Goal: Task Accomplishment & Management: Use online tool/utility

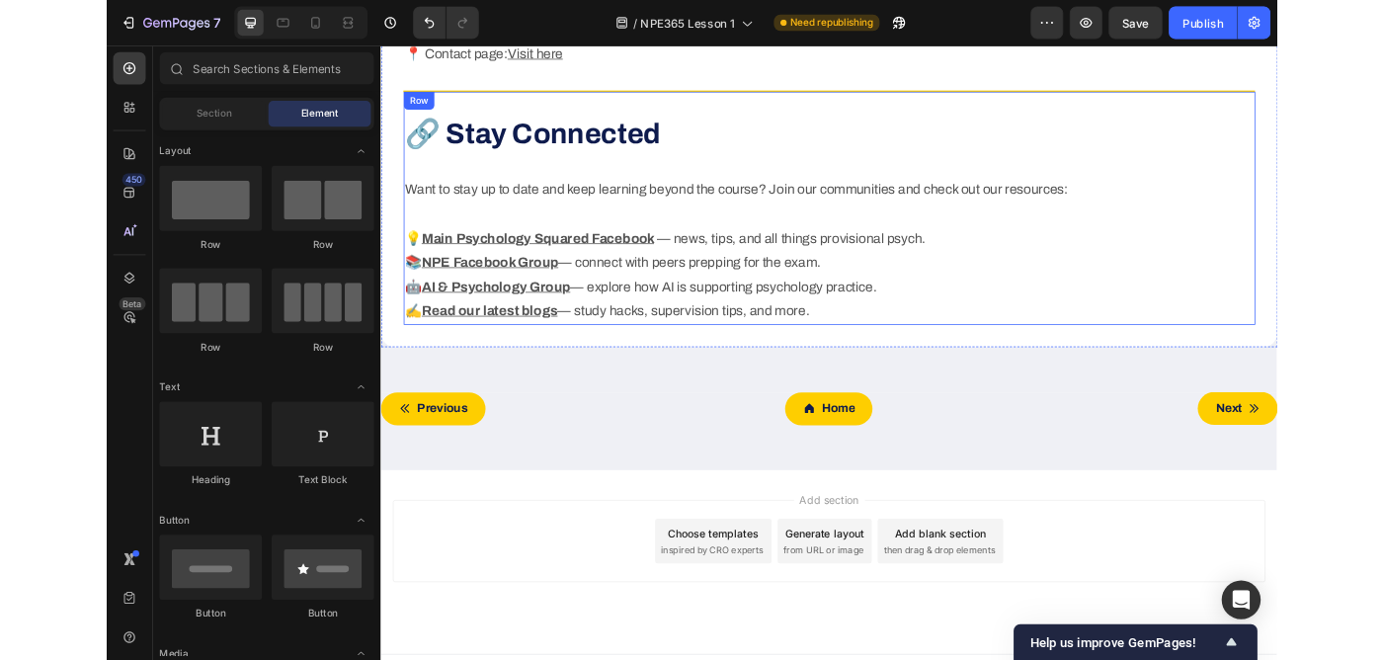
scroll to position [5471, 0]
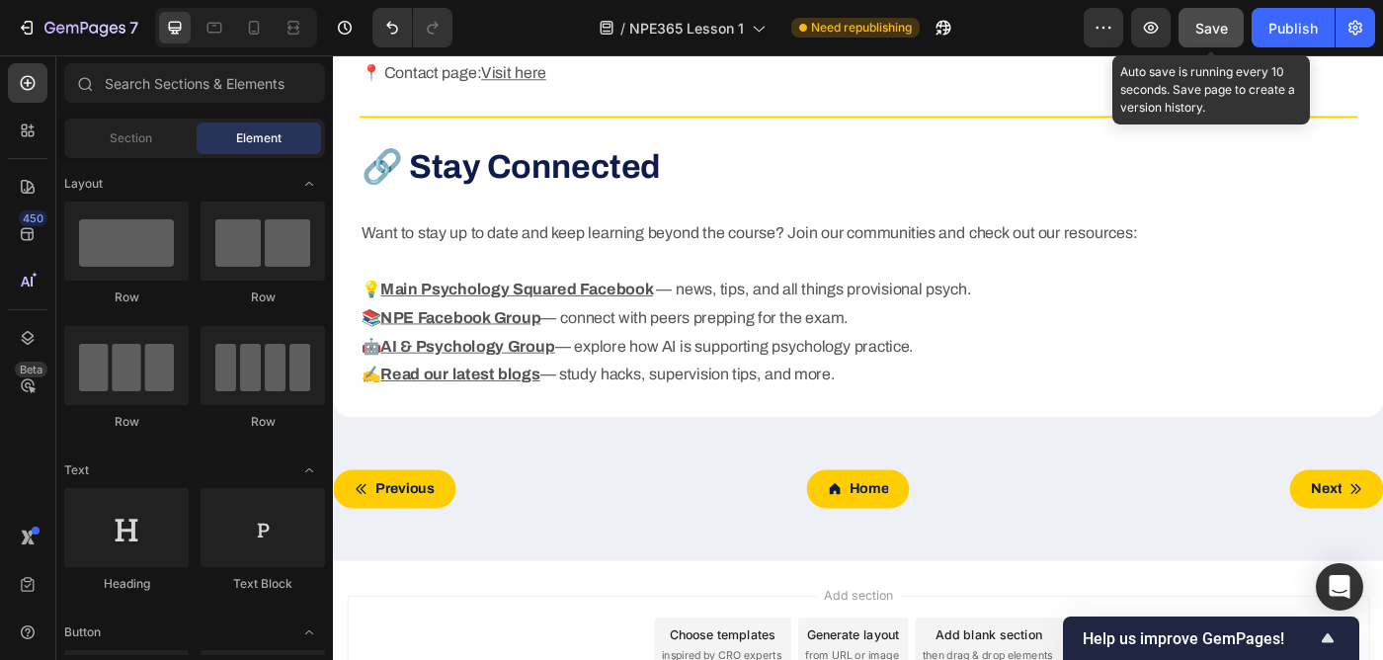
click at [1208, 32] on span "Save" at bounding box center [1211, 28] width 33 height 17
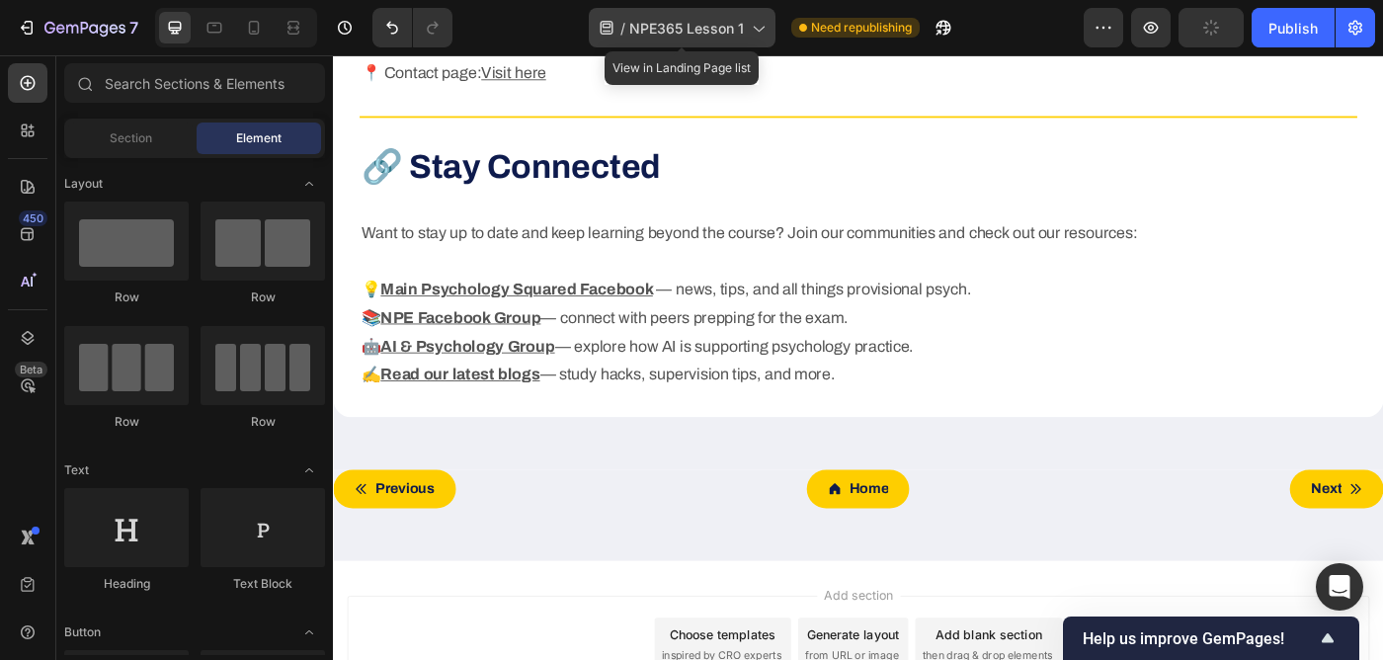
click at [686, 24] on span "NPE365 Lesson 1" at bounding box center [686, 28] width 115 height 21
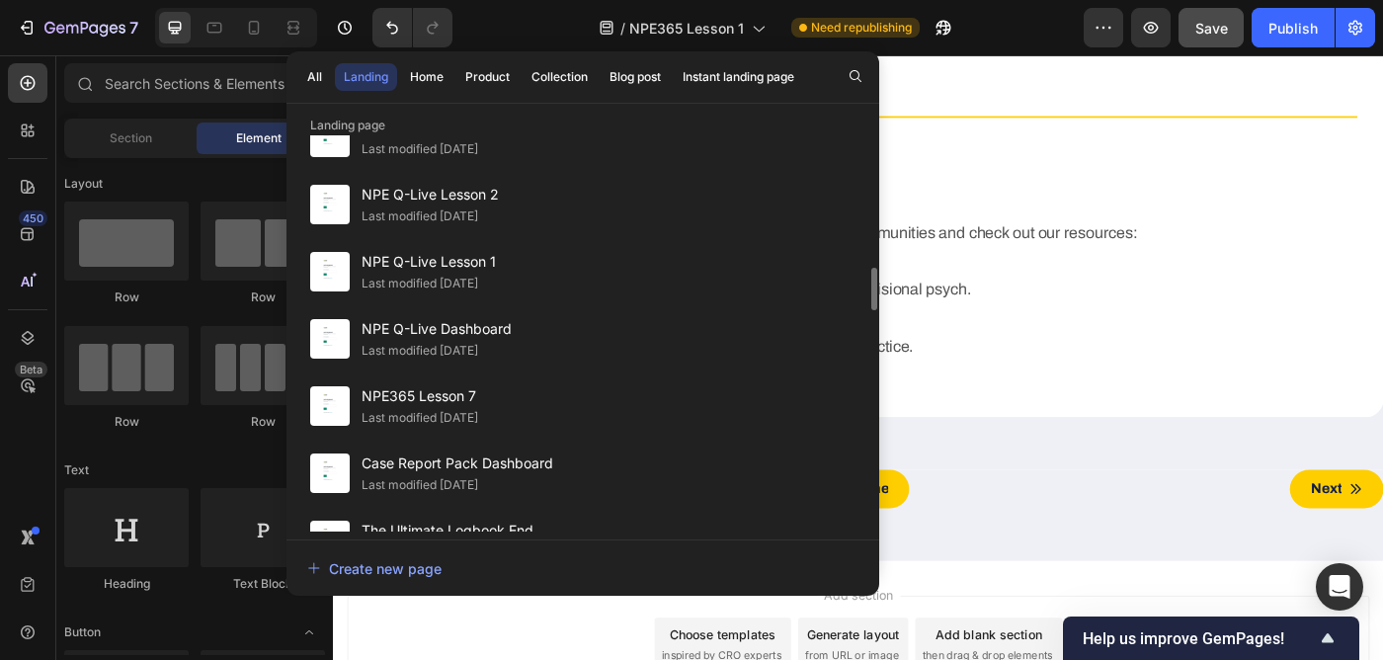
scroll to position [1185, 0]
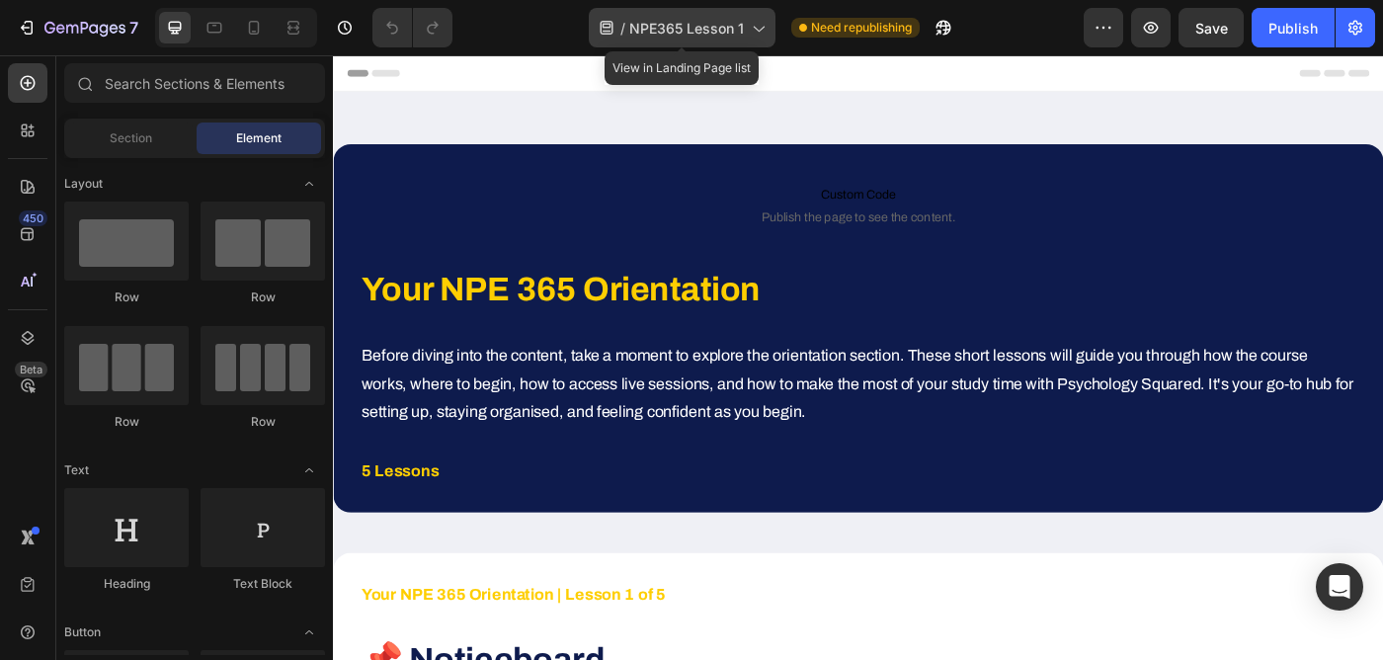
click at [698, 24] on span "NPE365 Lesson 1" at bounding box center [686, 28] width 115 height 21
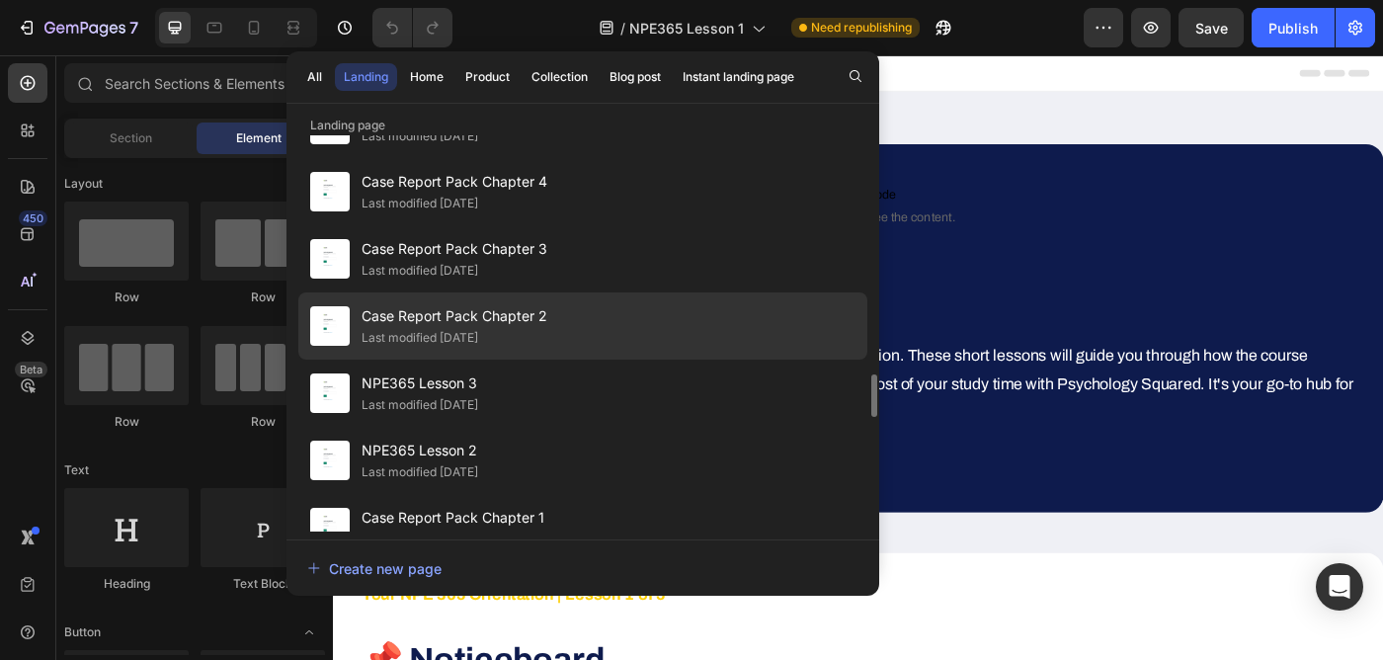
scroll to position [2416, 0]
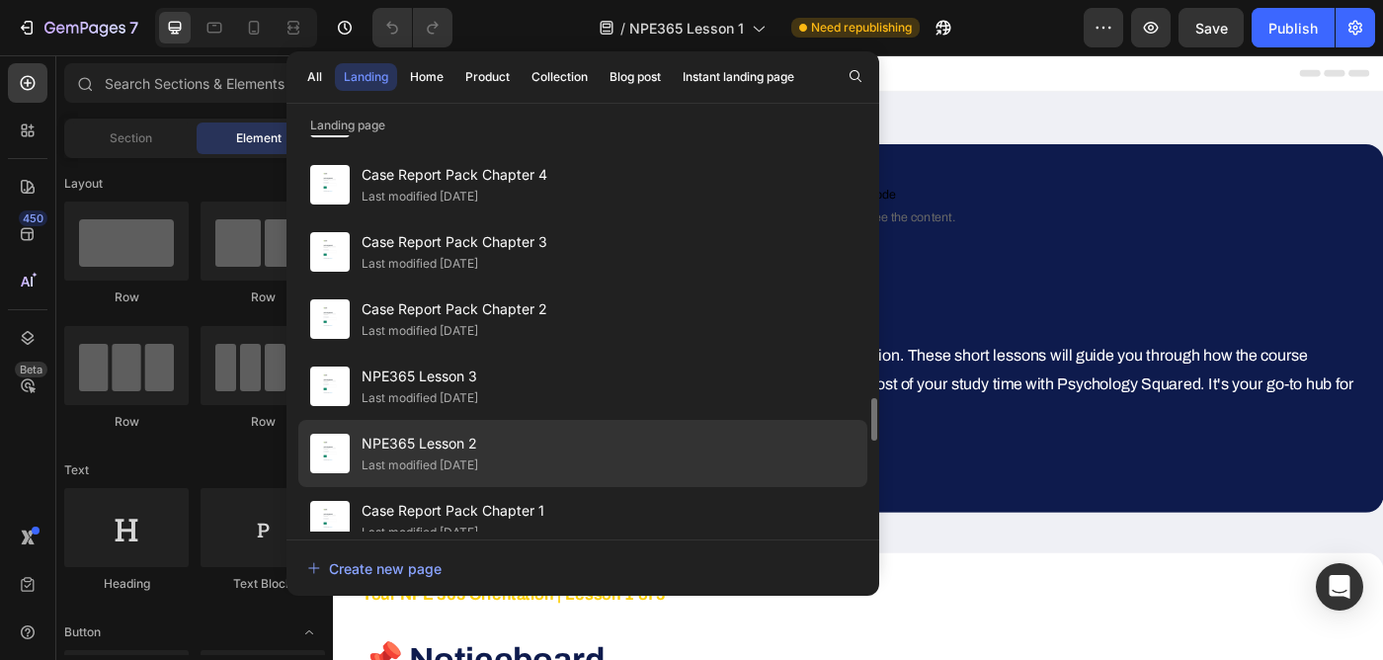
click at [471, 465] on div "Last modified [DATE]" at bounding box center [419, 465] width 117 height 20
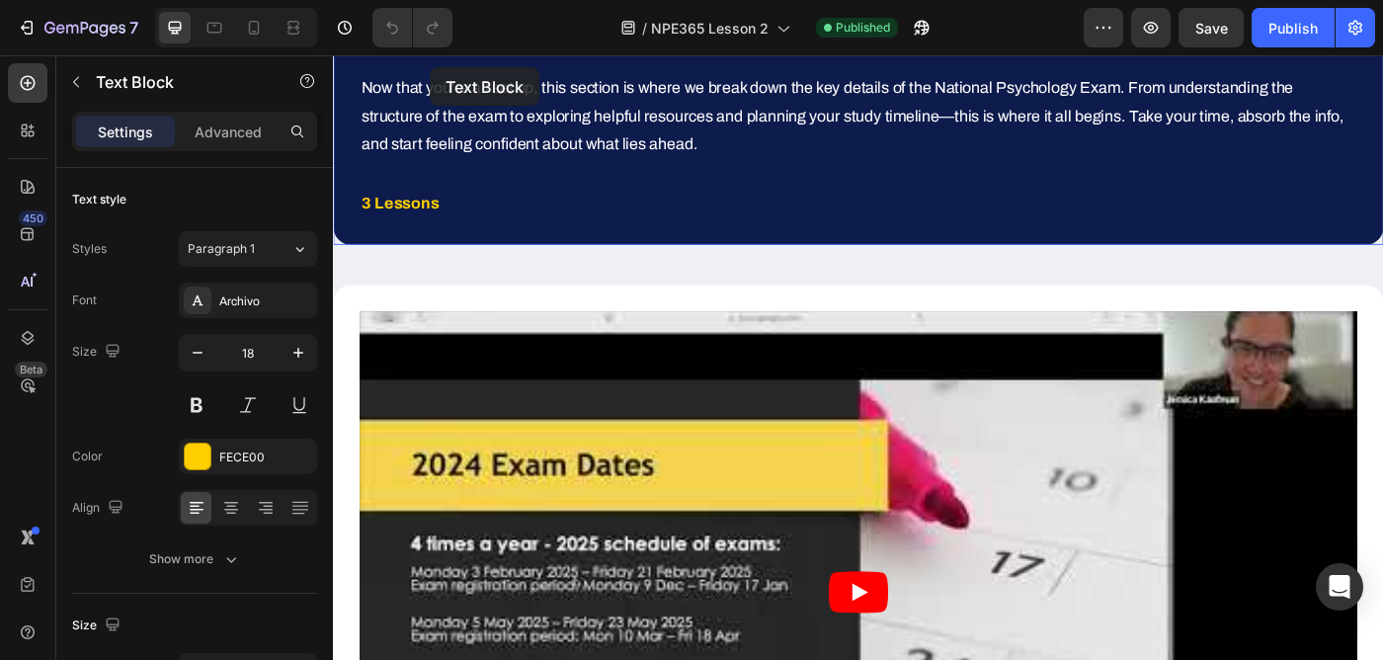
scroll to position [209, 0]
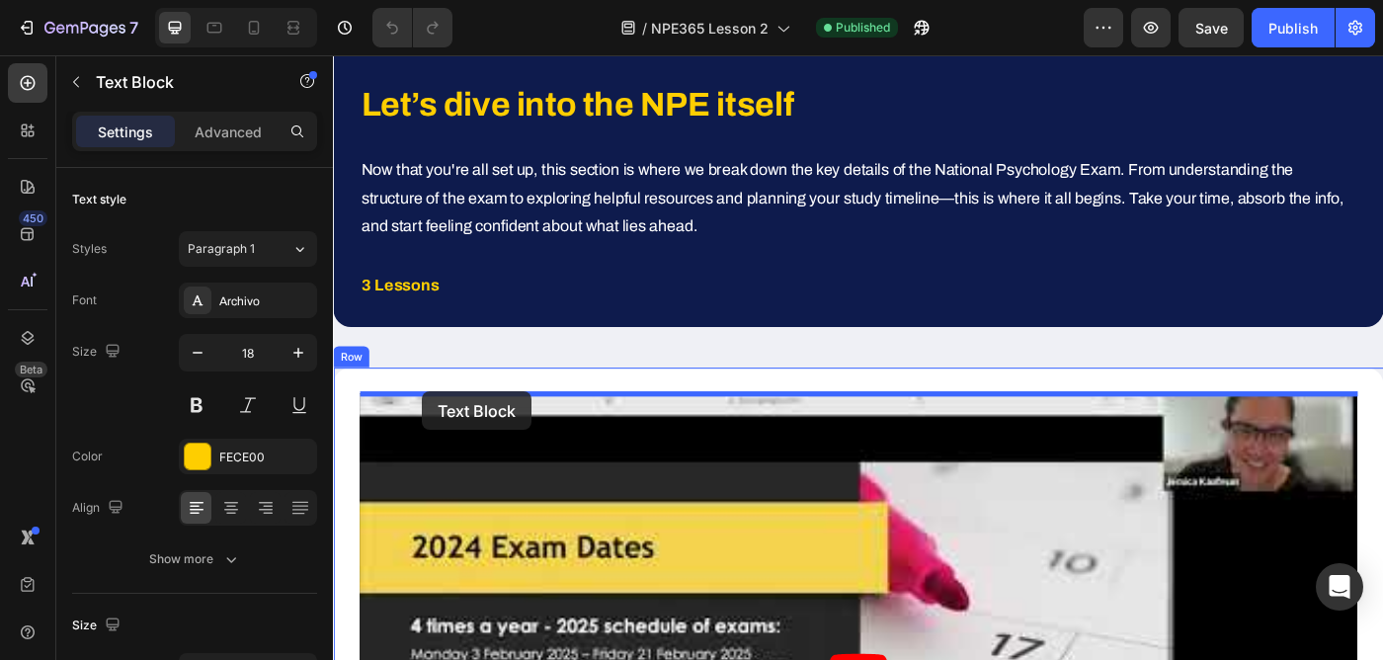
drag, startPoint x: 373, startPoint y: 664, endPoint x: 434, endPoint y: 435, distance: 236.9
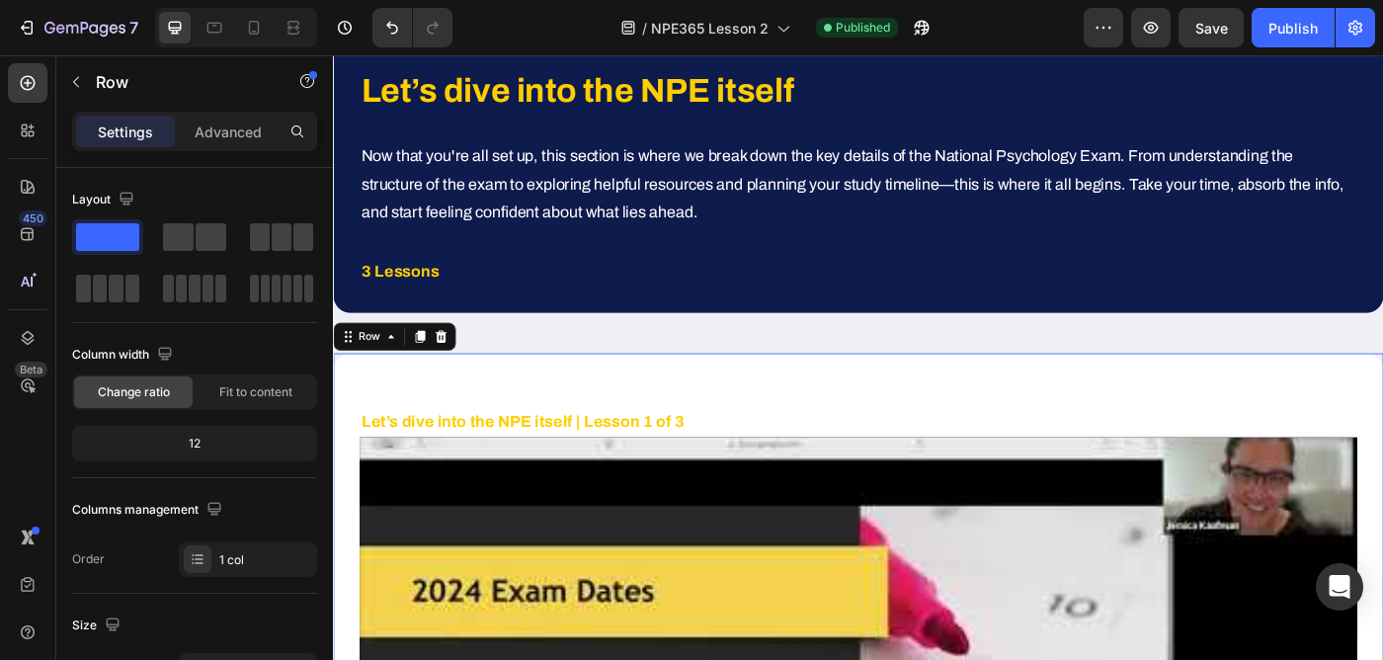
scroll to position [227, 0]
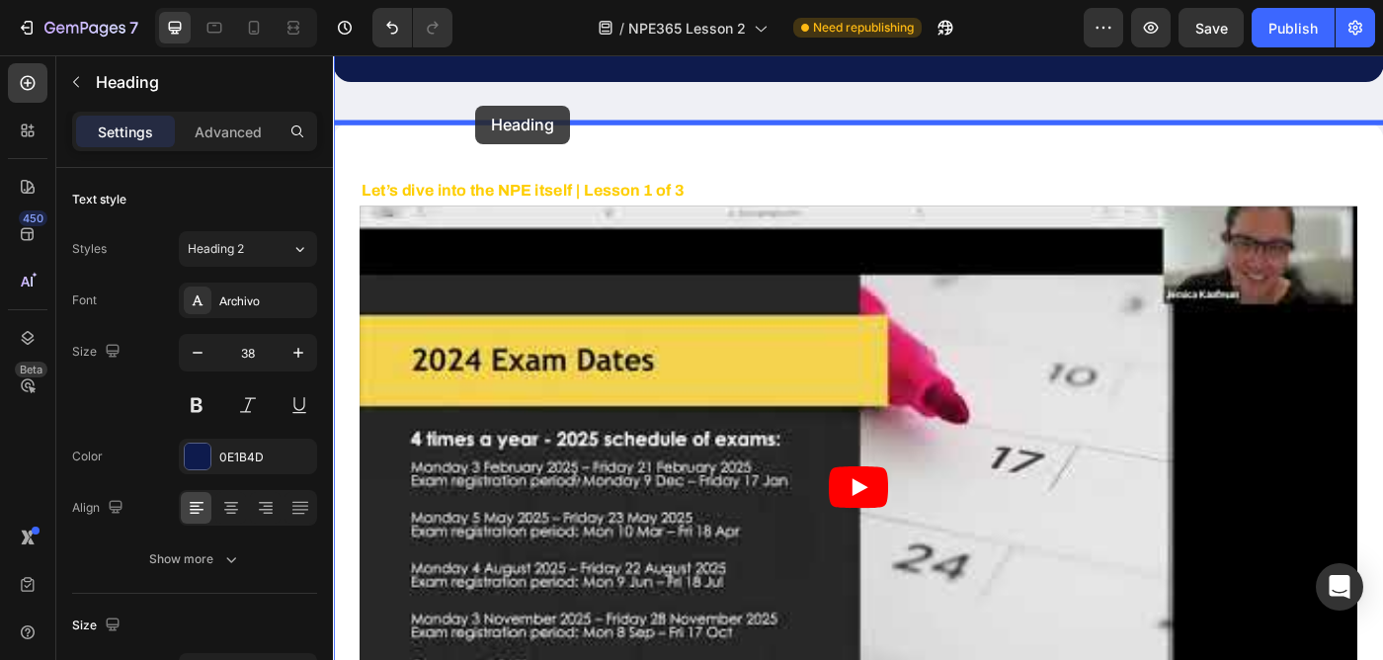
scroll to position [436, 0]
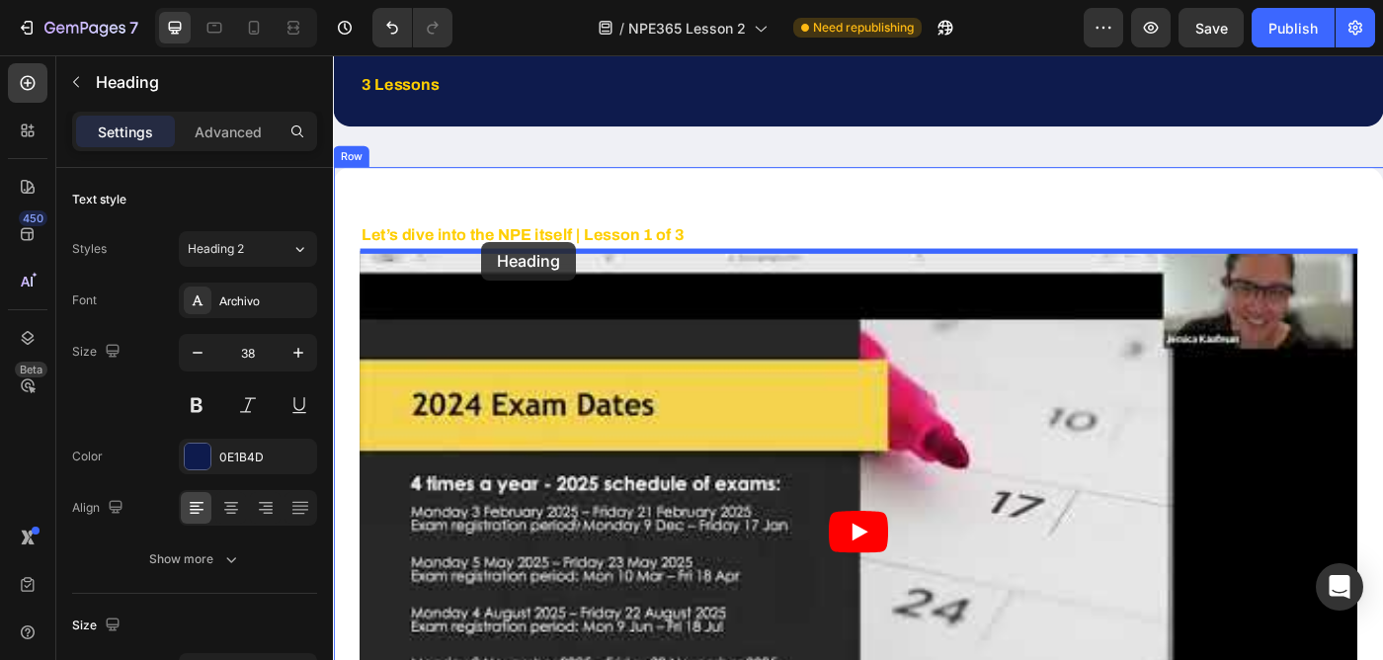
drag, startPoint x: 398, startPoint y: 452, endPoint x: 500, endPoint y: 266, distance: 212.6
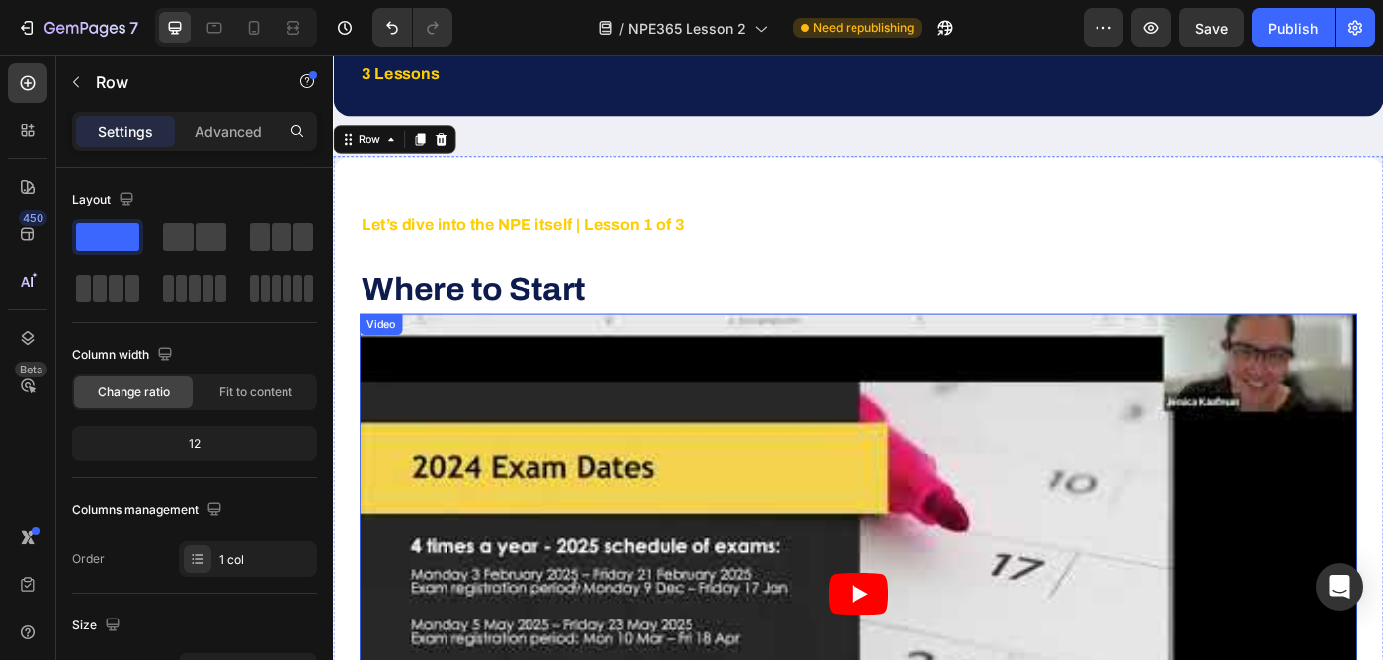
scroll to position [370, 0]
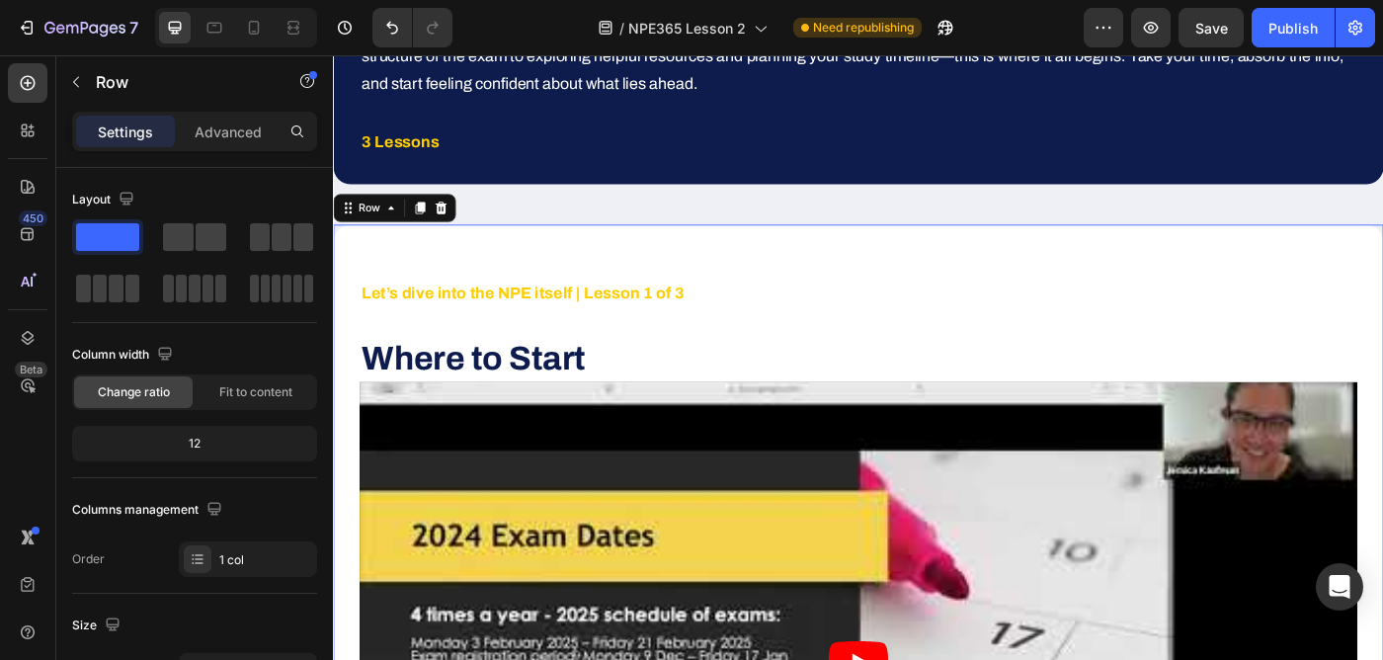
click at [210, 126] on p "Advanced" at bounding box center [228, 131] width 67 height 21
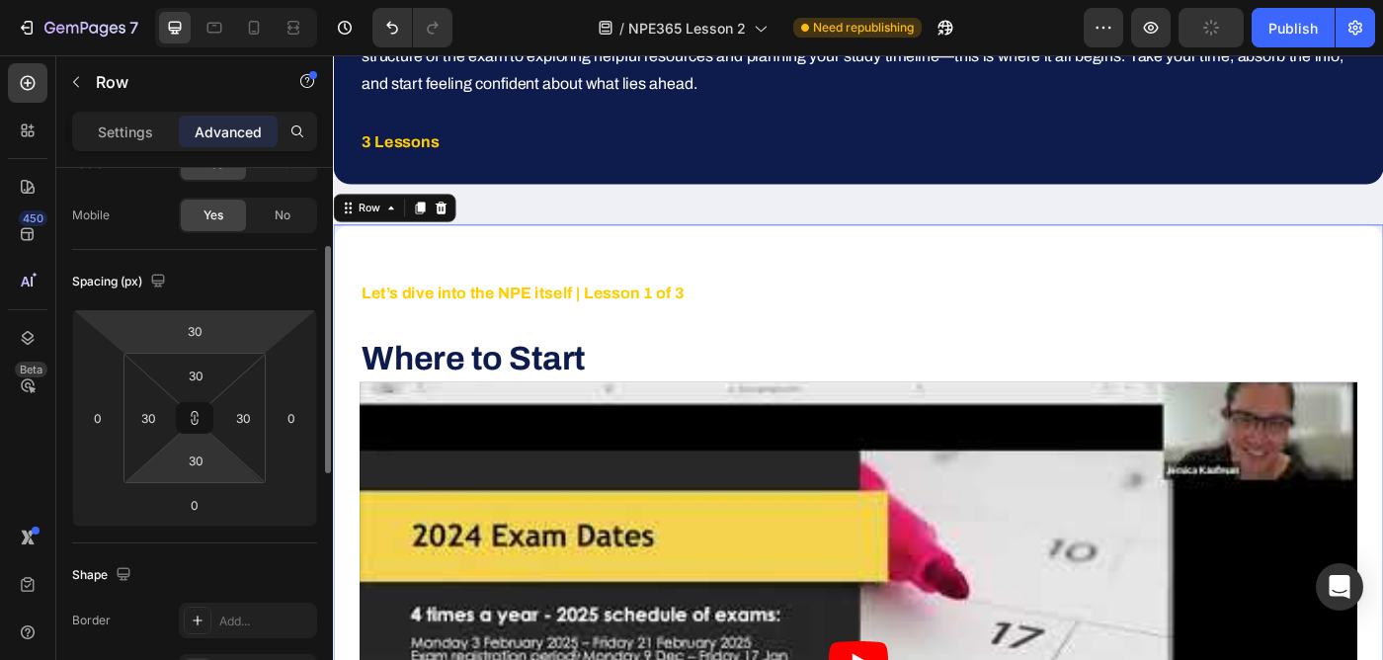
scroll to position [153, 0]
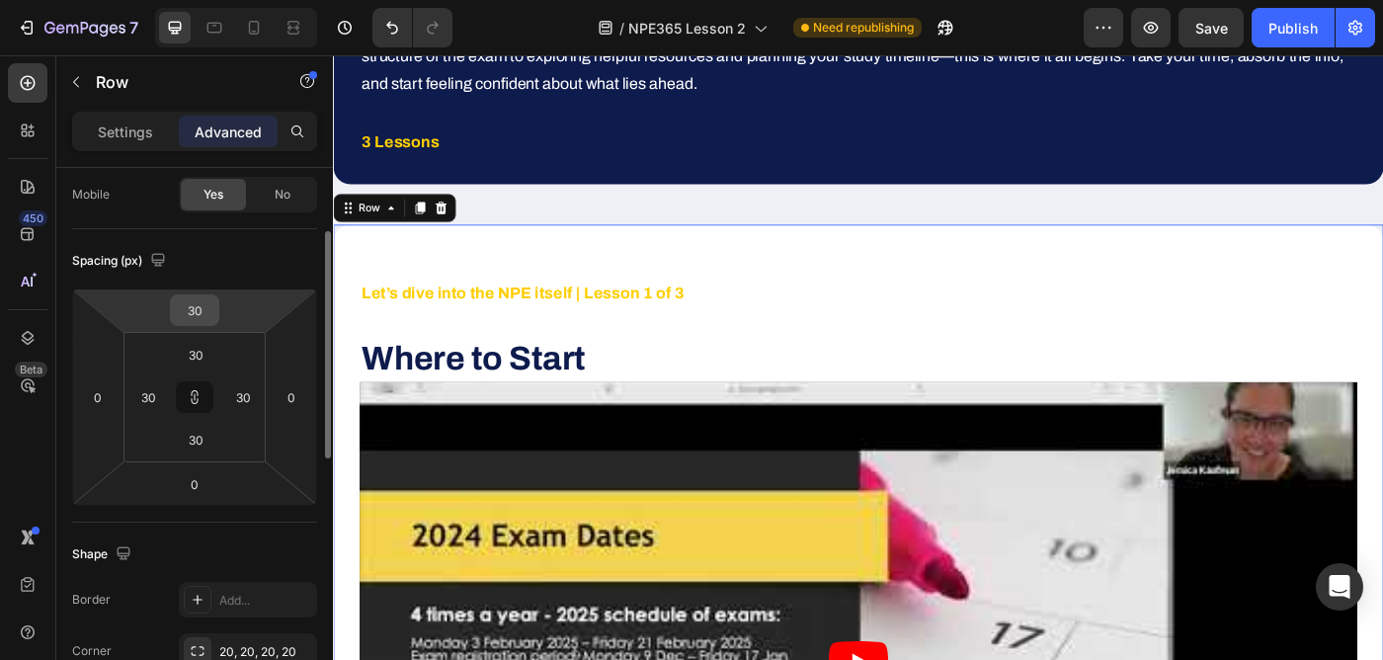
click at [191, 309] on input "30" at bounding box center [195, 310] width 40 height 30
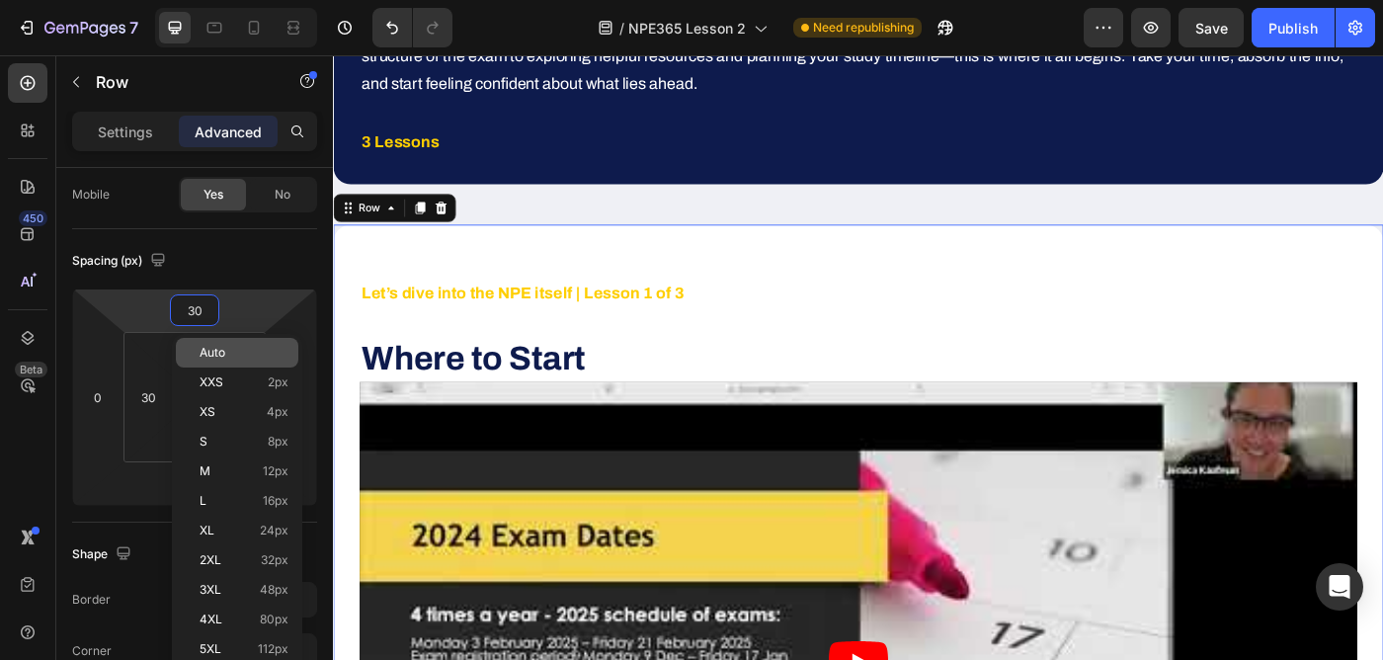
click at [210, 347] on span "Auto" at bounding box center [212, 353] width 26 height 14
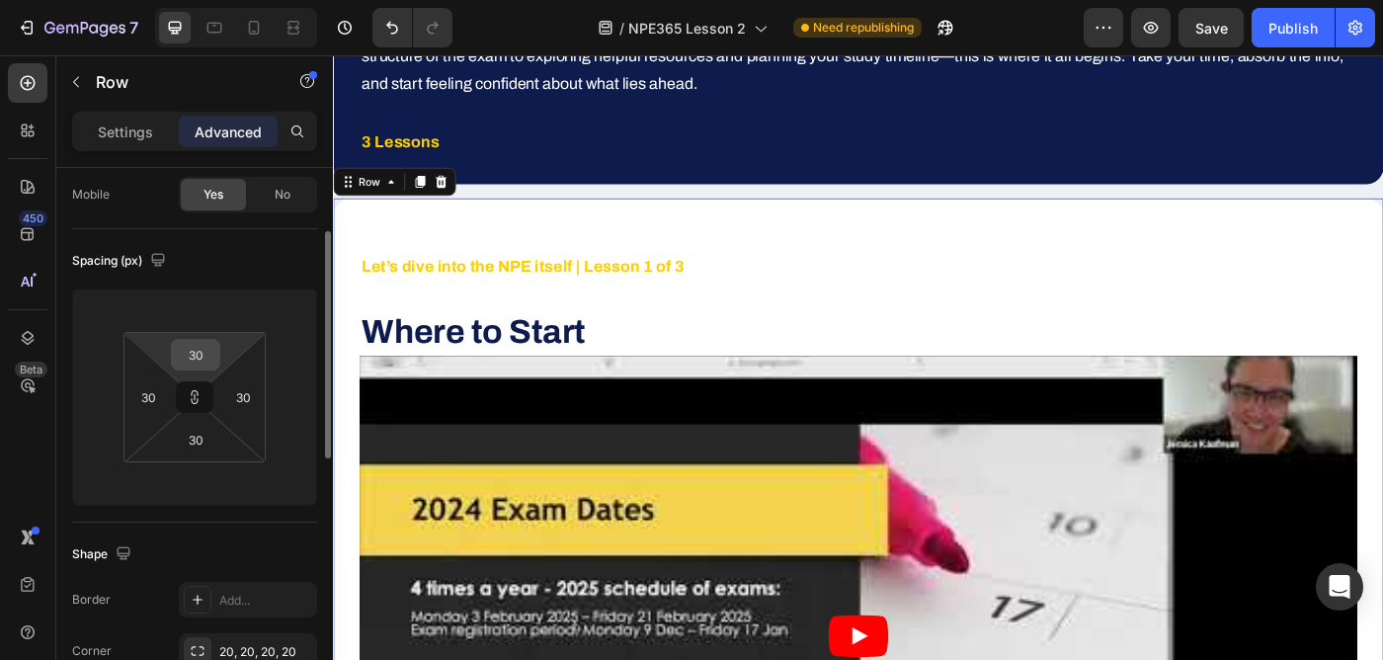
type input "30"
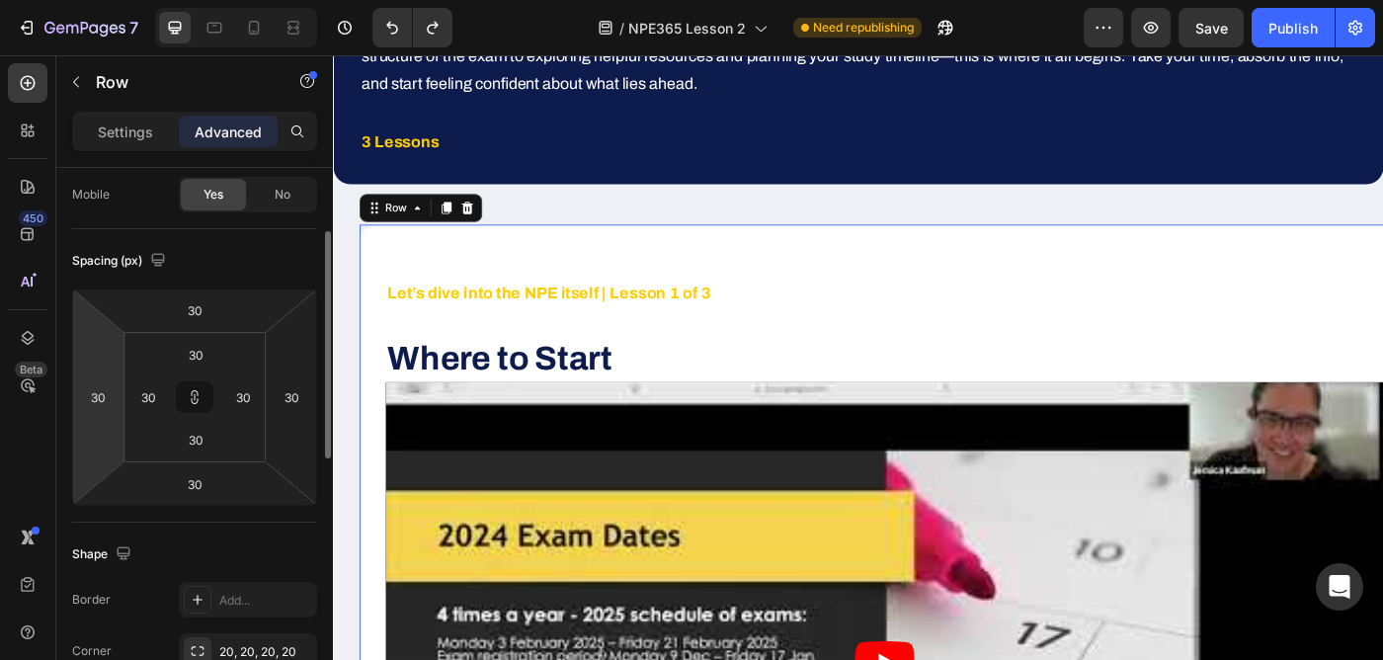
type input "0"
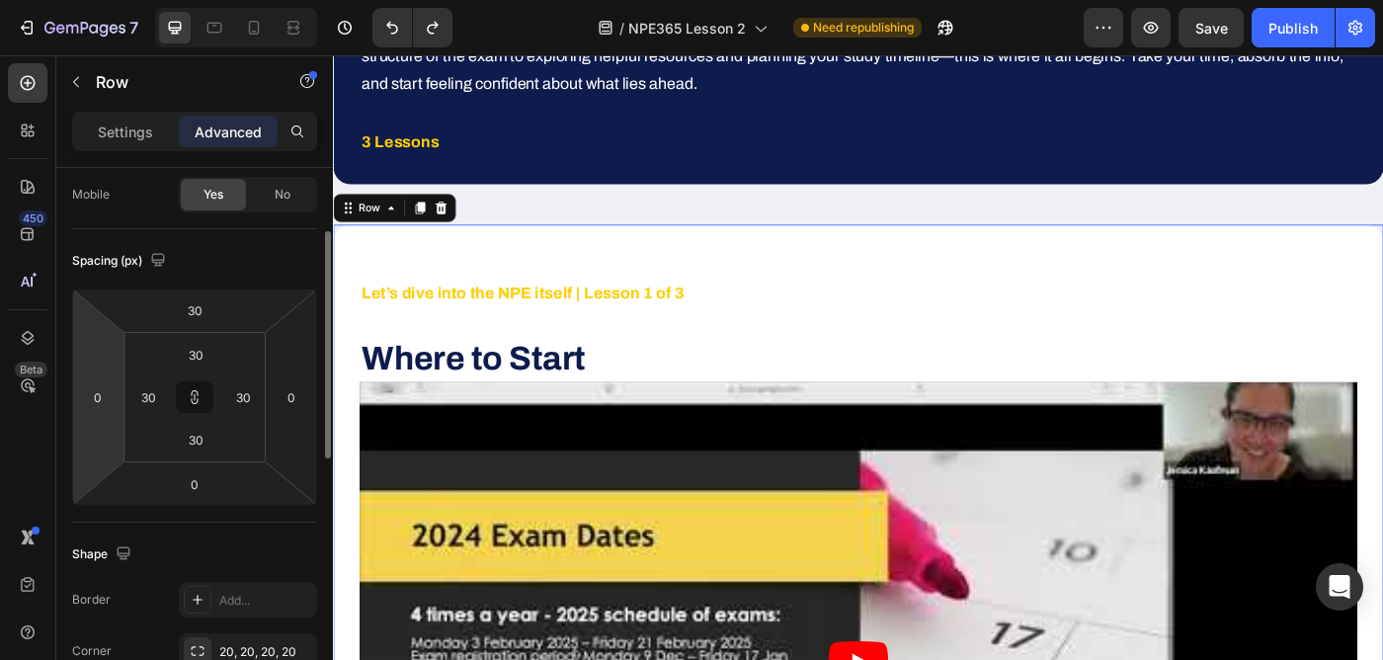
type input "30"
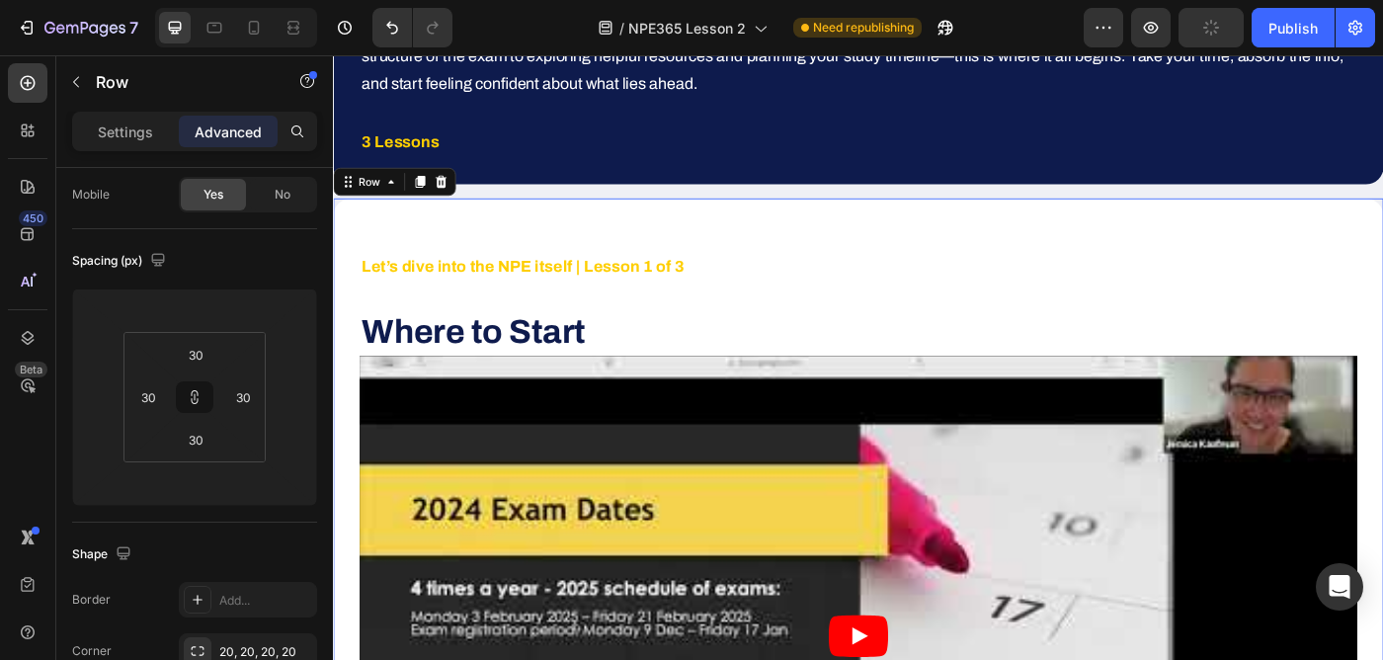
type input "30"
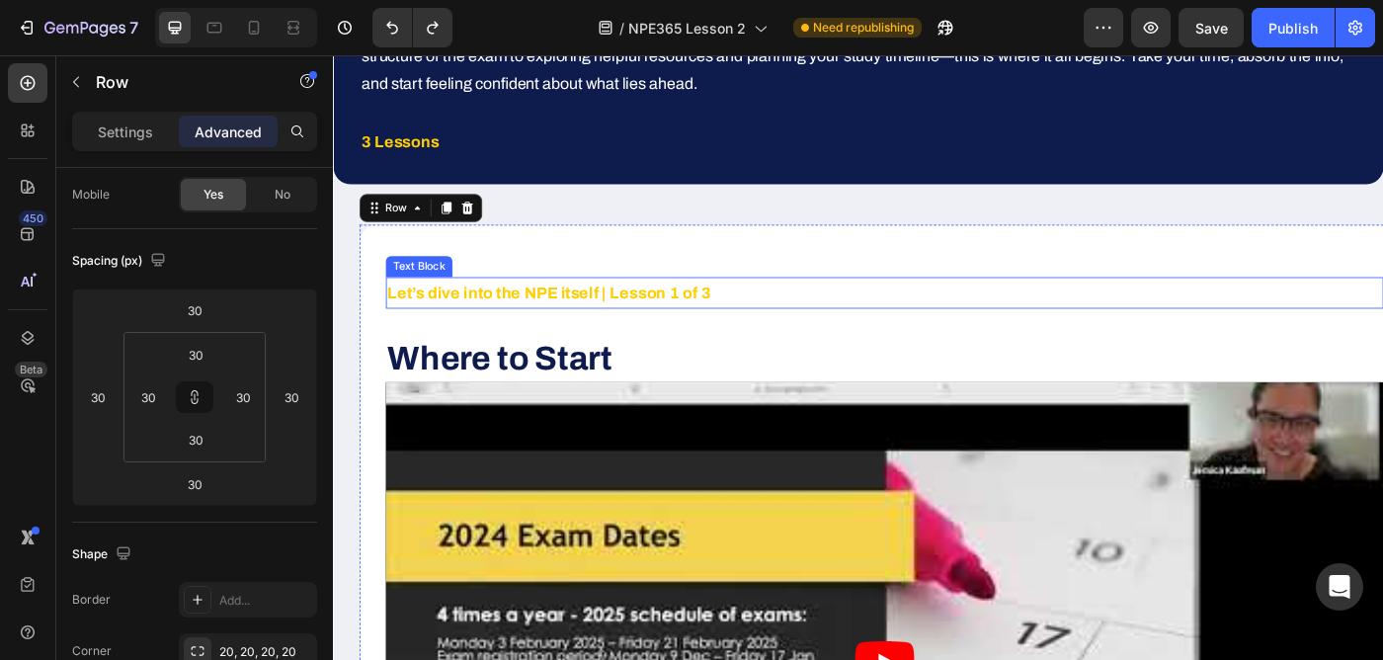
click at [450, 331] on strong "Let’s dive into the NPE itself | Lesson 1 of 3" at bounding box center [576, 323] width 364 height 20
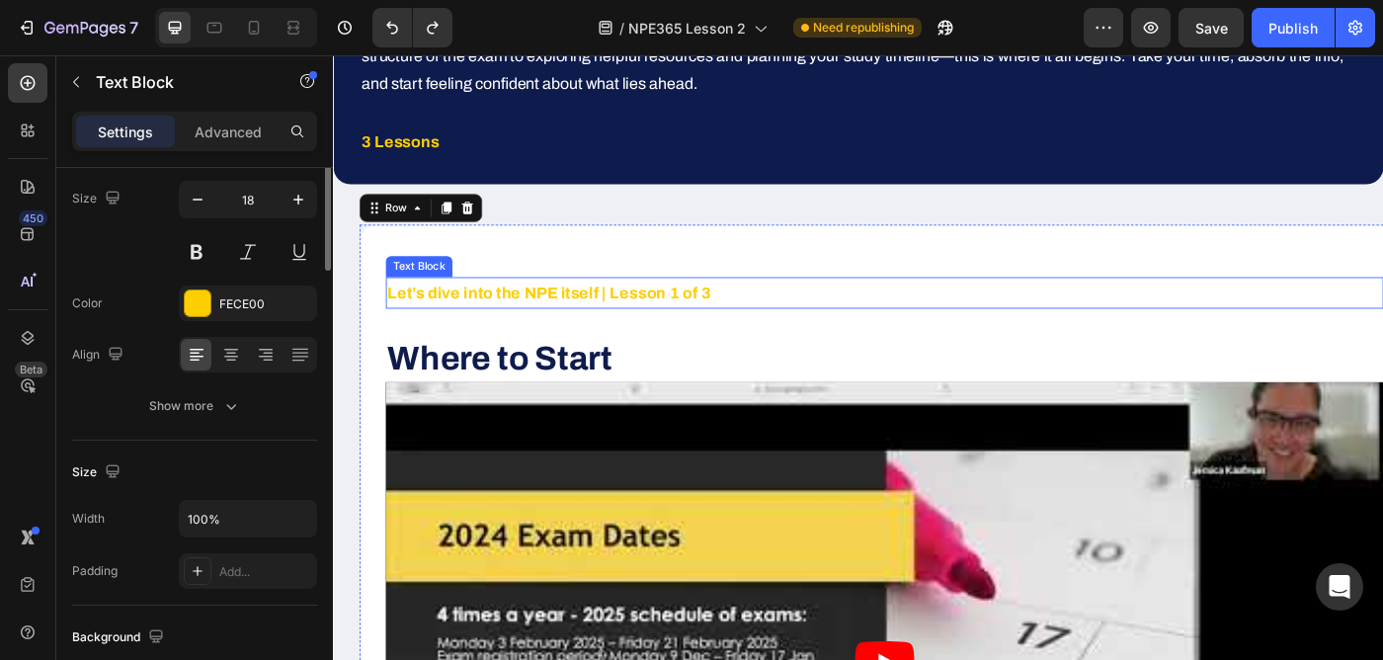
scroll to position [0, 0]
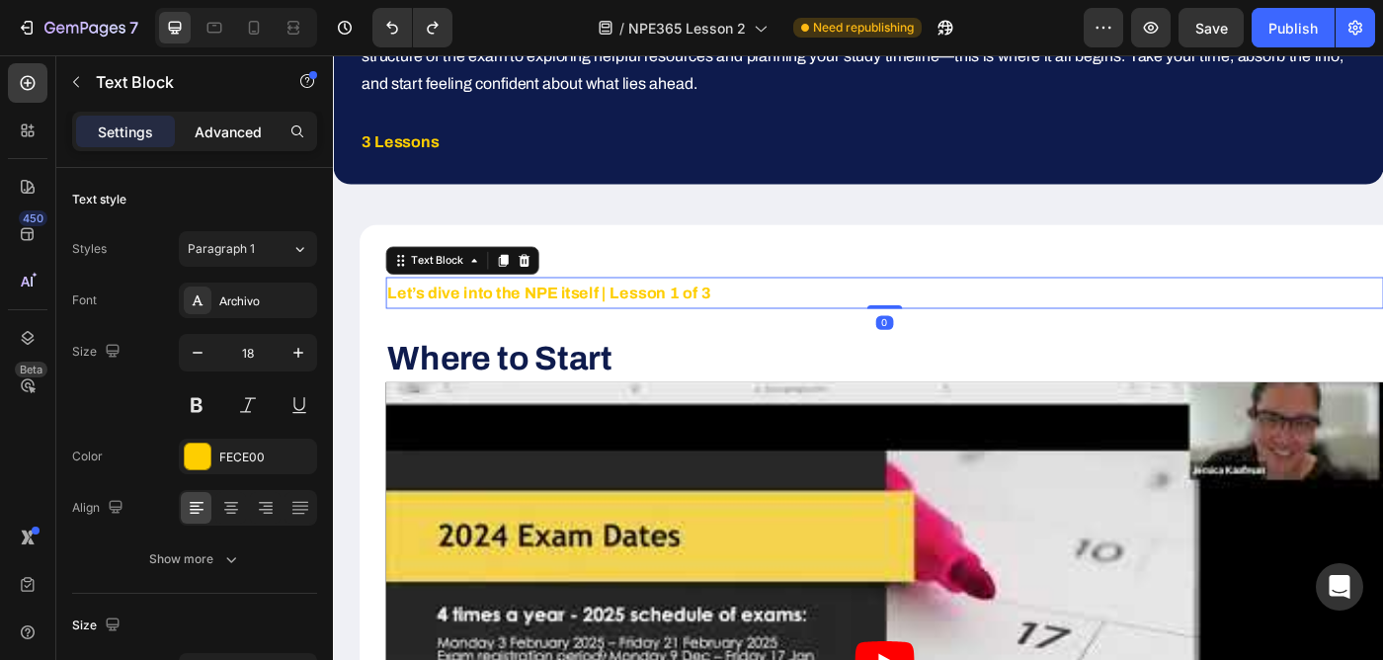
click at [223, 135] on p "Advanced" at bounding box center [228, 131] width 67 height 21
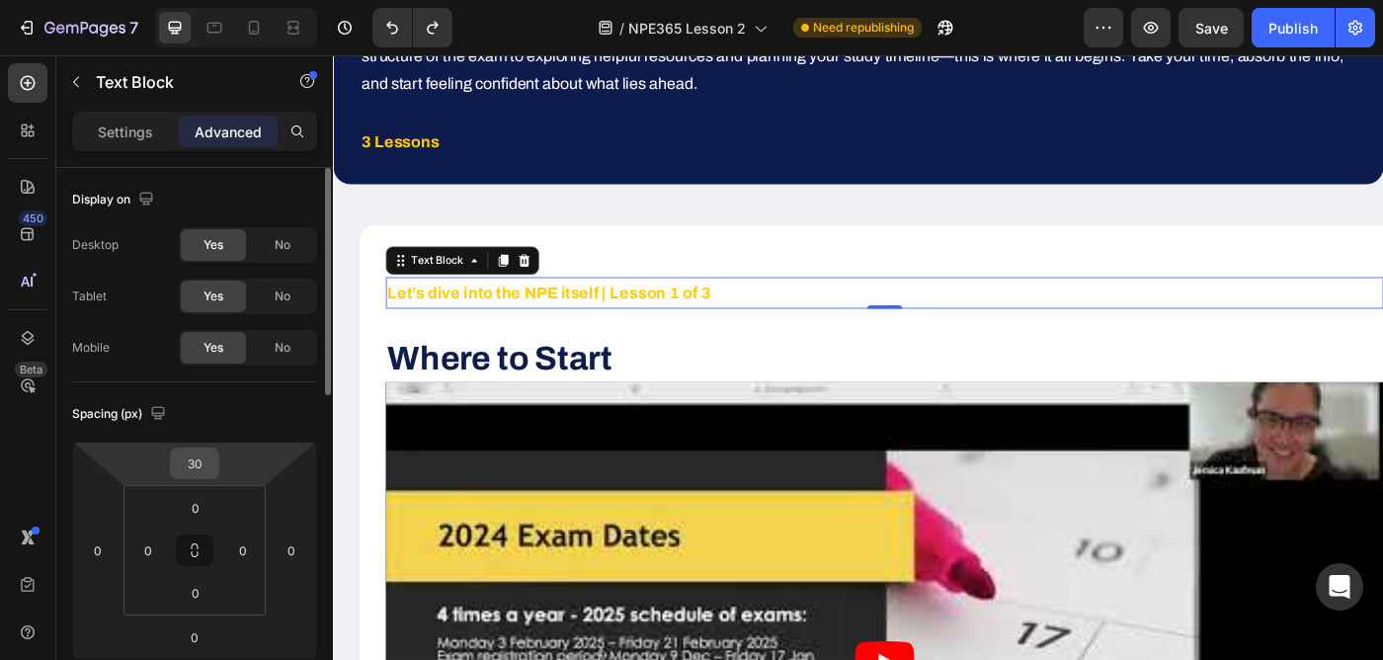
click at [193, 463] on input "30" at bounding box center [195, 463] width 40 height 30
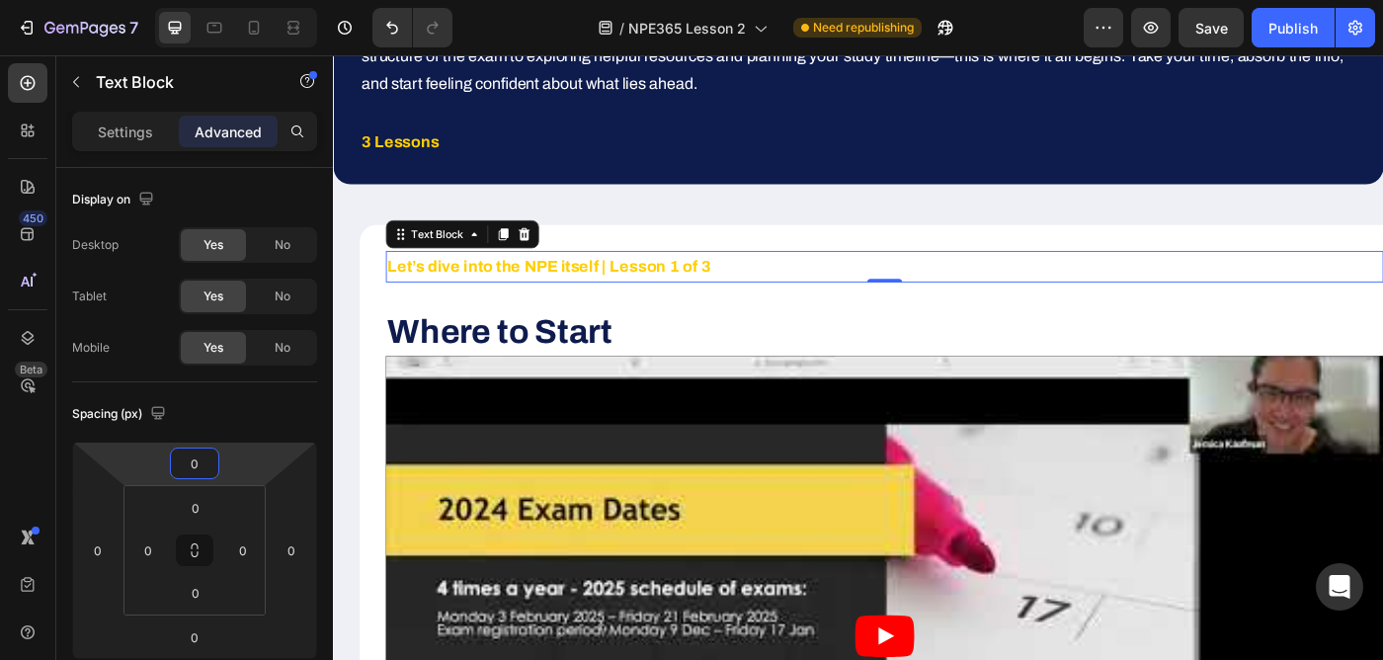
type input "0"
click at [21, 457] on div "450 Beta" at bounding box center [28, 290] width 40 height 454
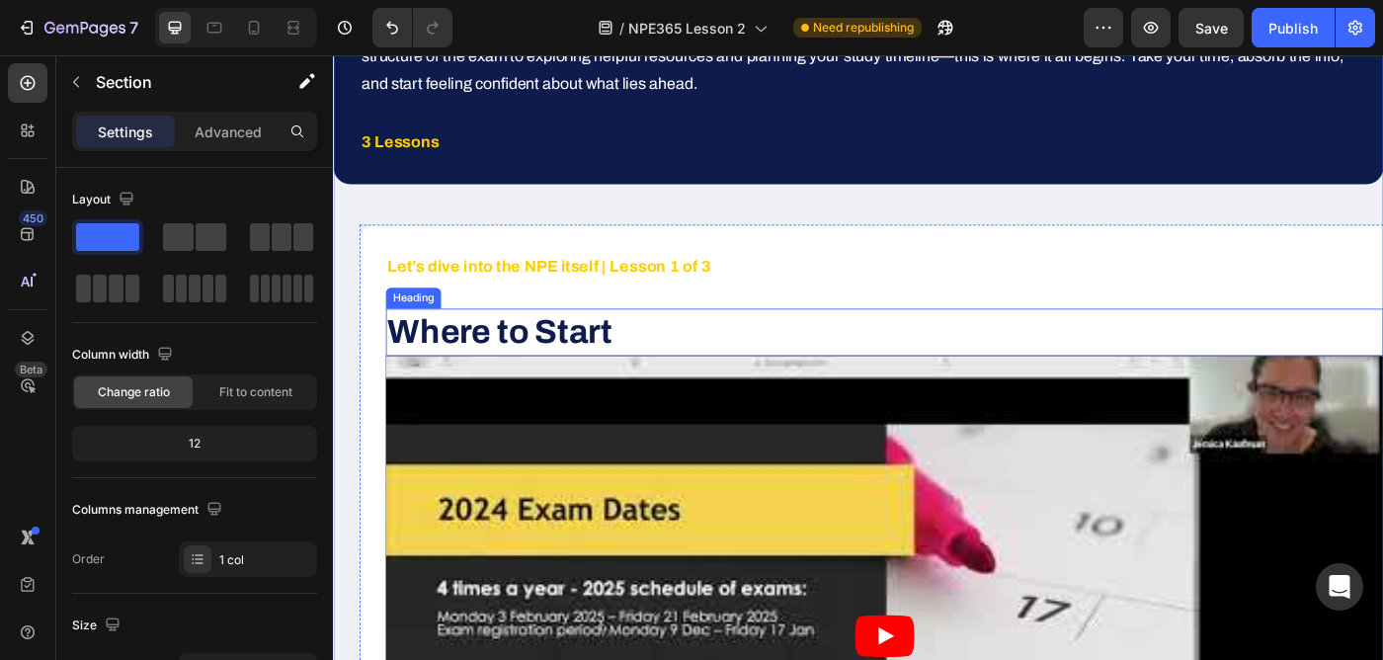
click at [532, 351] on strong "Where to Start" at bounding box center [520, 367] width 253 height 40
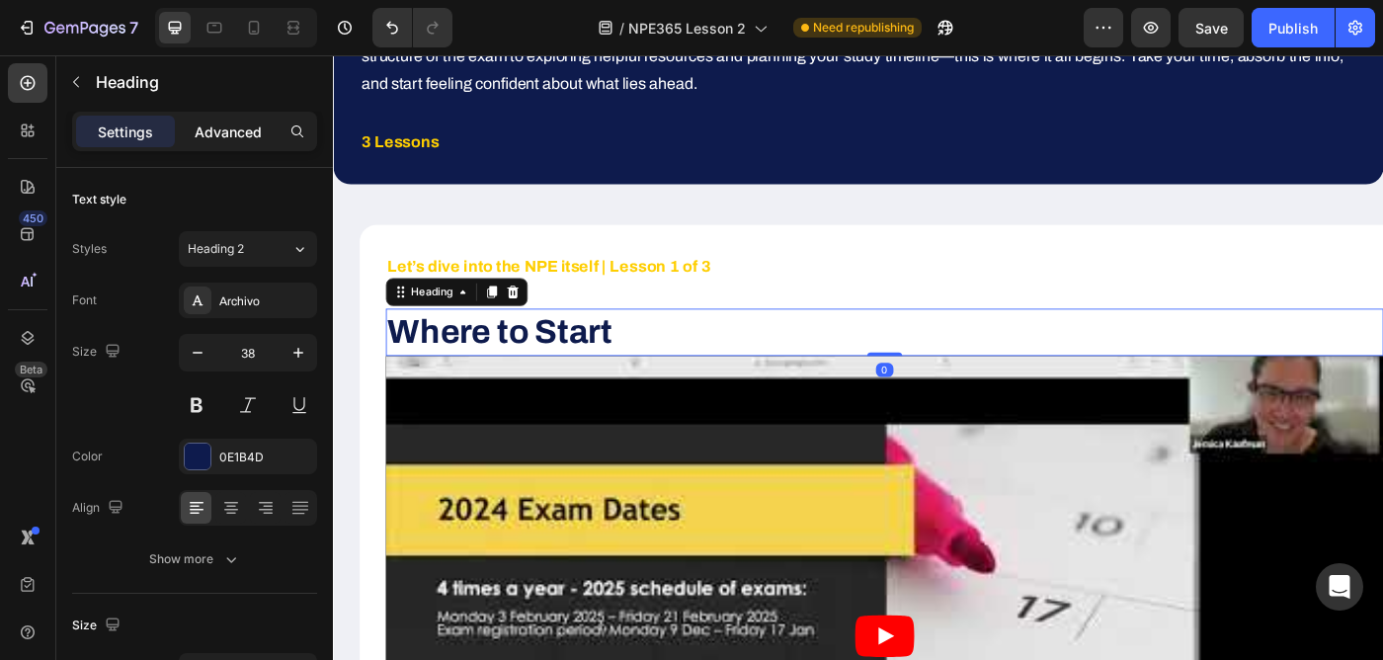
click at [241, 126] on p "Advanced" at bounding box center [228, 131] width 67 height 21
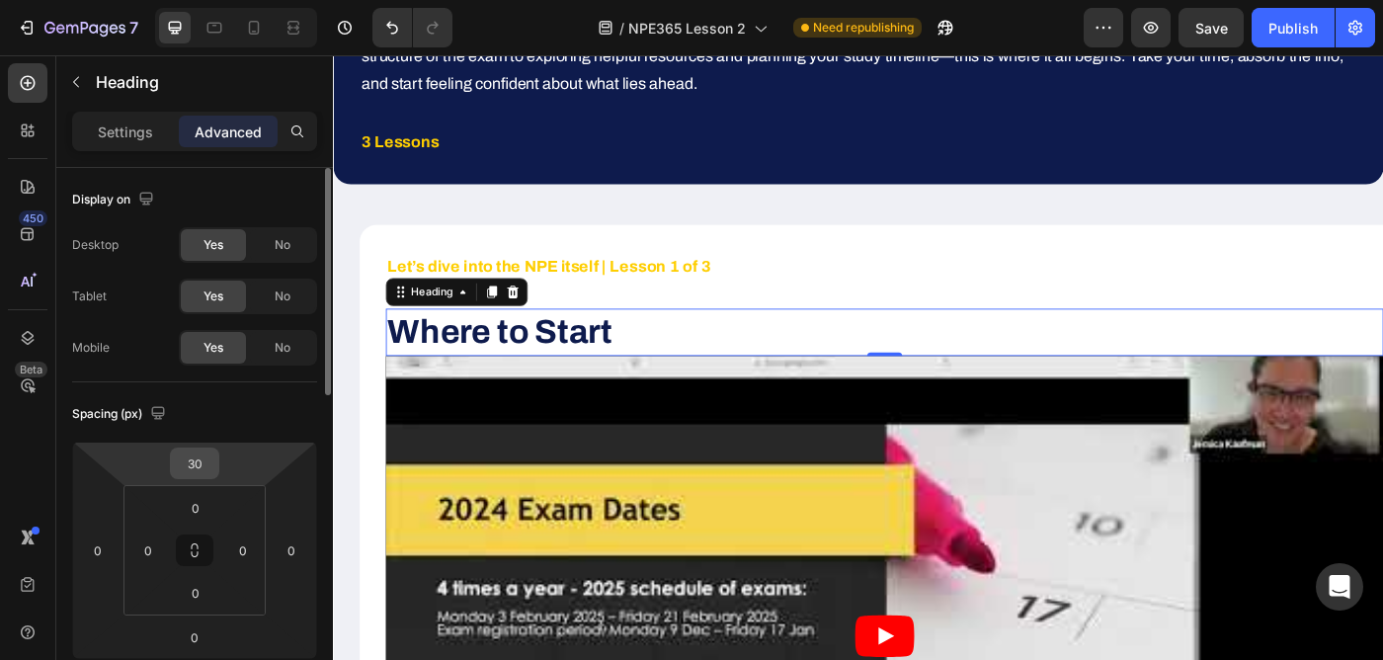
click at [195, 465] on input "30" at bounding box center [195, 463] width 40 height 30
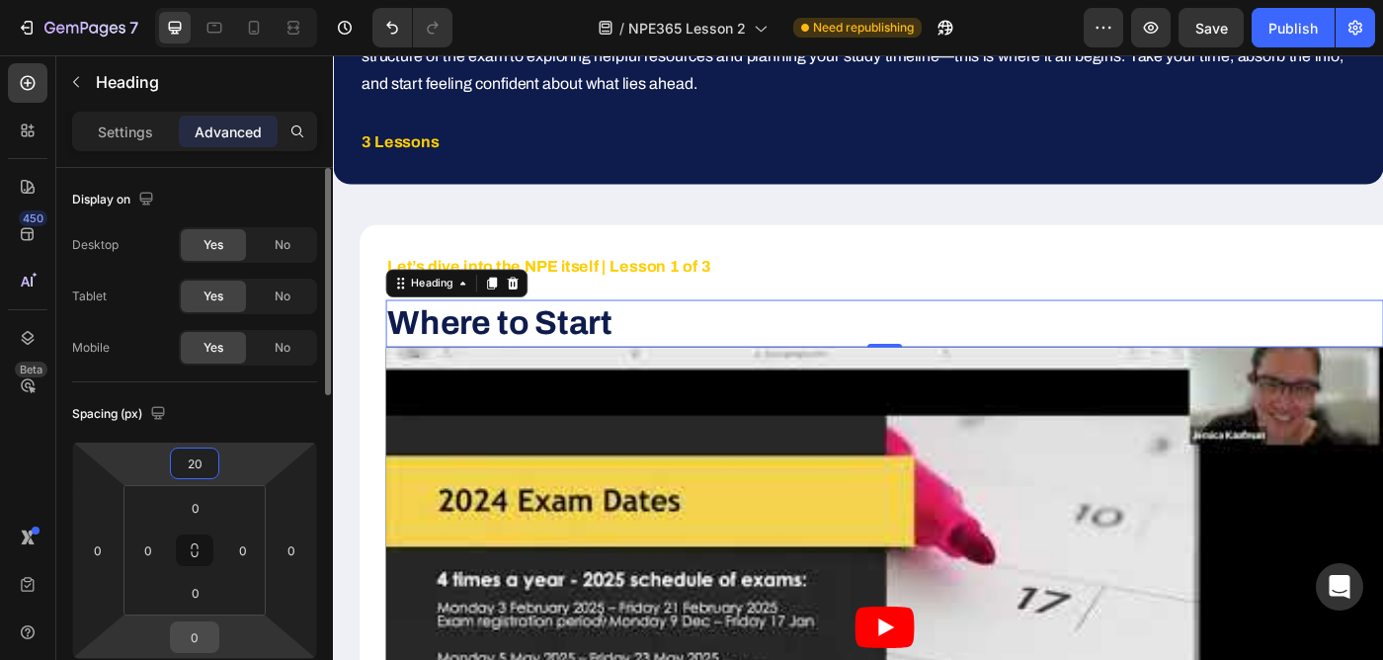
type input "20"
click at [199, 641] on input "0" at bounding box center [195, 637] width 40 height 30
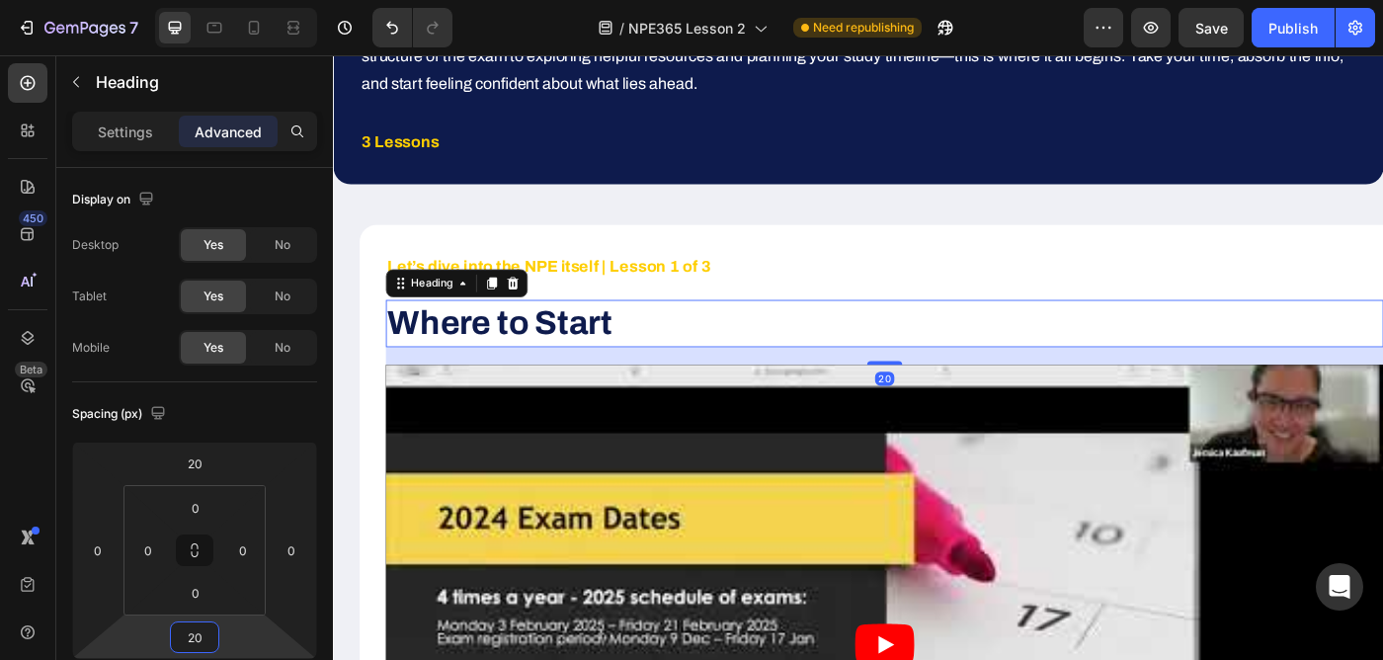
type input "20"
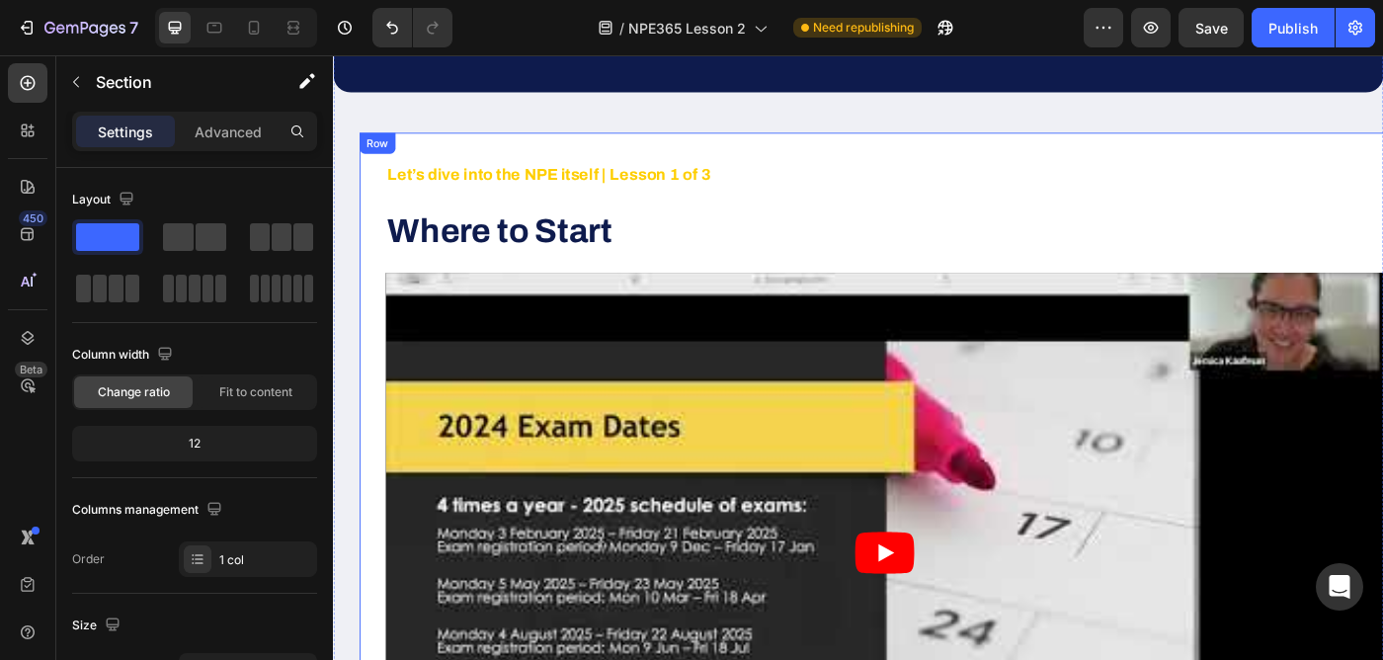
scroll to position [448, 0]
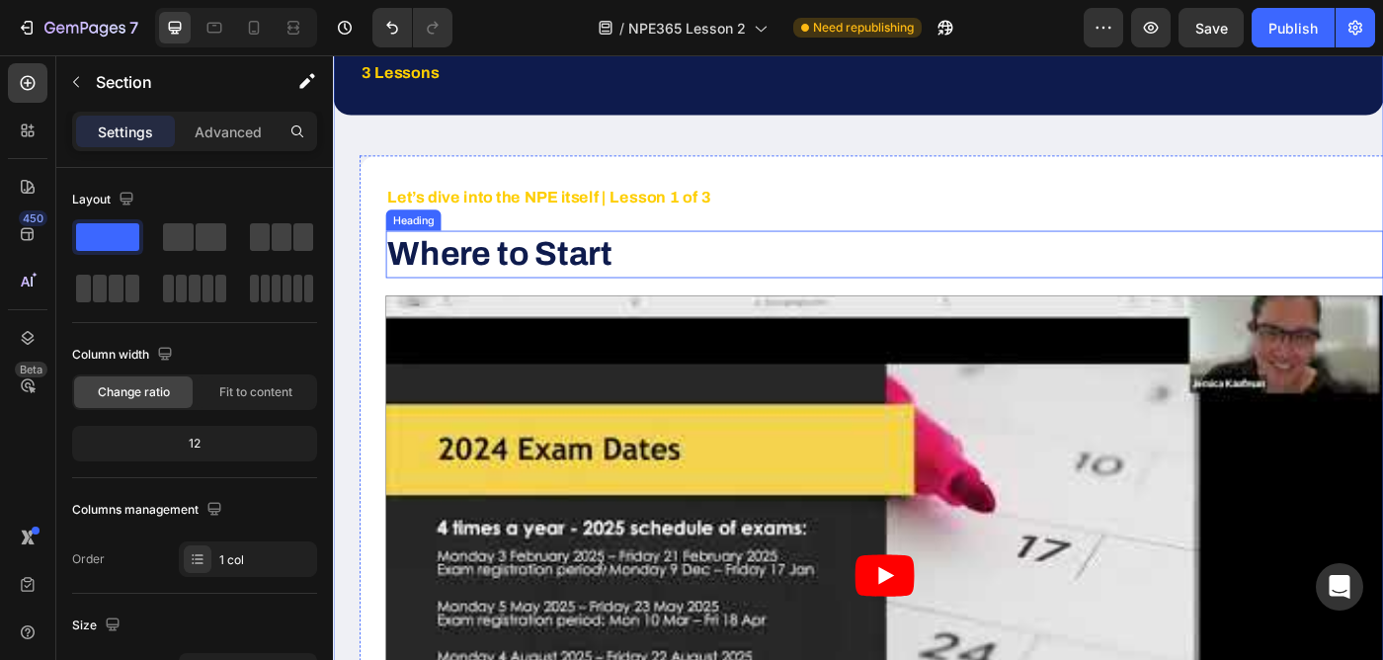
click at [538, 261] on strong "Where to Start" at bounding box center [520, 279] width 253 height 40
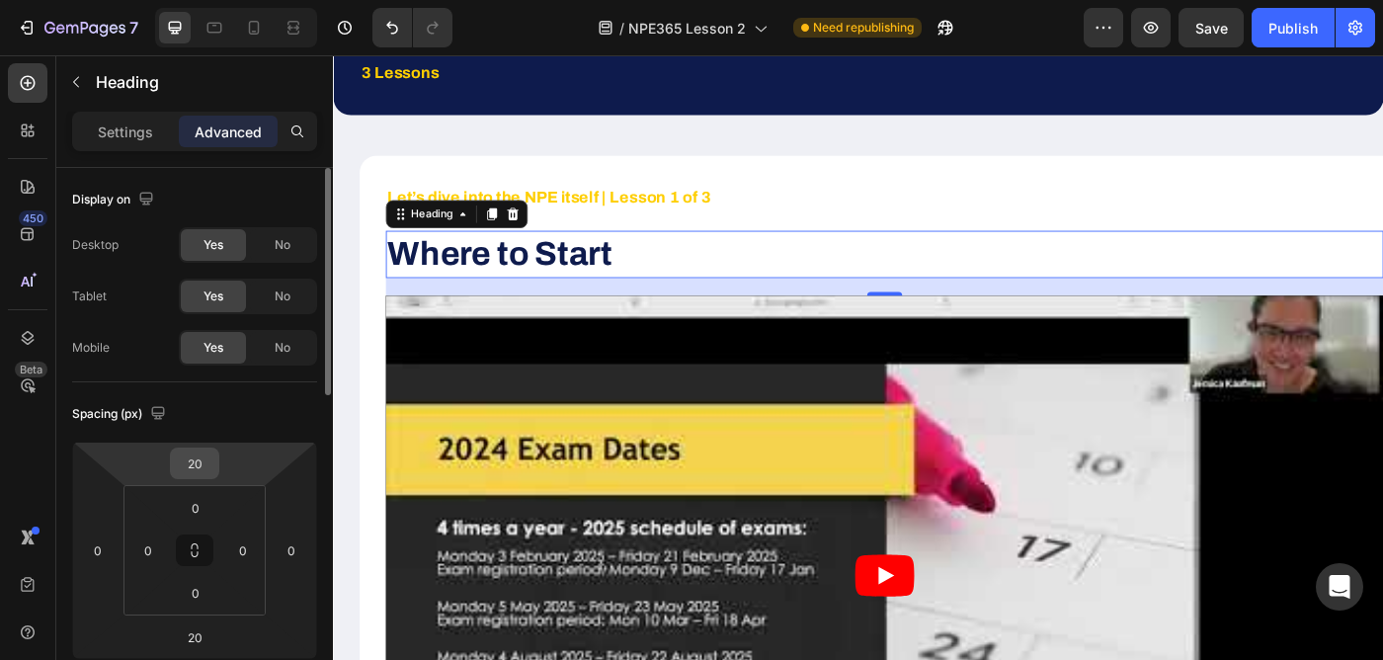
click at [194, 462] on input "20" at bounding box center [195, 463] width 40 height 30
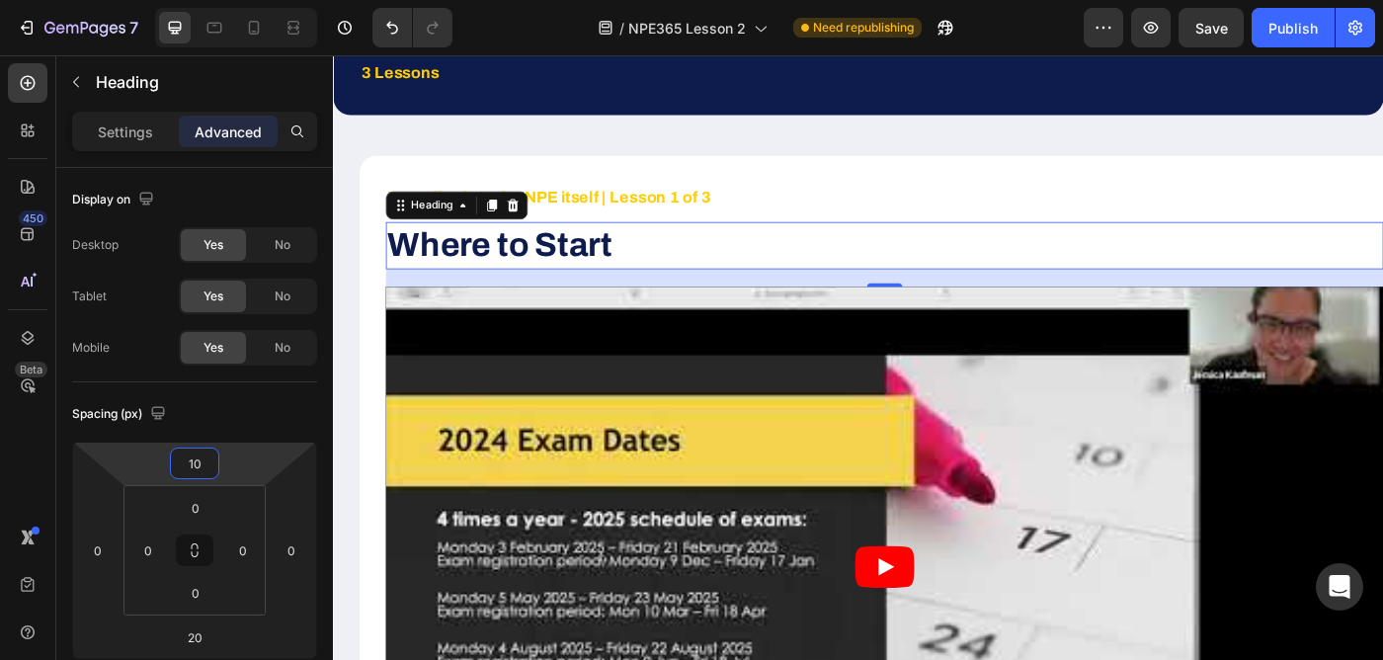
type input "10"
click at [14, 486] on div "450 Beta" at bounding box center [28, 290] width 40 height 454
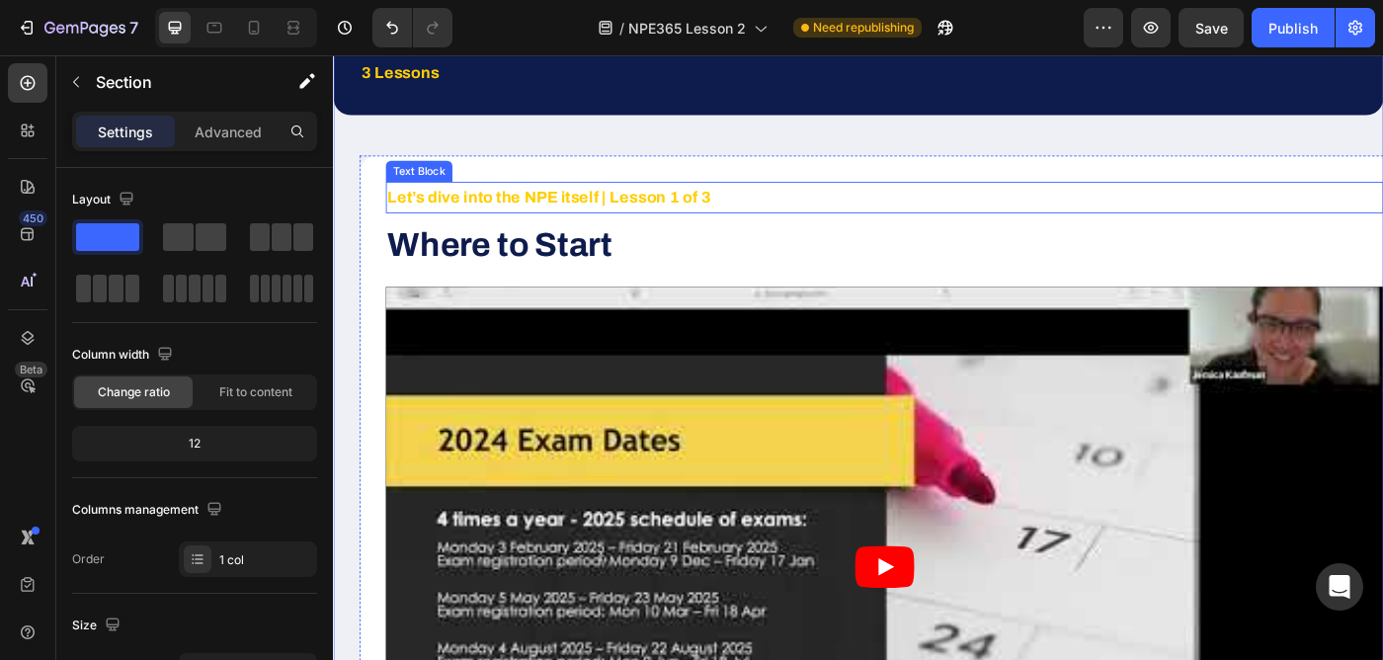
click at [789, 220] on p "Let’s dive into the NPE itself | Lesson 1 of 3" at bounding box center [955, 215] width 1122 height 32
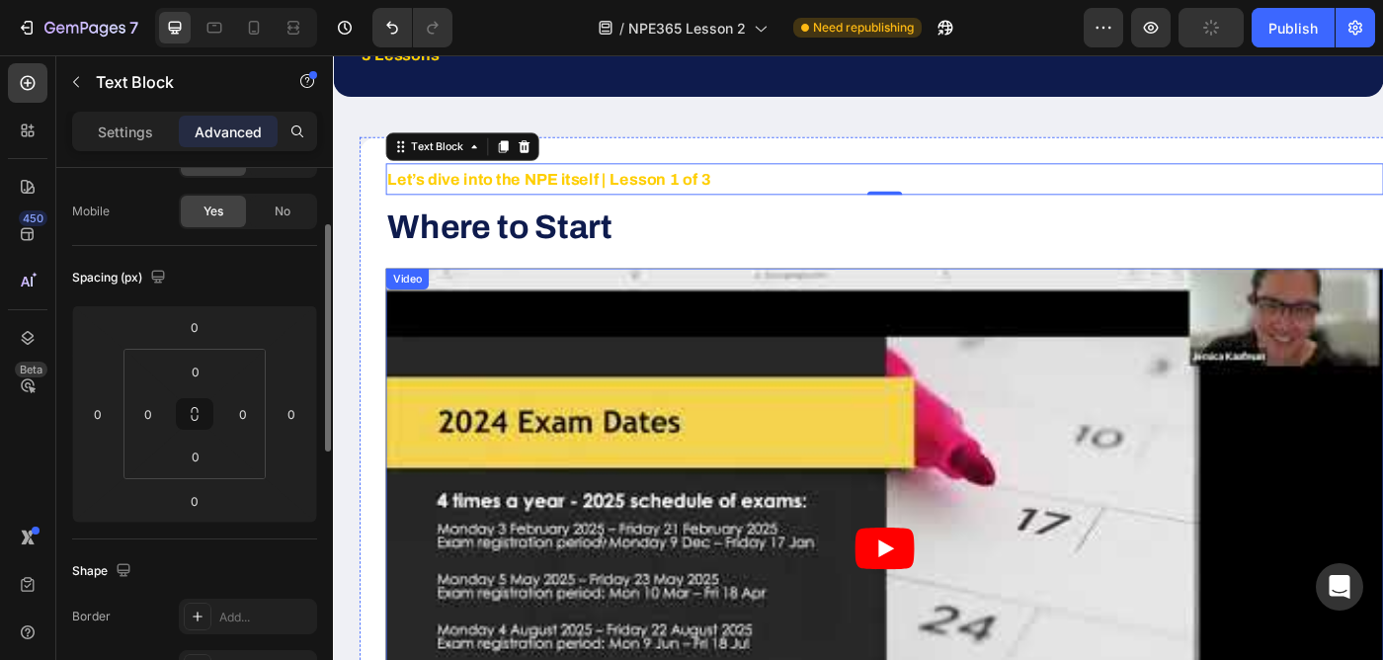
scroll to position [480, 0]
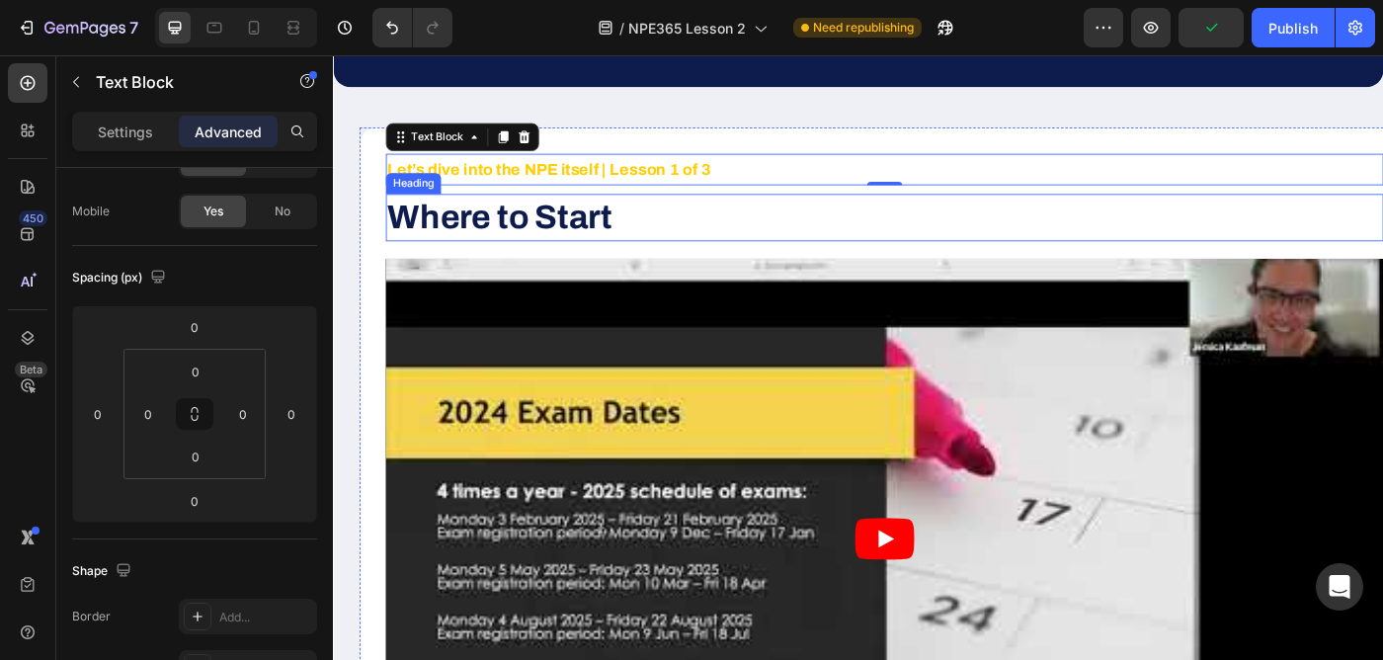
click at [672, 234] on h2 "Where to Start" at bounding box center [955, 237] width 1126 height 52
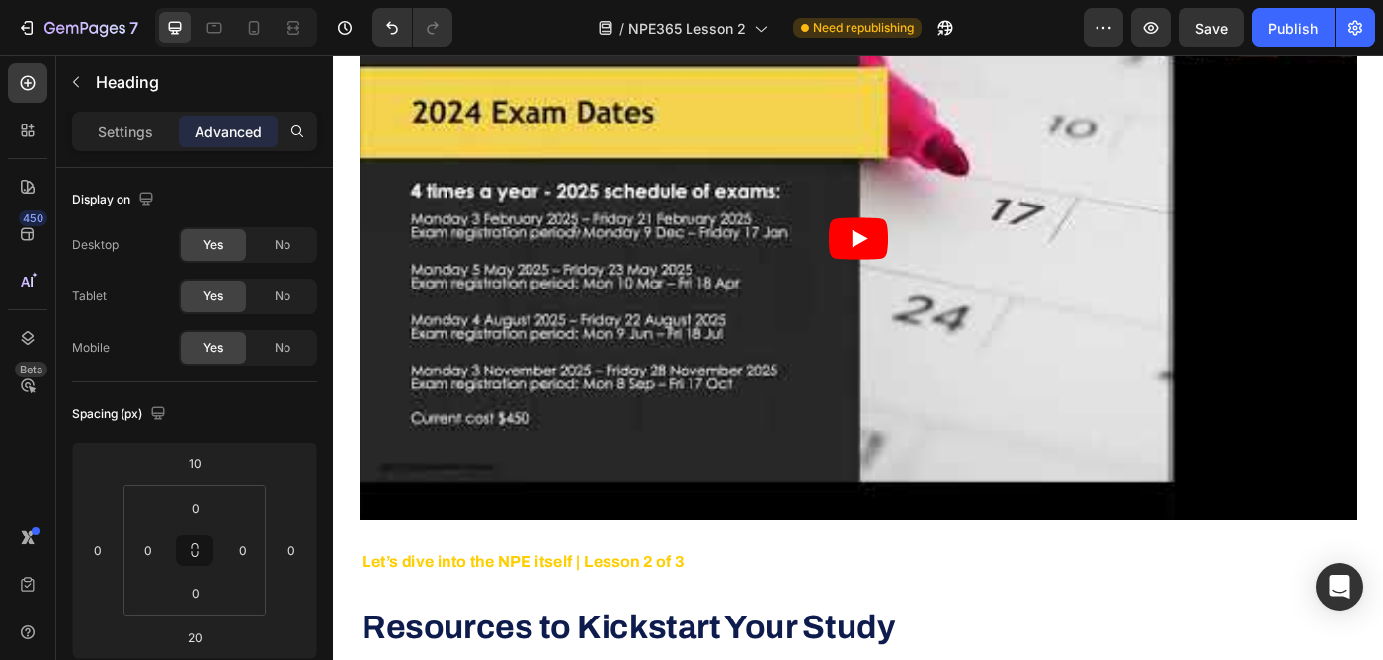
scroll to position [1966, 0]
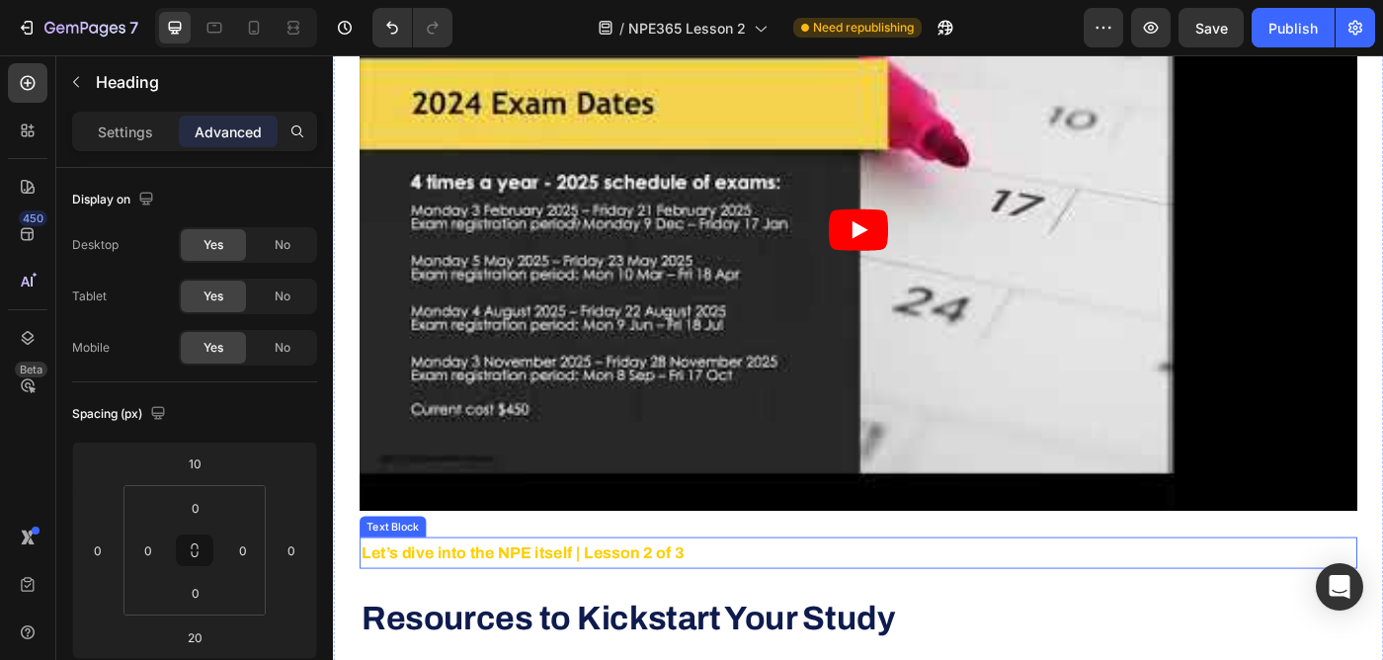
click at [440, 607] on strong "Let’s dive into the NPE itself | Lesson 2 of 3" at bounding box center [546, 616] width 364 height 20
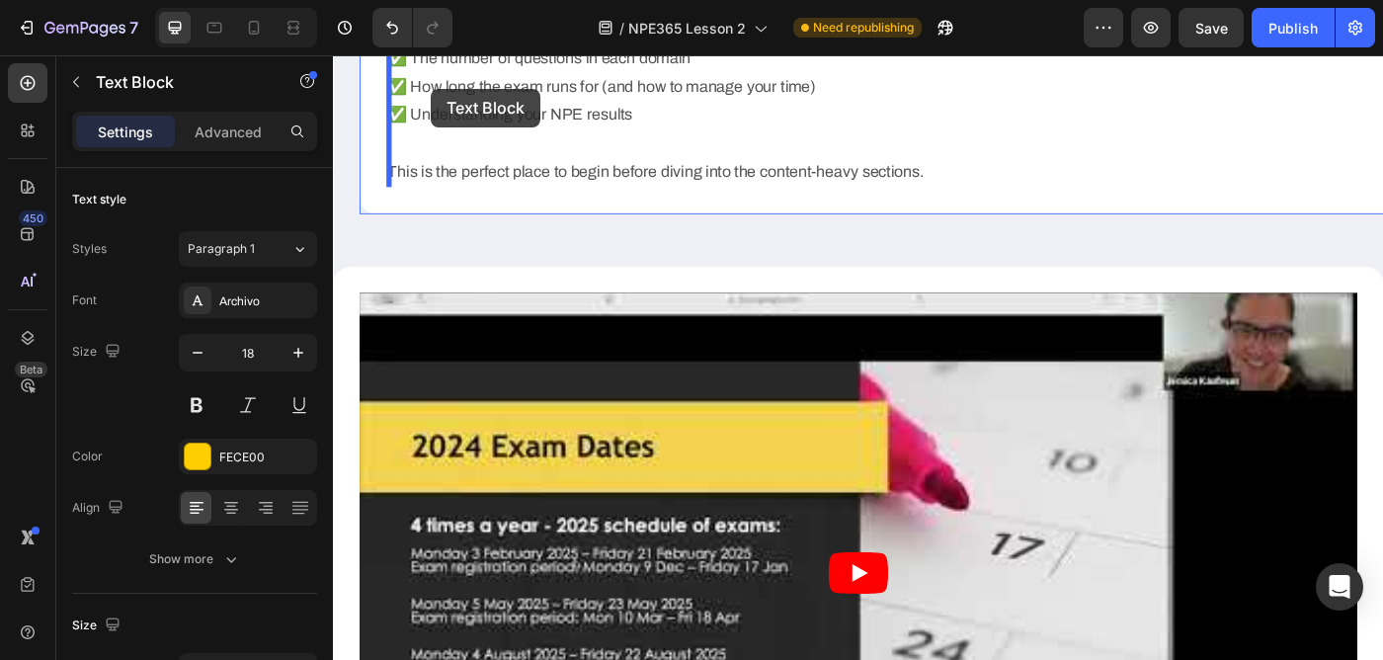
scroll to position [1574, 0]
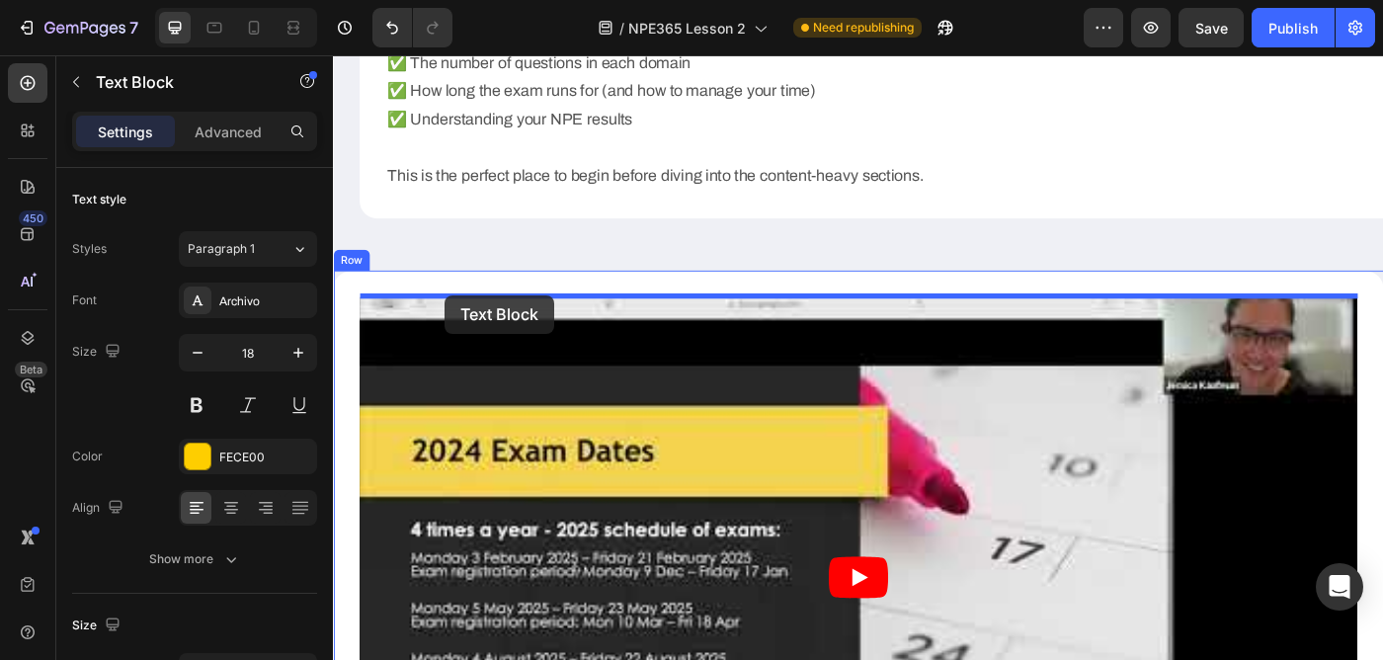
drag, startPoint x: 381, startPoint y: 585, endPoint x: 459, endPoint y: 326, distance: 270.2
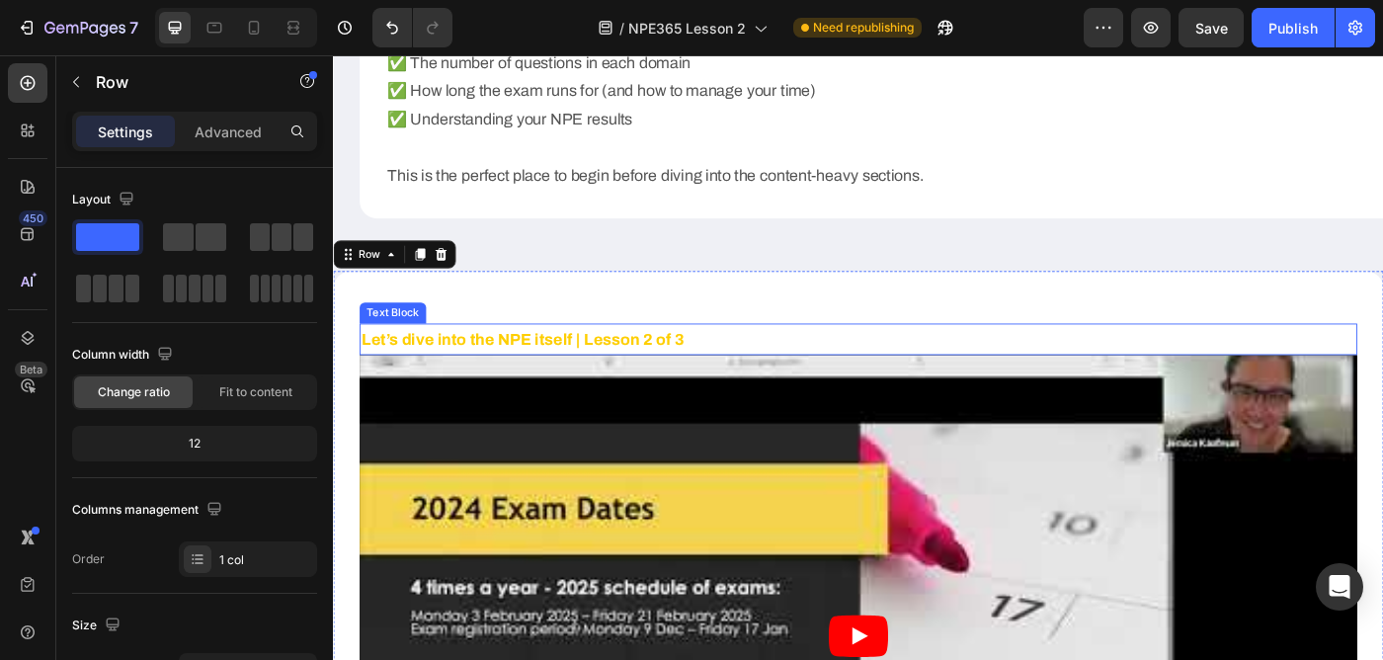
click at [626, 365] on strong "Let’s dive into the NPE itself | Lesson 2 of 3" at bounding box center [546, 375] width 364 height 20
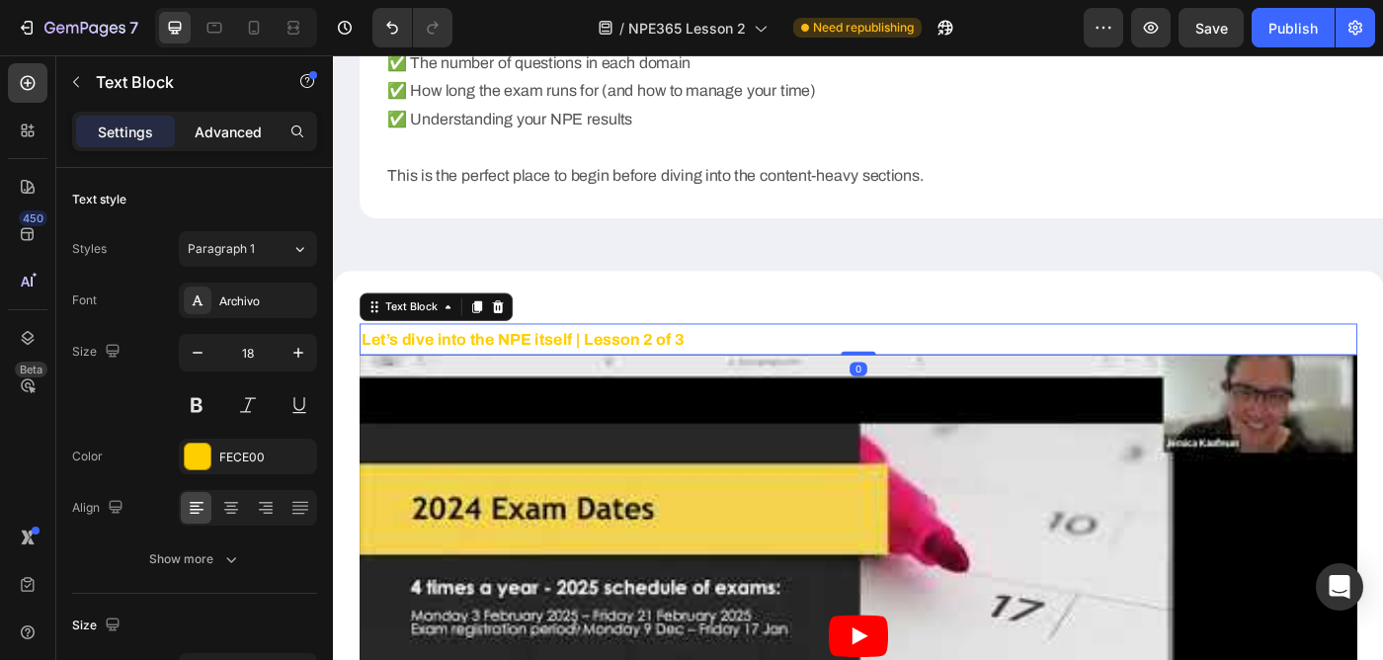
click at [236, 127] on p "Advanced" at bounding box center [228, 131] width 67 height 21
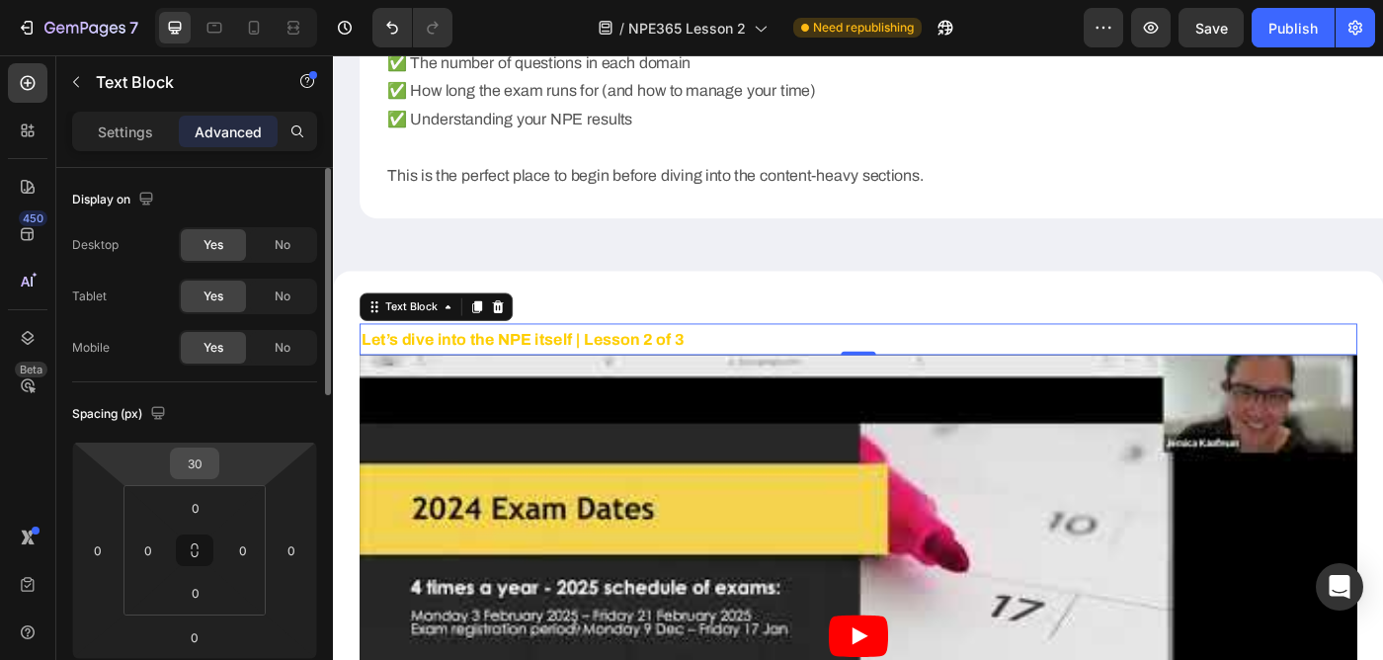
click at [199, 465] on input "30" at bounding box center [195, 463] width 40 height 30
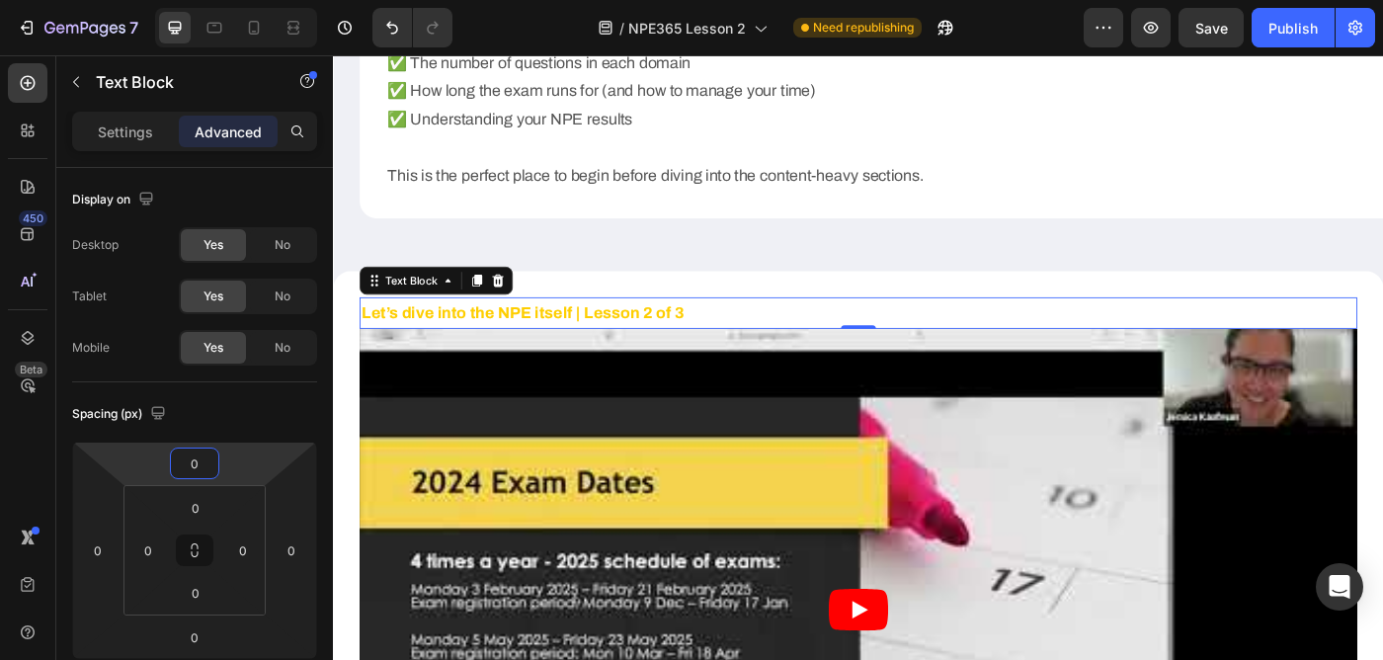
type input "0"
click at [18, 484] on div "450 Beta" at bounding box center [28, 290] width 40 height 454
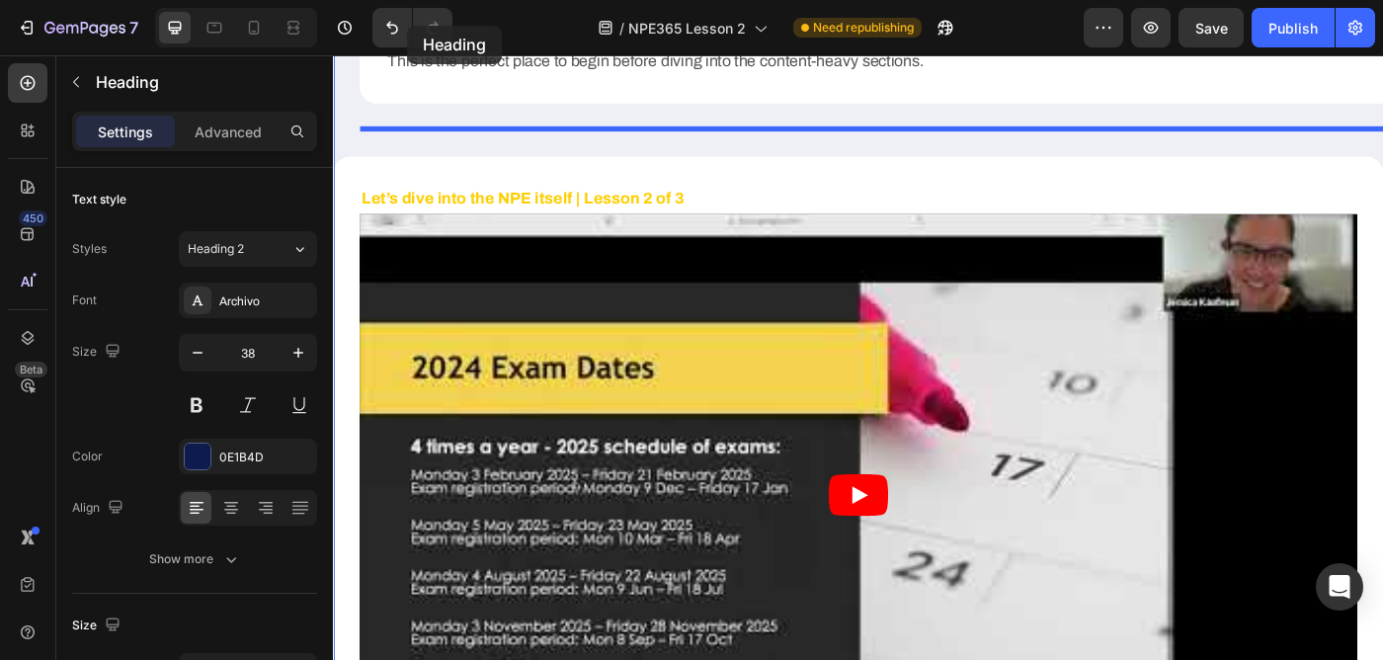
scroll to position [1678, 0]
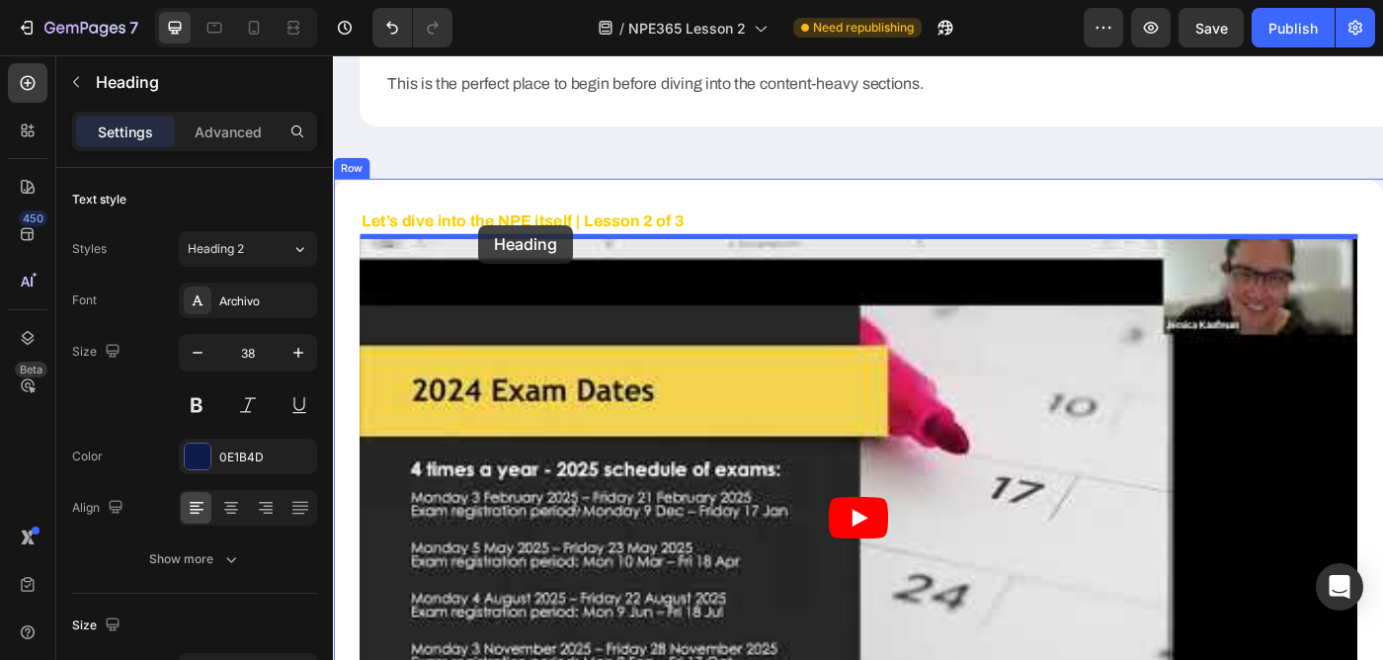
drag, startPoint x: 382, startPoint y: 348, endPoint x: 497, endPoint y: 247, distance: 152.5
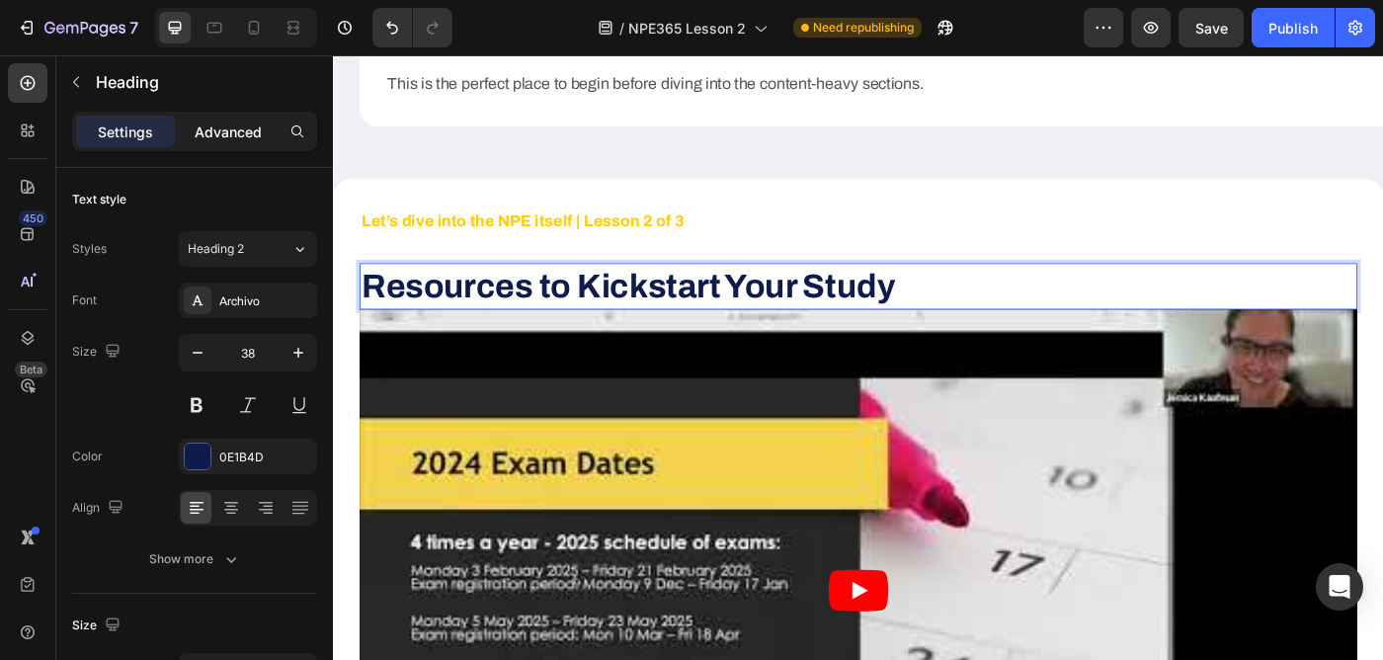
click at [238, 139] on p "Advanced" at bounding box center [228, 131] width 67 height 21
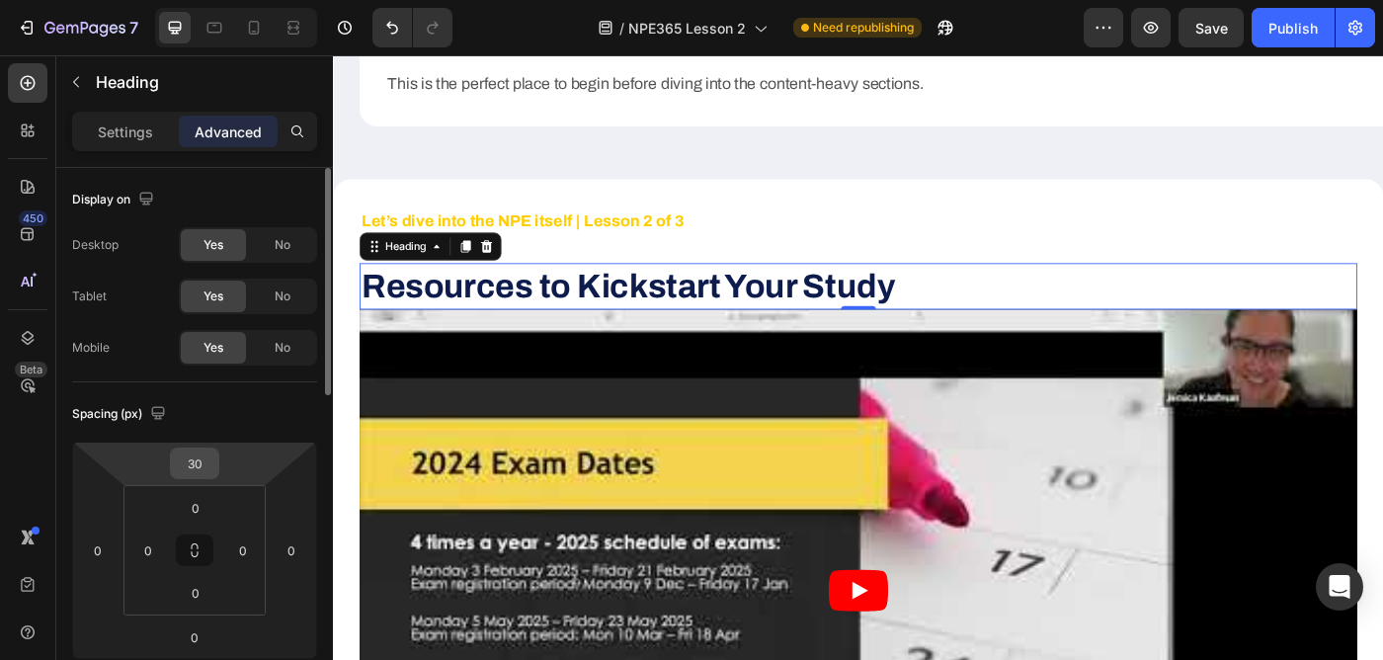
click at [189, 459] on input "30" at bounding box center [195, 463] width 40 height 30
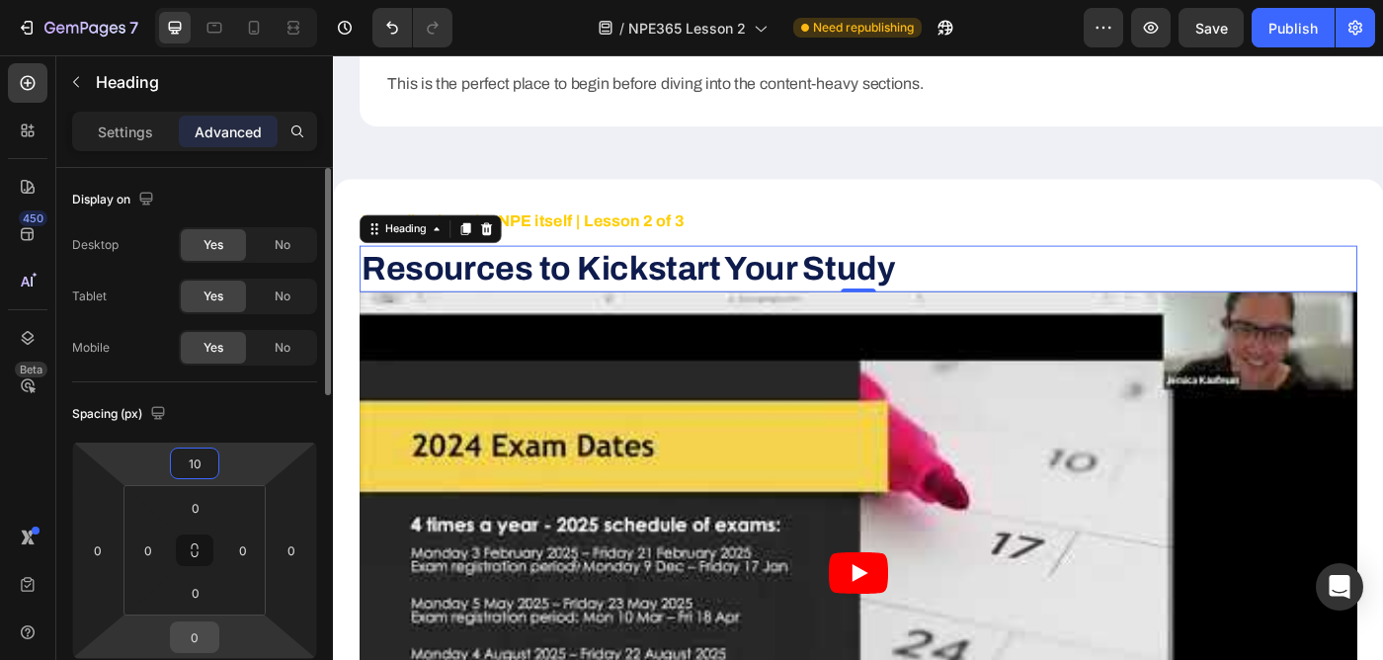
type input "10"
click at [197, 638] on input "0" at bounding box center [195, 637] width 40 height 30
type input "20"
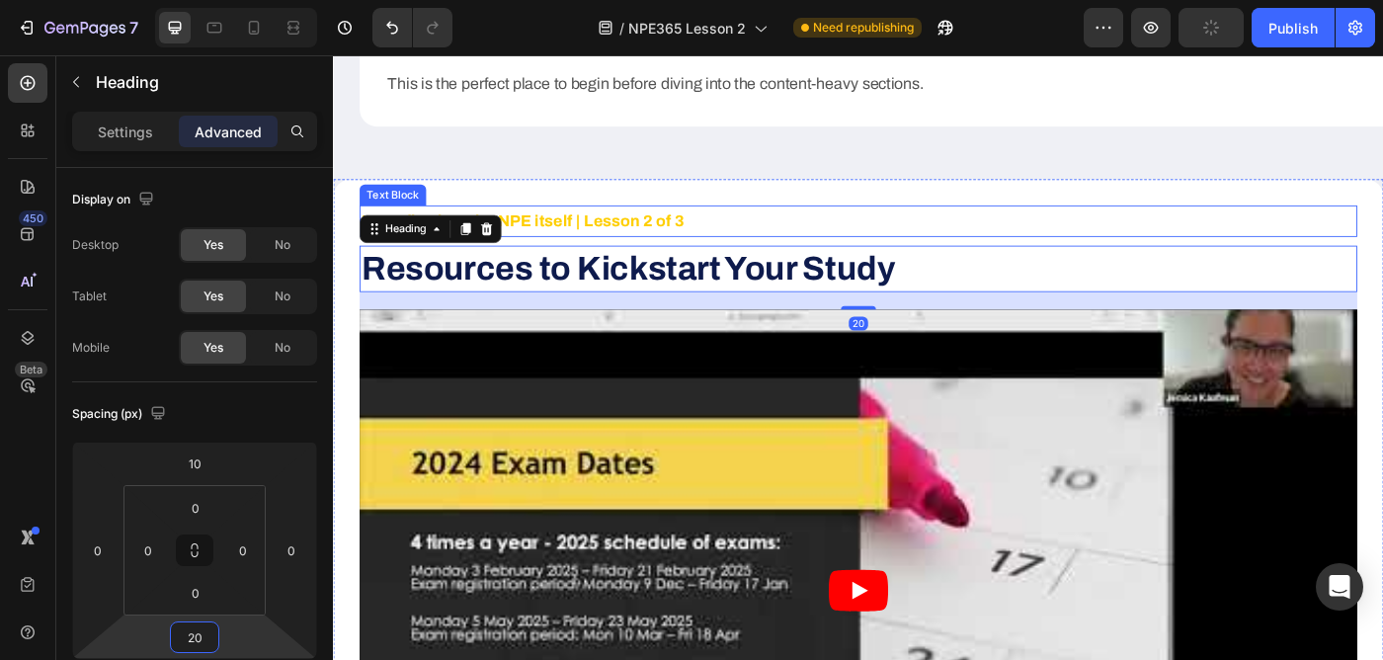
click at [1009, 242] on p "Let’s dive into the NPE itself | Lesson 2 of 3" at bounding box center [925, 242] width 1122 height 32
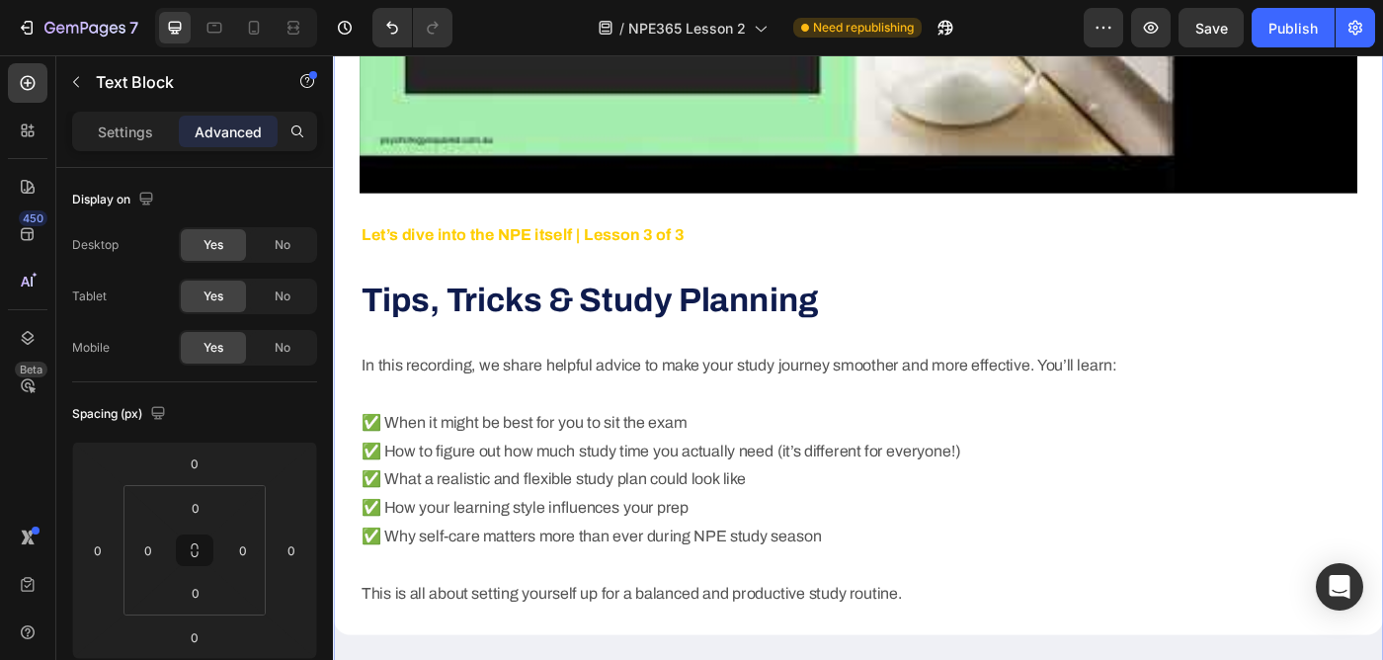
scroll to position [3490, 0]
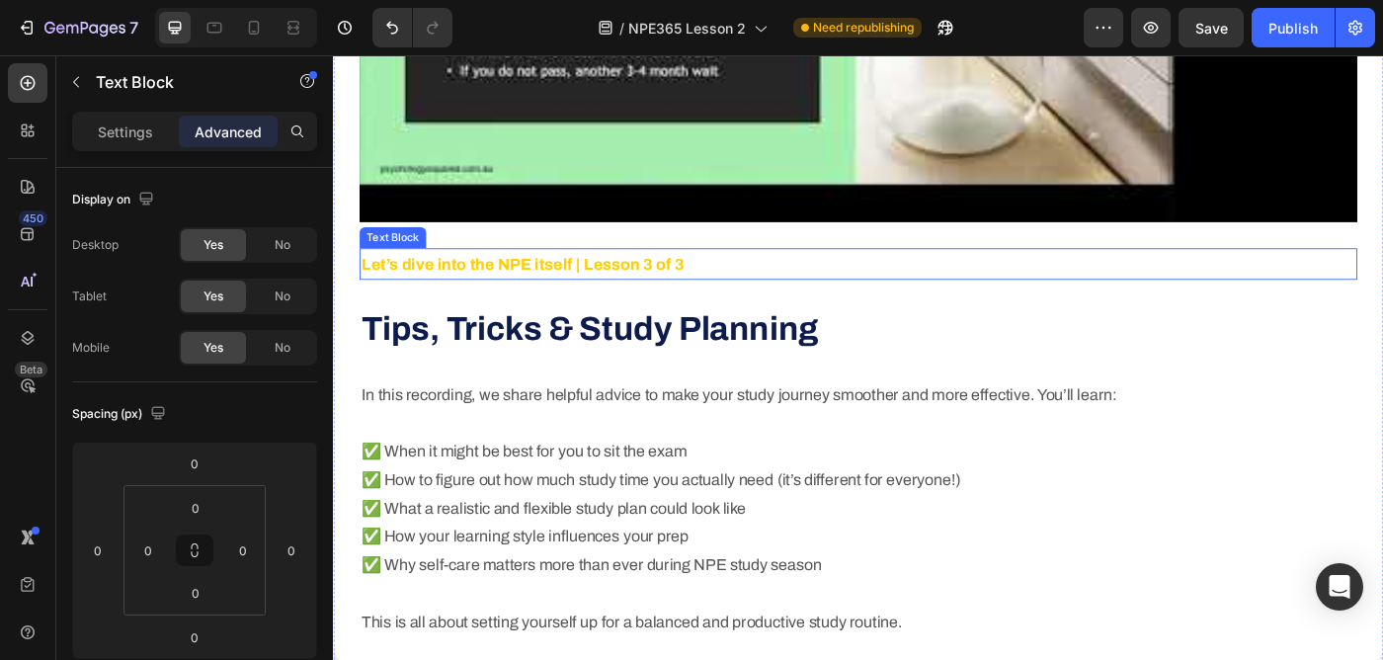
click at [646, 290] on strong "Let’s dive into the NPE itself | Lesson 3 of 3" at bounding box center [546, 290] width 364 height 20
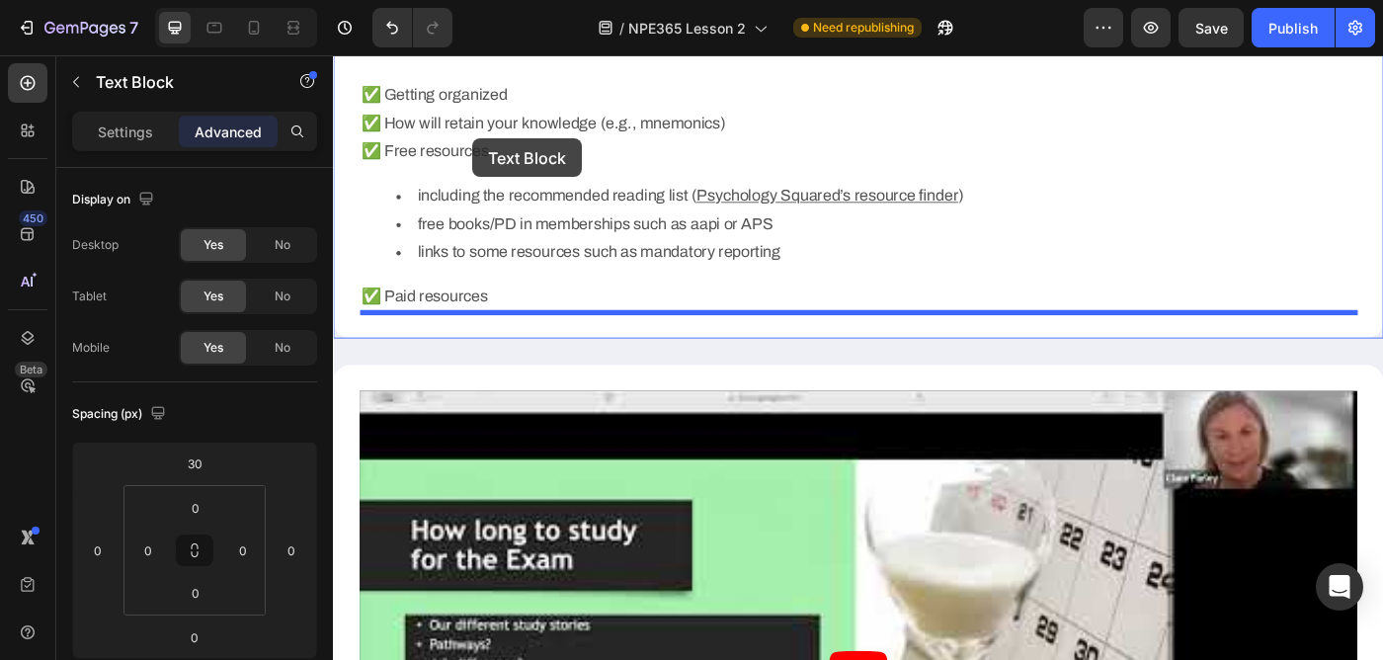
scroll to position [2661, 0]
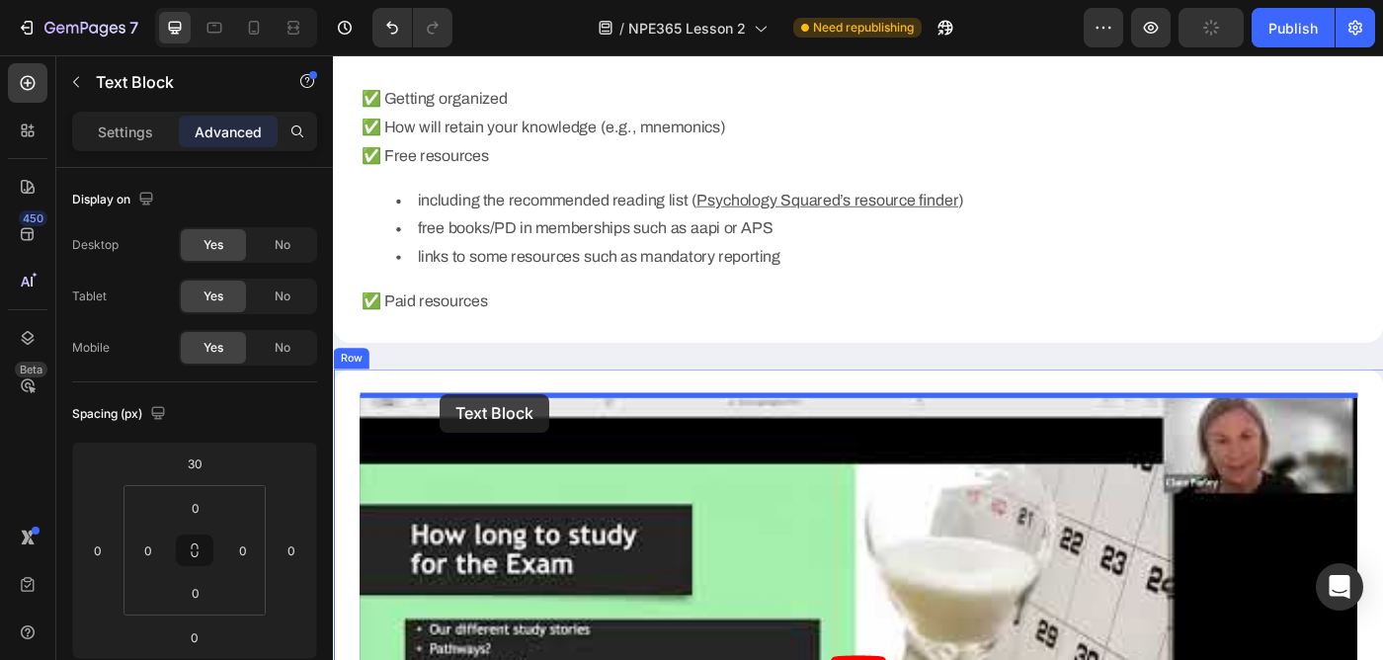
drag, startPoint x: 378, startPoint y: 256, endPoint x: 453, endPoint y: 437, distance: 196.6
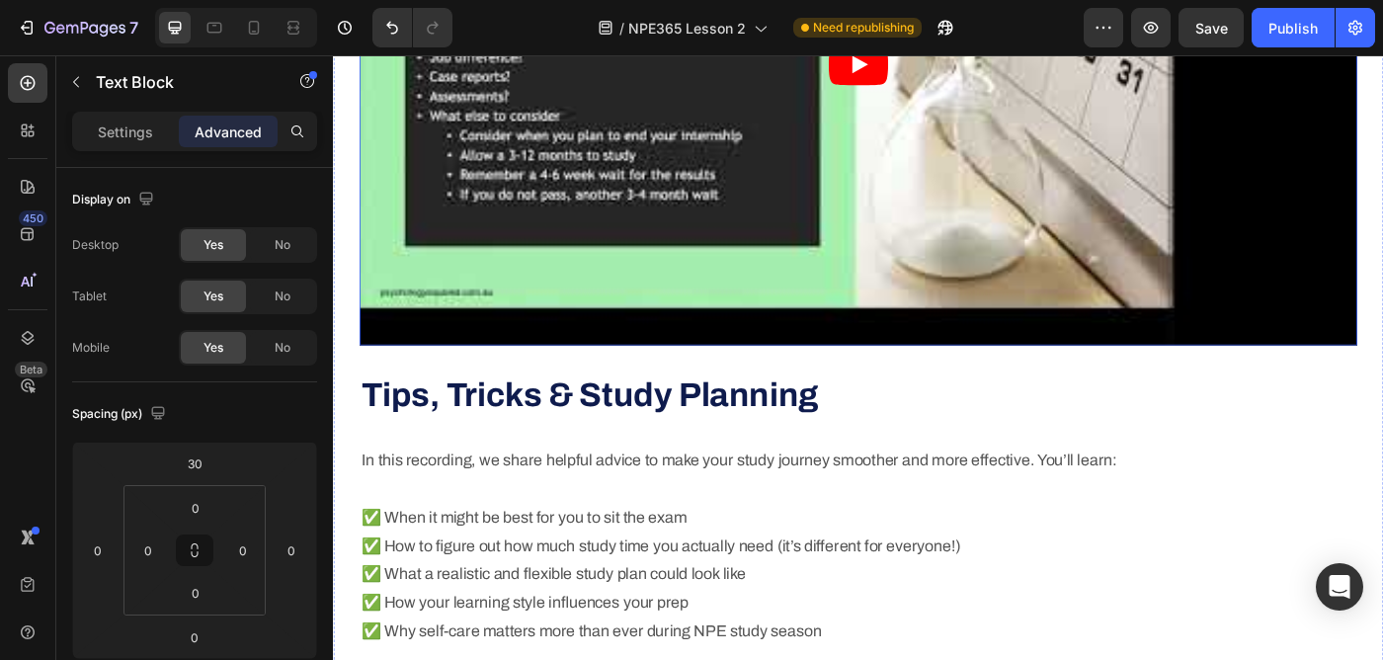
scroll to position [3408, 0]
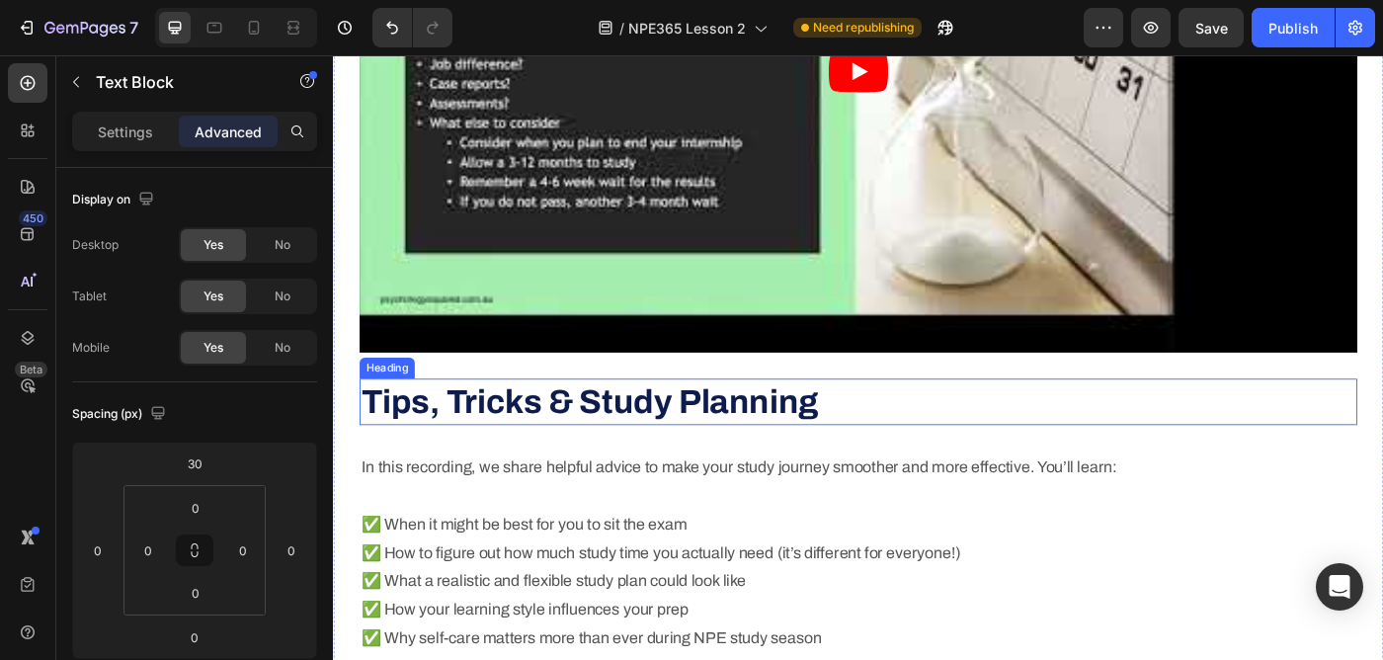
click at [545, 438] on strong "Tips, Tricks & Study Planning" at bounding box center [622, 446] width 516 height 40
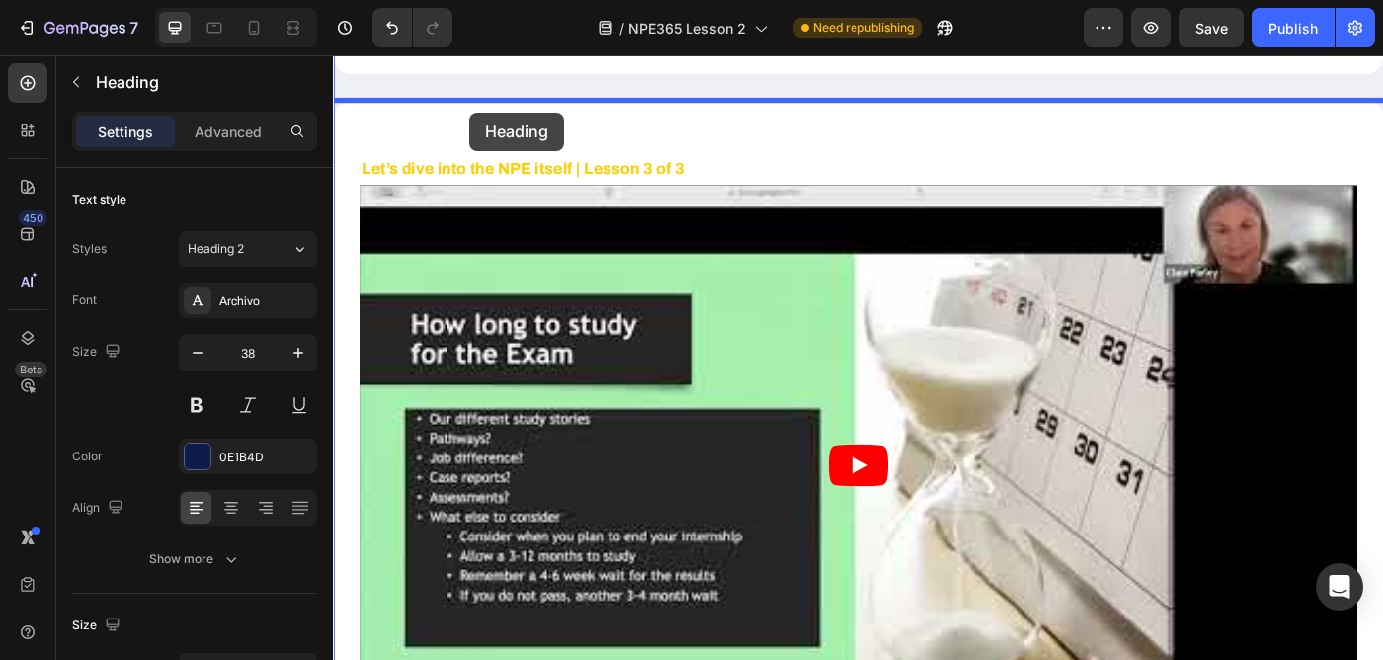
scroll to position [2935, 0]
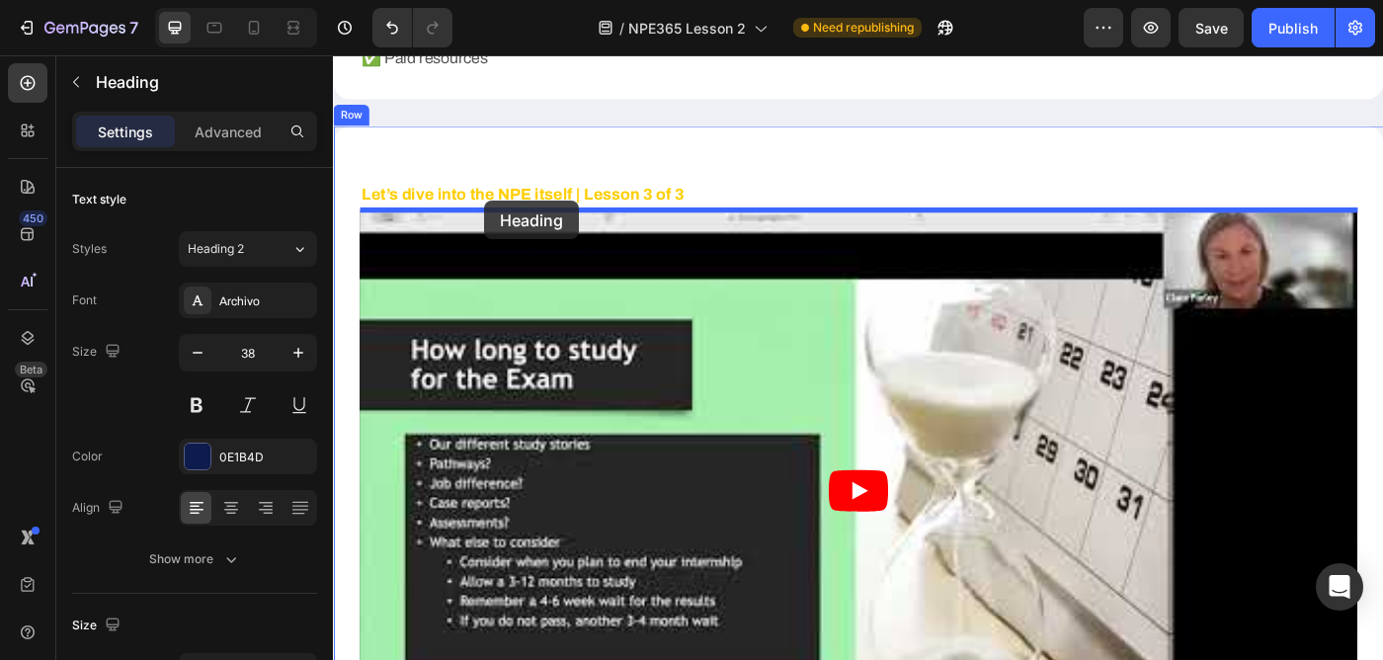
drag, startPoint x: 378, startPoint y: 401, endPoint x: 504, endPoint y: 219, distance: 220.8
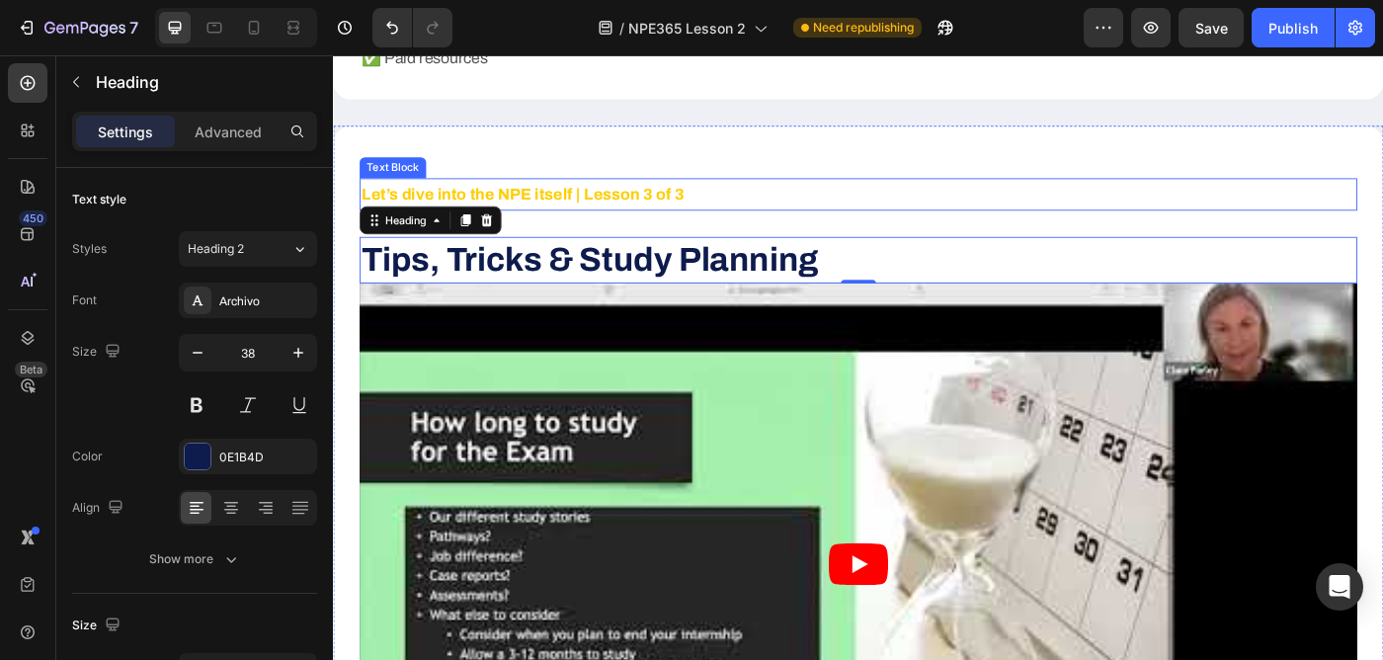
click at [614, 208] on strong "Let’s dive into the NPE itself | Lesson 3 of 3" at bounding box center [546, 211] width 364 height 20
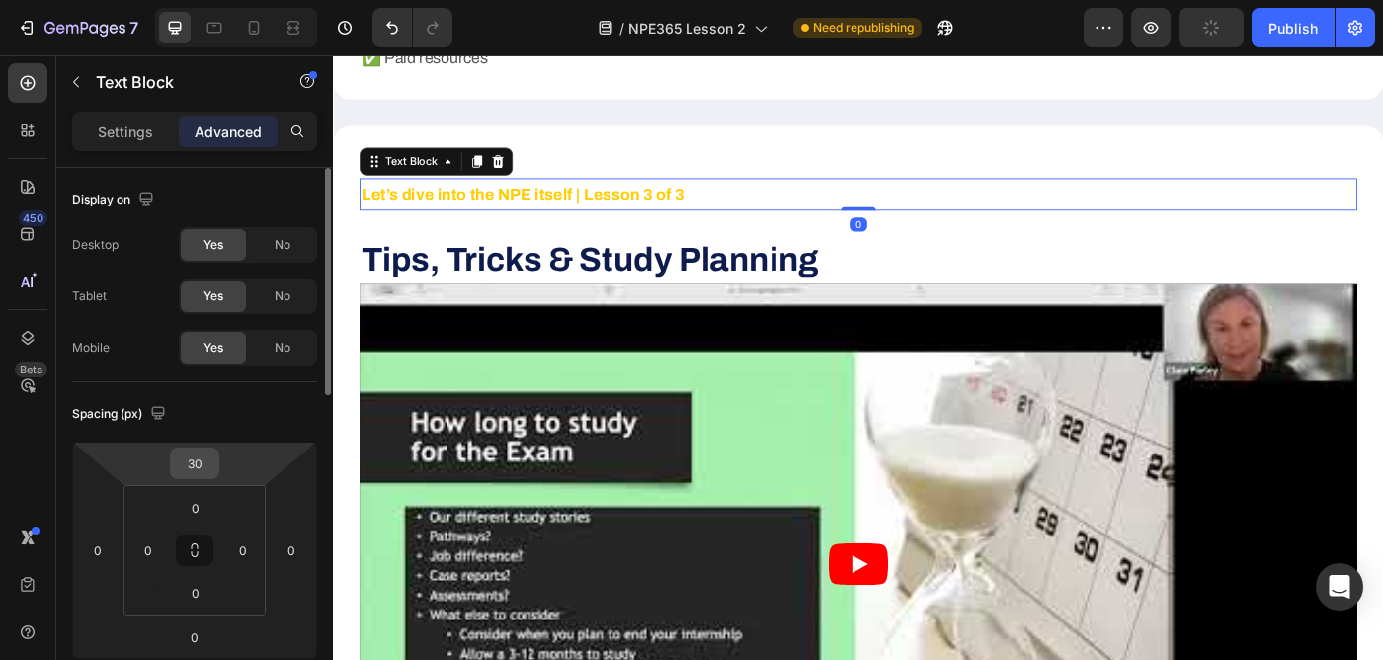
click at [194, 461] on input "30" at bounding box center [195, 463] width 40 height 30
type input "0"
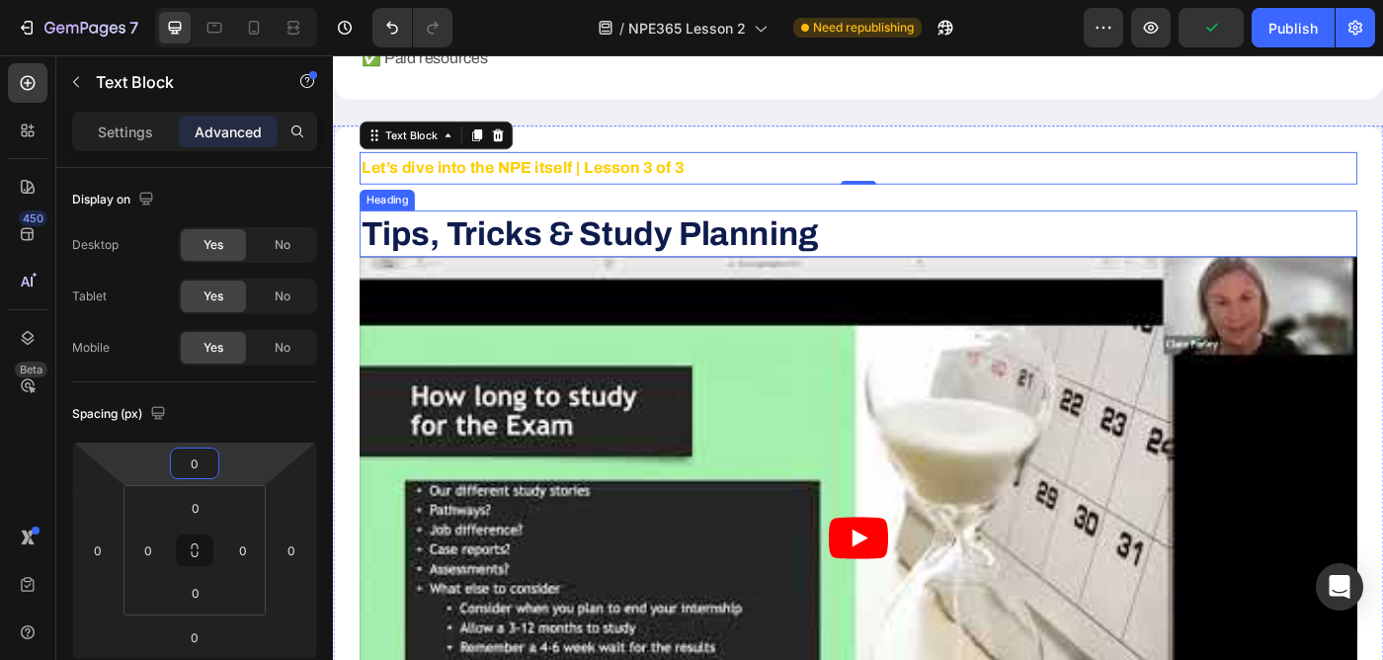
click at [626, 249] on strong "Tips, Tricks & Study Planning" at bounding box center [622, 256] width 516 height 40
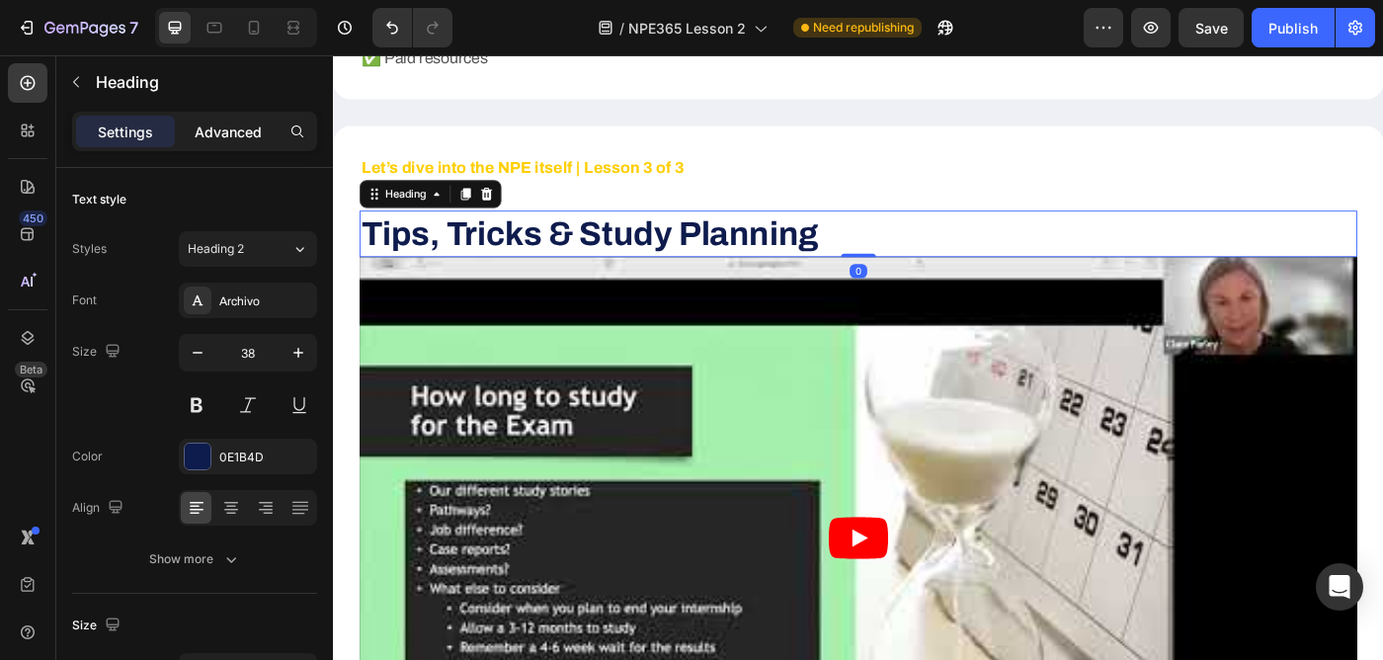
click at [225, 135] on p "Advanced" at bounding box center [228, 131] width 67 height 21
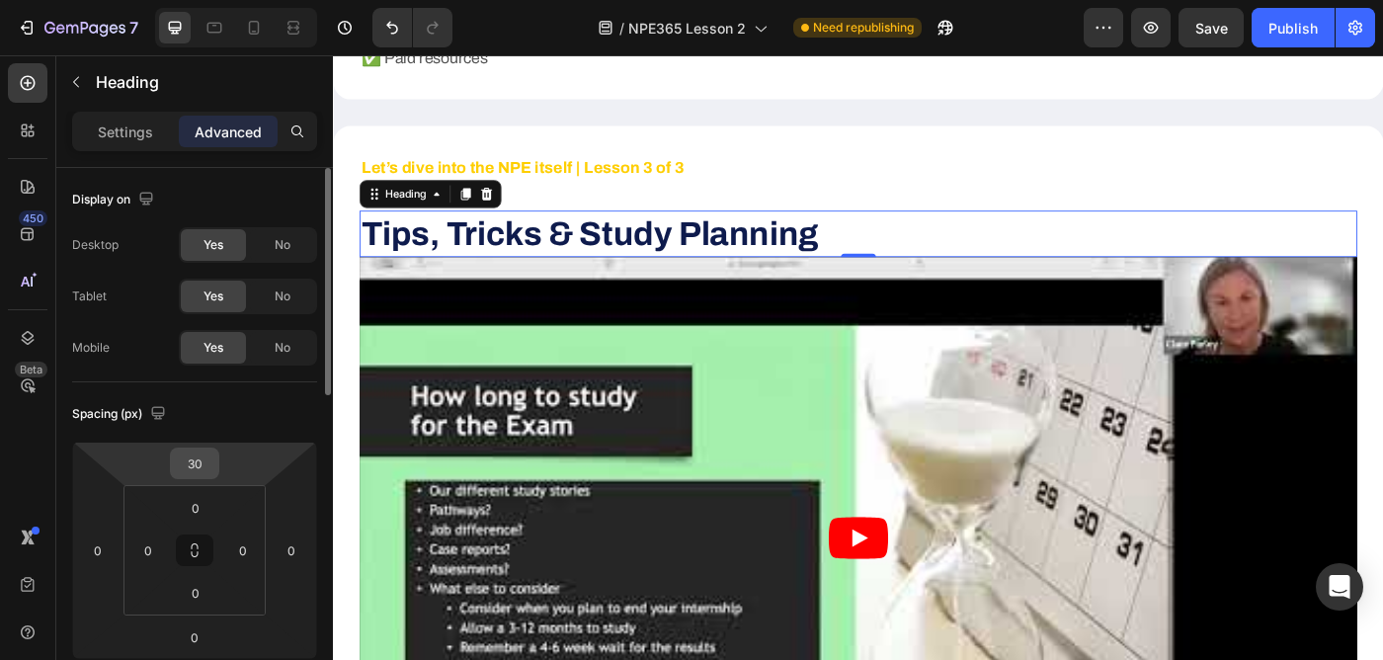
click at [196, 465] on input "30" at bounding box center [195, 463] width 40 height 30
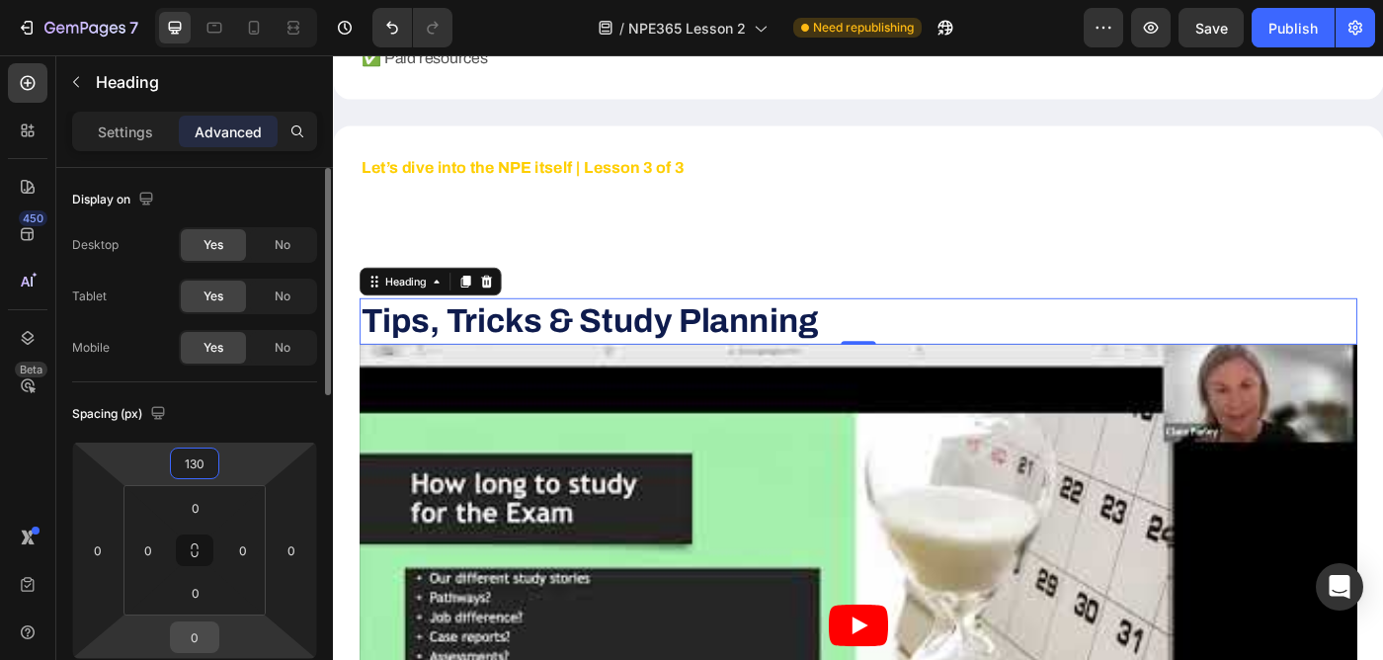
type input "130"
click at [199, 637] on input "0" at bounding box center [195, 637] width 40 height 30
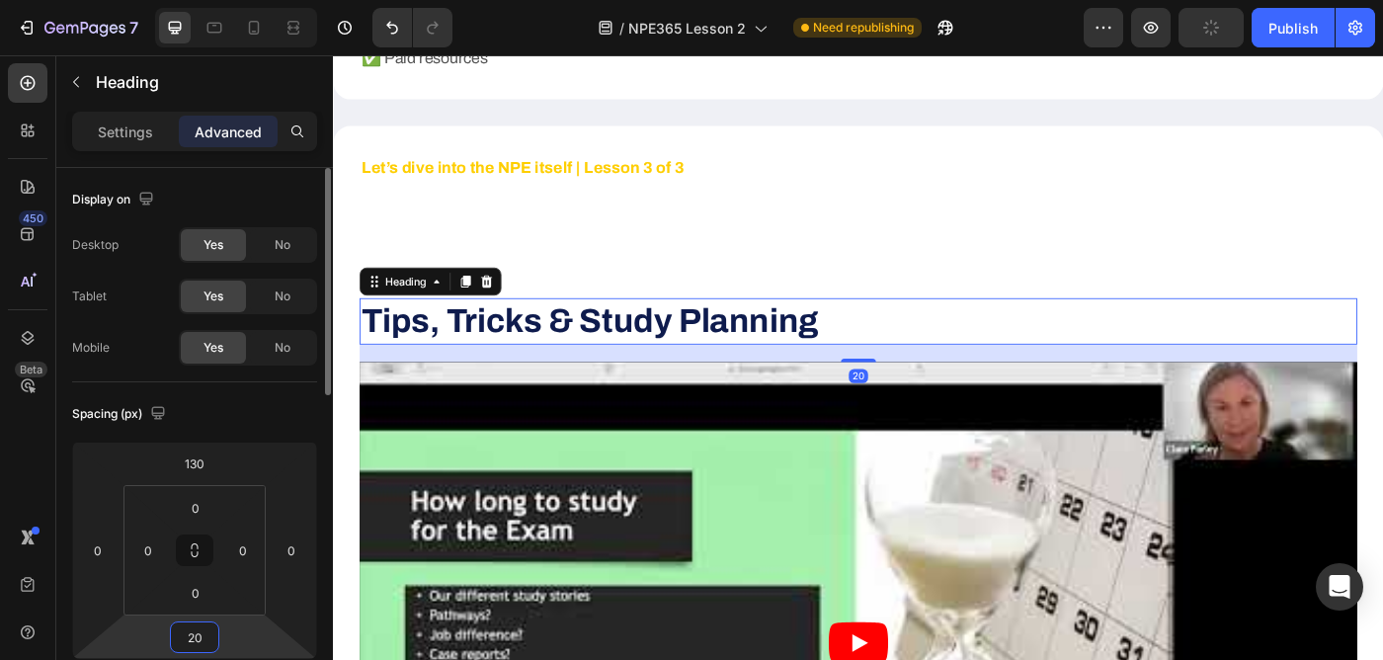
type input "20"
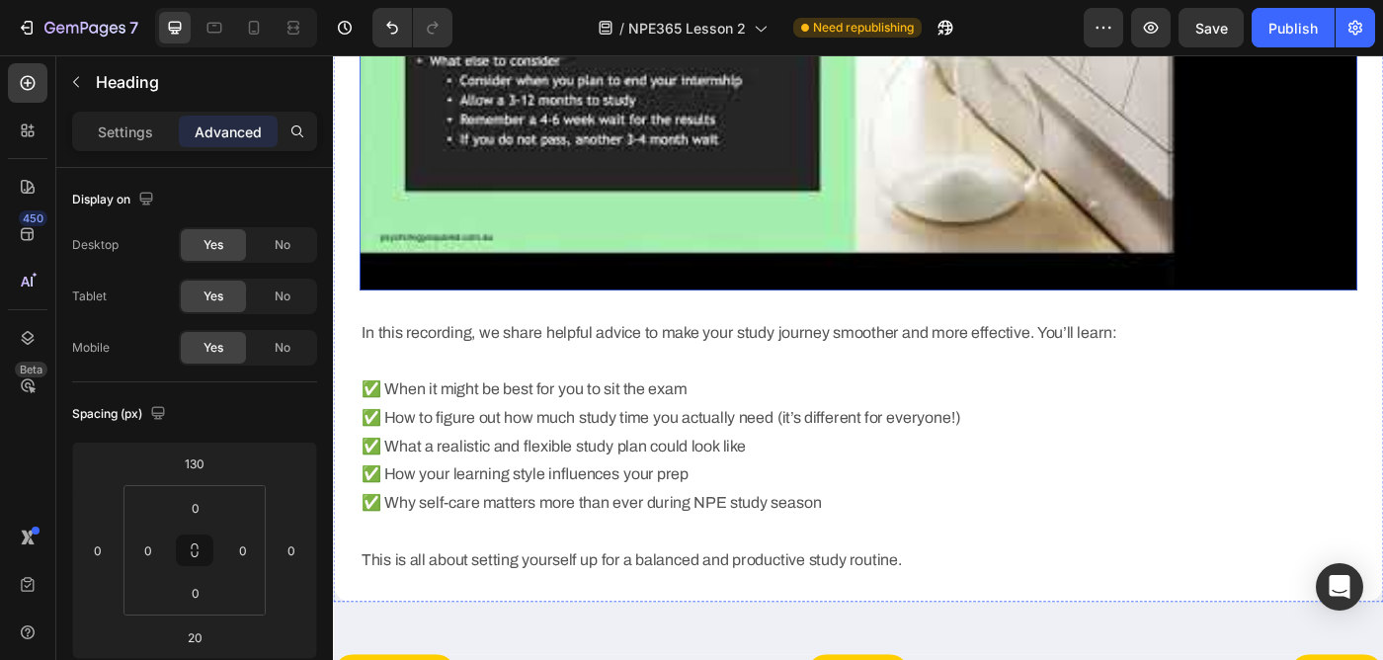
scroll to position [3637, 0]
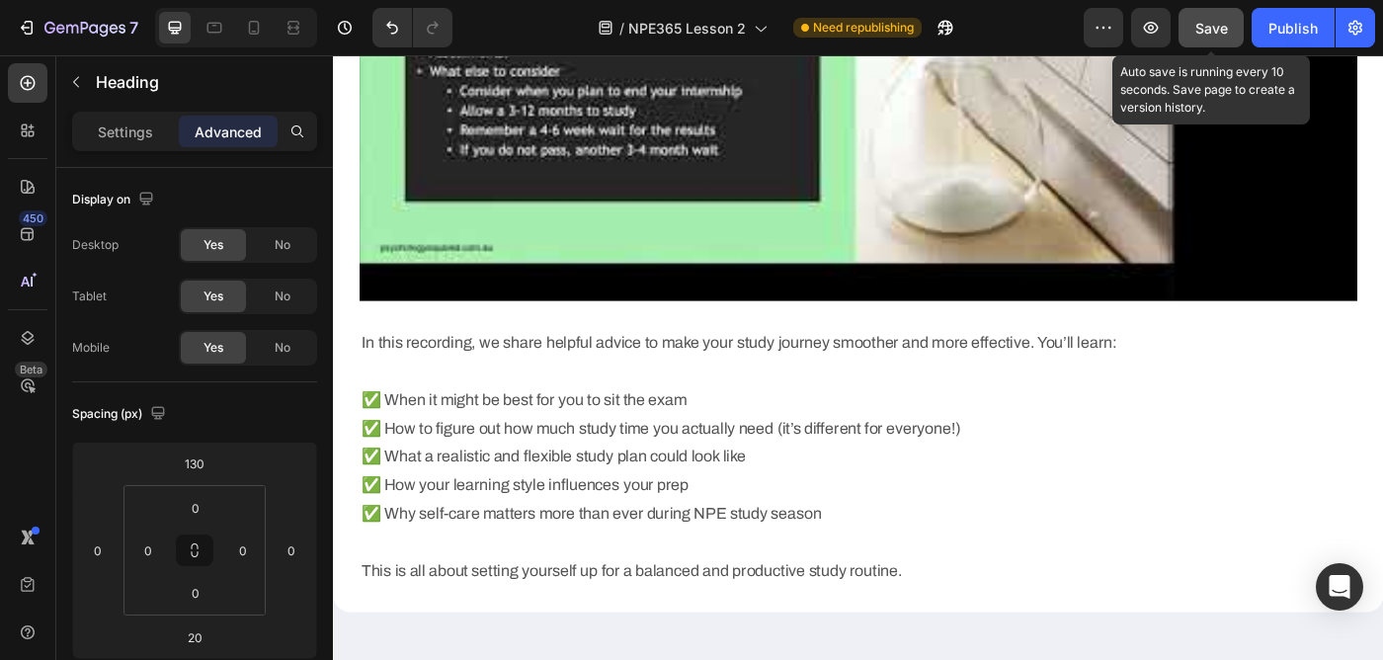
click at [1219, 28] on span "Save" at bounding box center [1211, 28] width 33 height 17
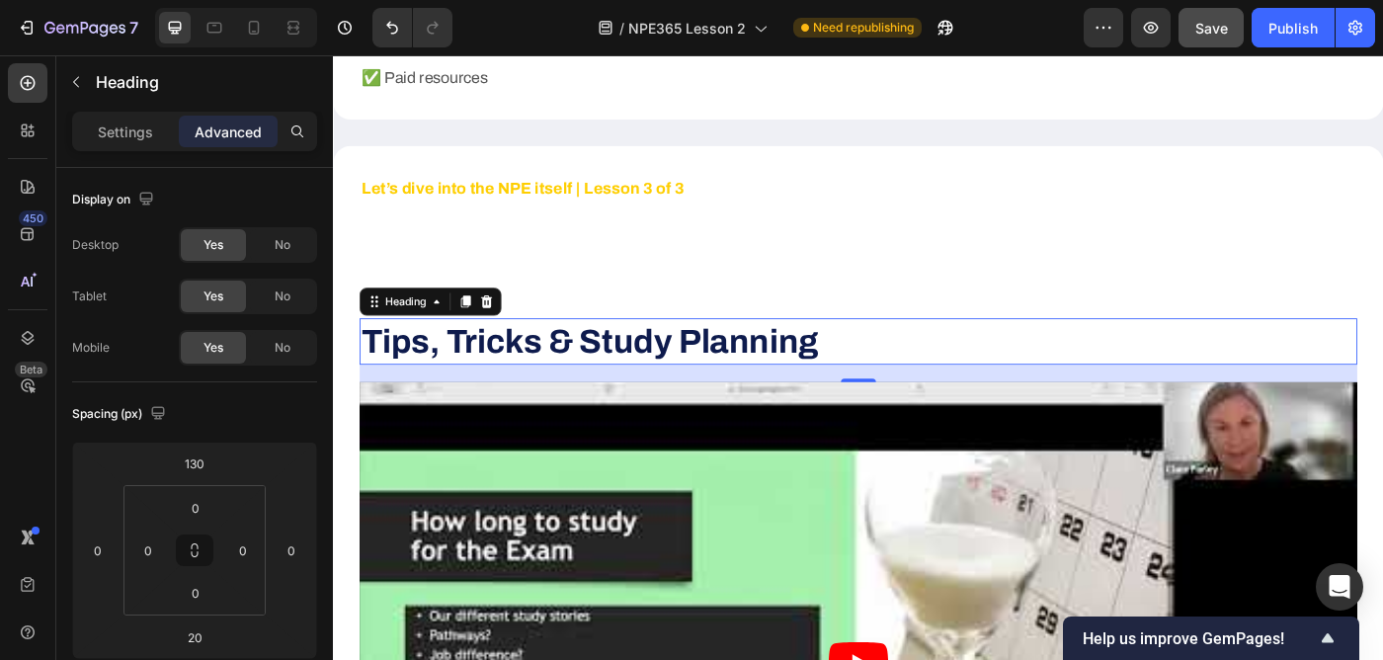
scroll to position [2904, 0]
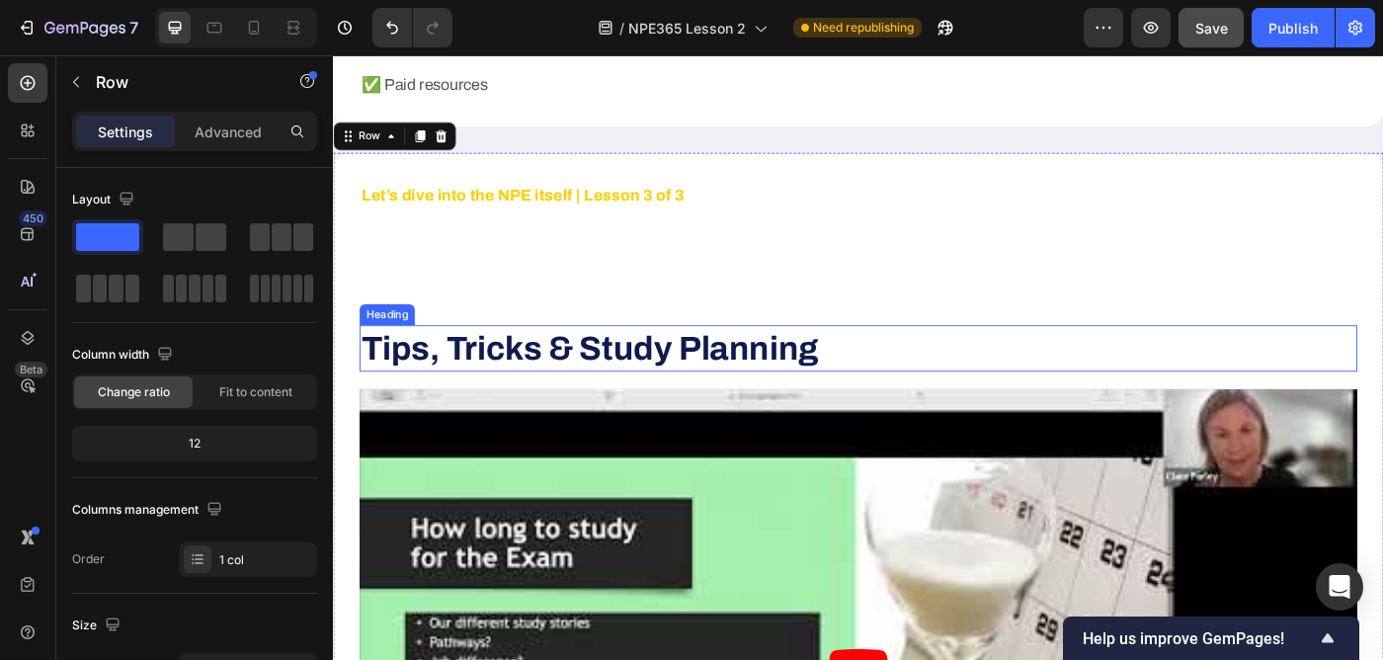
click at [563, 371] on strong "Tips, Tricks & Study Planning" at bounding box center [622, 385] width 516 height 40
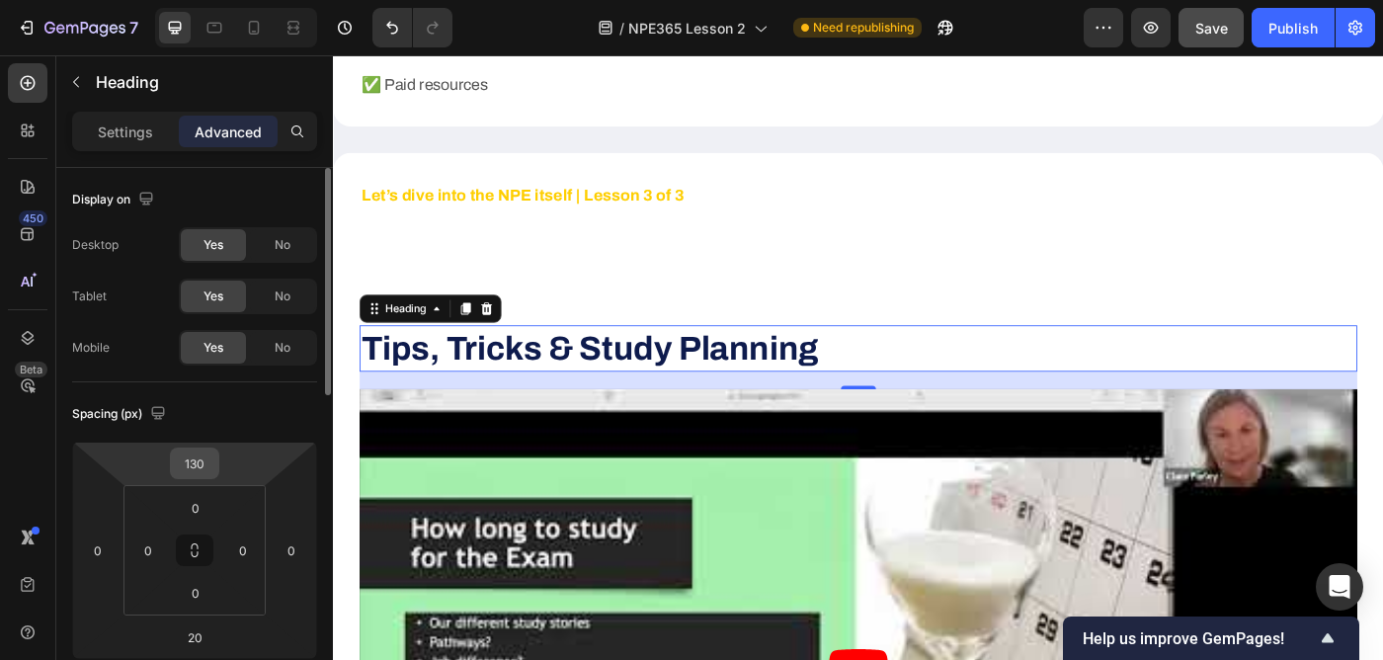
click at [196, 462] on input "130" at bounding box center [195, 463] width 40 height 30
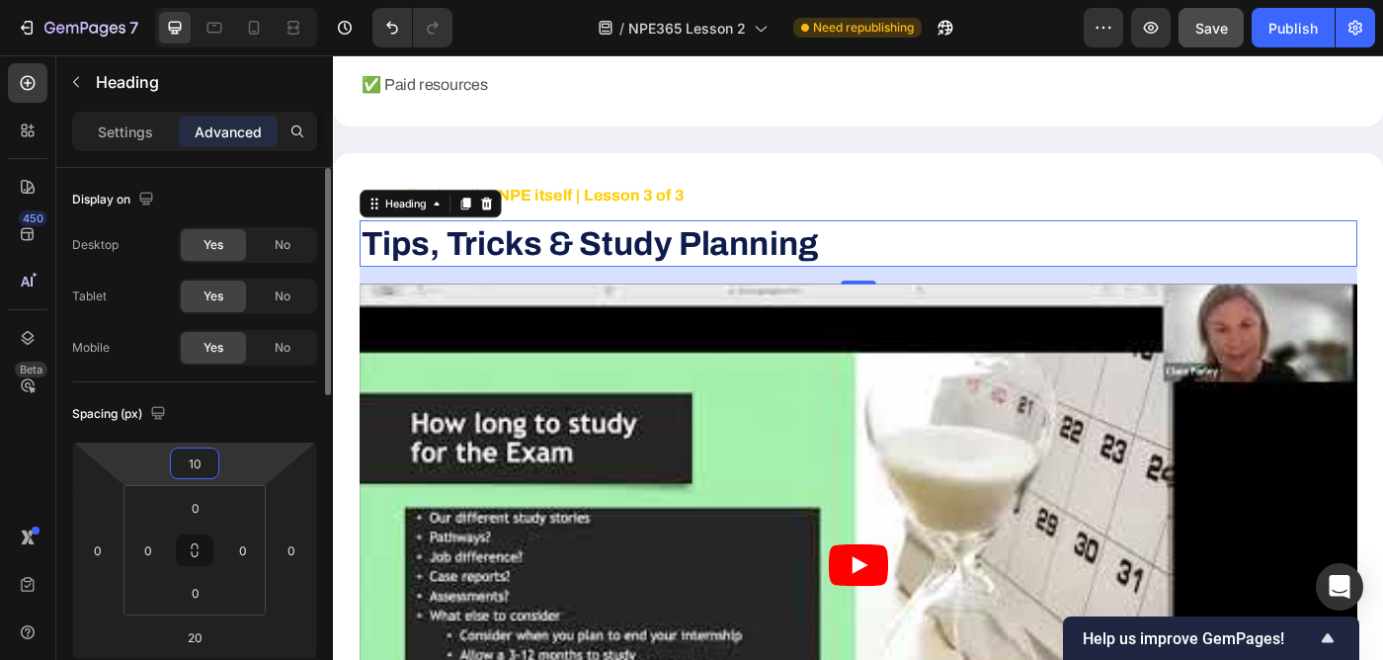
type input "10"
click at [216, 403] on div "Spacing (px)" at bounding box center [194, 414] width 245 height 32
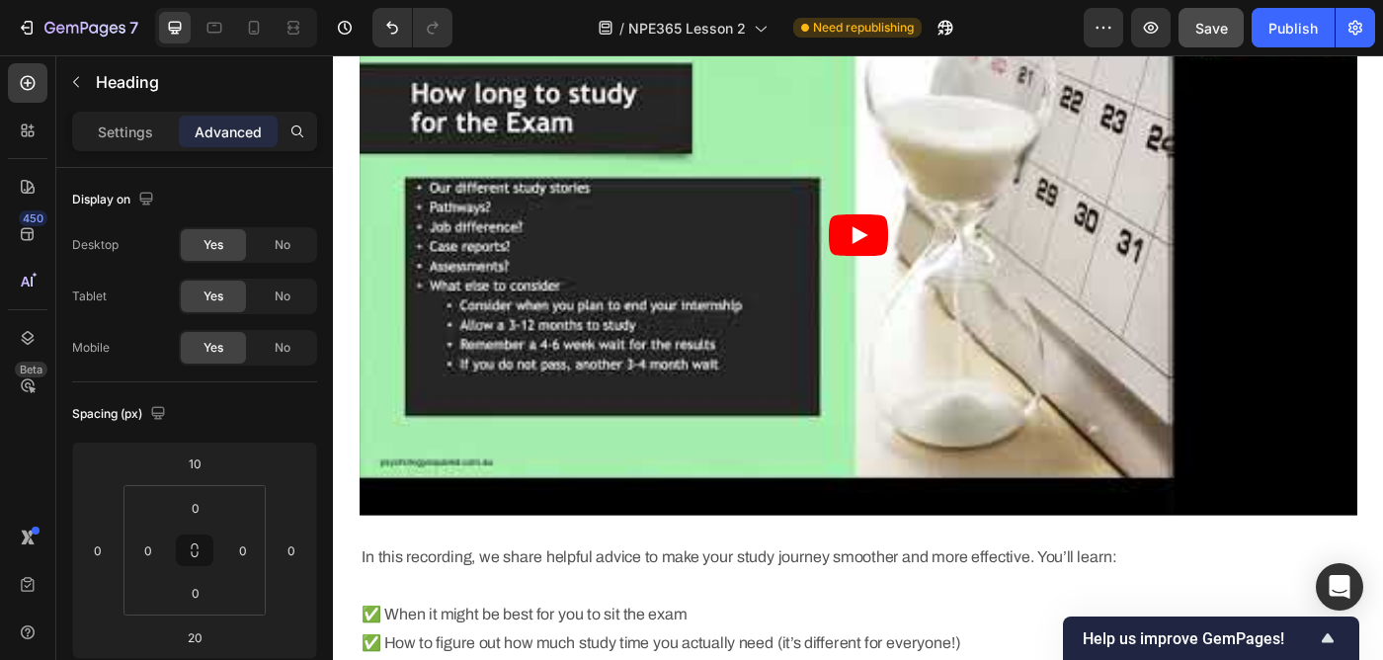
scroll to position [3911, 0]
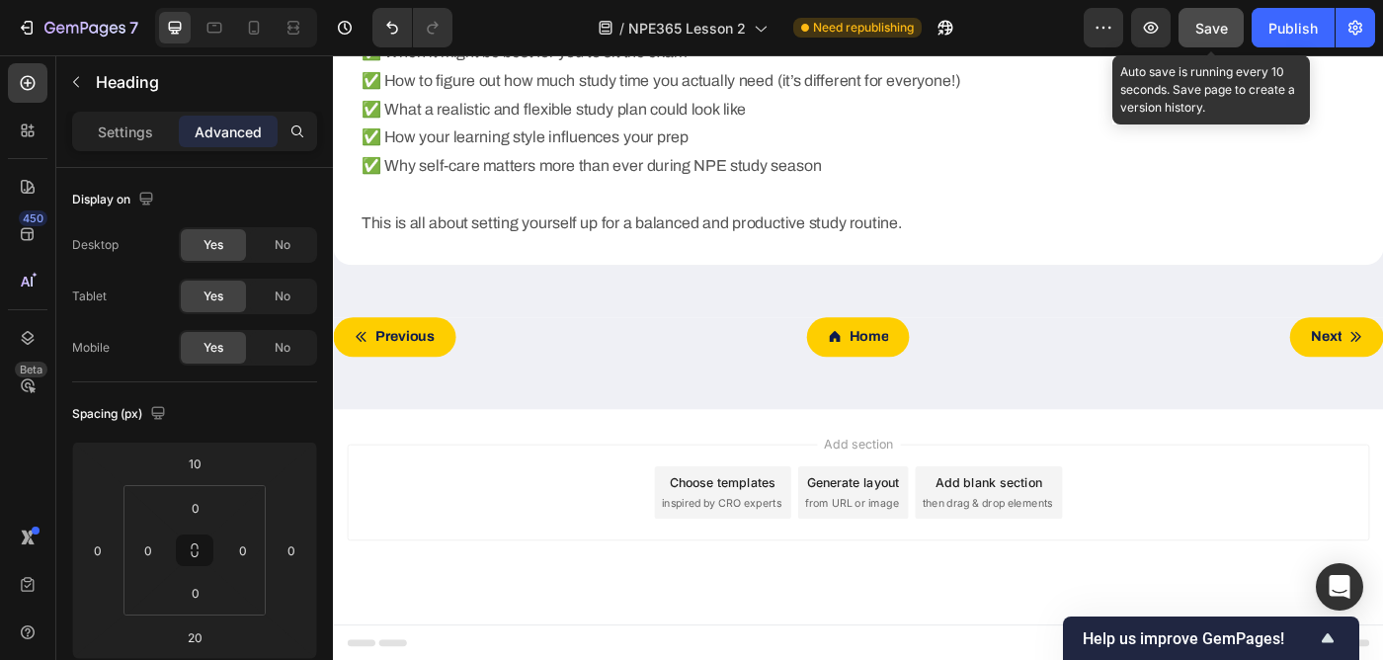
click at [1211, 24] on span "Save" at bounding box center [1211, 28] width 33 height 17
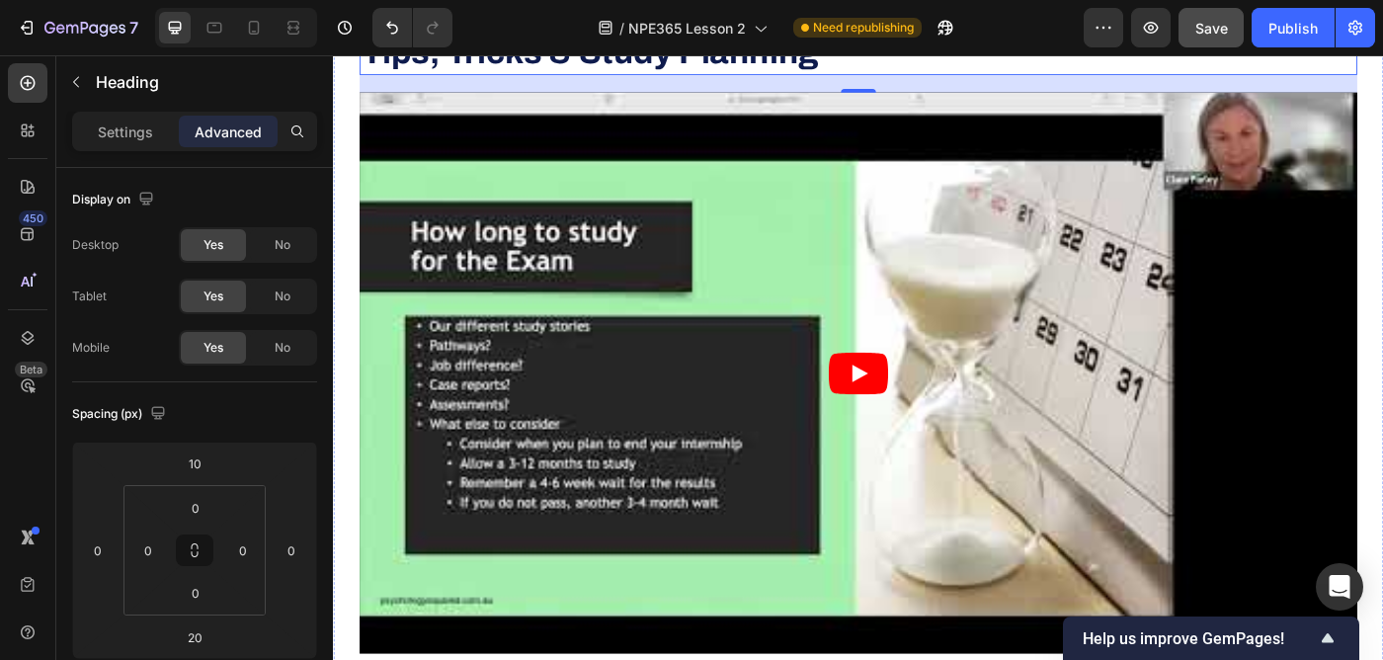
scroll to position [3116, 0]
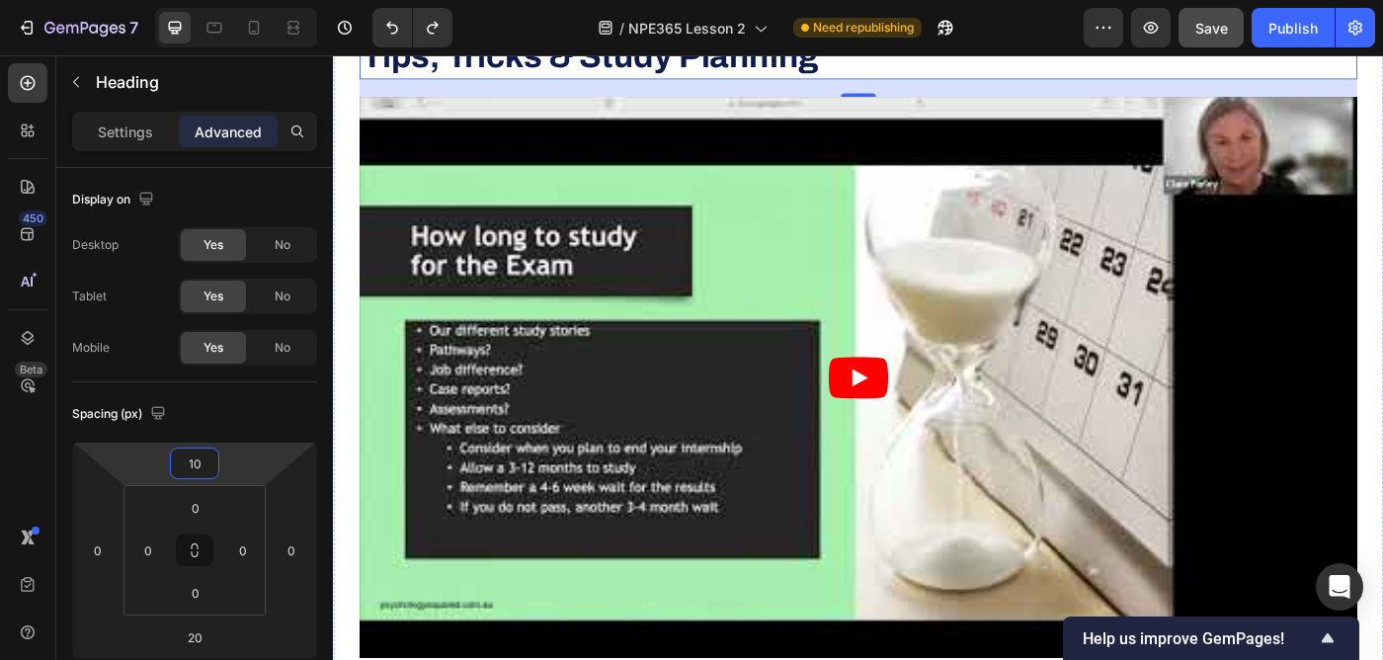
type input "130"
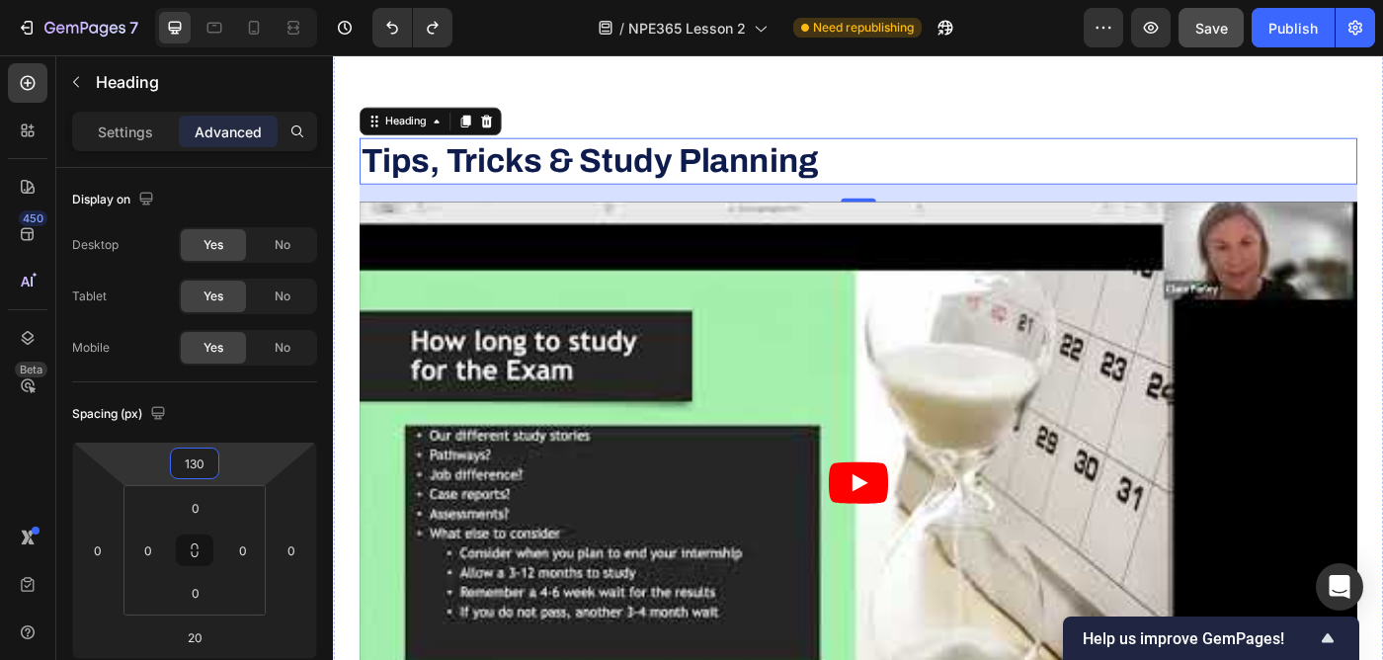
type input "0"
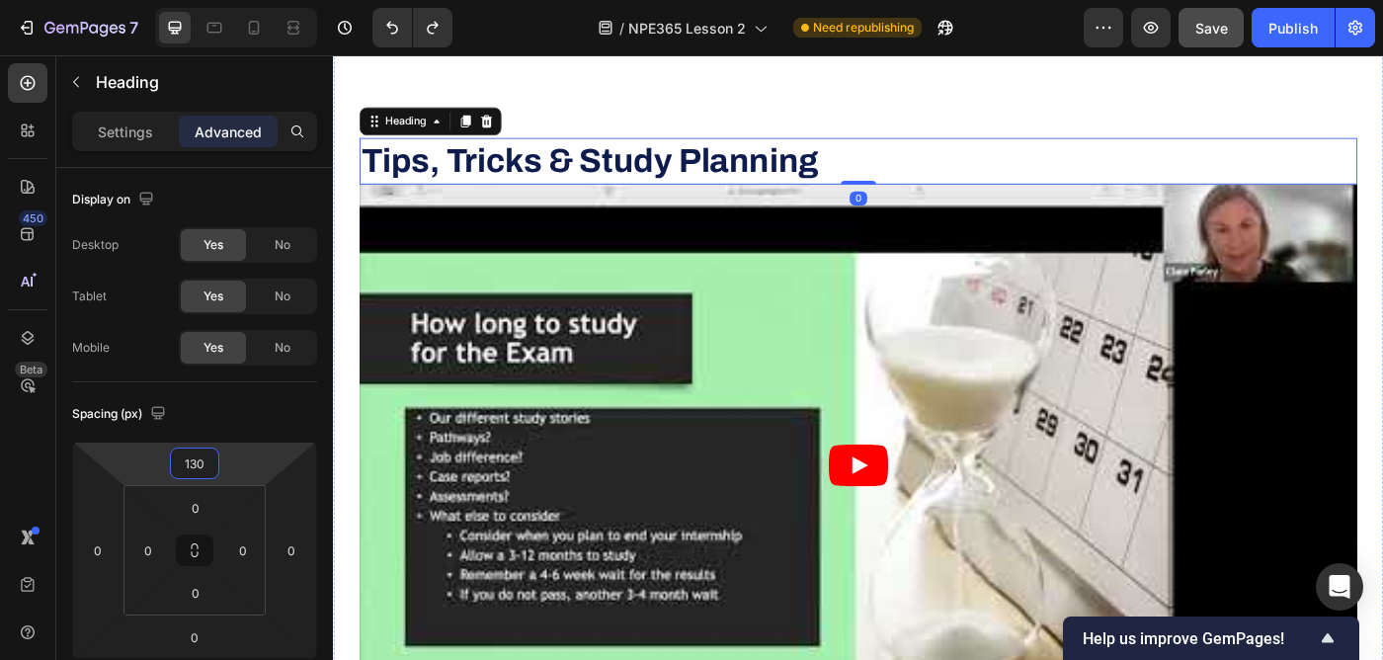
type input "30"
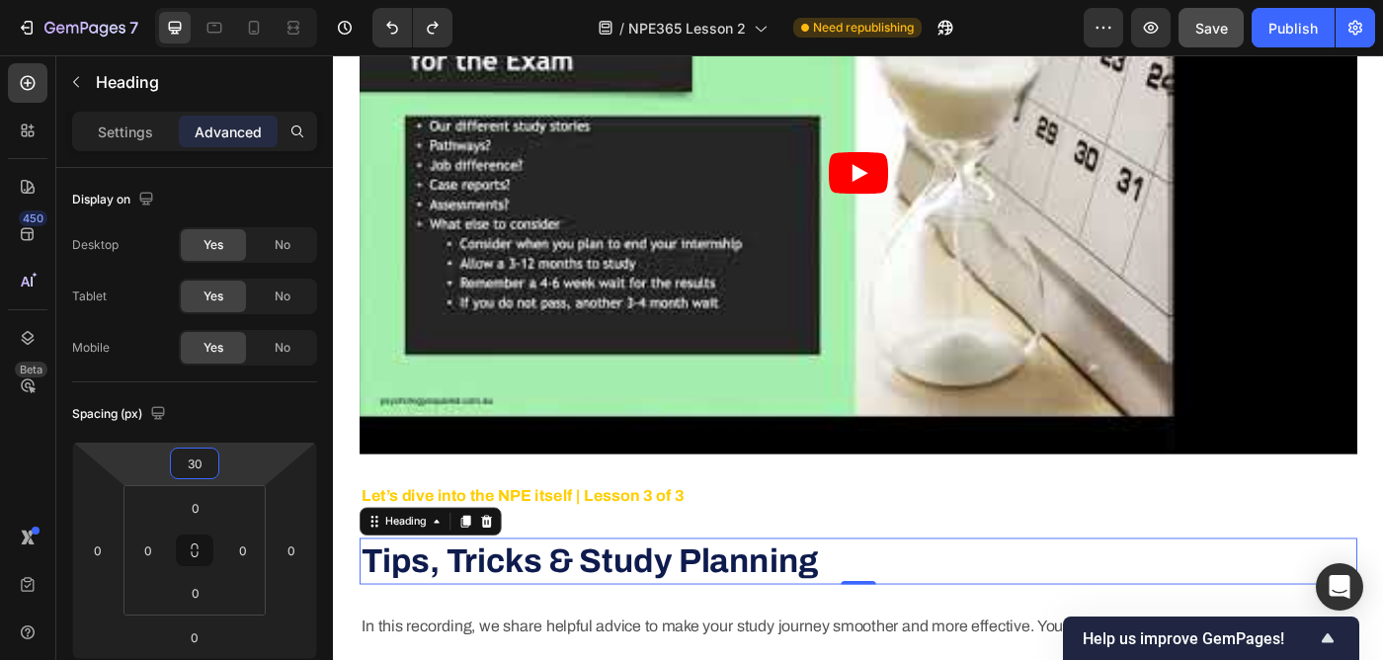
scroll to position [3223, 0]
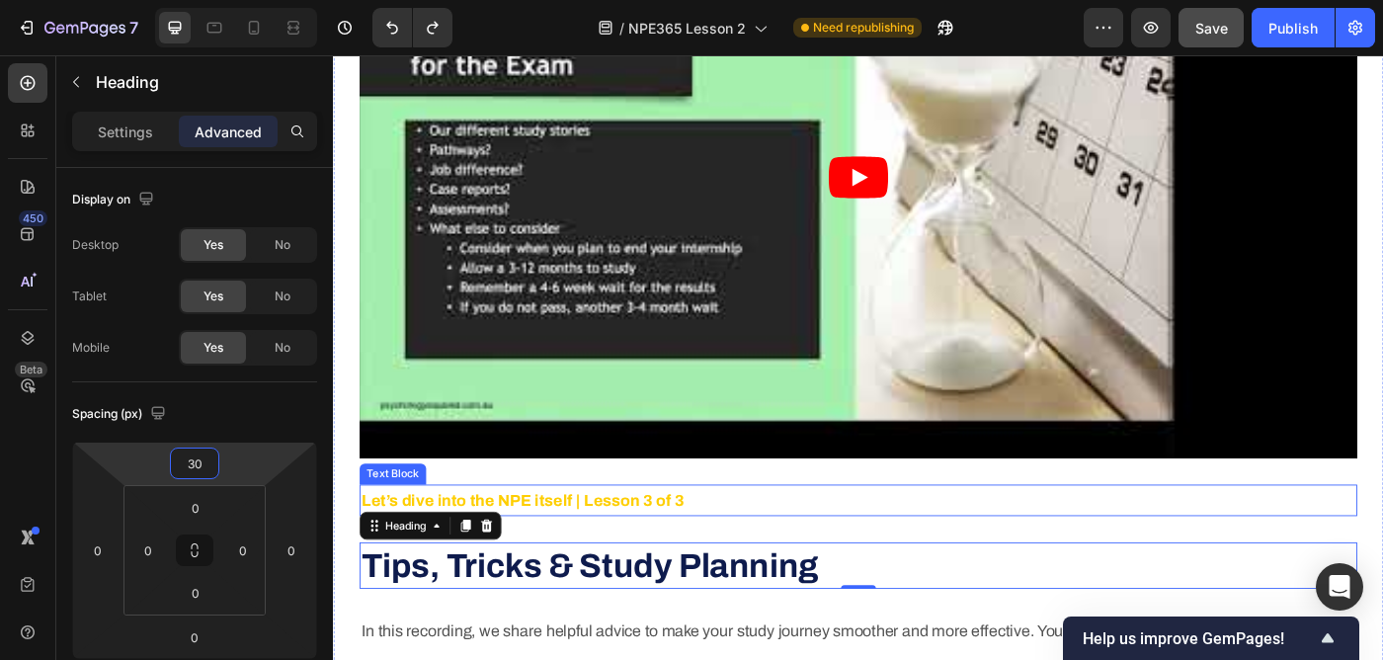
click at [549, 562] on strong "Let’s dive into the NPE itself | Lesson 3 of 3" at bounding box center [546, 557] width 364 height 20
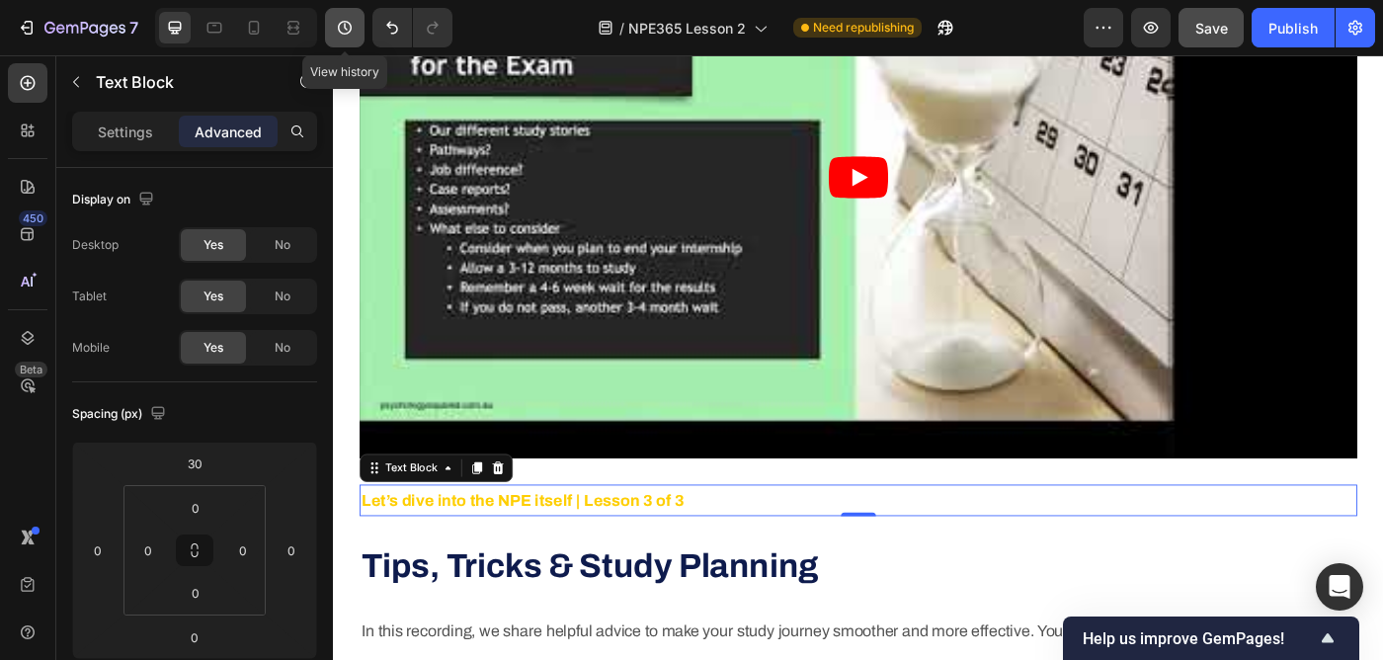
click at [342, 20] on icon "button" at bounding box center [345, 28] width 20 height 20
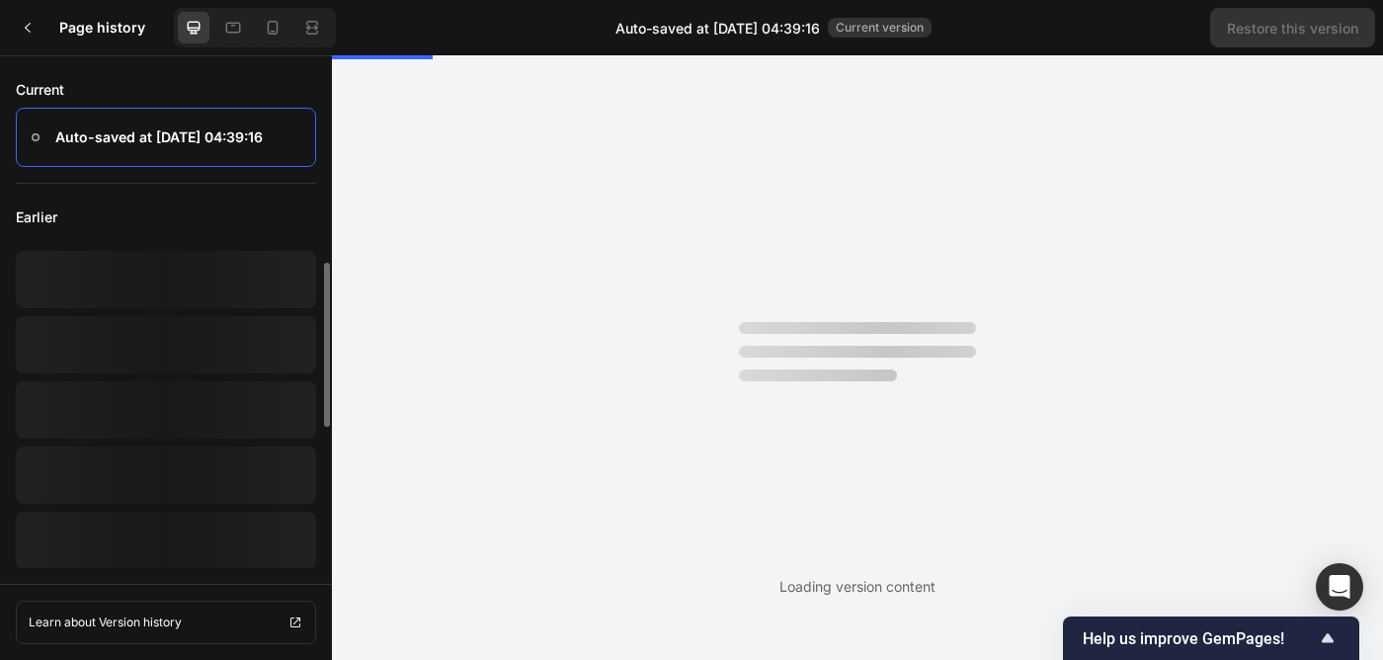
scroll to position [0, 0]
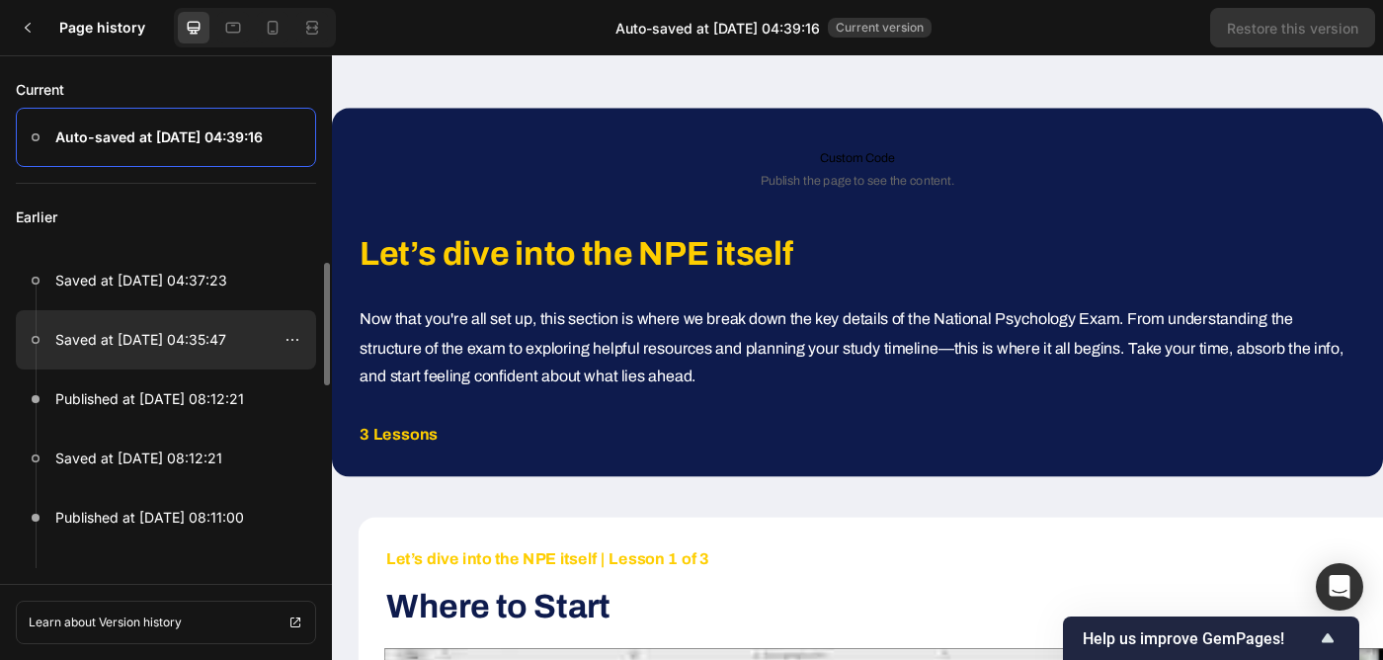
click at [182, 337] on p "Saved at Sep 27, 04:35:47" at bounding box center [140, 340] width 171 height 24
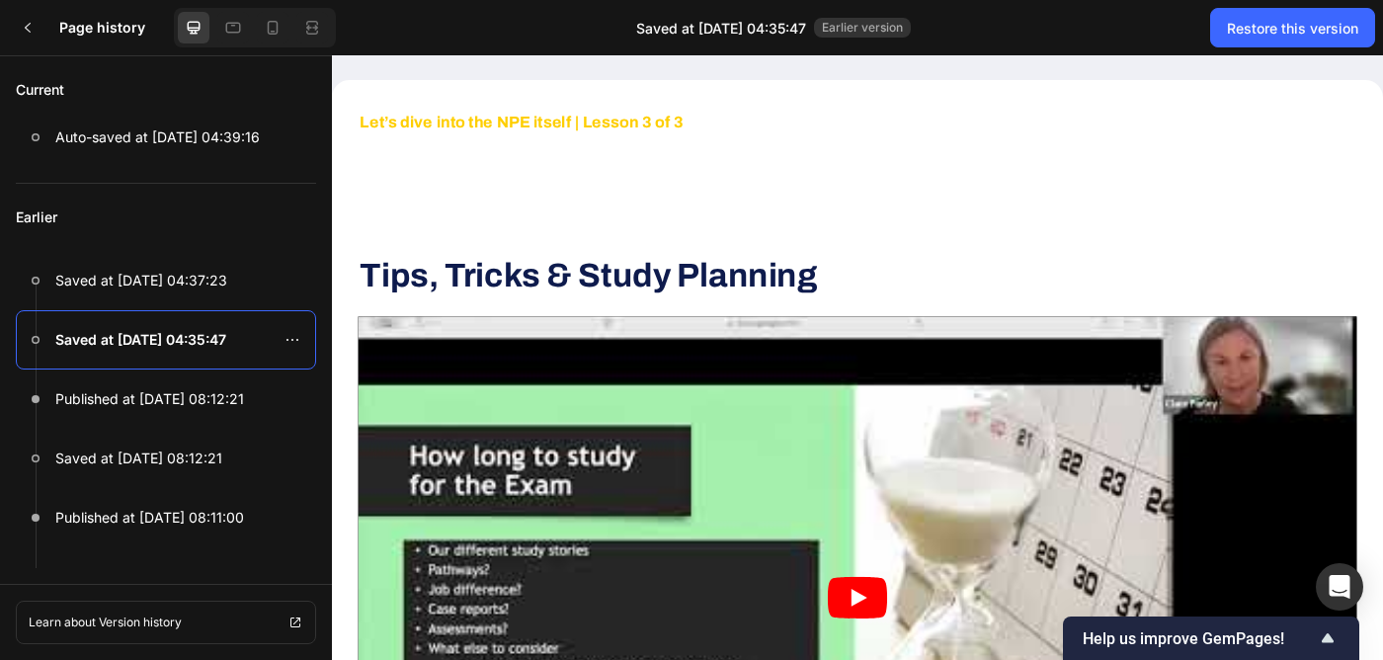
scroll to position [3065, 0]
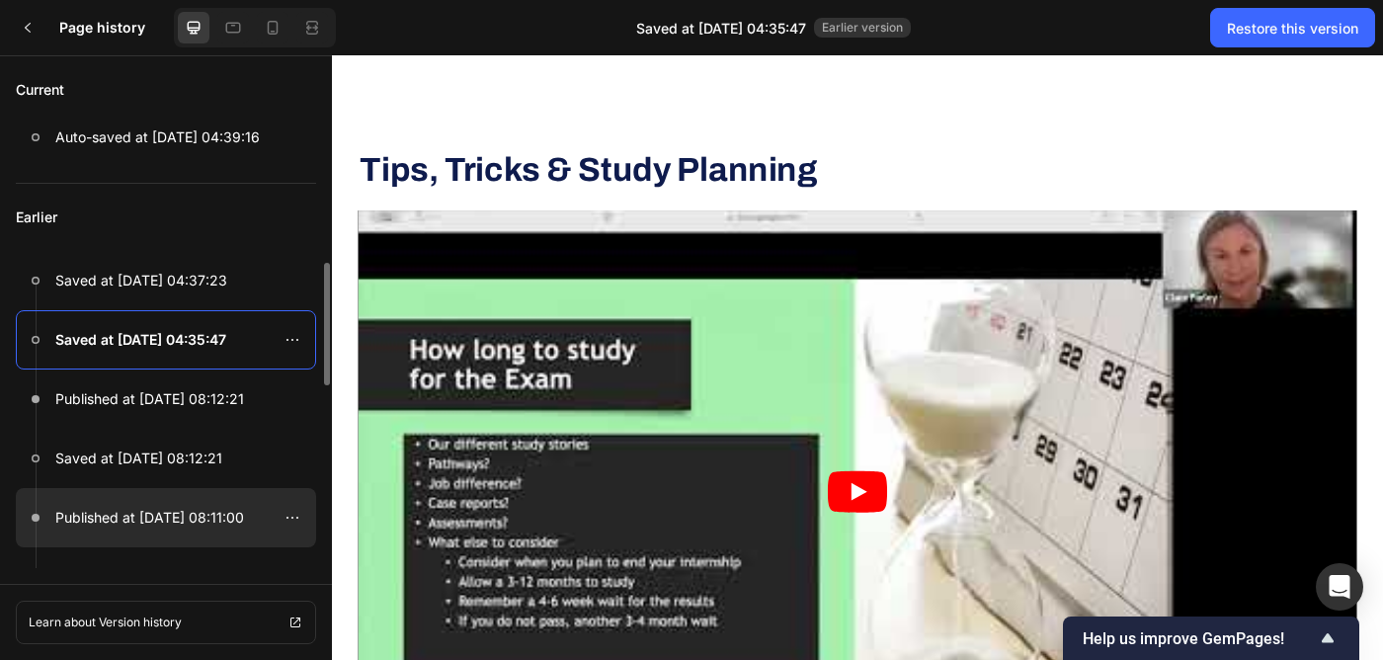
click at [168, 519] on p "Published at May 20, 08:11:00" at bounding box center [149, 518] width 189 height 24
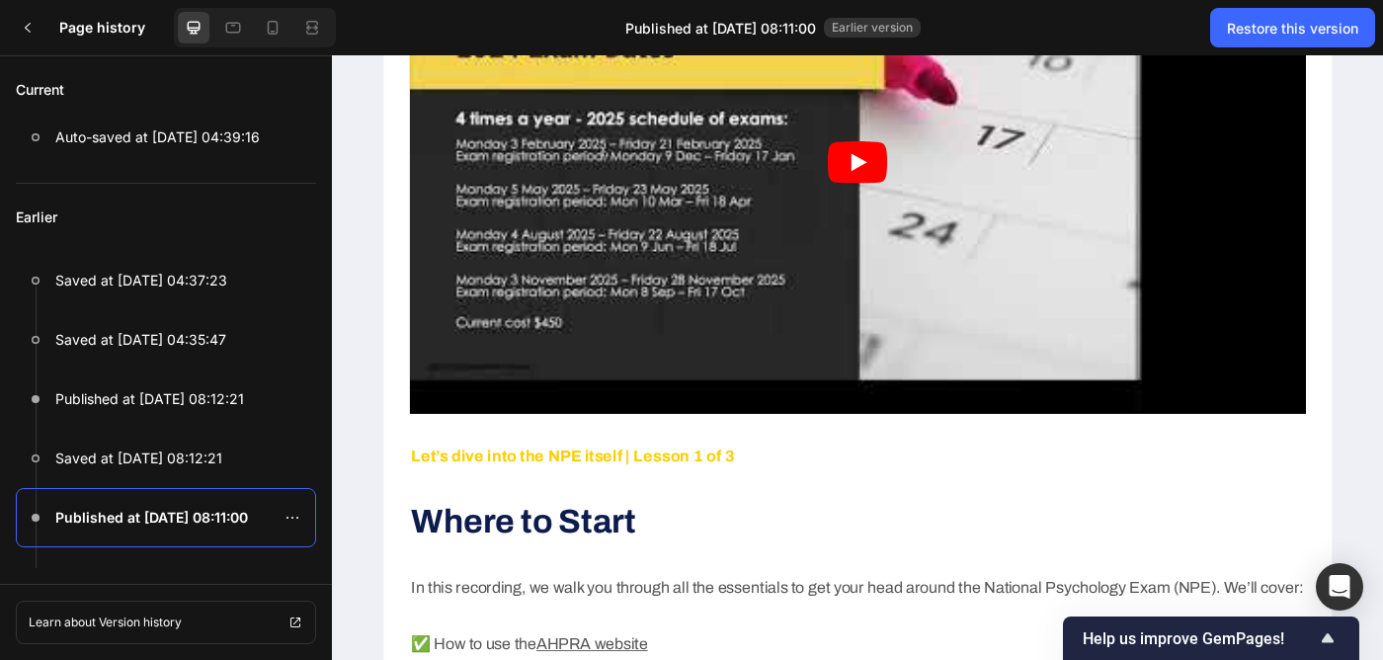
scroll to position [815, 0]
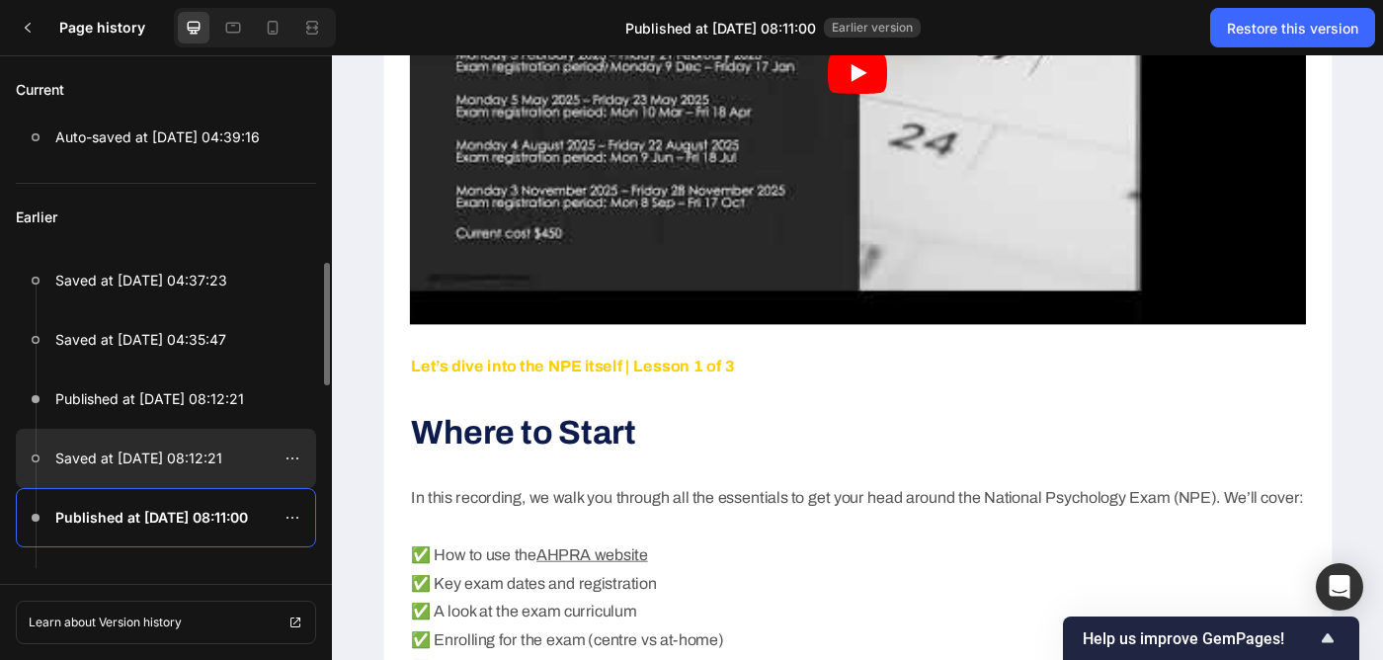
click at [152, 459] on p "Saved at May 20, 08:12:21" at bounding box center [138, 458] width 167 height 24
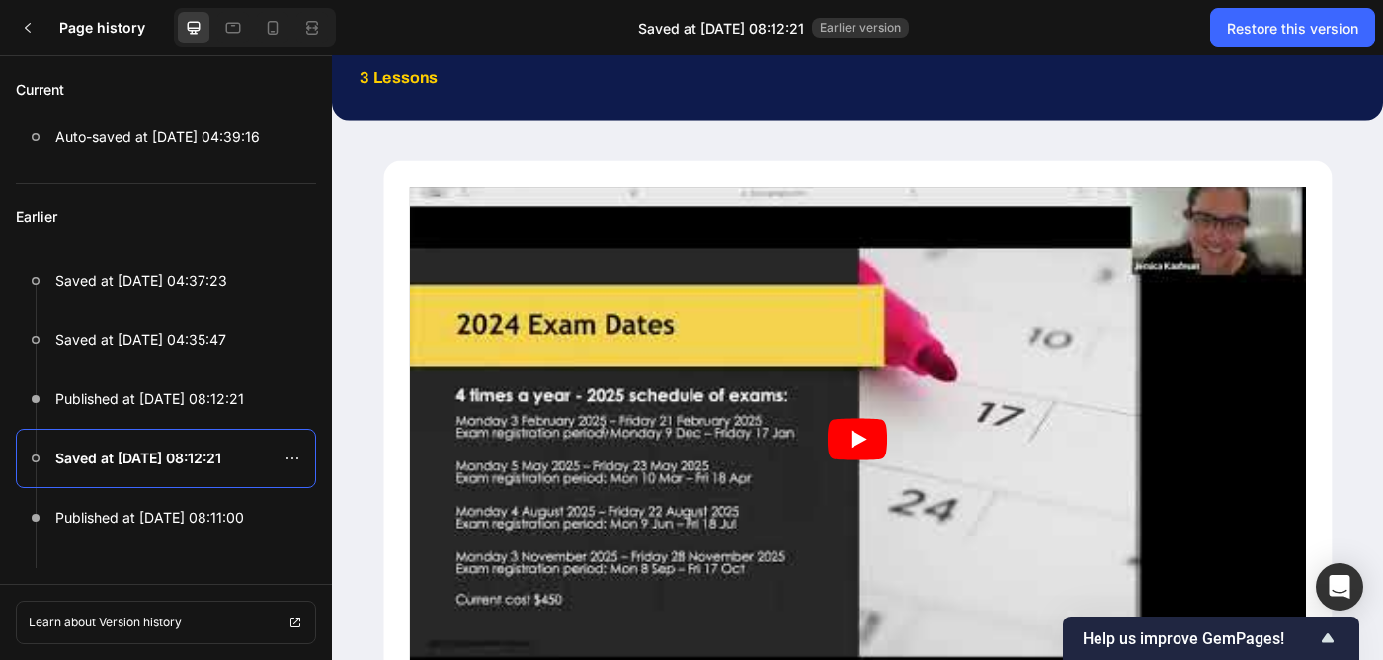
scroll to position [0, 0]
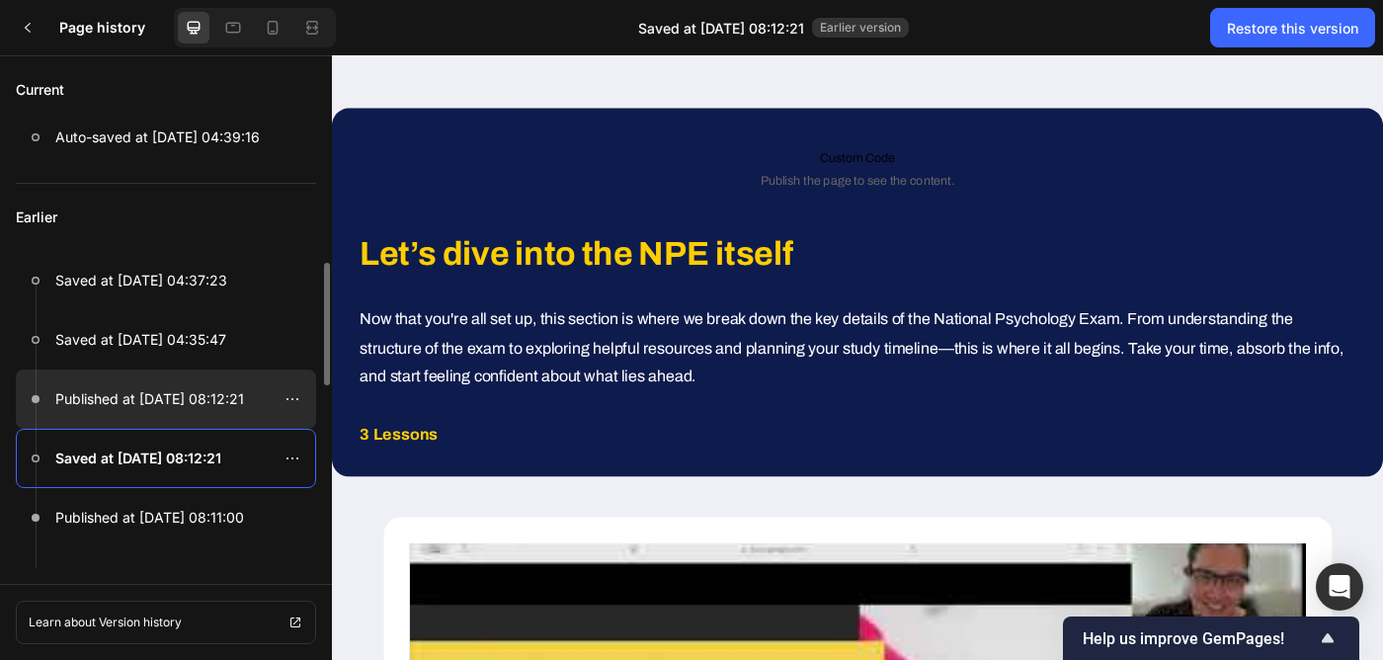
click at [205, 411] on div at bounding box center [166, 398] width 300 height 59
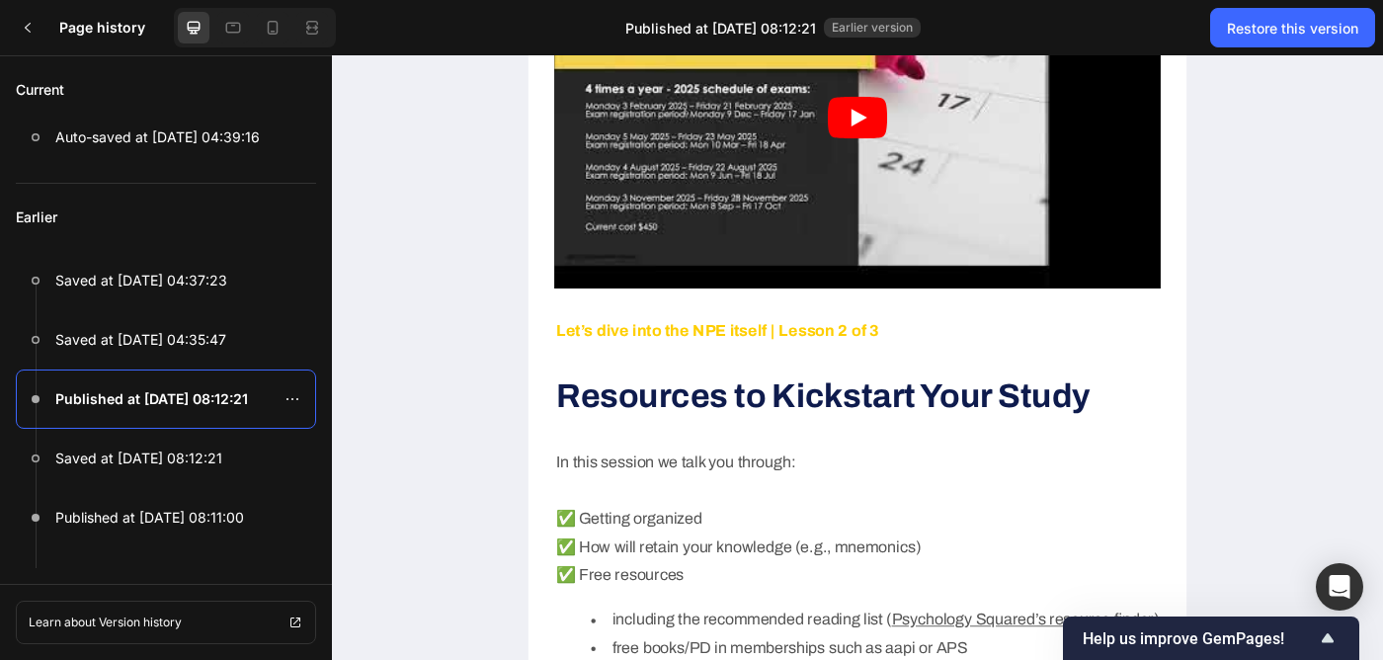
scroll to position [1816, 0]
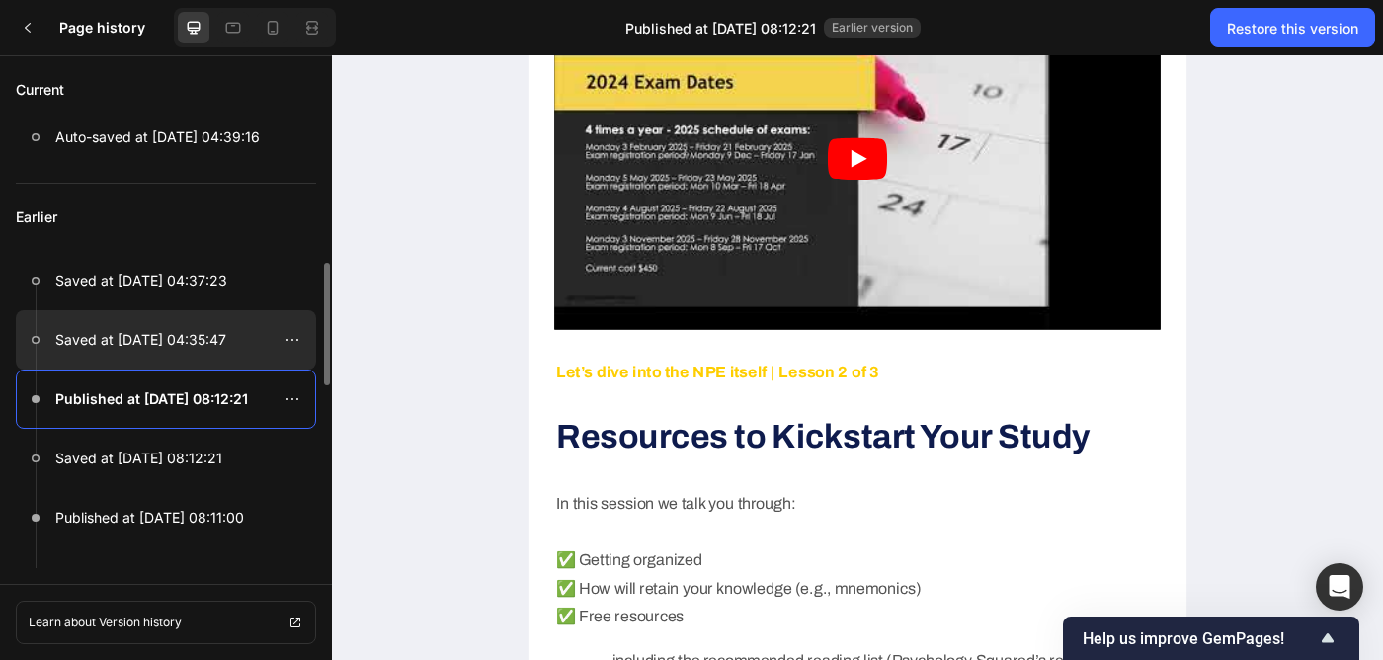
click at [181, 346] on p "Saved at Sep 27, 04:35:47" at bounding box center [140, 340] width 171 height 24
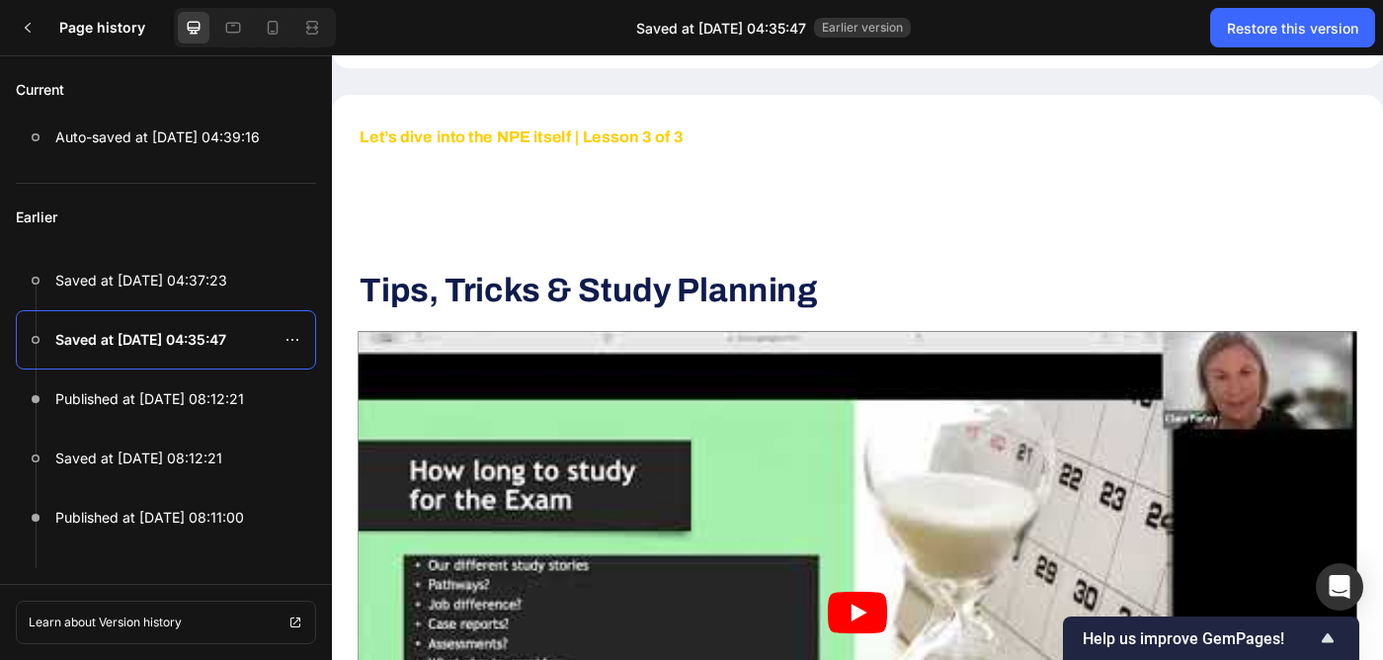
scroll to position [2906, 0]
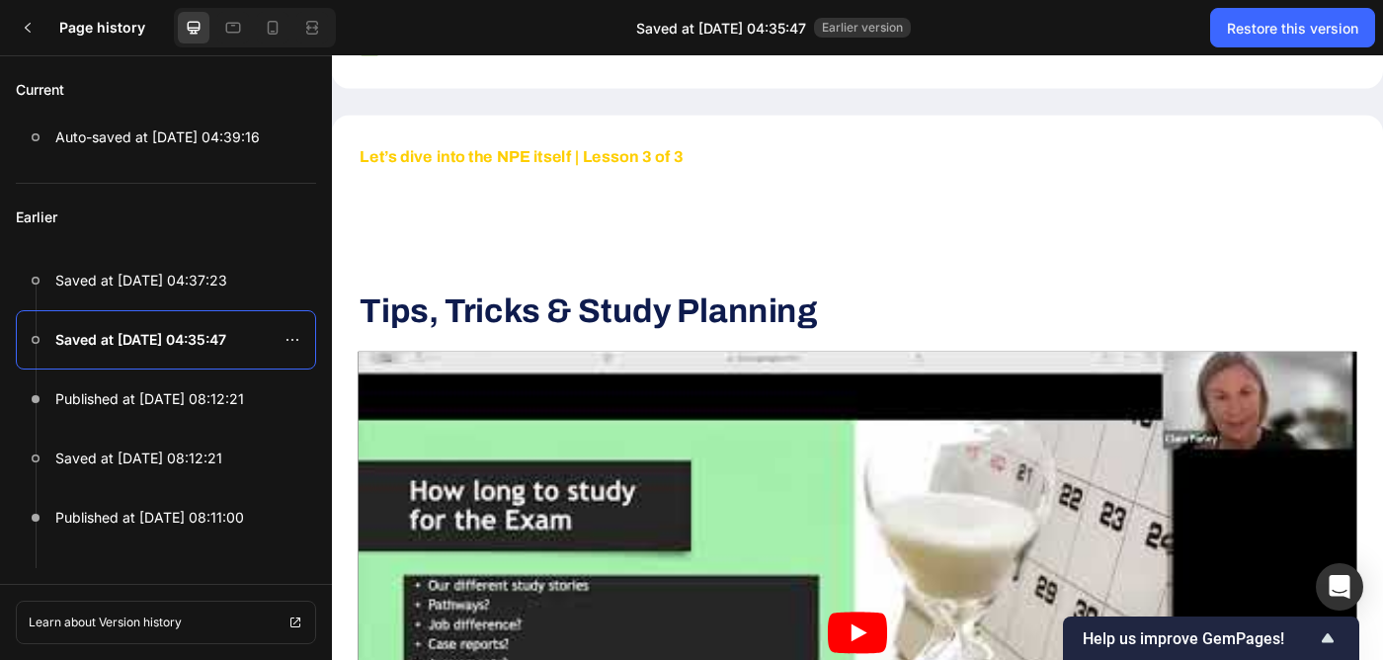
click at [714, 328] on strong "Tips, Tricks & Study Planning" at bounding box center [621, 343] width 516 height 40
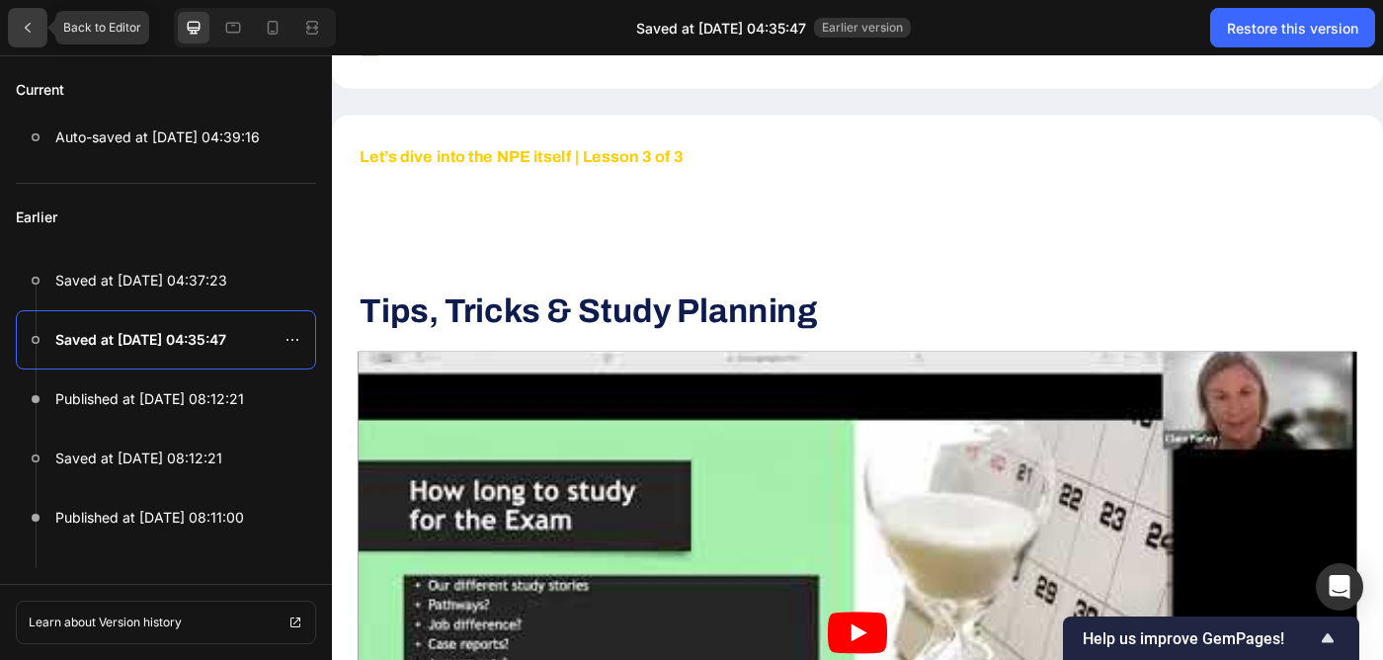
click at [34, 32] on icon at bounding box center [28, 28] width 16 height 16
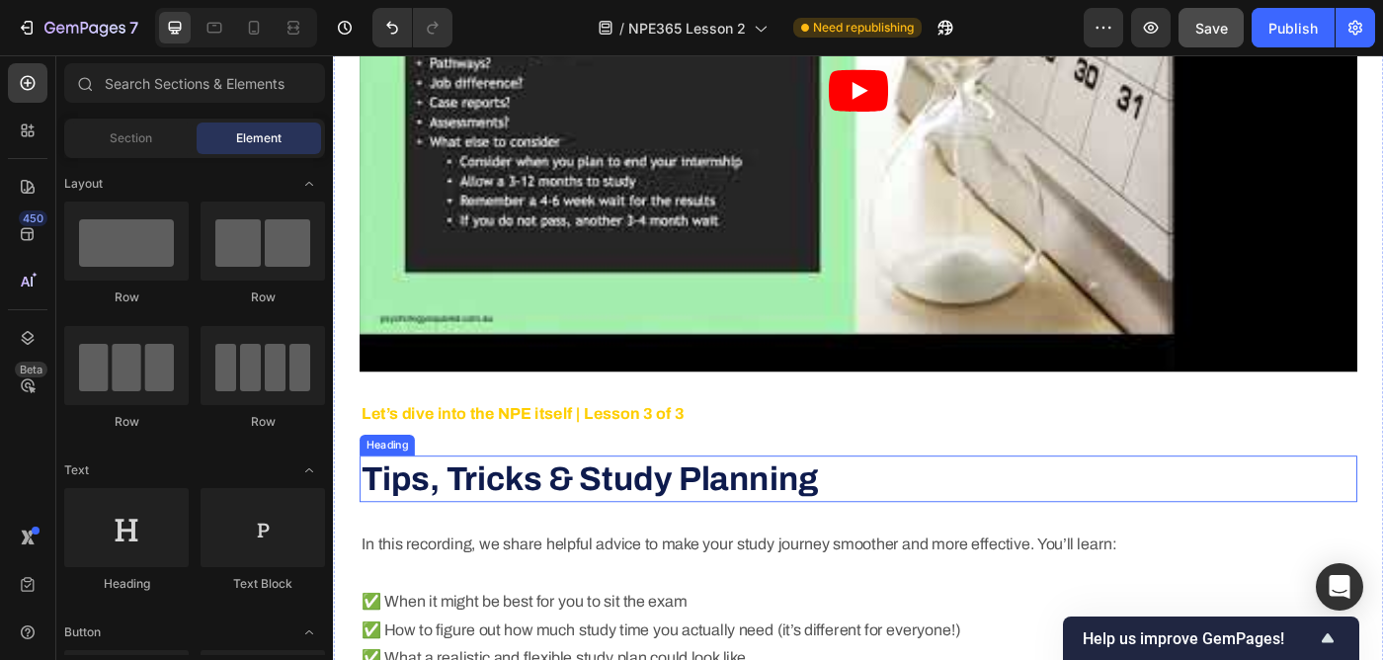
scroll to position [3339, 0]
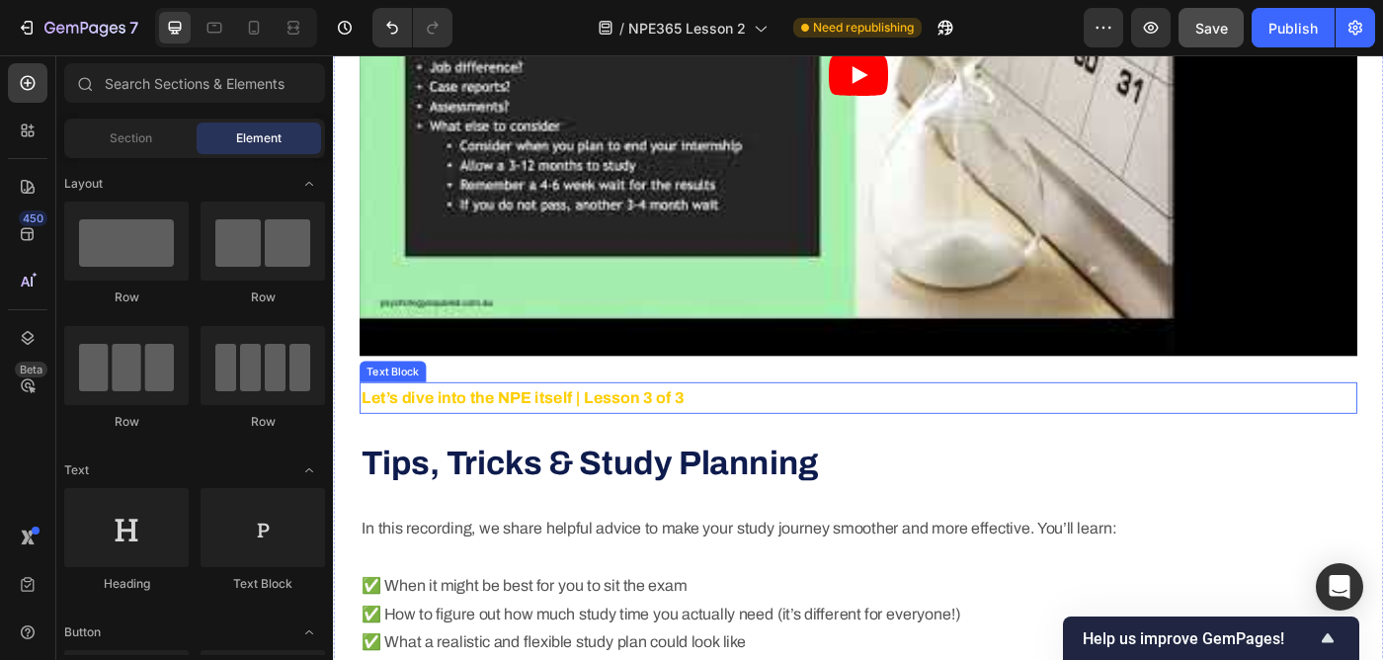
click at [474, 432] on strong "Let’s dive into the NPE itself | Lesson 3 of 3" at bounding box center [546, 442] width 364 height 20
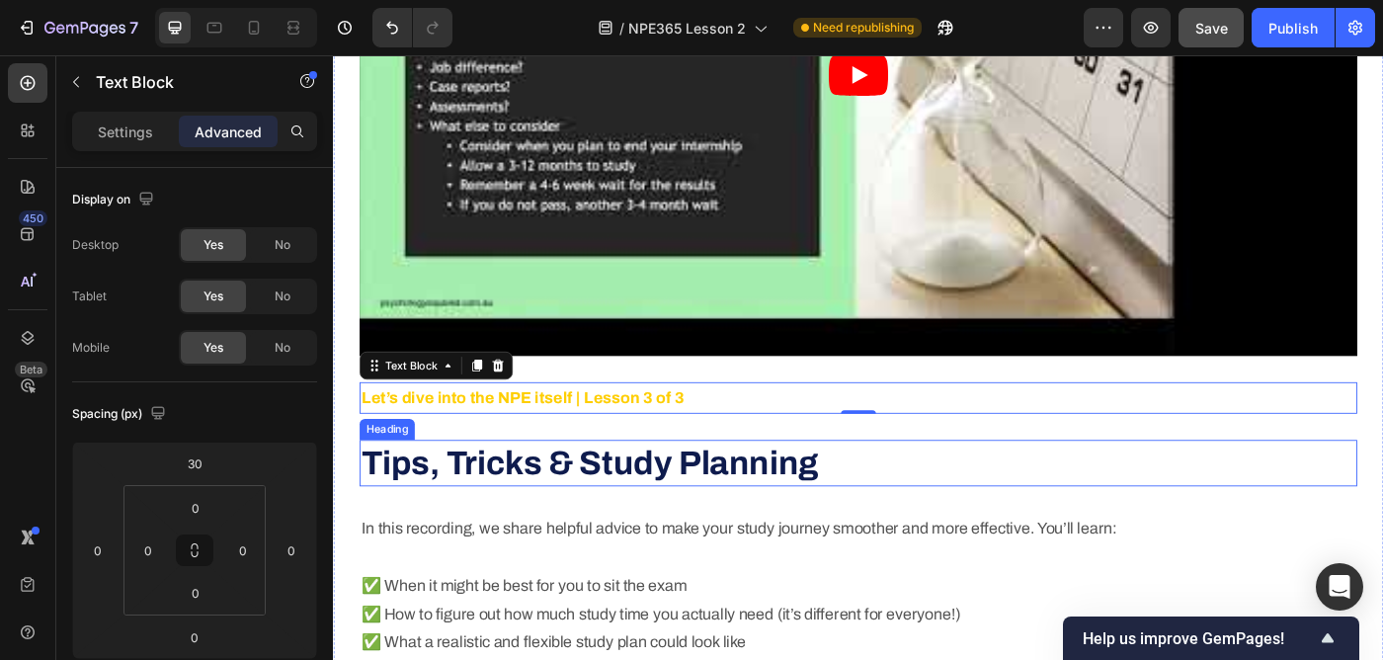
click at [457, 509] on strong "Tips, Tricks & Study Planning" at bounding box center [622, 515] width 516 height 40
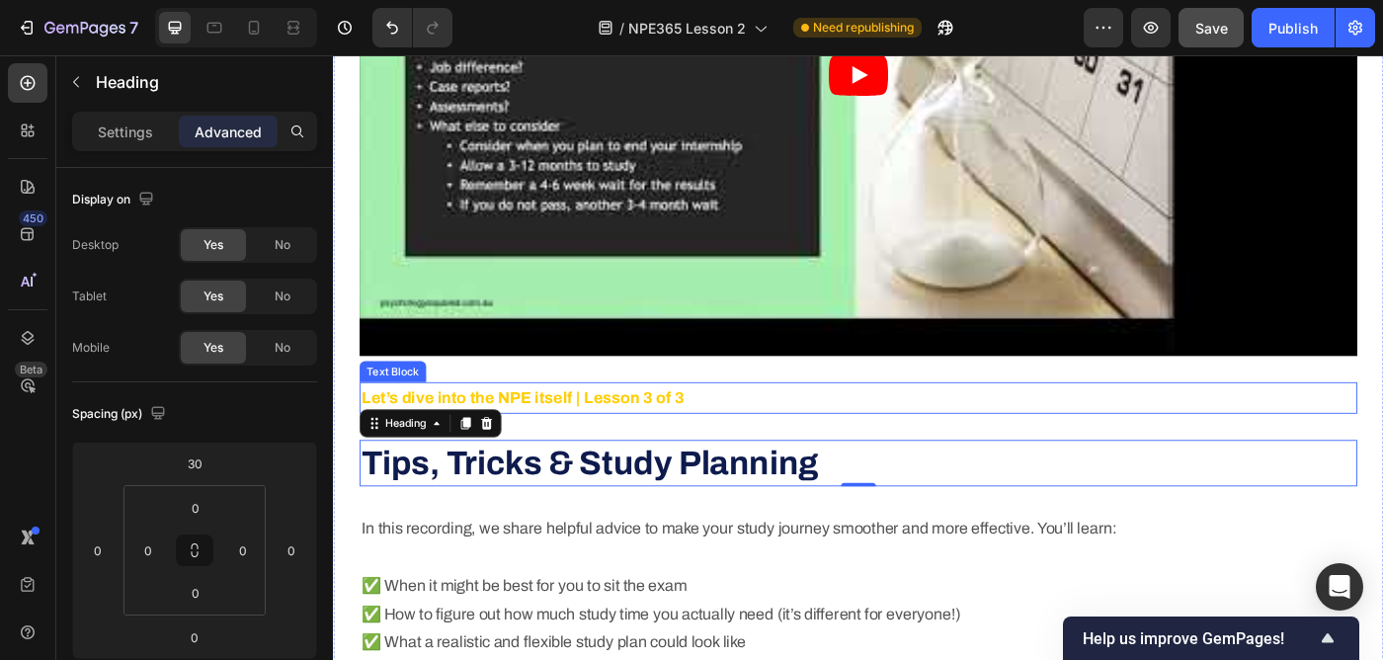
click at [606, 435] on strong "Let’s dive into the NPE itself | Lesson 3 of 3" at bounding box center [546, 442] width 364 height 20
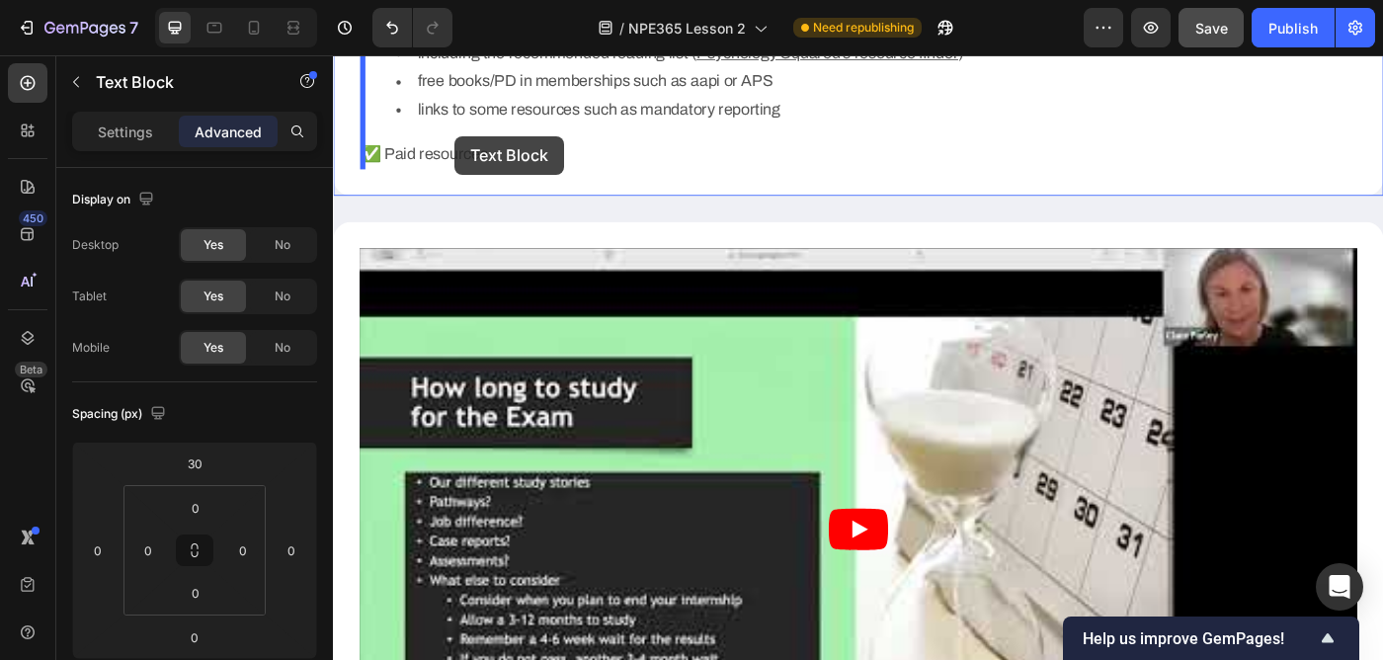
scroll to position [2821, 0]
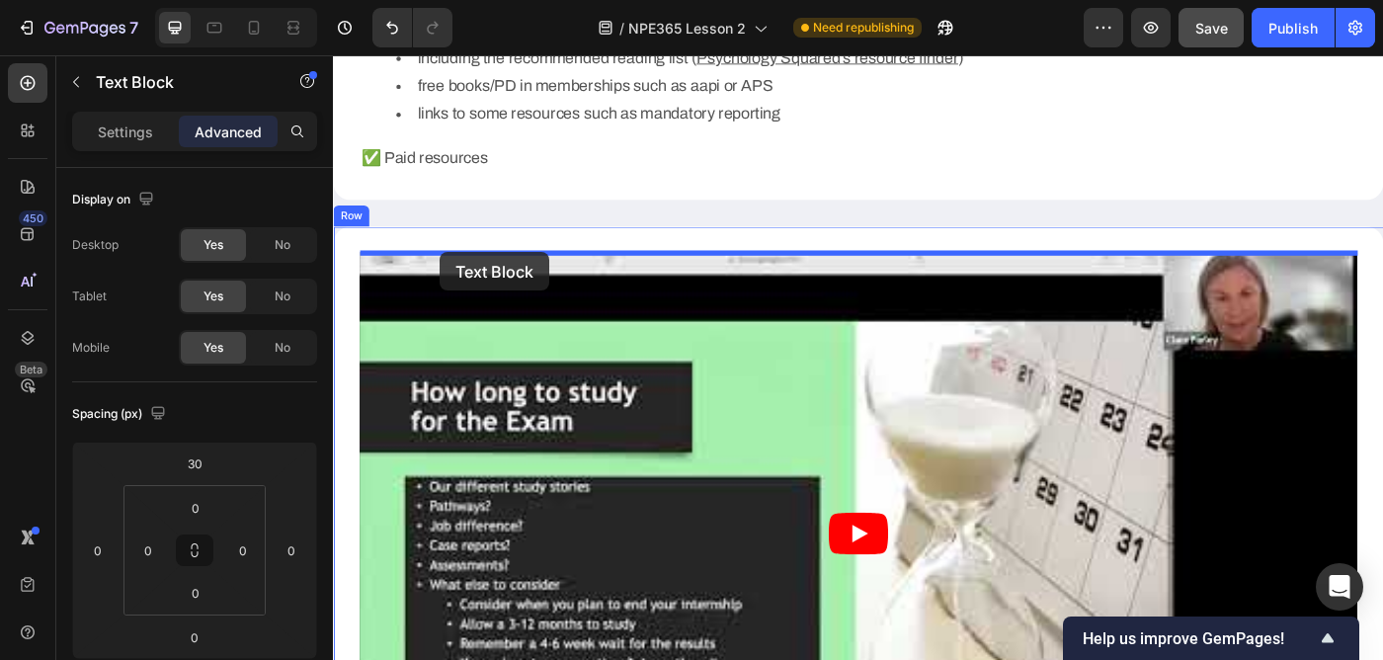
drag, startPoint x: 380, startPoint y: 407, endPoint x: 453, endPoint y: 278, distance: 148.6
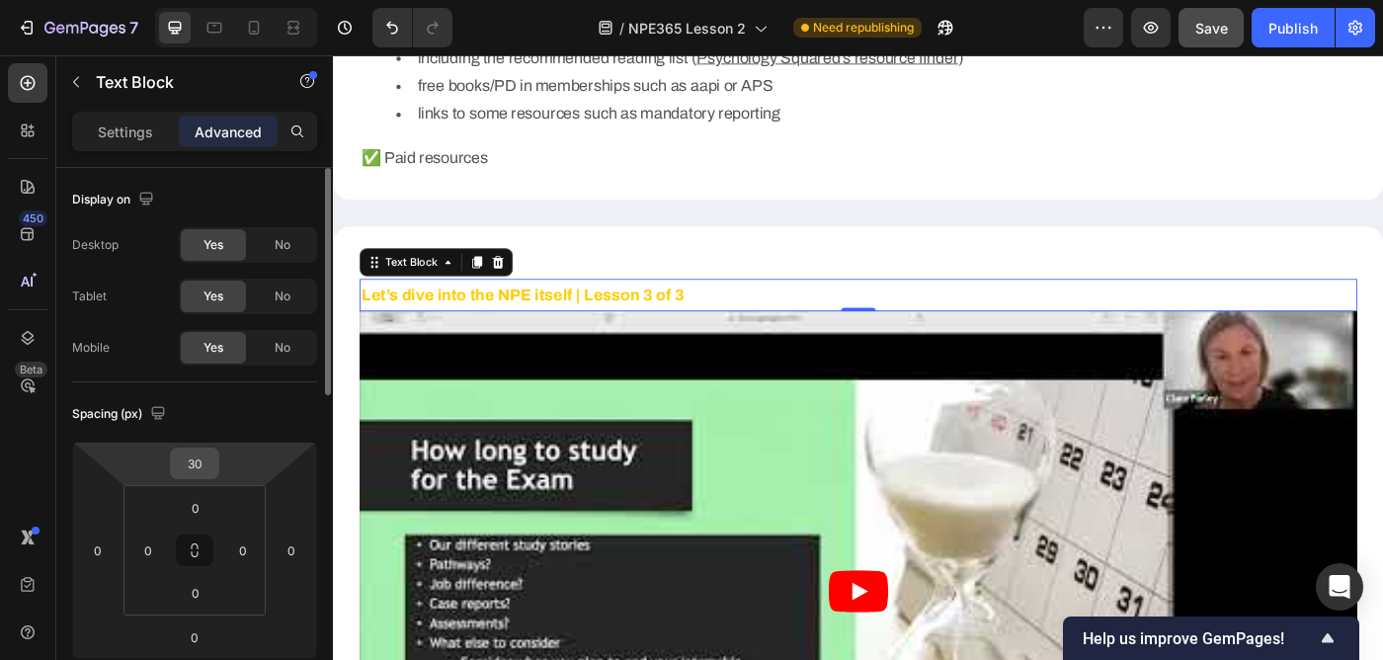
click at [196, 465] on input "30" at bounding box center [195, 463] width 40 height 30
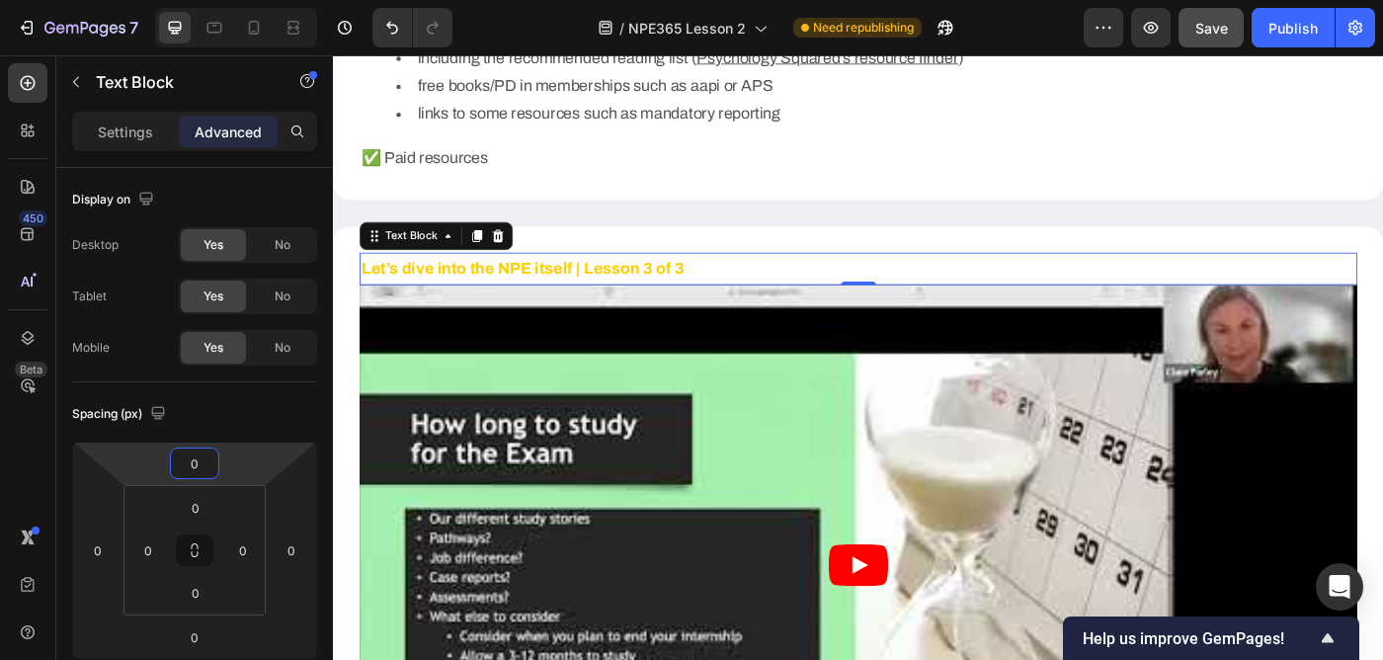
type input "0"
click at [6, 473] on div "450 Beta" at bounding box center [28, 357] width 56 height 604
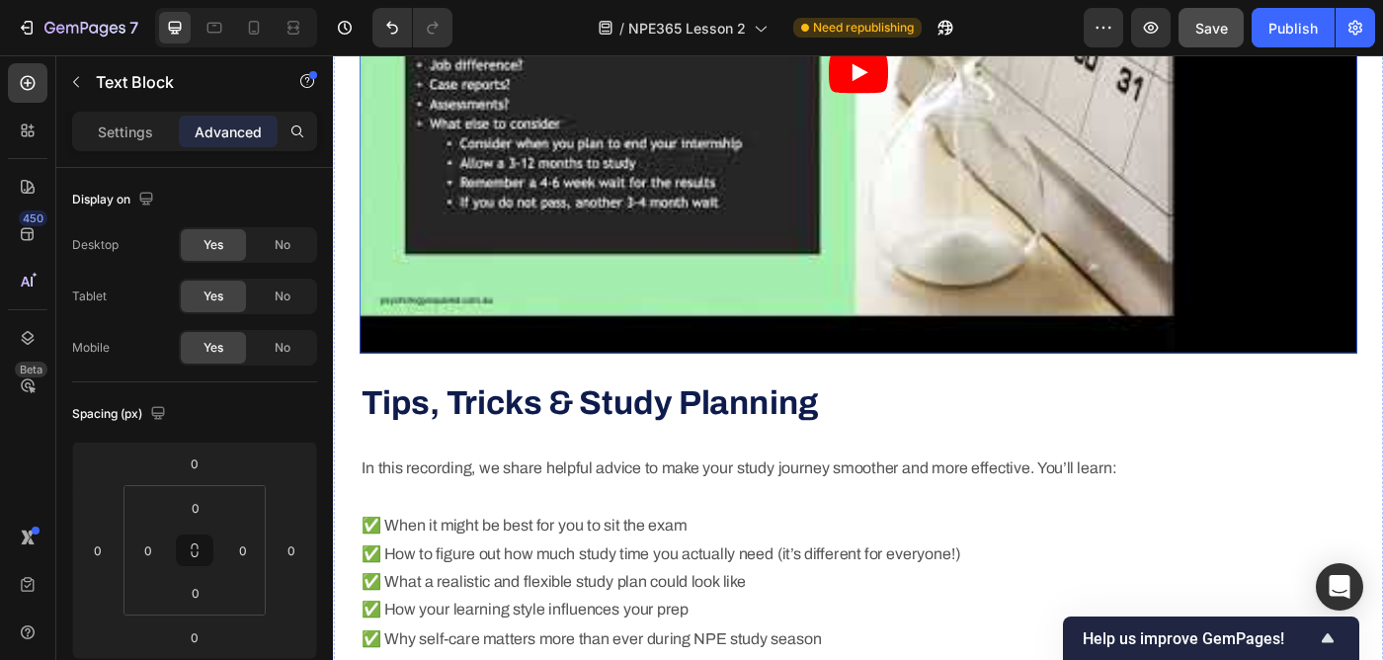
scroll to position [3373, 0]
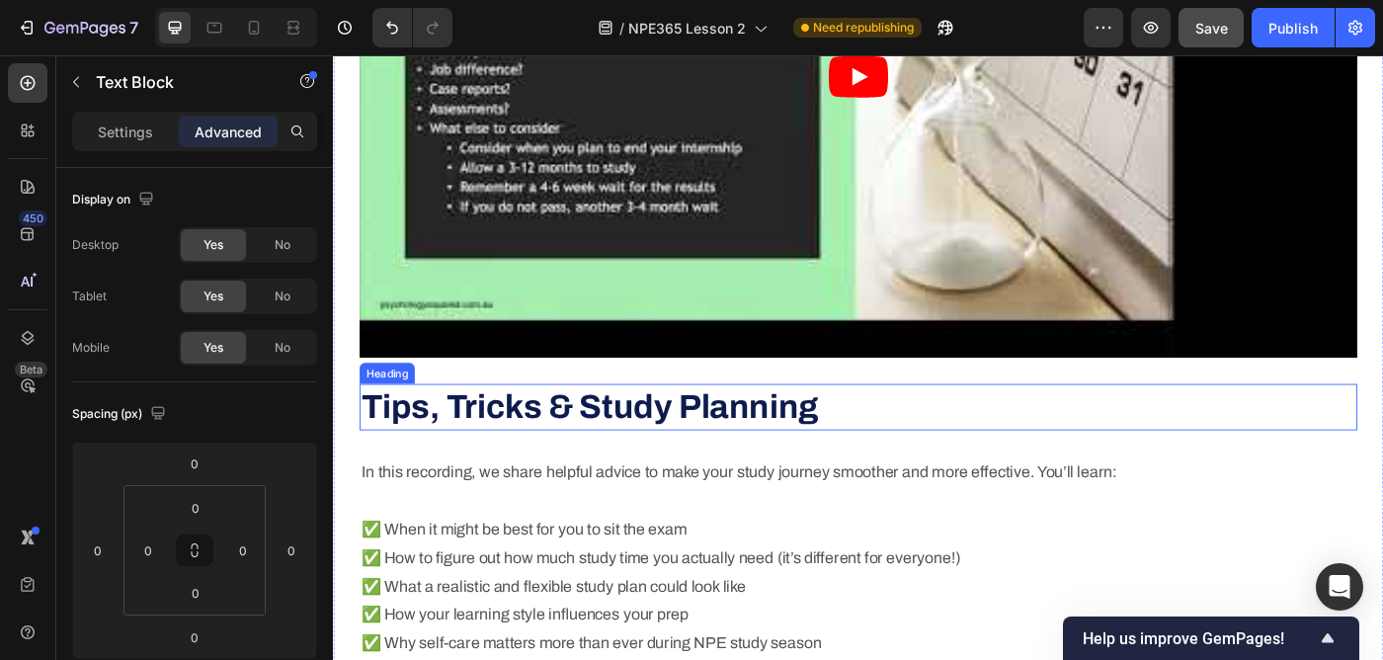
click at [429, 443] on strong "Tips, Tricks & Study Planning" at bounding box center [622, 452] width 516 height 40
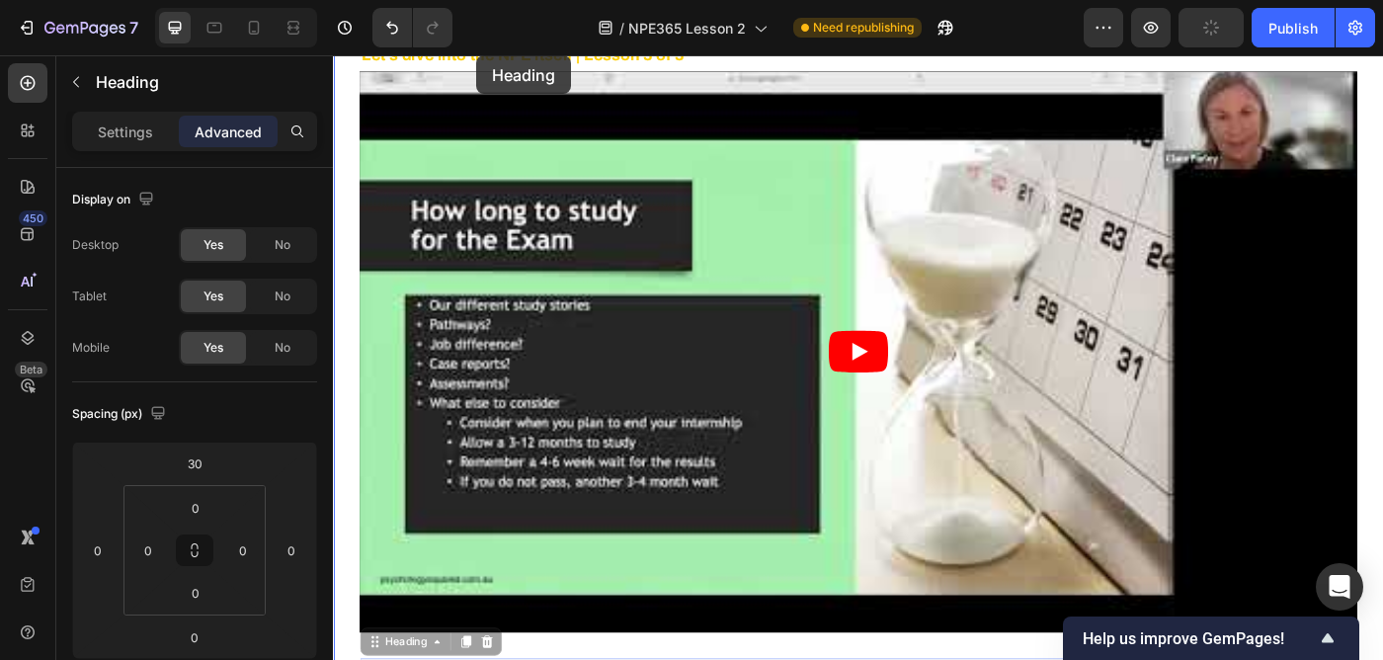
scroll to position [2995, 0]
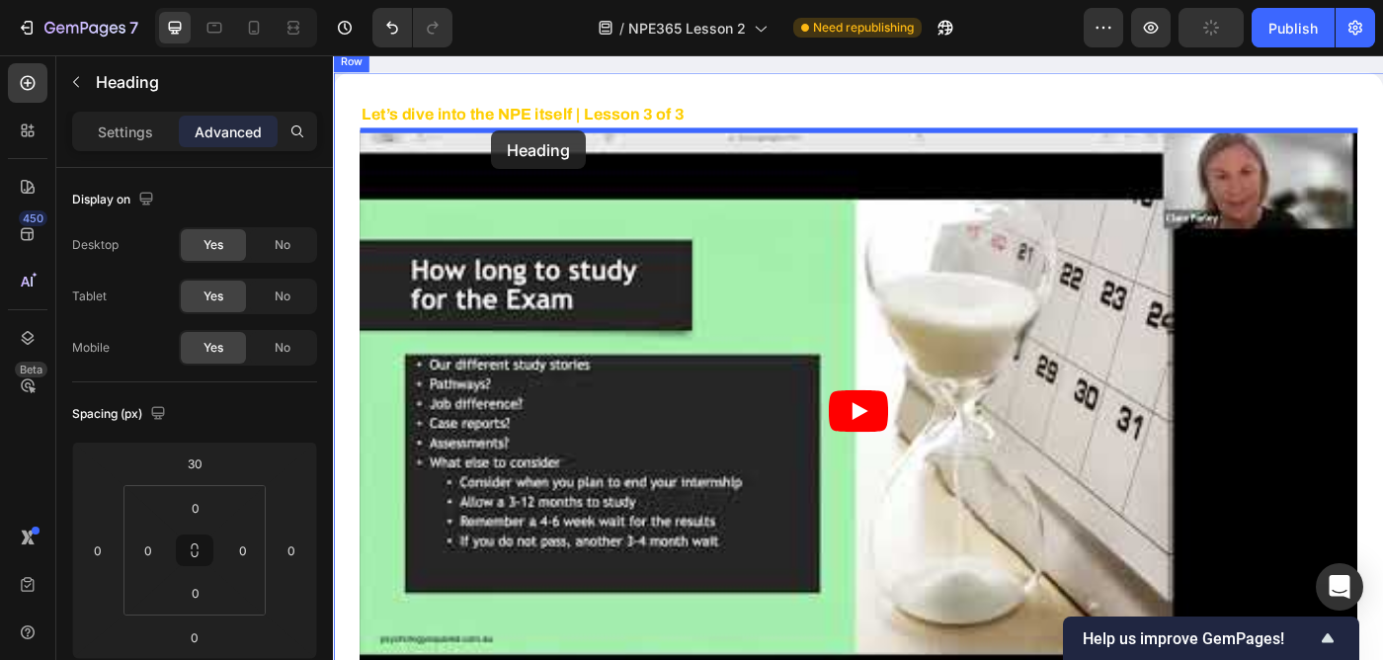
drag, startPoint x: 378, startPoint y: 408, endPoint x: 512, endPoint y: 140, distance: 299.0
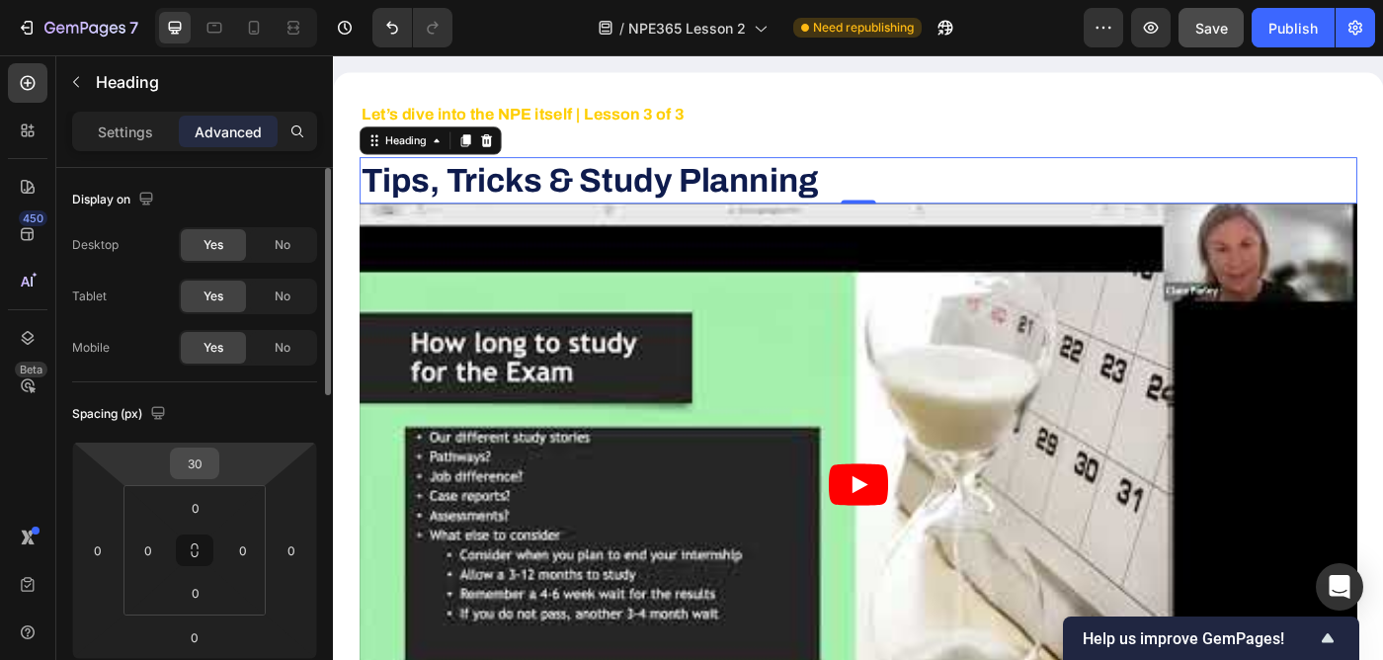
click at [195, 464] on input "30" at bounding box center [195, 463] width 40 height 30
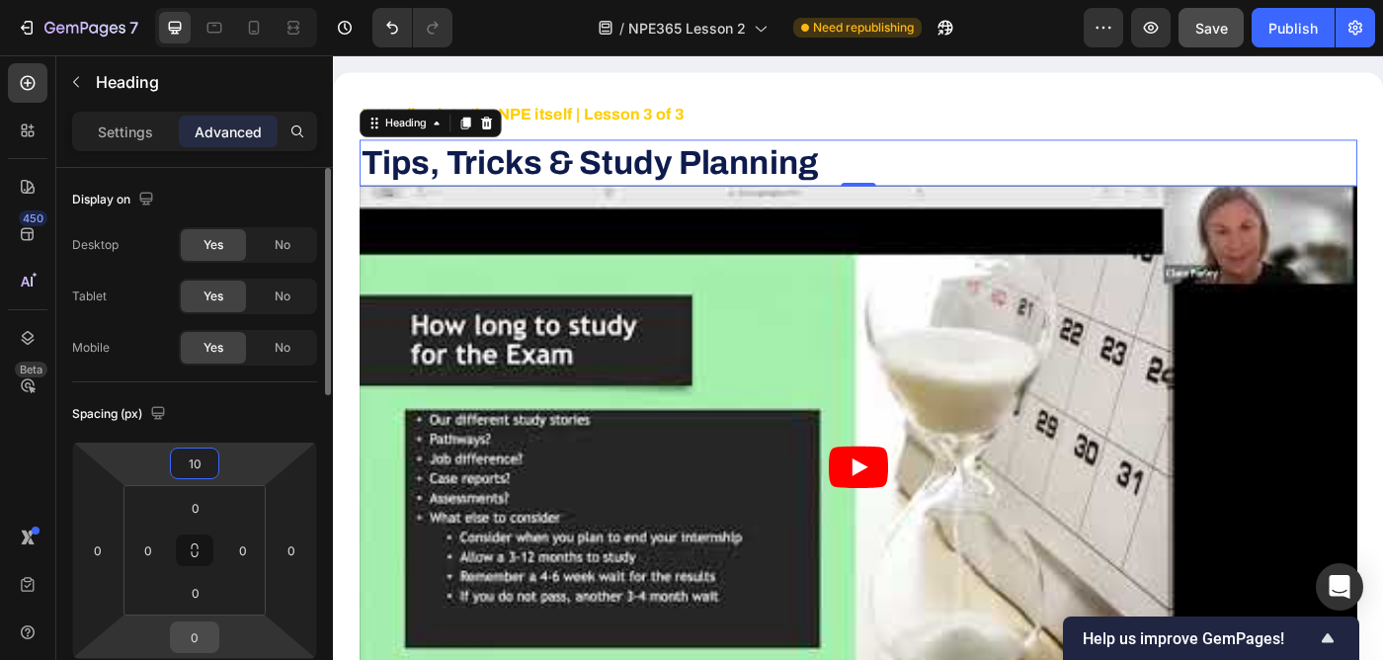
type input "10"
click at [200, 637] on input "0" at bounding box center [195, 637] width 40 height 30
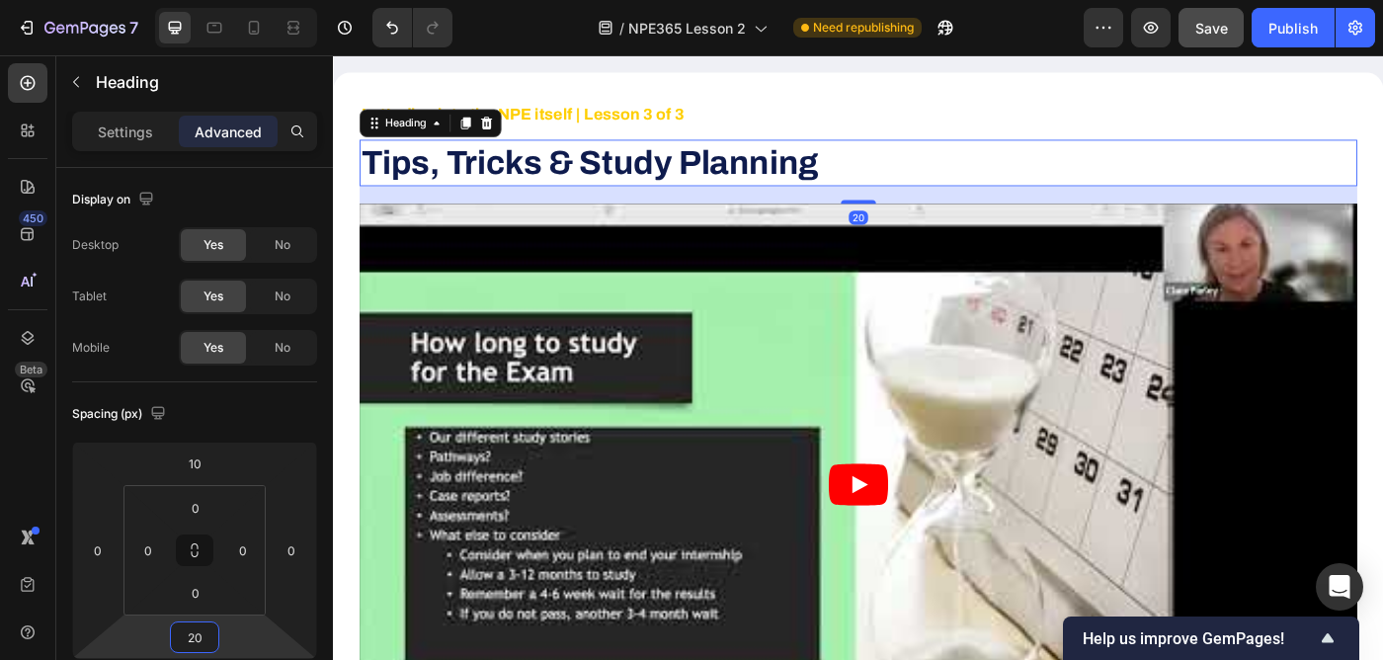
type input "20"
click at [29, 458] on div "450 Beta" at bounding box center [28, 290] width 40 height 454
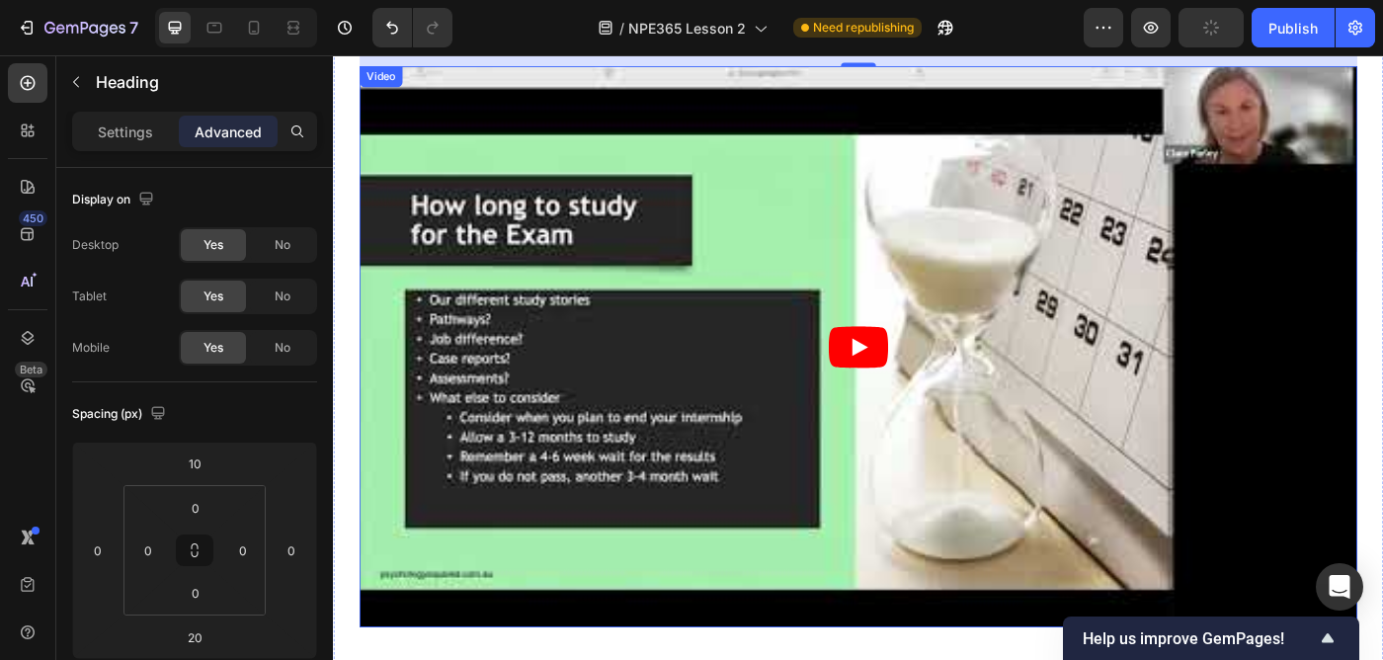
scroll to position [2858, 0]
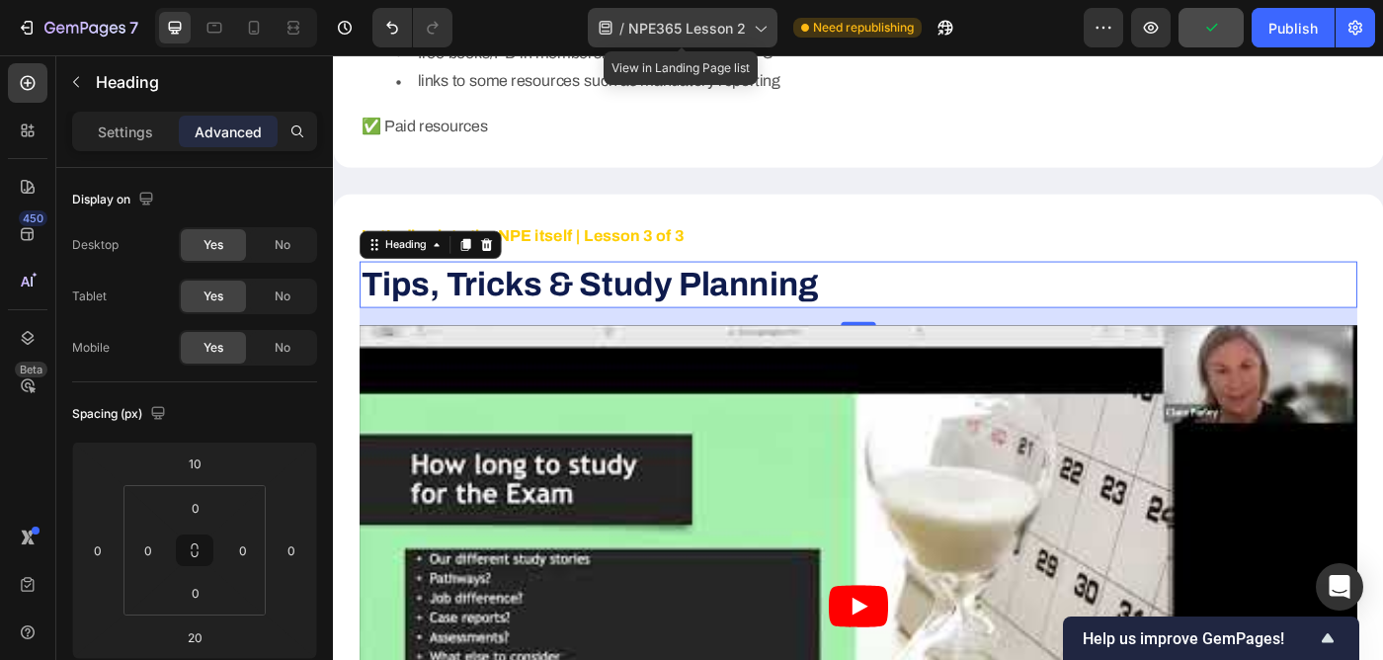
click at [724, 23] on span "NPE365 Lesson 2" at bounding box center [687, 28] width 118 height 21
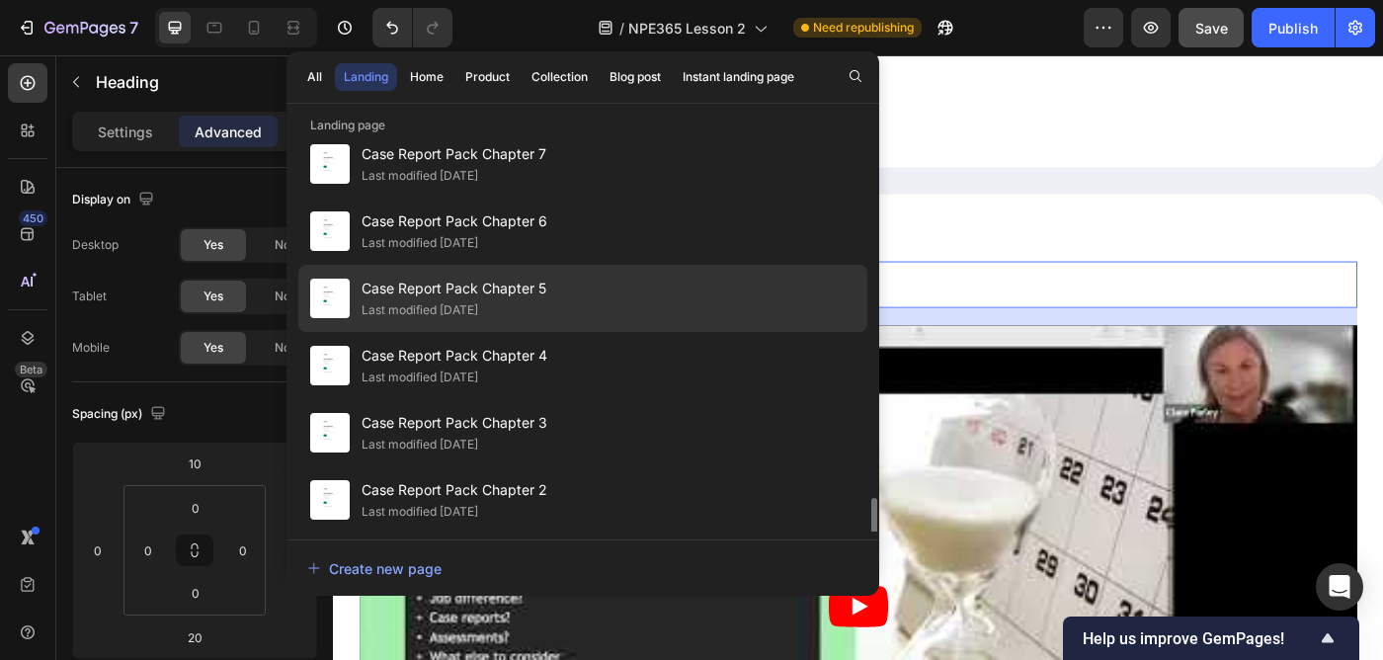
scroll to position [2370, 0]
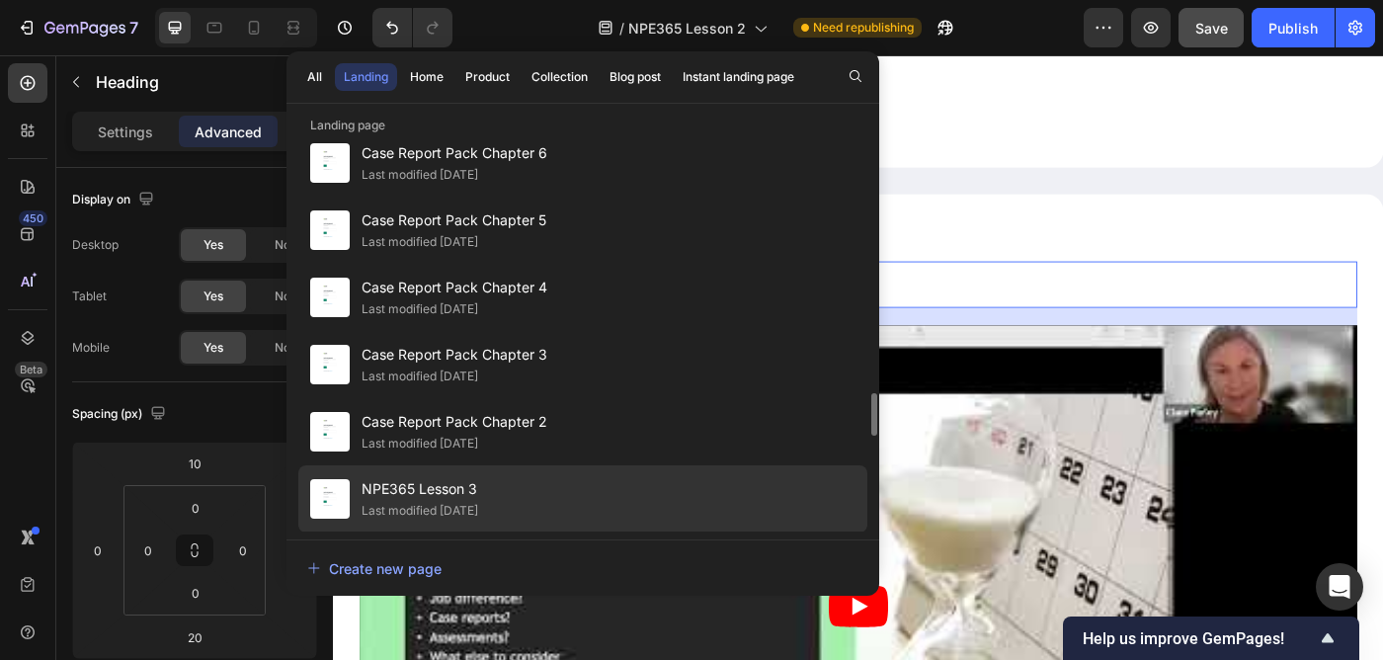
click at [476, 493] on span "NPE365 Lesson 3" at bounding box center [419, 489] width 117 height 24
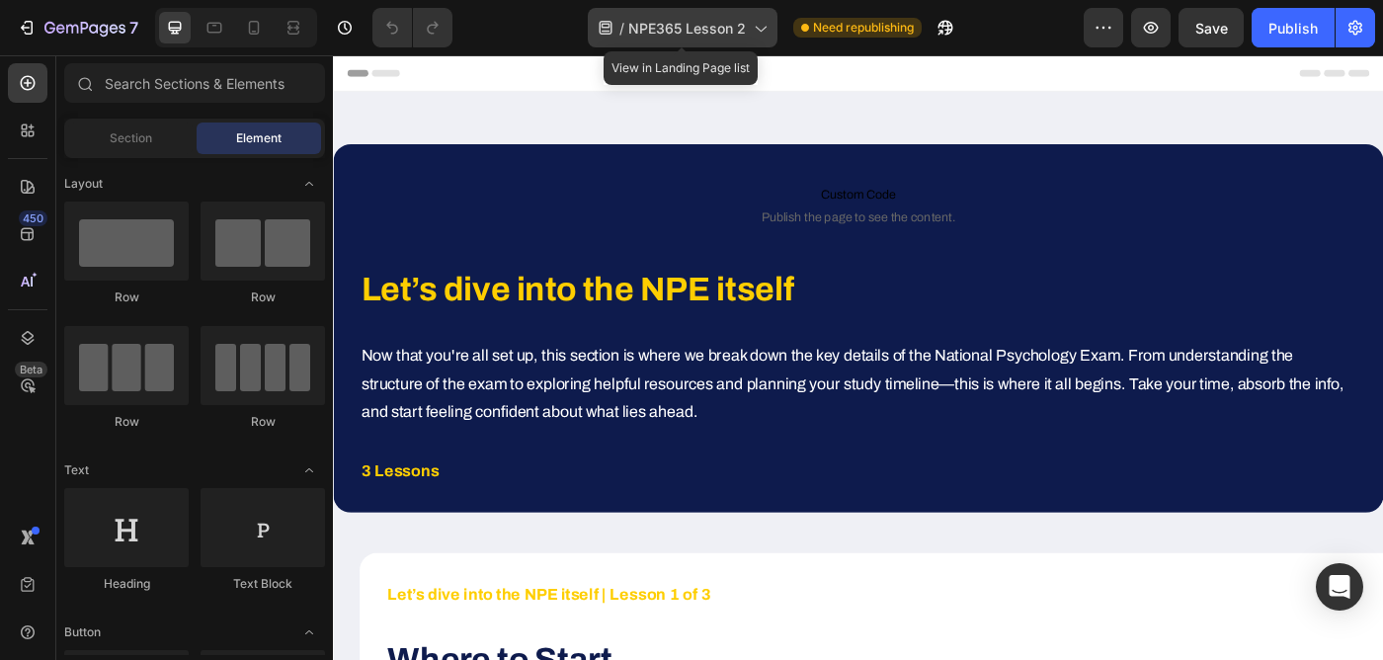
click at [726, 40] on div "/ NPE365 Lesson 2" at bounding box center [683, 28] width 190 height 40
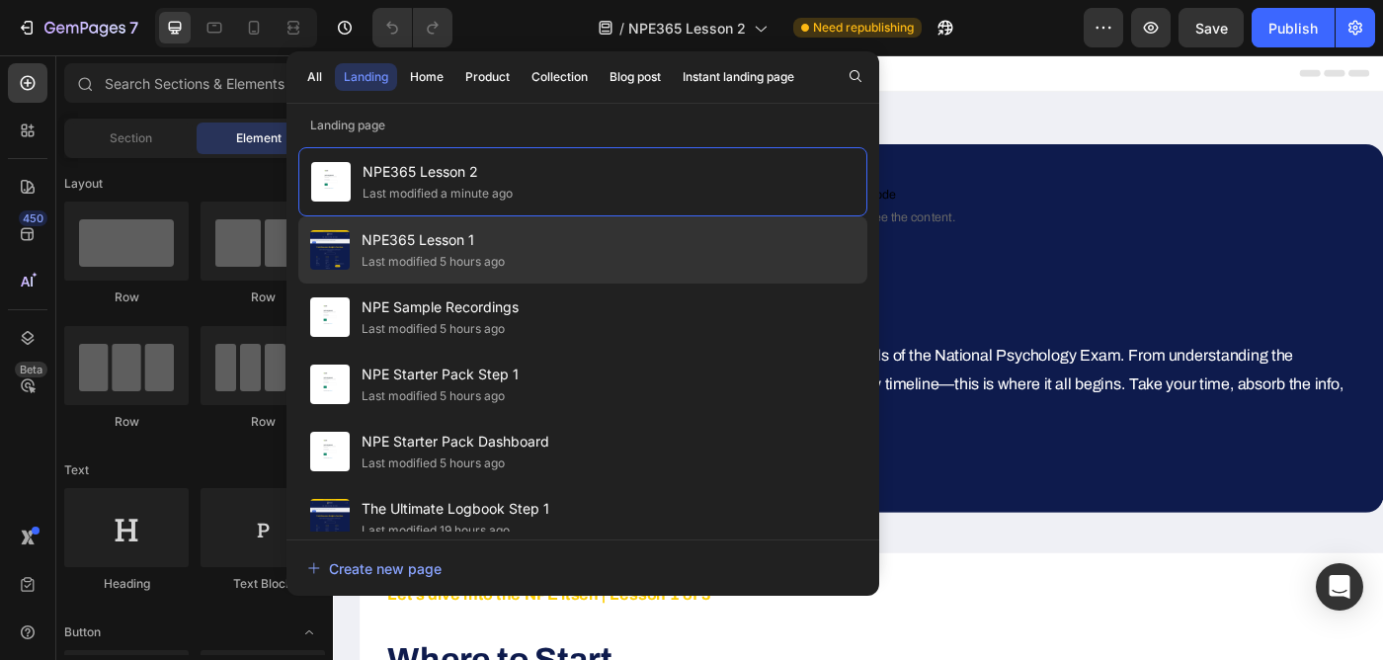
click at [574, 220] on div "NPE365 Lesson 1 Last modified 5 hours ago" at bounding box center [582, 249] width 569 height 67
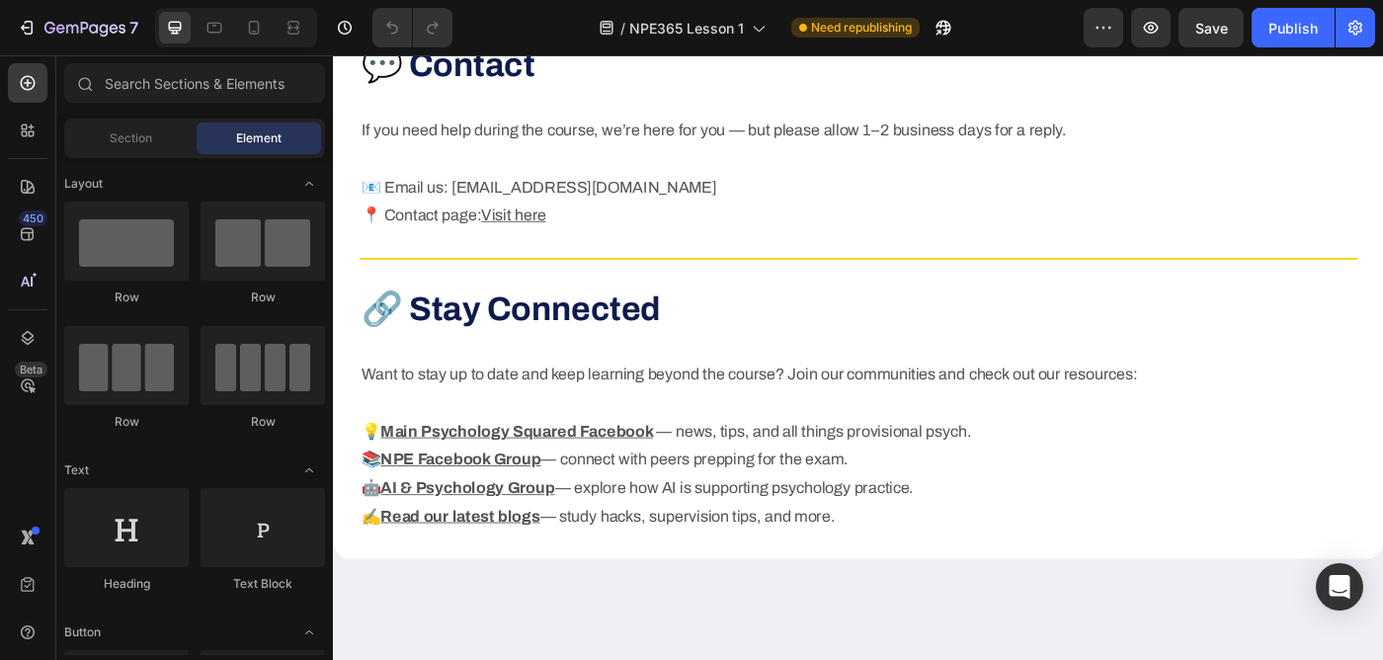
scroll to position [5642, 0]
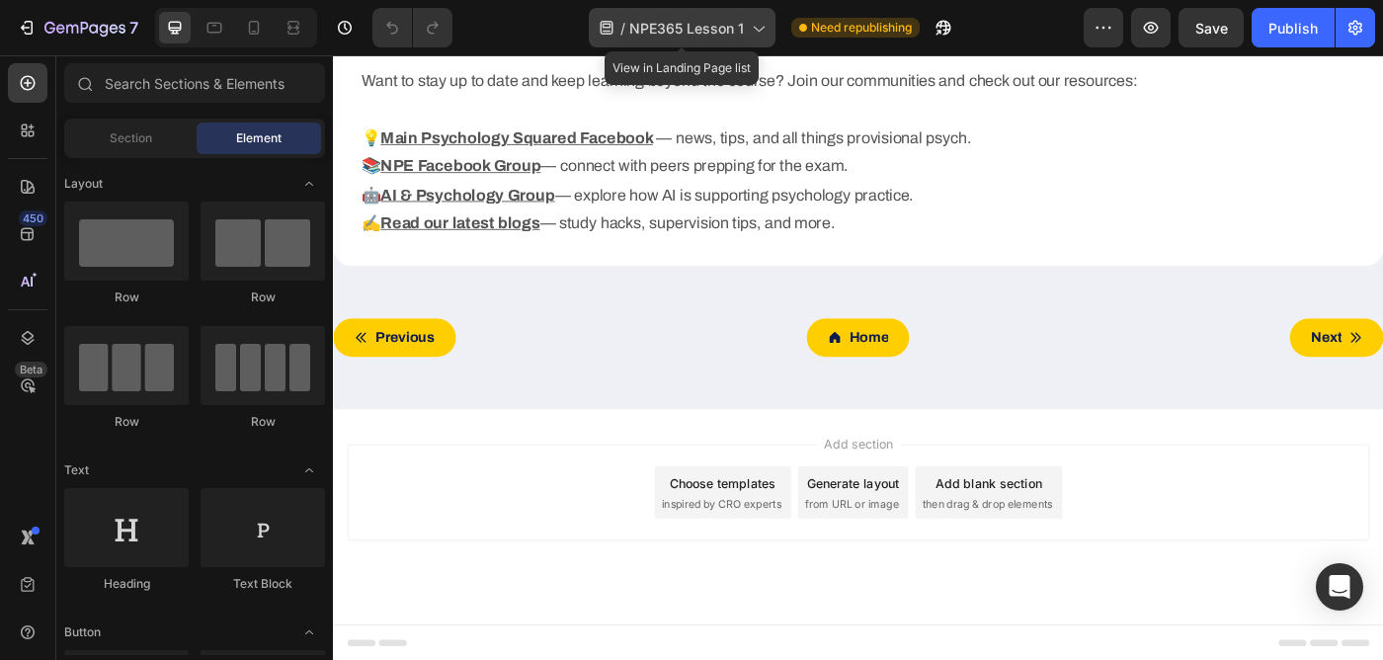
click at [718, 32] on span "NPE365 Lesson 1" at bounding box center [686, 28] width 115 height 21
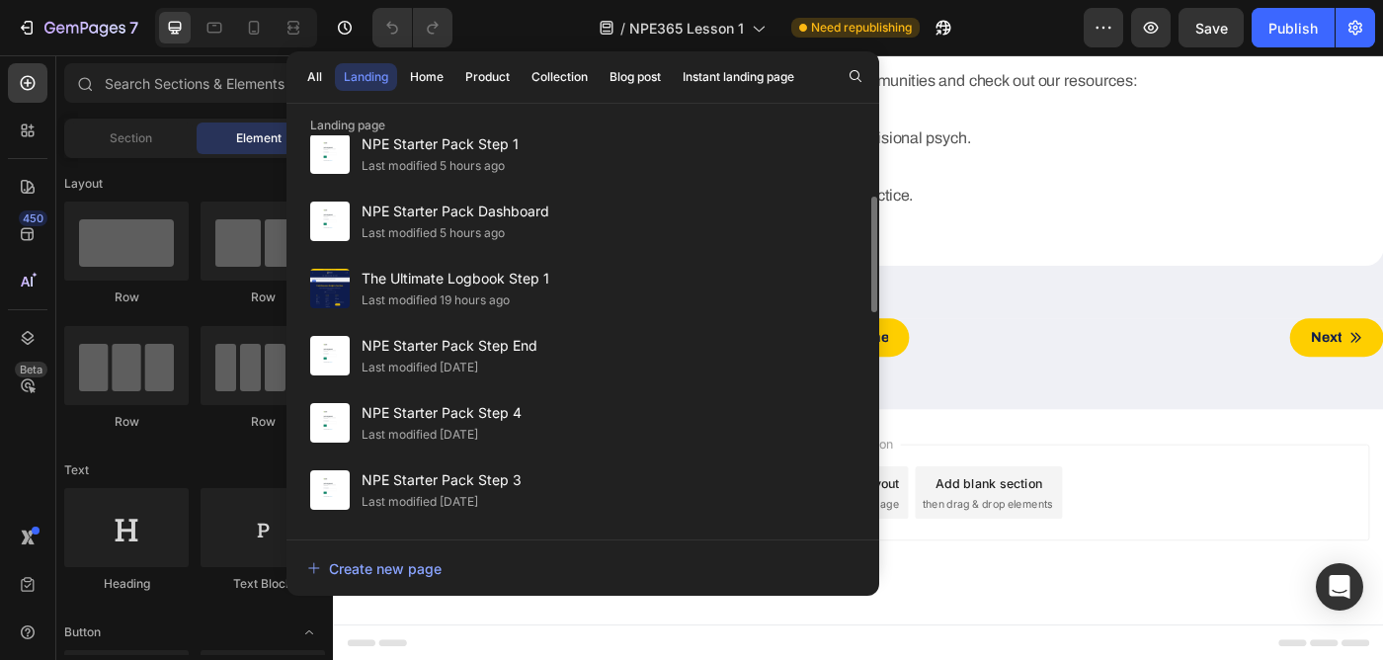
scroll to position [232, 0]
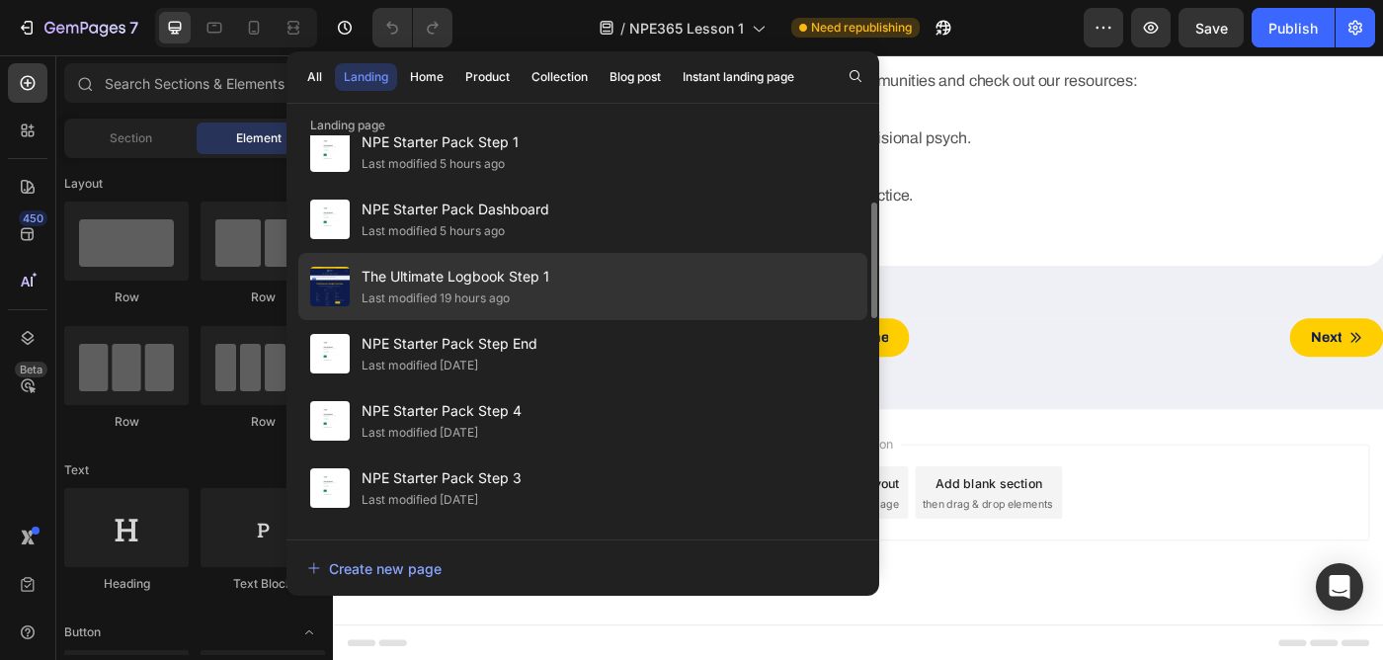
click at [543, 290] on div "Last modified 19 hours ago" at bounding box center [455, 298] width 188 height 20
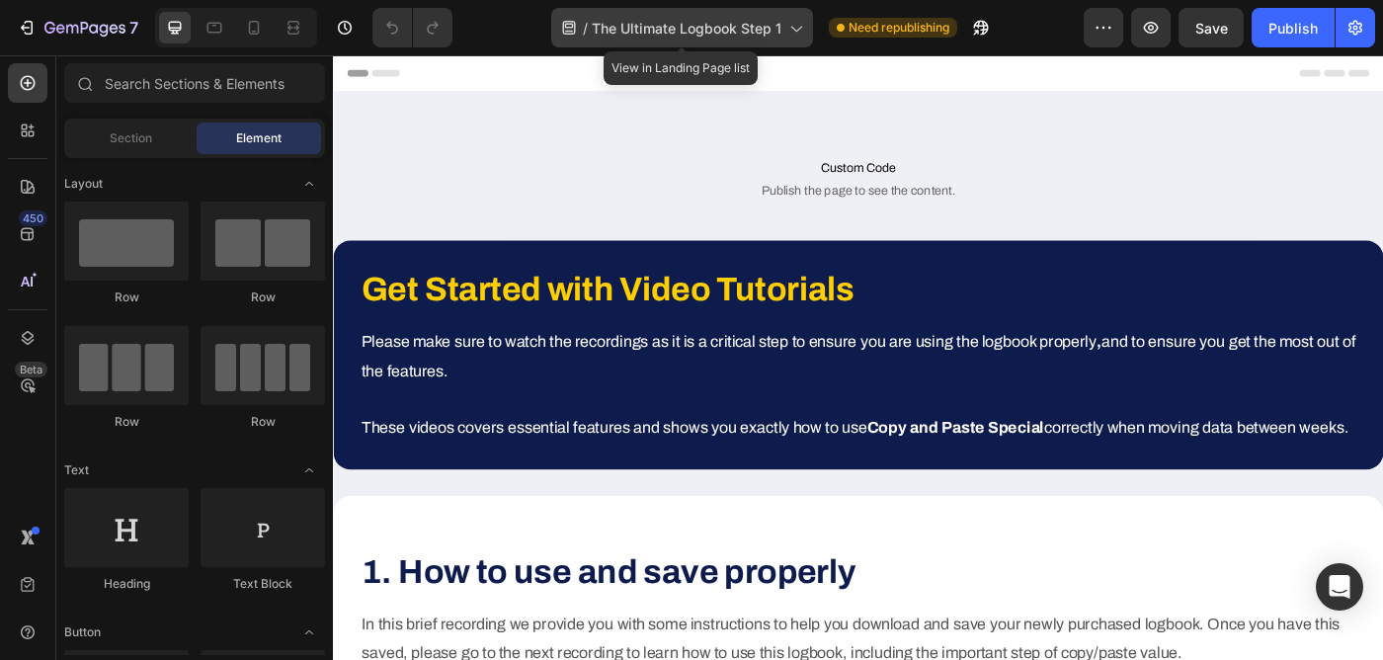
click at [761, 20] on span "The Ultimate Logbook Step 1" at bounding box center [687, 28] width 190 height 21
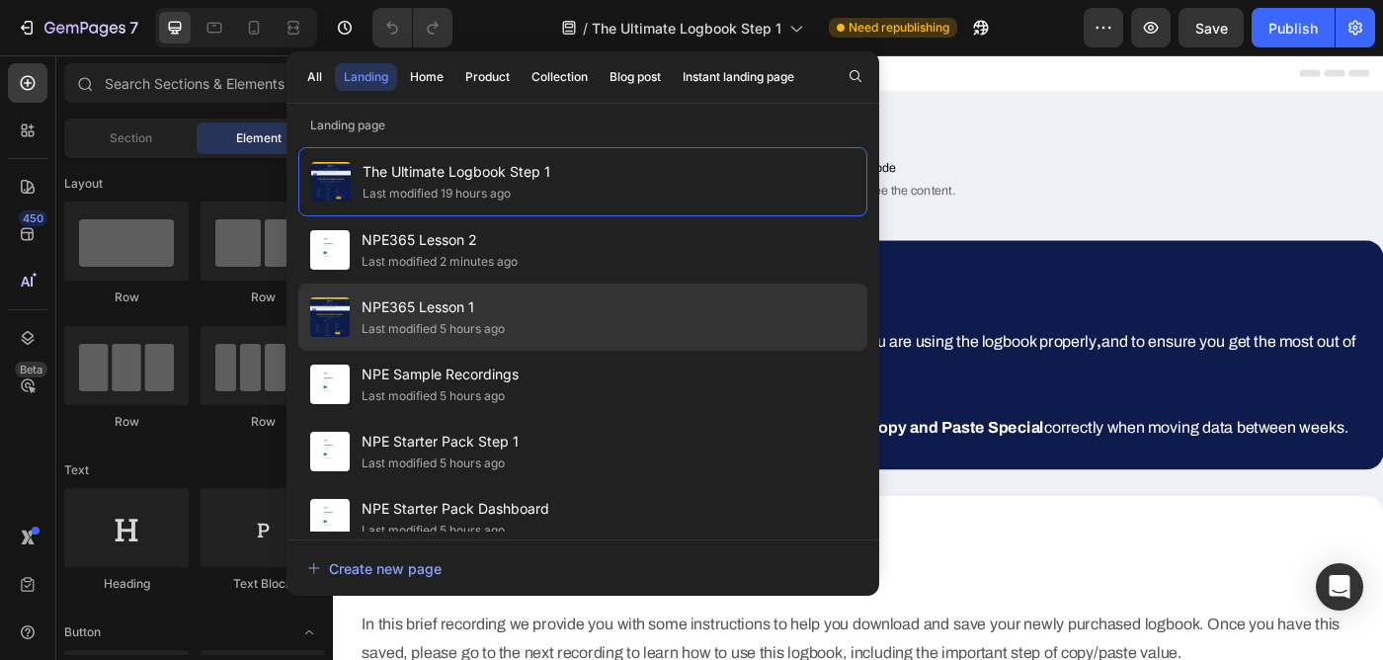
click at [558, 316] on div "NPE365 Lesson 1 Last modified 5 hours ago" at bounding box center [582, 316] width 569 height 67
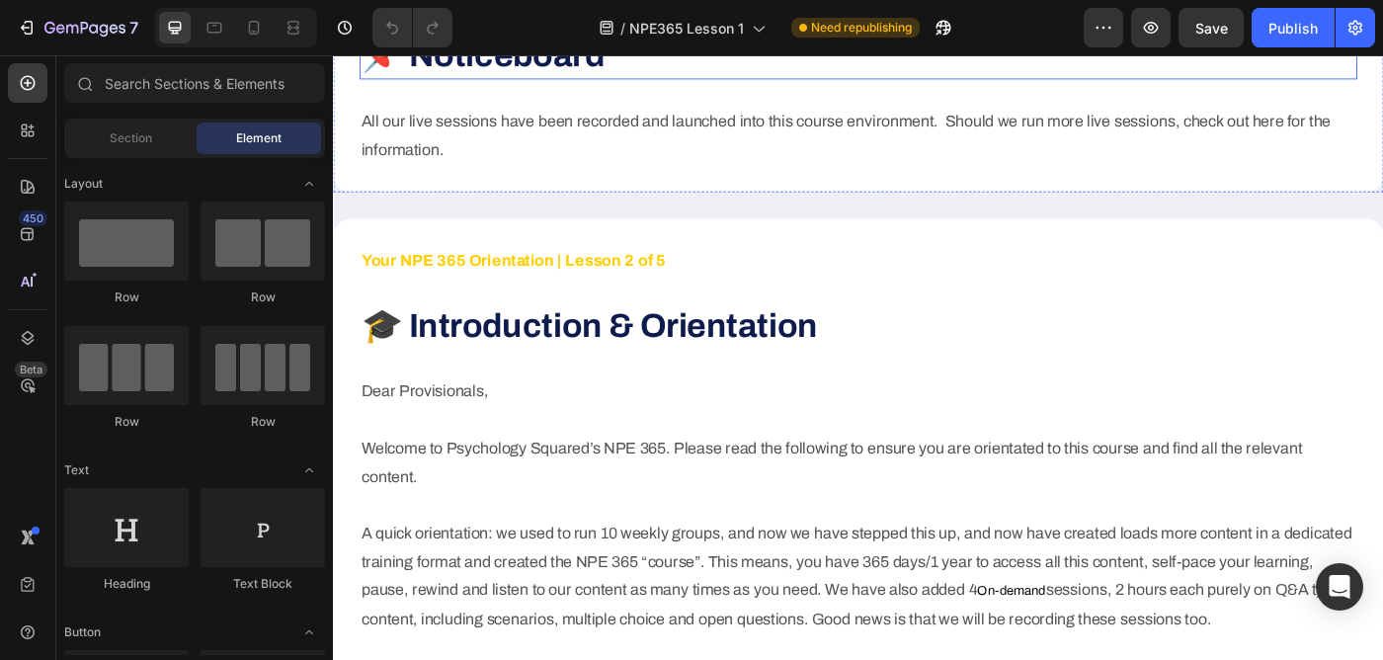
scroll to position [659, 0]
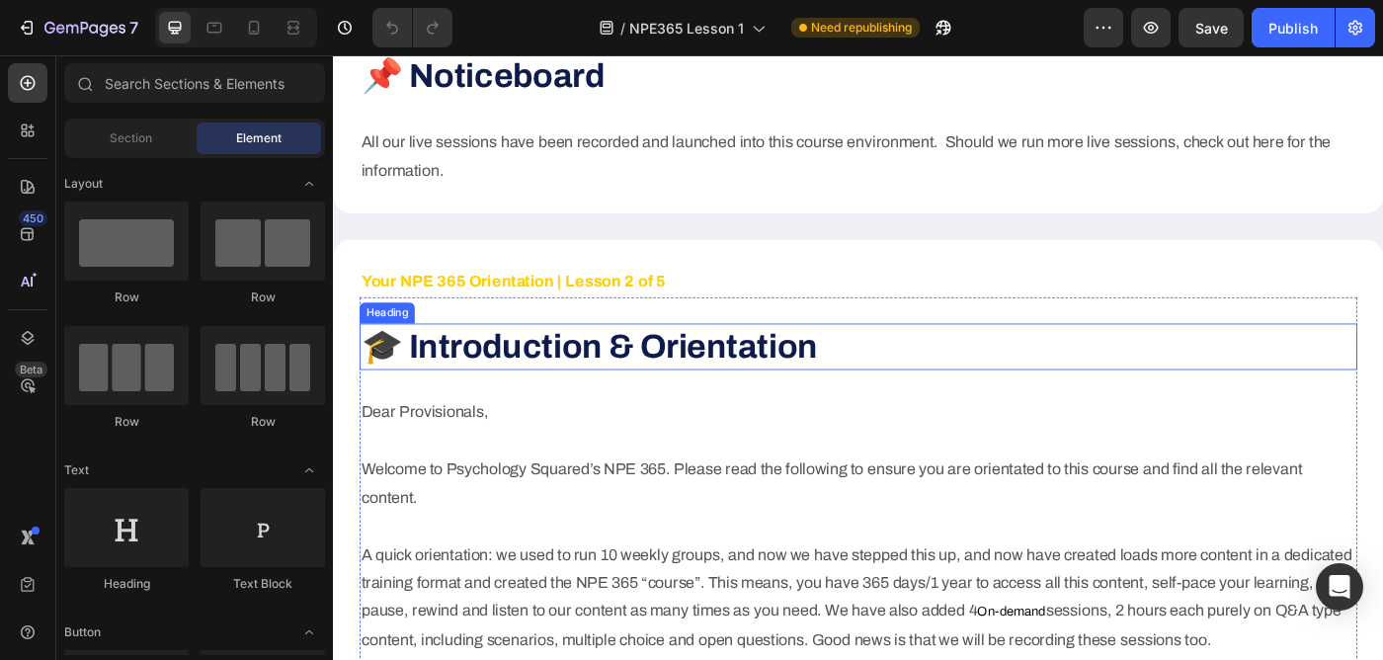
click at [556, 361] on h2 "🎓 Introduction & Orientation" at bounding box center [925, 383] width 1126 height 52
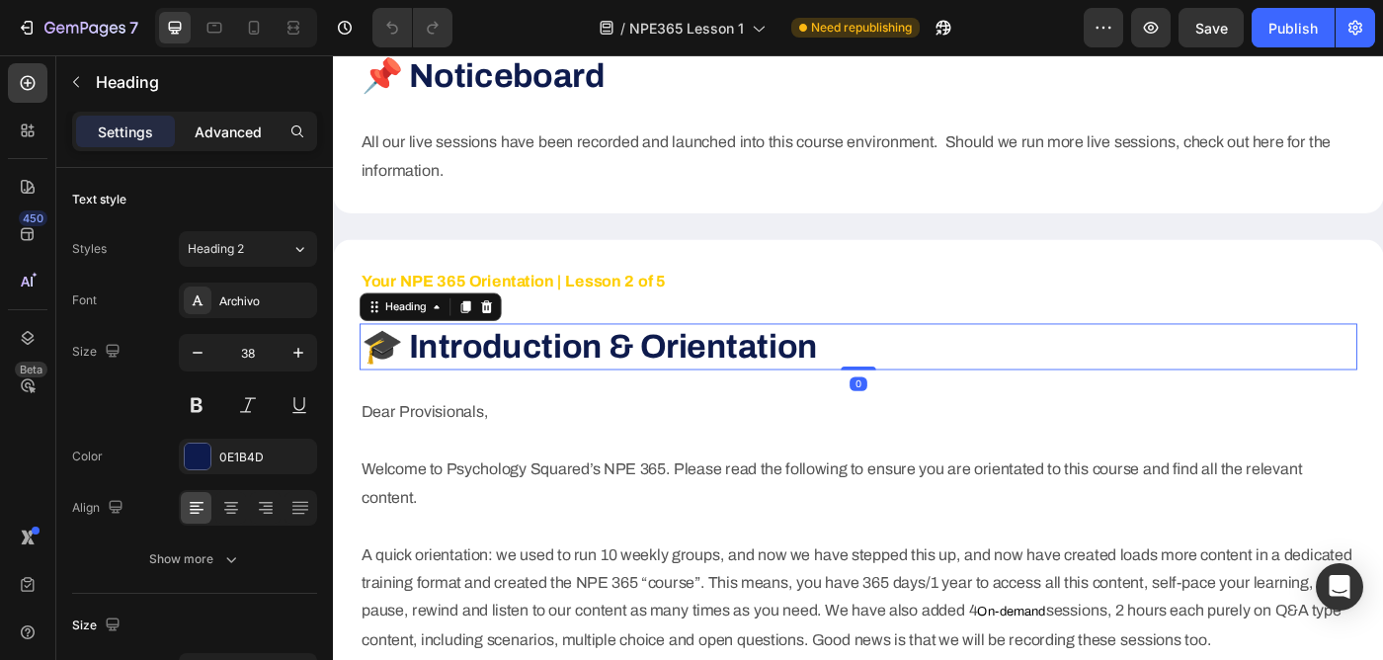
click at [237, 122] on p "Advanced" at bounding box center [228, 131] width 67 height 21
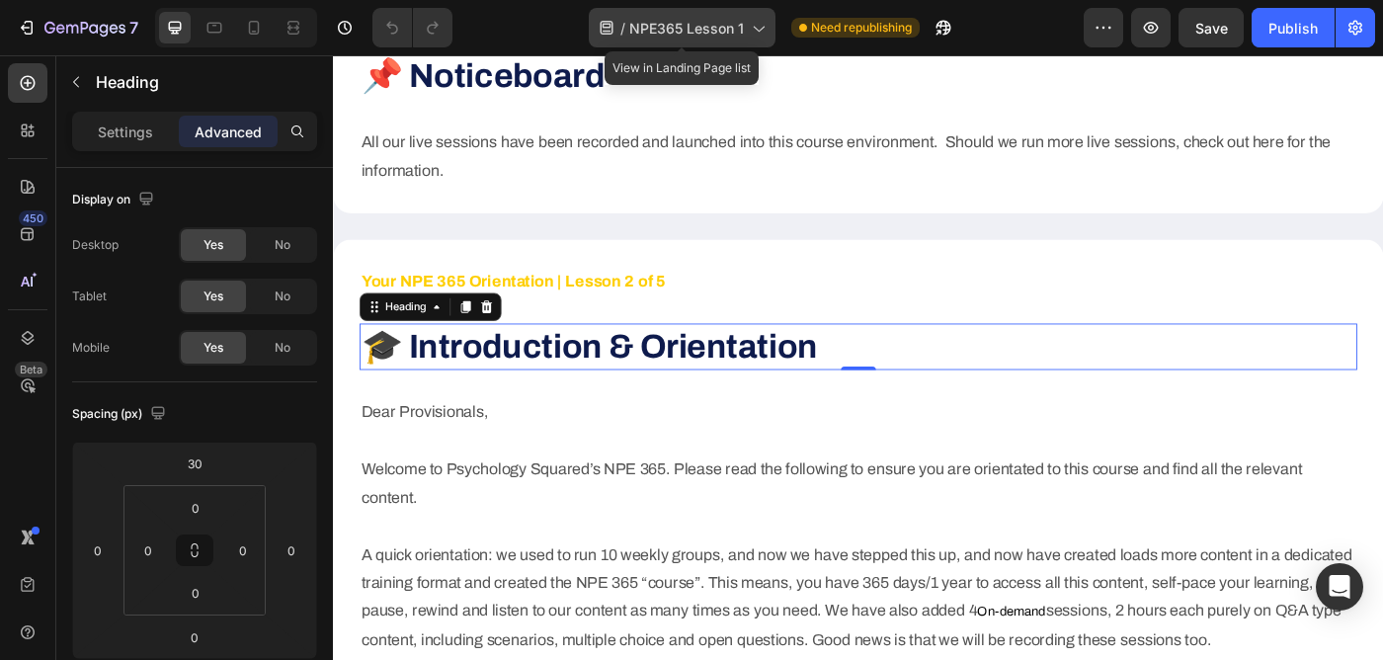
click at [734, 23] on span "NPE365 Lesson 1" at bounding box center [686, 28] width 115 height 21
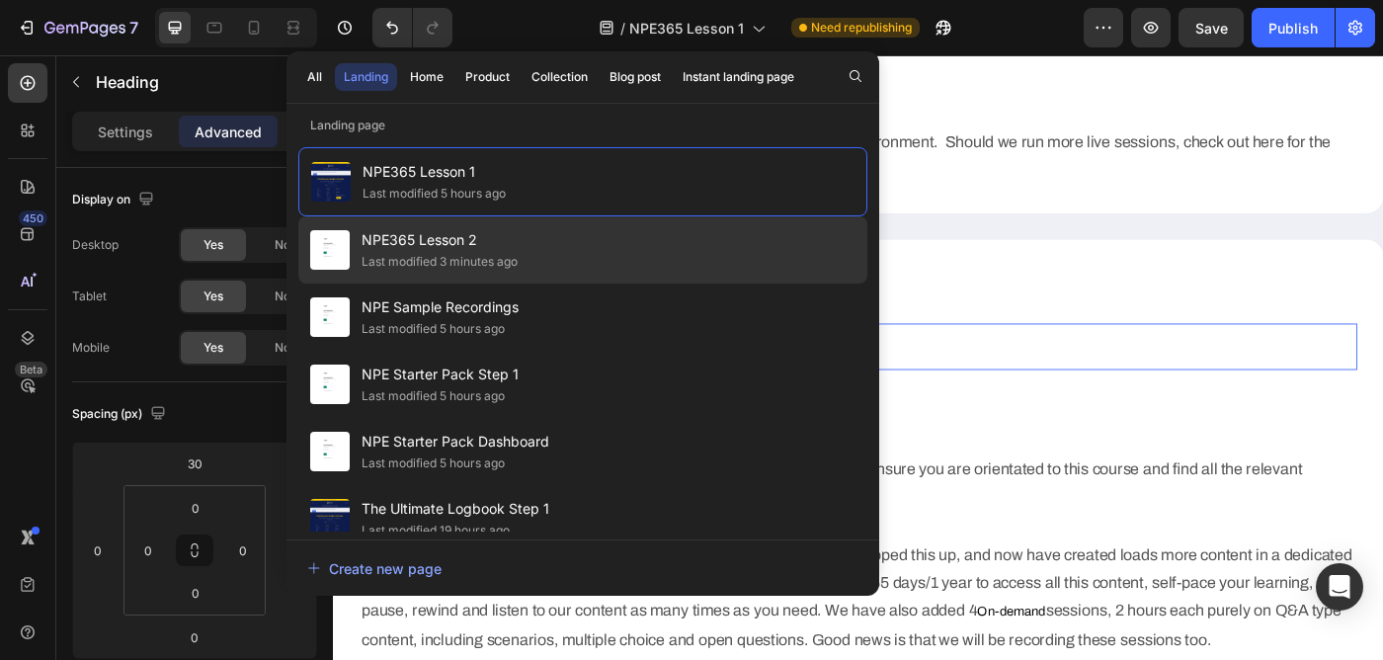
click at [584, 224] on div "NPE365 Lesson 2 Last modified 3 minutes ago" at bounding box center [582, 249] width 569 height 67
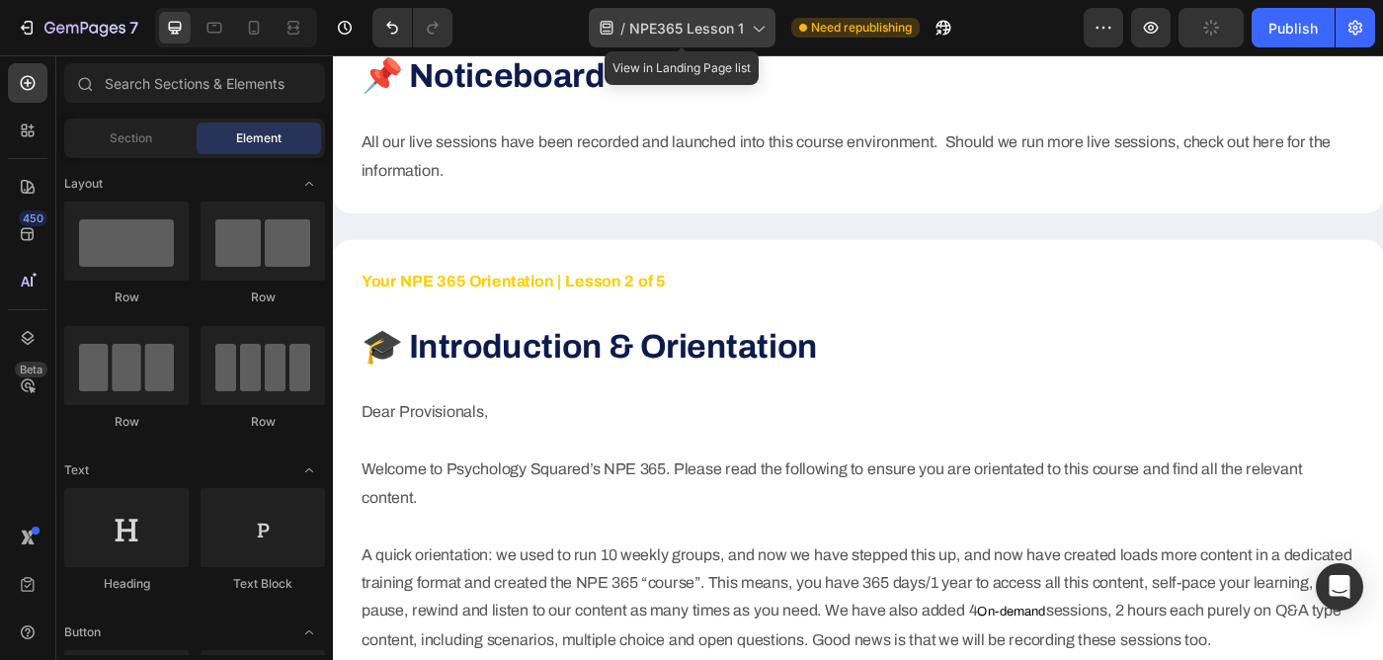
click at [718, 19] on span "NPE365 Lesson 1" at bounding box center [686, 28] width 115 height 21
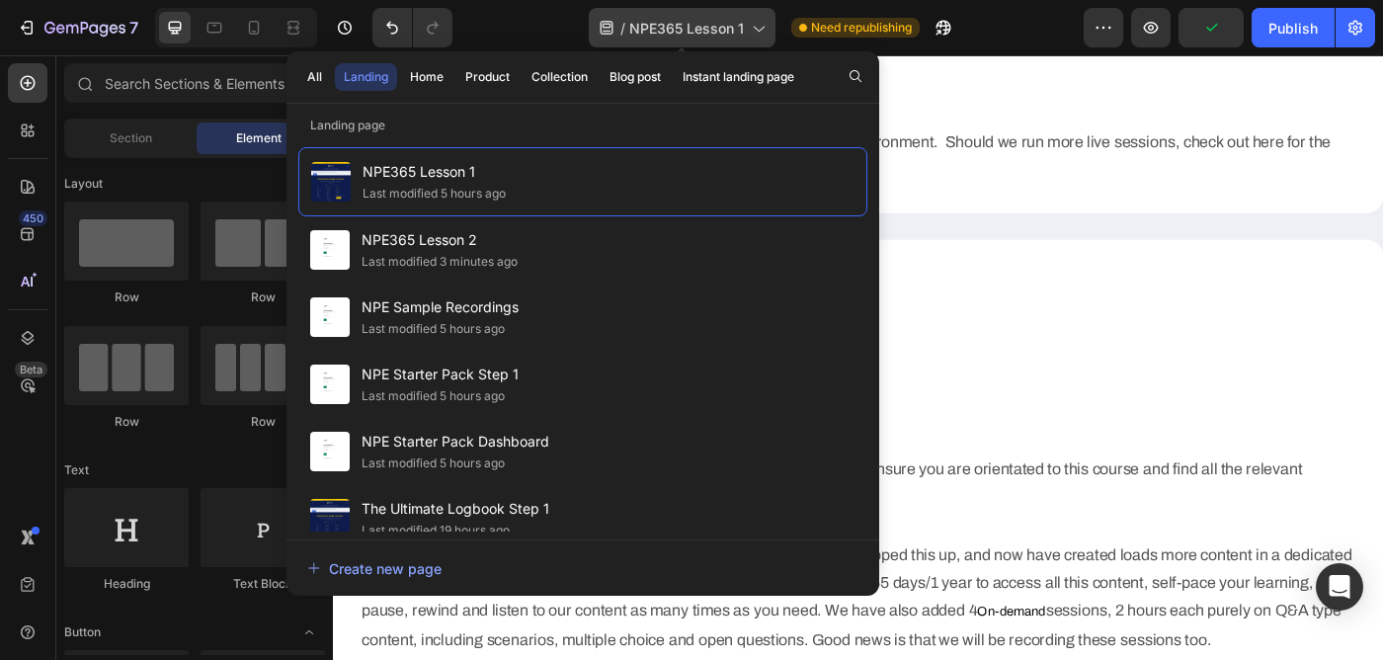
click at [719, 16] on div "/ NPE365 Lesson 1" at bounding box center [682, 28] width 187 height 40
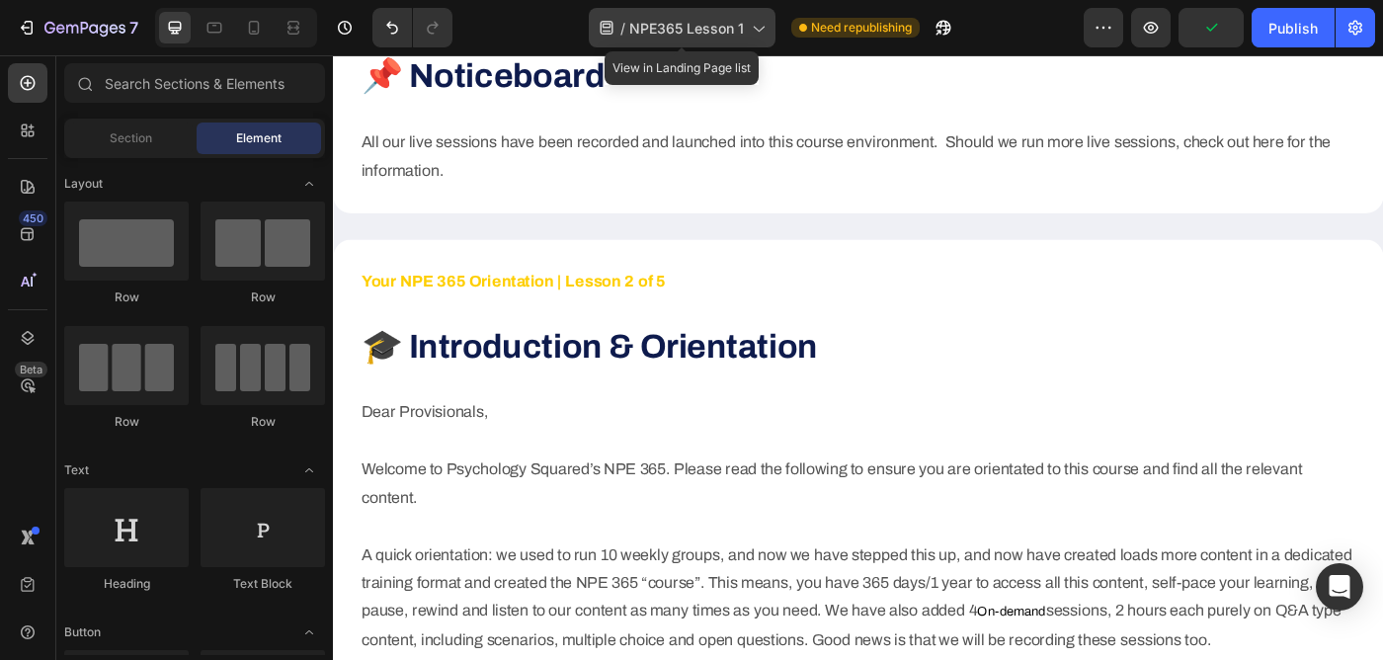
click at [686, 41] on div "/ NPE365 Lesson 1" at bounding box center [682, 28] width 187 height 40
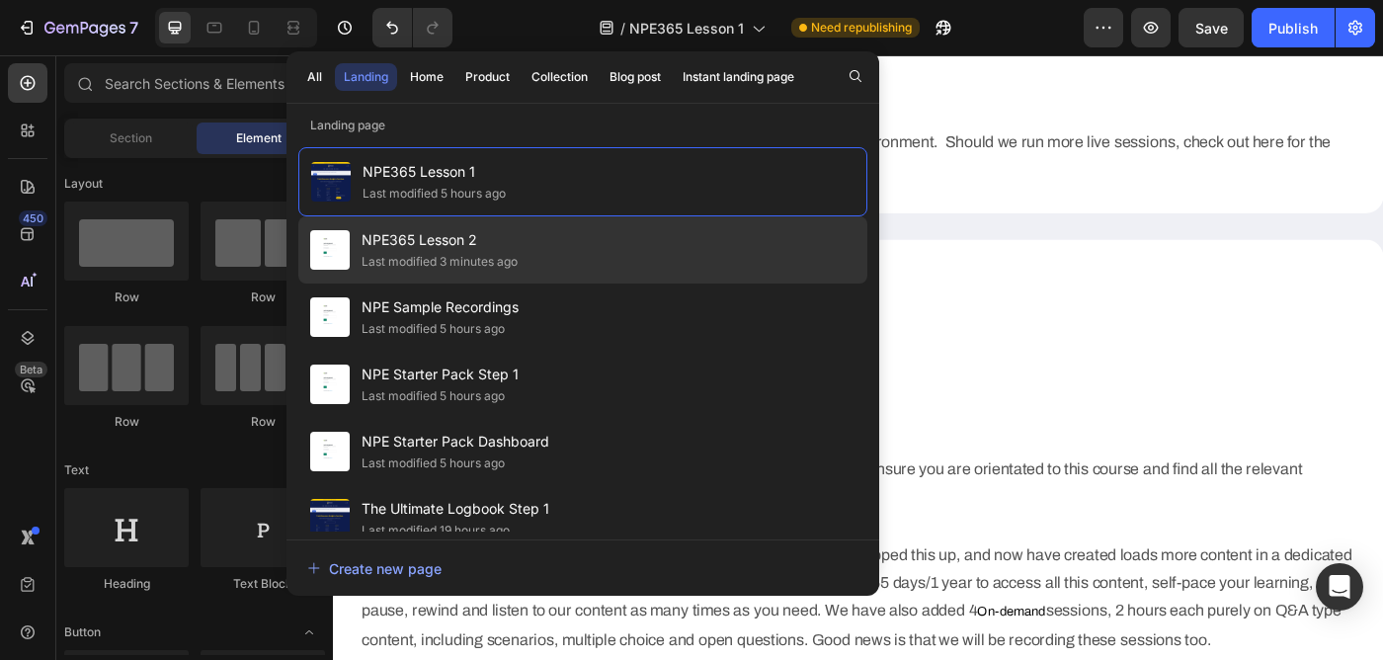
click at [502, 266] on div "Last modified 3 minutes ago" at bounding box center [439, 262] width 156 height 20
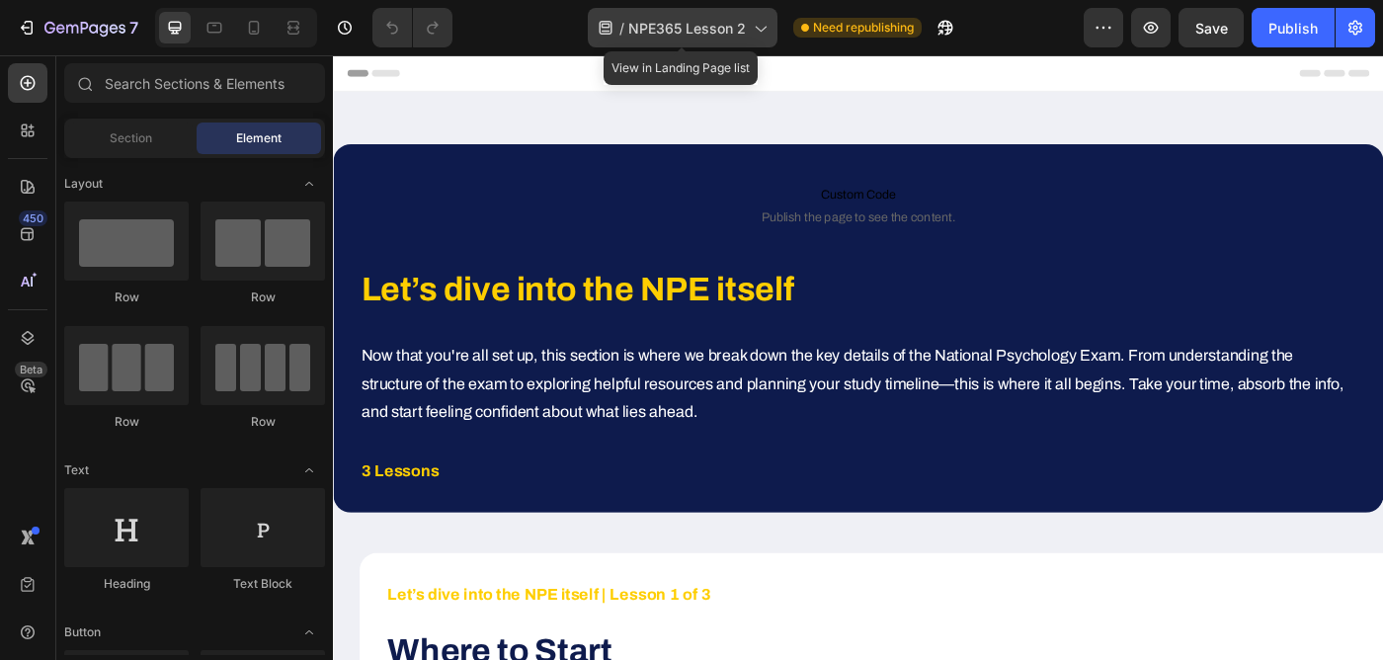
click at [712, 25] on span "NPE365 Lesson 2" at bounding box center [687, 28] width 118 height 21
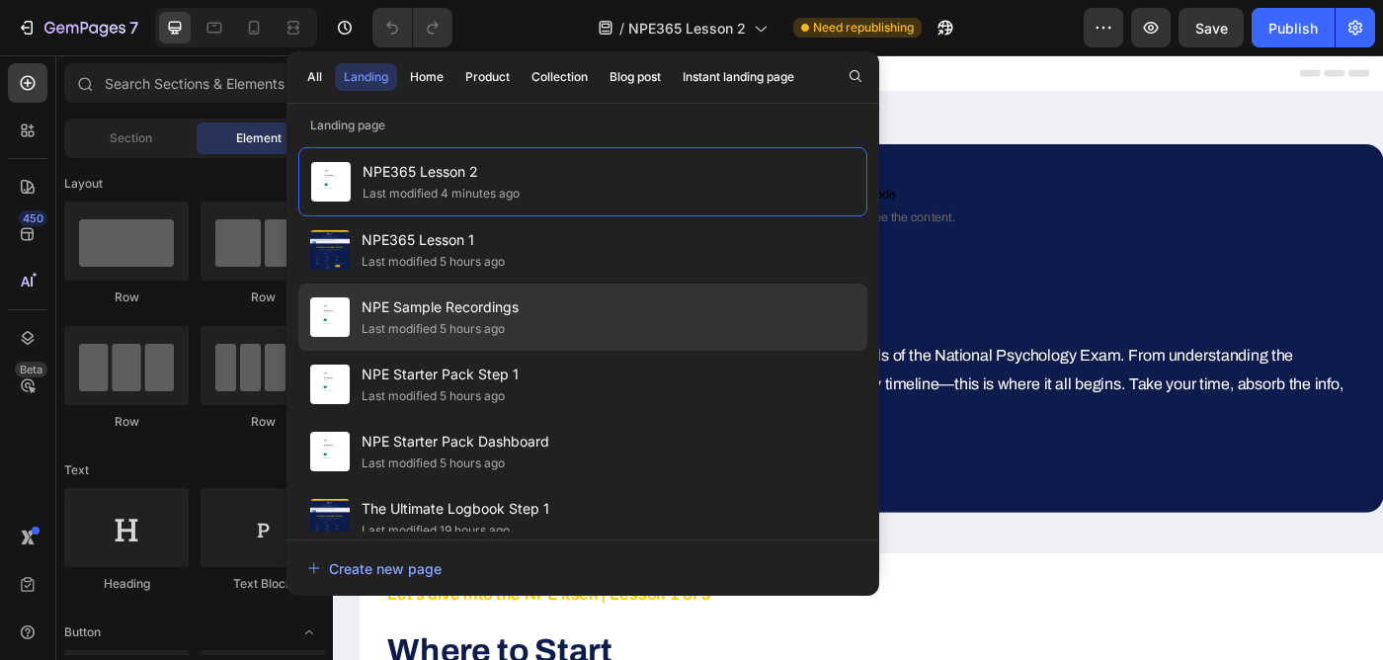
click at [516, 329] on div "Last modified 5 hours ago" at bounding box center [439, 329] width 157 height 20
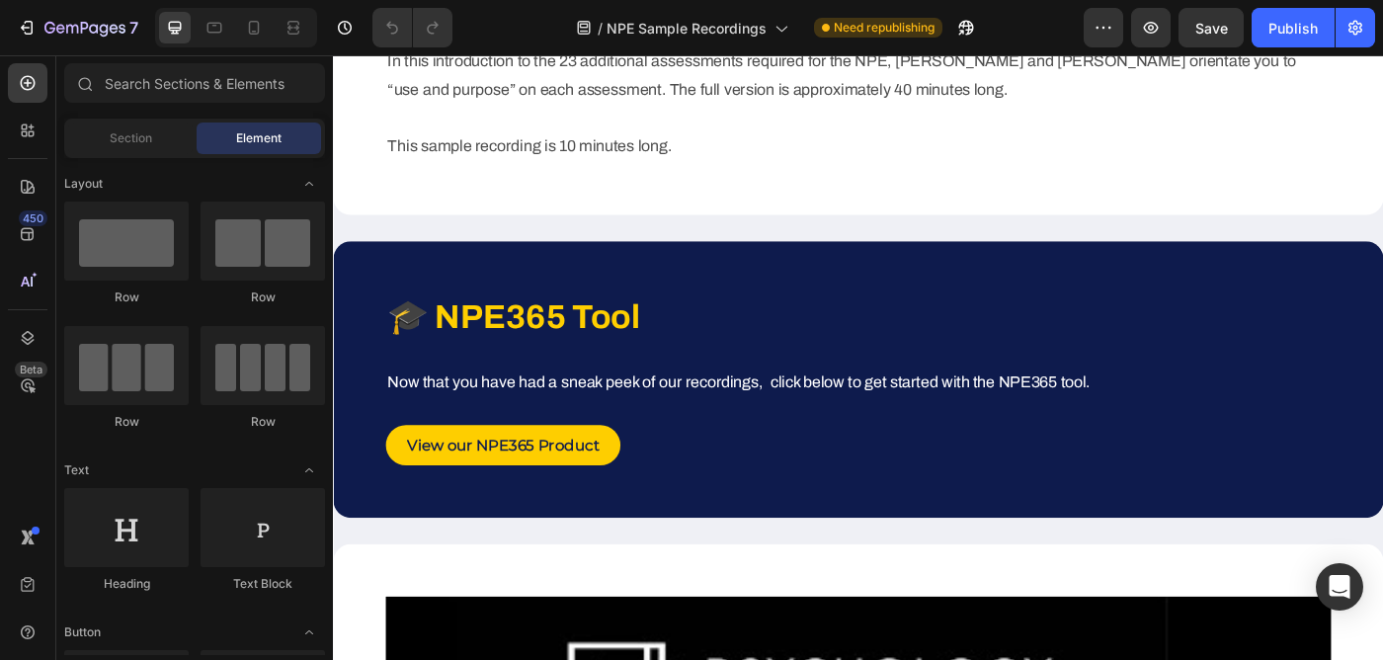
scroll to position [4160, 0]
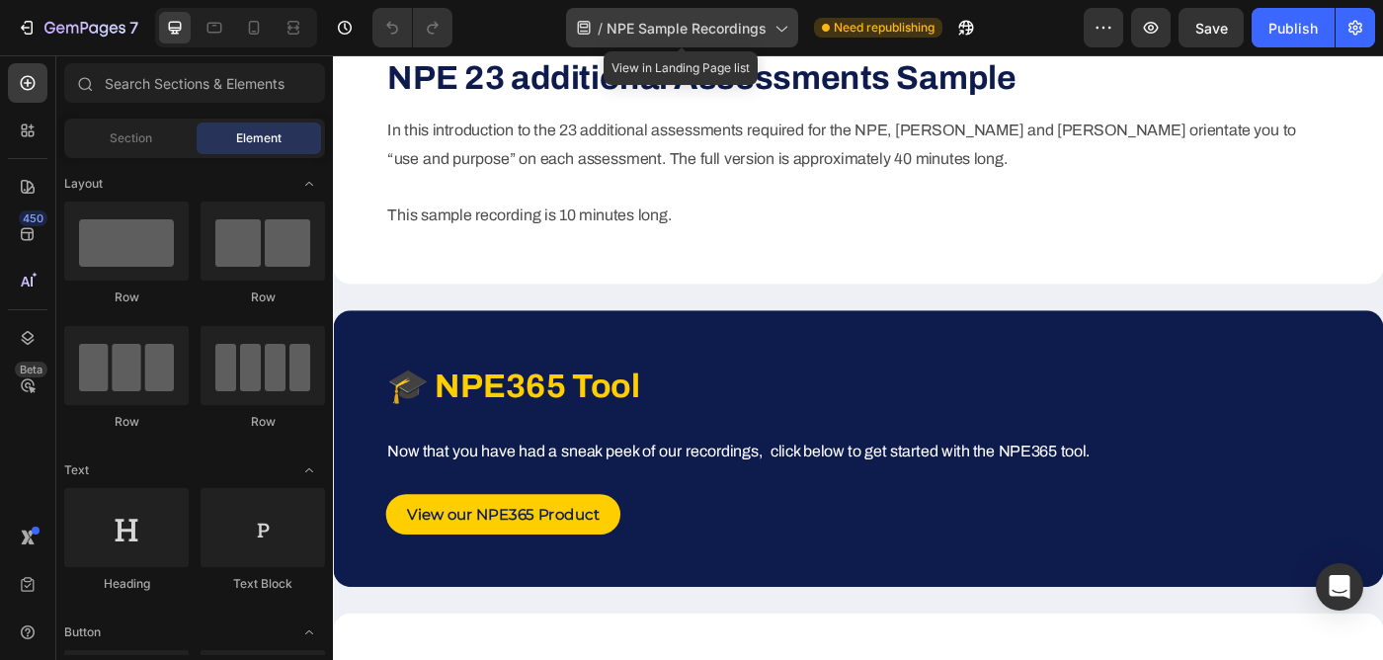
click at [767, 28] on div "/ NPE Sample Recordings" at bounding box center [682, 28] width 232 height 40
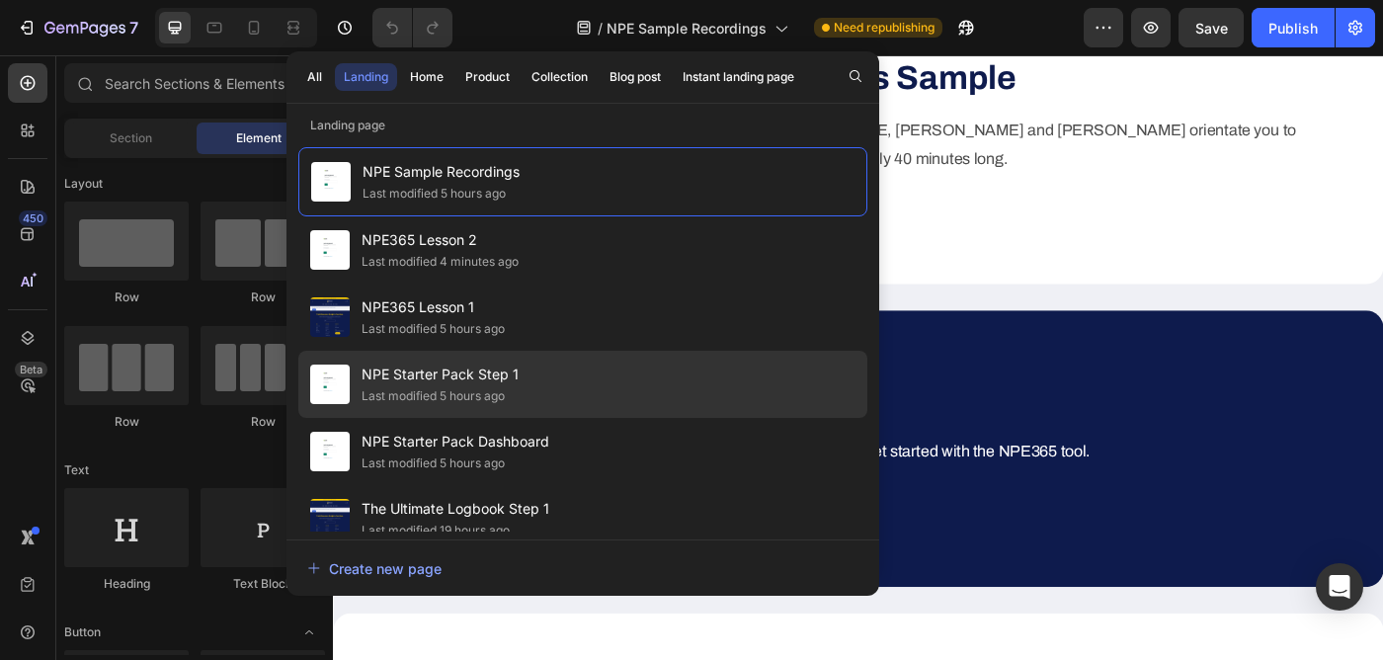
click at [473, 400] on div "Last modified 5 hours ago" at bounding box center [432, 396] width 143 height 20
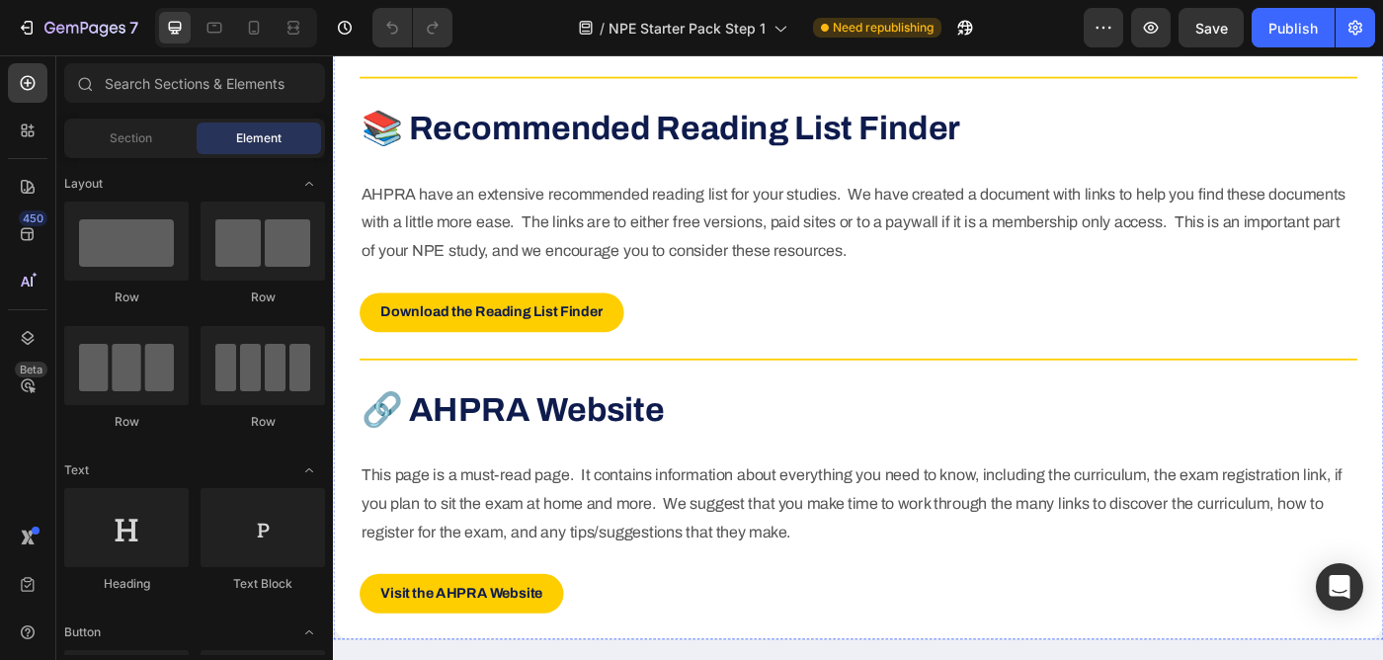
scroll to position [2330, 0]
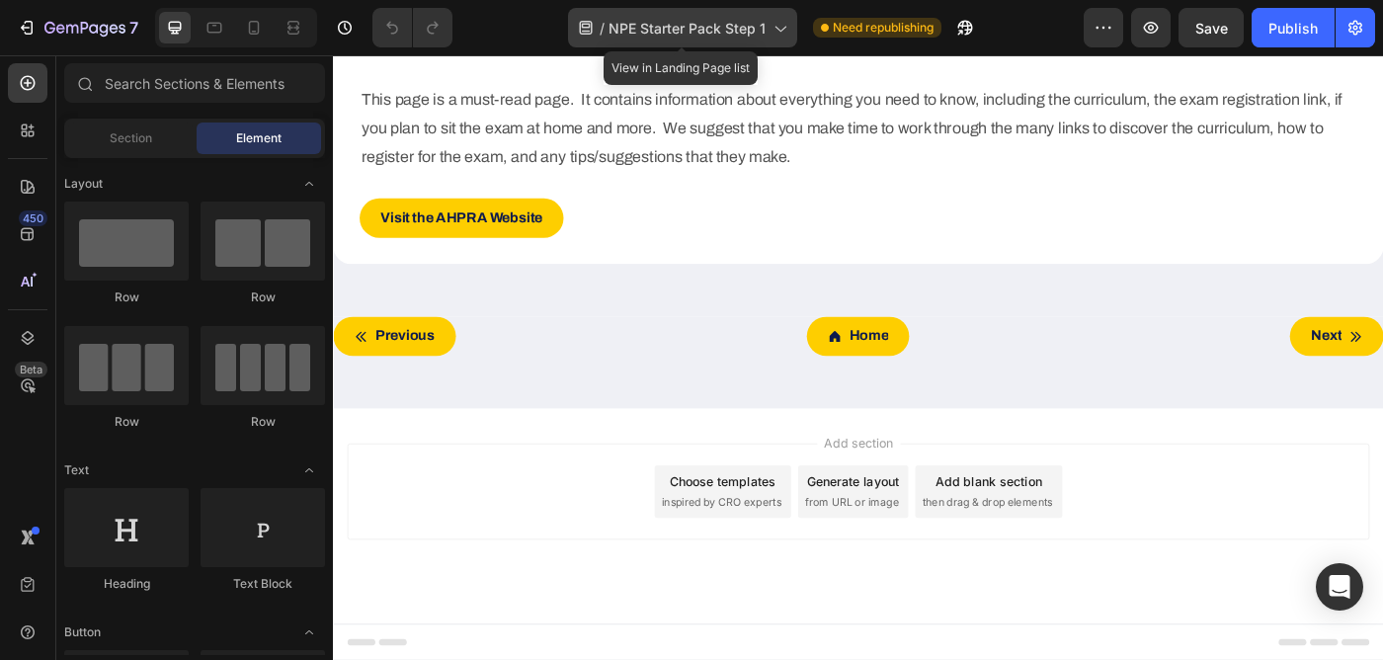
click at [777, 30] on icon at bounding box center [779, 30] width 11 height 6
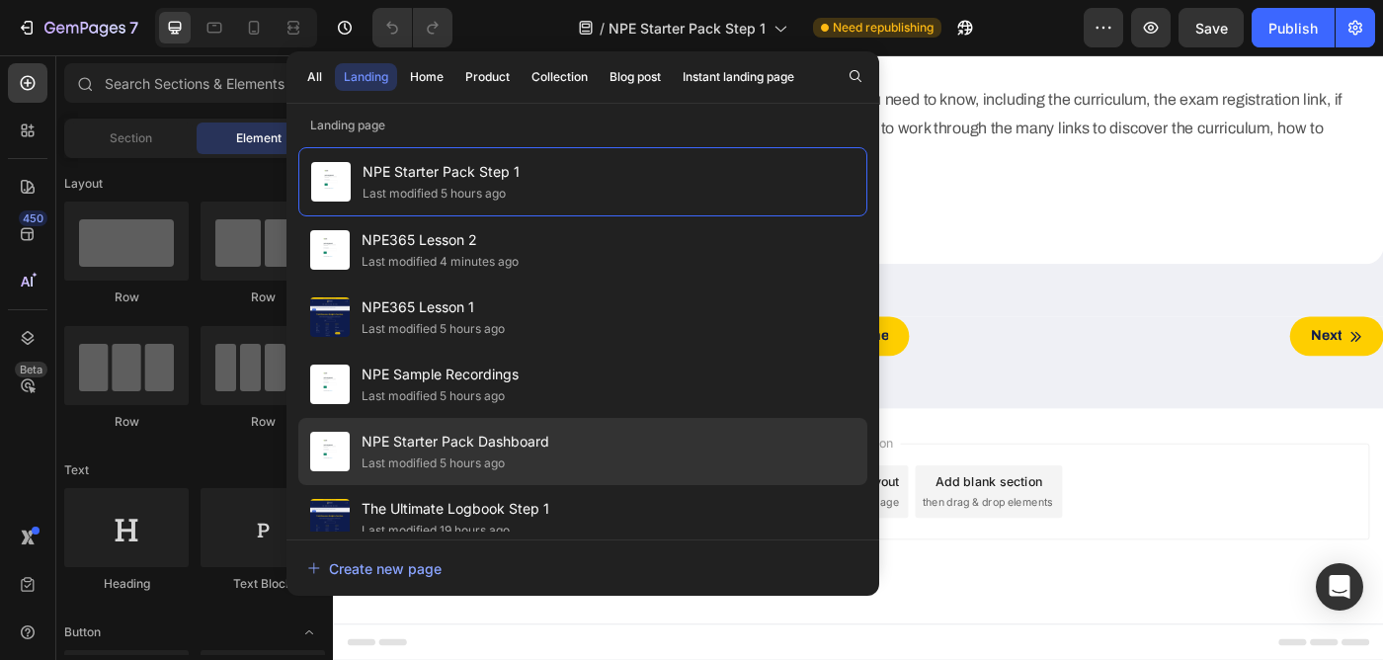
click at [562, 420] on div "NPE Starter Pack Dashboard Last modified 5 hours ago" at bounding box center [582, 451] width 569 height 67
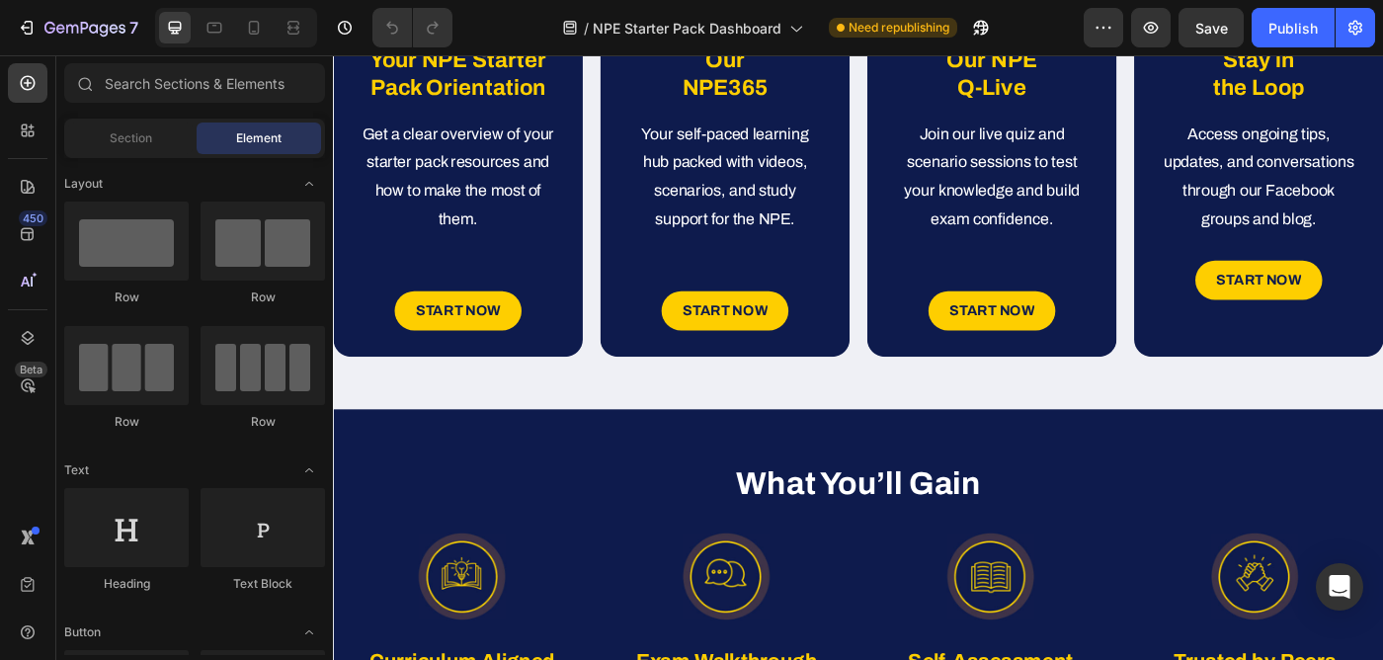
scroll to position [646, 0]
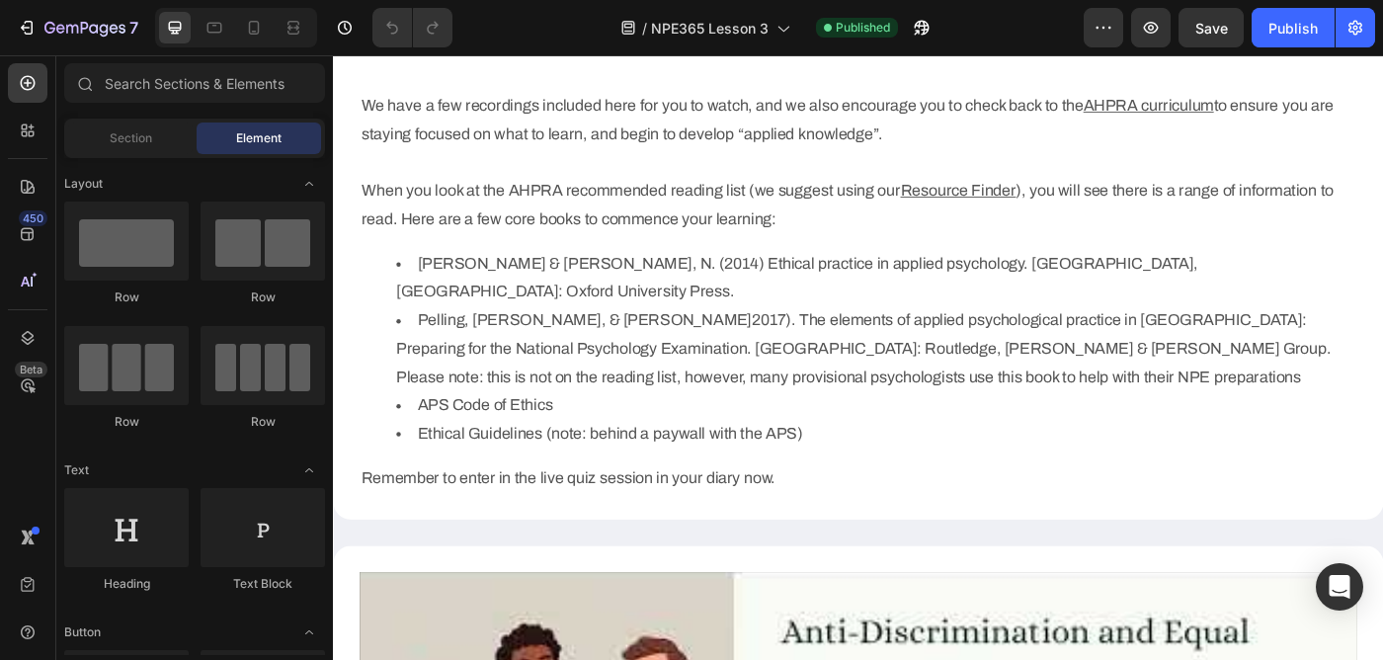
scroll to position [891, 0]
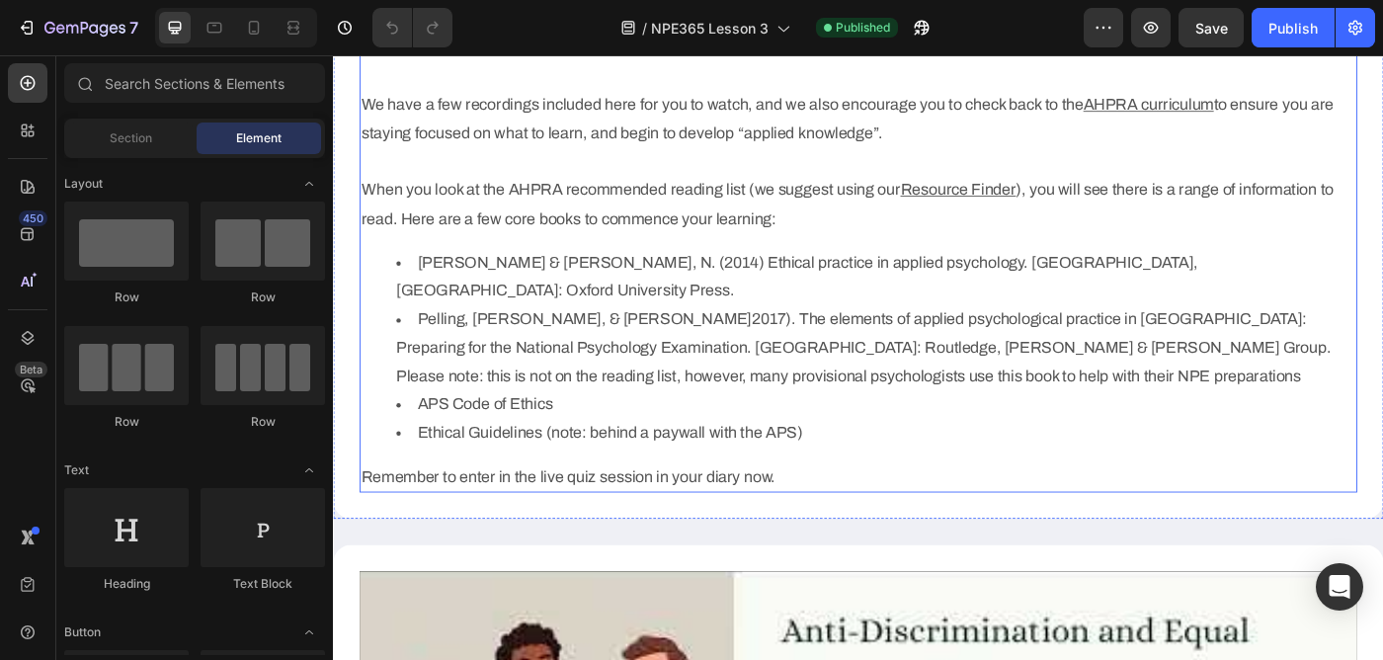
click at [610, 515] on p "Remember to enter in the live quiz session in your diary now." at bounding box center [925, 531] width 1122 height 32
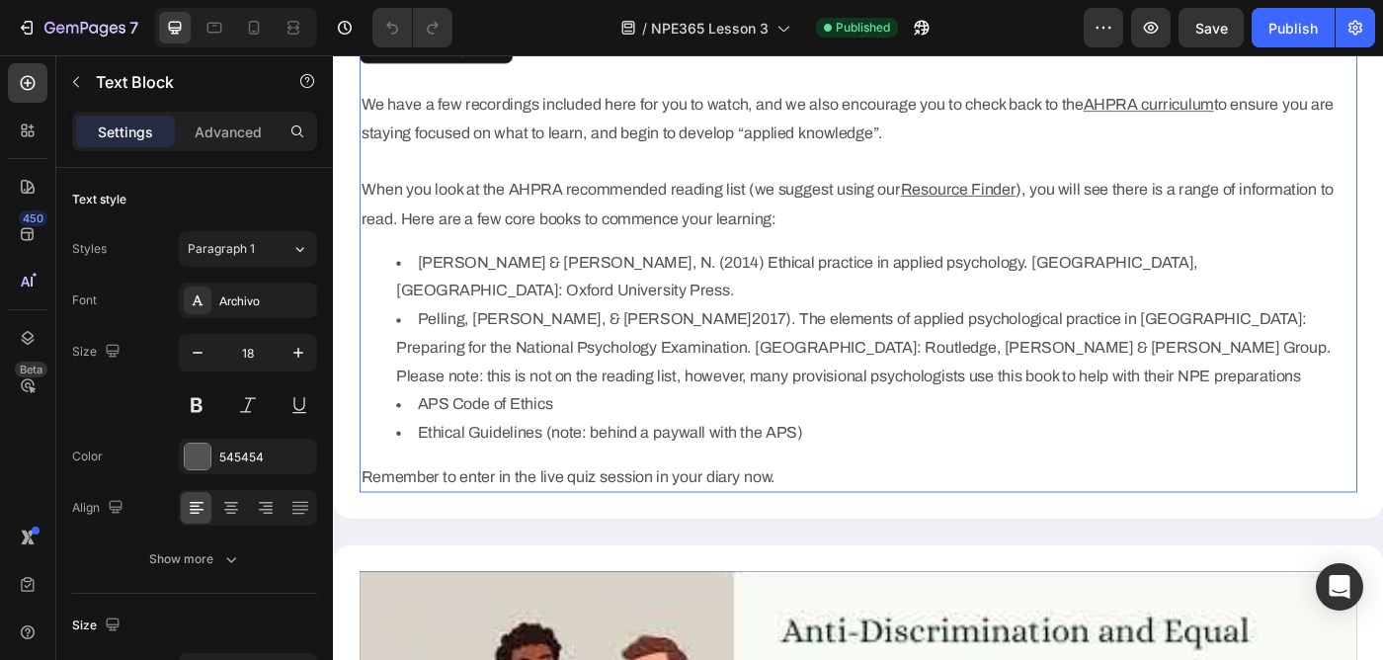
click at [610, 515] on p "Remember to enter in the live quiz session in your diary now." at bounding box center [925, 531] width 1122 height 32
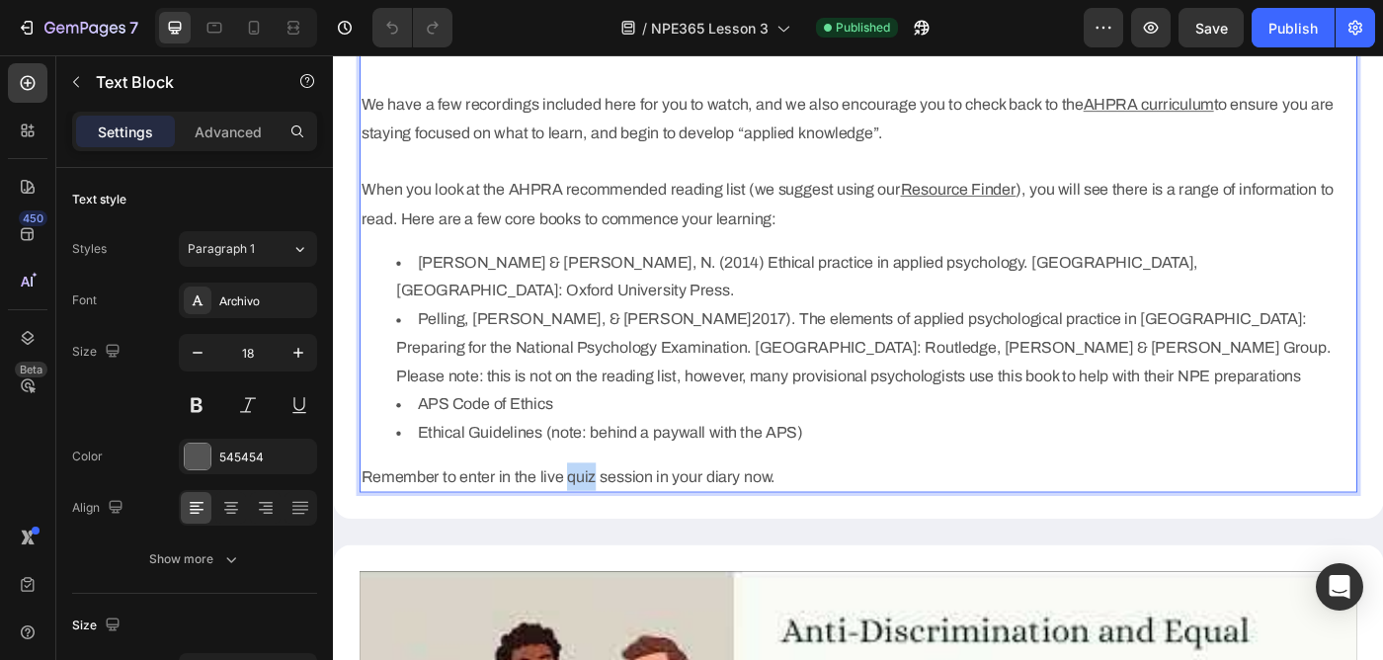
click at [610, 515] on p "Remember to enter in the live quiz session in your diary now." at bounding box center [925, 531] width 1122 height 32
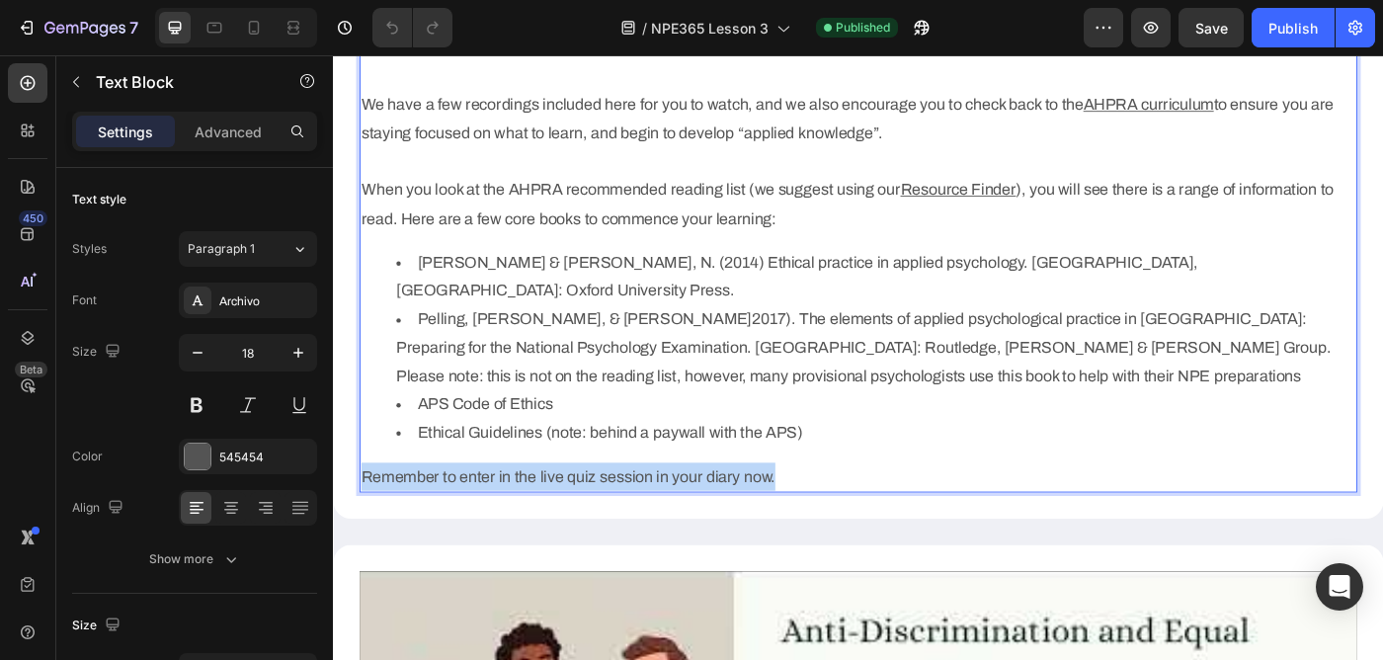
click at [610, 515] on p "Remember to enter in the live quiz session in your diary now." at bounding box center [925, 531] width 1122 height 32
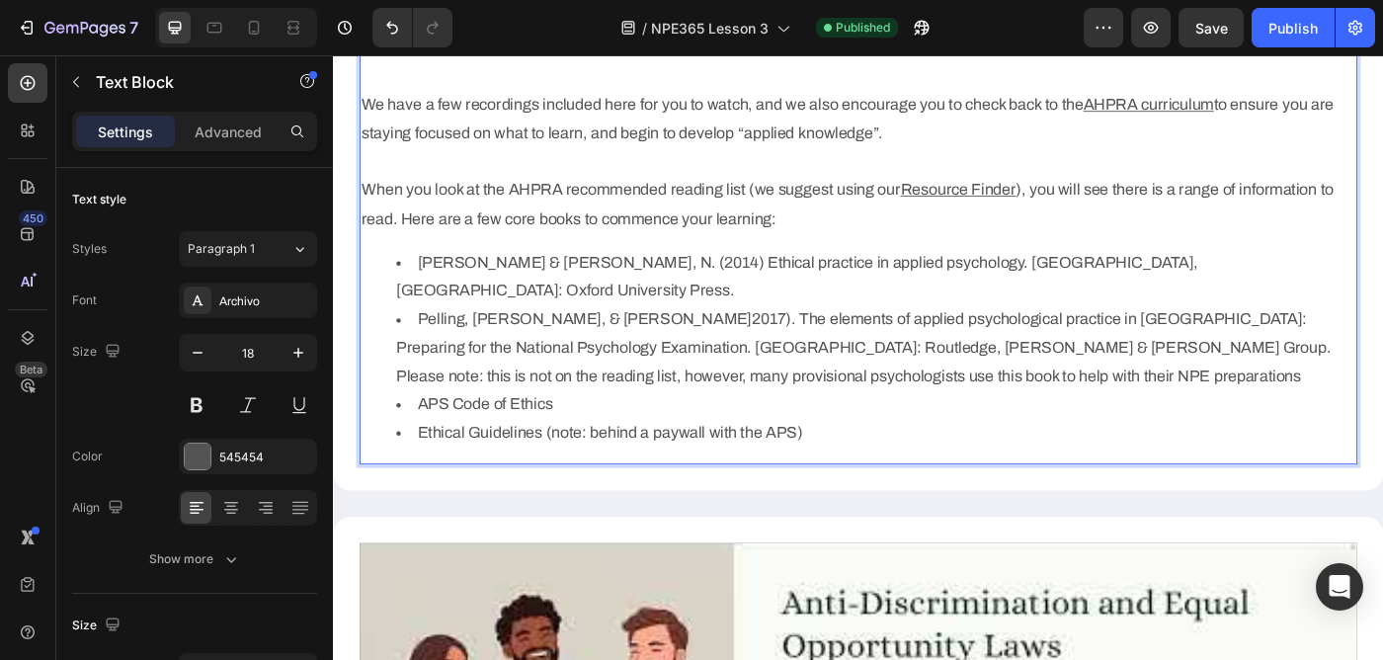
click at [526, 364] on li "Pelling, [PERSON_NAME], & [PERSON_NAME]2017). The elements of applied psycholog…" at bounding box center [945, 385] width 1082 height 96
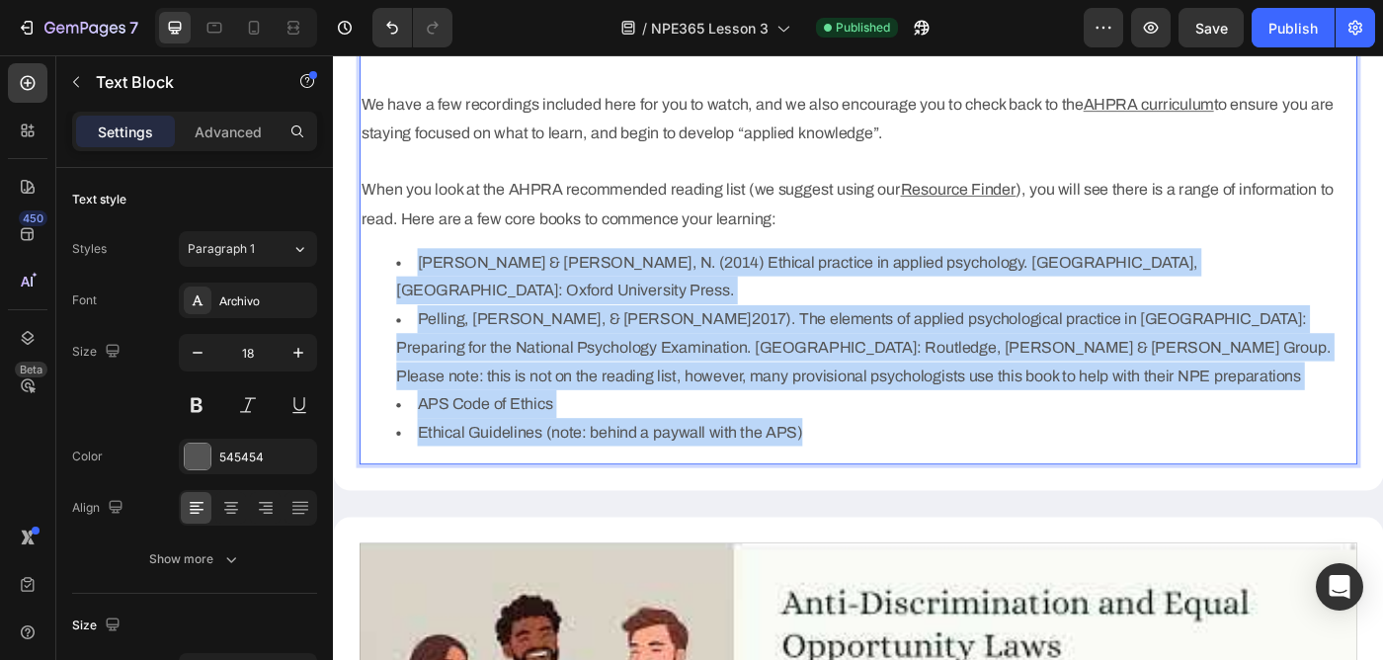
drag, startPoint x: 427, startPoint y: 287, endPoint x: 864, endPoint y: 442, distance: 464.2
click at [864, 442] on ul "[PERSON_NAME] & [PERSON_NAME], N. (2014) Ethical practice in applied psychology…" at bounding box center [925, 385] width 1122 height 224
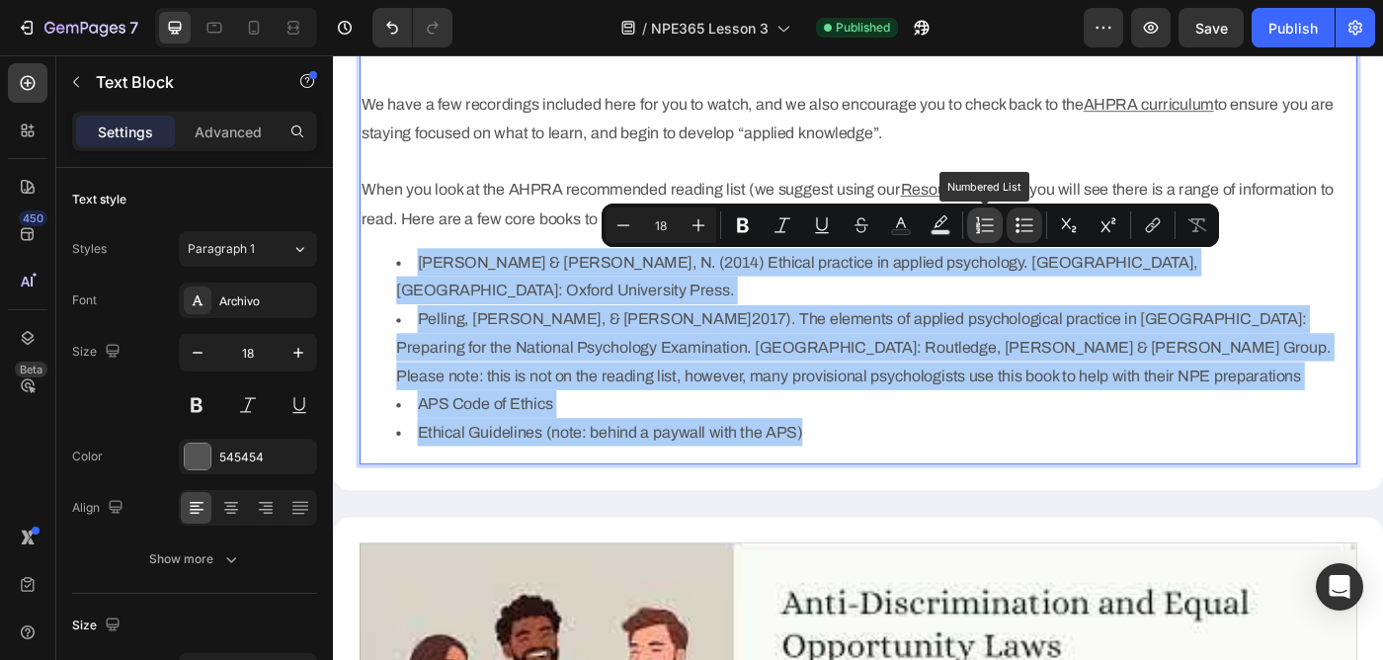
click at [984, 231] on icon "Editor contextual toolbar" at bounding box center [985, 225] width 20 height 20
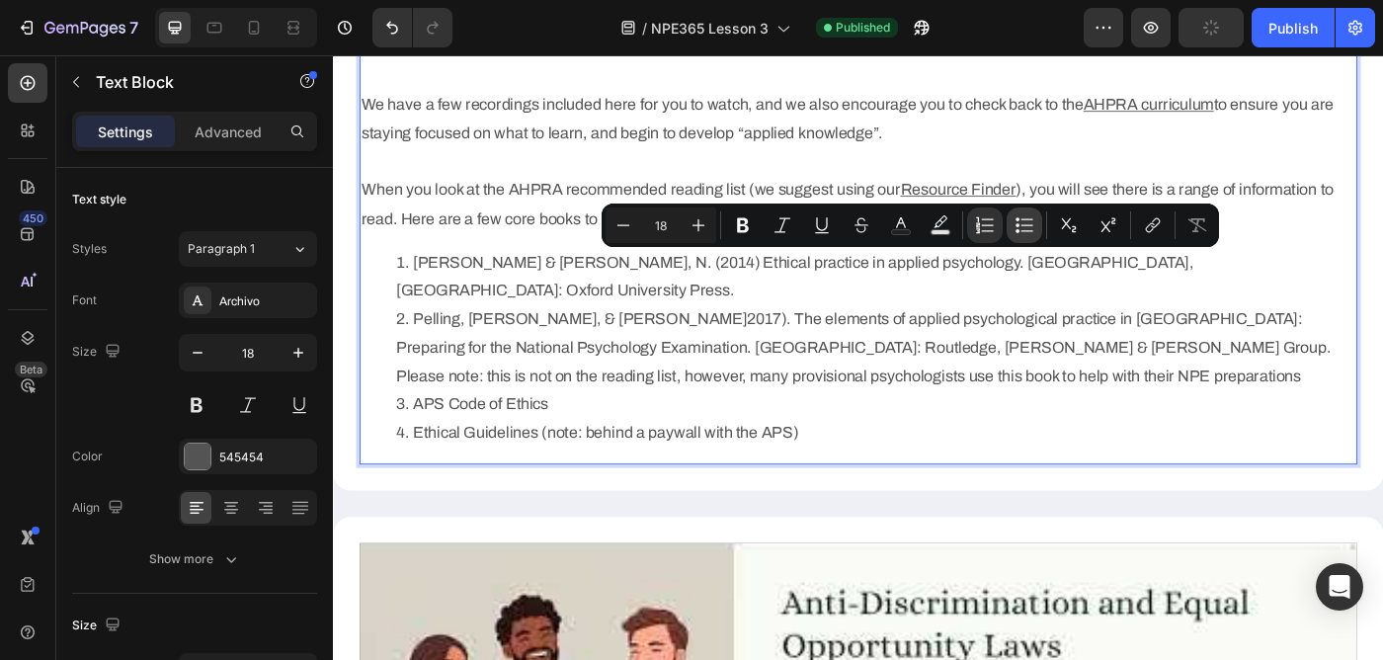
click at [1014, 228] on icon "Editor contextual toolbar" at bounding box center [1024, 225] width 20 height 20
type input "18"
click at [964, 464] on li "Ethical Guidelines (note: behind a paywall with the APS)" at bounding box center [945, 480] width 1082 height 32
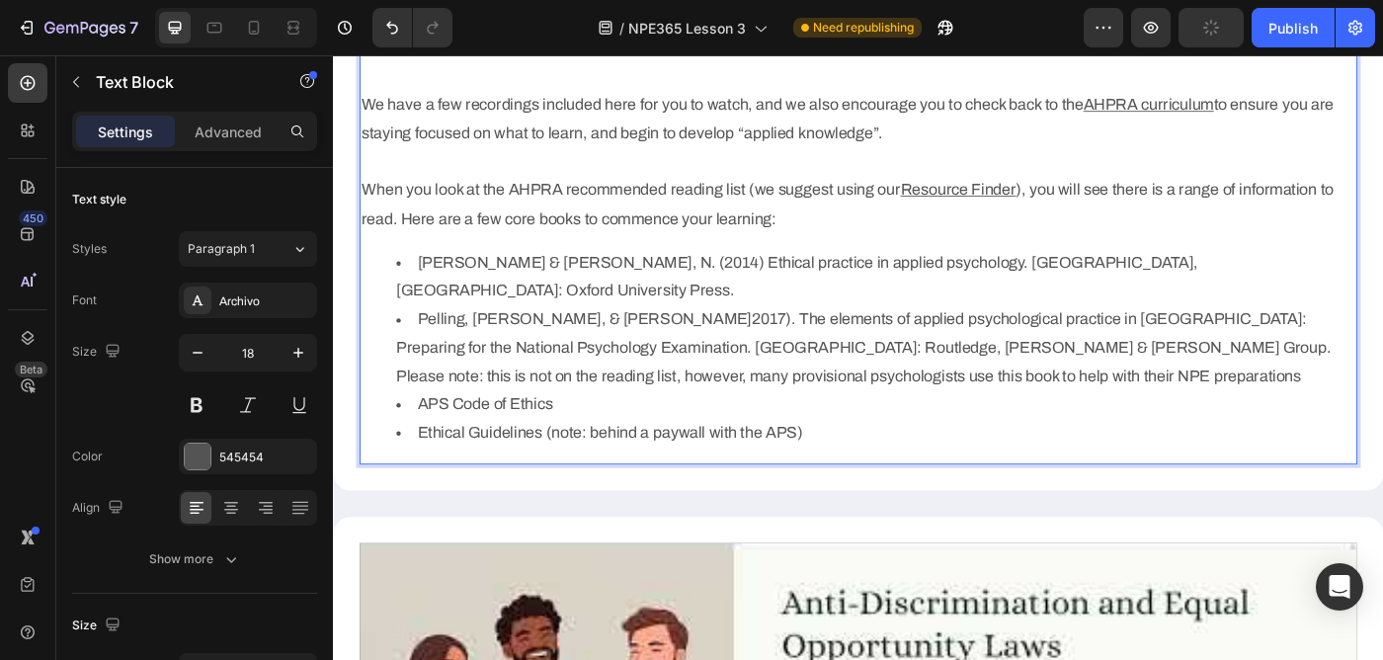
click at [1034, 206] on u "Resource Finder" at bounding box center [1038, 207] width 130 height 20
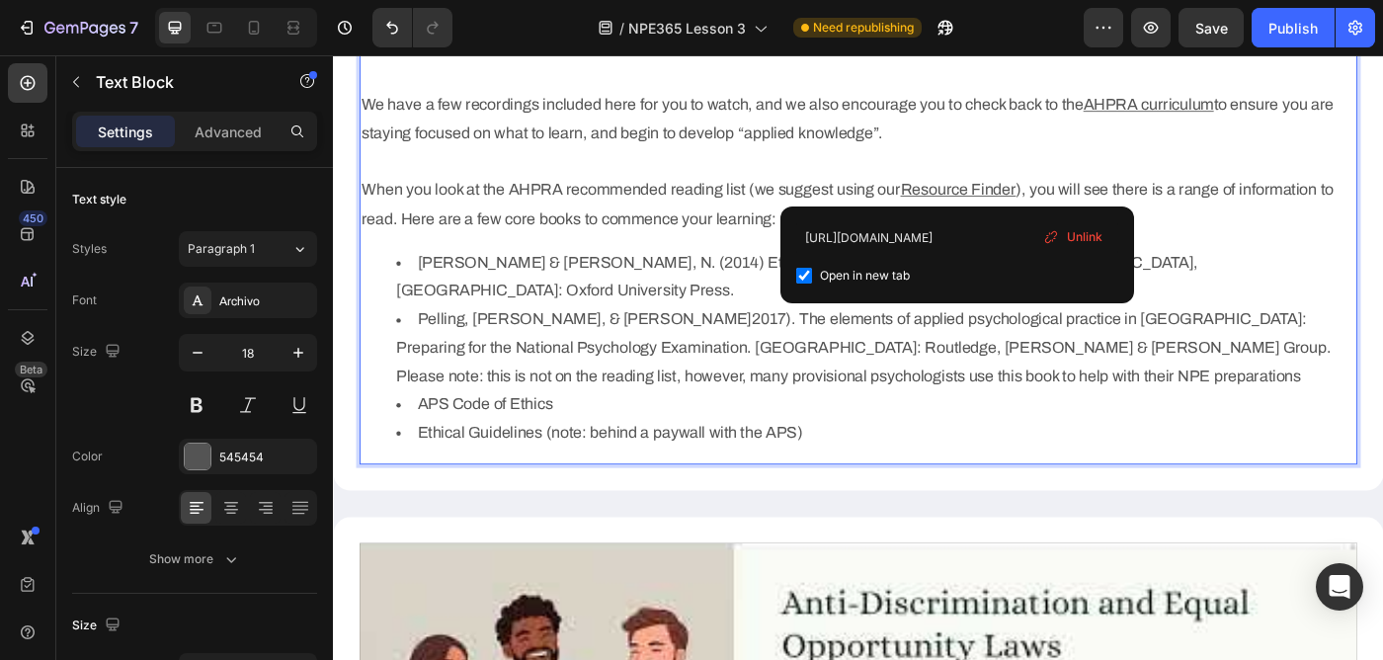
click at [884, 284] on span "Open in new tab" at bounding box center [865, 276] width 90 height 24
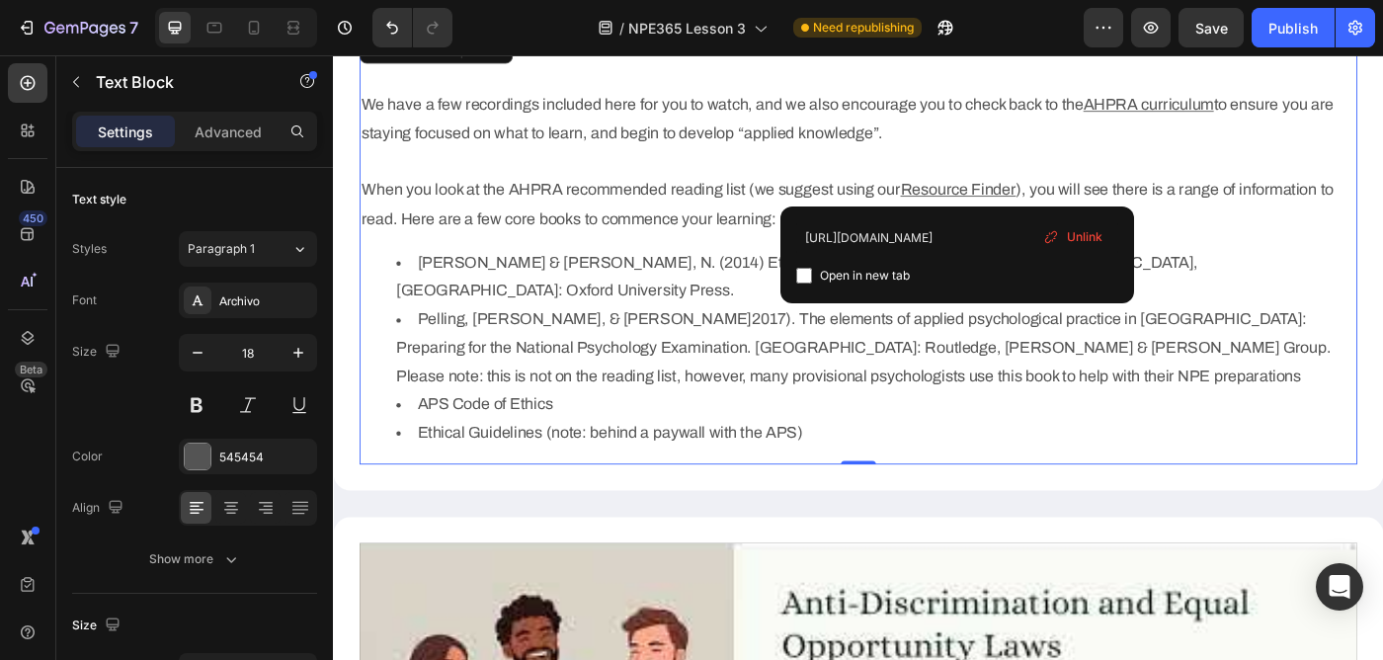
click at [863, 279] on span "Open in new tab" at bounding box center [865, 276] width 90 height 24
checkbox input "true"
click at [892, 232] on input "[URL][DOMAIN_NAME]" at bounding box center [957, 238] width 322 height 32
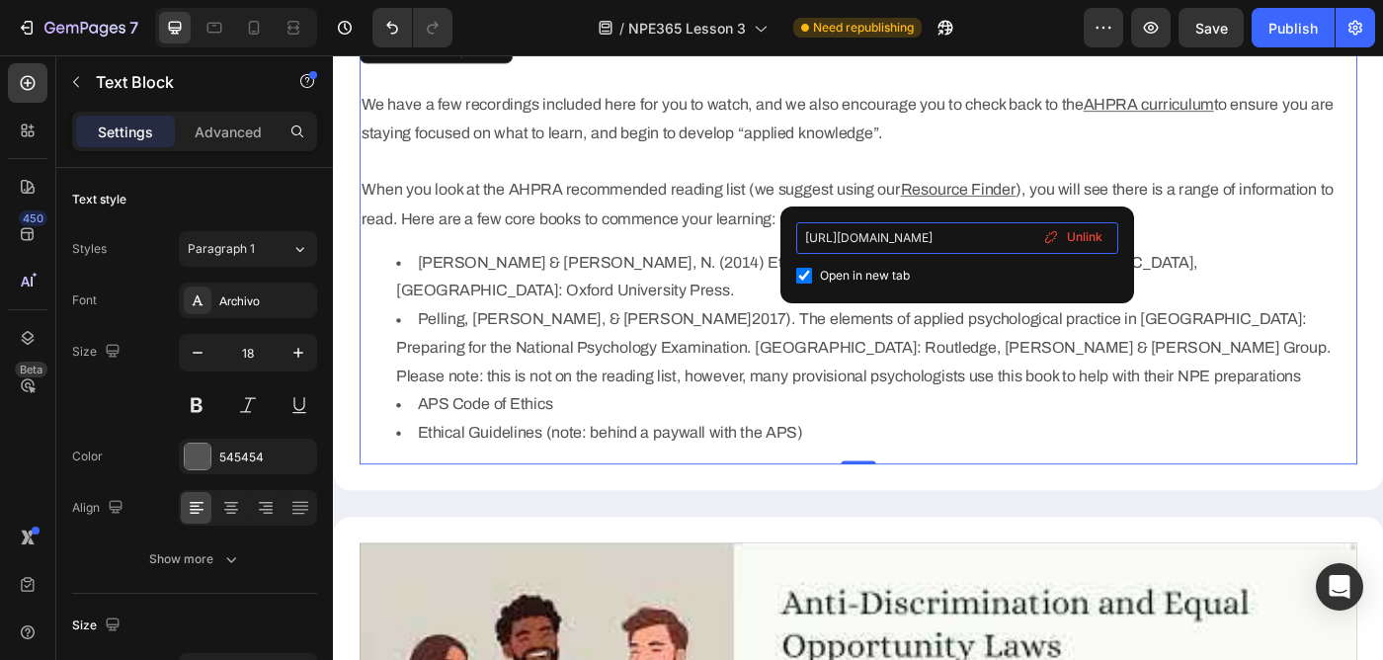
click at [892, 232] on input "[URL][DOMAIN_NAME]" at bounding box center [957, 238] width 322 height 32
click at [1074, 433] on li "APS Code of Ethics" at bounding box center [945, 449] width 1082 height 32
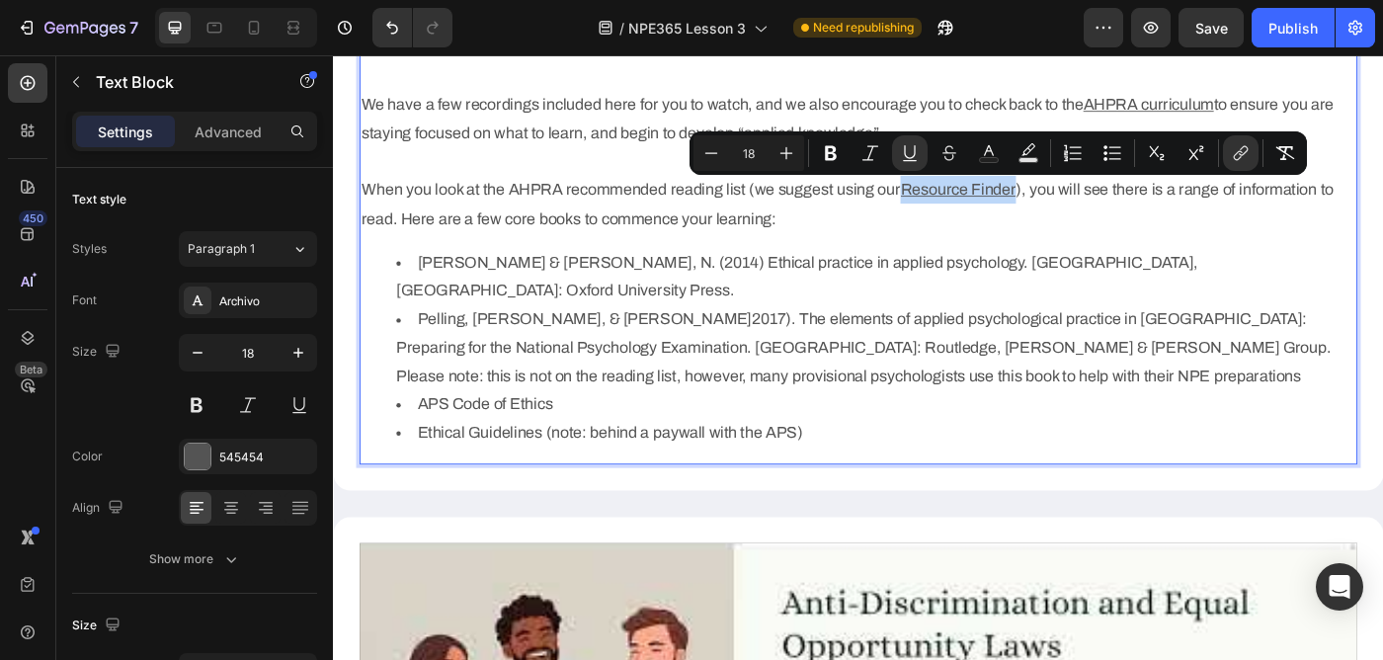
drag, startPoint x: 982, startPoint y: 206, endPoint x: 1112, endPoint y: 209, distance: 130.4
click at [1112, 209] on p "We have a few recordings included here for you to watch, and we also encourage …" at bounding box center [925, 158] width 1122 height 192
copy u "Resource Finder"
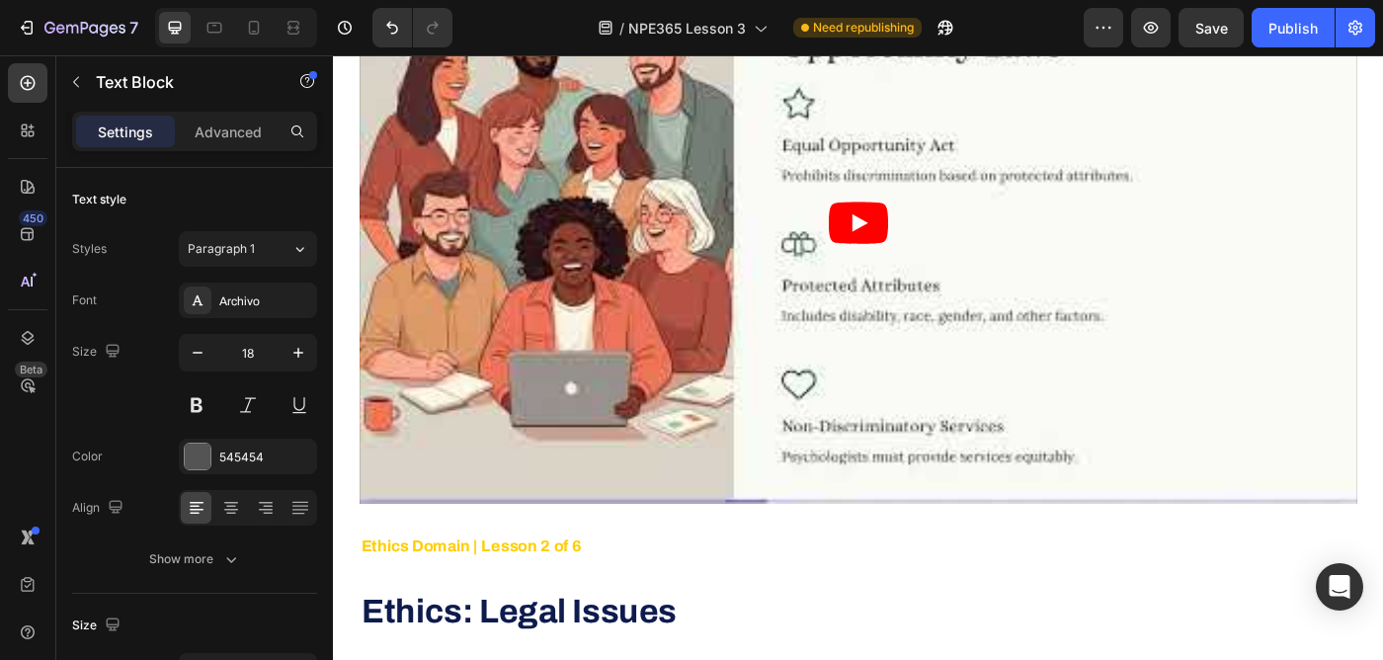
scroll to position [1578, 0]
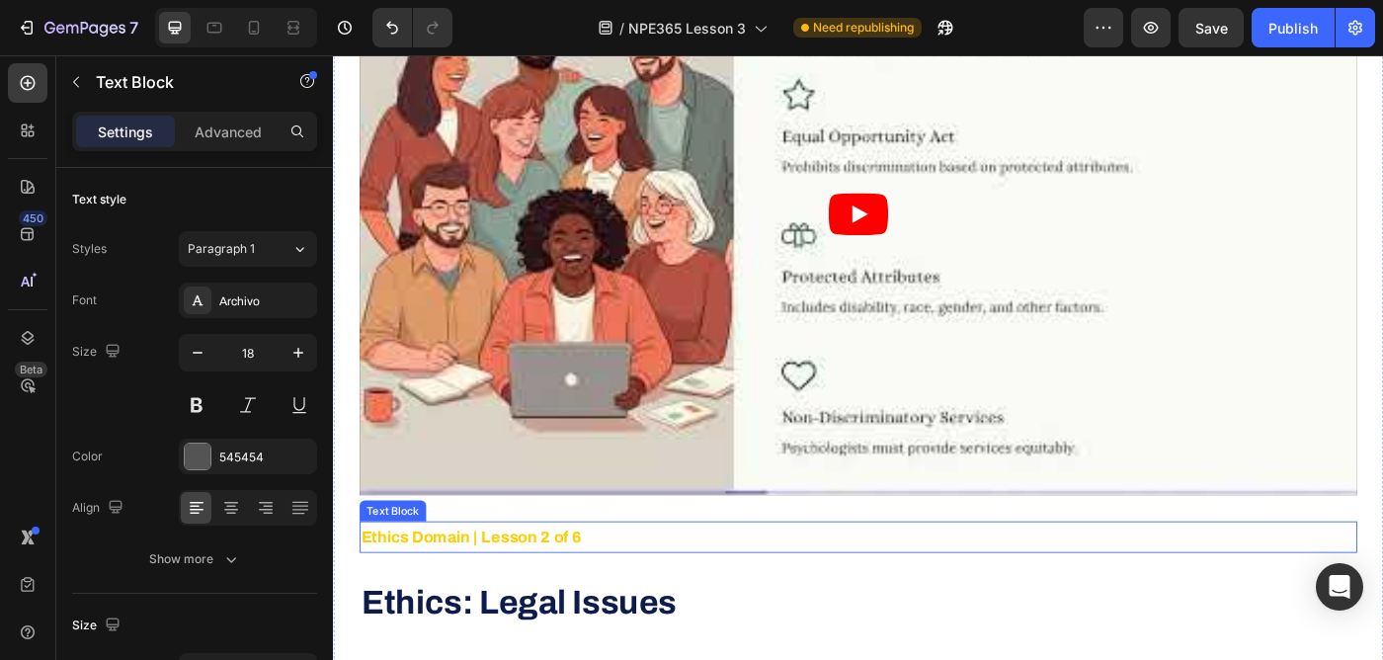
click at [672, 583] on p "Ethics Domain | Lesson 2 of 6" at bounding box center [925, 599] width 1122 height 32
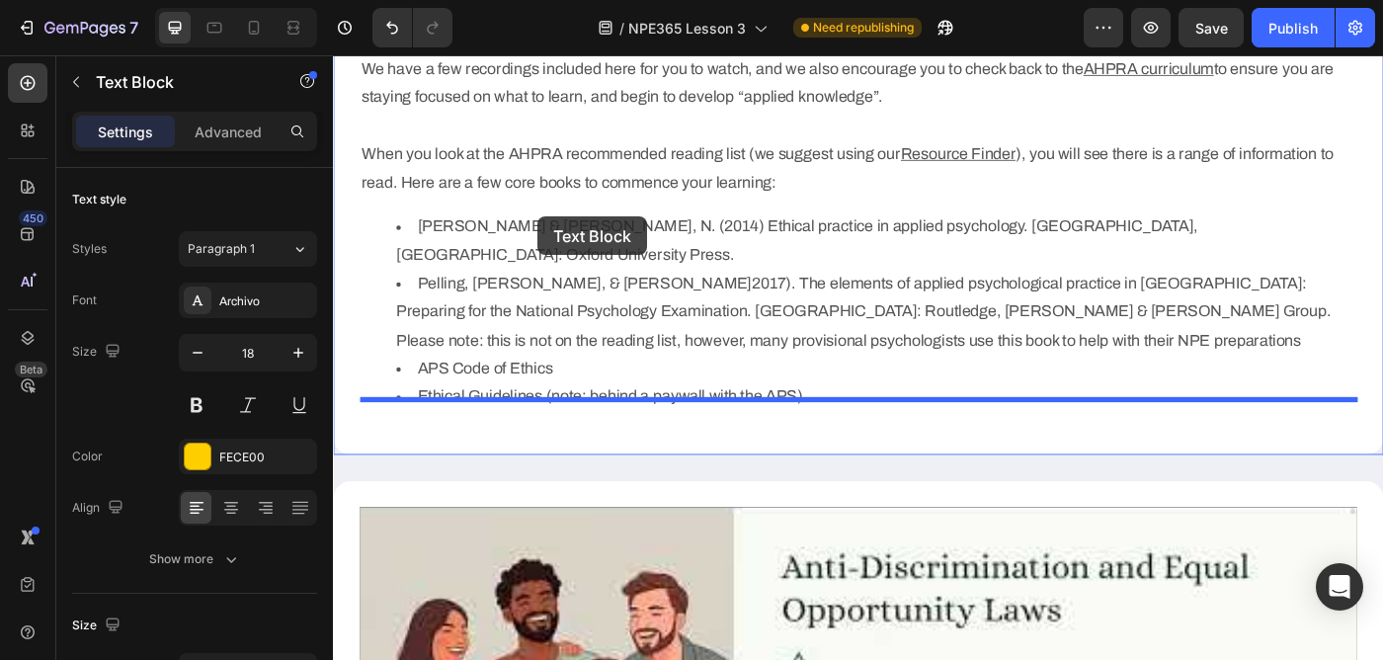
scroll to position [915, 0]
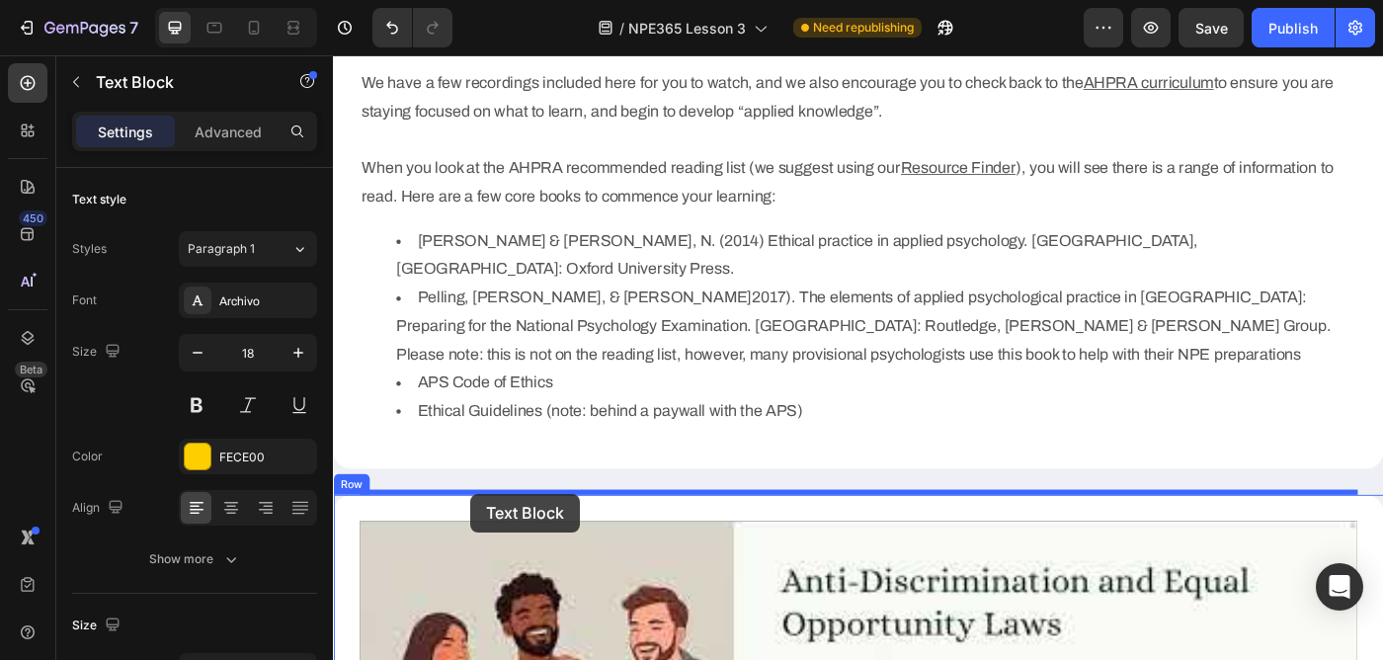
drag, startPoint x: 379, startPoint y: 536, endPoint x: 488, endPoint y: 550, distance: 109.5
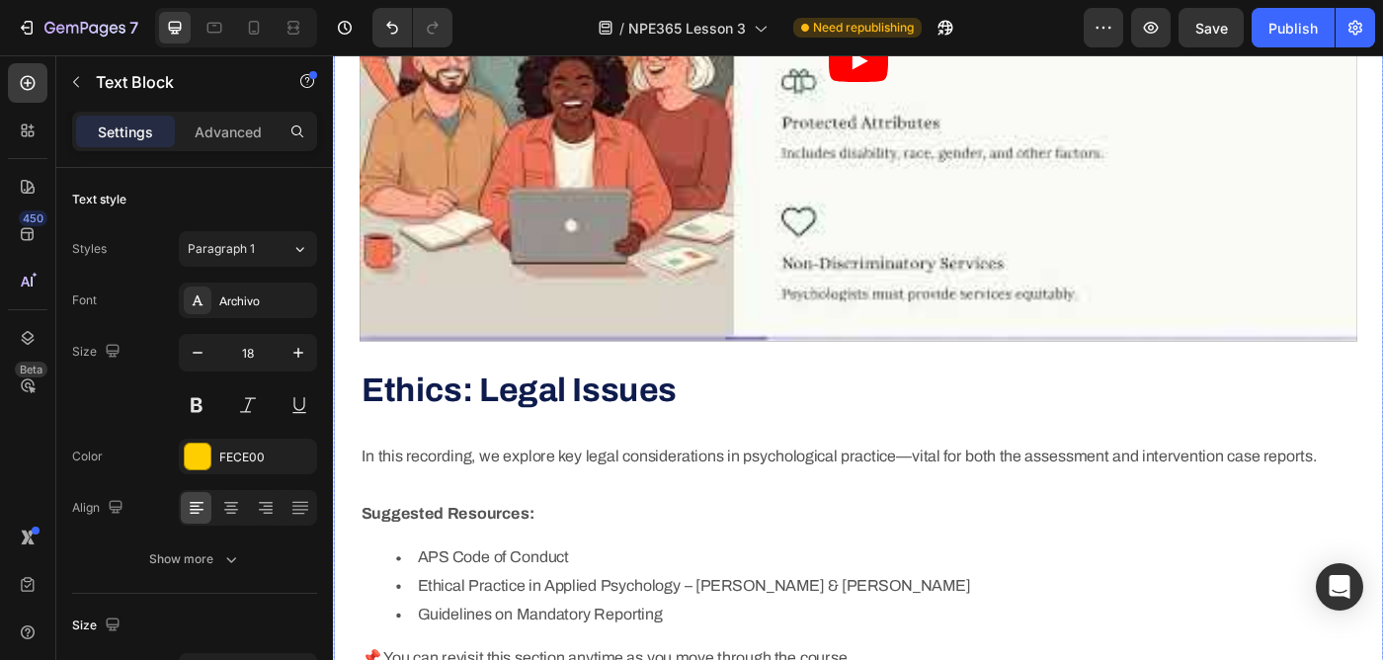
scroll to position [1796, 0]
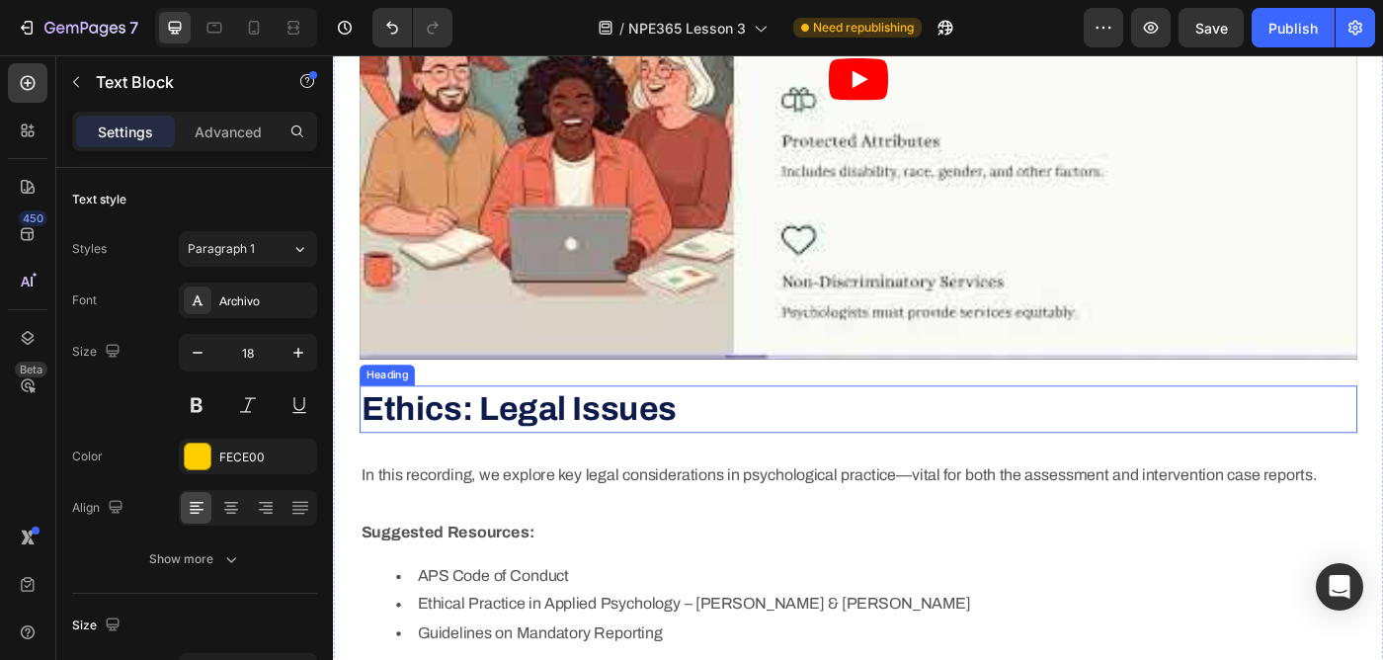
click at [675, 434] on strong "Ethics: Legal Issues" at bounding box center [542, 454] width 356 height 40
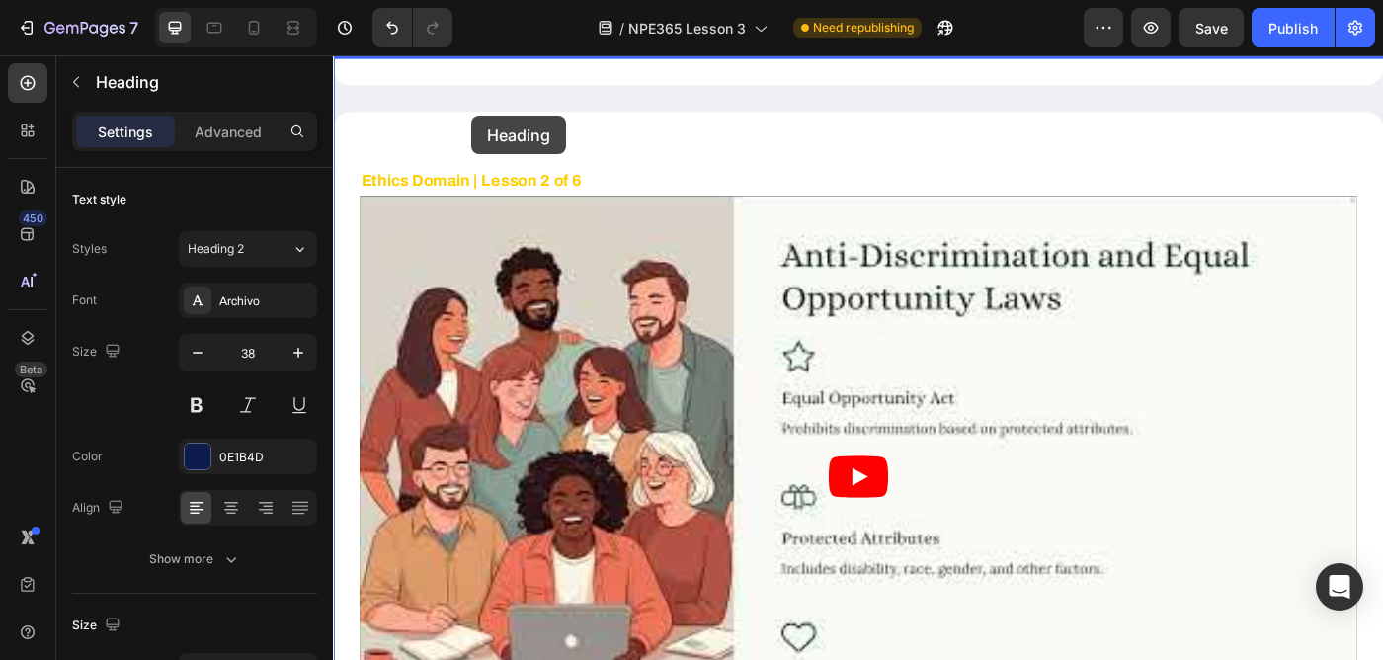
scroll to position [1284, 0]
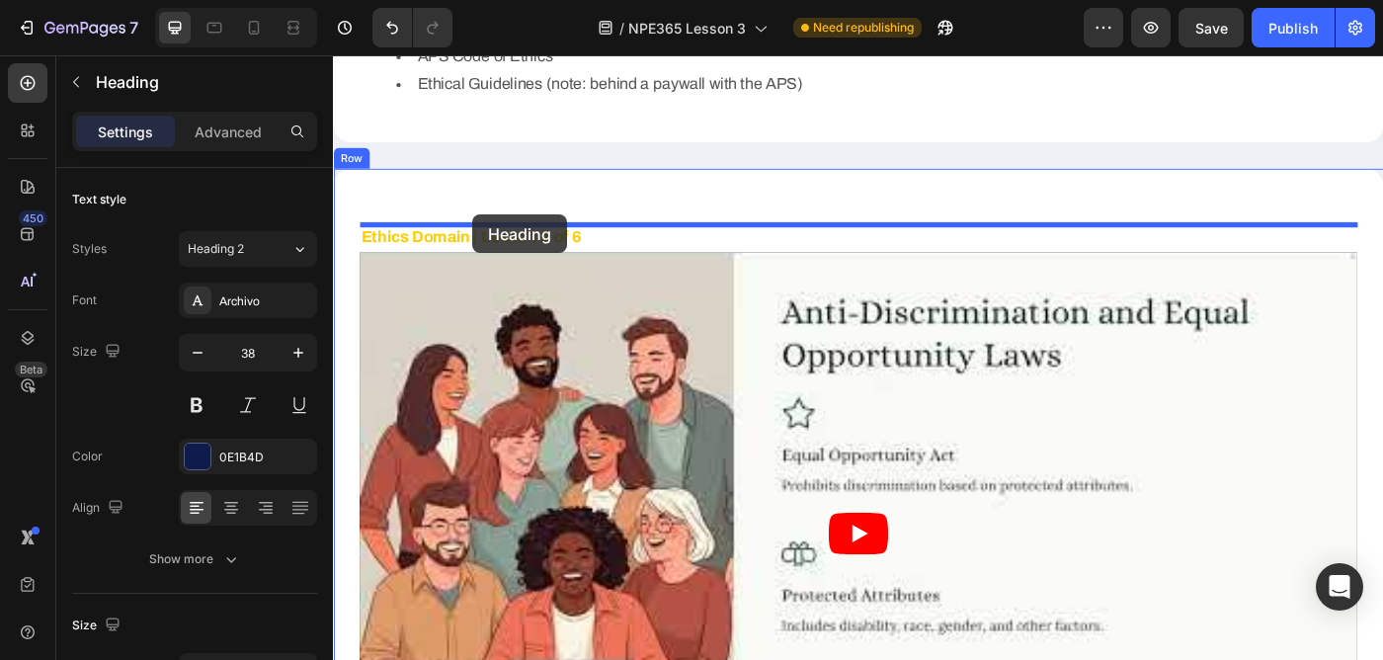
drag, startPoint x: 378, startPoint y: 379, endPoint x: 490, endPoint y: 235, distance: 182.3
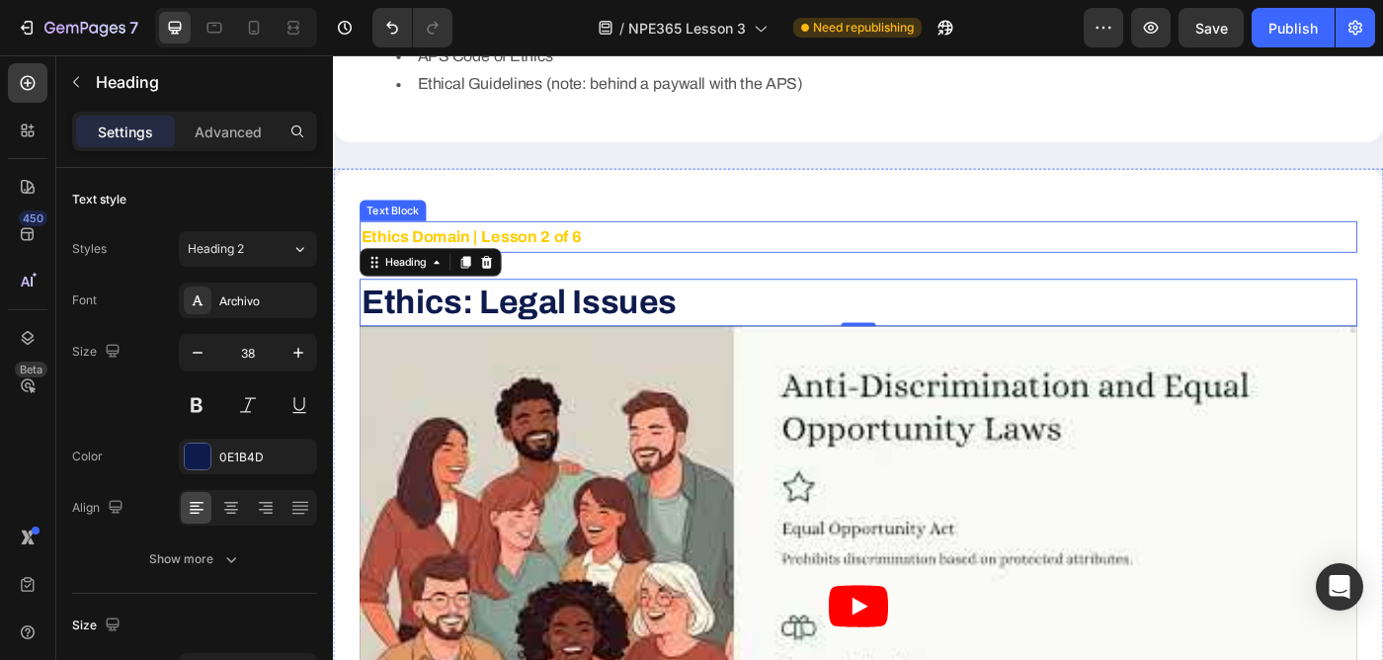
click at [609, 244] on p "Ethics Domain | Lesson 2 of 6" at bounding box center [925, 260] width 1122 height 32
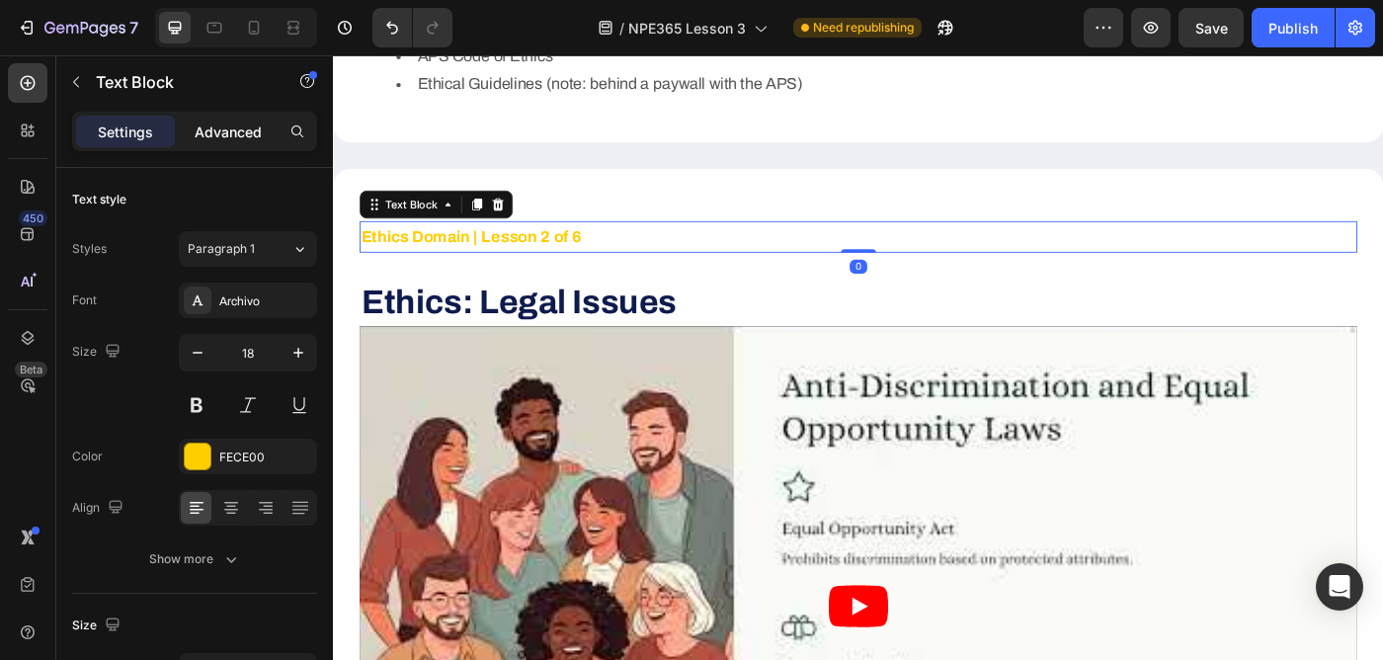
click at [223, 130] on p "Advanced" at bounding box center [228, 131] width 67 height 21
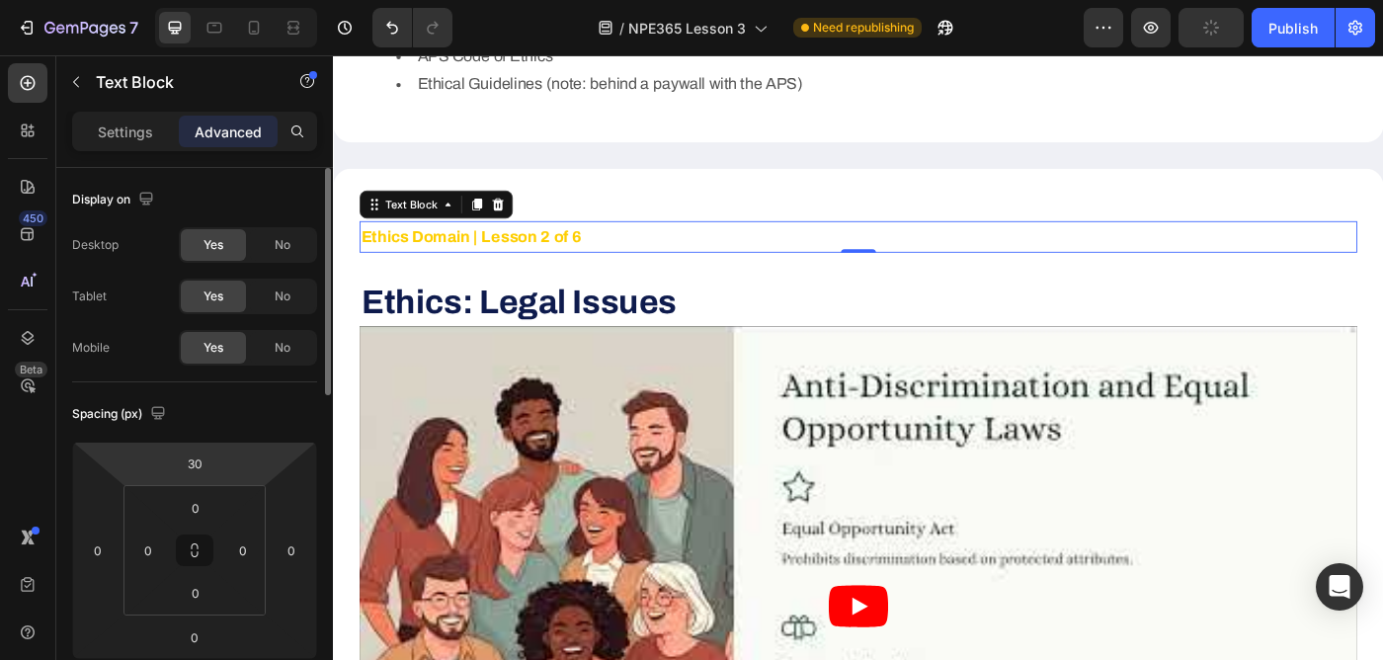
click at [197, 0] on html "7 Version history / NPE365 Lesson 3 Need republishing Preview Publish 450 Beta …" at bounding box center [691, 0] width 1383 height 0
click at [201, 453] on input "30" at bounding box center [195, 463] width 40 height 30
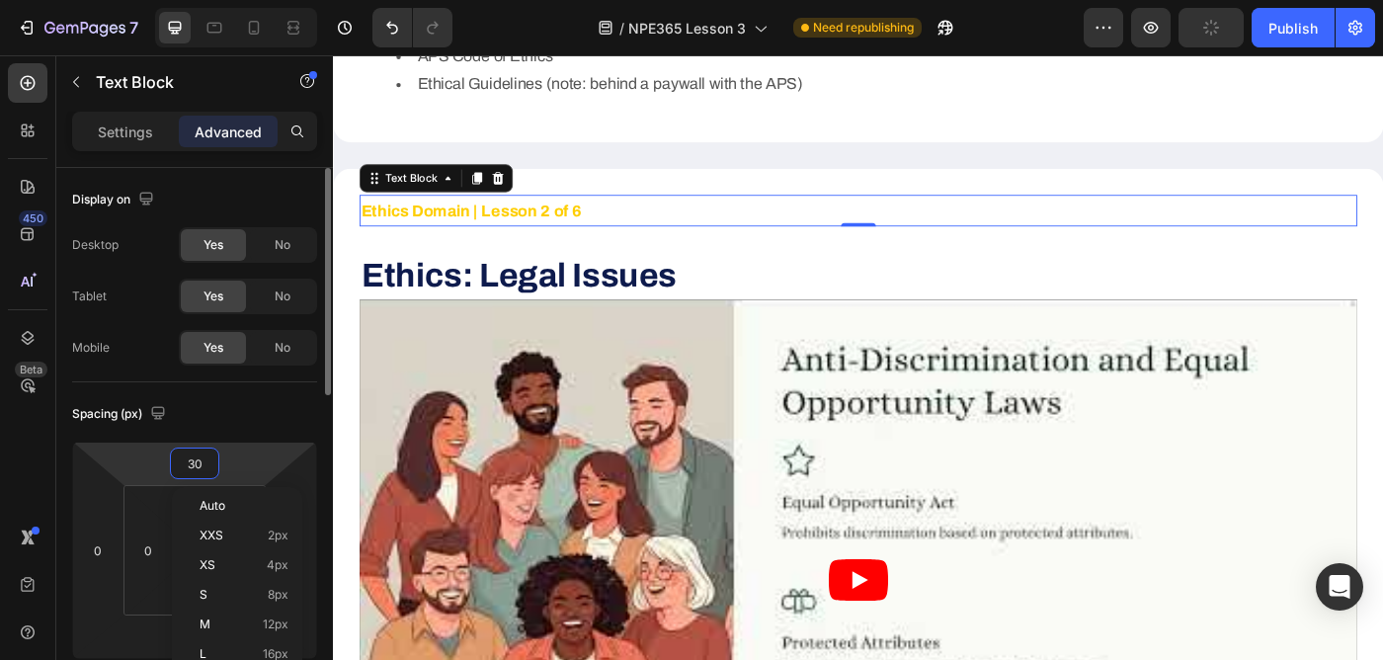
type input "0"
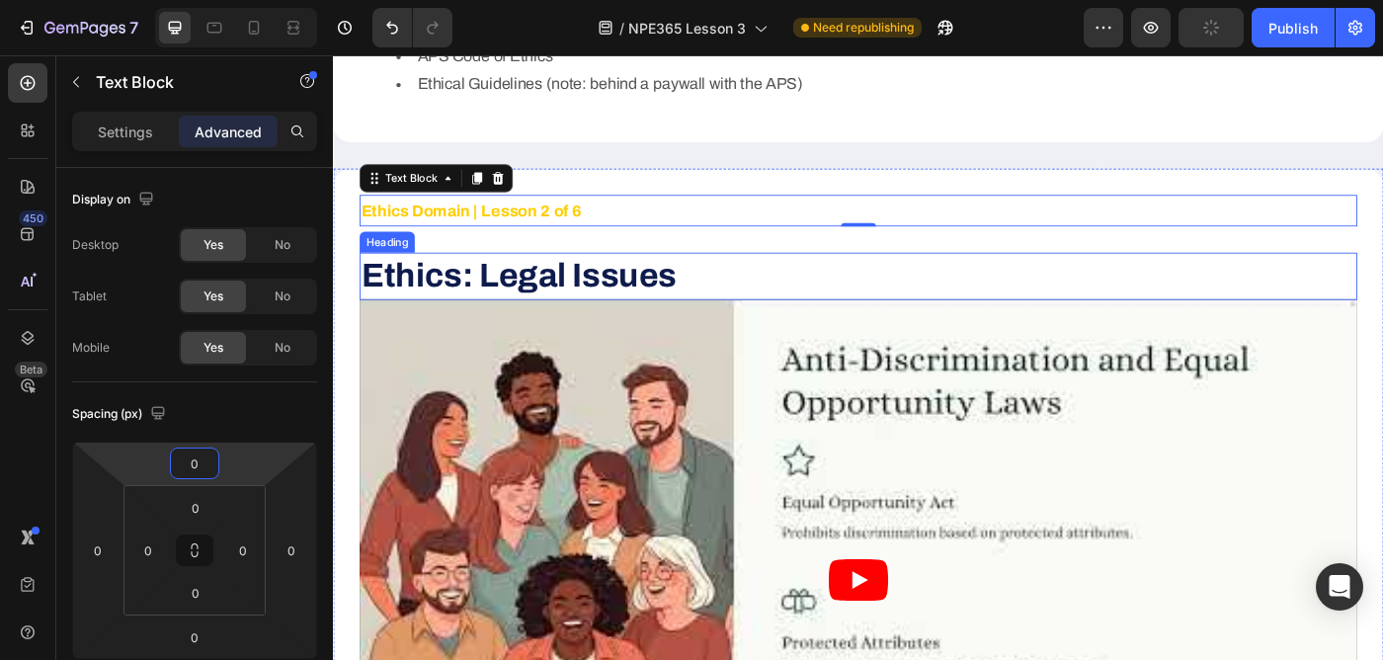
click at [571, 283] on strong "Ethics: Legal Issues" at bounding box center [542, 303] width 356 height 40
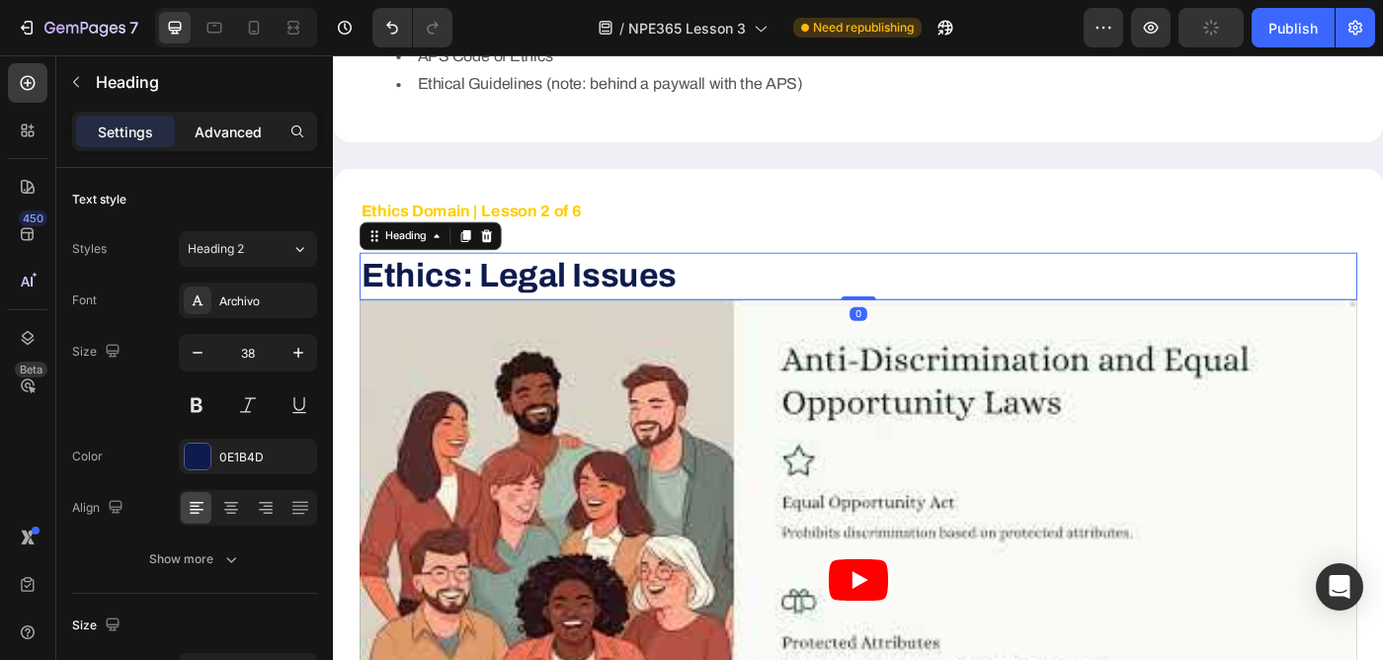
click at [239, 126] on p "Advanced" at bounding box center [228, 131] width 67 height 21
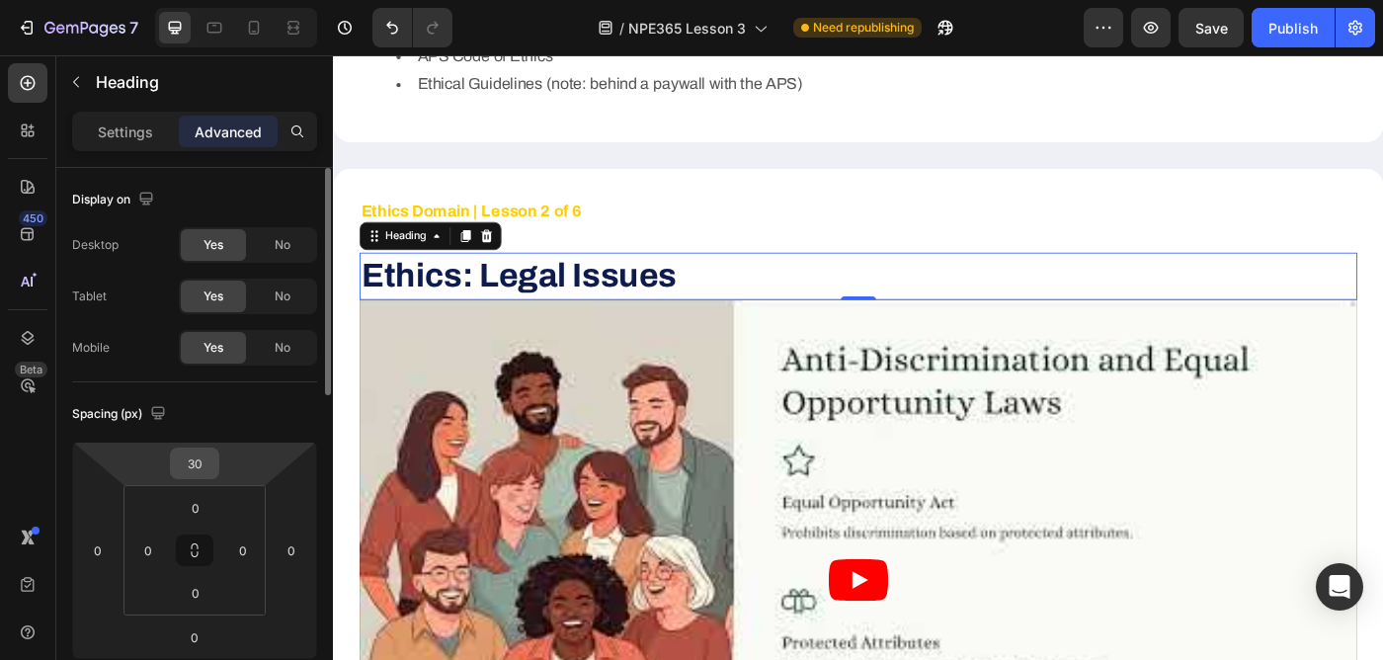
click at [199, 465] on input "30" at bounding box center [195, 463] width 40 height 30
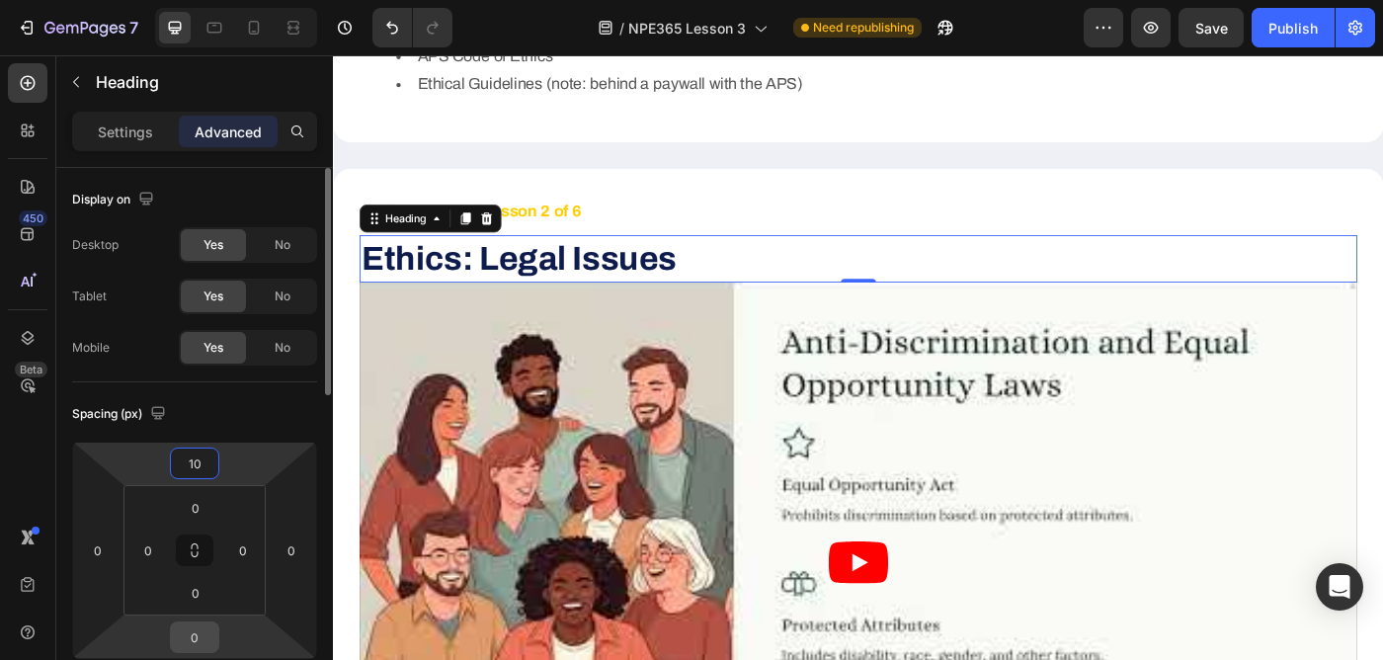
type input "10"
click at [199, 625] on input "0" at bounding box center [195, 637] width 40 height 30
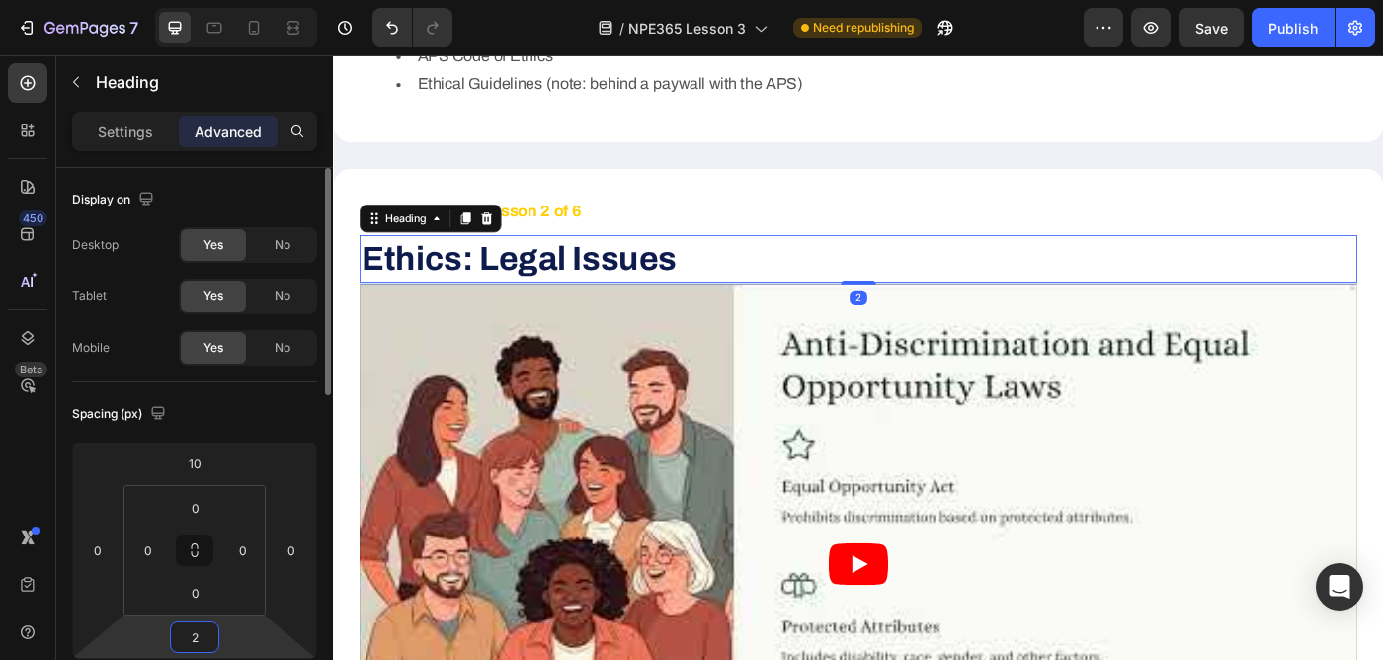
type input "20"
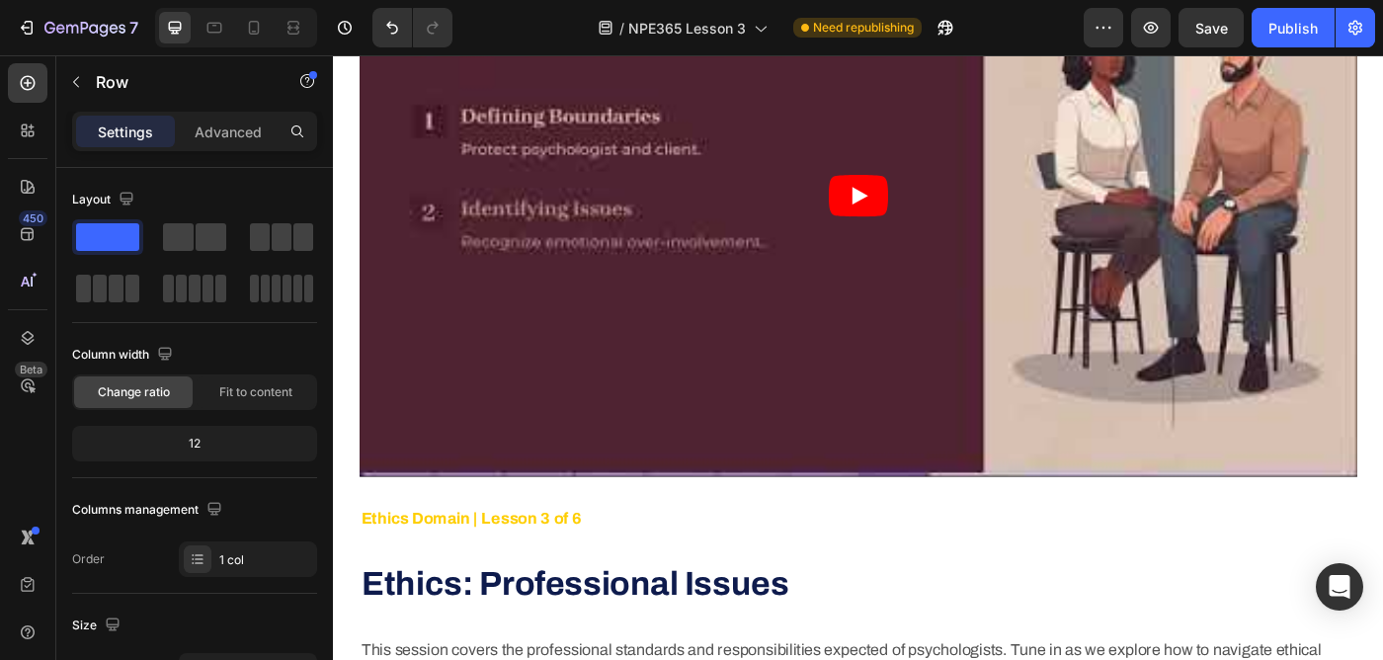
scroll to position [2747, 0]
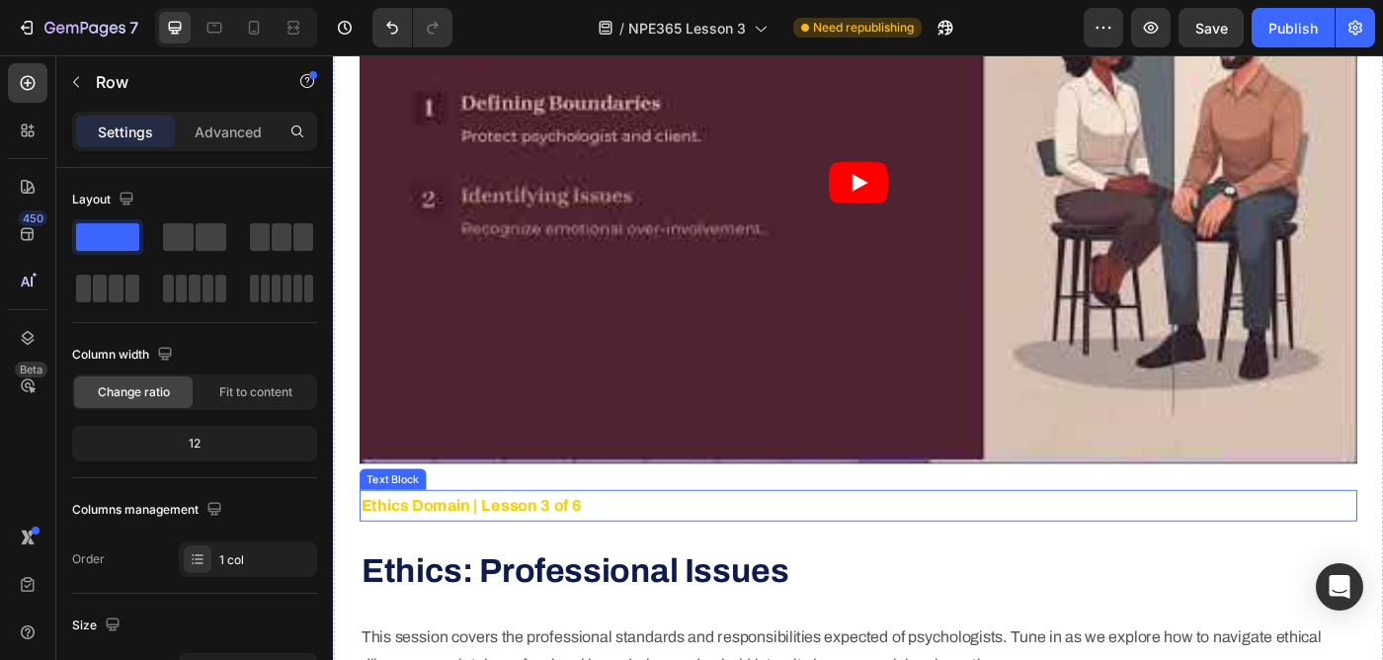
click at [560, 553] on strong "Ethics Domain | Lesson 3 of 6" at bounding box center [488, 563] width 249 height 20
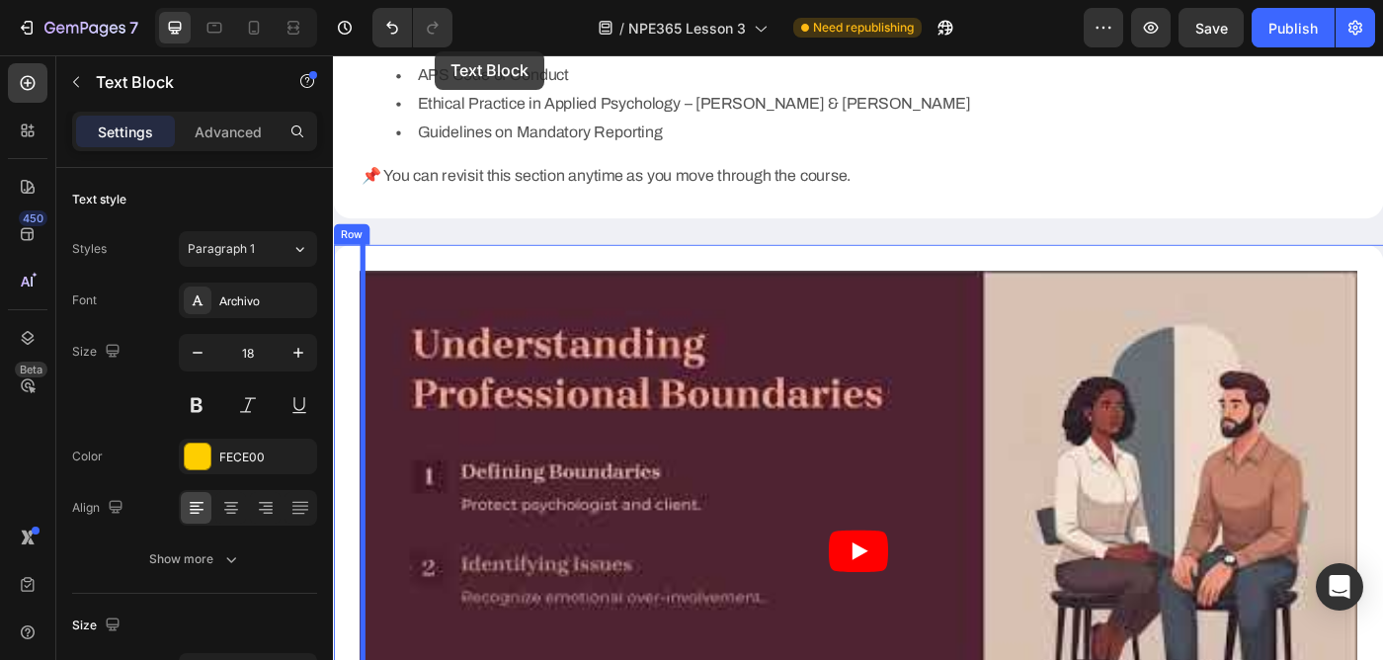
scroll to position [2304, 0]
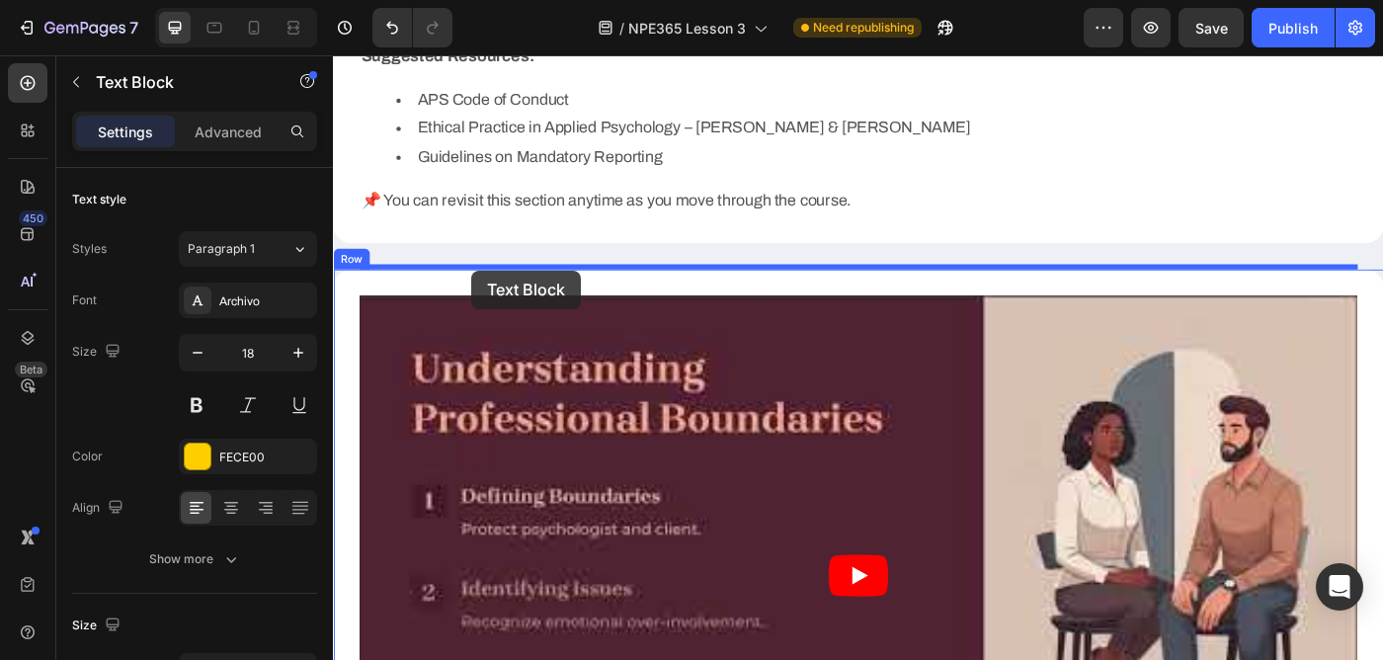
drag, startPoint x: 380, startPoint y: 493, endPoint x: 489, endPoint y: 298, distance: 222.8
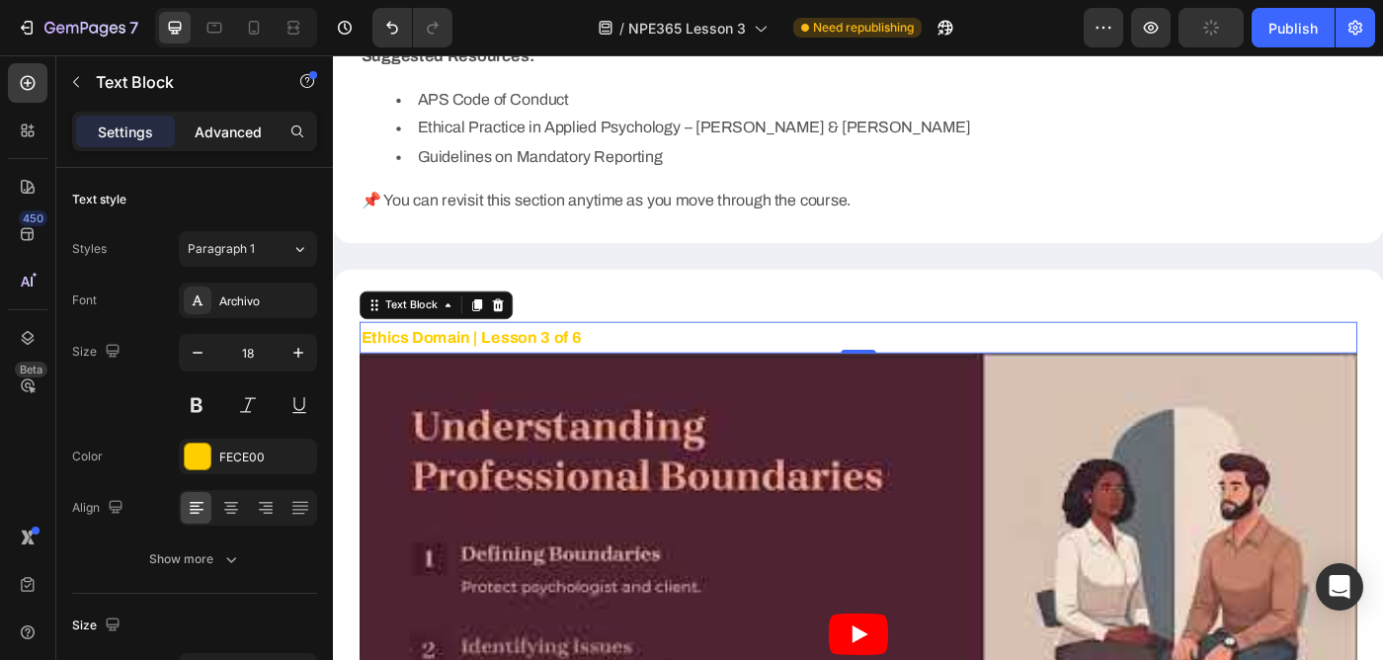
click at [216, 134] on p "Advanced" at bounding box center [228, 131] width 67 height 21
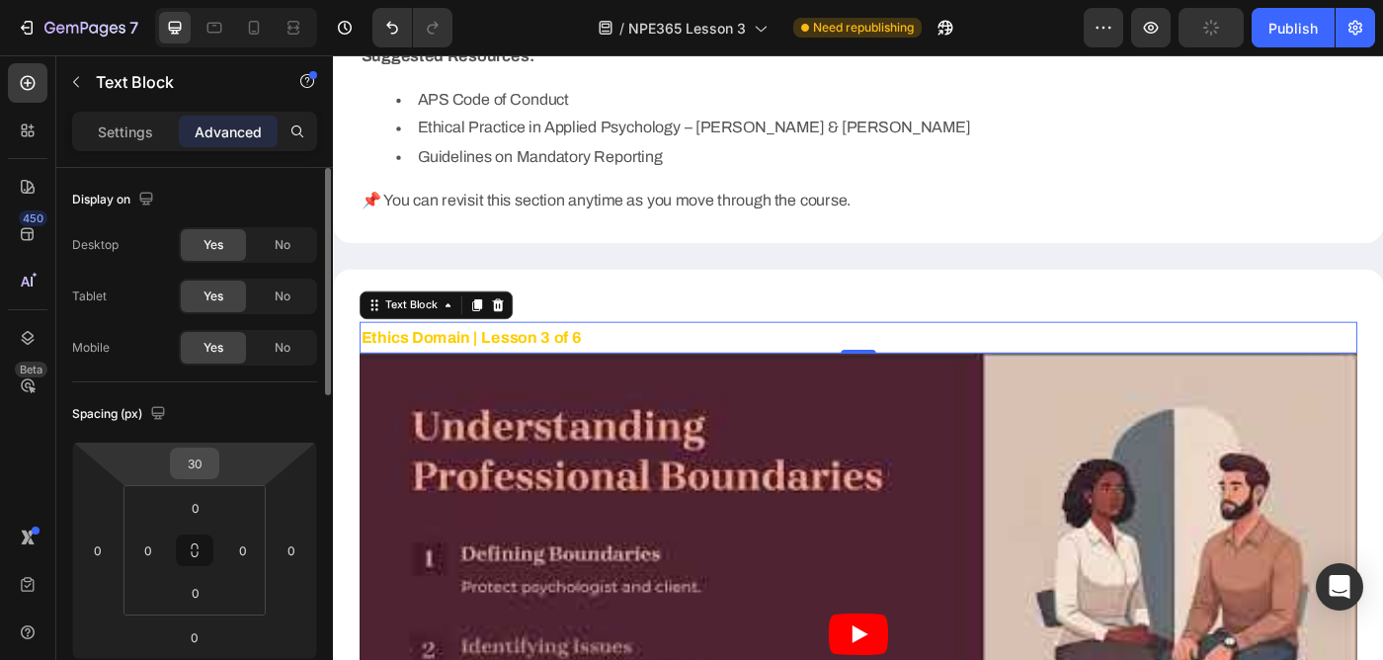
click at [201, 457] on input "30" at bounding box center [195, 463] width 40 height 30
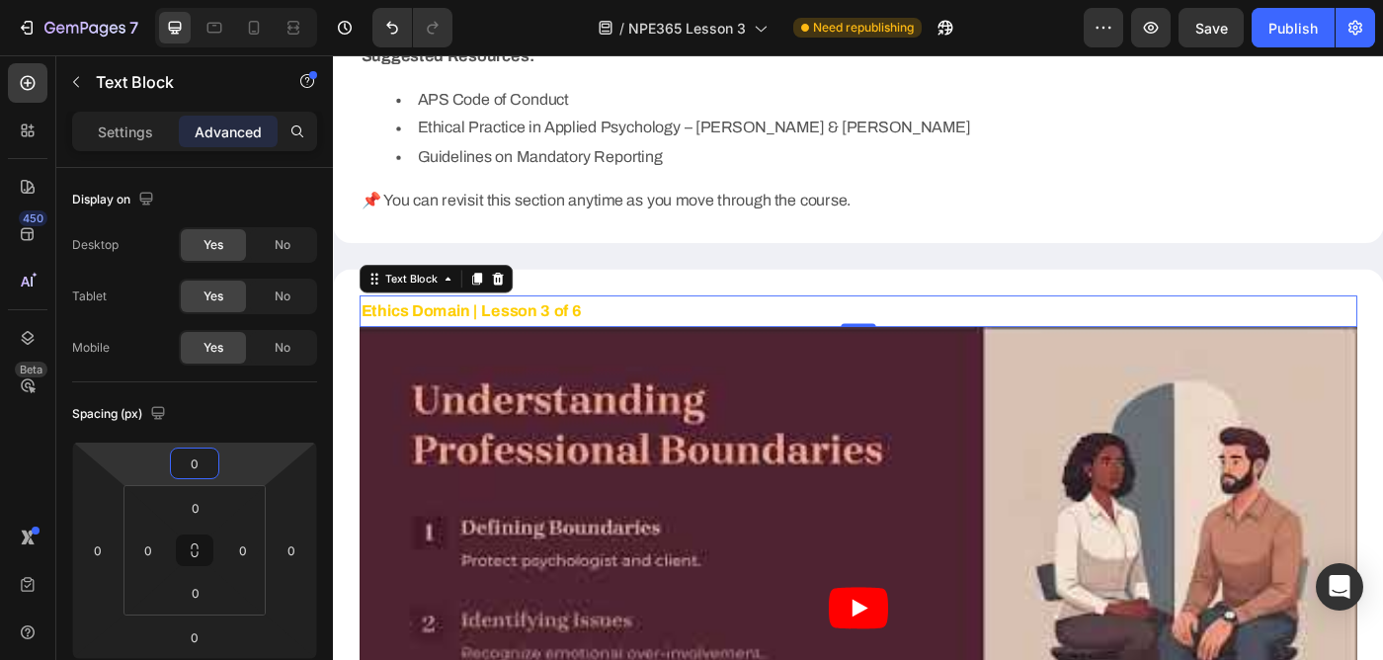
type input "0"
click at [21, 439] on div "450 Beta" at bounding box center [28, 290] width 40 height 454
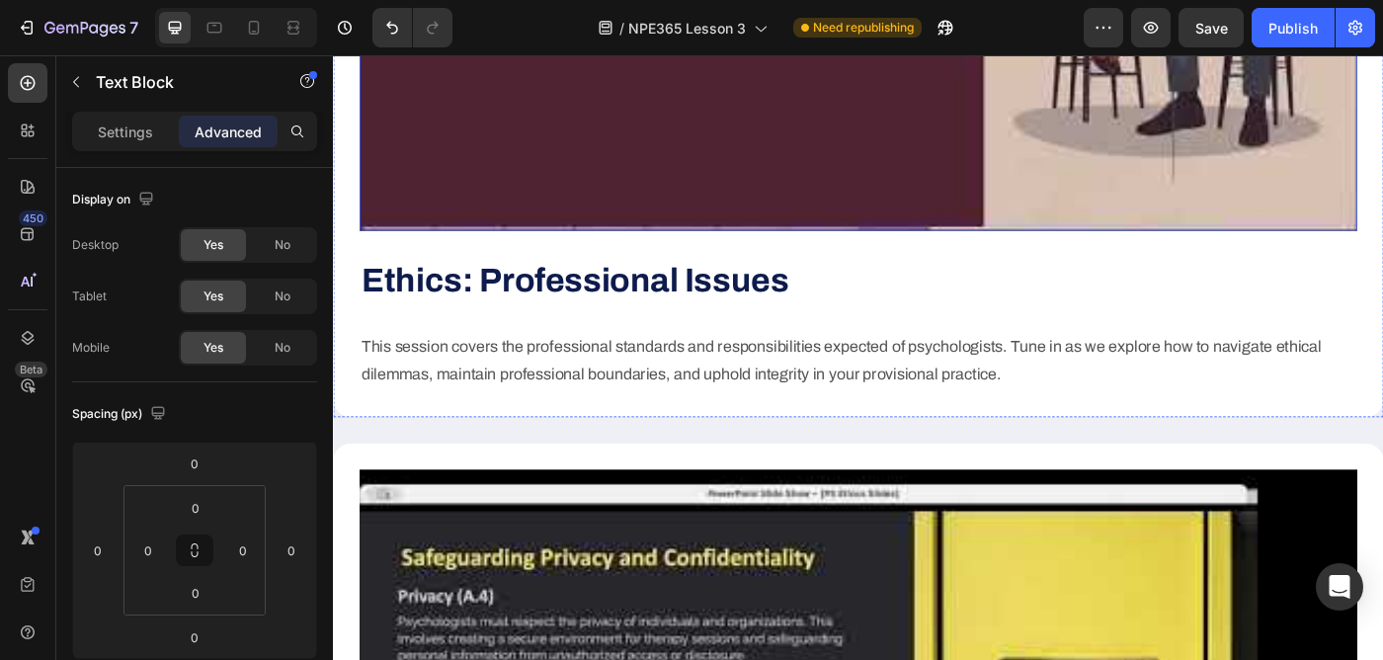
scroll to position [3011, 0]
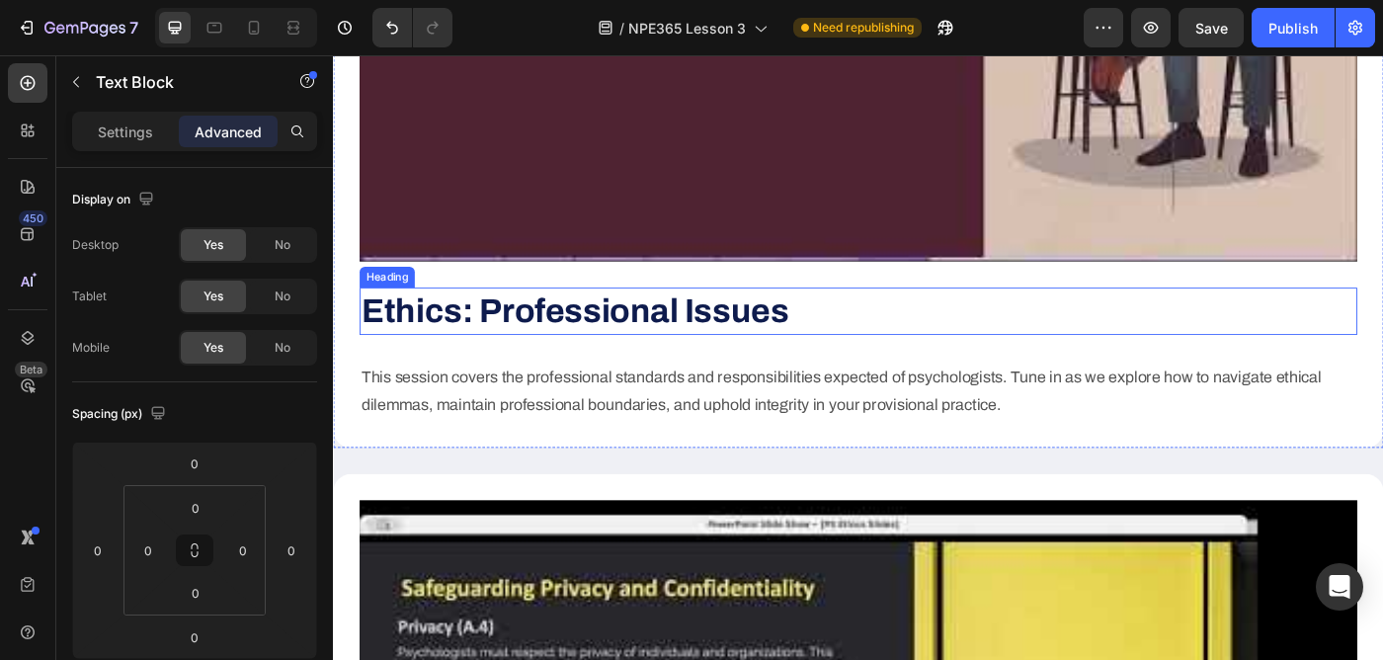
click at [573, 323] on strong "Ethics: Professional Issues" at bounding box center [605, 343] width 482 height 40
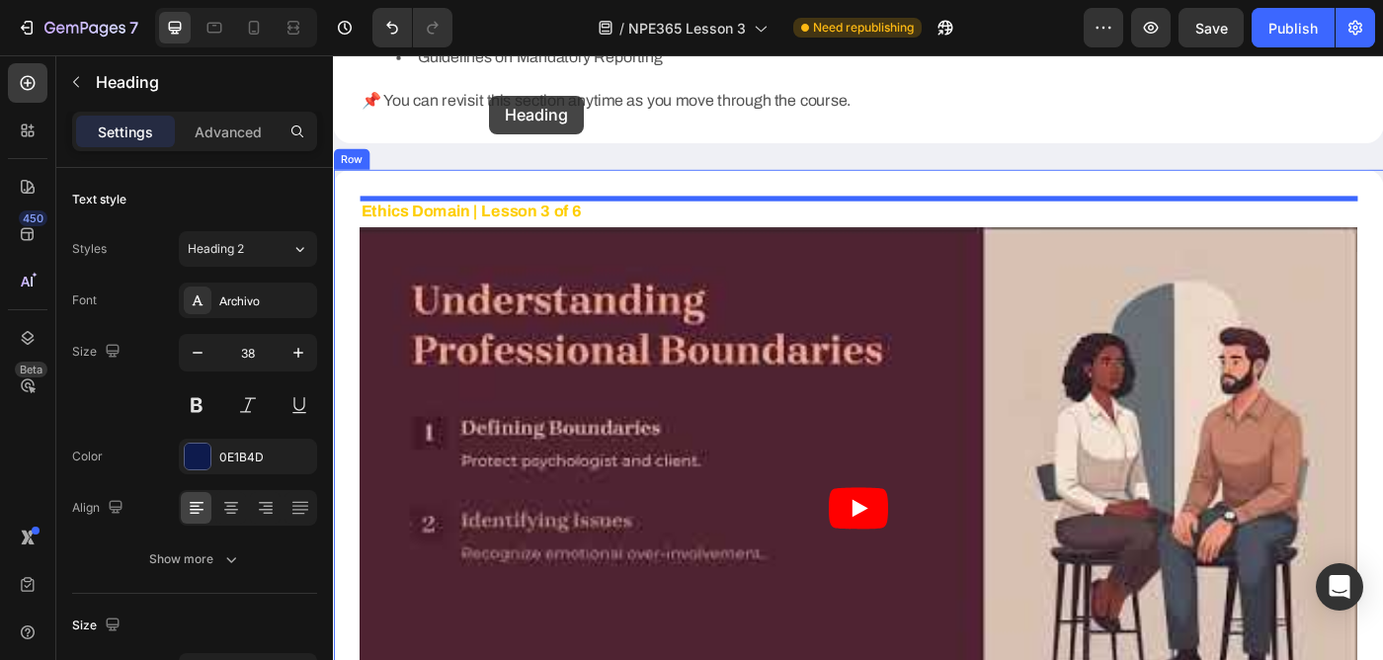
scroll to position [2316, 0]
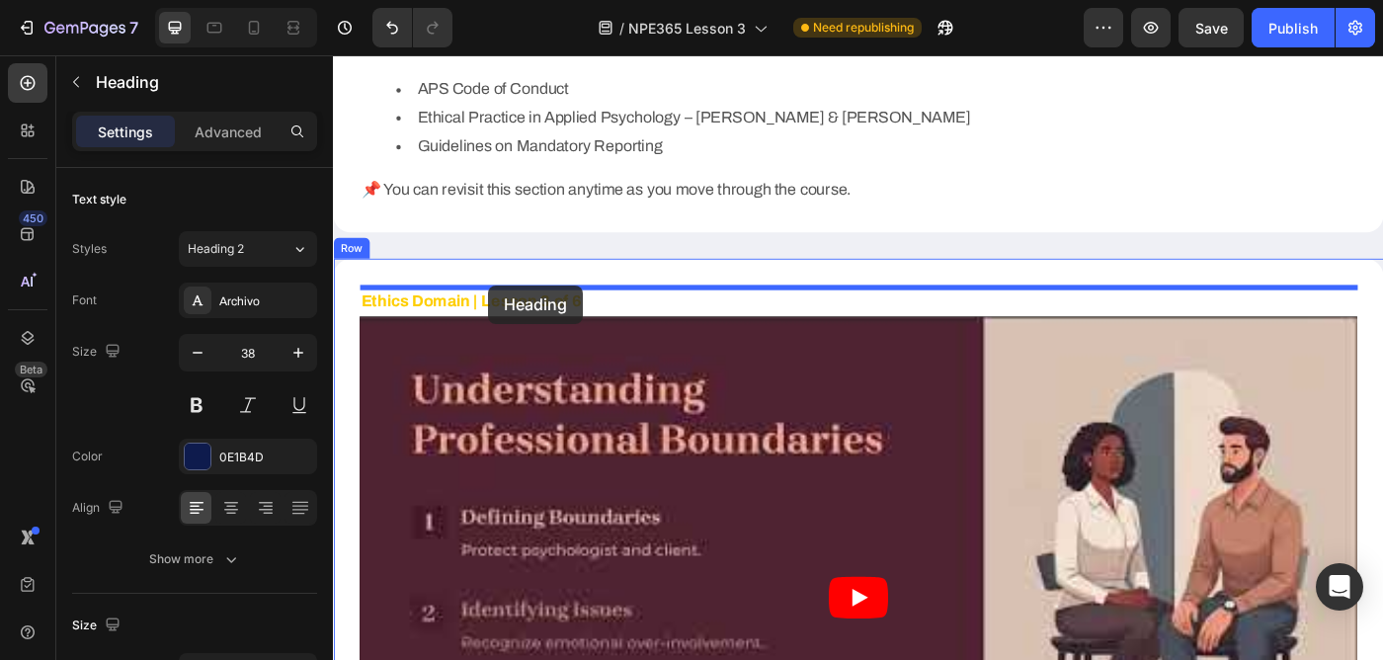
drag, startPoint x: 381, startPoint y: 271, endPoint x: 508, endPoint y: 315, distance: 134.0
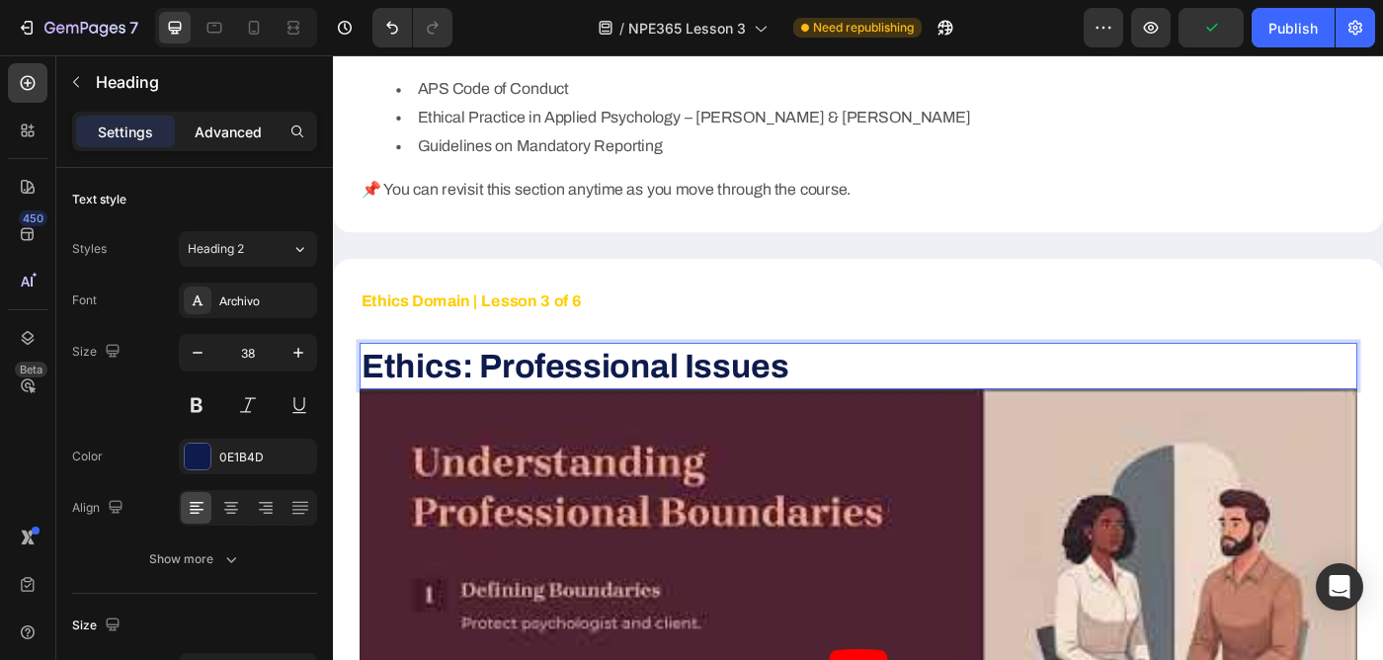
click at [223, 131] on p "Advanced" at bounding box center [228, 131] width 67 height 21
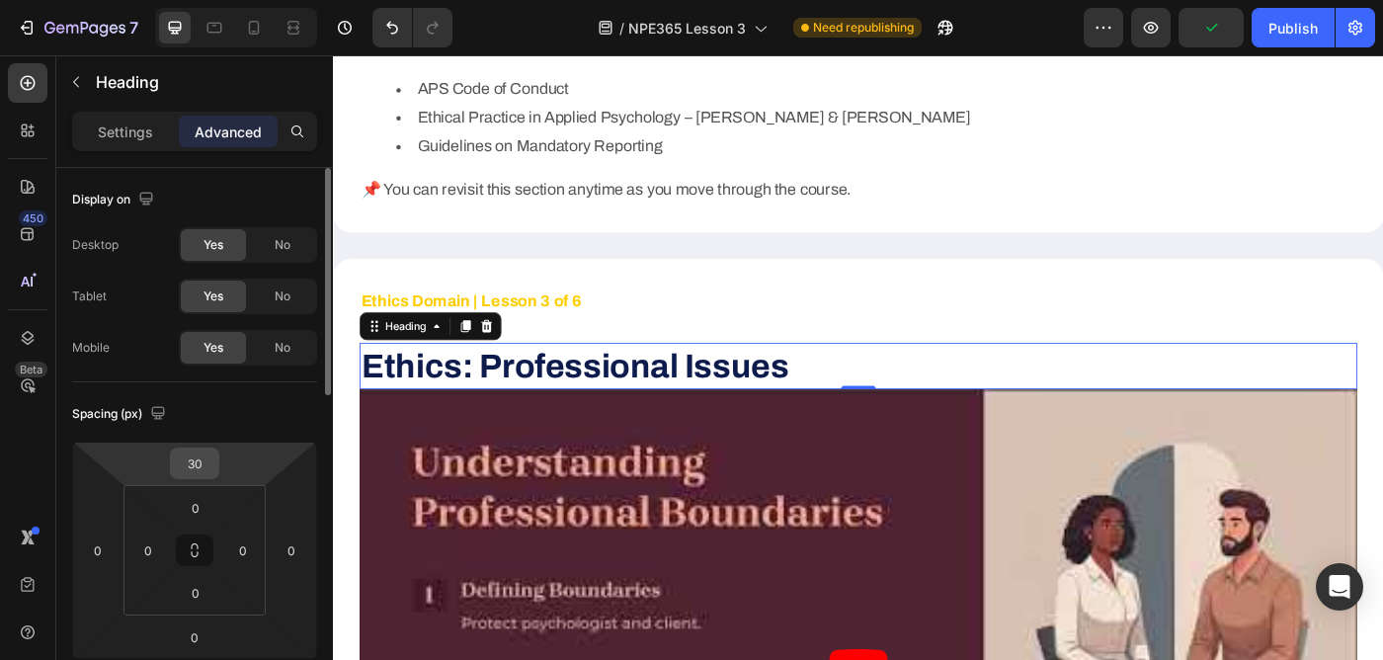
click at [198, 468] on input "30" at bounding box center [195, 463] width 40 height 30
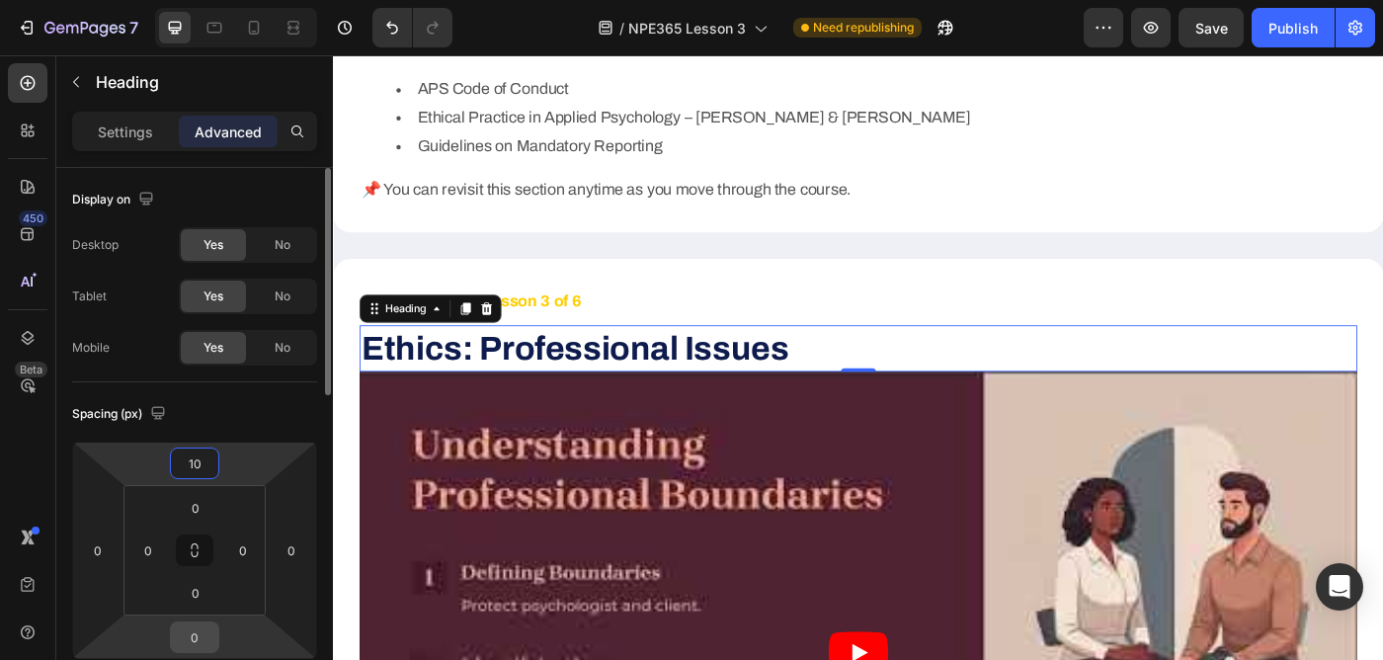
type input "10"
click at [205, 641] on input "0" at bounding box center [195, 637] width 40 height 30
type input "20"
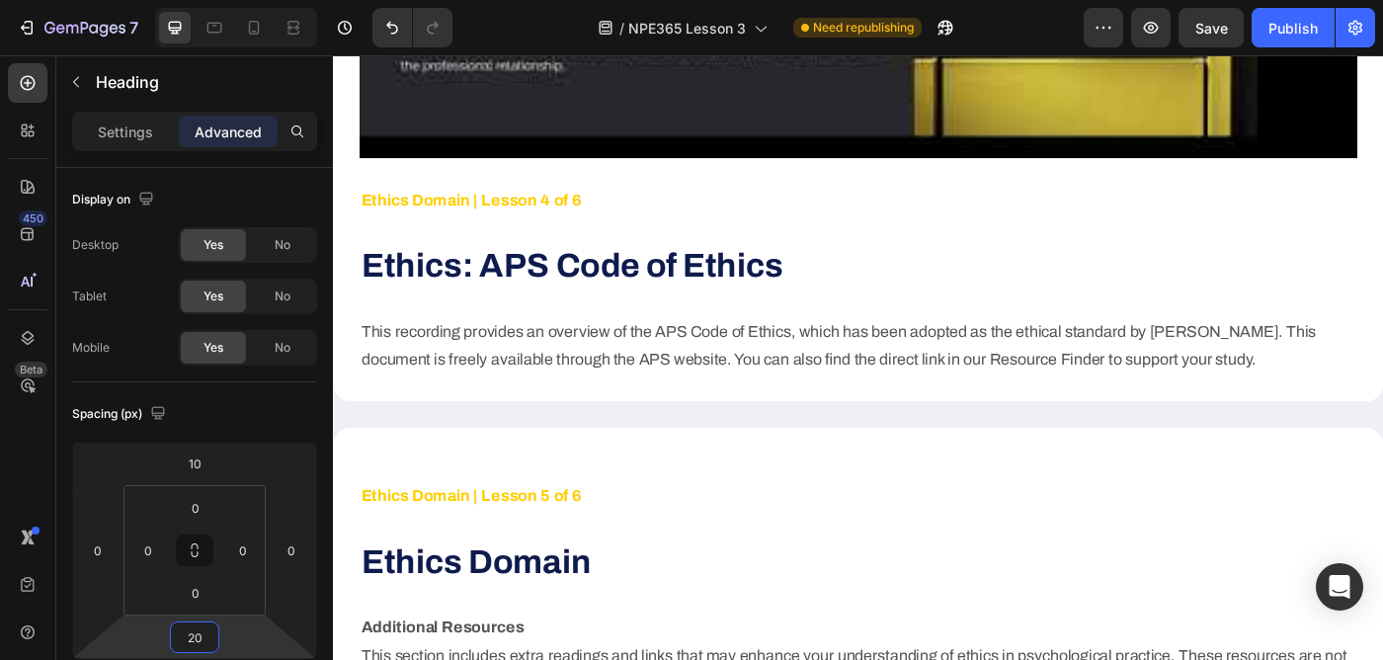
scroll to position [3899, 0]
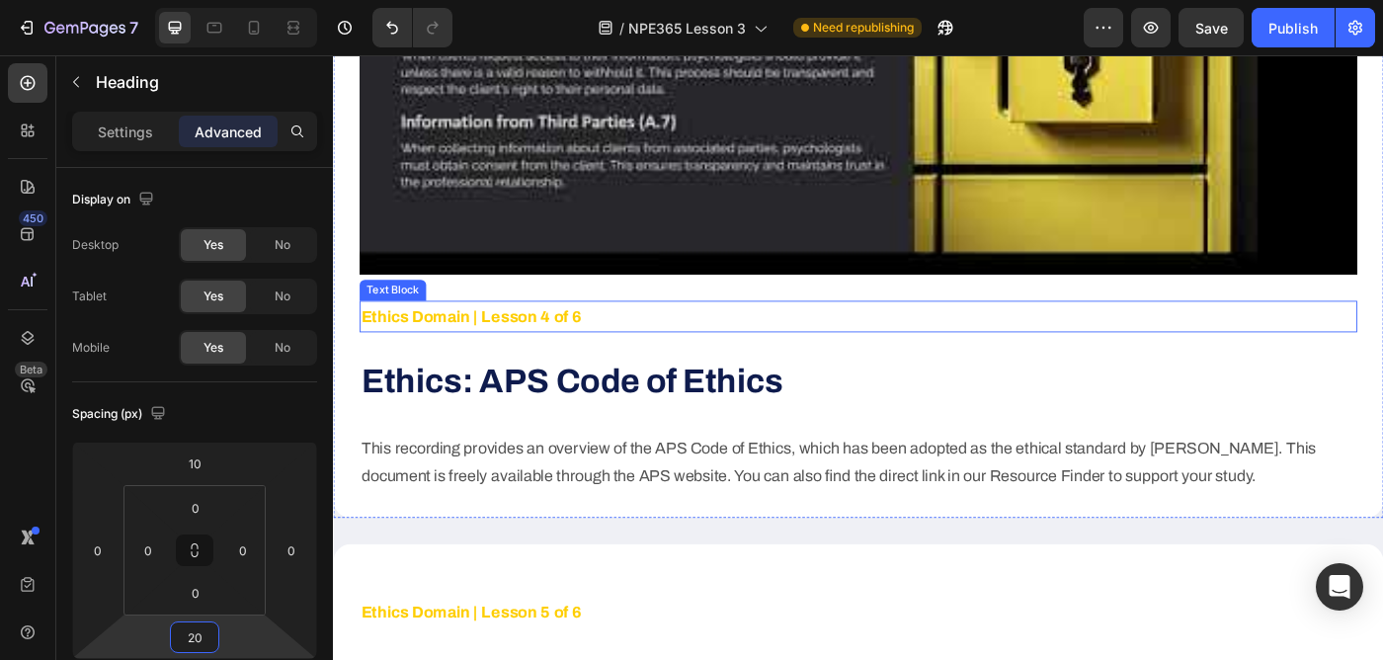
click at [718, 334] on p "Ethics Domain | Lesson 4 of 6" at bounding box center [925, 350] width 1122 height 32
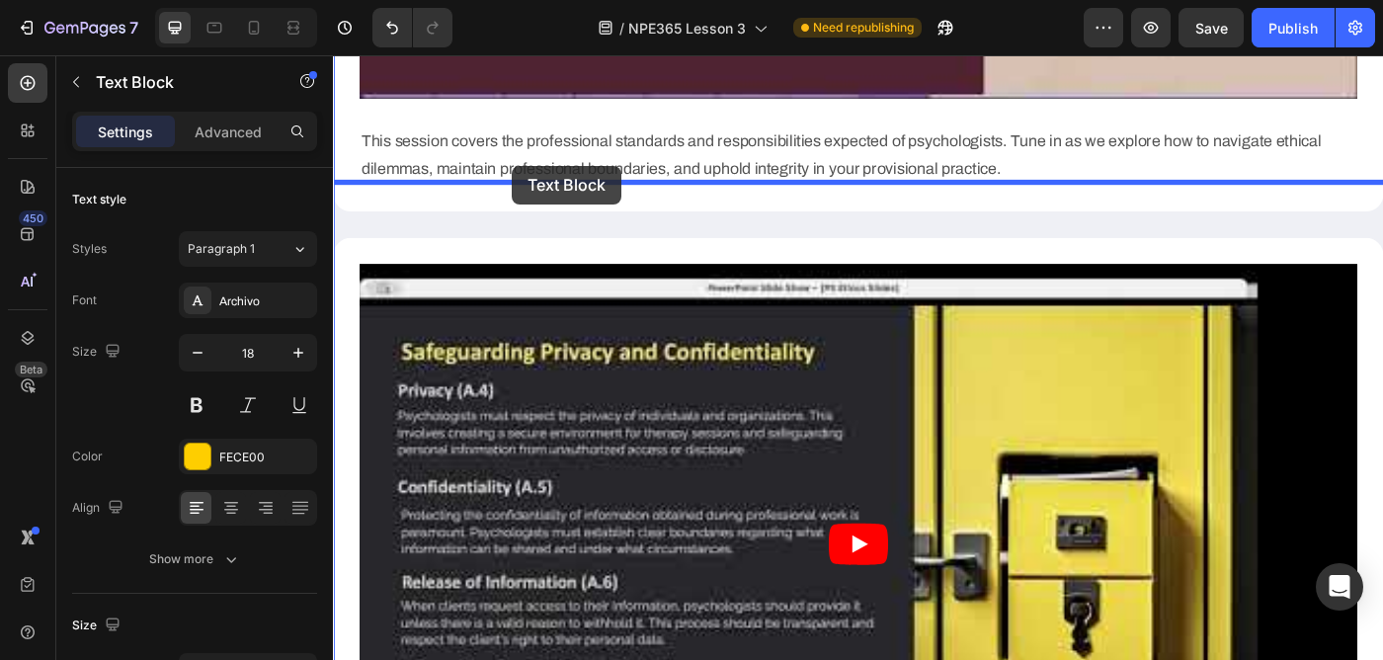
scroll to position [3274, 0]
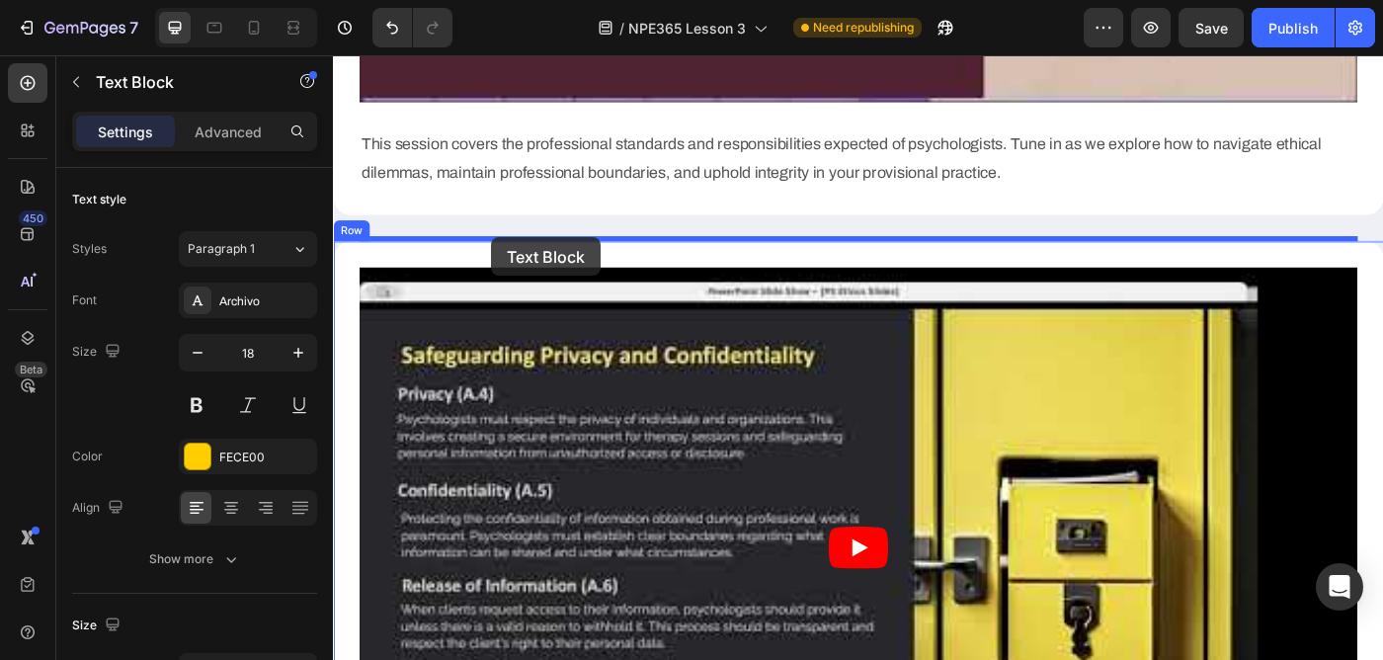
drag, startPoint x: 379, startPoint y: 291, endPoint x: 512, endPoint y: 261, distance: 135.8
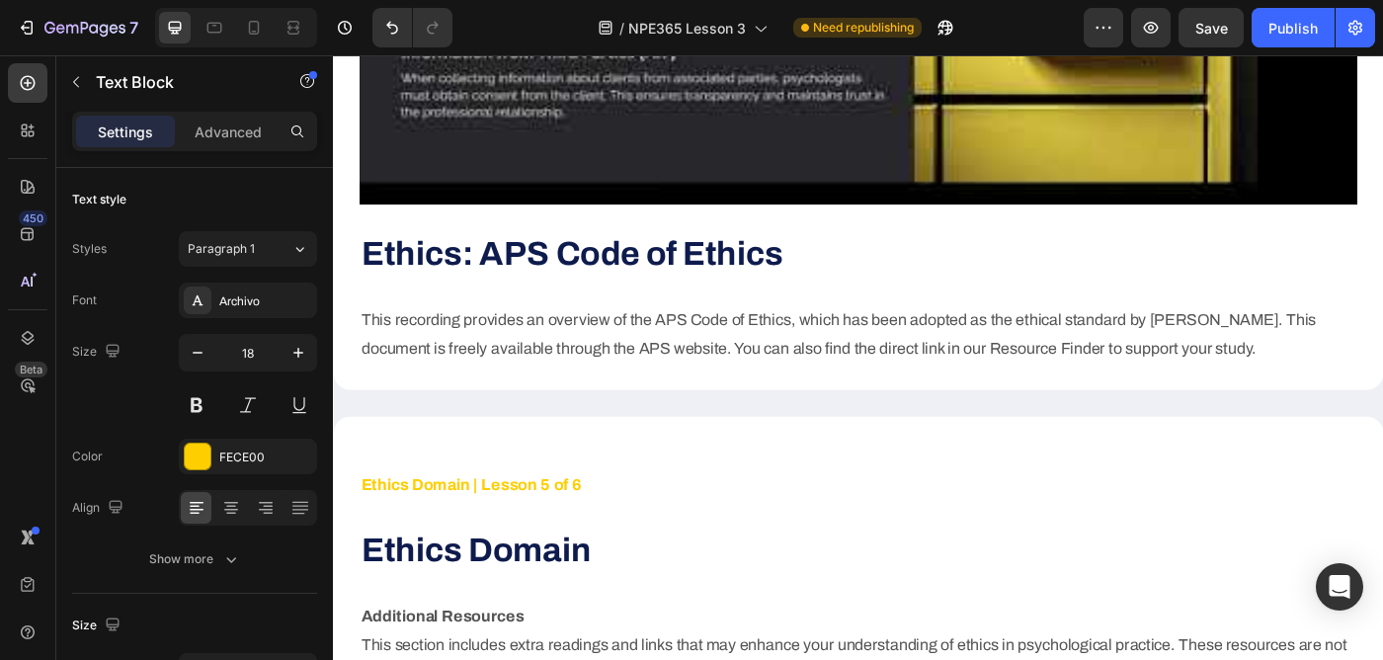
scroll to position [4011, 0]
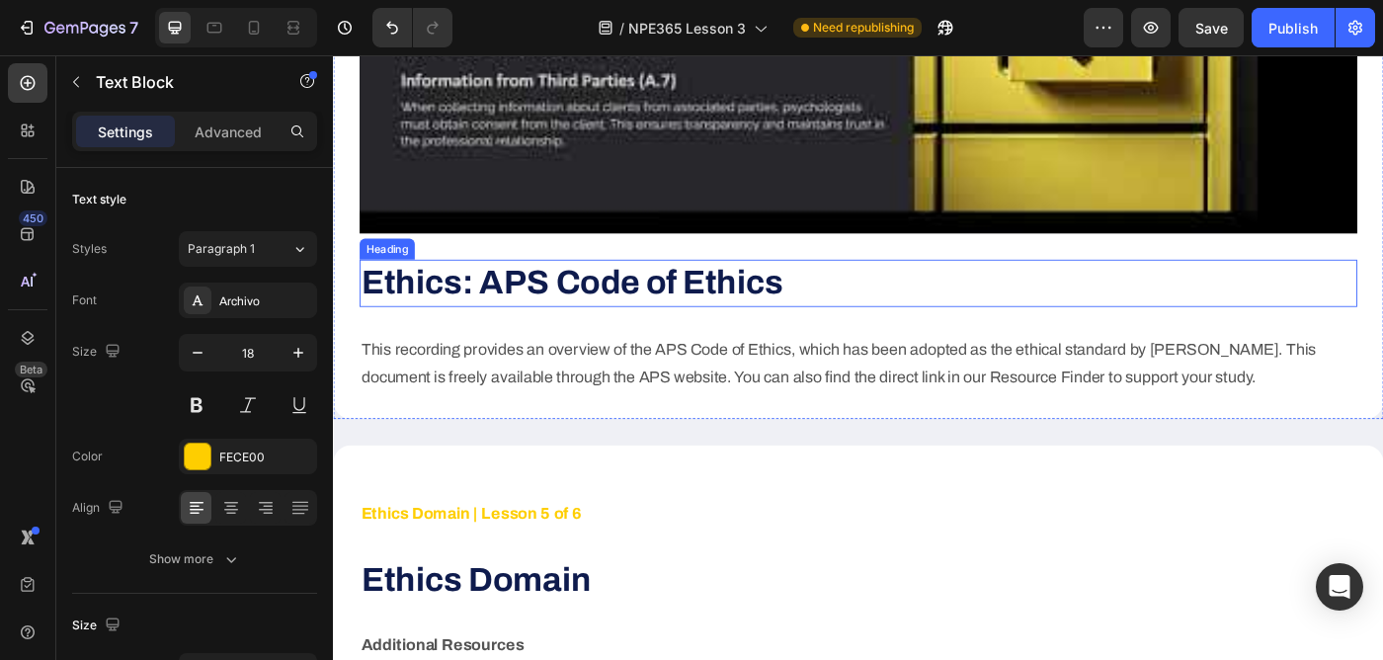
click at [764, 291] on strong "Ethics: APS Code of Ethics" at bounding box center [602, 311] width 476 height 40
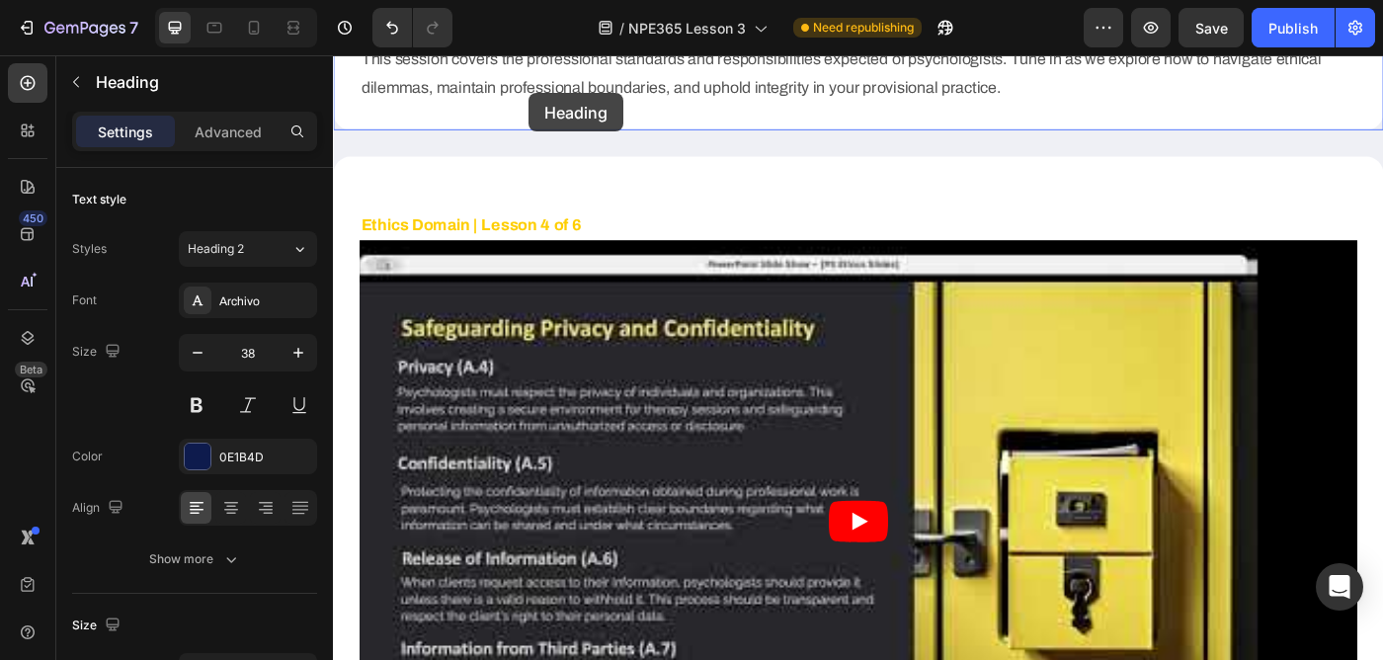
scroll to position [3281, 0]
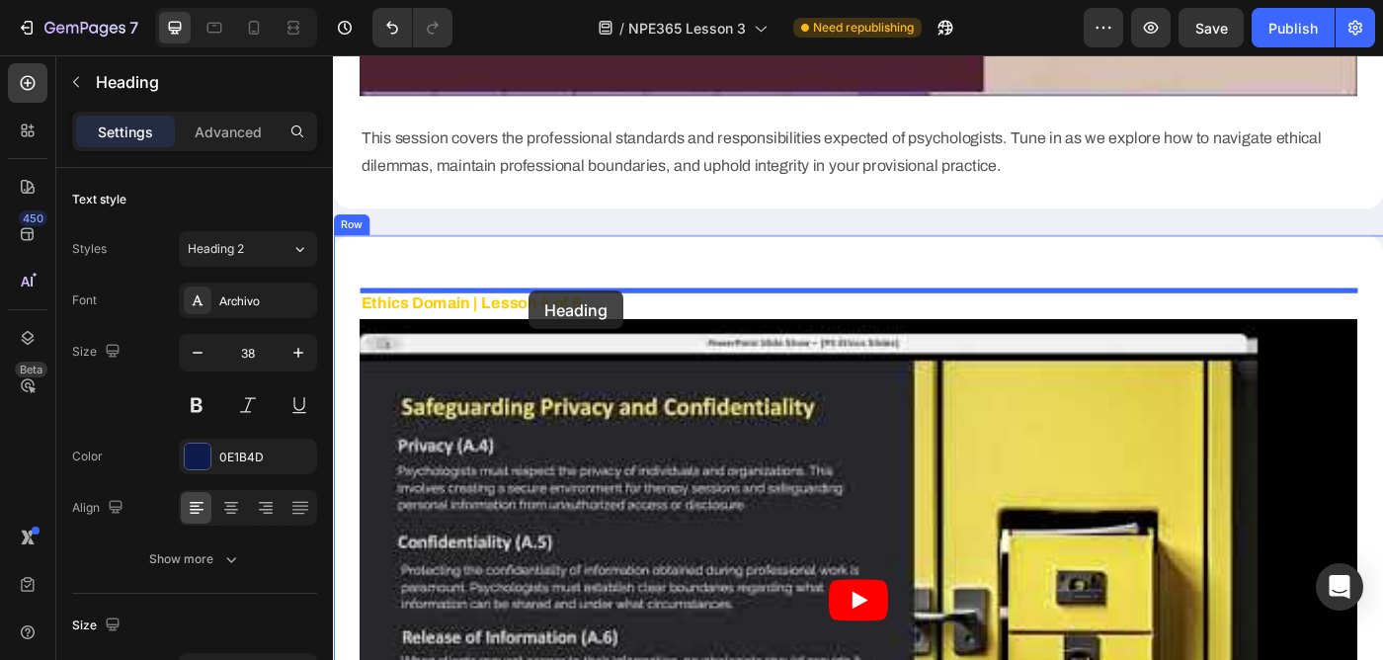
drag, startPoint x: 380, startPoint y: 242, endPoint x: 553, endPoint y: 321, distance: 190.0
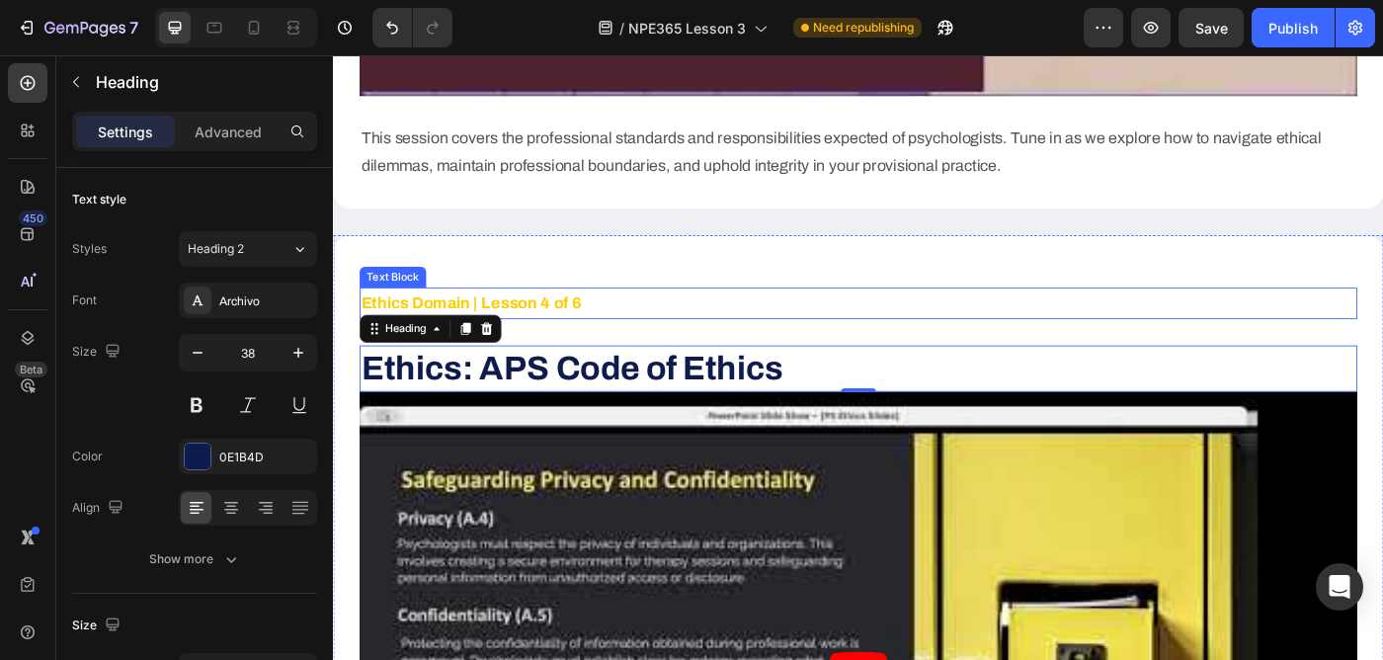
click at [651, 319] on p "Ethics Domain | Lesson 4 of 6" at bounding box center [925, 335] width 1122 height 32
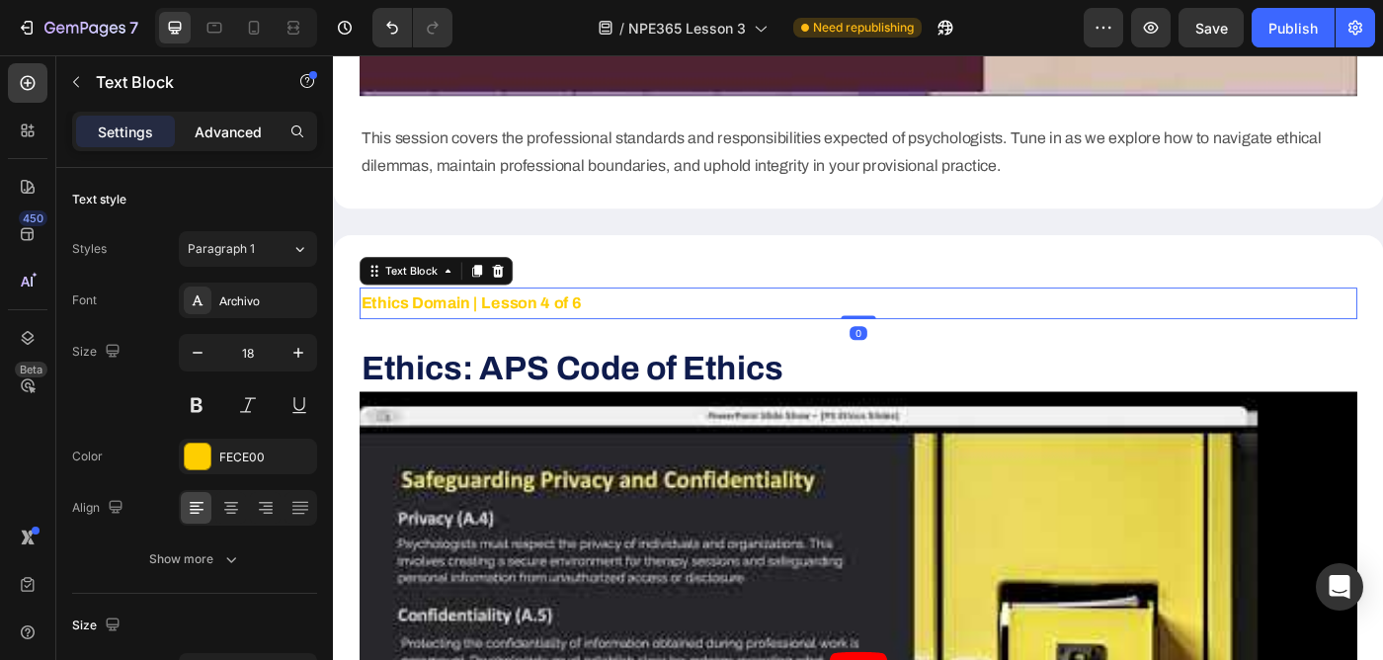
click at [214, 131] on p "Advanced" at bounding box center [228, 131] width 67 height 21
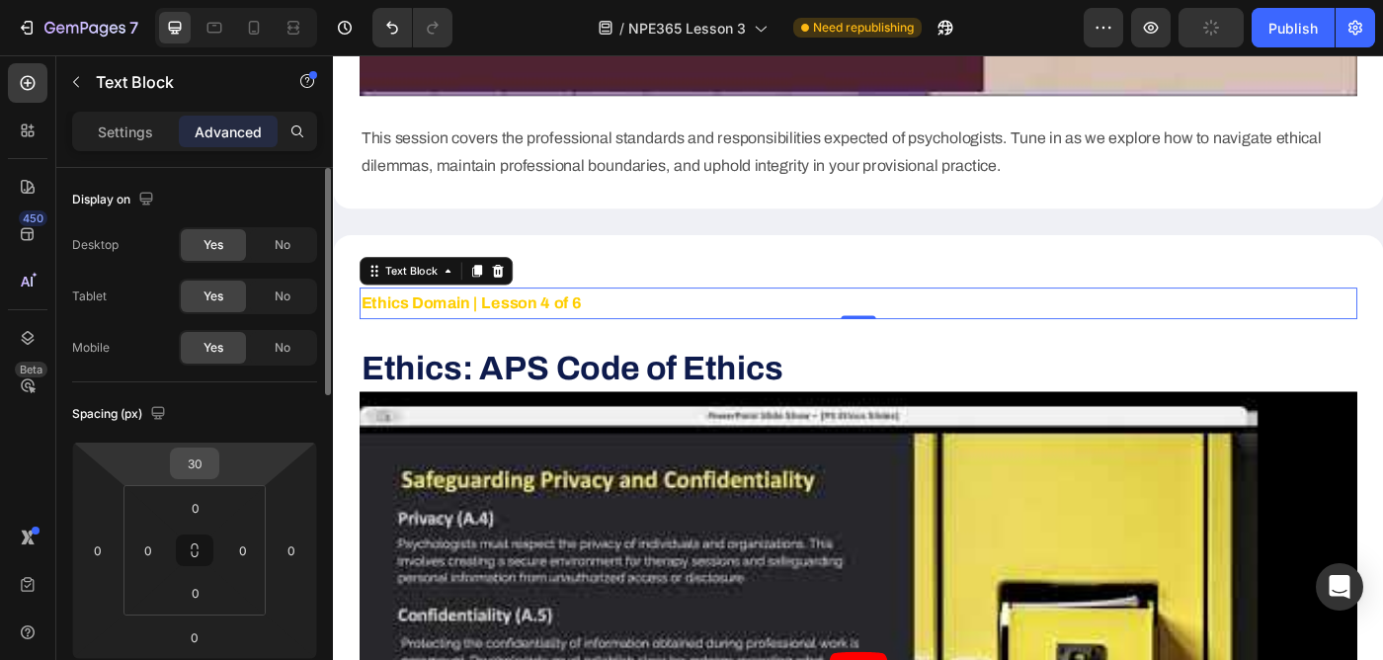
click at [191, 458] on input "30" at bounding box center [195, 463] width 40 height 30
type input "0"
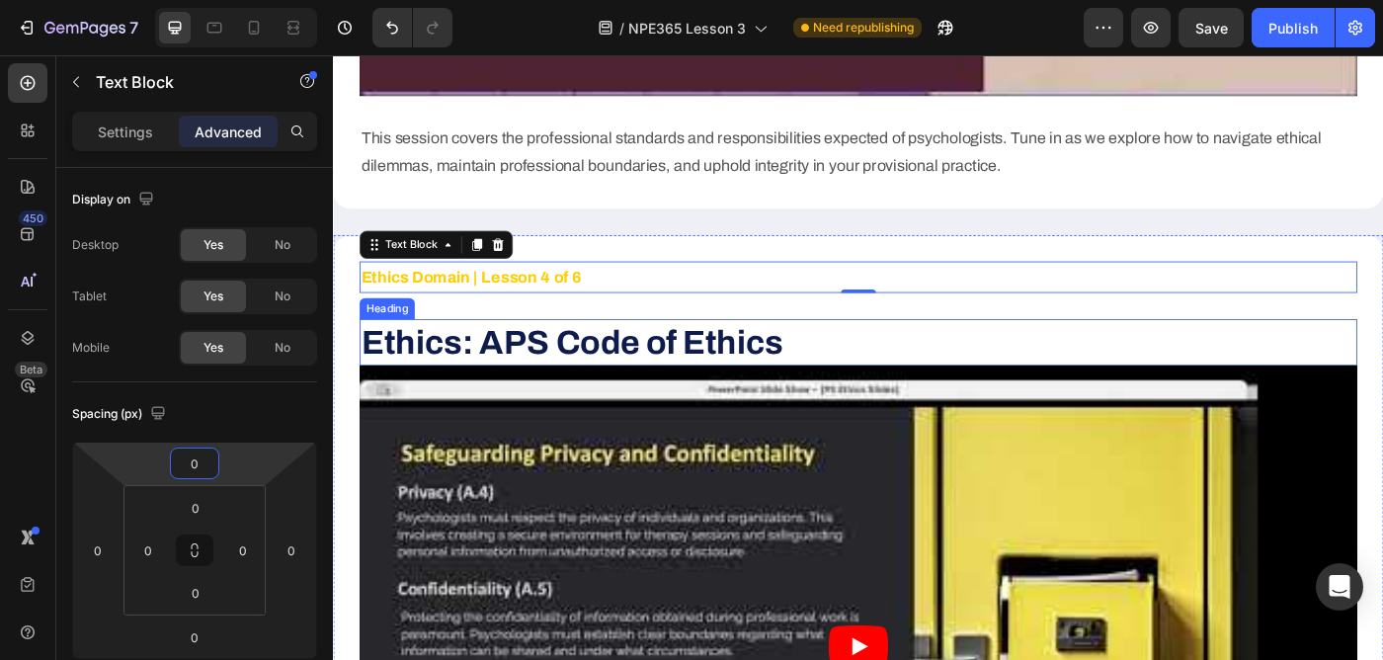
click at [536, 358] on strong "Ethics: APS Code of Ethics" at bounding box center [602, 378] width 476 height 40
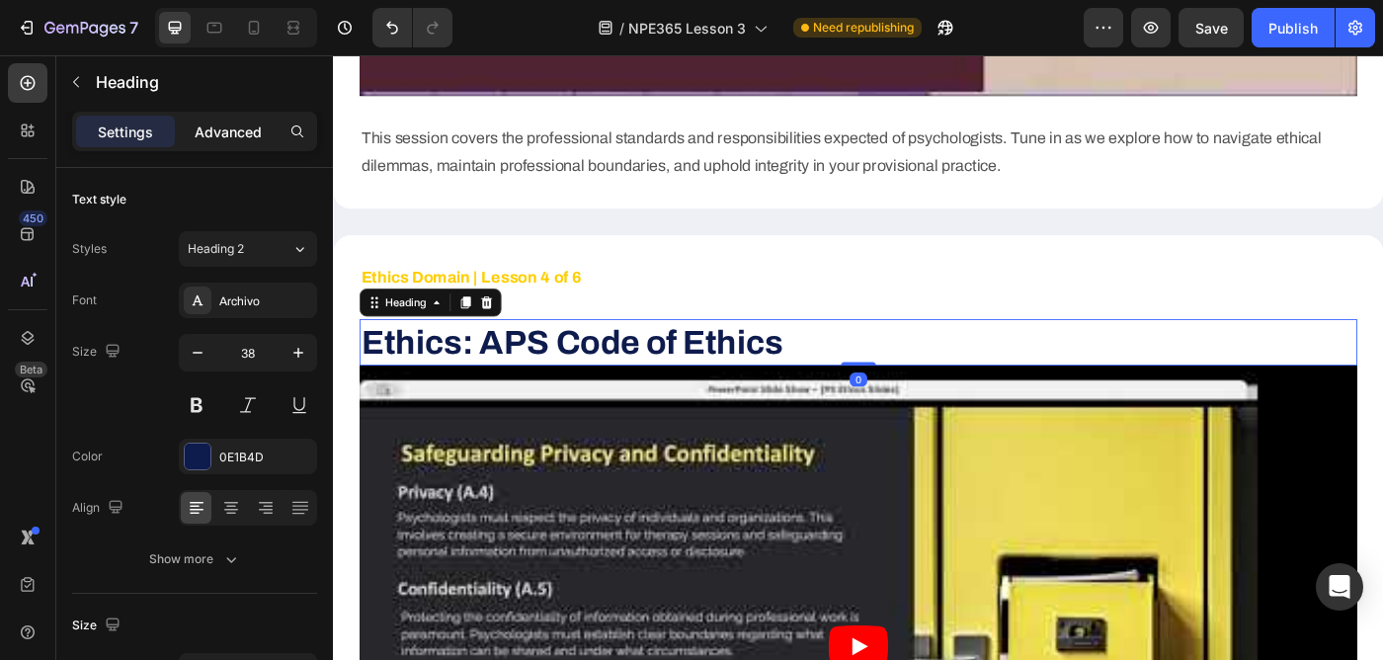
click at [225, 143] on div "Advanced" at bounding box center [228, 132] width 99 height 32
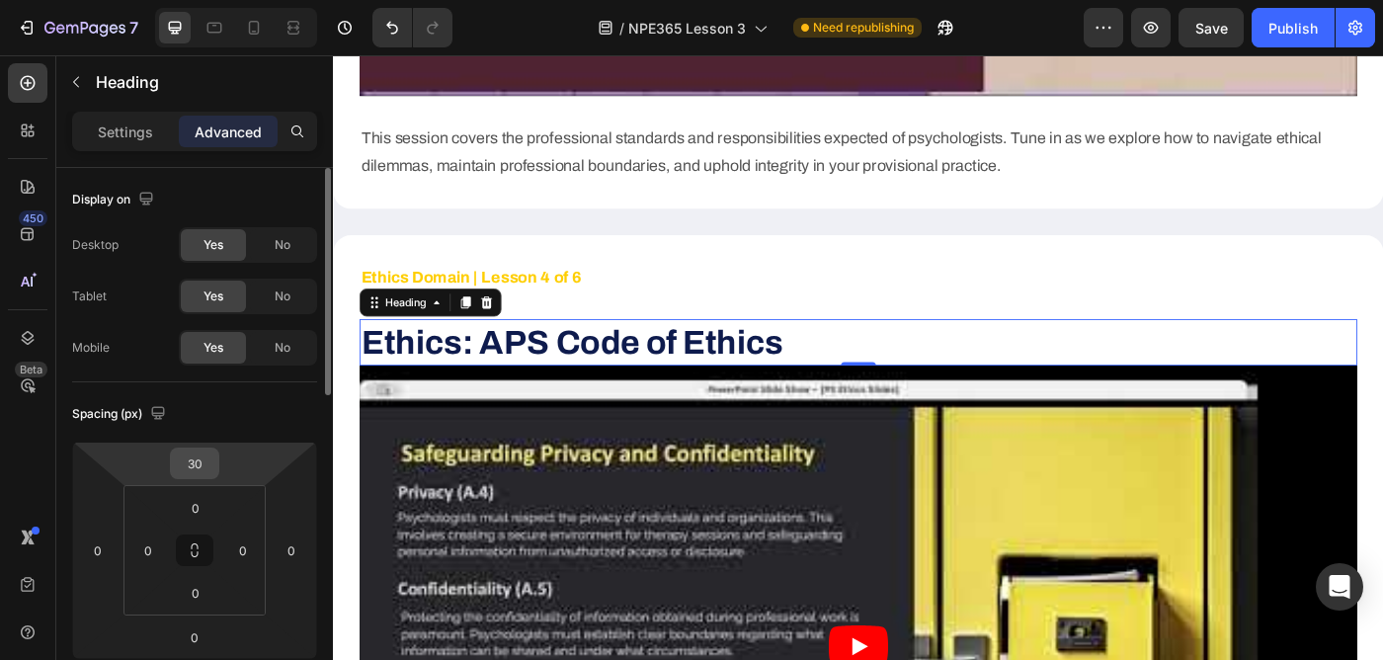
click at [203, 469] on input "30" at bounding box center [195, 463] width 40 height 30
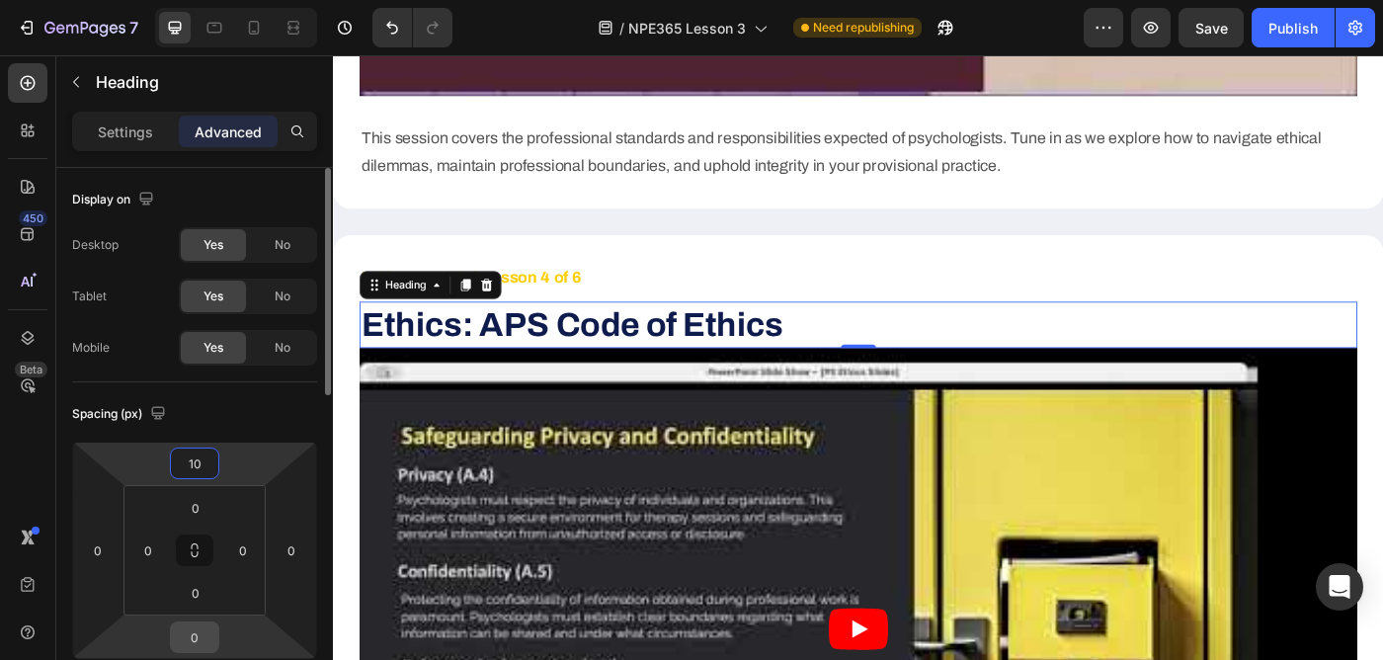
type input "10"
click at [202, 636] on input "0" at bounding box center [195, 637] width 40 height 30
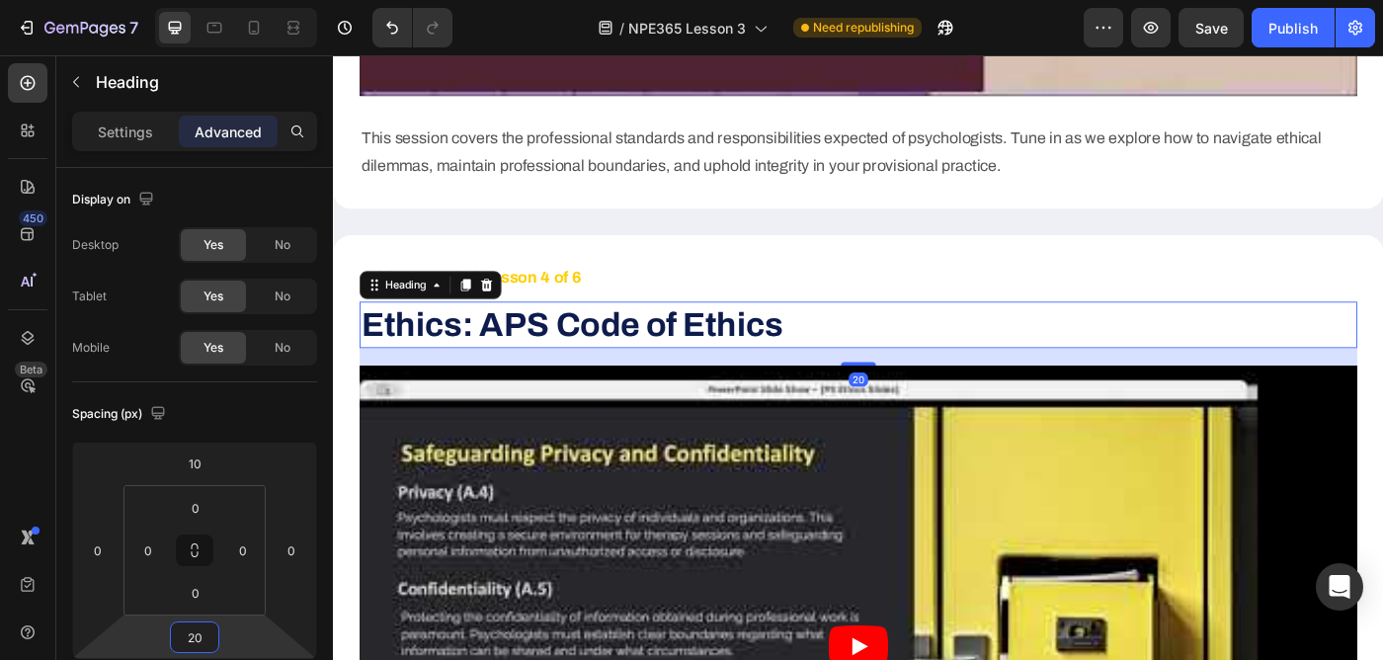
type input "20"
click at [30, 462] on div "450 Beta" at bounding box center [28, 290] width 40 height 454
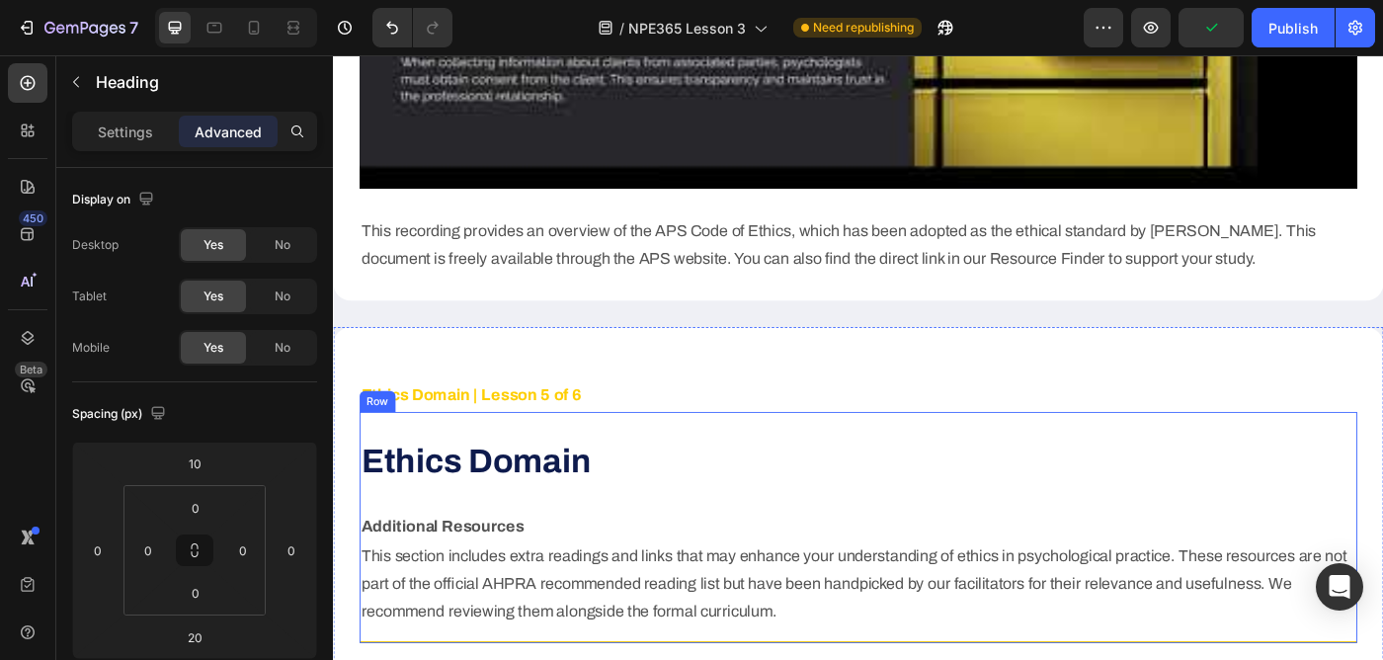
scroll to position [4109, 0]
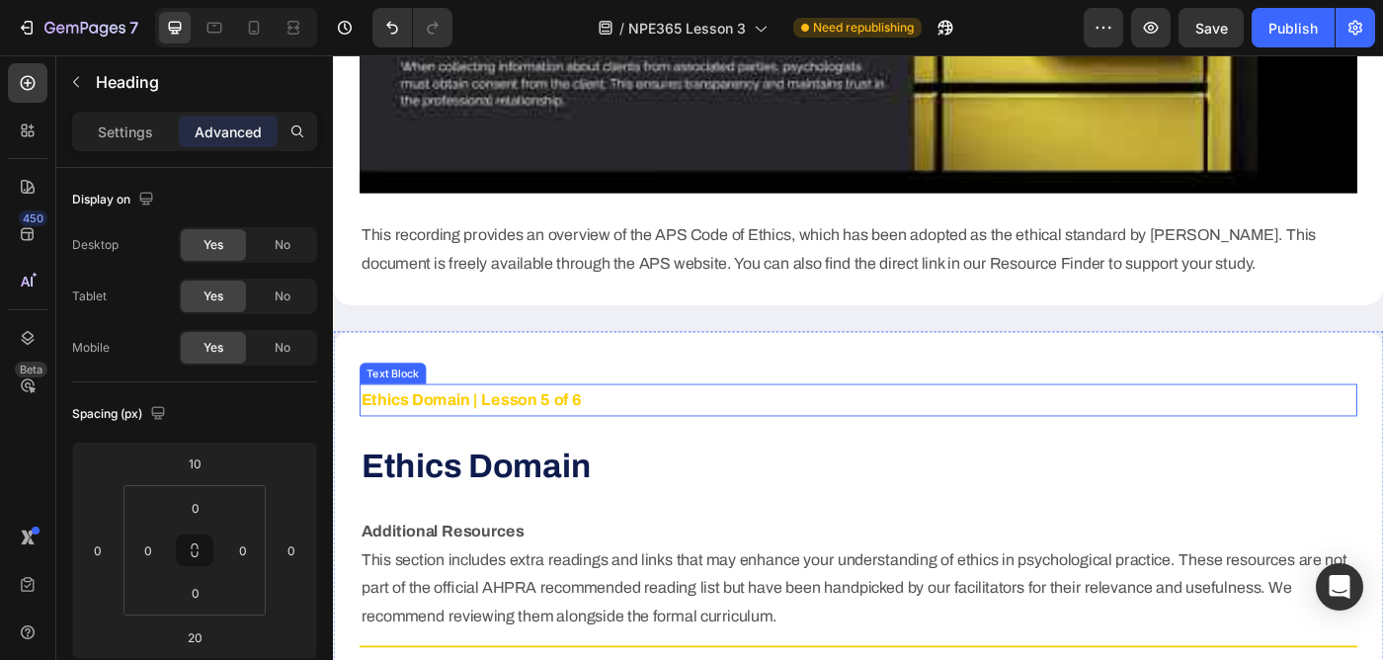
click at [660, 428] on p "Ethics Domain | Lesson 5 of 6" at bounding box center [925, 444] width 1122 height 32
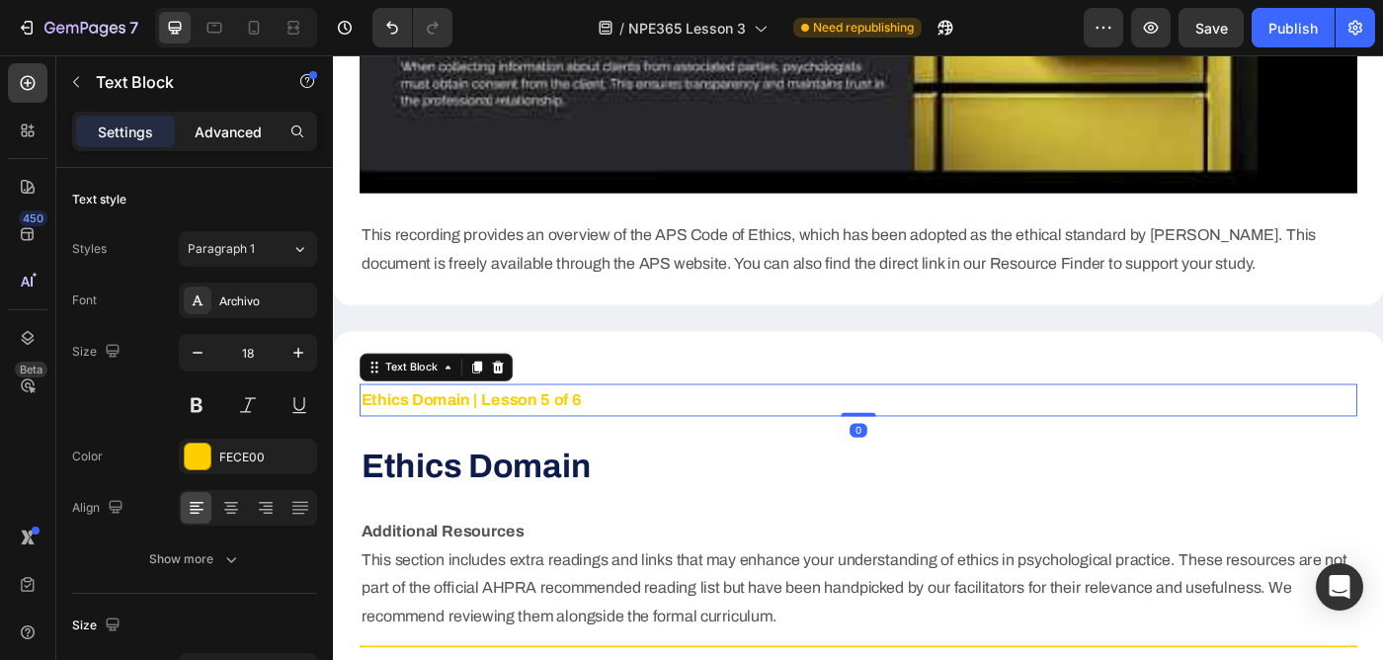
click at [223, 123] on p "Advanced" at bounding box center [228, 131] width 67 height 21
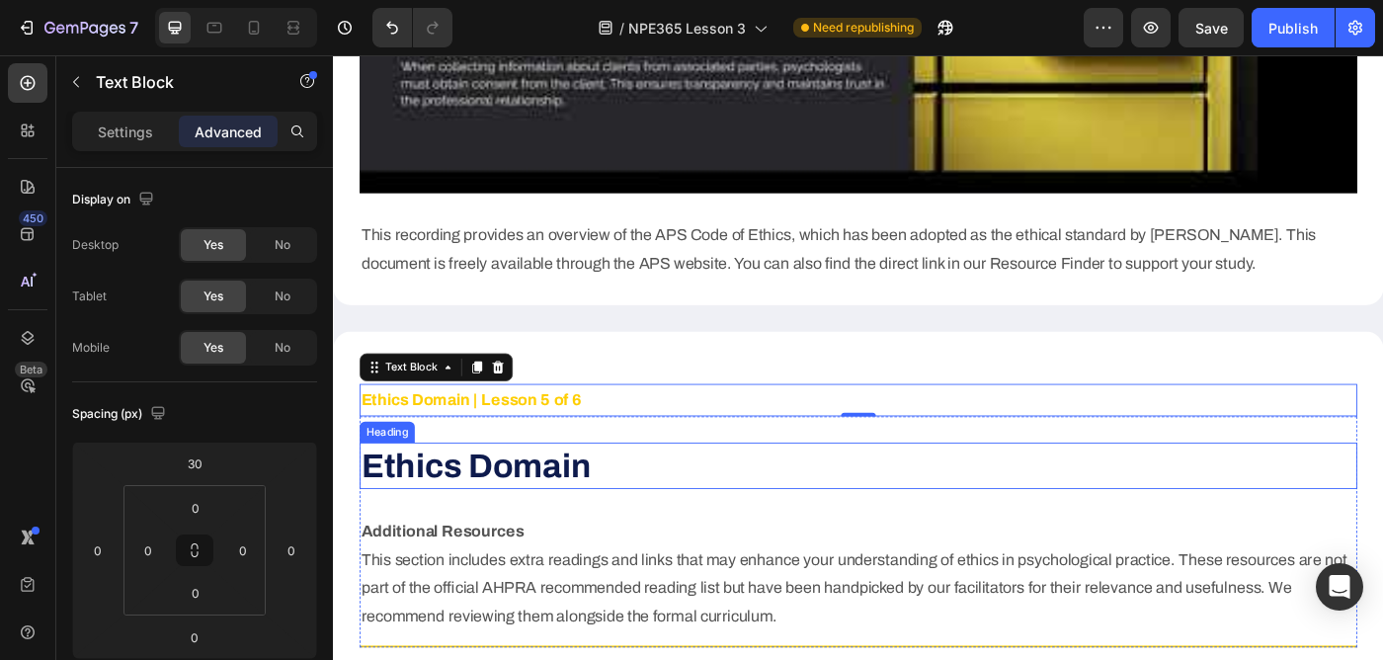
click at [548, 498] on strong "Ethics Domain" at bounding box center [493, 518] width 259 height 40
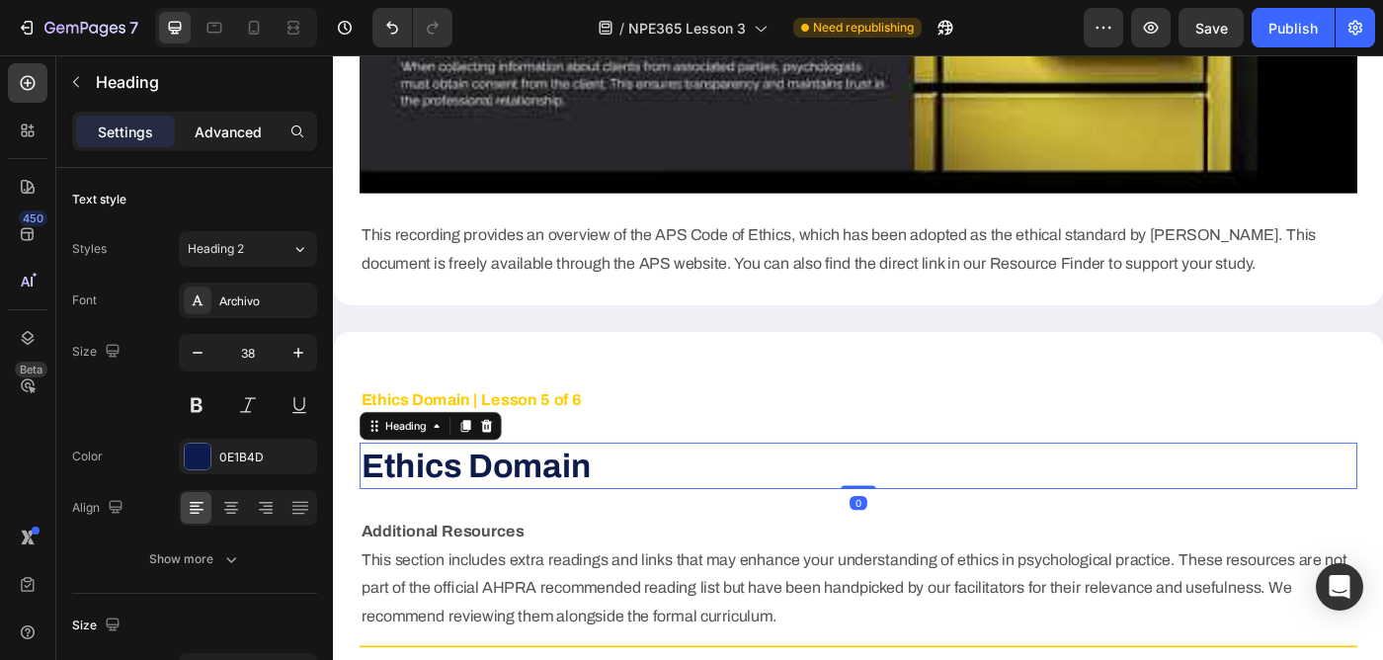
click at [229, 127] on p "Advanced" at bounding box center [228, 131] width 67 height 21
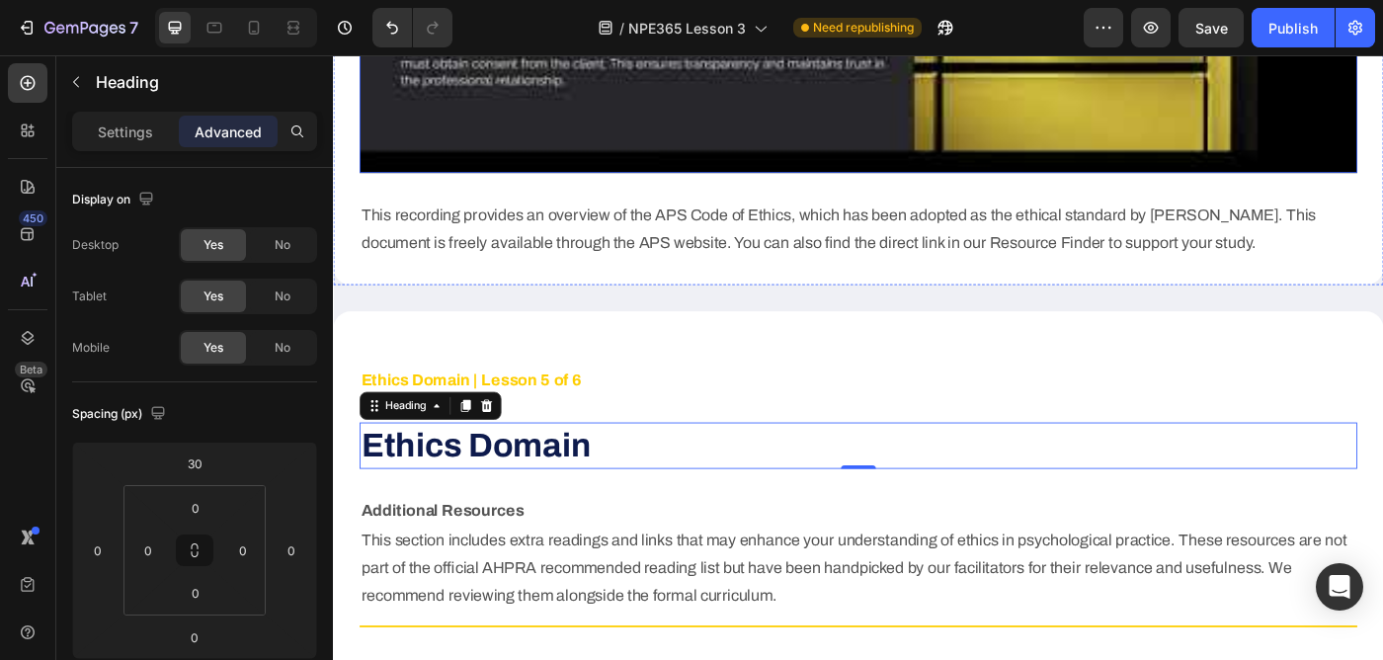
scroll to position [4051, 0]
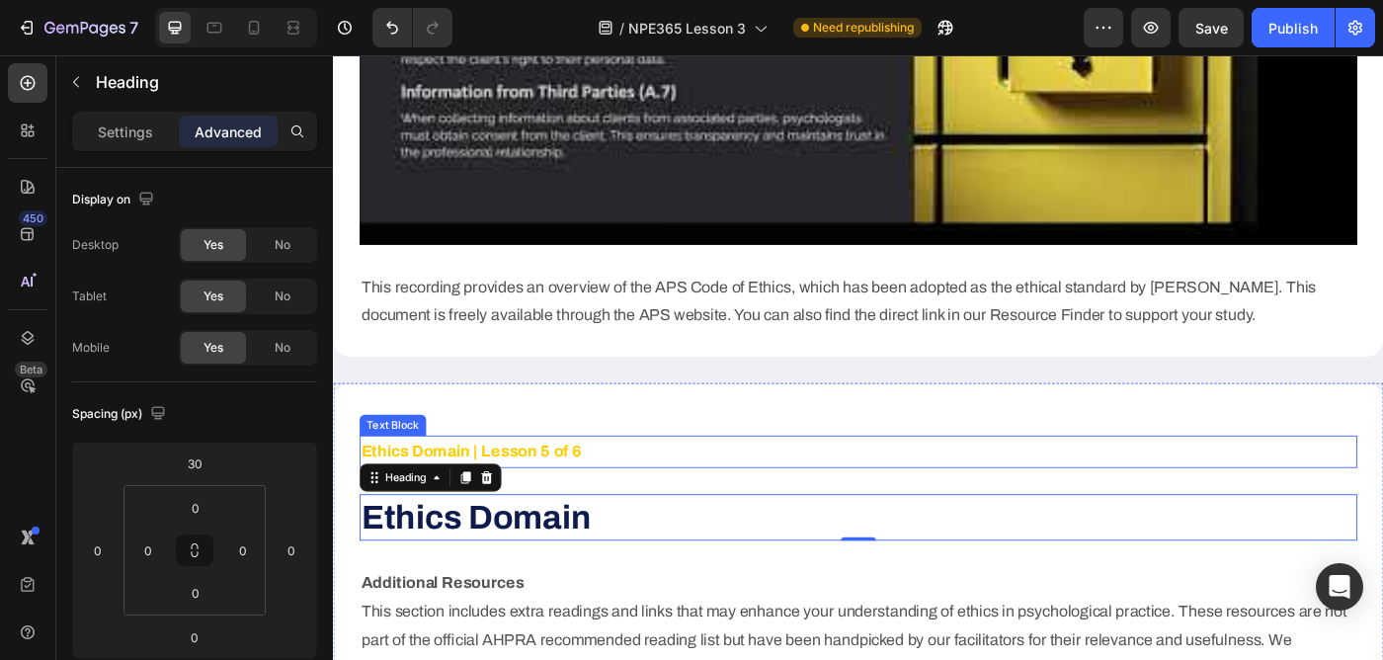
click at [620, 486] on p "Ethics Domain | Lesson 5 of 6" at bounding box center [925, 502] width 1122 height 32
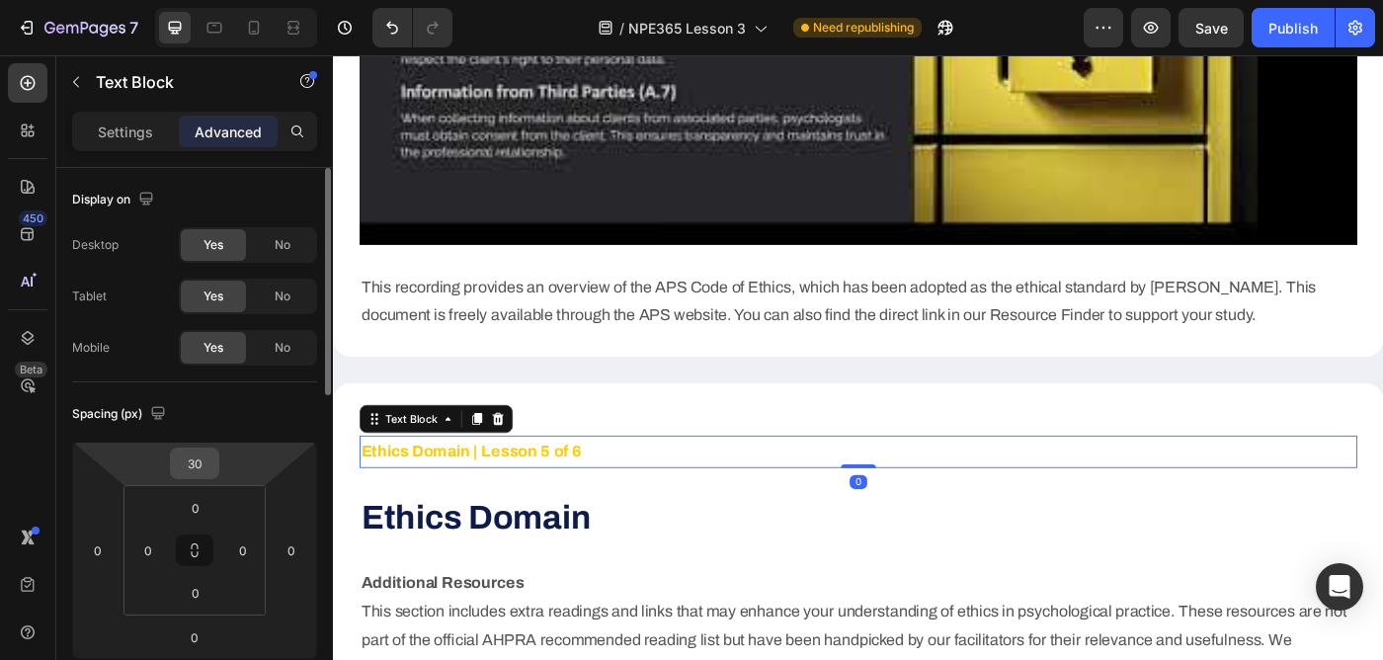
click at [198, 459] on input "30" at bounding box center [195, 463] width 40 height 30
type input "0"
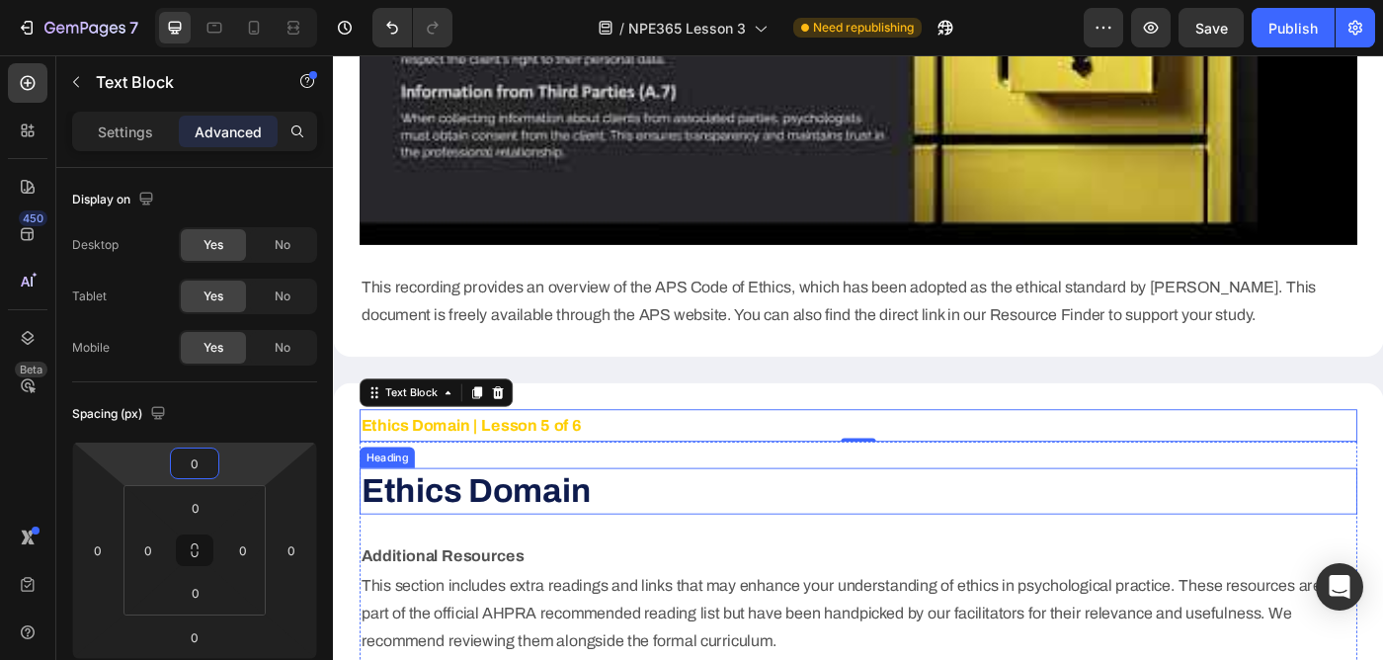
click at [424, 526] on strong "Ethics Domain" at bounding box center [493, 546] width 259 height 40
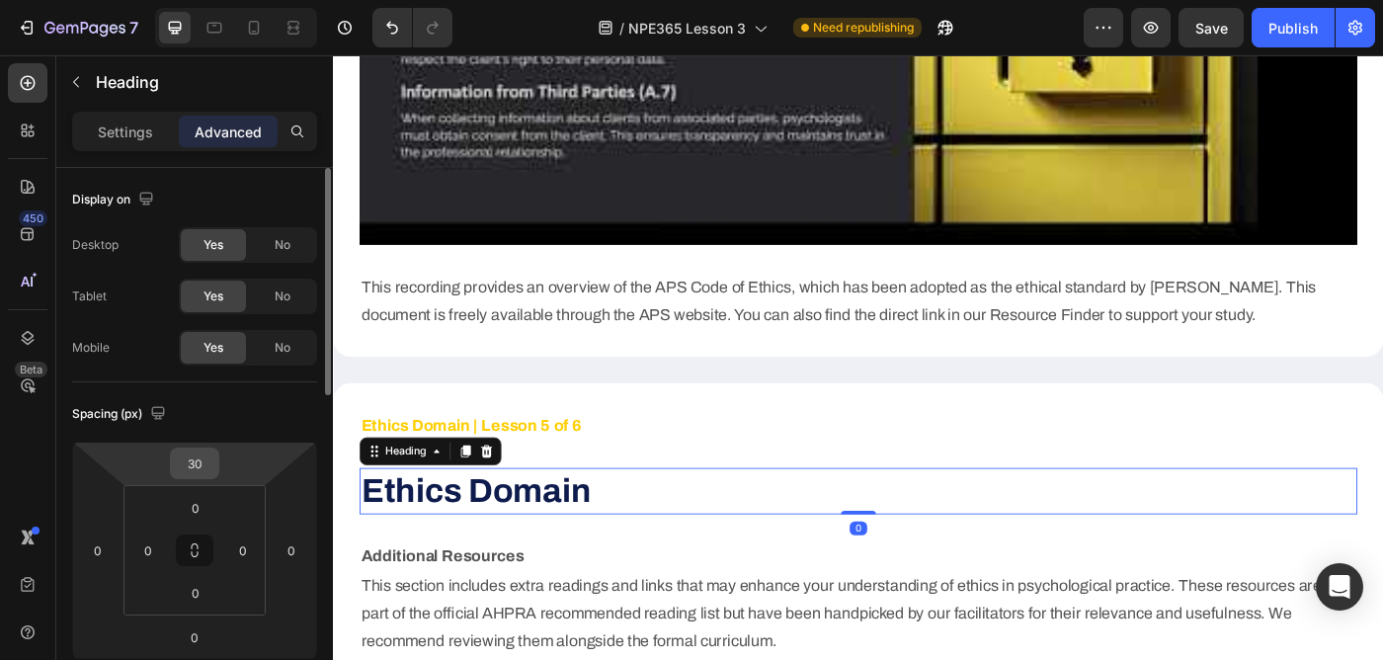
click at [188, 459] on input "30" at bounding box center [195, 463] width 40 height 30
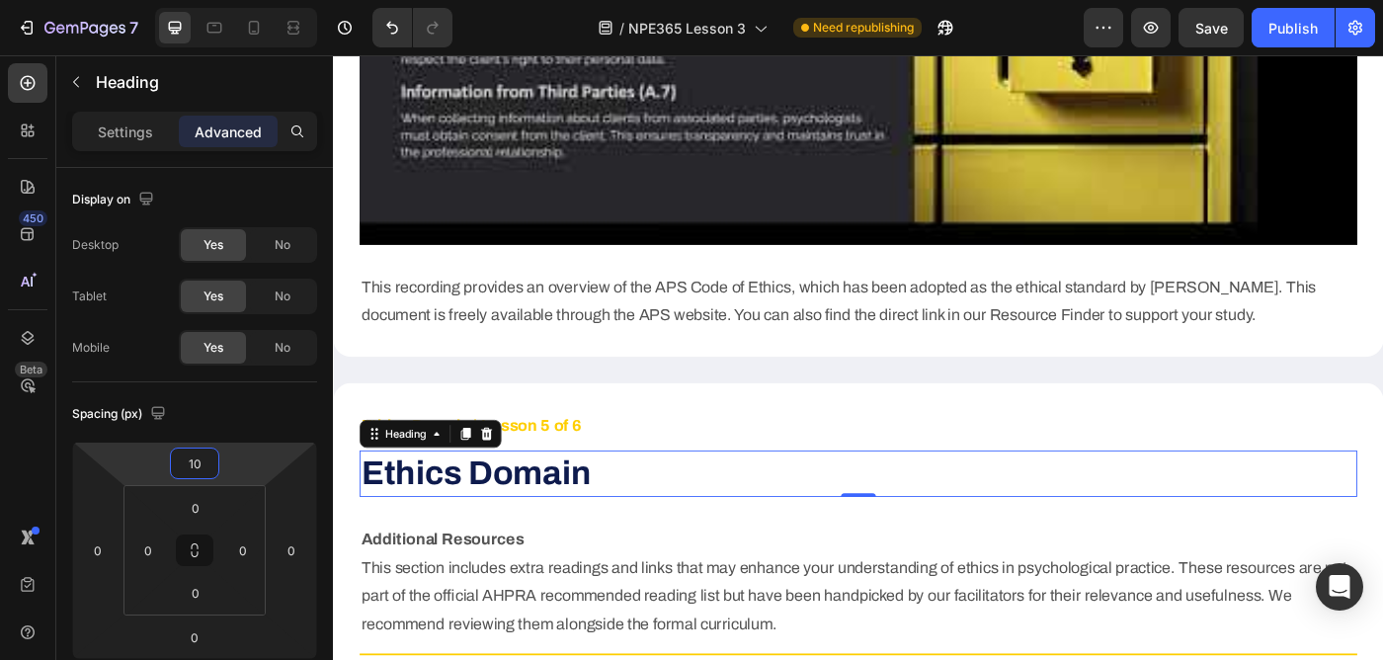
type input "10"
click at [23, 437] on div "450 Beta" at bounding box center [28, 290] width 40 height 454
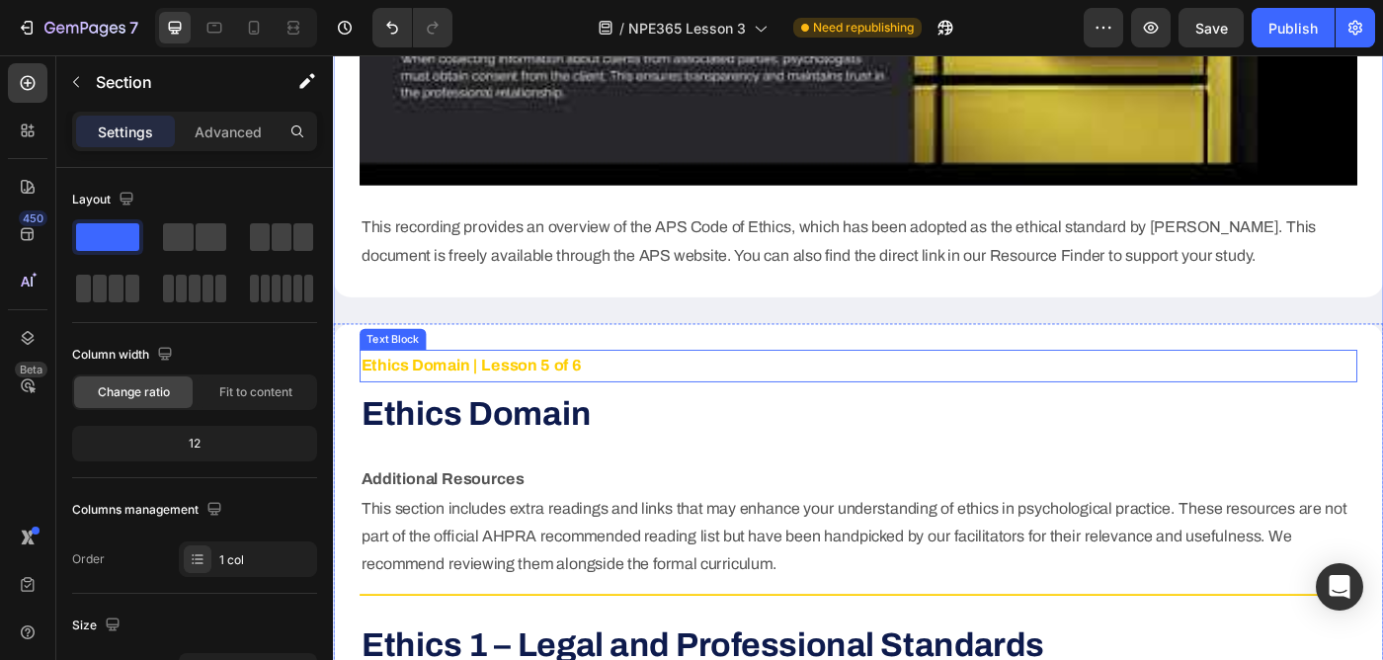
scroll to position [4171, 0]
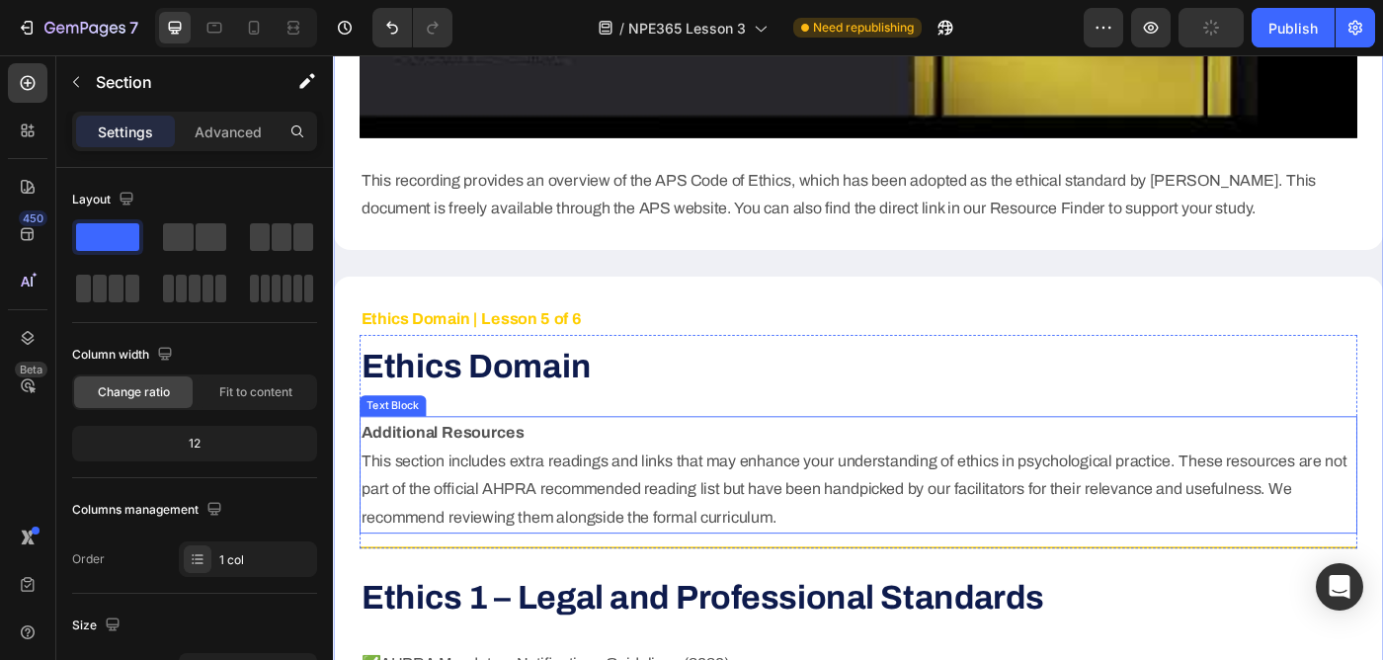
click at [655, 464] on p "Additional Resources" at bounding box center [925, 480] width 1122 height 32
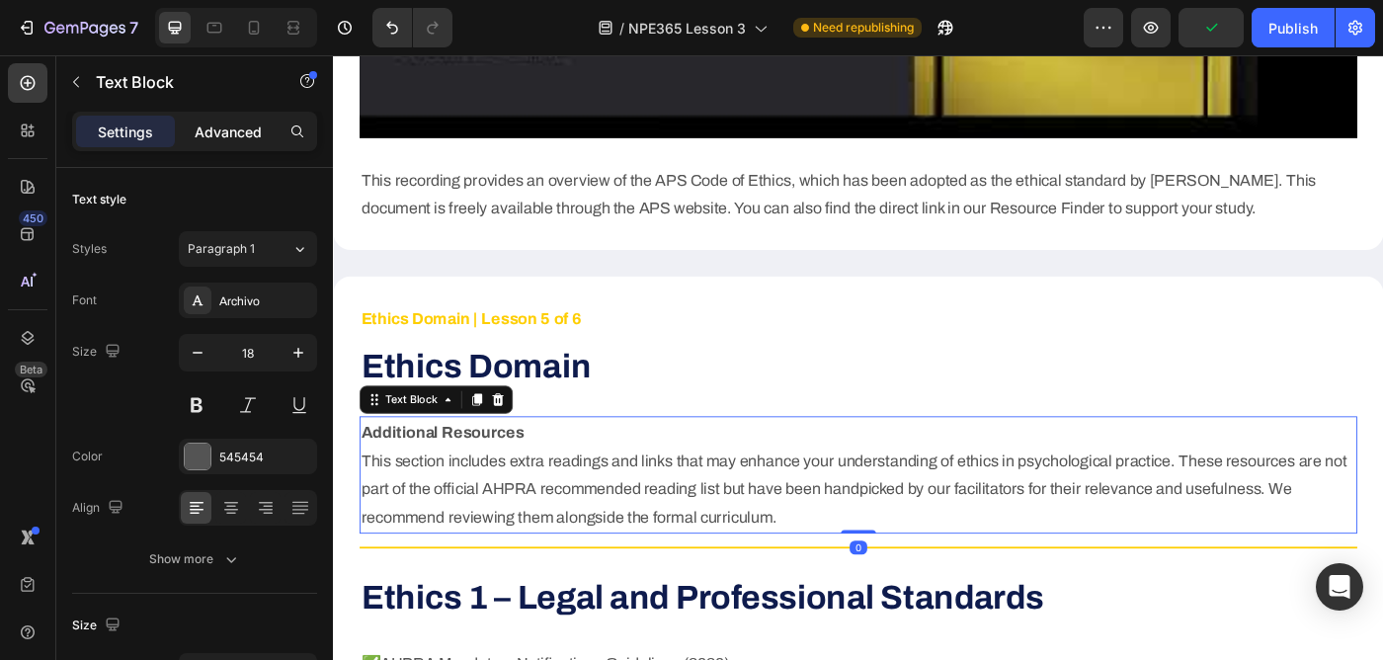
click at [255, 137] on p "Advanced" at bounding box center [228, 131] width 67 height 21
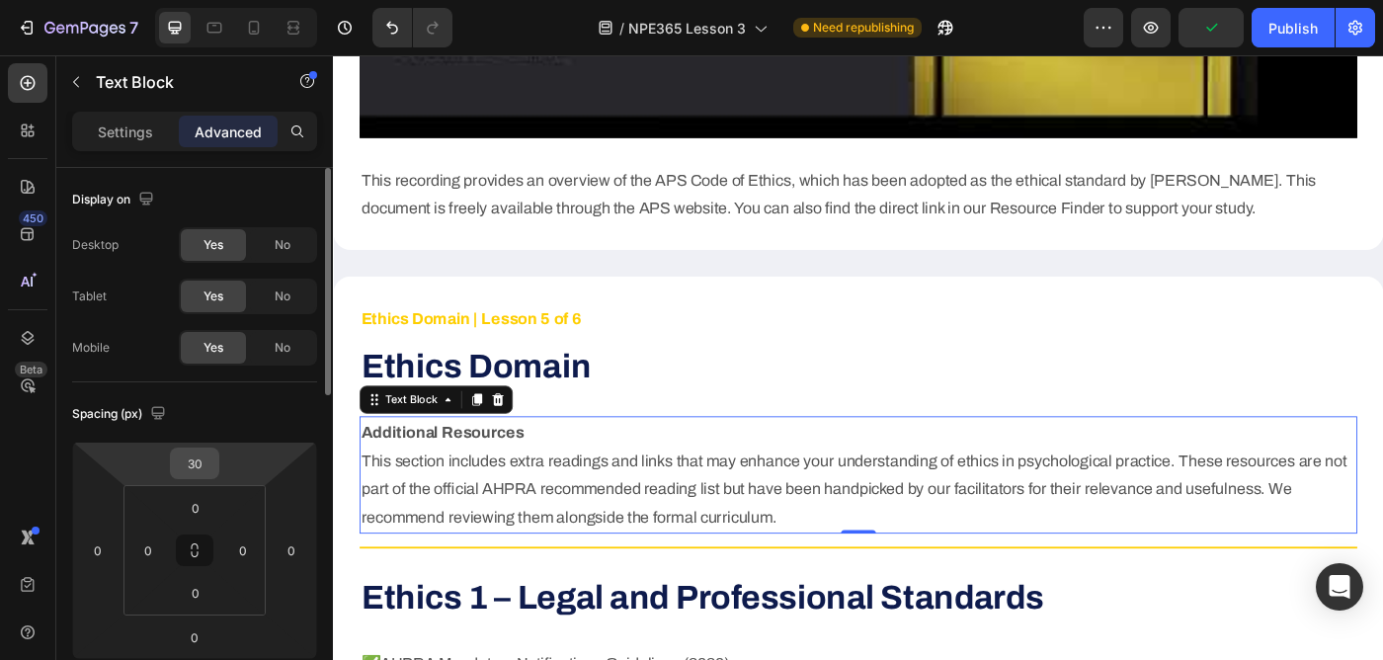
click at [200, 474] on input "30" at bounding box center [195, 463] width 40 height 30
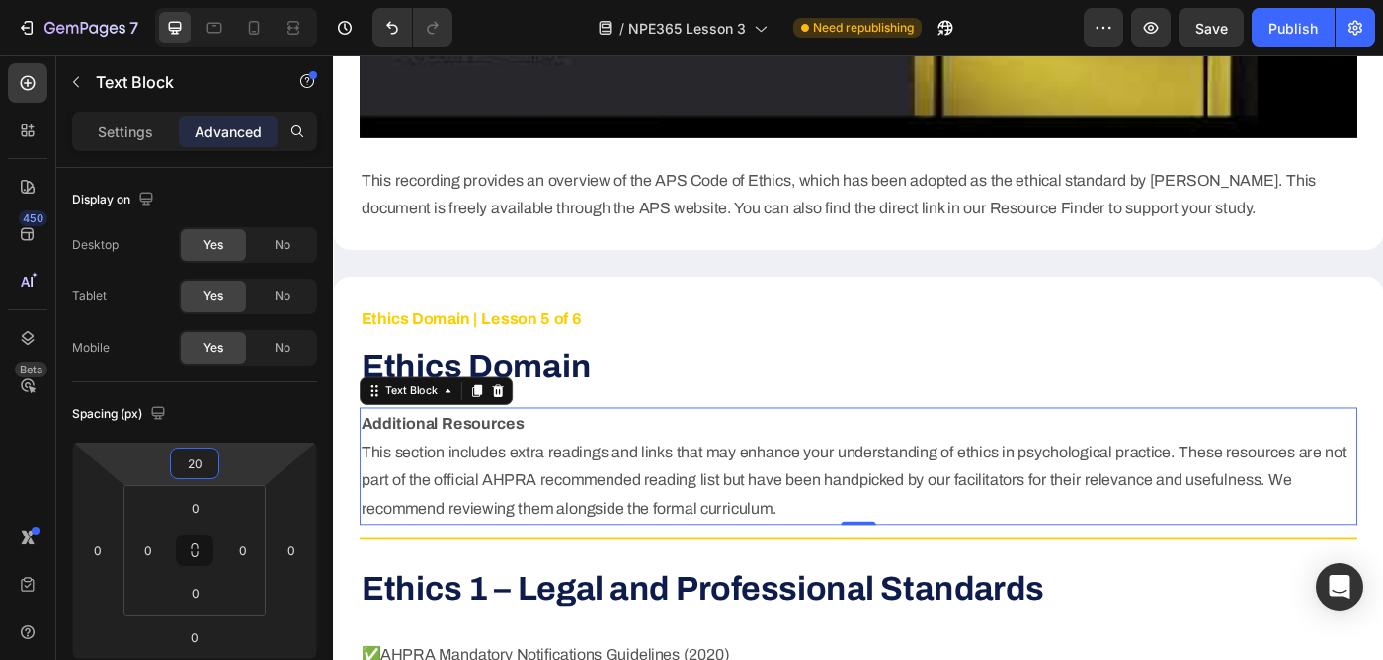
type input "20"
click at [16, 448] on div "450 Beta" at bounding box center [28, 290] width 40 height 454
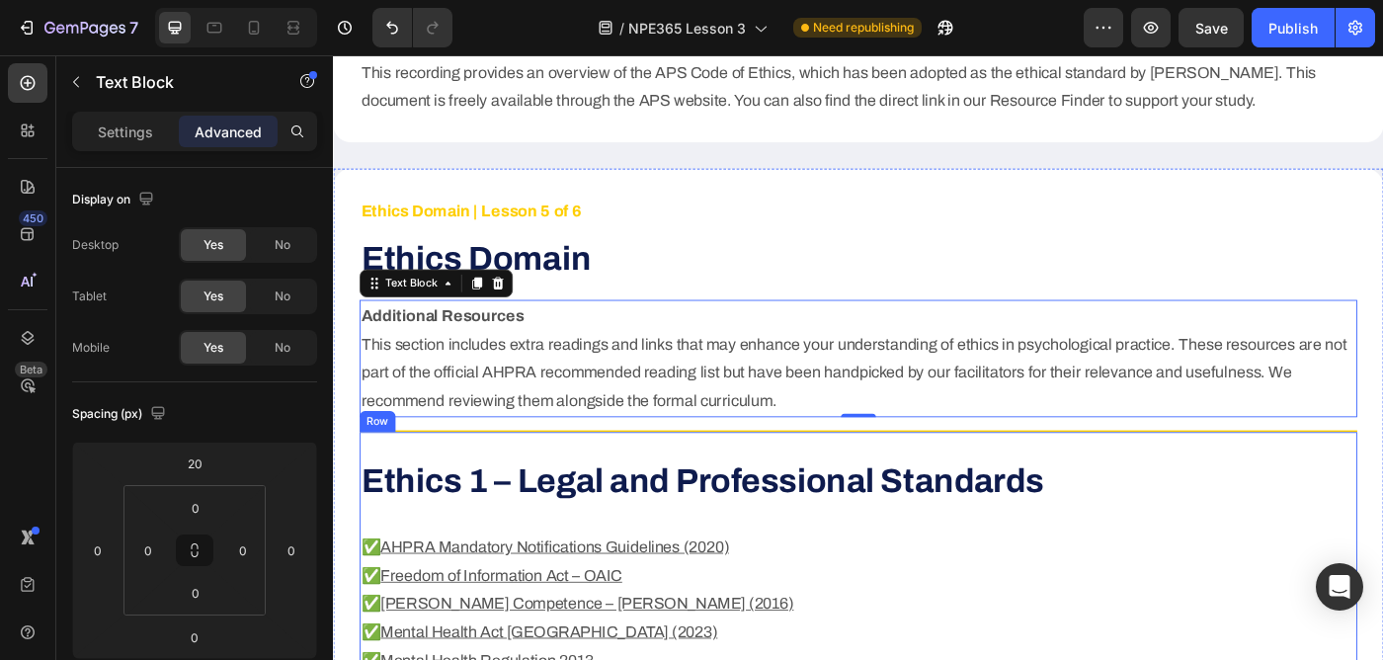
scroll to position [4269, 0]
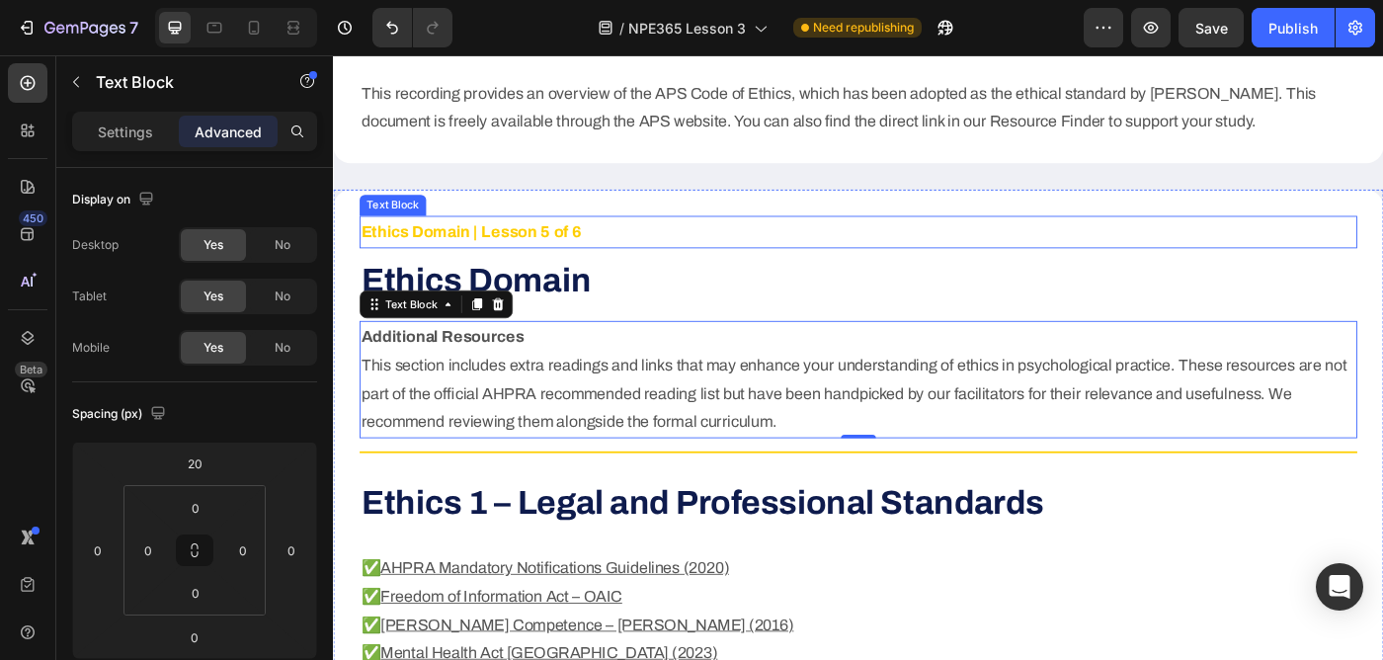
click at [850, 238] on p "Ethics Domain | Lesson 5 of 6" at bounding box center [925, 254] width 1122 height 32
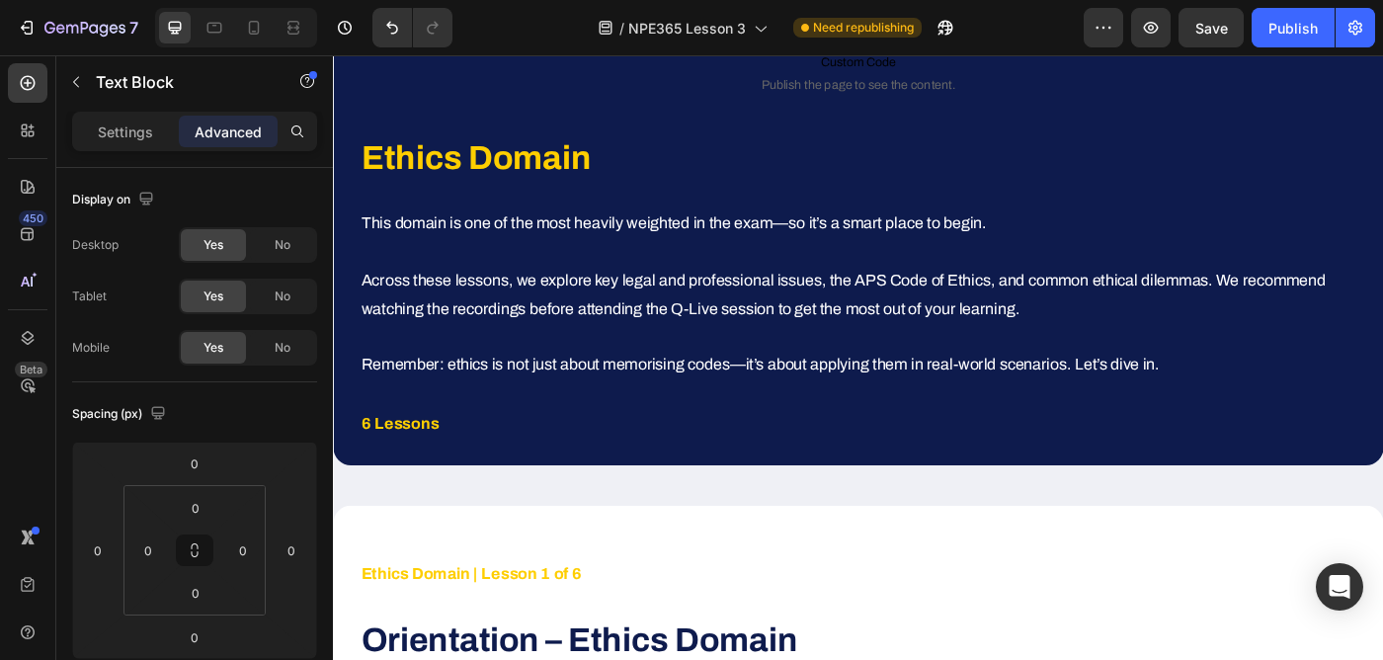
scroll to position [0, 0]
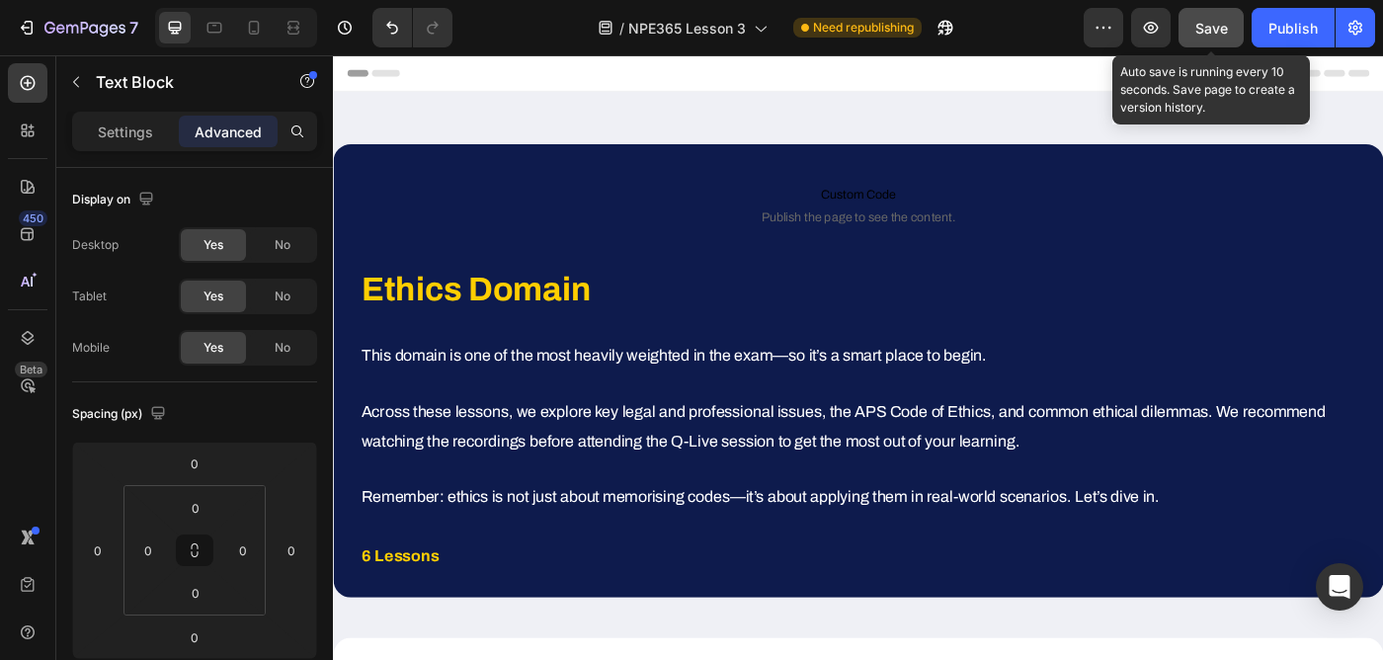
click at [1225, 24] on span "Save" at bounding box center [1211, 28] width 33 height 17
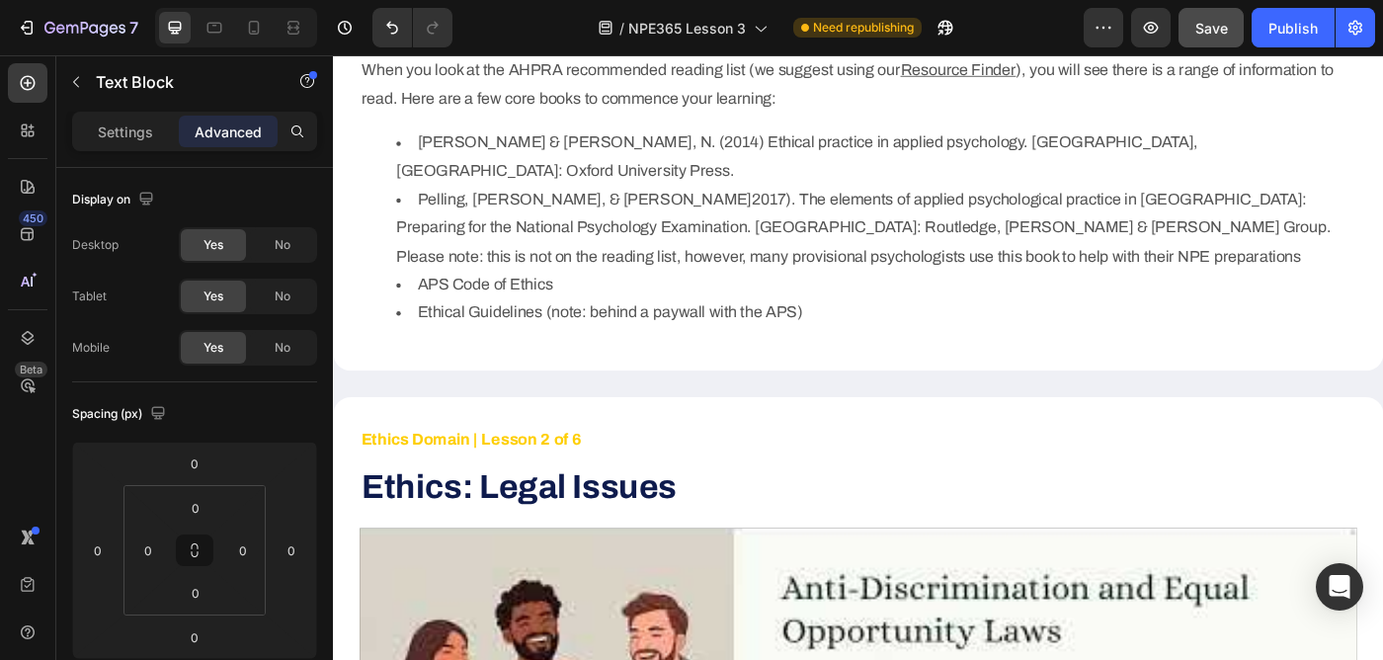
scroll to position [941, 0]
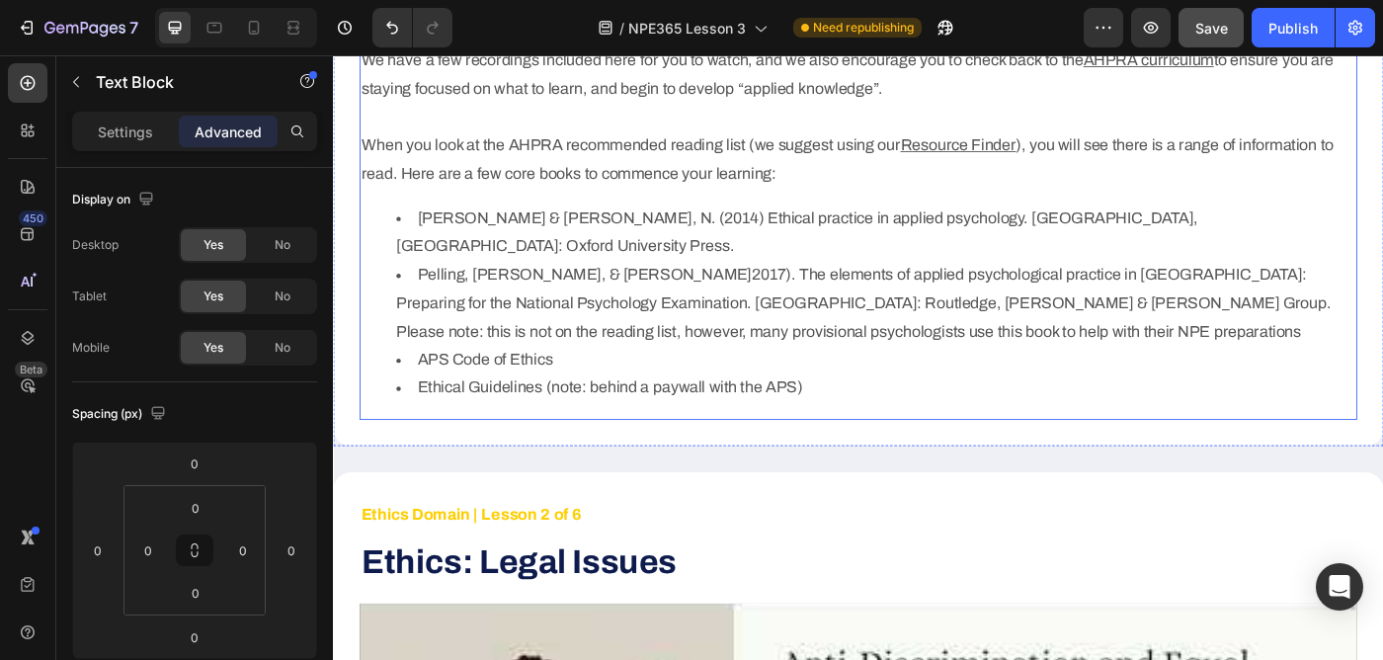
click at [602, 309] on li "Pelling, [PERSON_NAME], & [PERSON_NAME]2017). The elements of applied psycholog…" at bounding box center [945, 334] width 1082 height 96
click at [543, 298] on div "Welcome to the Ethics domain. We have a few recordings included here for you to…" at bounding box center [925, 222] width 1126 height 488
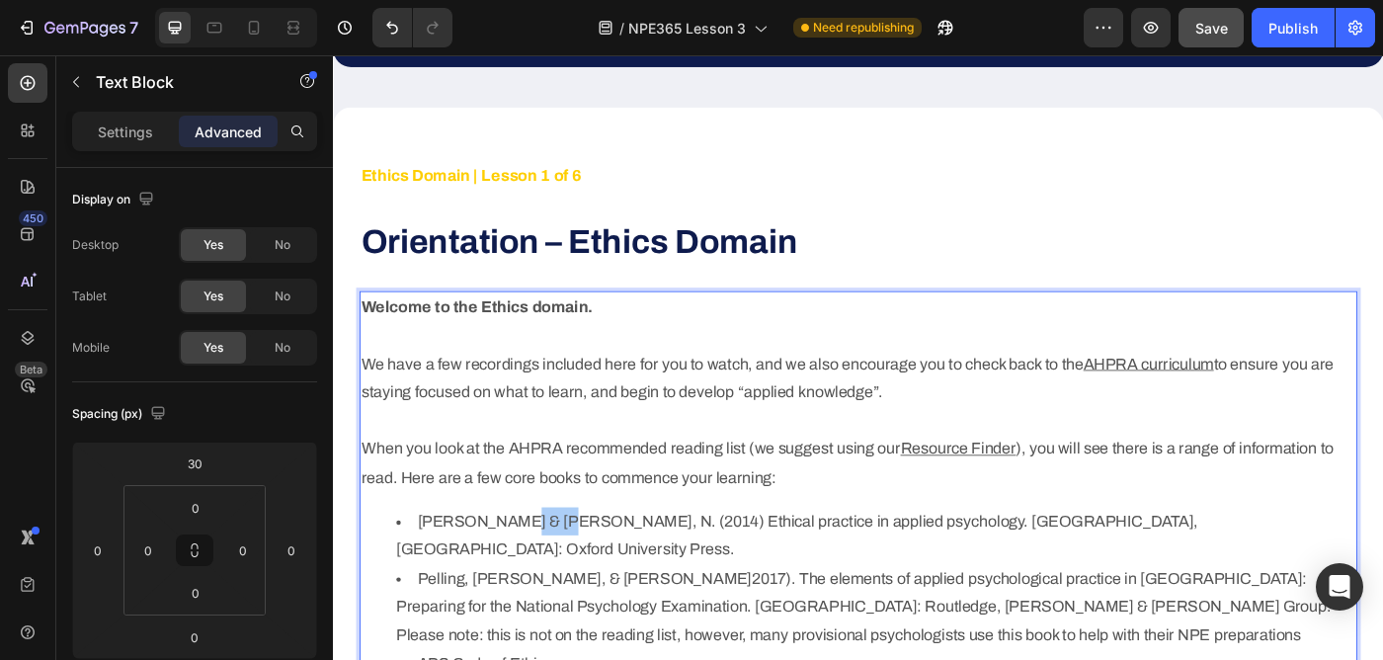
click at [543, 285] on strong "Orientation – Ethics Domain" at bounding box center [610, 265] width 492 height 40
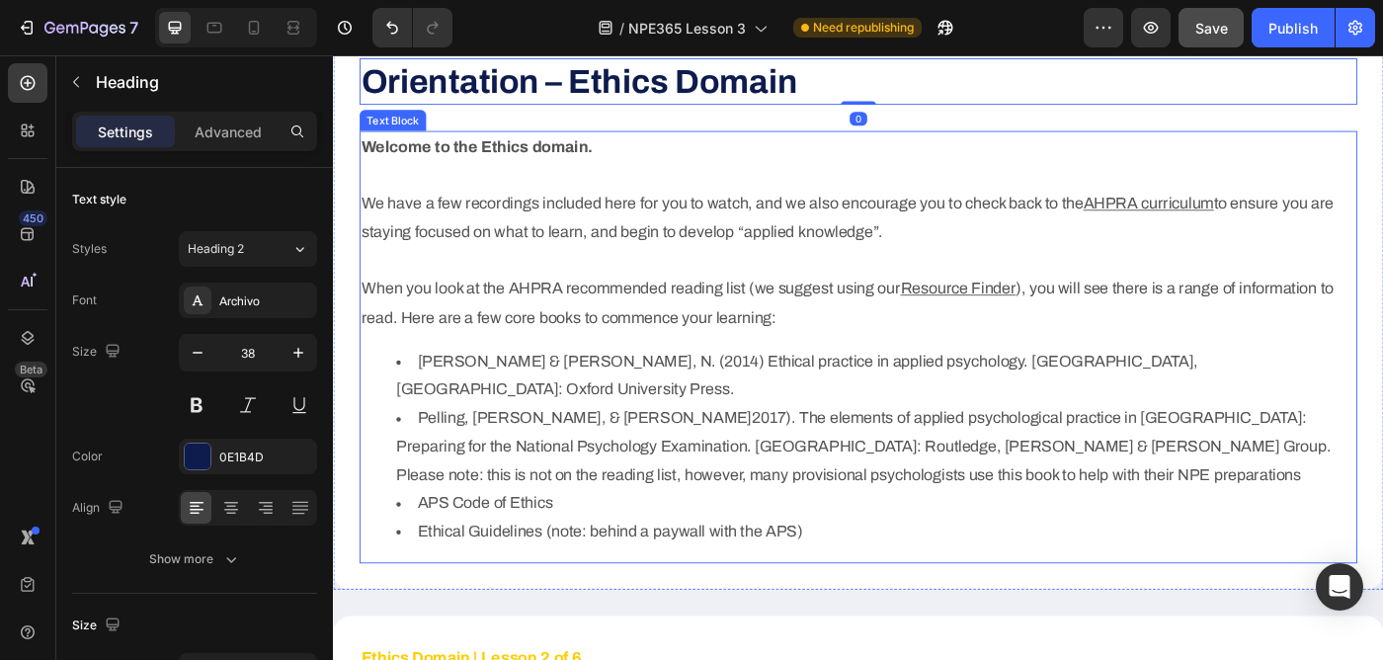
scroll to position [793, 0]
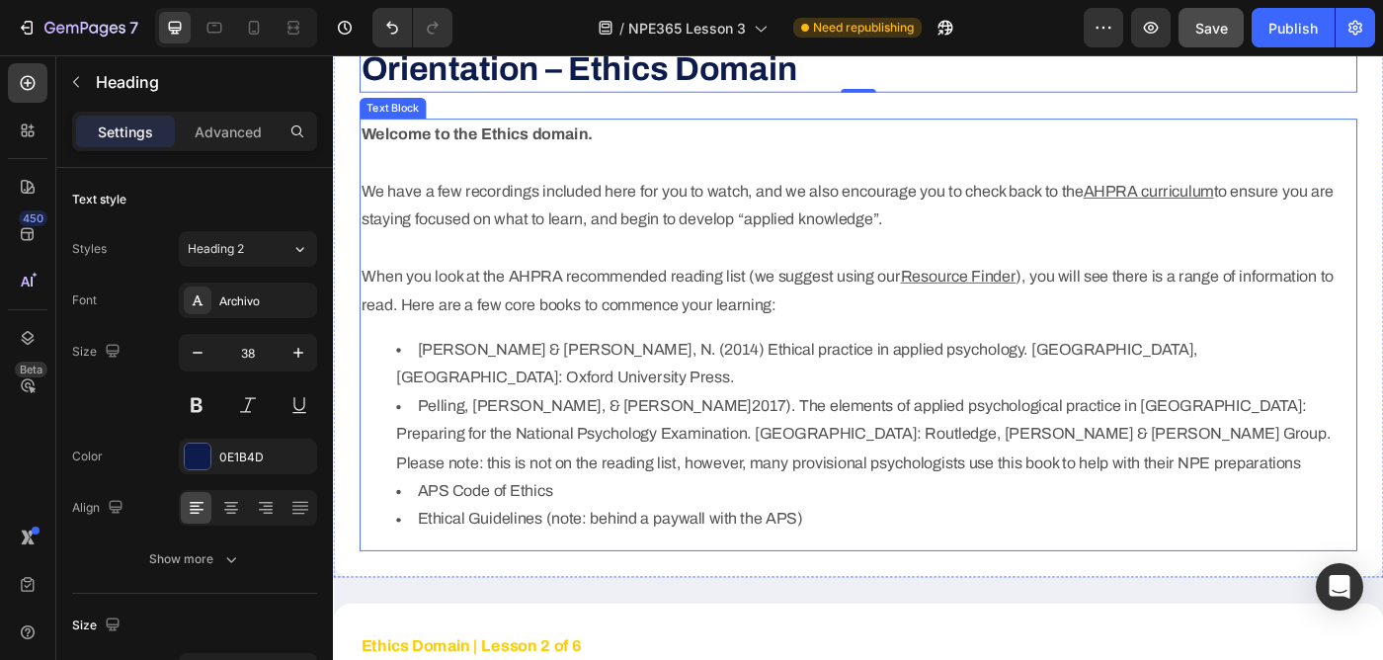
click at [429, 383] on li "[PERSON_NAME] & [PERSON_NAME], N. (2014) Ethical practice in applied psychology…" at bounding box center [945, 402] width 1082 height 64
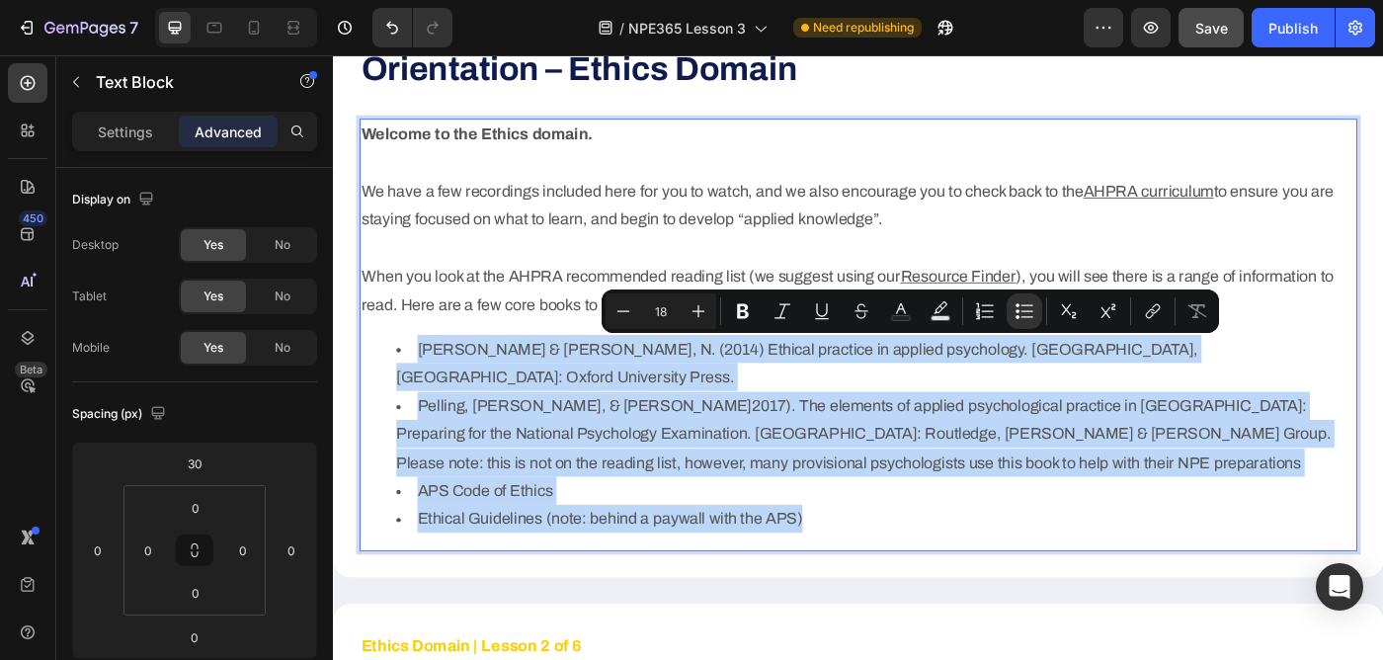
drag, startPoint x: 430, startPoint y: 385, endPoint x: 882, endPoint y: 558, distance: 484.2
click at [882, 558] on ul "[PERSON_NAME] & [PERSON_NAME], N. (2014) Ethical practice in applied psychology…" at bounding box center [925, 482] width 1122 height 224
click at [1112, 435] on li "Pelling, [PERSON_NAME], & [PERSON_NAME]2017). The elements of applied psycholog…" at bounding box center [945, 483] width 1082 height 96
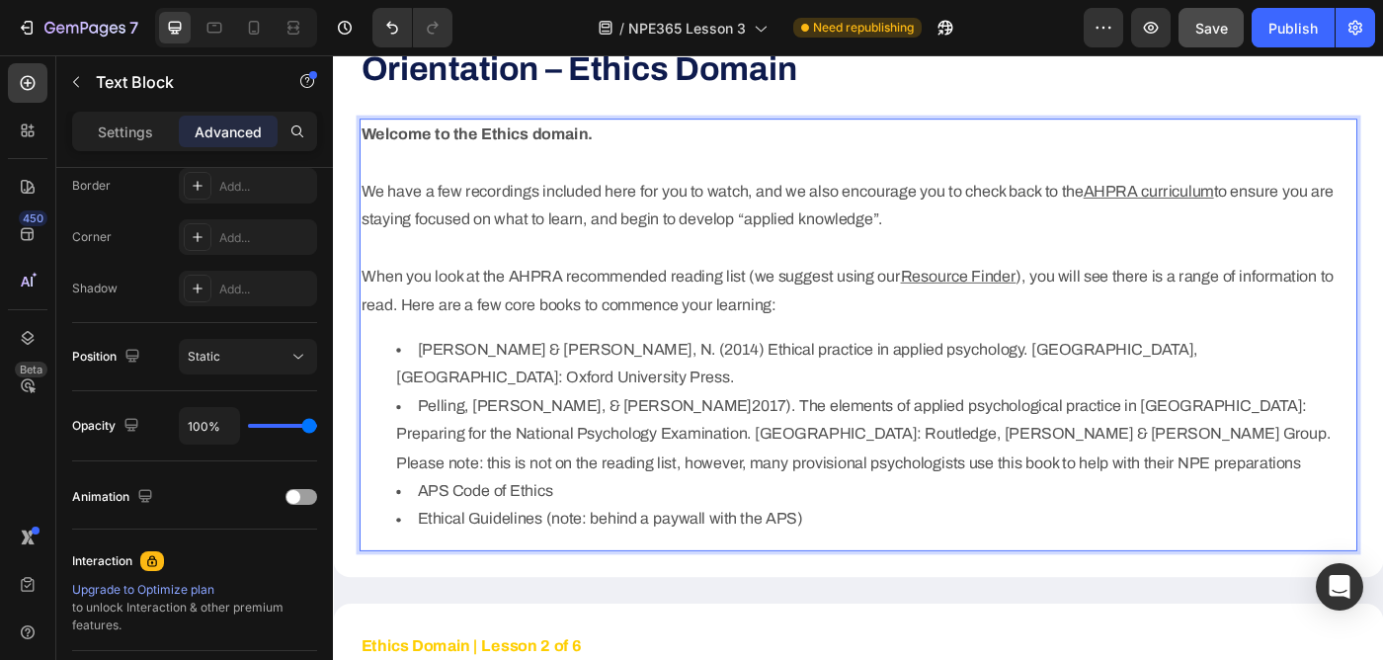
scroll to position [769, 0]
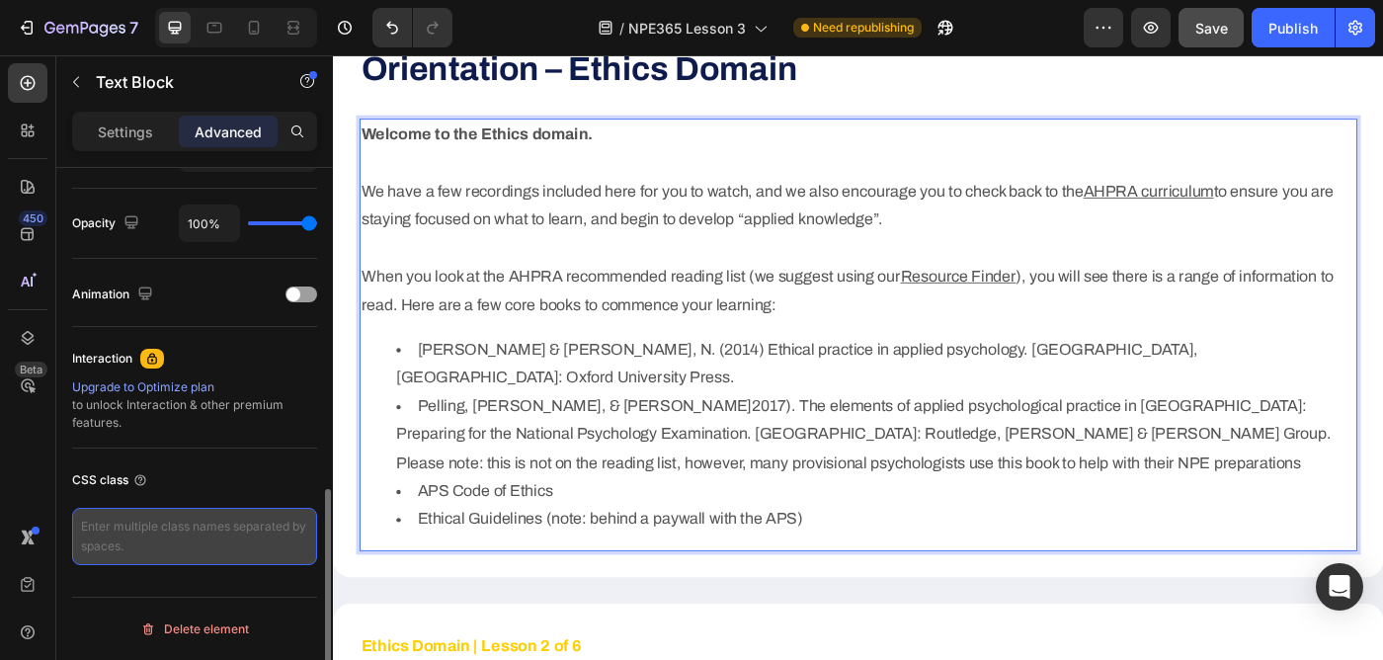
click at [200, 532] on textarea at bounding box center [194, 536] width 245 height 57
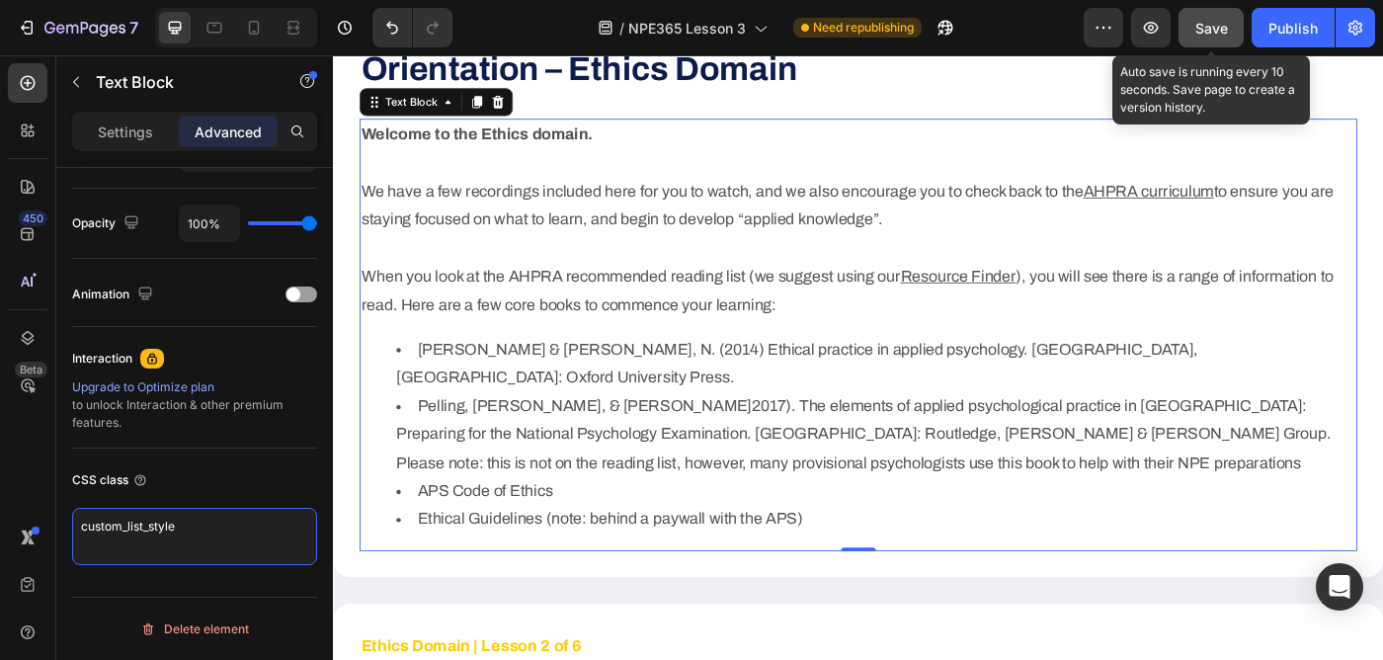
type textarea "custom_list_style"
click at [1230, 30] on button "Save" at bounding box center [1210, 28] width 65 height 40
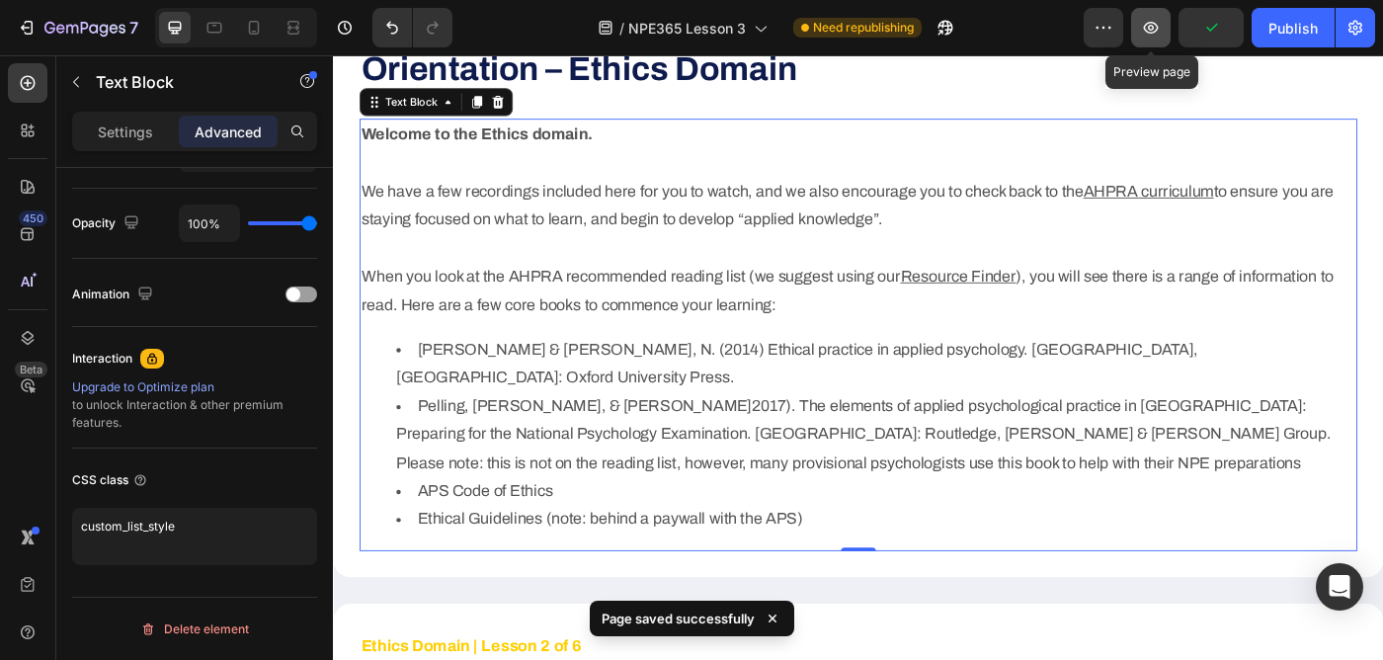
click at [1152, 40] on button "button" at bounding box center [1151, 28] width 40 height 40
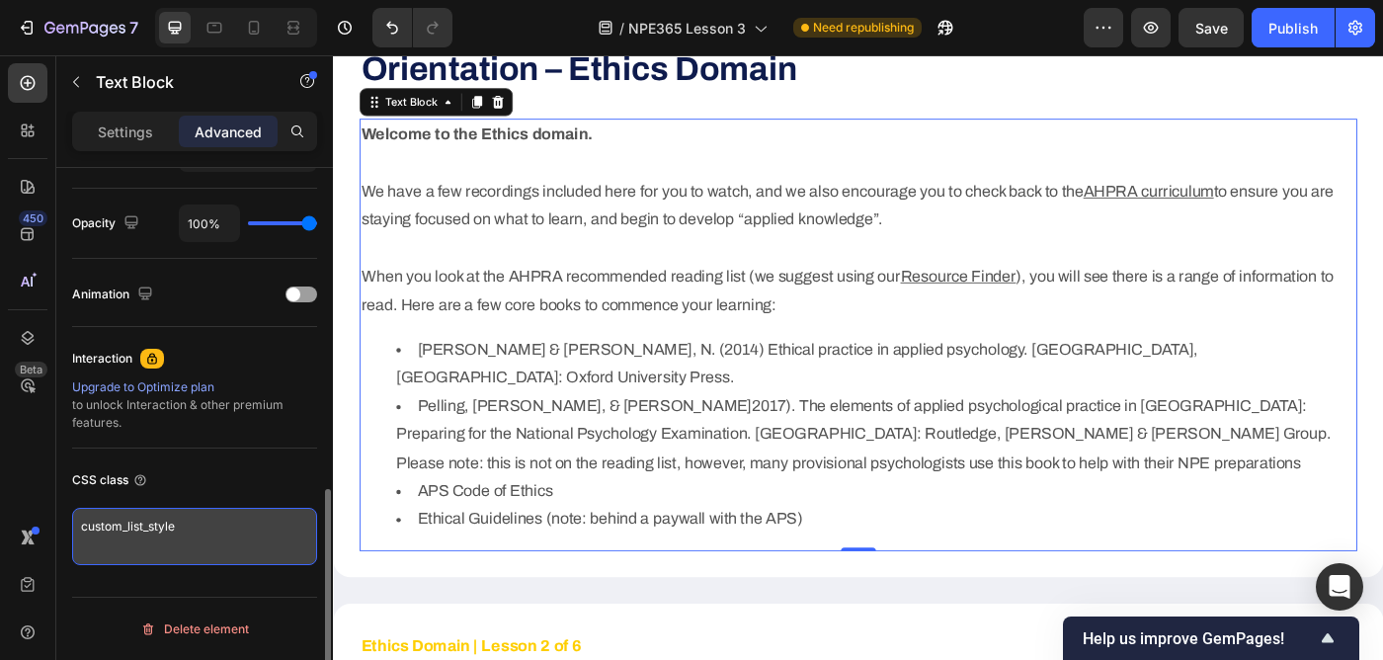
click at [140, 538] on textarea "custom_list_style" at bounding box center [194, 536] width 245 height 57
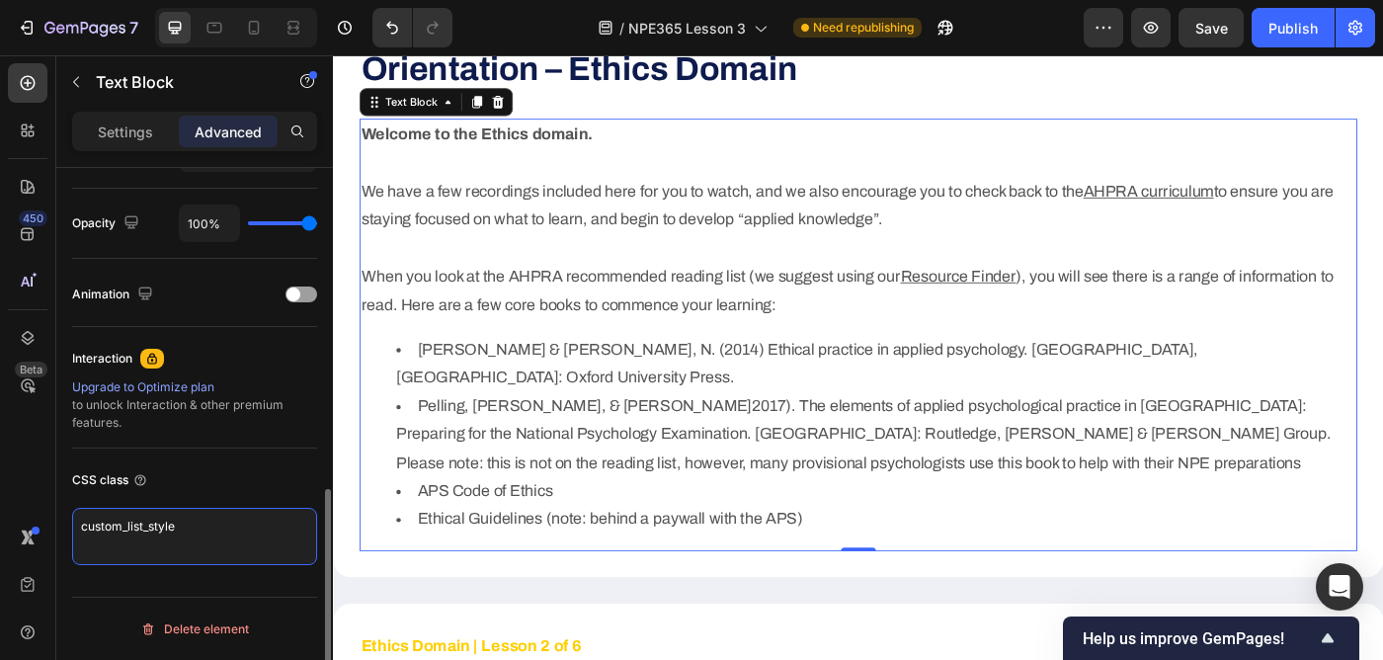
click at [140, 538] on textarea "custom_list_style" at bounding box center [194, 536] width 245 height 57
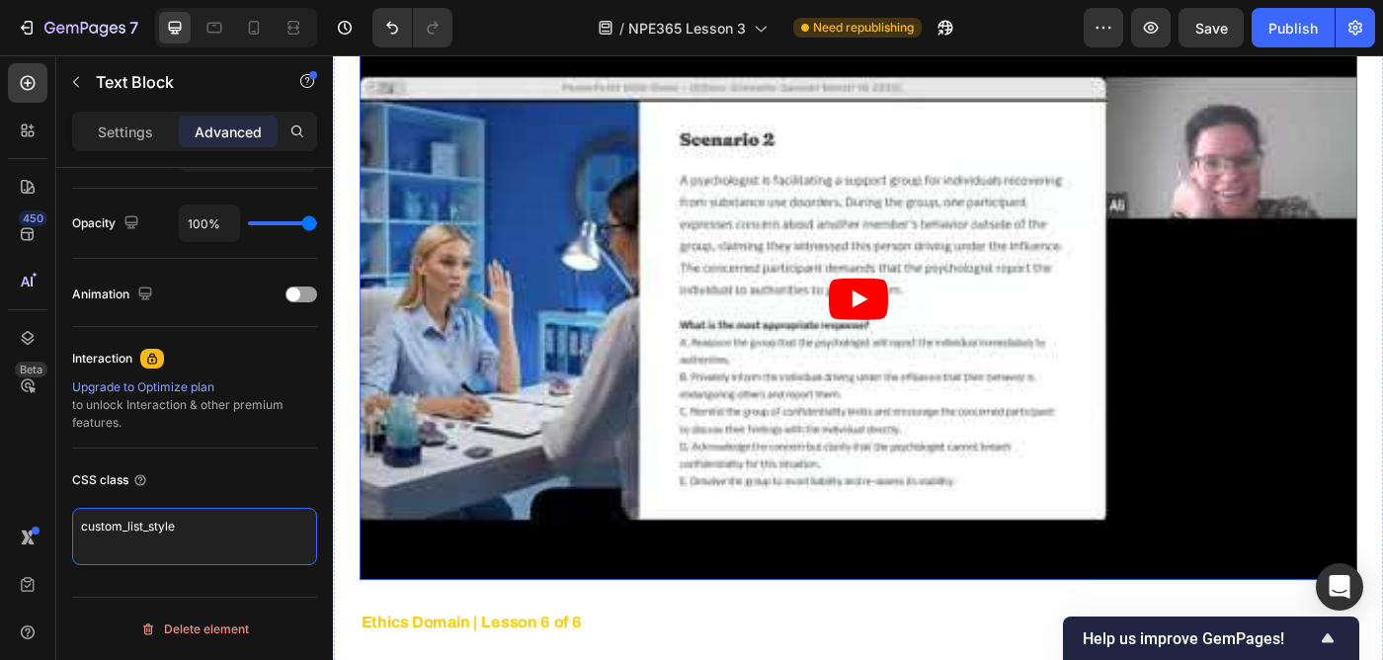
scroll to position [6217, 0]
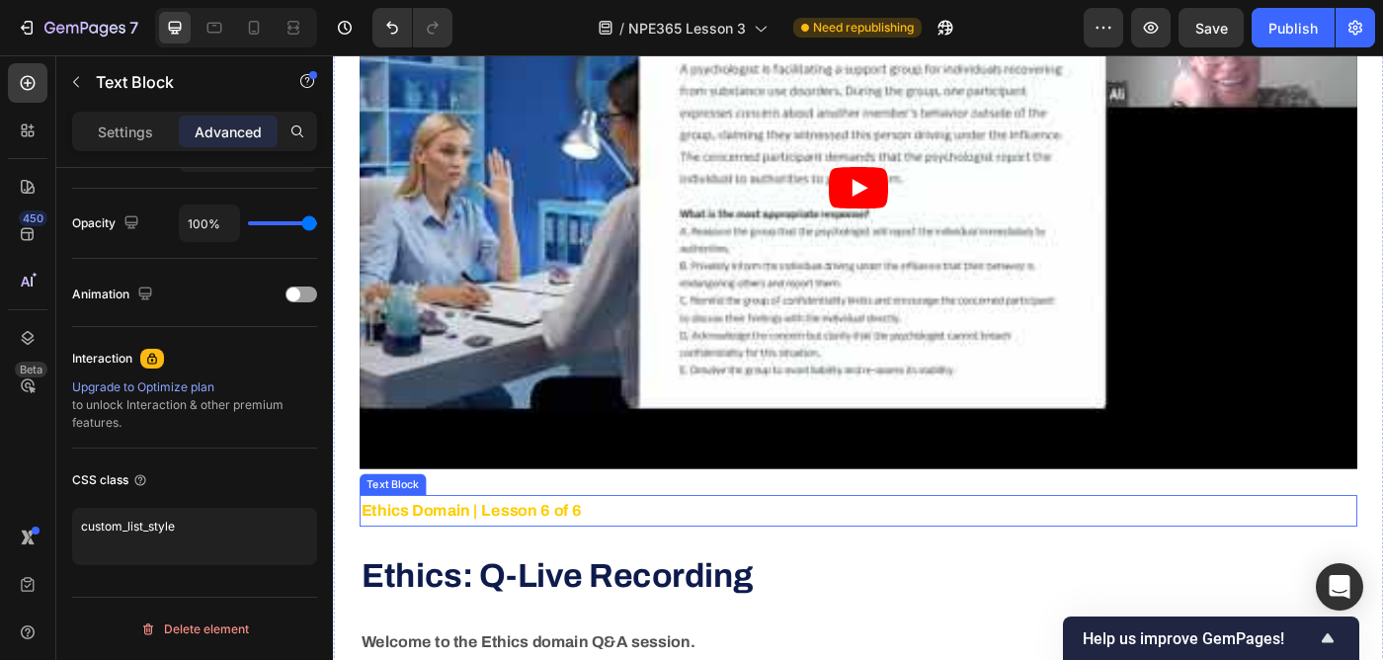
click at [472, 559] on strong "Ethics Domain | Lesson 6 of 6" at bounding box center [488, 569] width 249 height 20
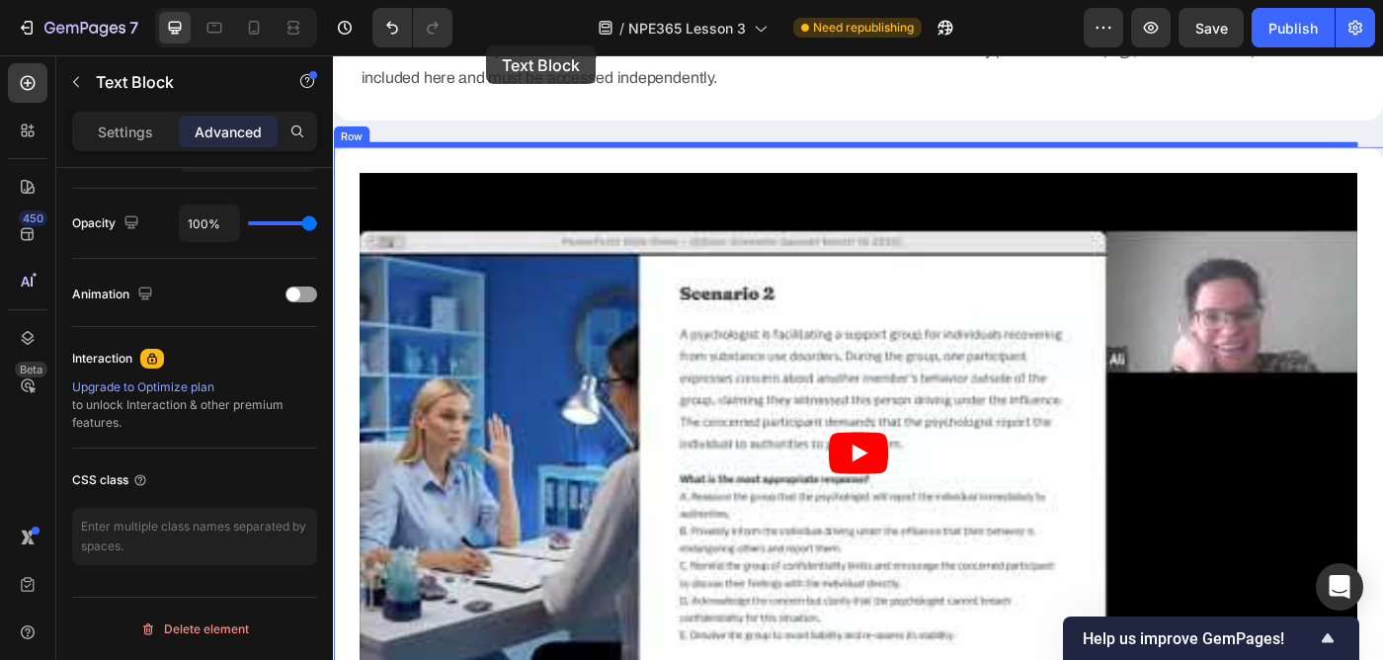
scroll to position [5829, 0]
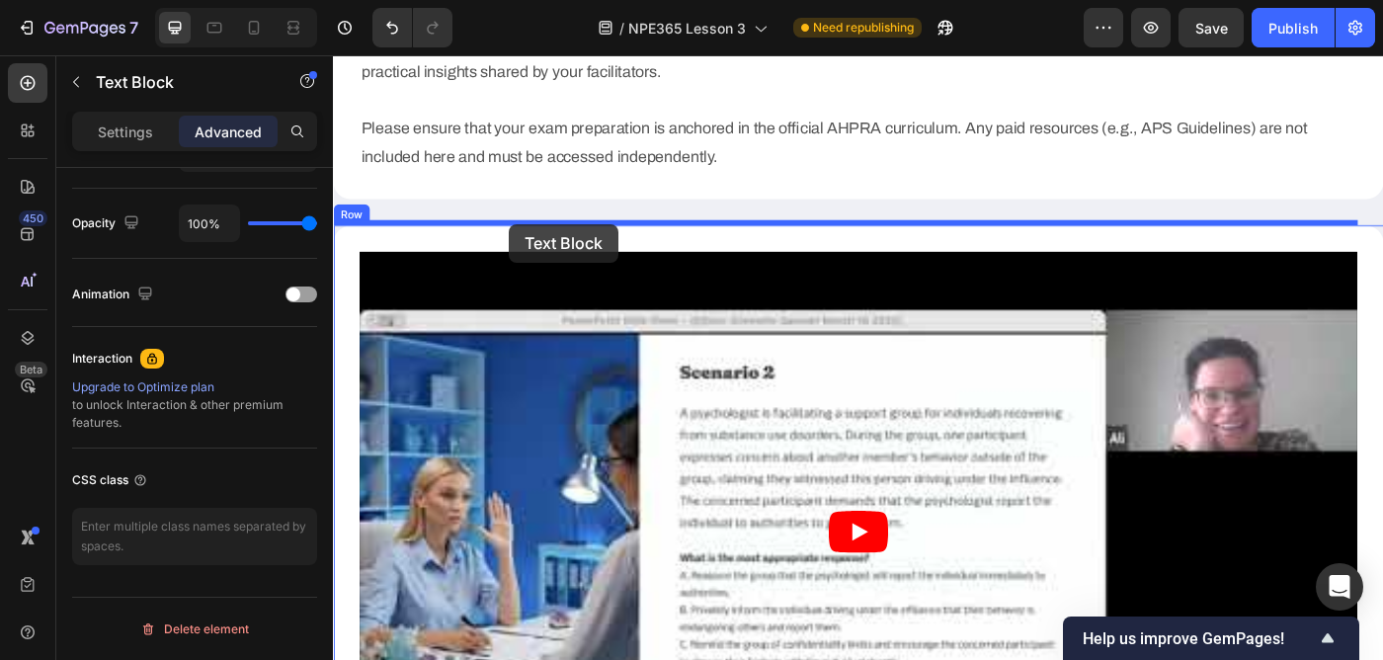
drag, startPoint x: 381, startPoint y: 500, endPoint x: 531, endPoint y: 246, distance: 294.9
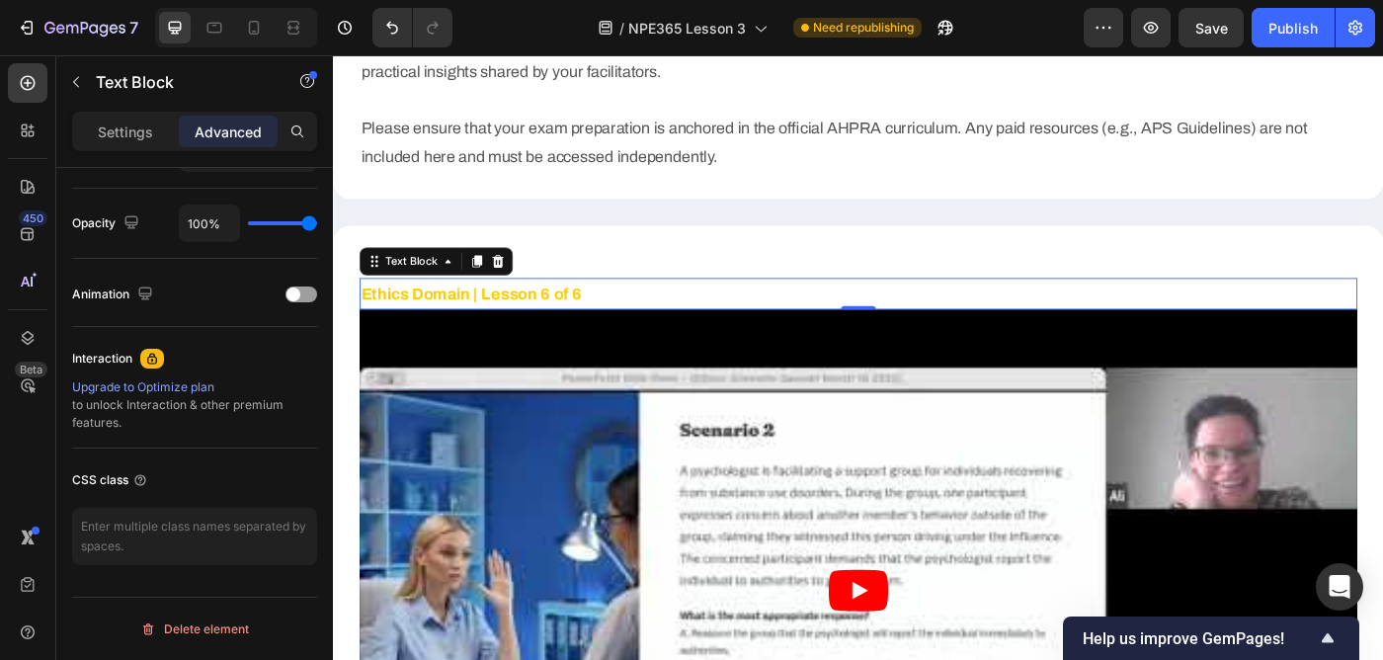
click at [581, 308] on p "Ethics Domain | Lesson 6 of 6" at bounding box center [925, 324] width 1122 height 32
click at [555, 314] on strong "Ethics Domain | Lesson 6 of 6" at bounding box center [488, 324] width 249 height 20
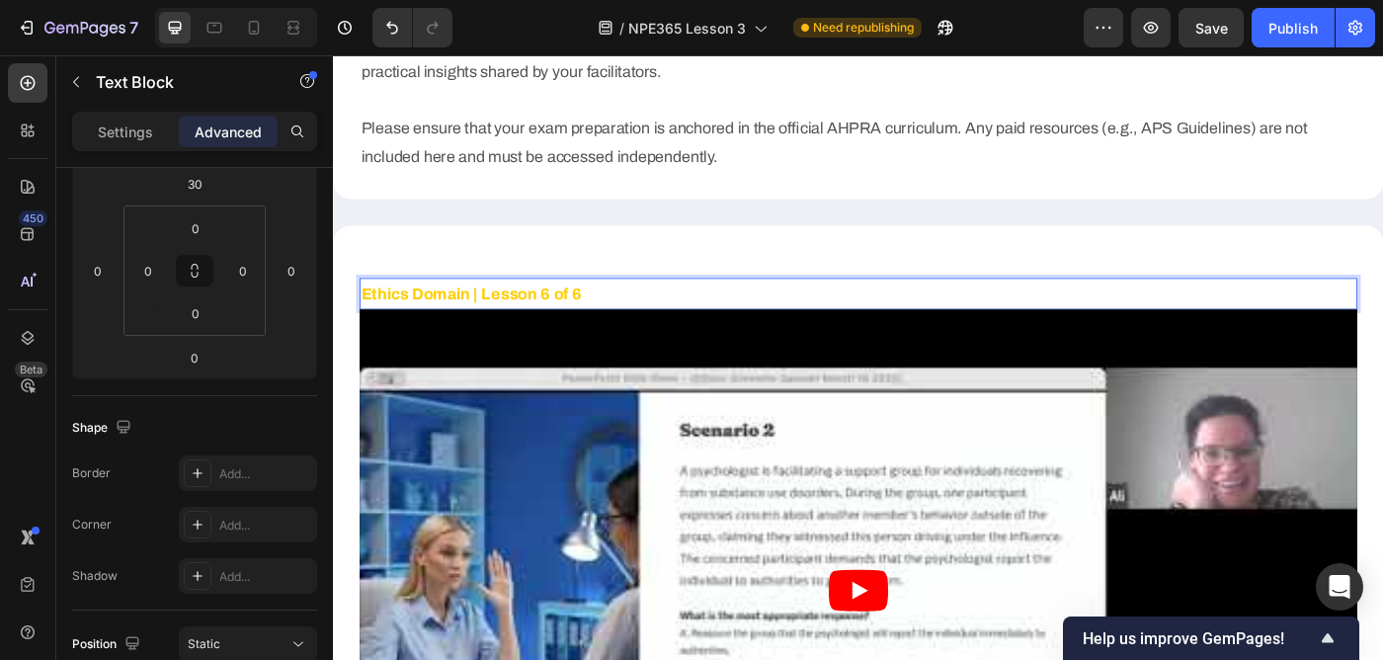
scroll to position [0, 0]
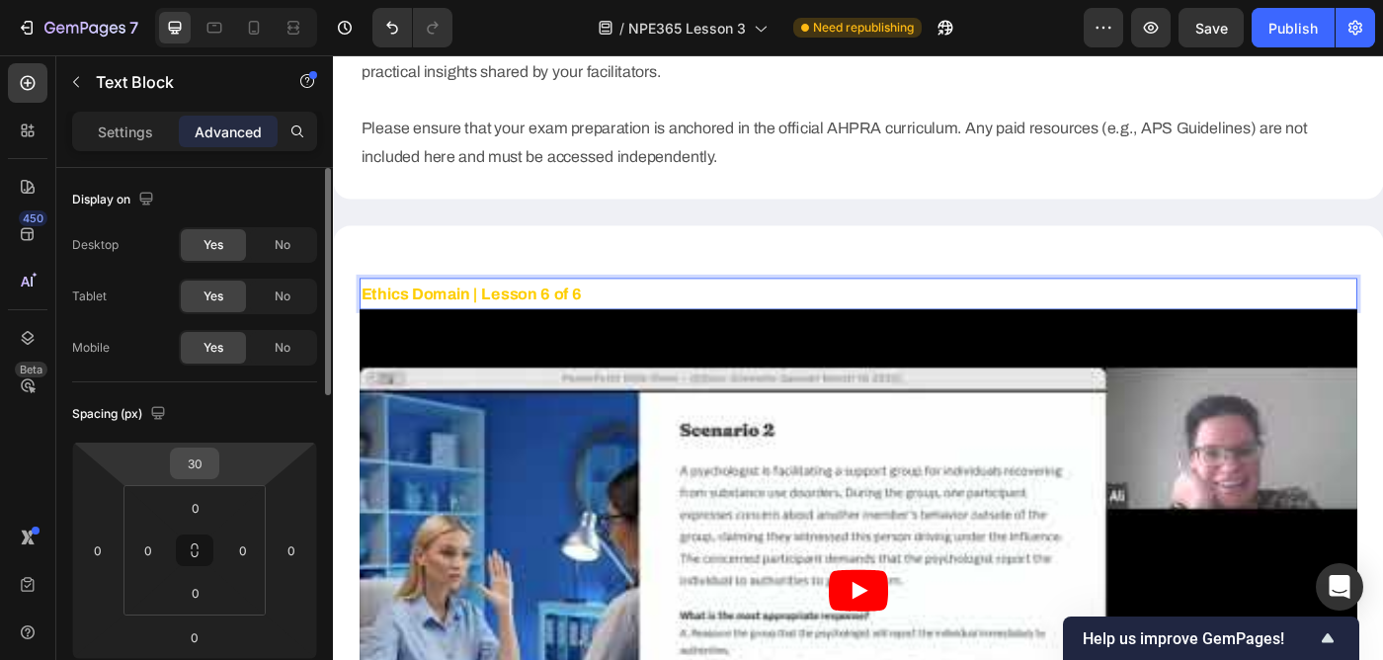
click at [206, 466] on input "30" at bounding box center [195, 463] width 40 height 30
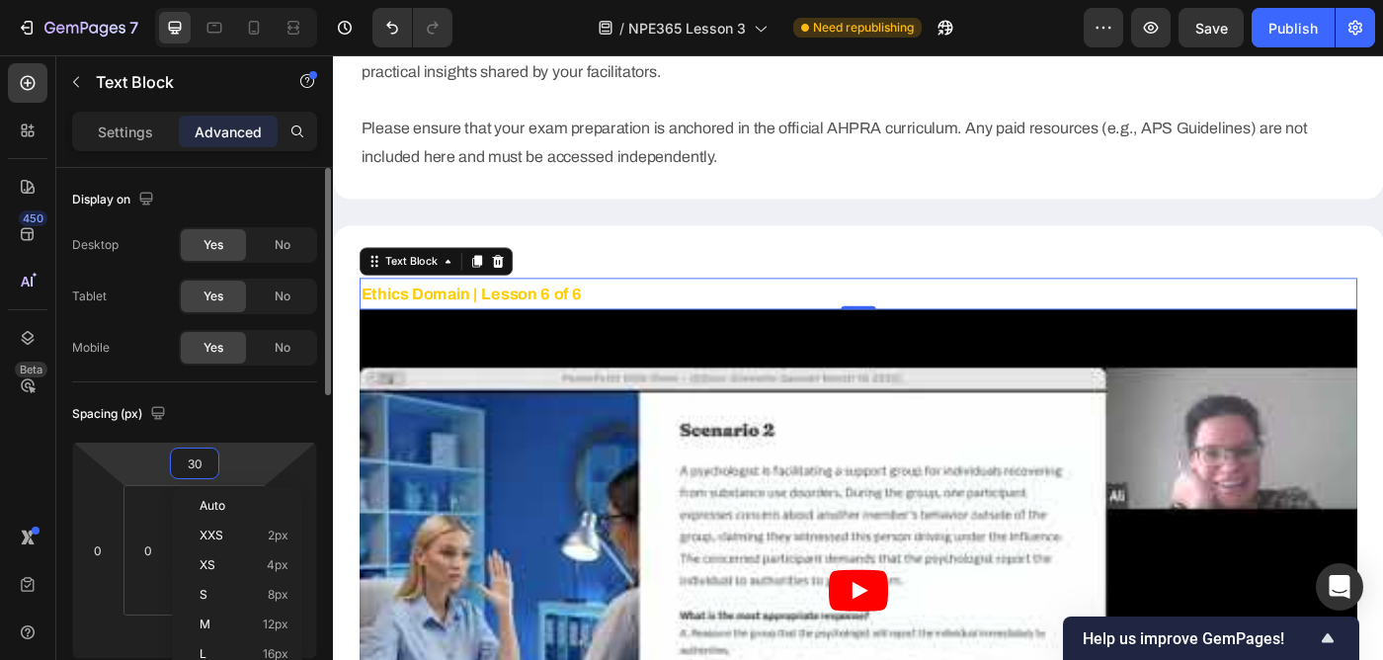
type input "0"
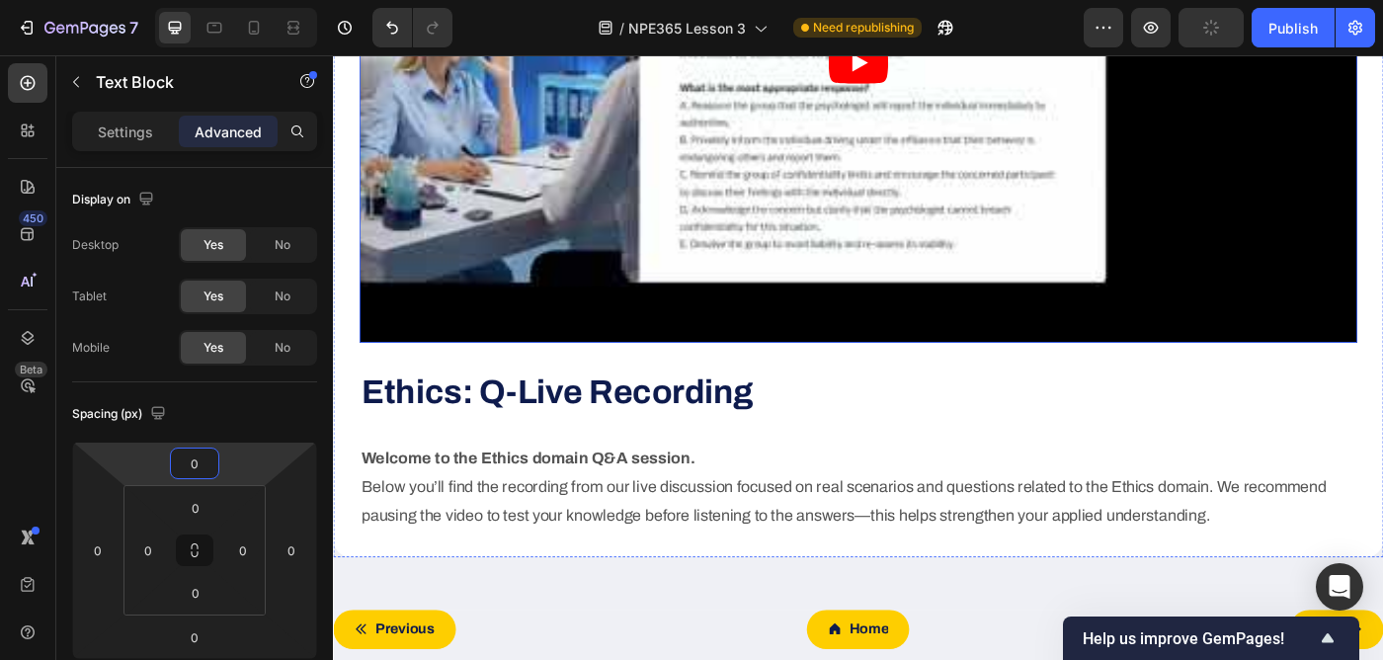
scroll to position [6419, 0]
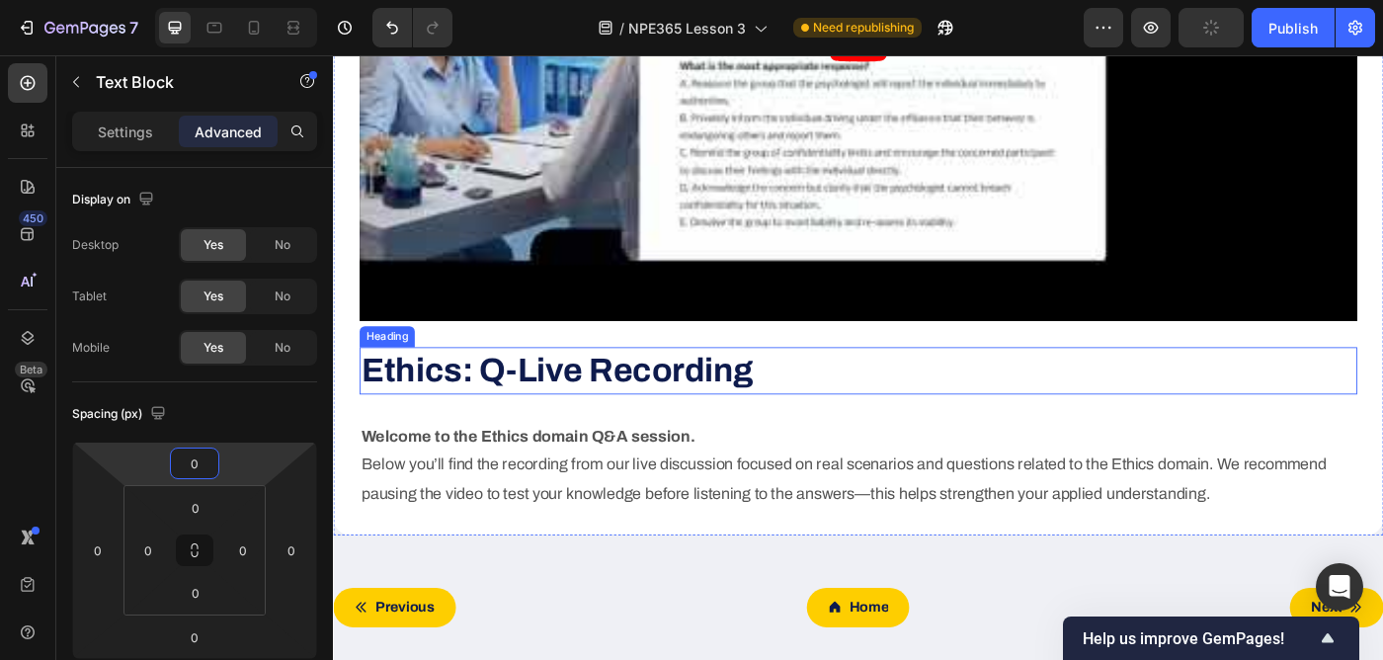
click at [618, 390] on strong "Ethics: Q-Live Recording" at bounding box center [585, 410] width 442 height 40
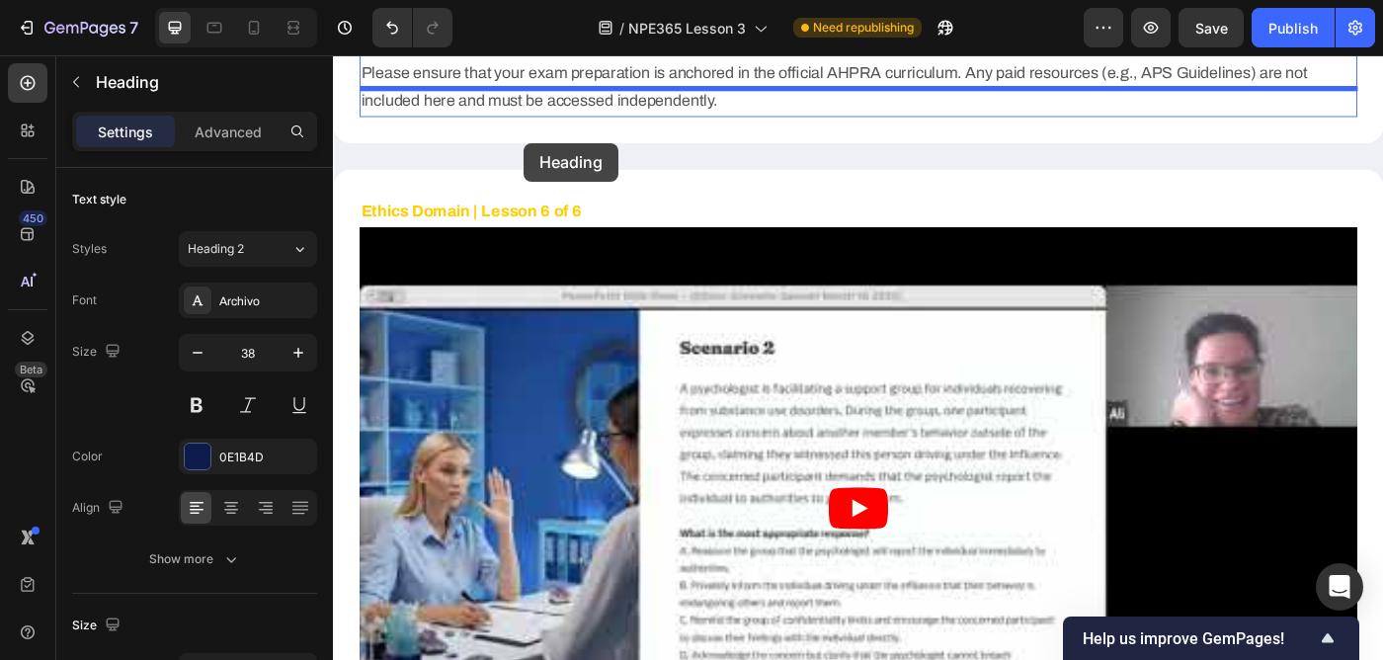
scroll to position [5829, 0]
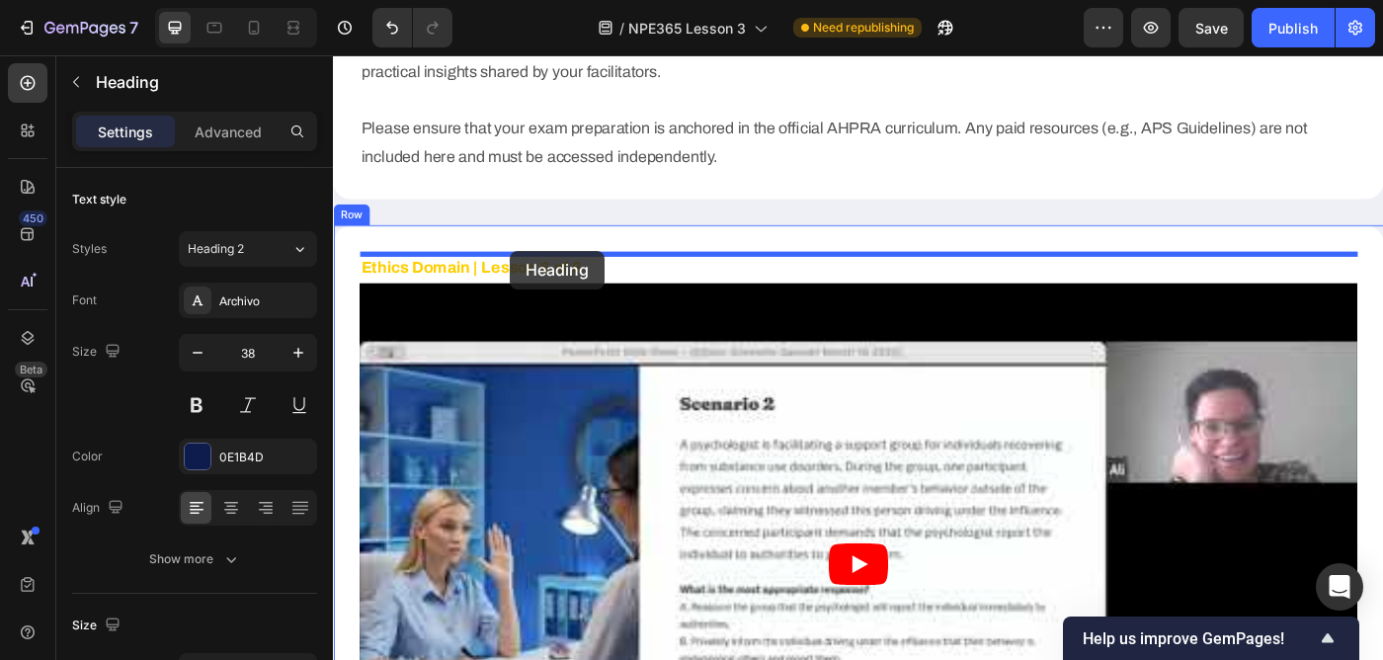
drag, startPoint x: 375, startPoint y: 336, endPoint x: 532, endPoint y: 276, distance: 168.2
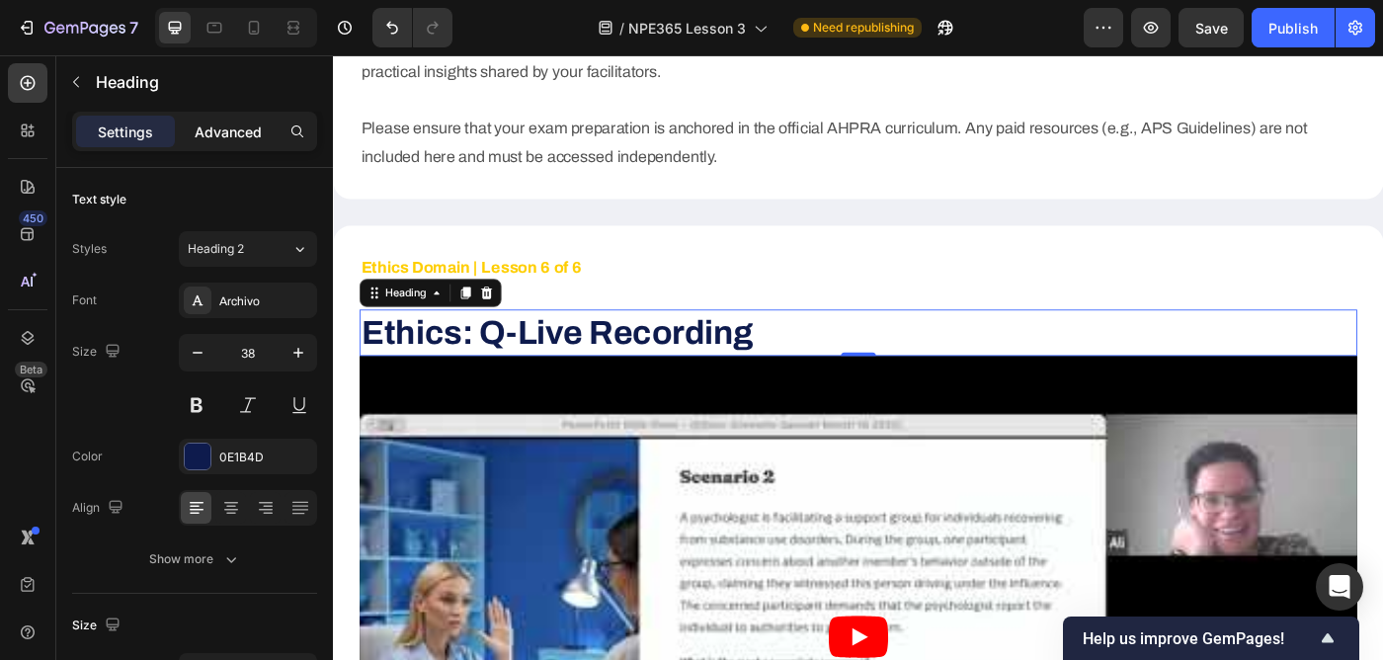
click at [215, 119] on div "Advanced" at bounding box center [228, 132] width 99 height 32
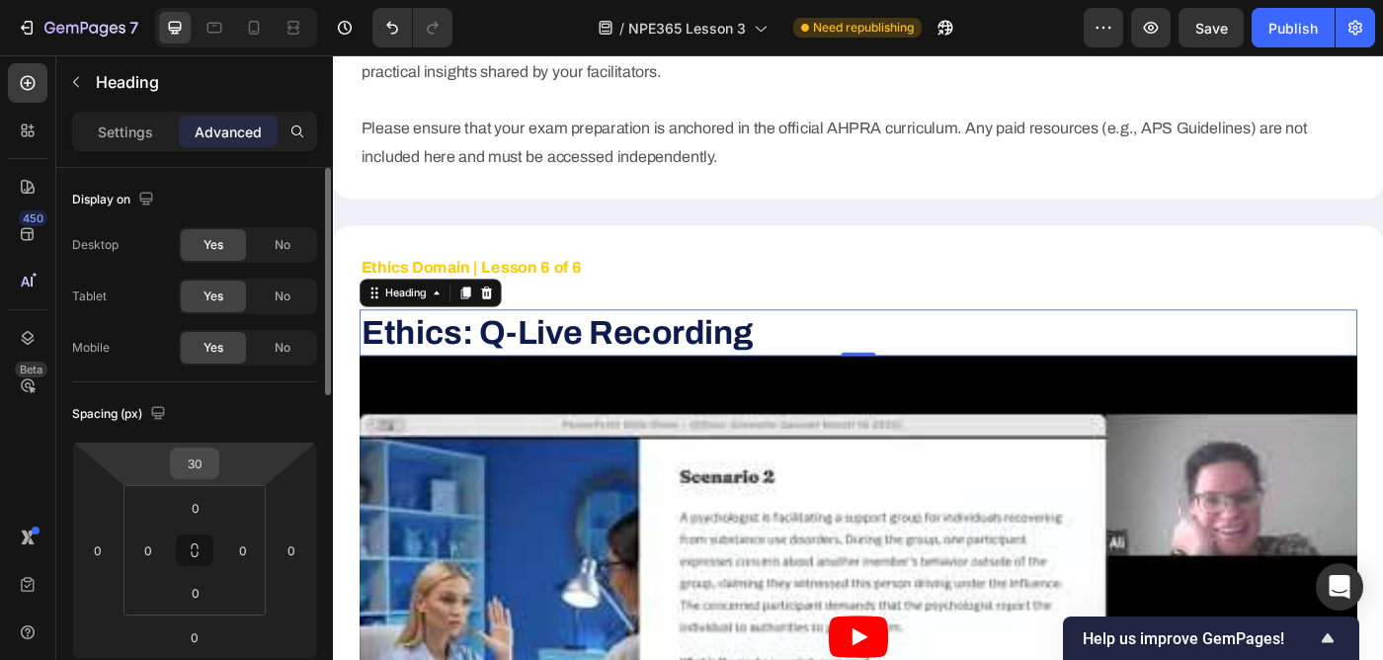
click at [201, 465] on input "30" at bounding box center [195, 463] width 40 height 30
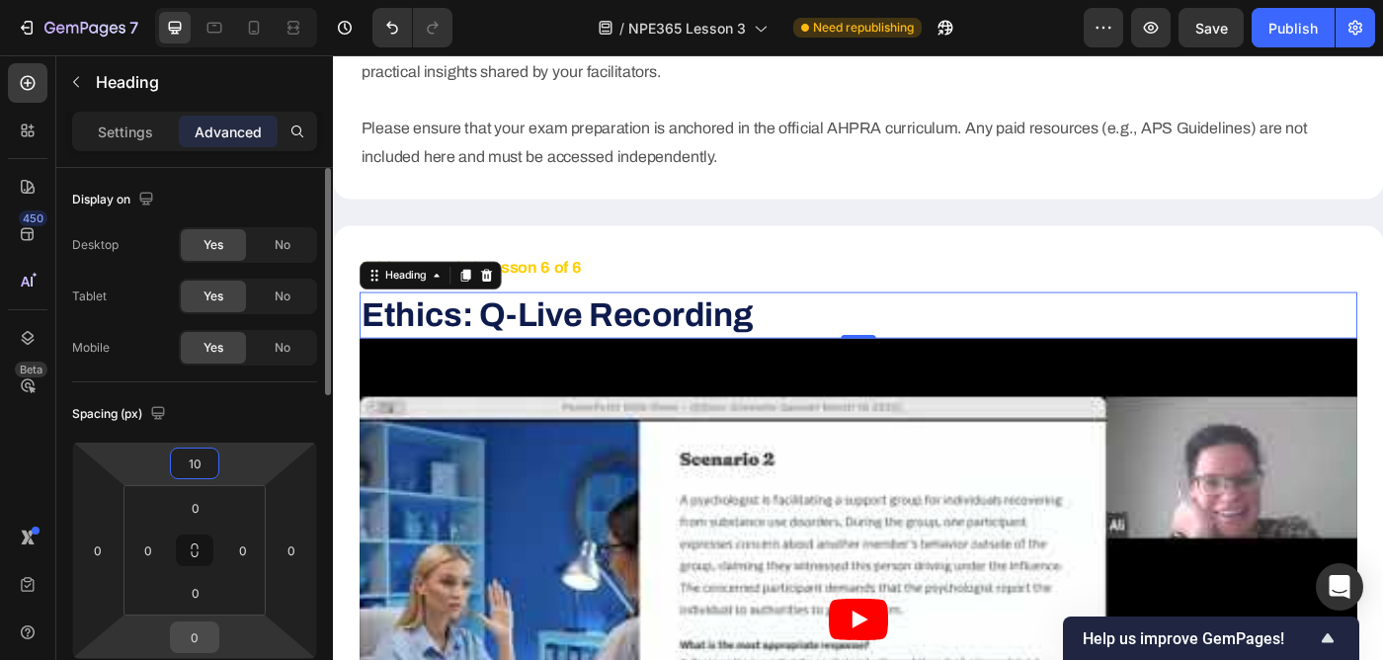
type input "10"
click at [198, 635] on input "0" at bounding box center [195, 637] width 40 height 30
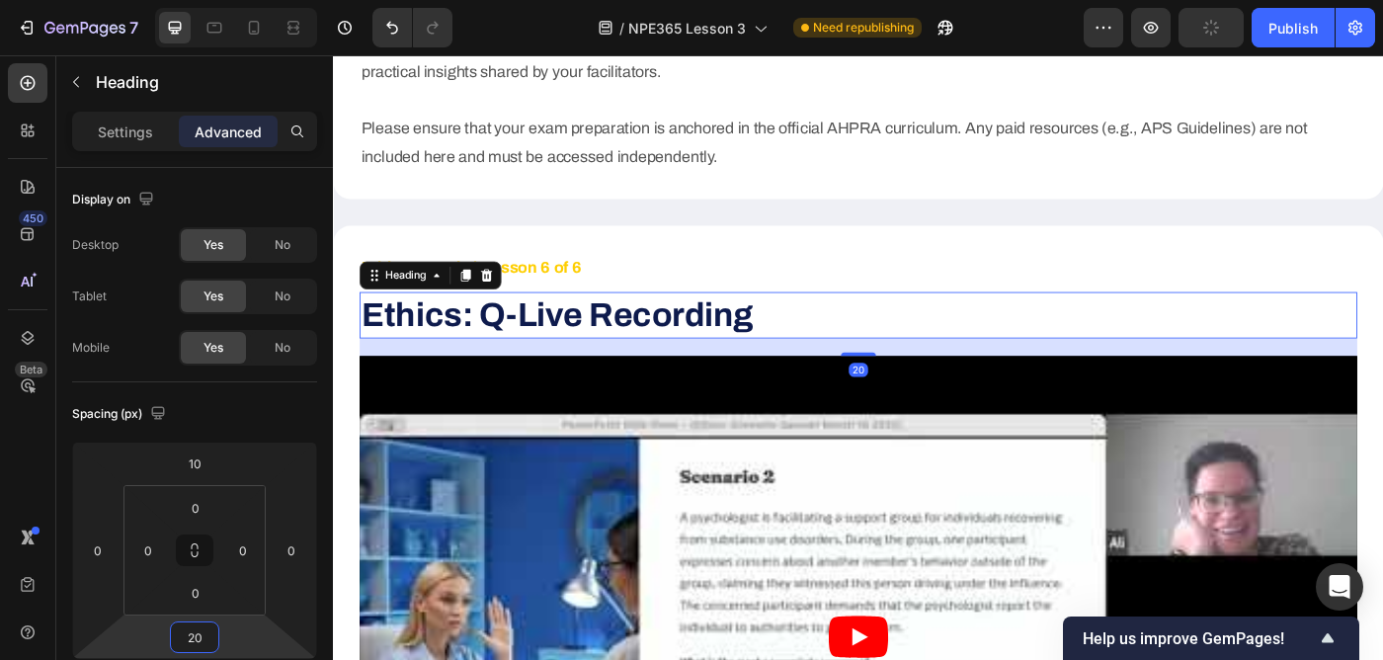
type input "20"
click at [39, 477] on div "450 Beta" at bounding box center [28, 290] width 40 height 454
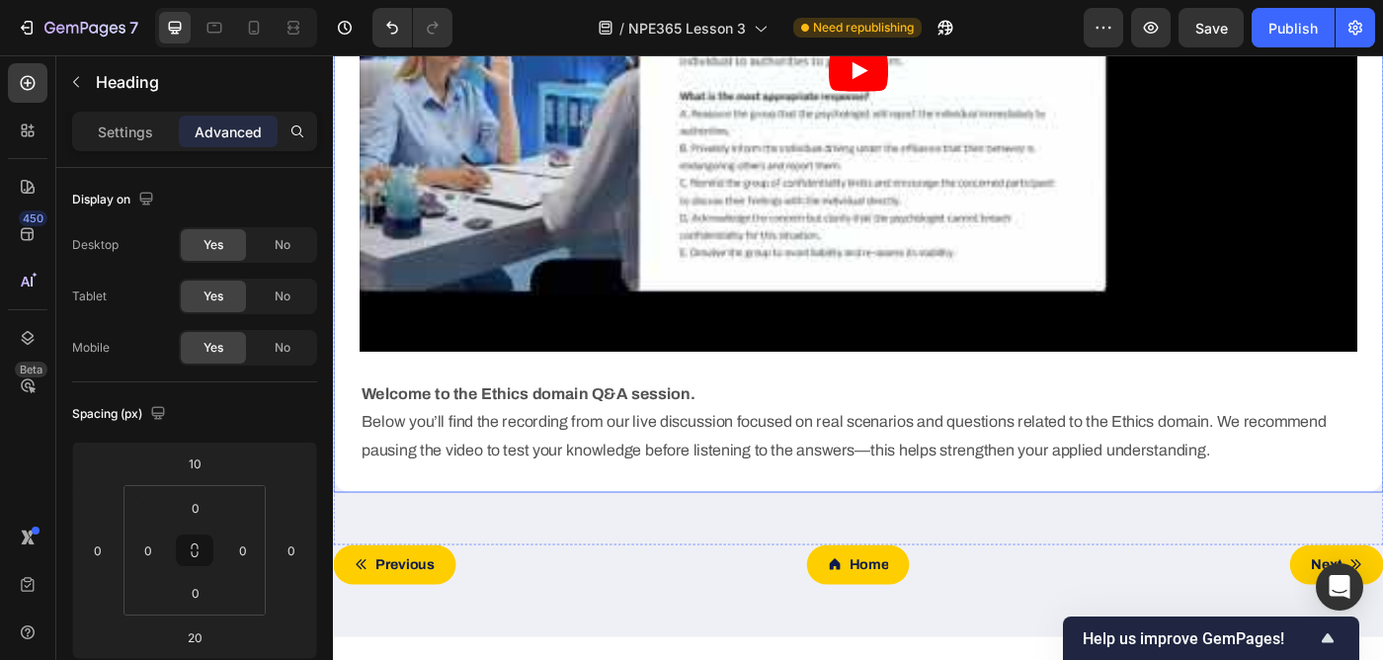
scroll to position [6418, 0]
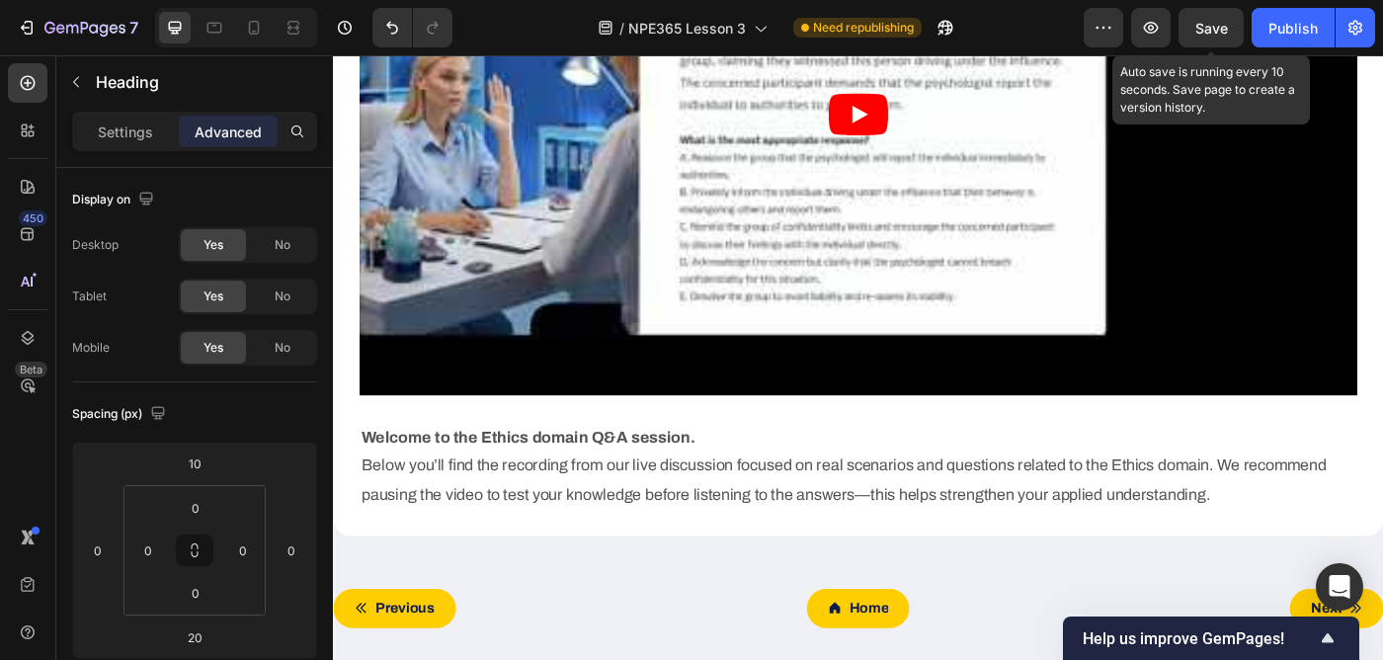
click at [1210, 26] on span "Save" at bounding box center [1211, 28] width 33 height 17
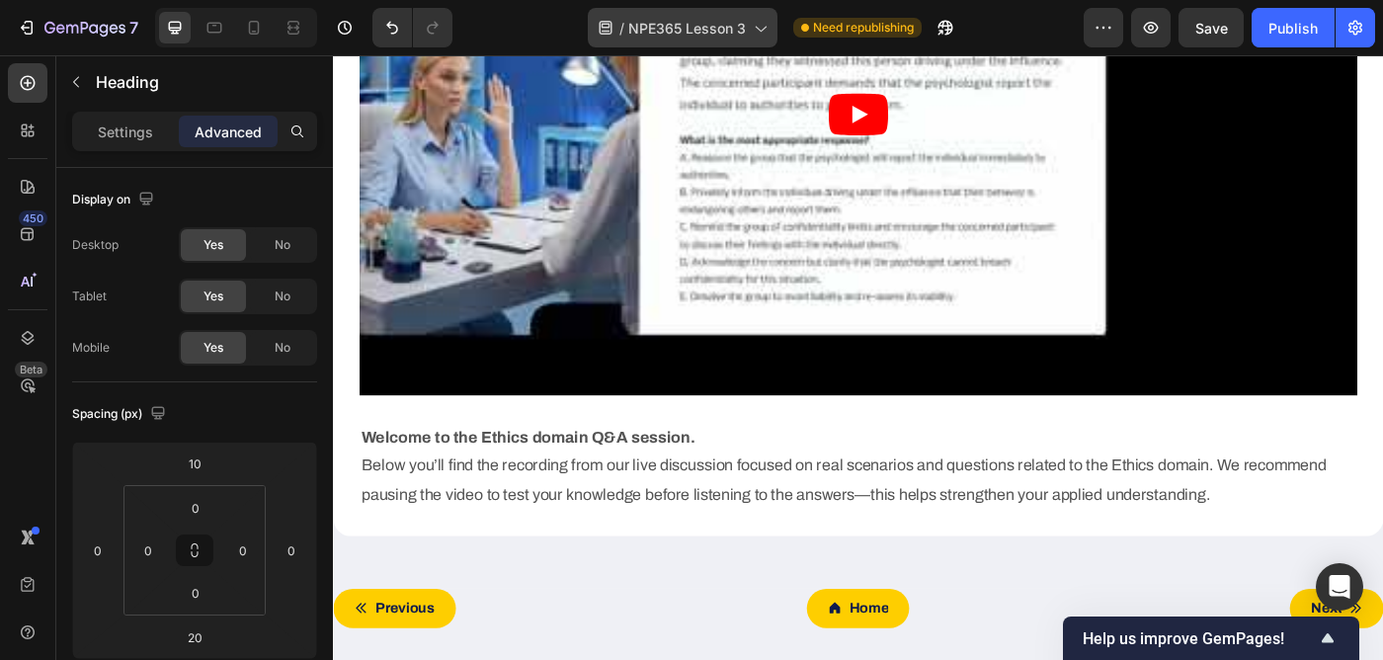
click at [690, 29] on span "NPE365 Lesson 3" at bounding box center [687, 28] width 118 height 21
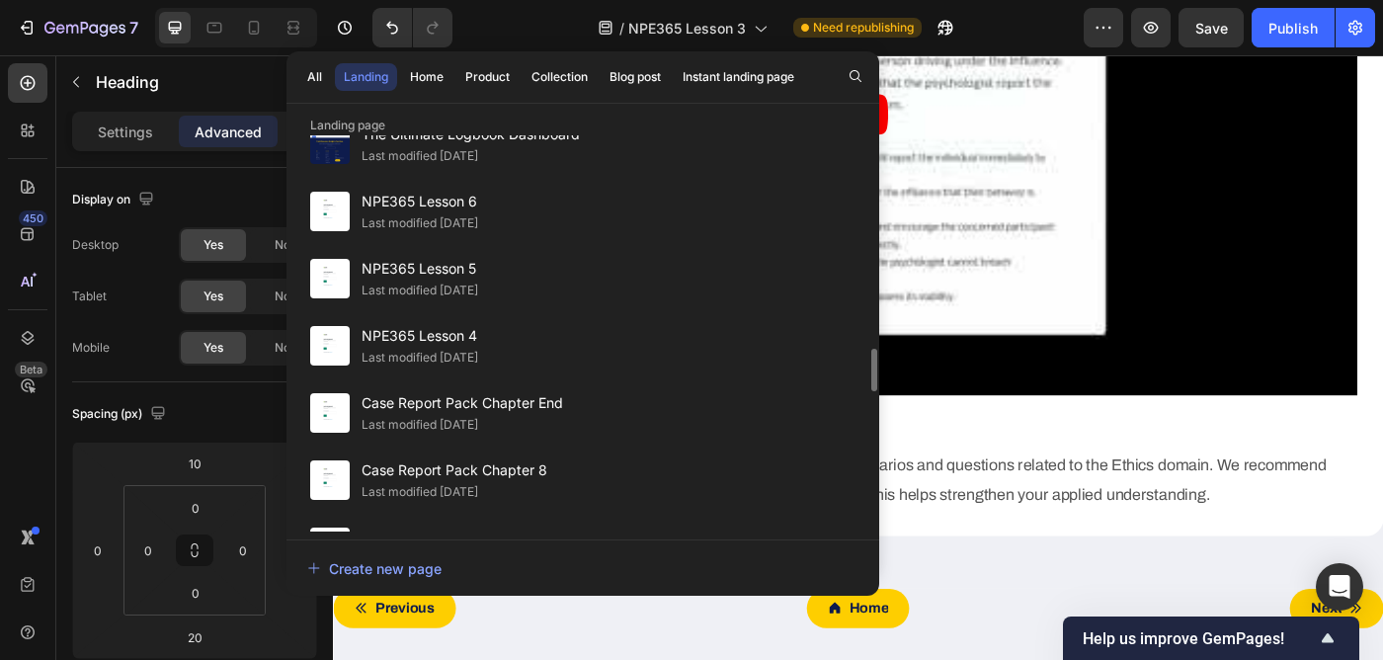
scroll to position [1982, 0]
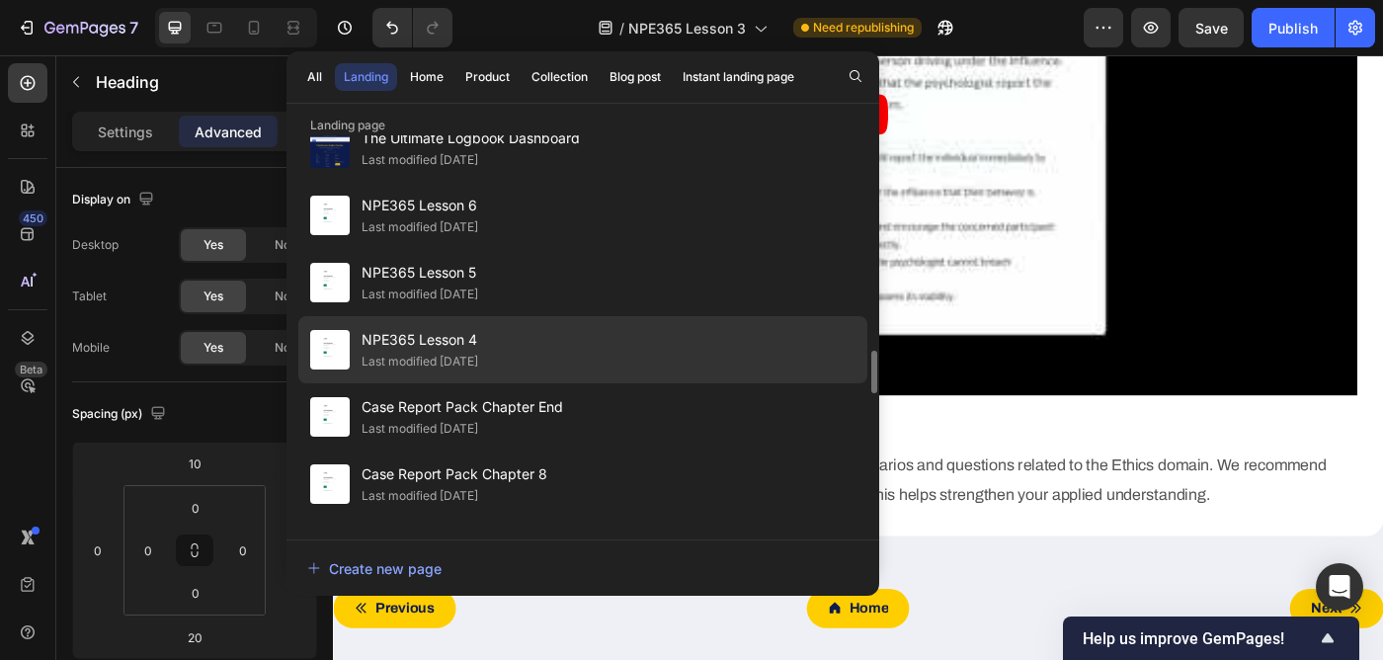
click at [566, 347] on div "NPE365 Lesson 4 Last modified [DATE]" at bounding box center [582, 349] width 569 height 67
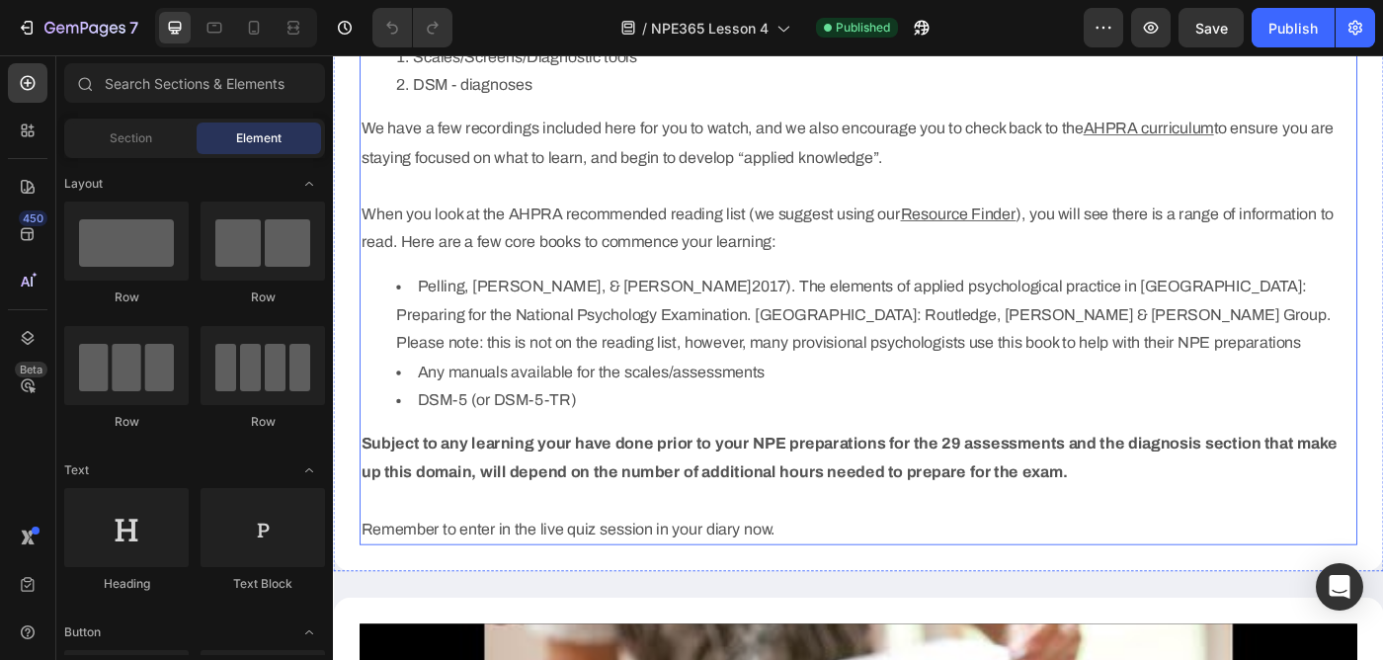
scroll to position [1140, 0]
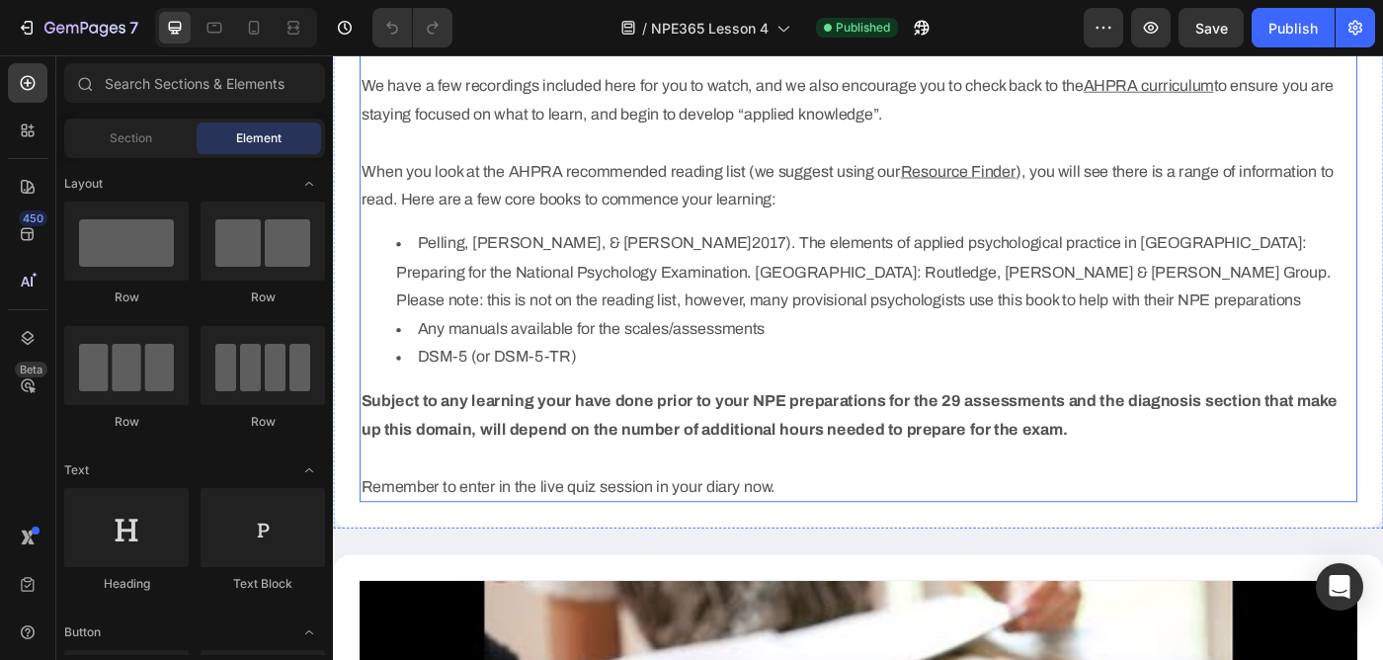
click at [598, 545] on p "Subject to any learning your have done prior to your NPE preparations for the 2…" at bounding box center [925, 493] width 1122 height 128
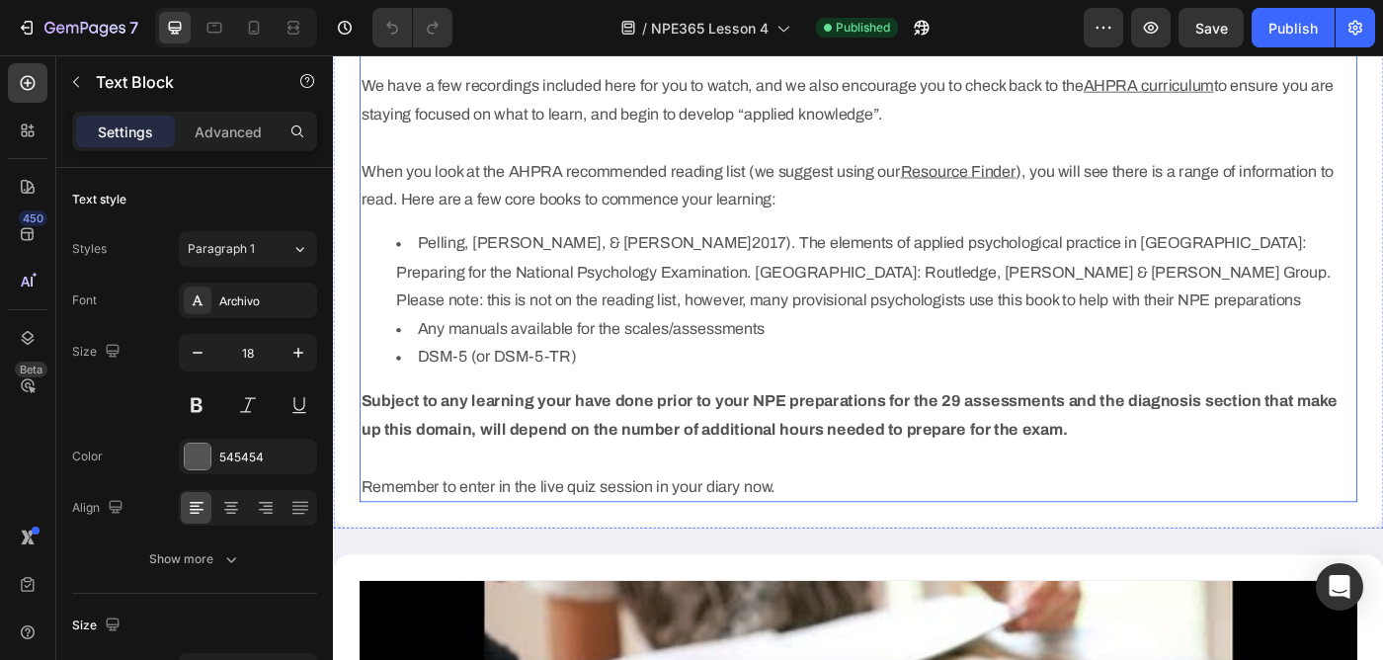
click at [598, 545] on p "Subject to any learning your have done prior to your NPE preparations for the 2…" at bounding box center [925, 493] width 1122 height 128
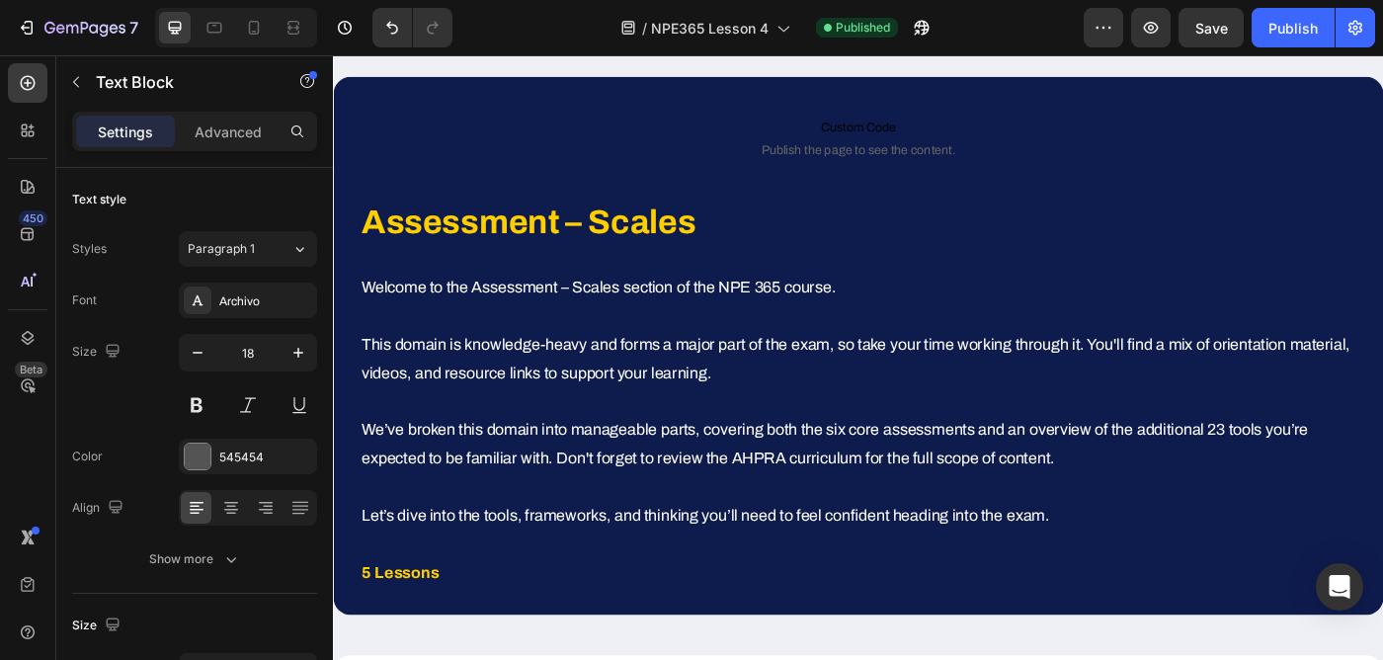
scroll to position [0, 0]
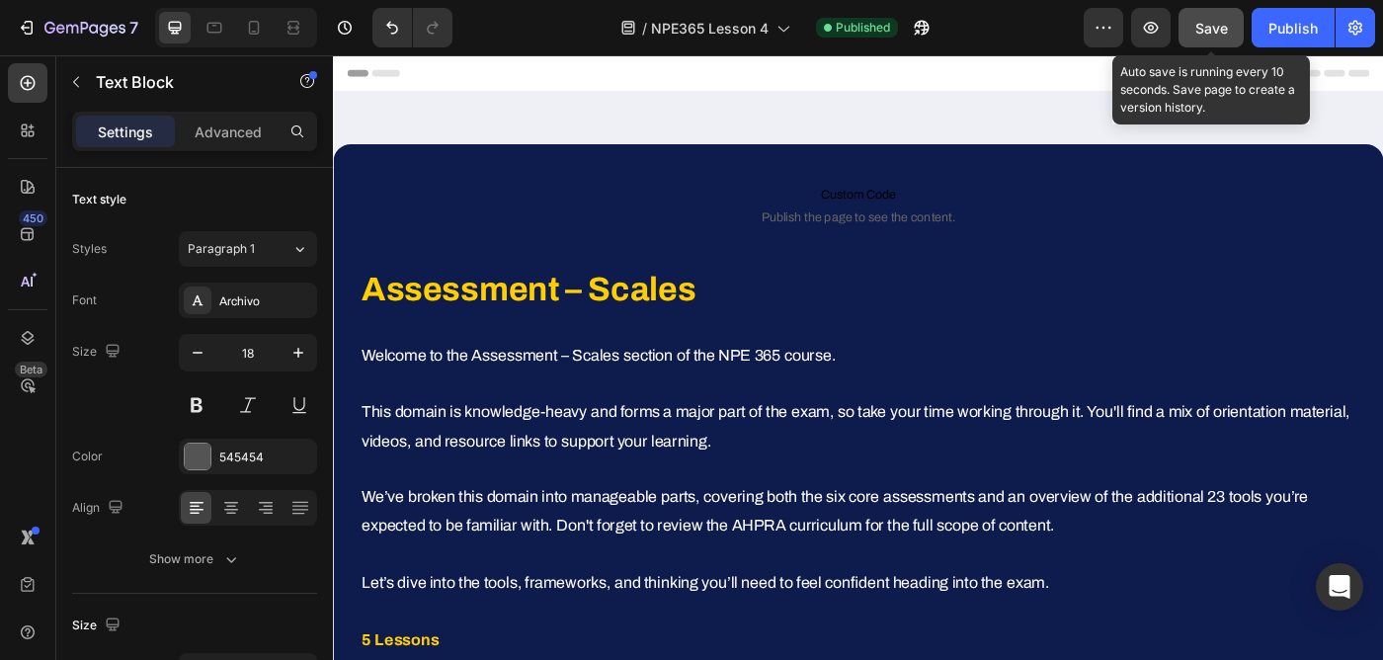
click at [1211, 25] on span "Save" at bounding box center [1211, 28] width 33 height 17
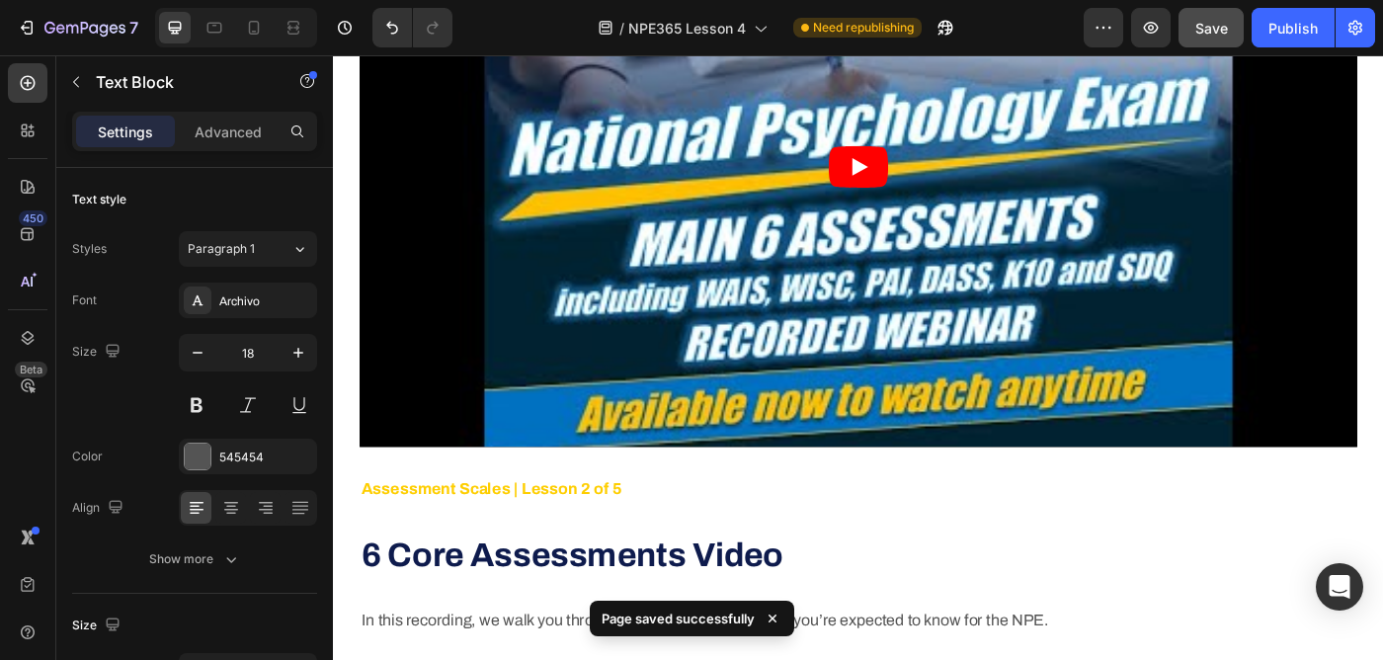
scroll to position [1897, 0]
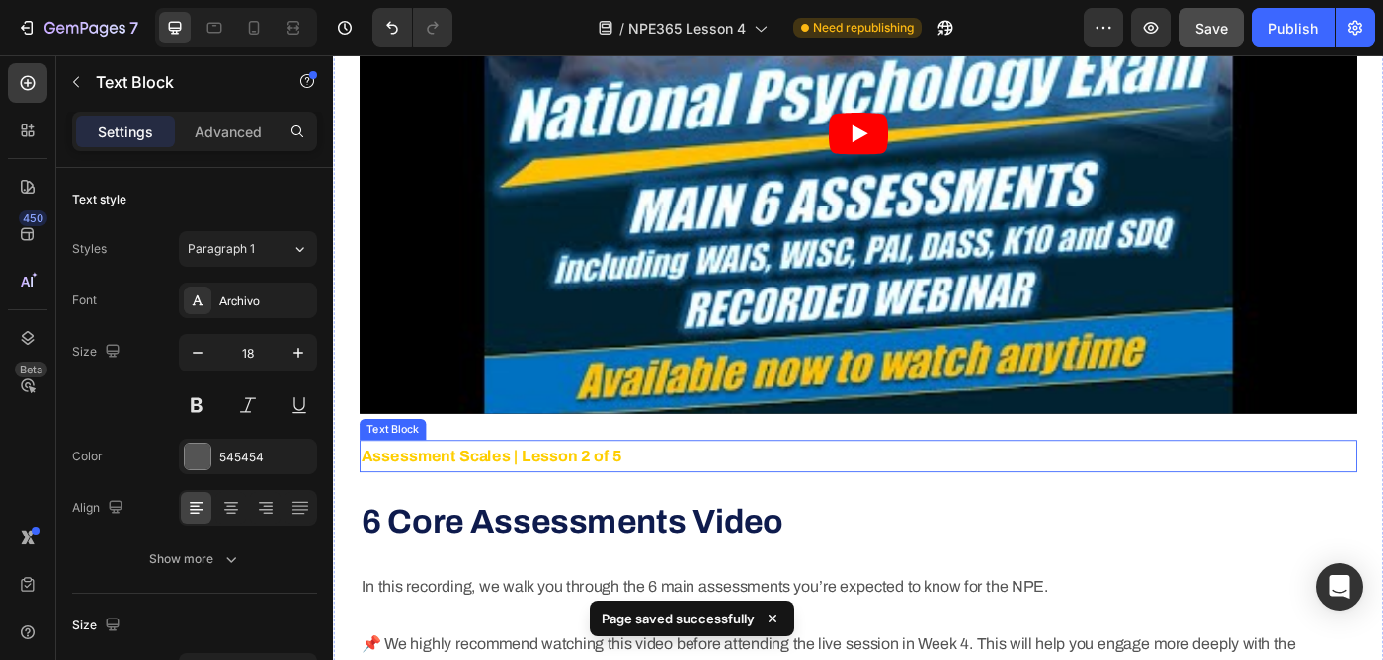
click at [471, 503] on strong "Assessment Scales | Lesson 2 of 5" at bounding box center [511, 507] width 294 height 20
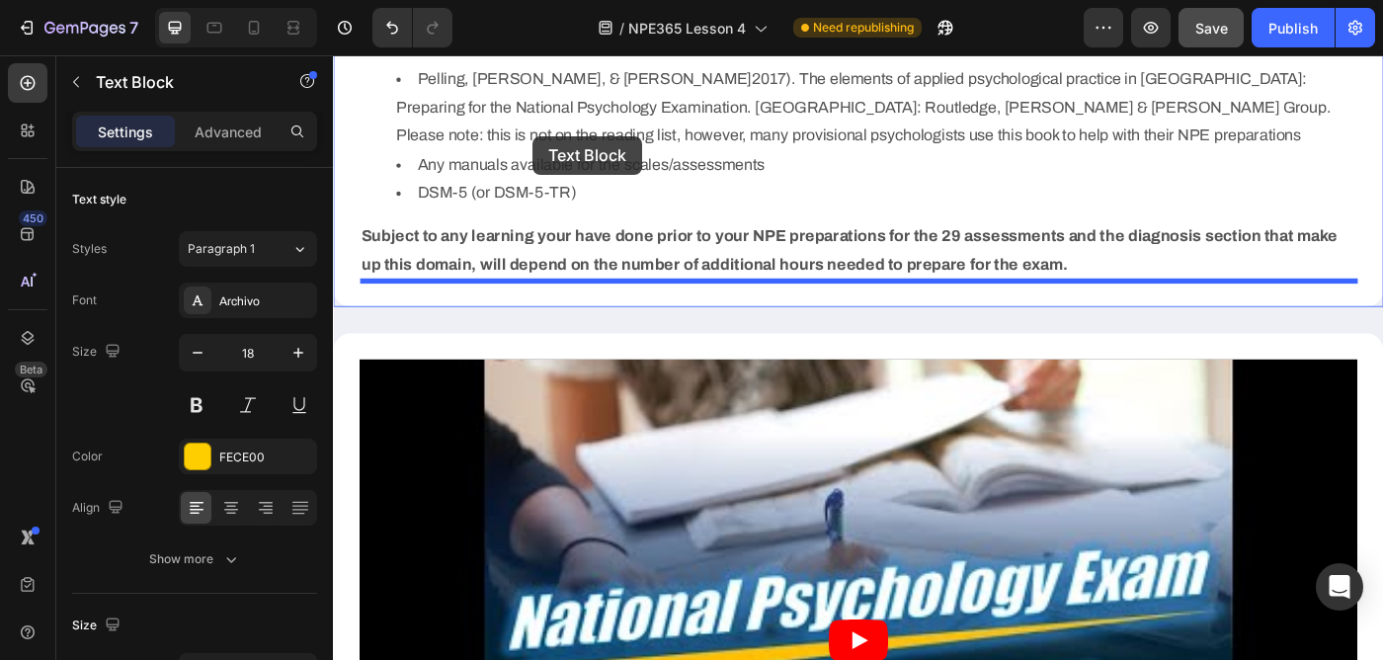
scroll to position [1304, 0]
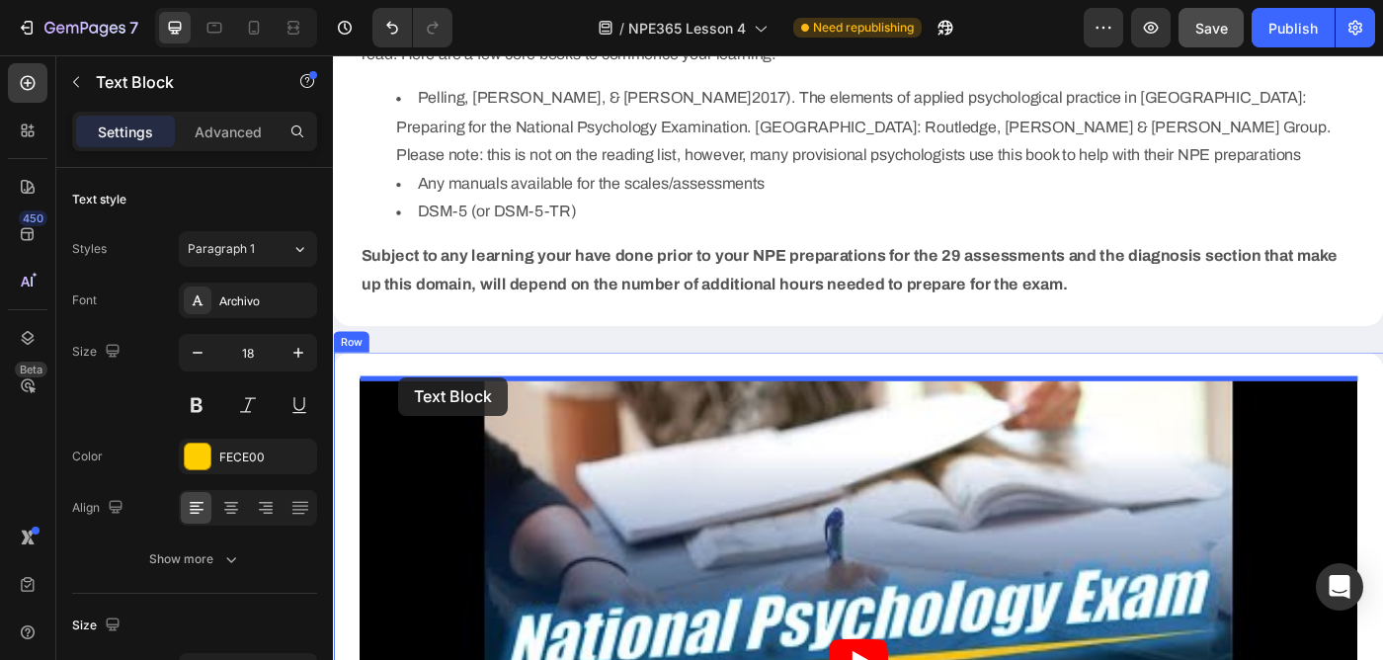
drag, startPoint x: 376, startPoint y: 471, endPoint x: 407, endPoint y: 419, distance: 60.6
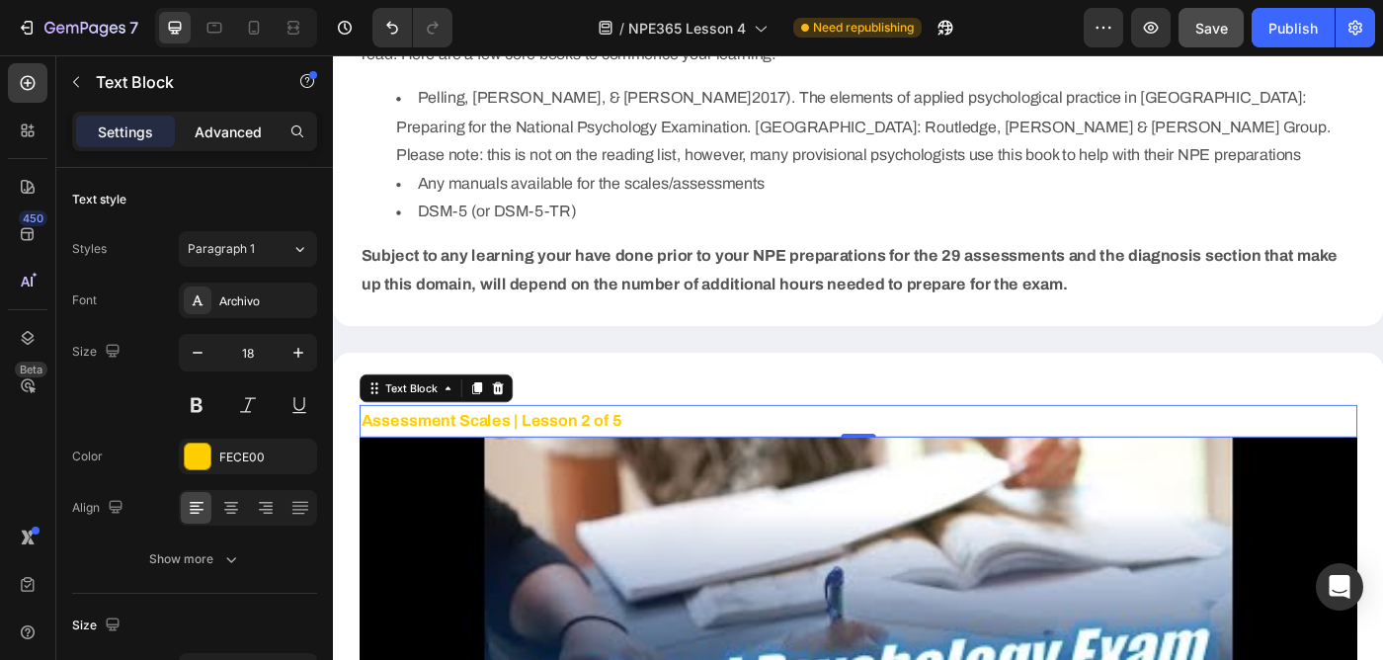
click at [241, 119] on div "Advanced" at bounding box center [228, 132] width 99 height 32
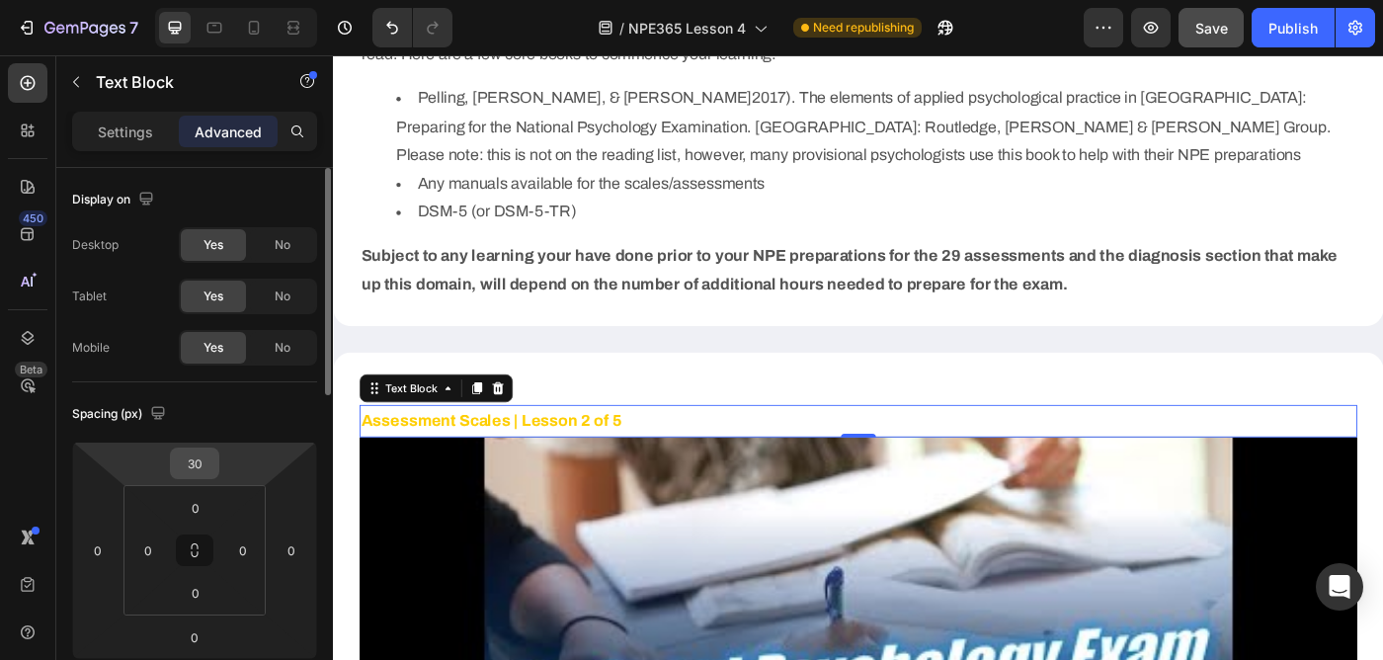
click at [194, 463] on input "30" at bounding box center [195, 463] width 40 height 30
type input "0"
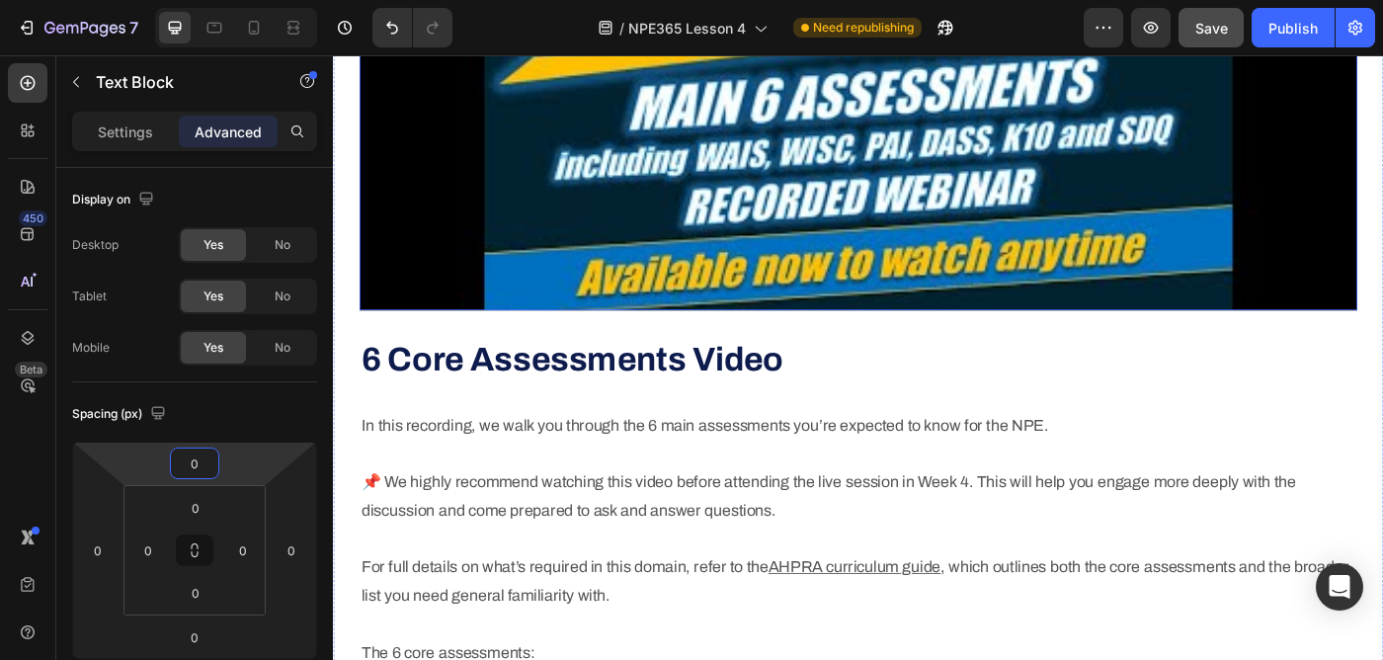
scroll to position [2045, 0]
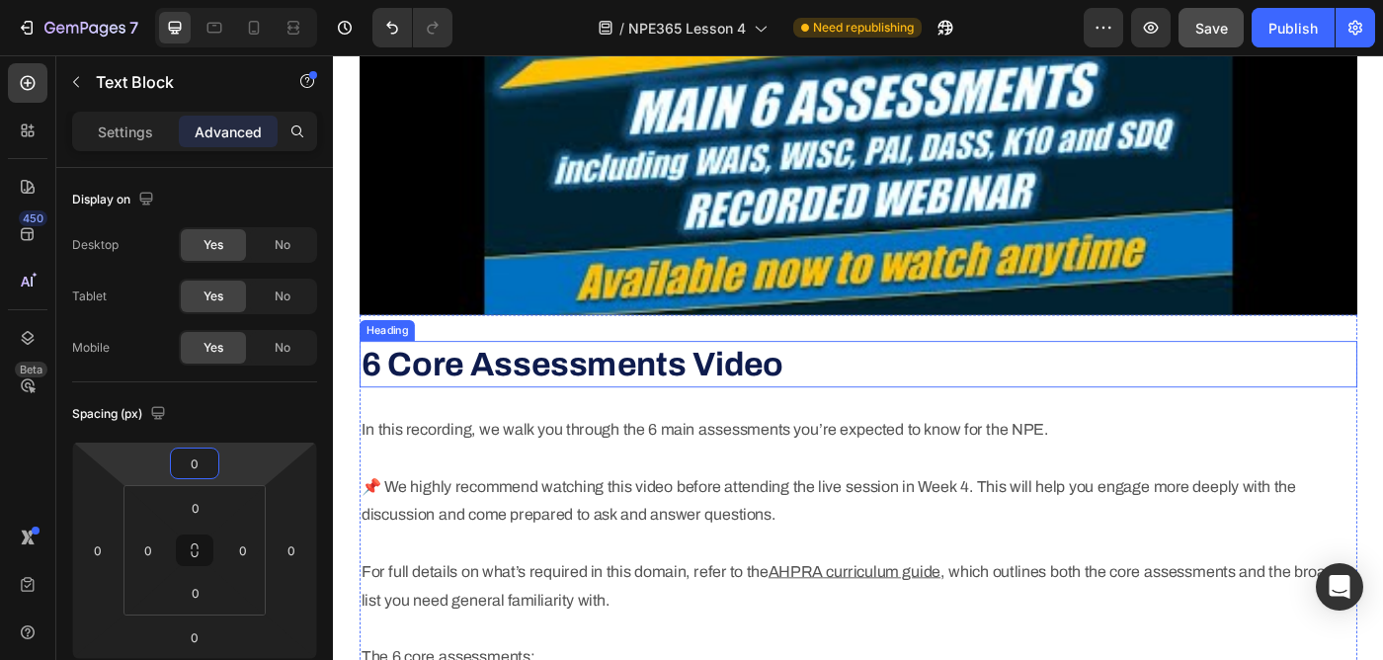
click at [522, 399] on strong "6 Core Assessments Video" at bounding box center [602, 403] width 476 height 40
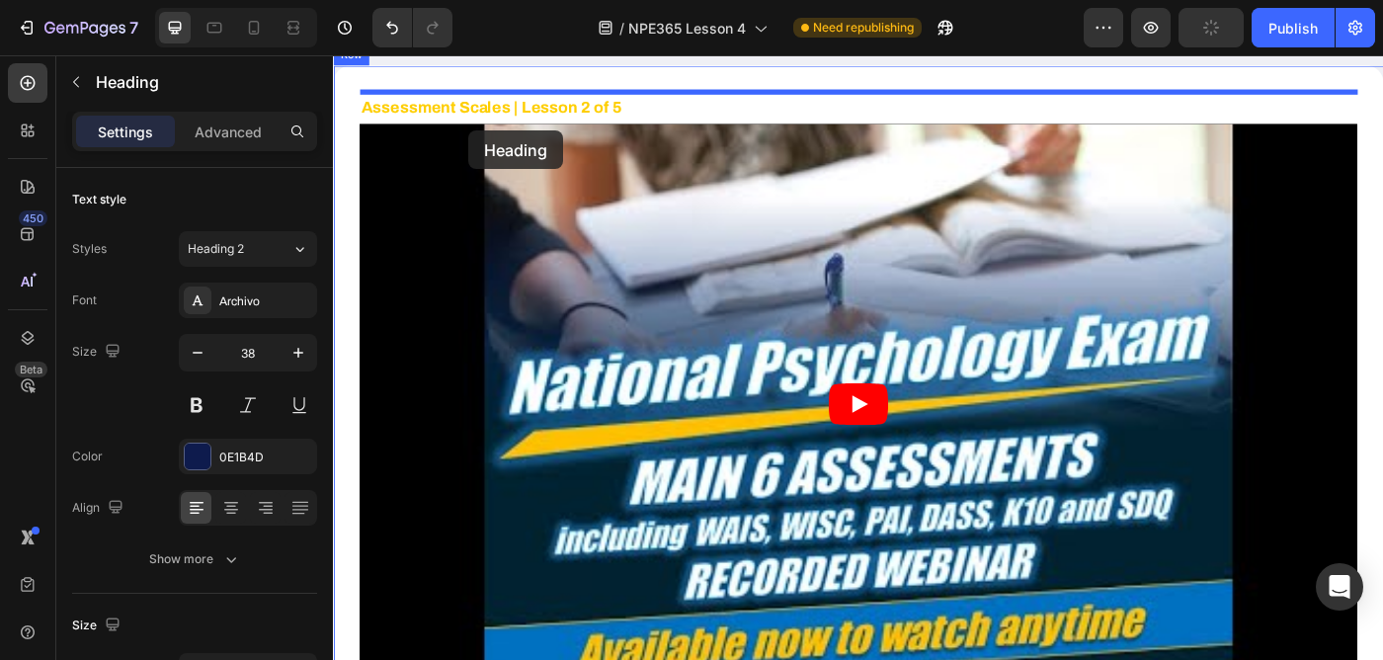
scroll to position [1592, 0]
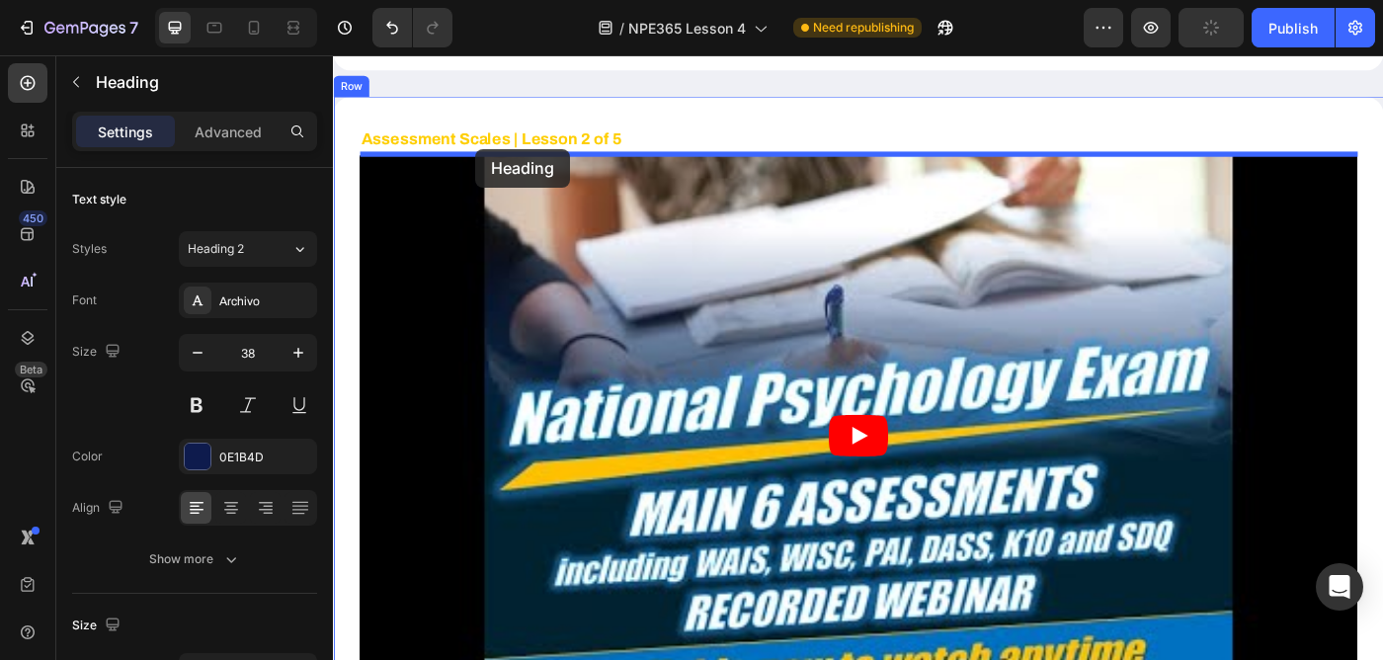
drag, startPoint x: 376, startPoint y: 365, endPoint x: 494, endPoint y: 160, distance: 236.7
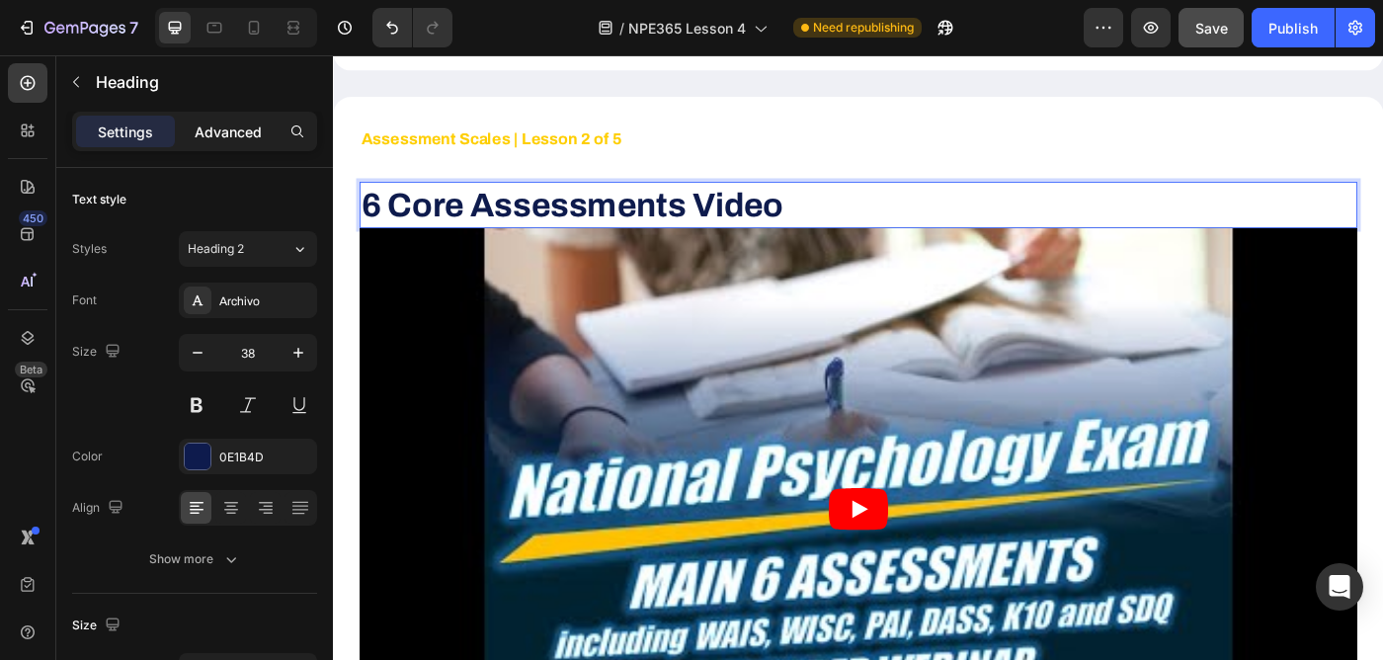
click at [249, 146] on div "Advanced" at bounding box center [228, 132] width 99 height 32
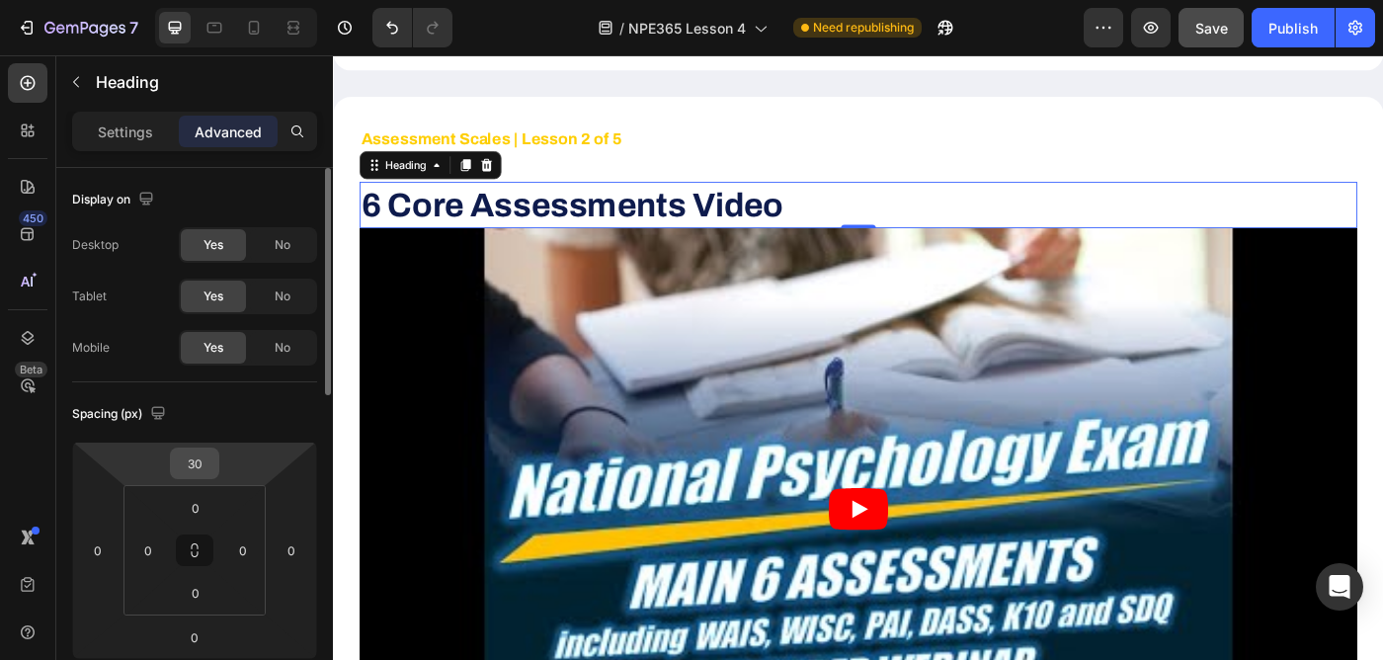
click at [206, 468] on input "30" at bounding box center [195, 463] width 40 height 30
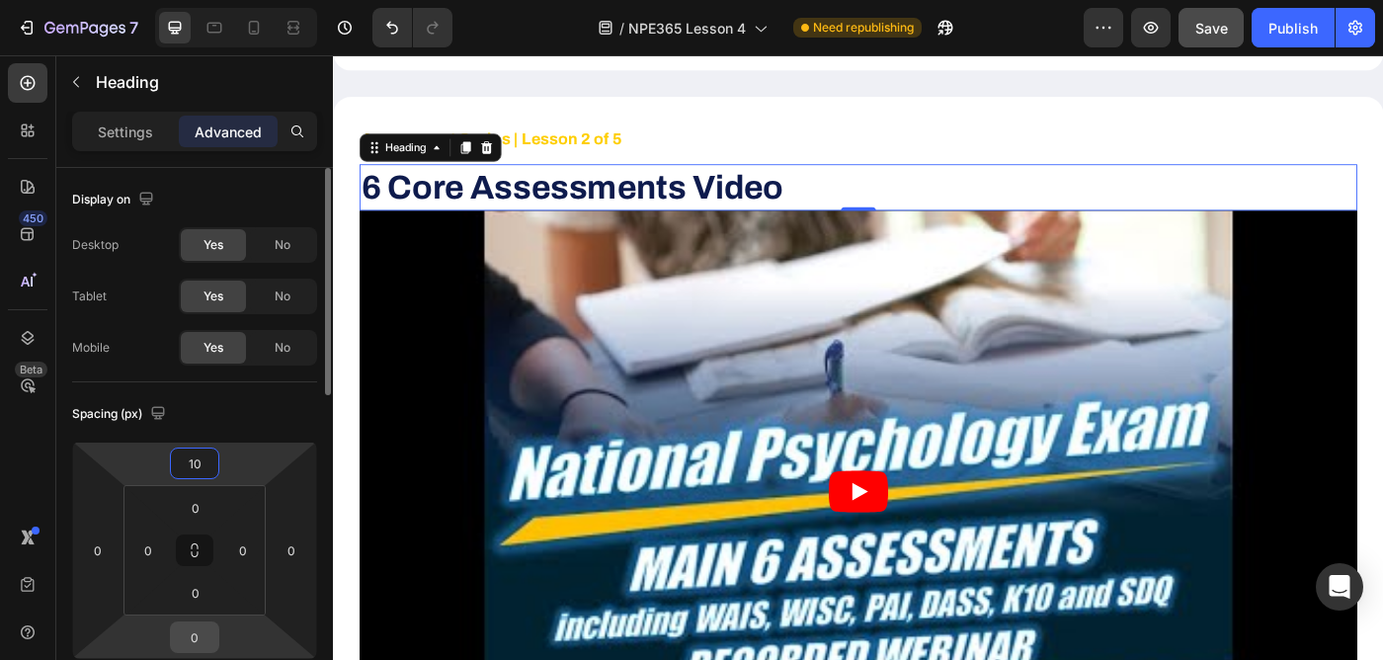
type input "10"
click at [202, 643] on input "0" at bounding box center [195, 637] width 40 height 30
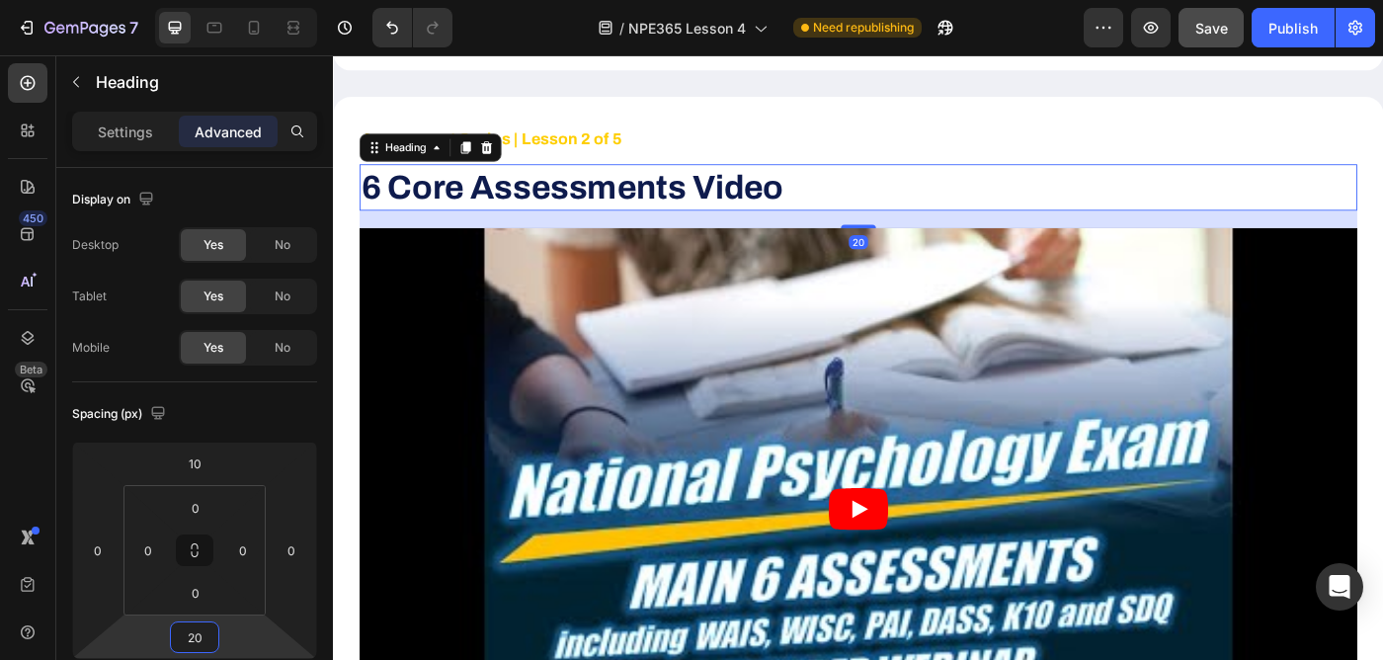
type input "20"
click at [17, 441] on div "450 Beta" at bounding box center [28, 290] width 40 height 454
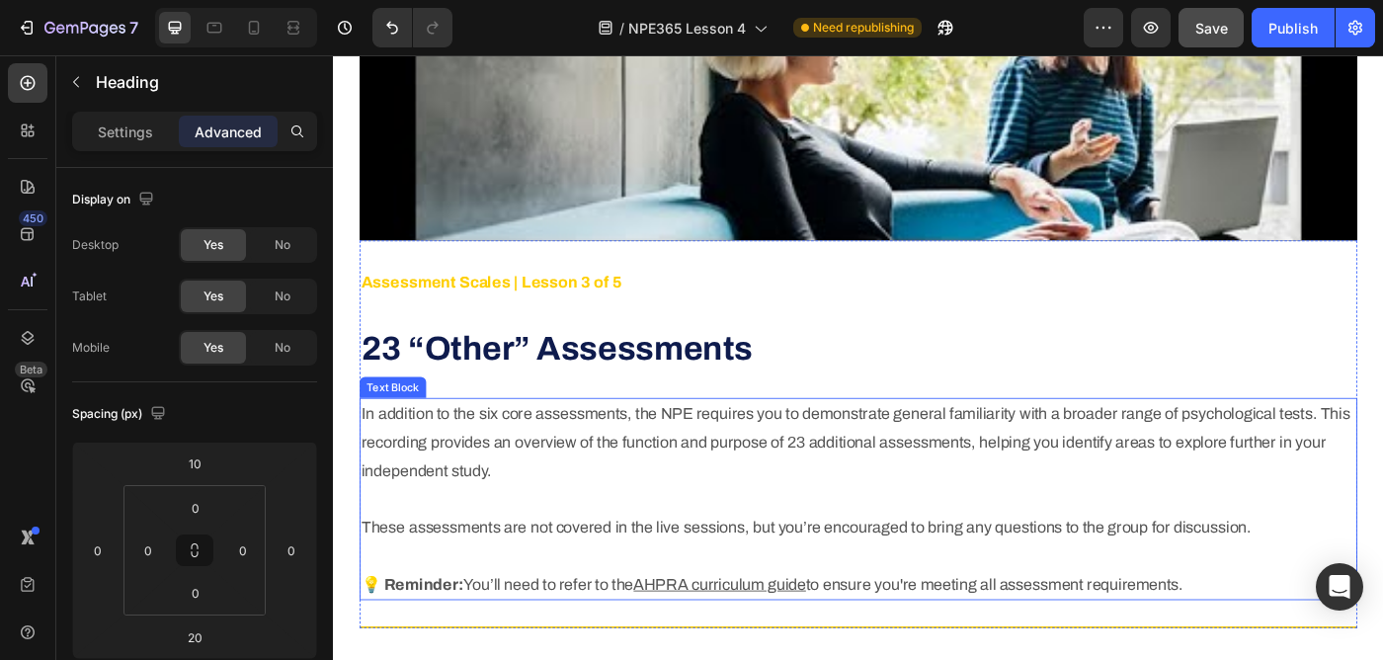
scroll to position [5247, 0]
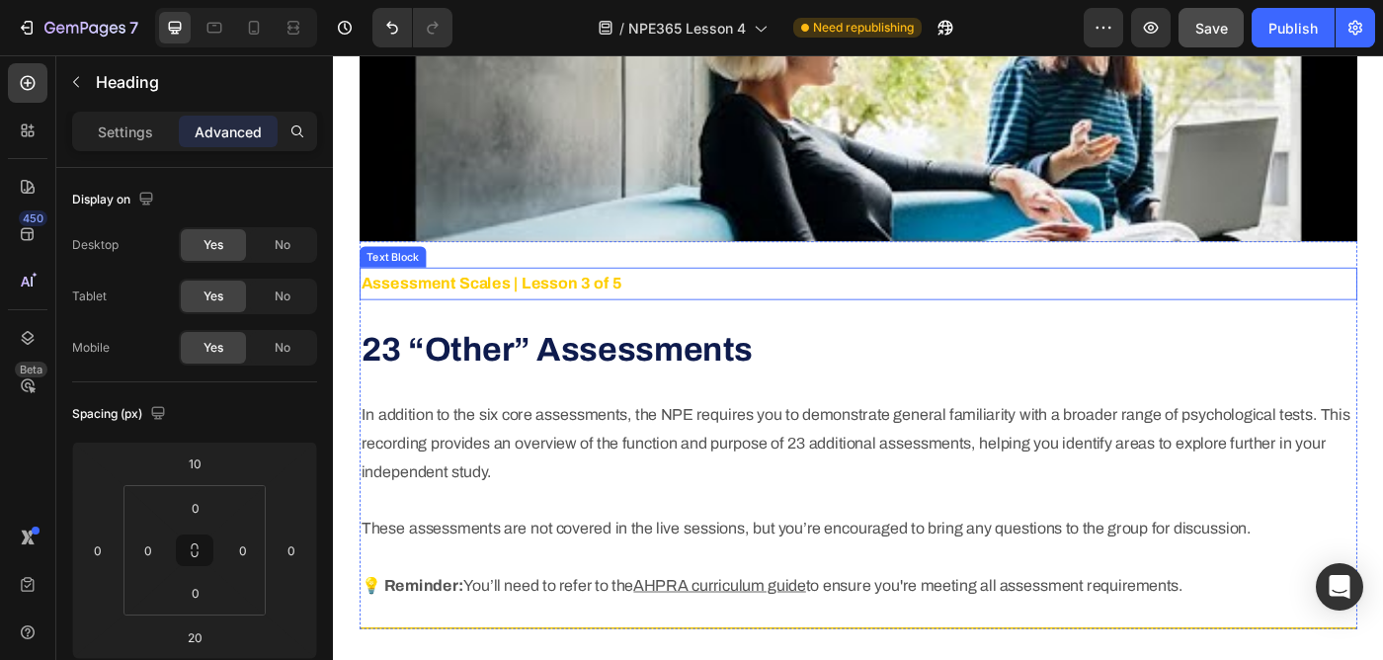
click at [565, 316] on strong "Assessment Scales | Lesson 3 of 5" at bounding box center [511, 312] width 294 height 20
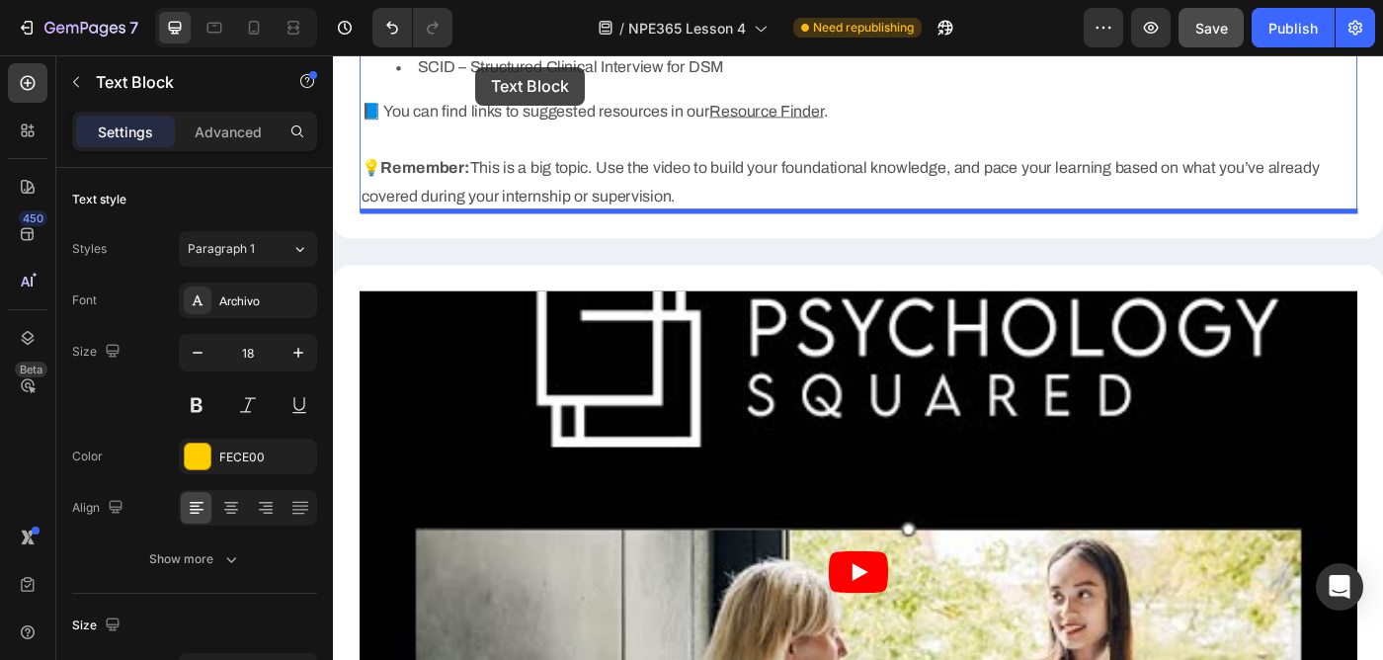
scroll to position [4511, 0]
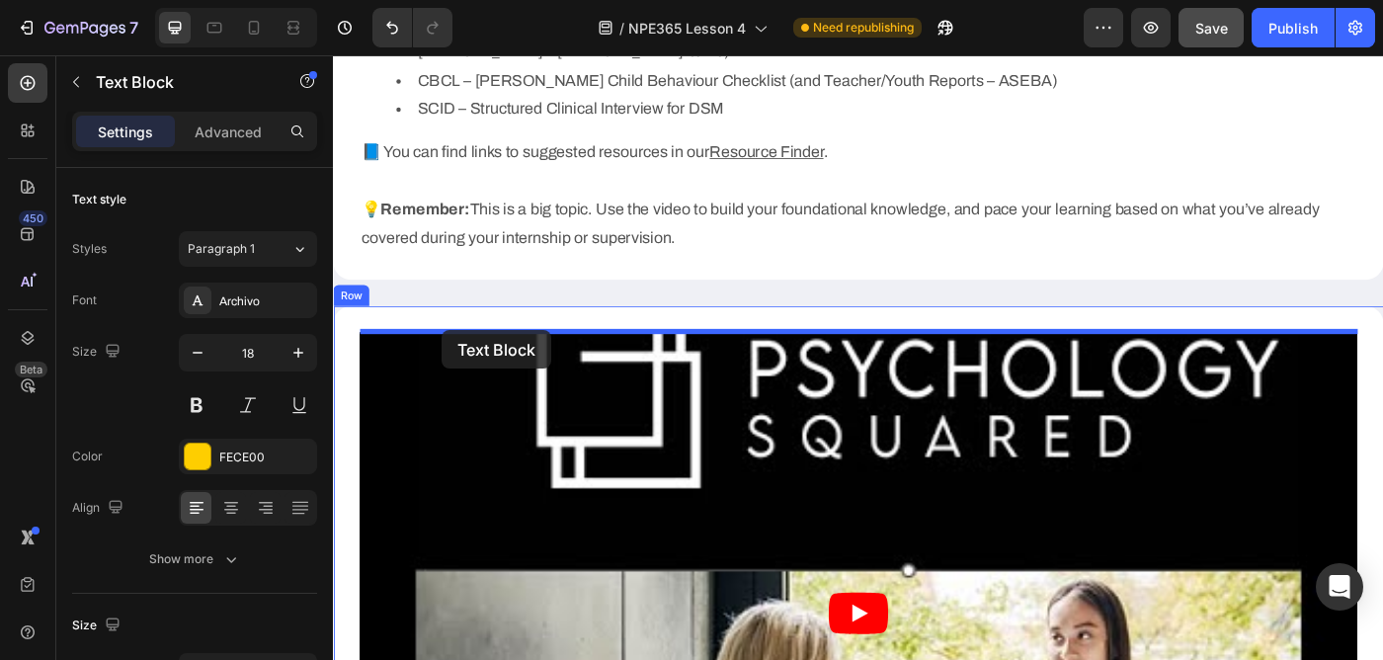
drag, startPoint x: 377, startPoint y: 278, endPoint x: 455, endPoint y: 365, distance: 117.5
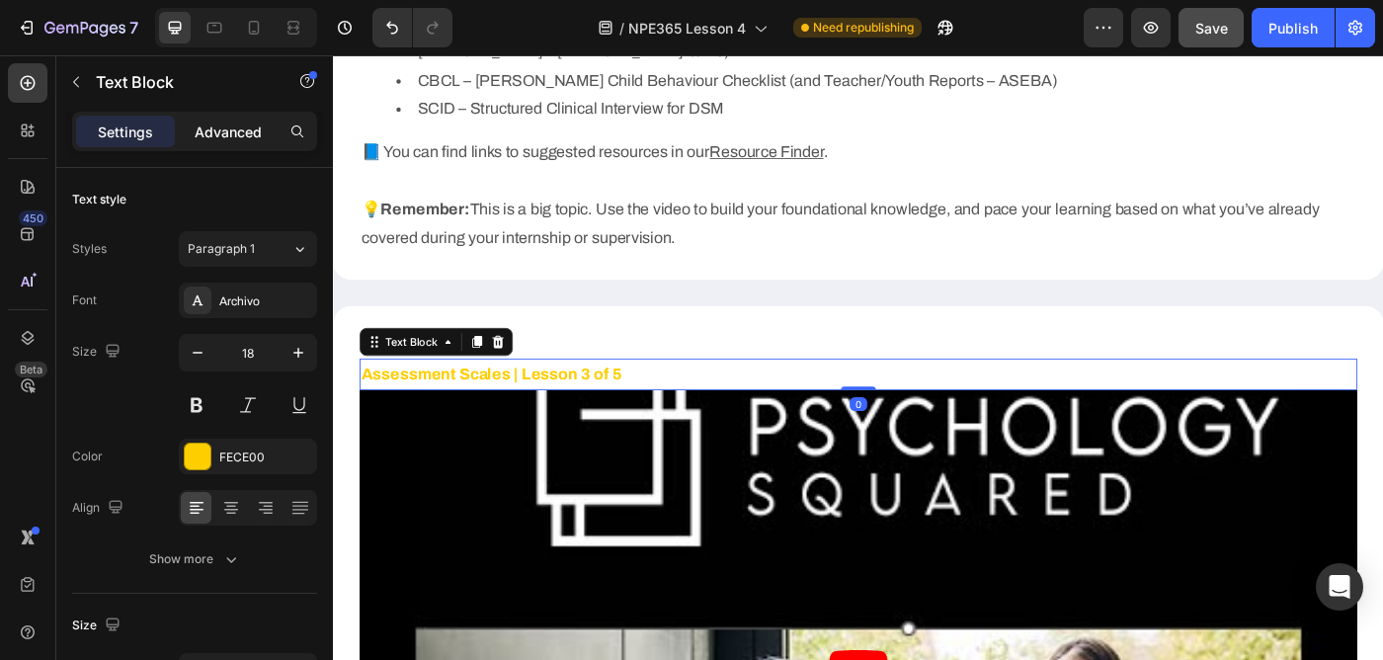
click at [231, 142] on div "Advanced" at bounding box center [228, 132] width 99 height 32
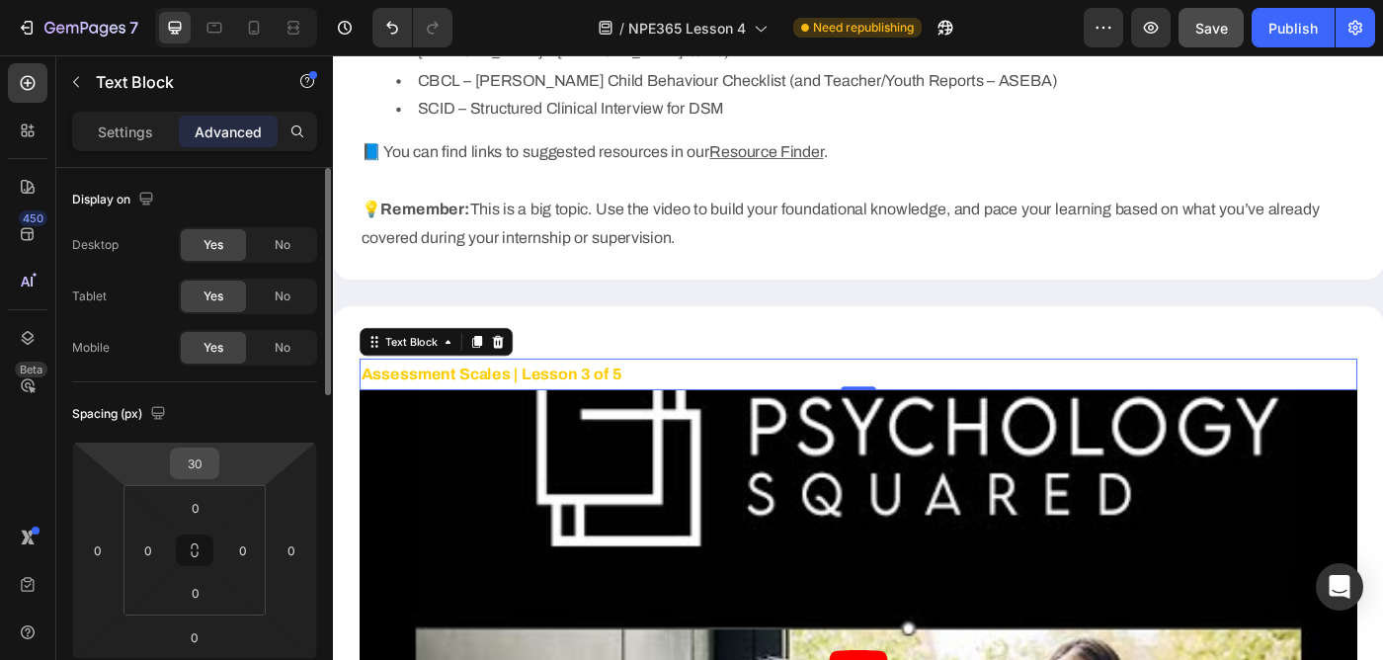
click at [202, 452] on input "30" at bounding box center [195, 463] width 40 height 30
type input "0"
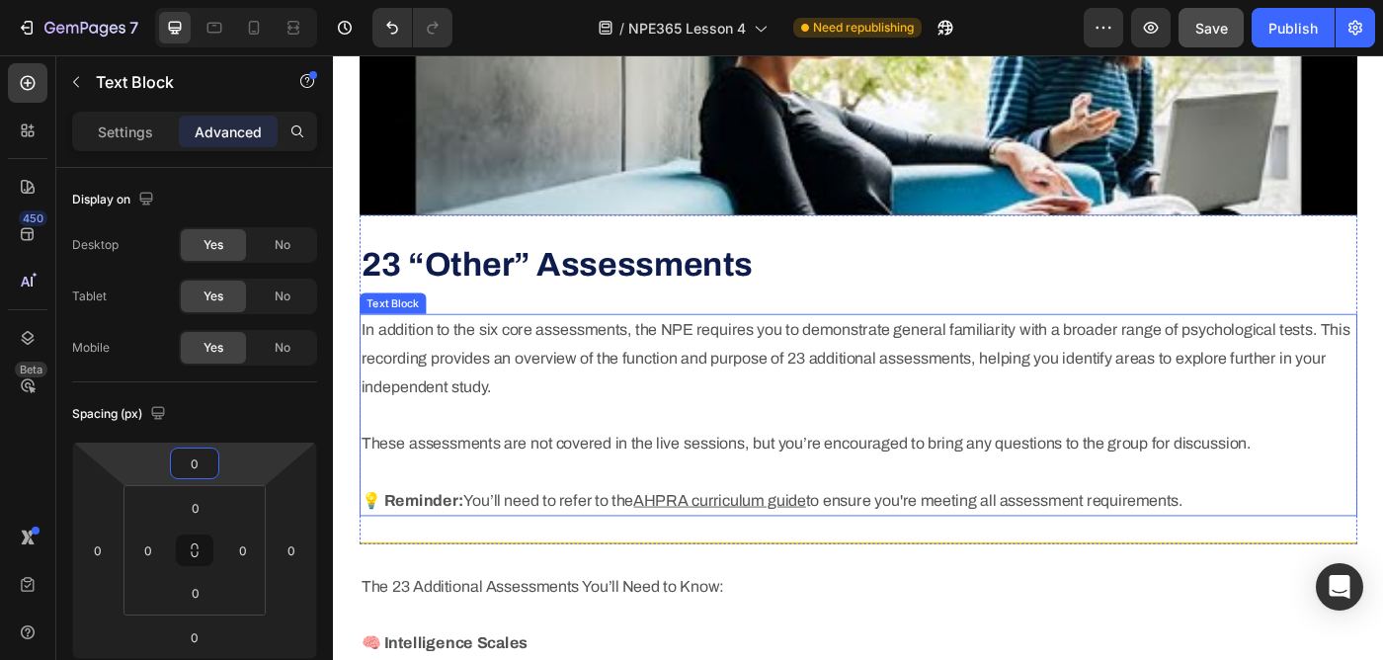
scroll to position [5302, 0]
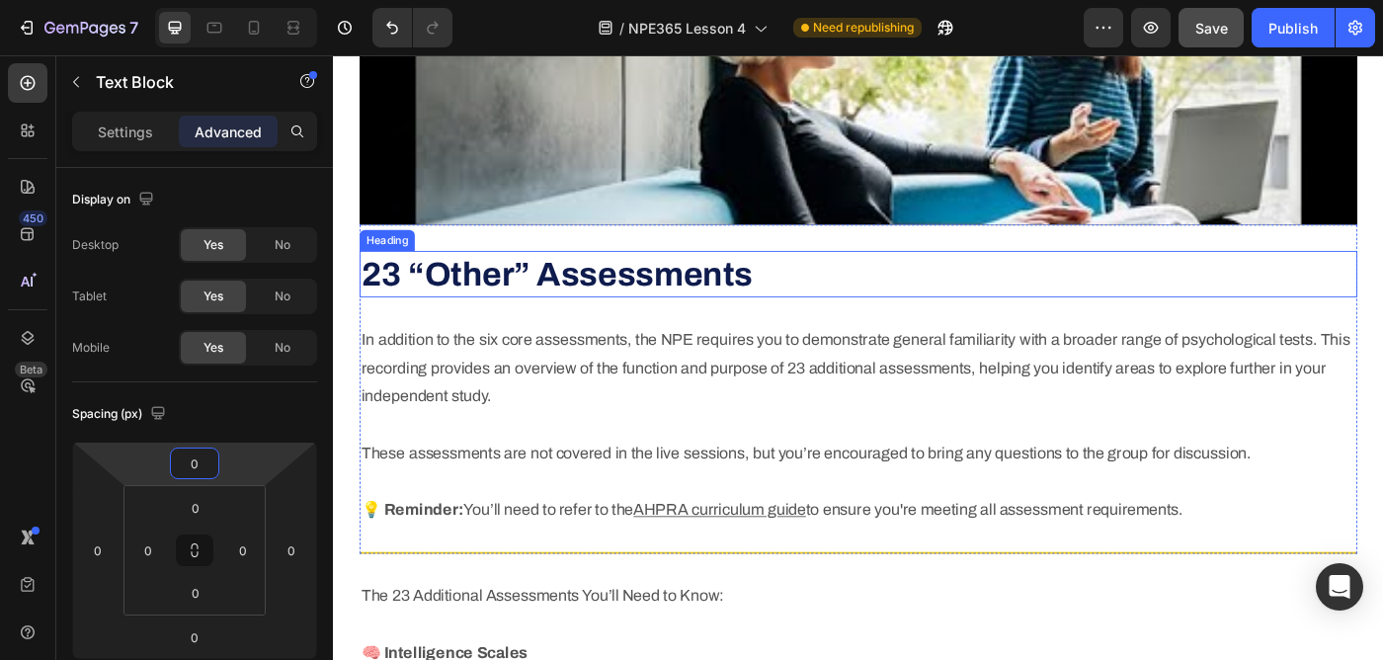
click at [613, 293] on strong "23 “Other” Assessments" at bounding box center [584, 301] width 441 height 40
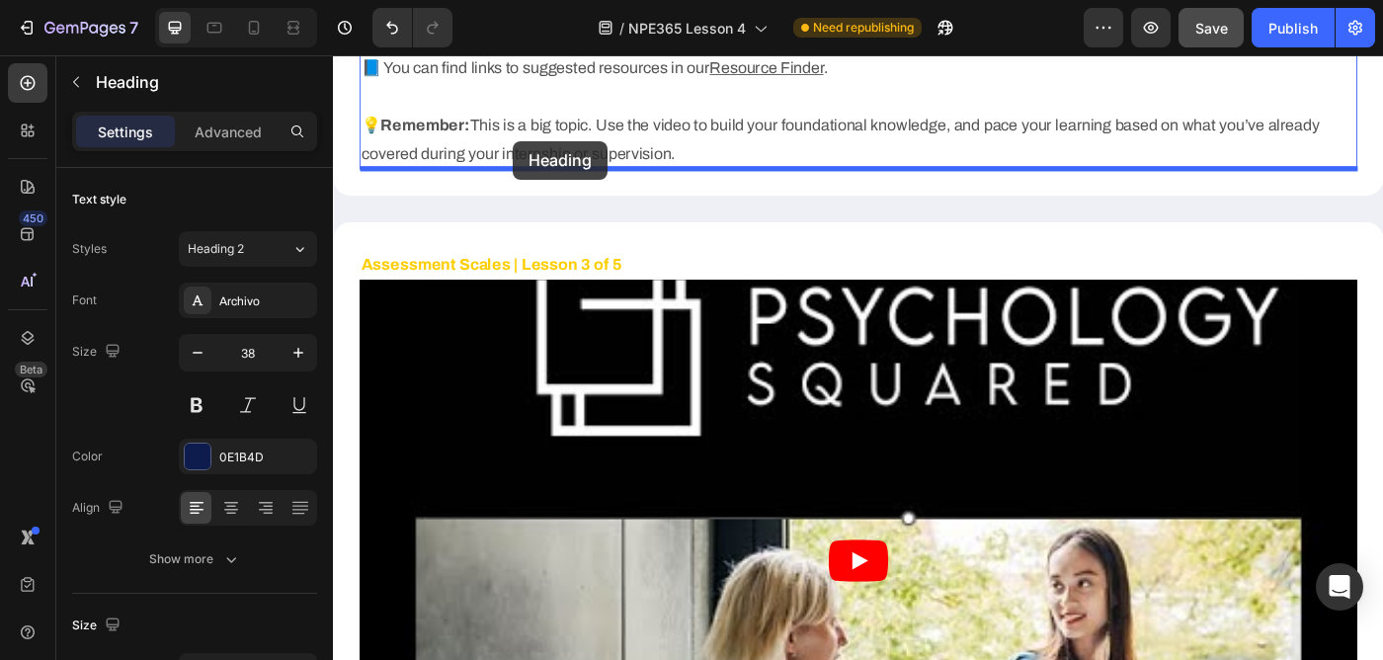
scroll to position [4570, 0]
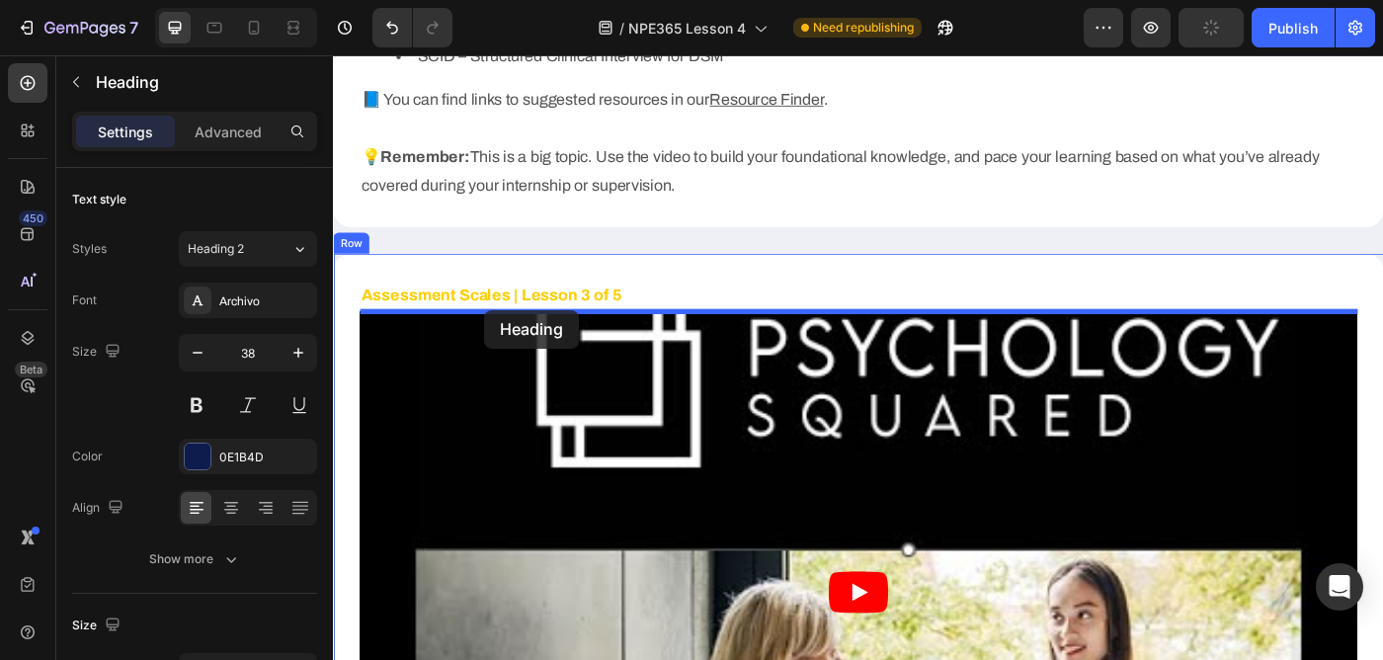
drag, startPoint x: 379, startPoint y: 442, endPoint x: 504, endPoint y: 343, distance: 159.5
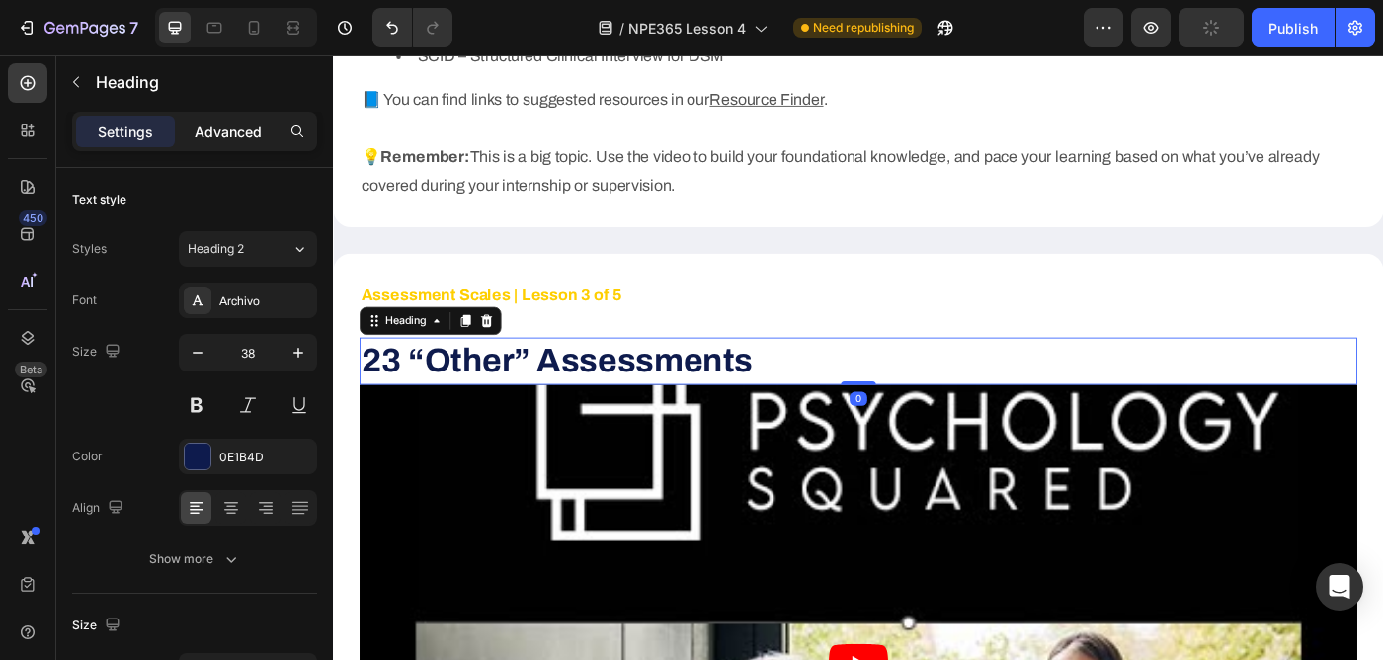
click at [244, 143] on div "Advanced" at bounding box center [228, 132] width 99 height 32
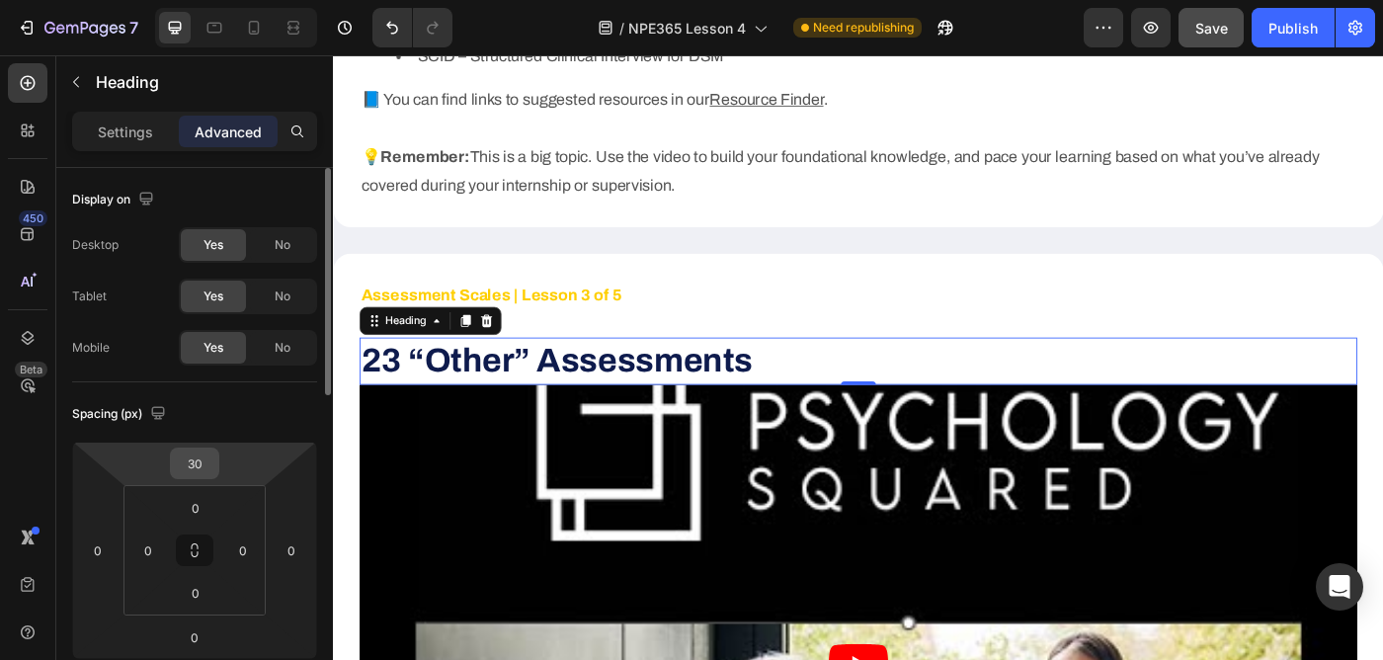
click at [199, 462] on input "30" at bounding box center [195, 463] width 40 height 30
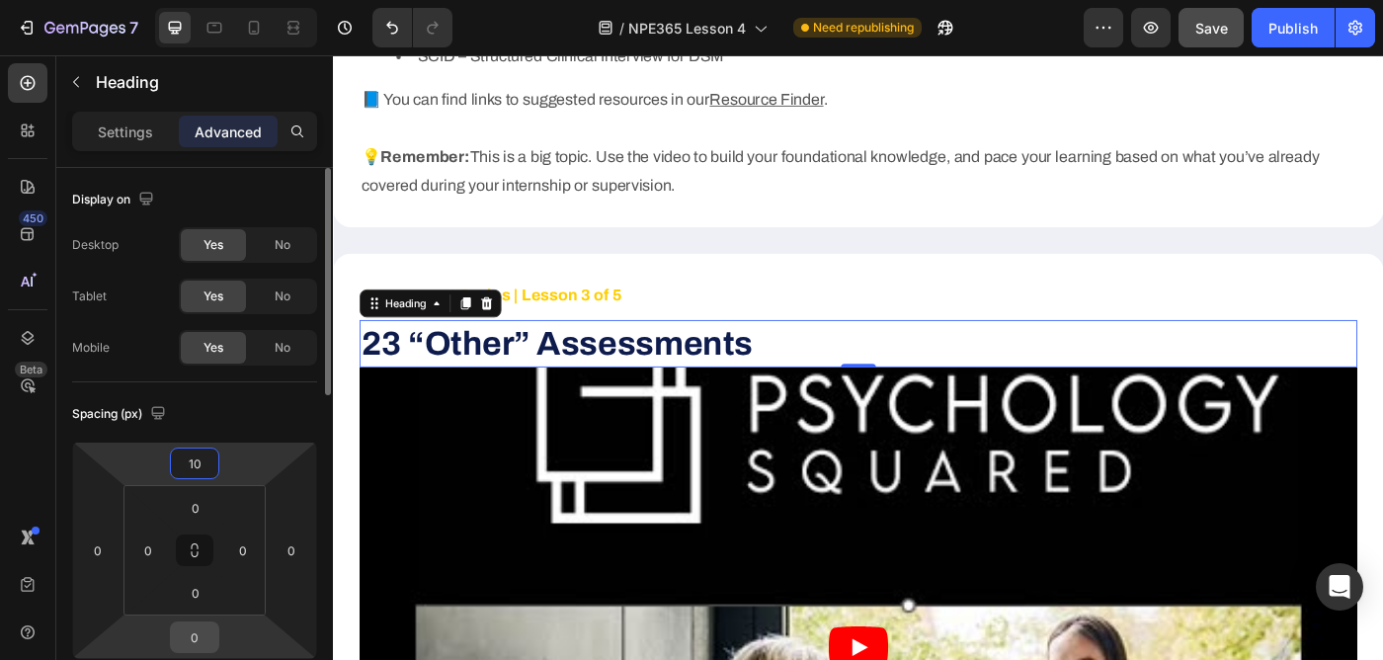
type input "10"
click at [199, 644] on input "0" at bounding box center [195, 637] width 40 height 30
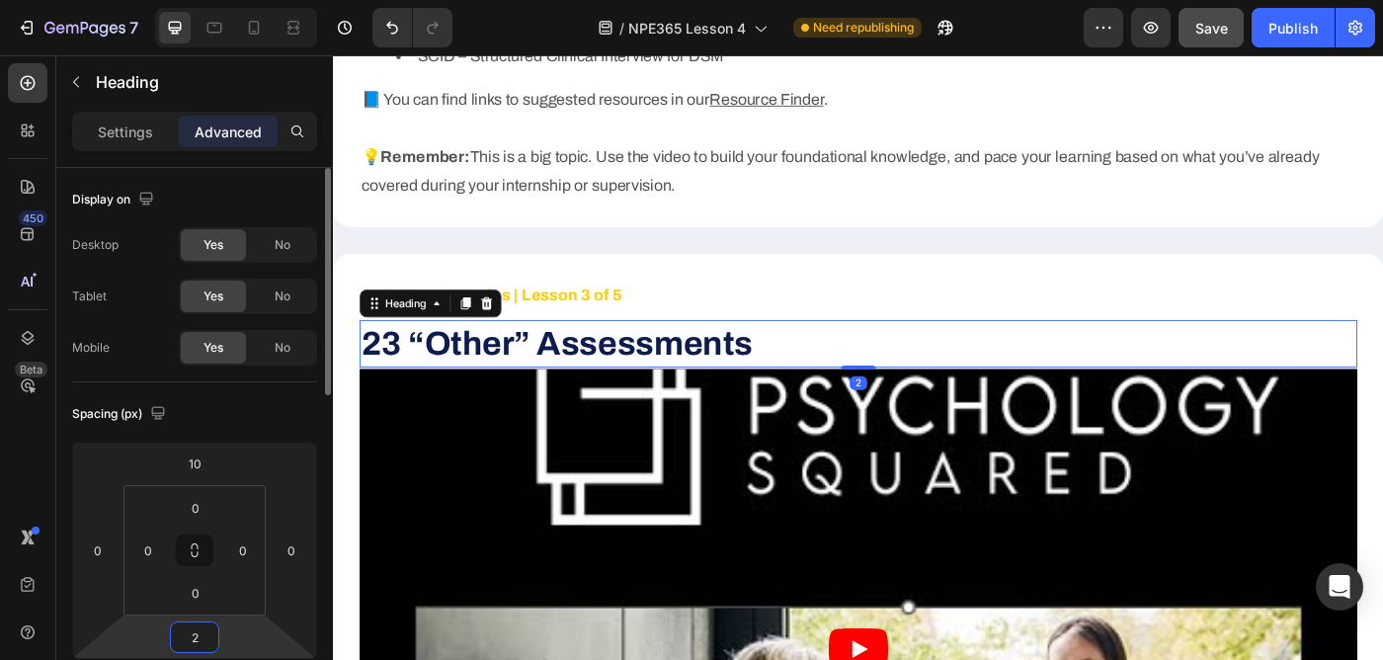
type input "20"
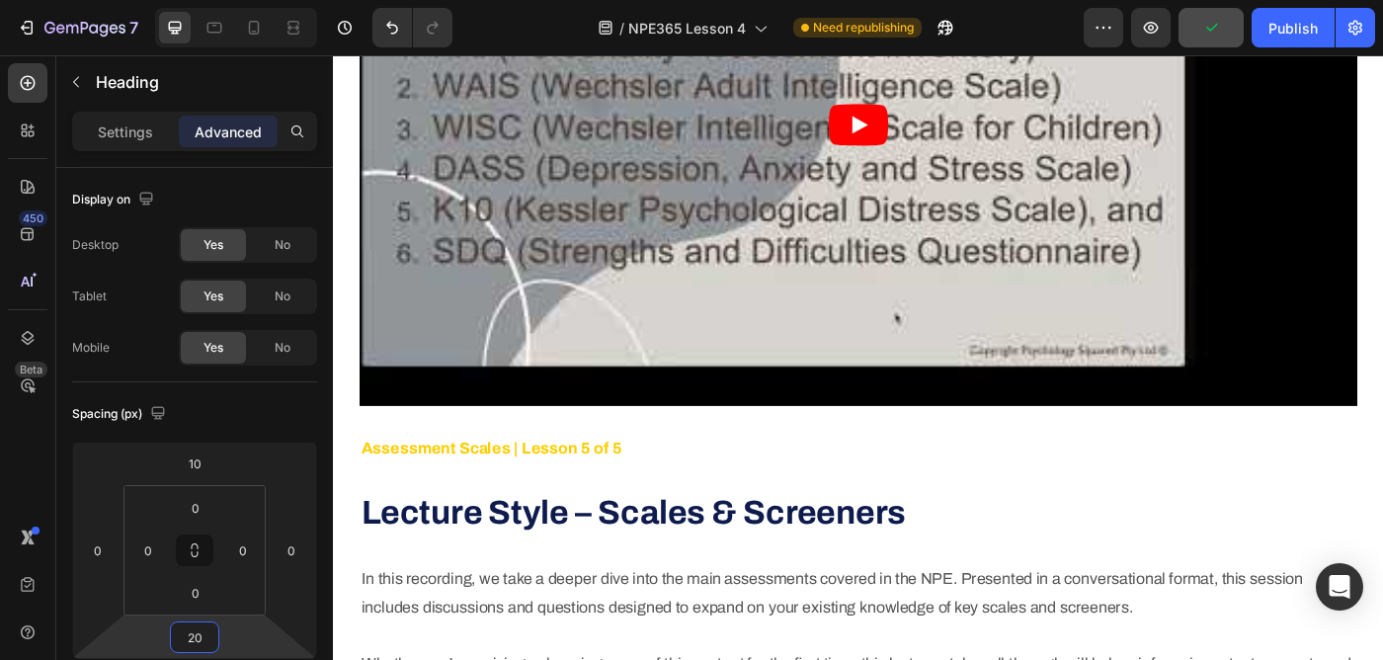
scroll to position [10017, 0]
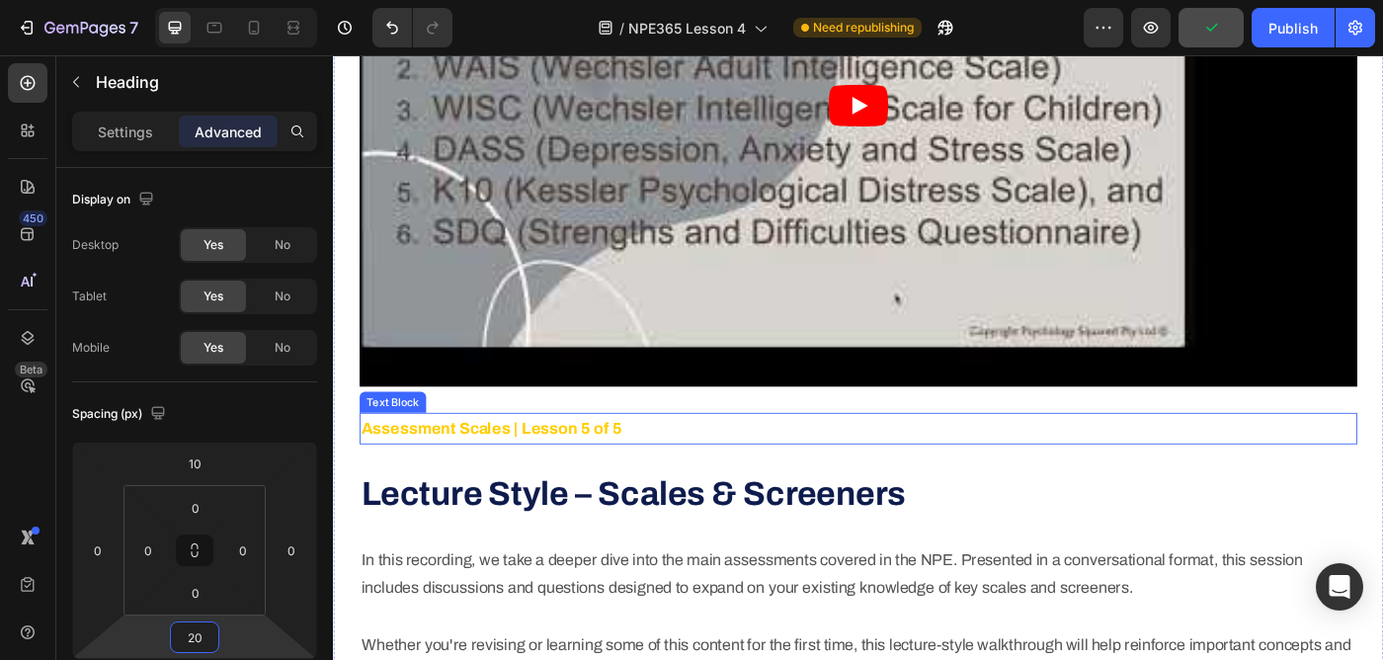
click at [541, 475] on strong "Assessment Scales | Lesson 5 of 5" at bounding box center [511, 476] width 294 height 20
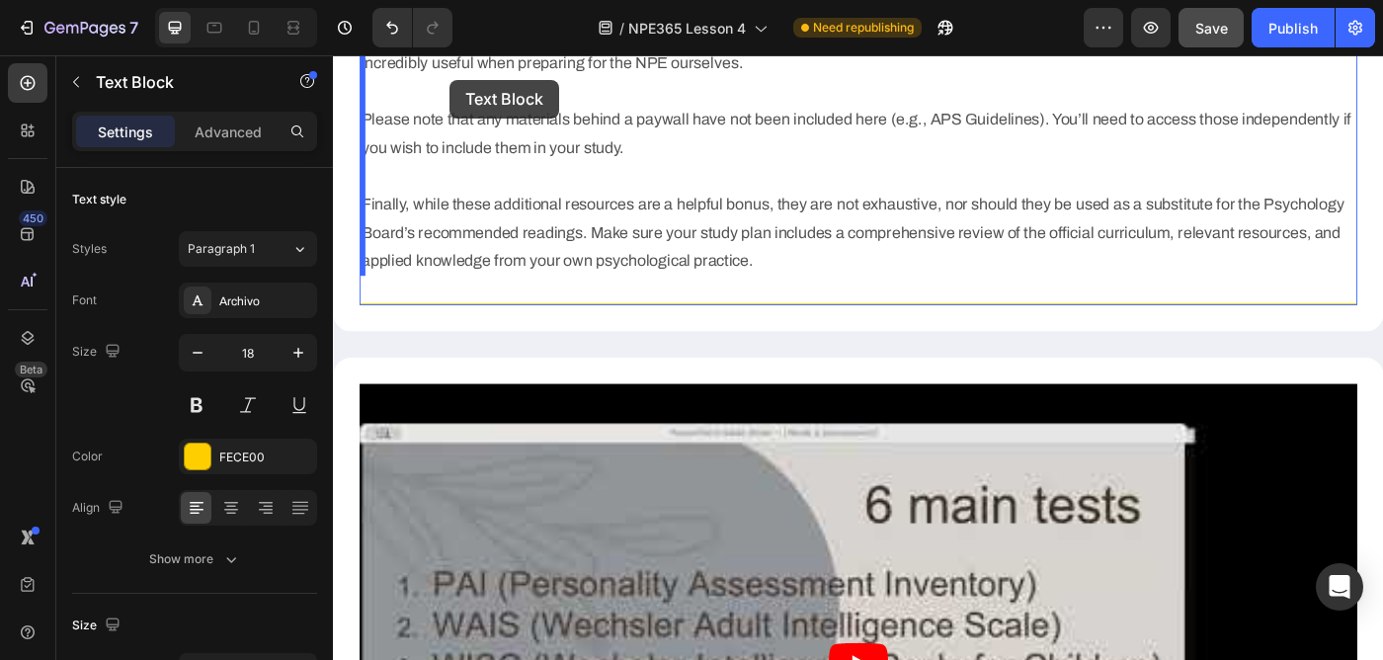
scroll to position [9376, 0]
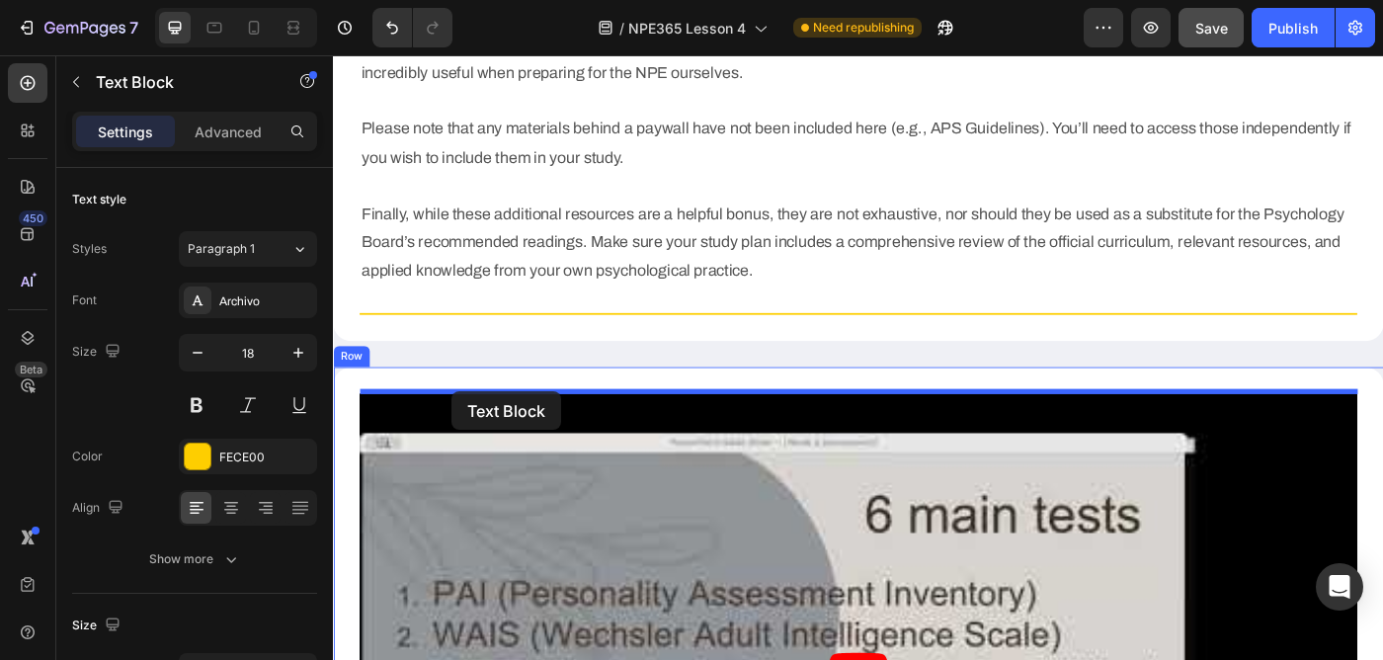
drag, startPoint x: 379, startPoint y: 437, endPoint x: 467, endPoint y: 435, distance: 87.9
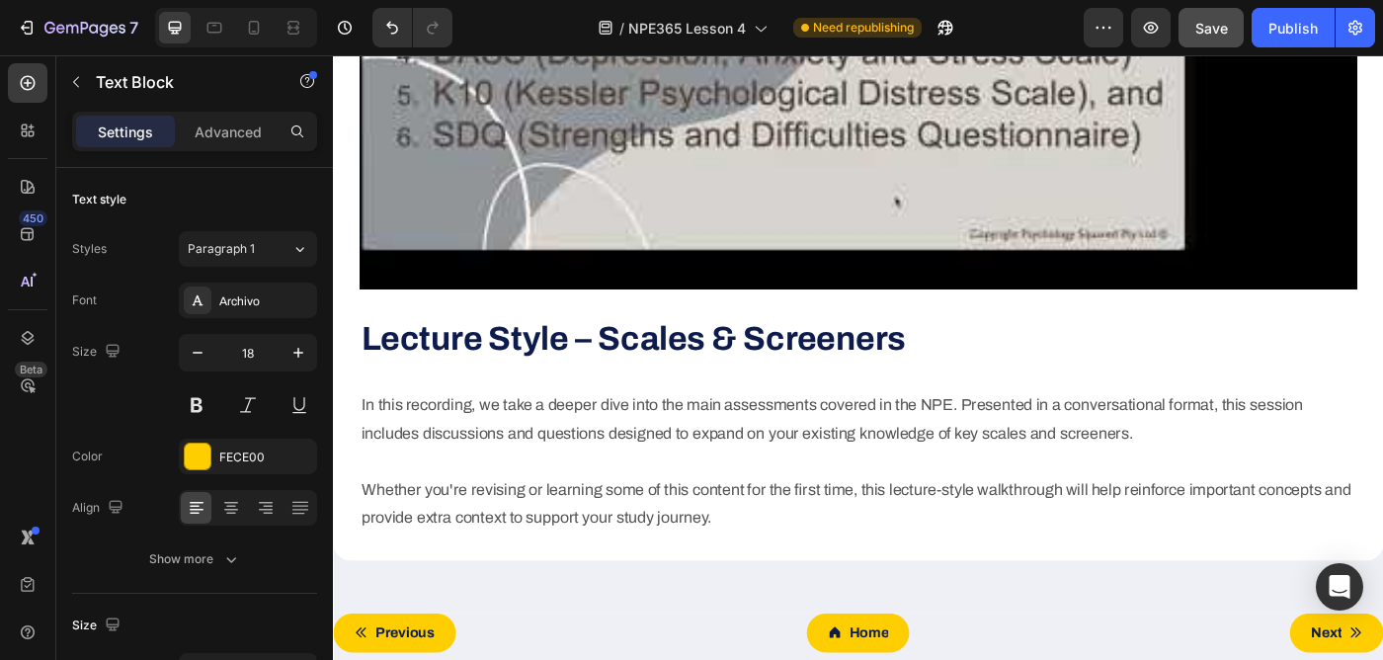
scroll to position [10154, 0]
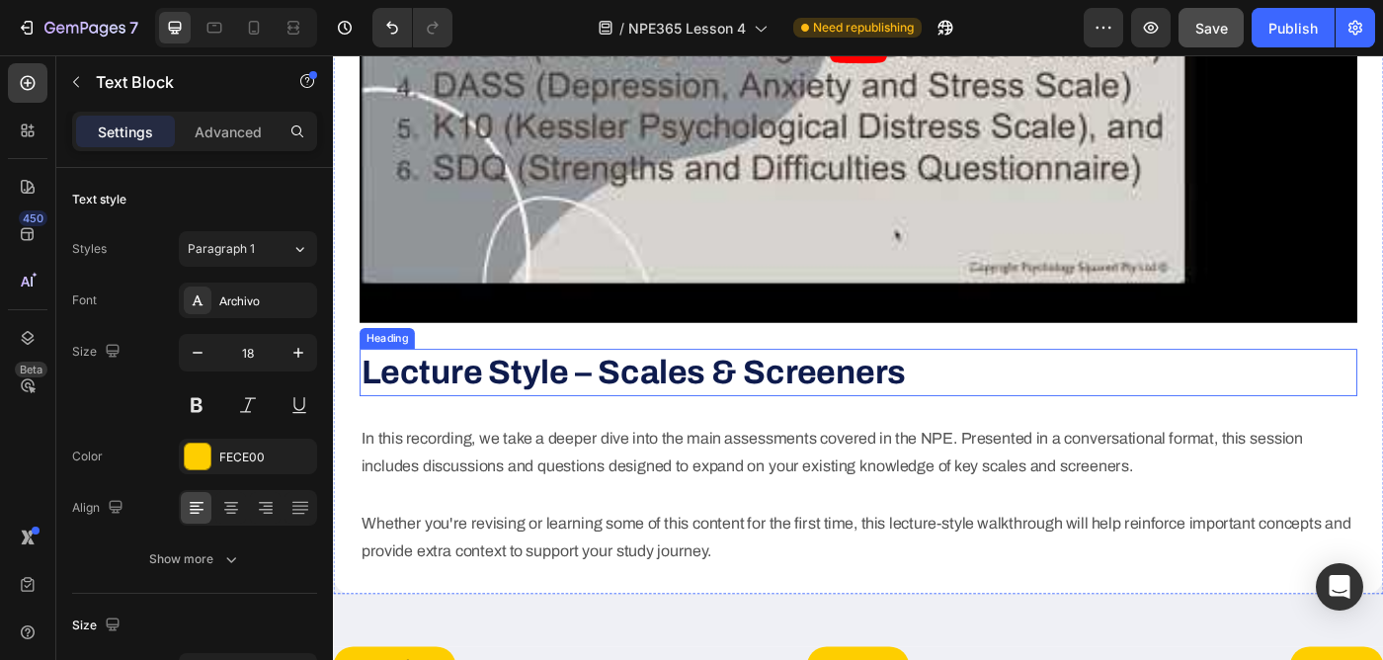
click at [598, 401] on strong "Lecture Style – Scales & Screeners" at bounding box center [671, 412] width 614 height 40
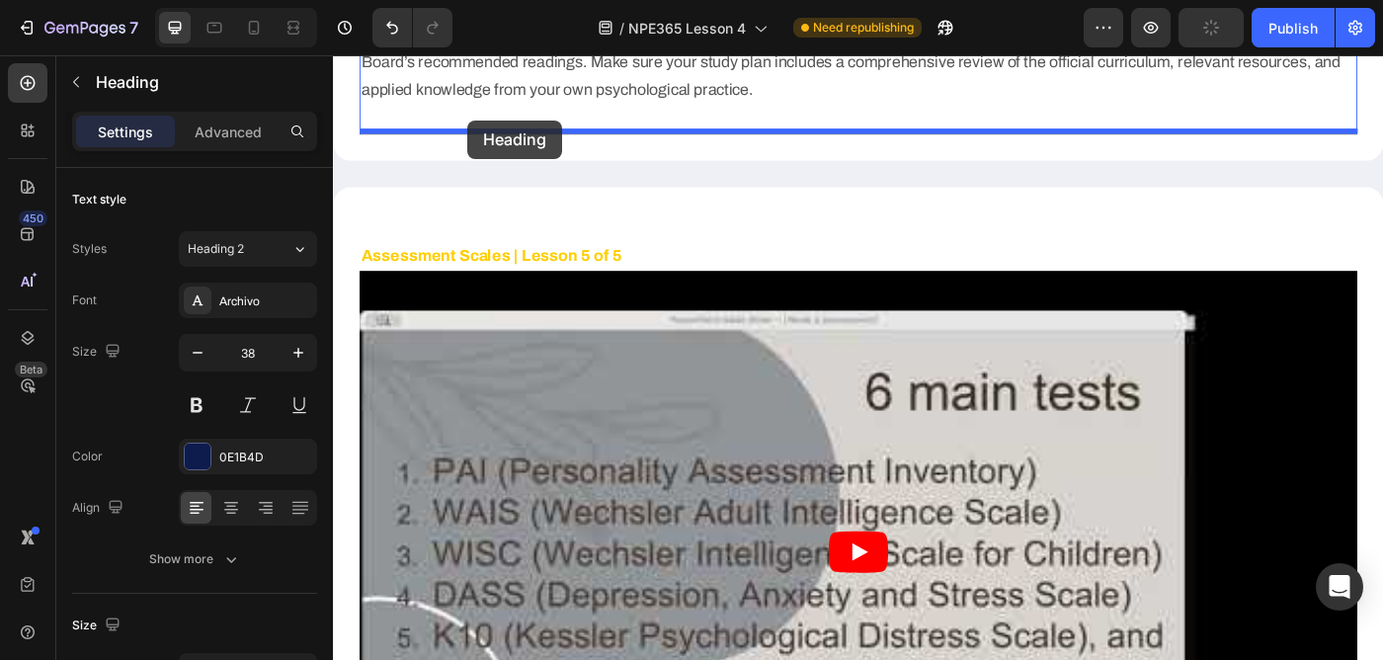
scroll to position [9572, 0]
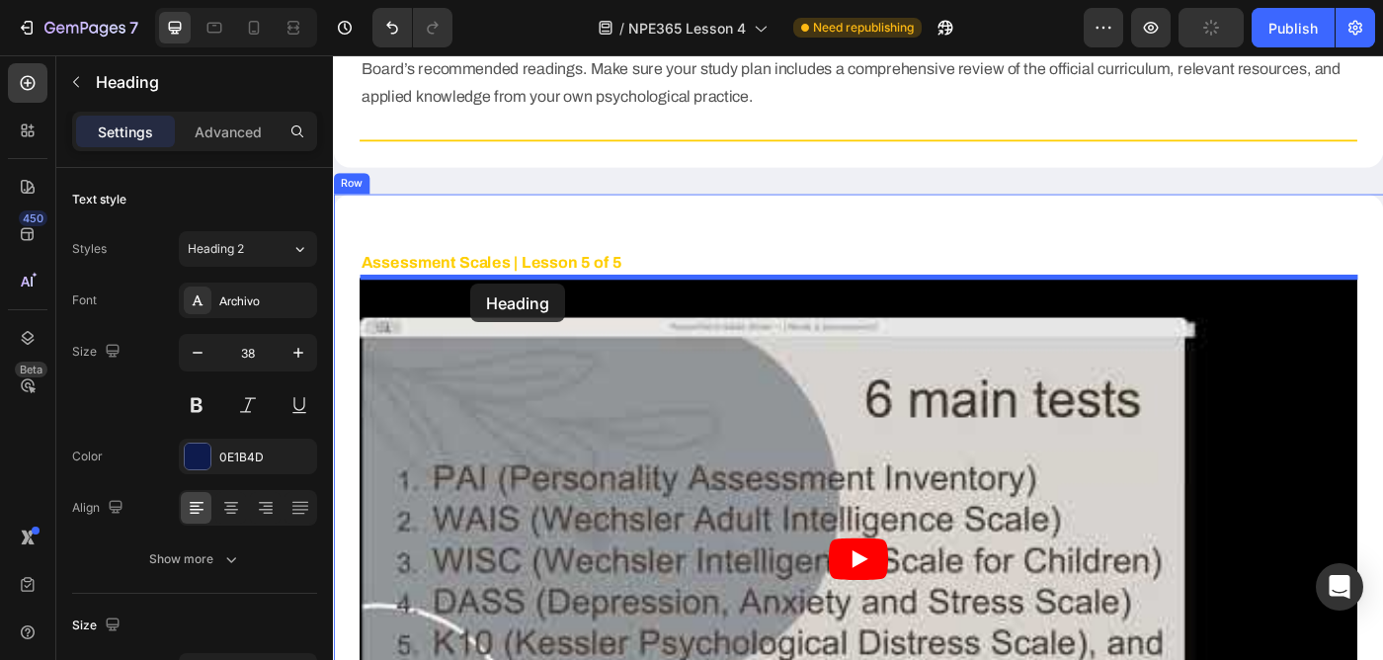
drag, startPoint x: 377, startPoint y: 364, endPoint x: 488, endPoint y: 313, distance: 121.9
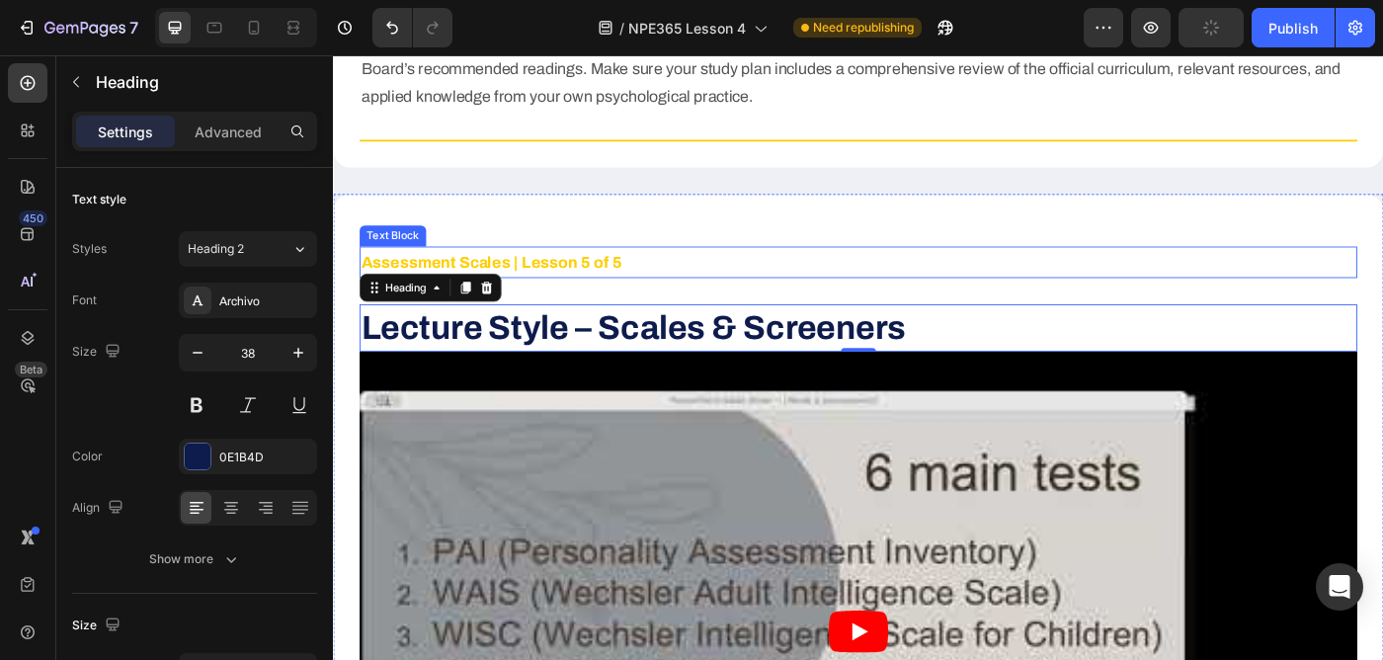
click at [531, 279] on strong "Assessment Scales | Lesson 5 of 5" at bounding box center [511, 288] width 294 height 20
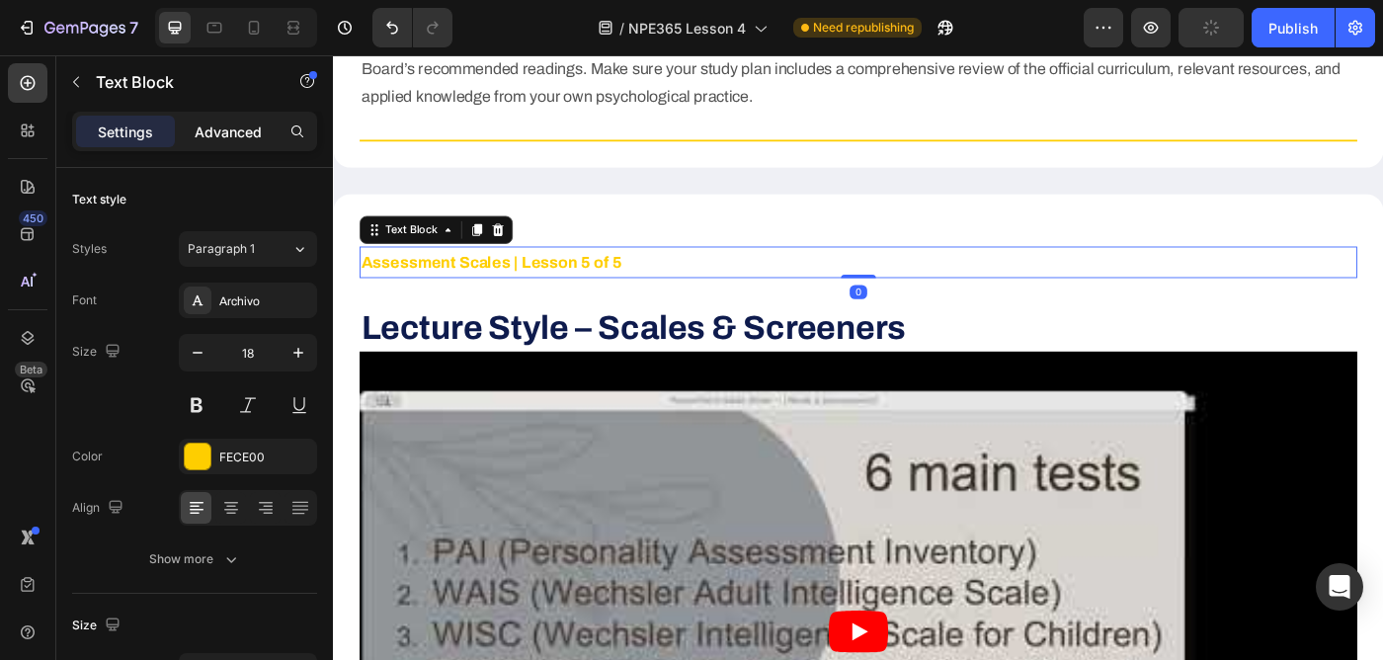
click at [225, 127] on p "Advanced" at bounding box center [228, 131] width 67 height 21
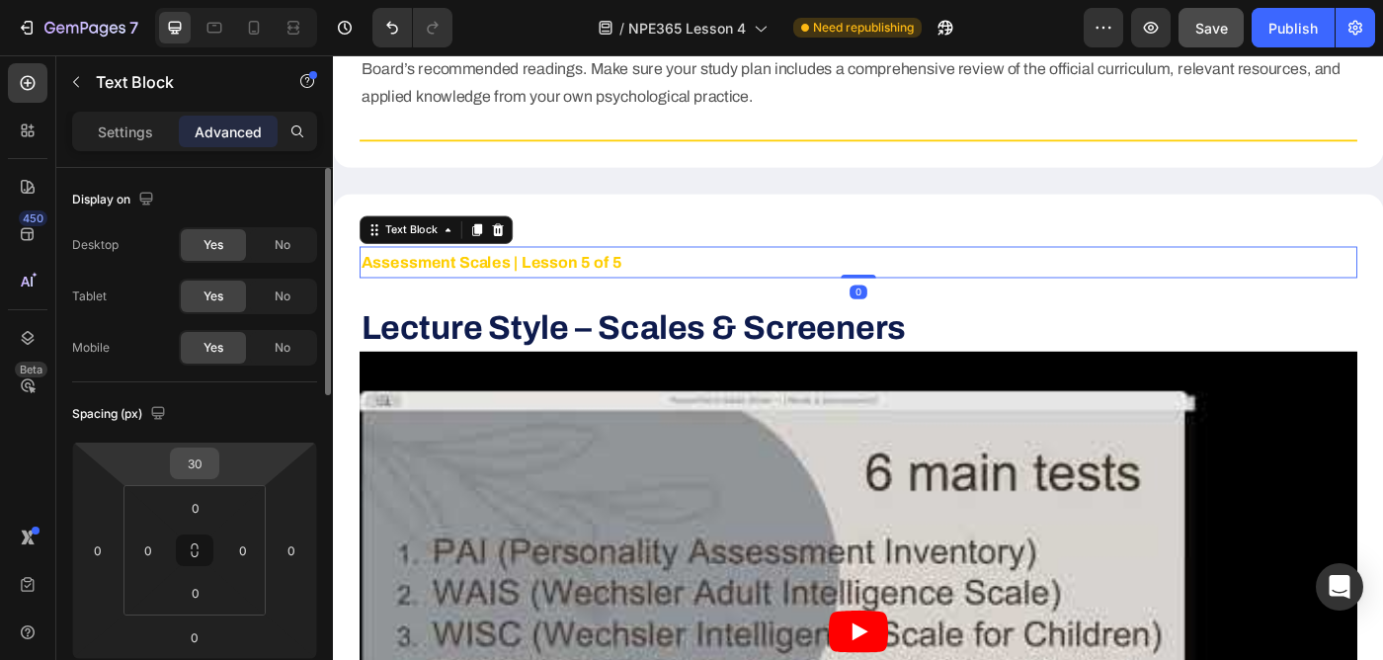
click at [191, 454] on input "30" at bounding box center [195, 463] width 40 height 30
type input "0"
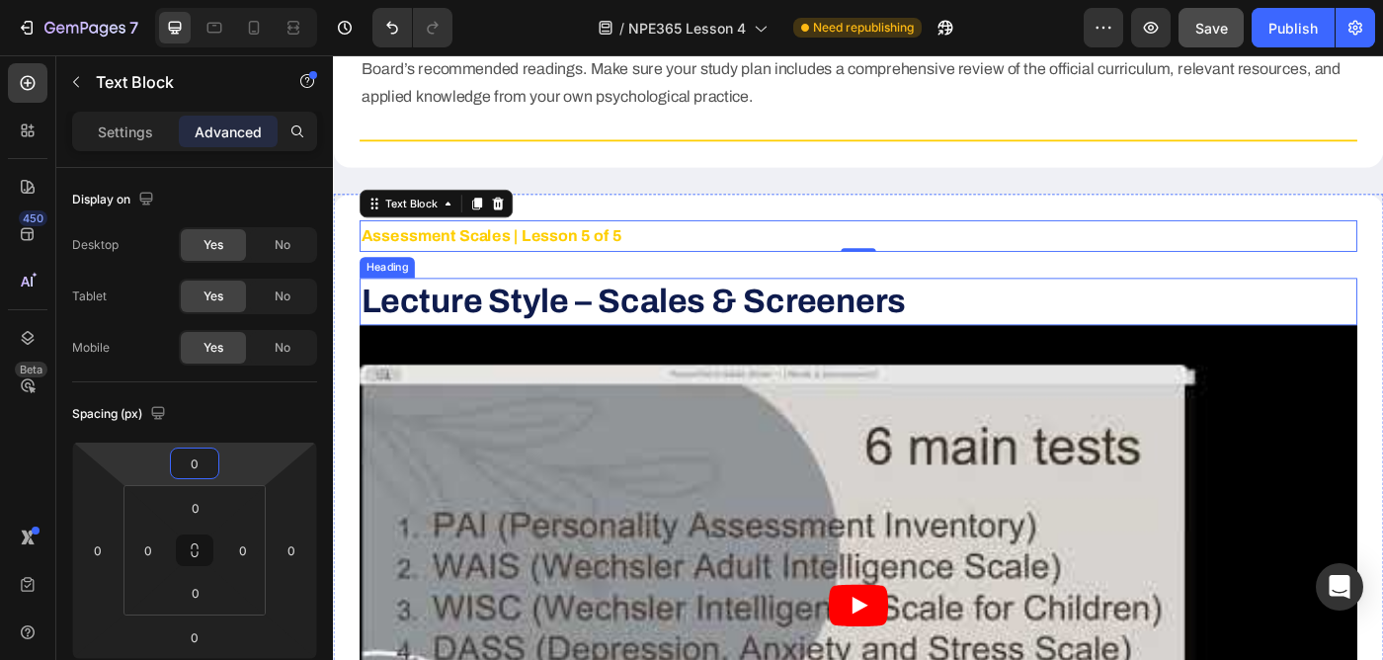
click at [553, 332] on strong "Lecture Style – Scales & Screeners" at bounding box center [671, 332] width 614 height 40
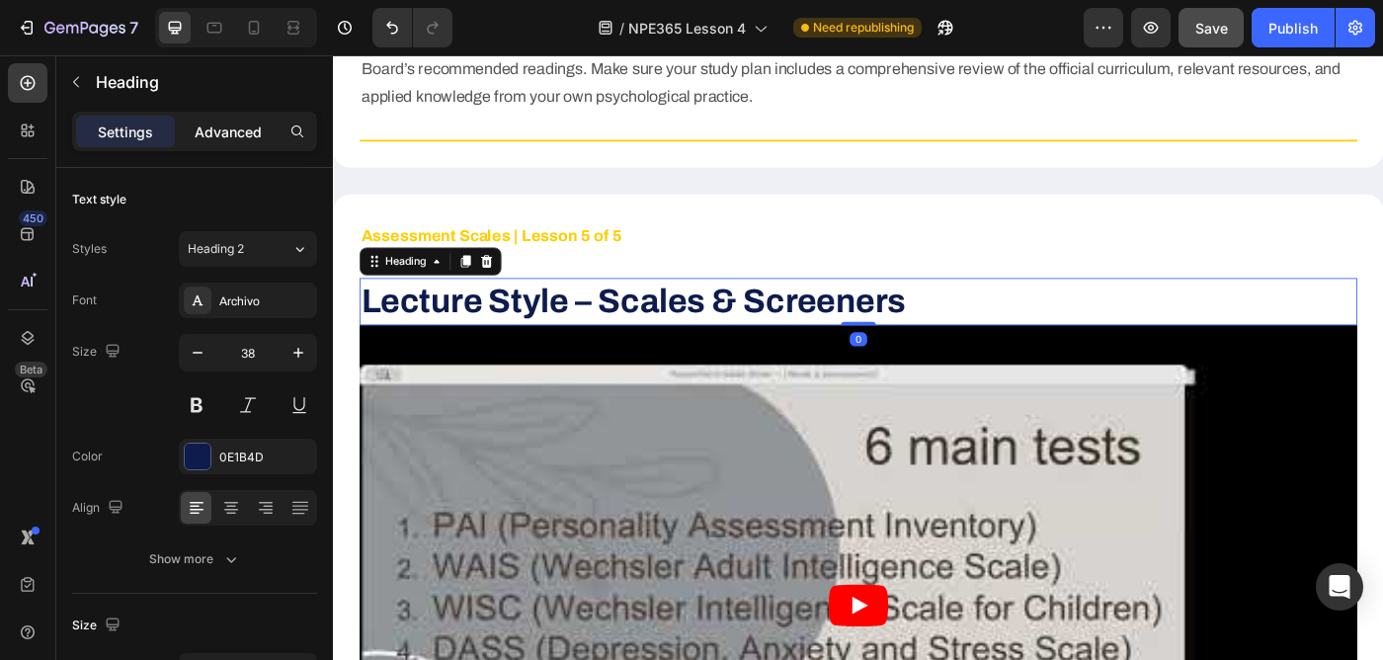
click at [245, 134] on p "Advanced" at bounding box center [228, 131] width 67 height 21
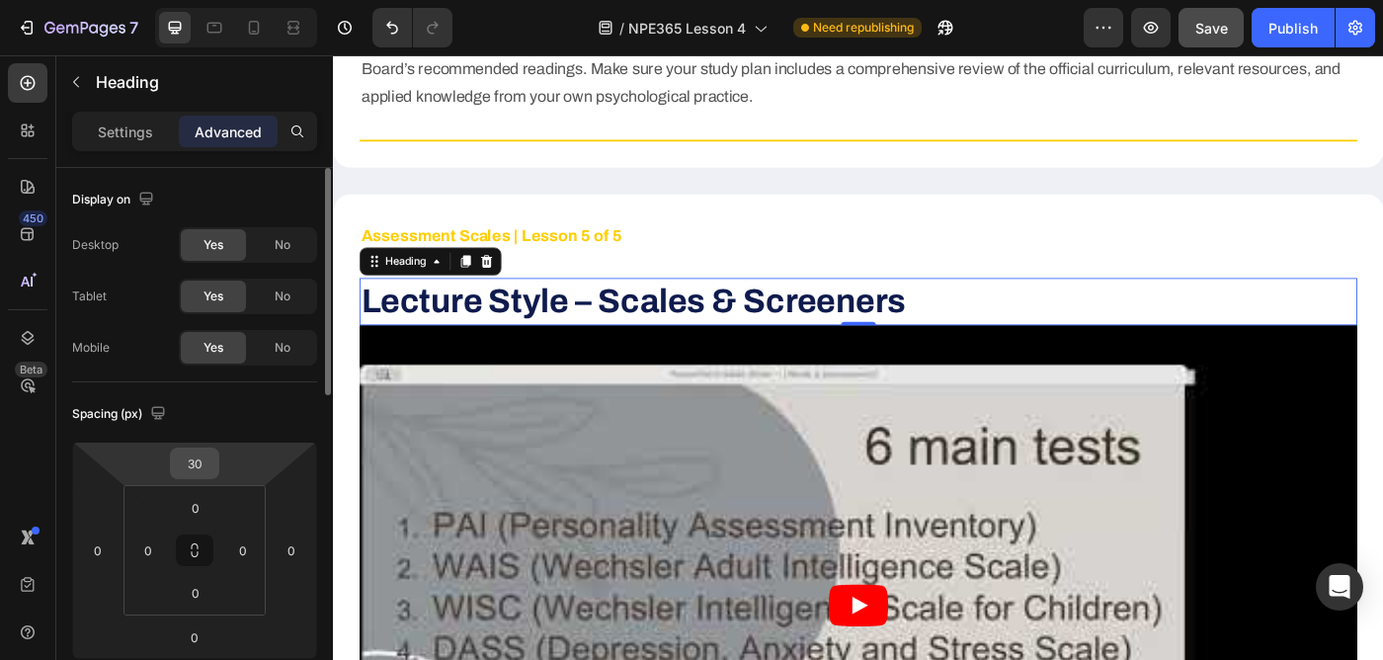
click at [201, 459] on input "30" at bounding box center [195, 463] width 40 height 30
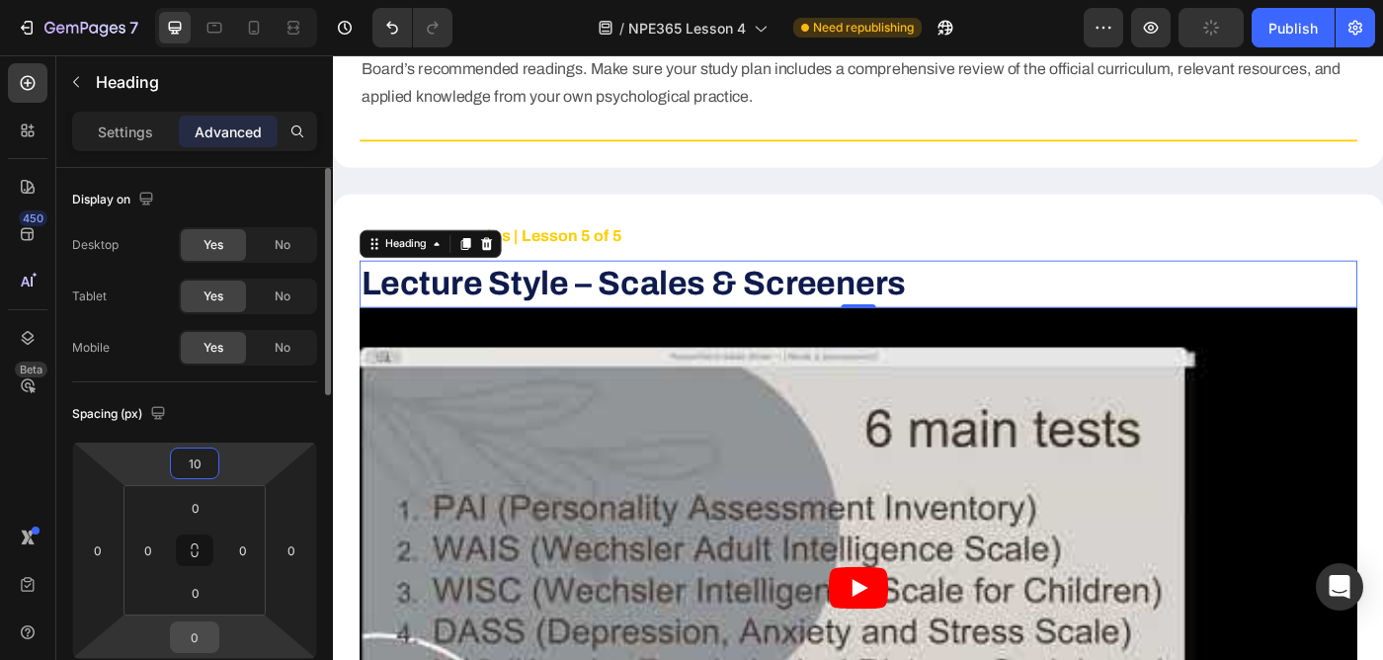
type input "10"
click at [202, 639] on input "0" at bounding box center [195, 637] width 40 height 30
type input "20"
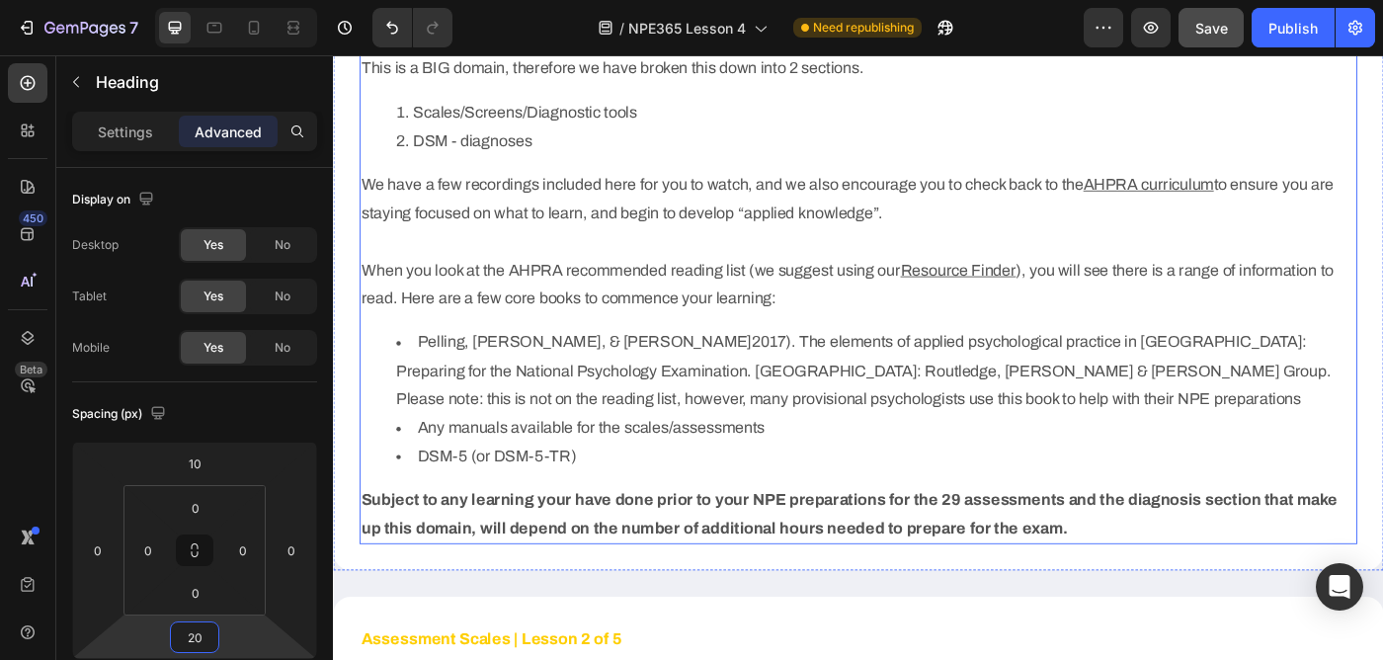
scroll to position [1037, 0]
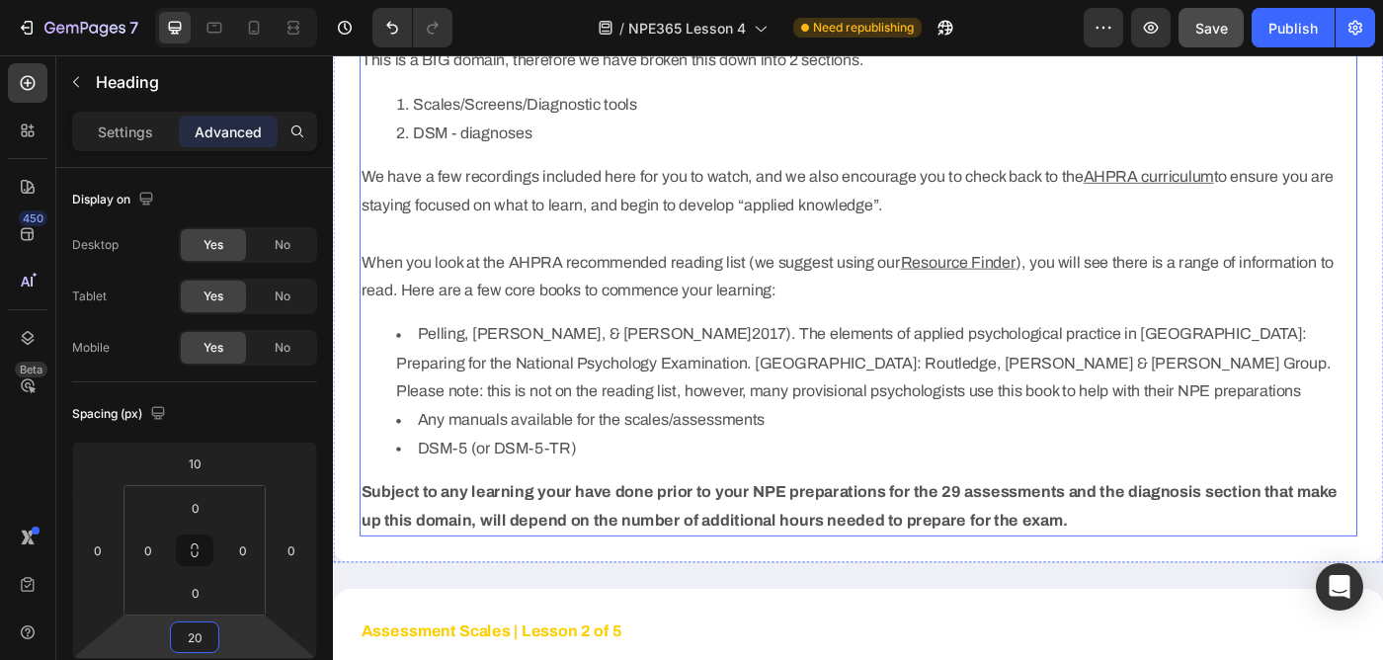
click at [487, 417] on li "Pelling, [PERSON_NAME], & [PERSON_NAME]2017). The elements of applied psycholog…" at bounding box center [945, 402] width 1082 height 96
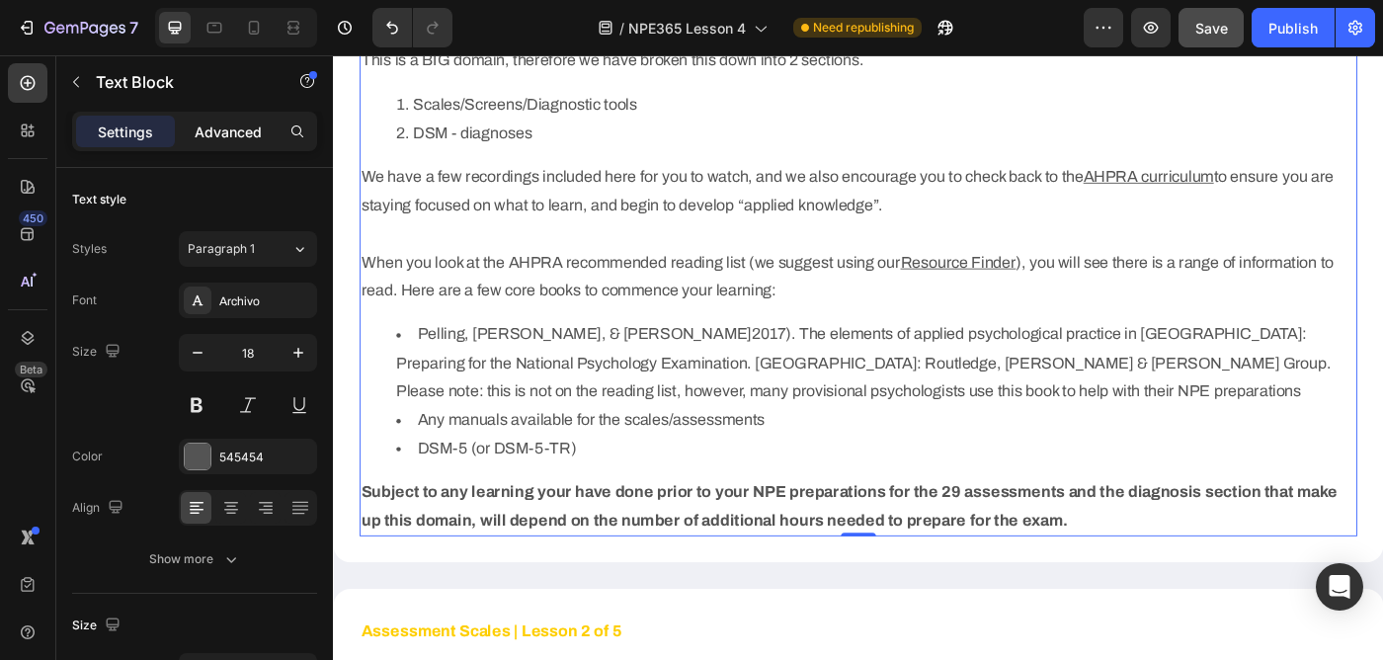
click at [230, 124] on p "Advanced" at bounding box center [228, 131] width 67 height 21
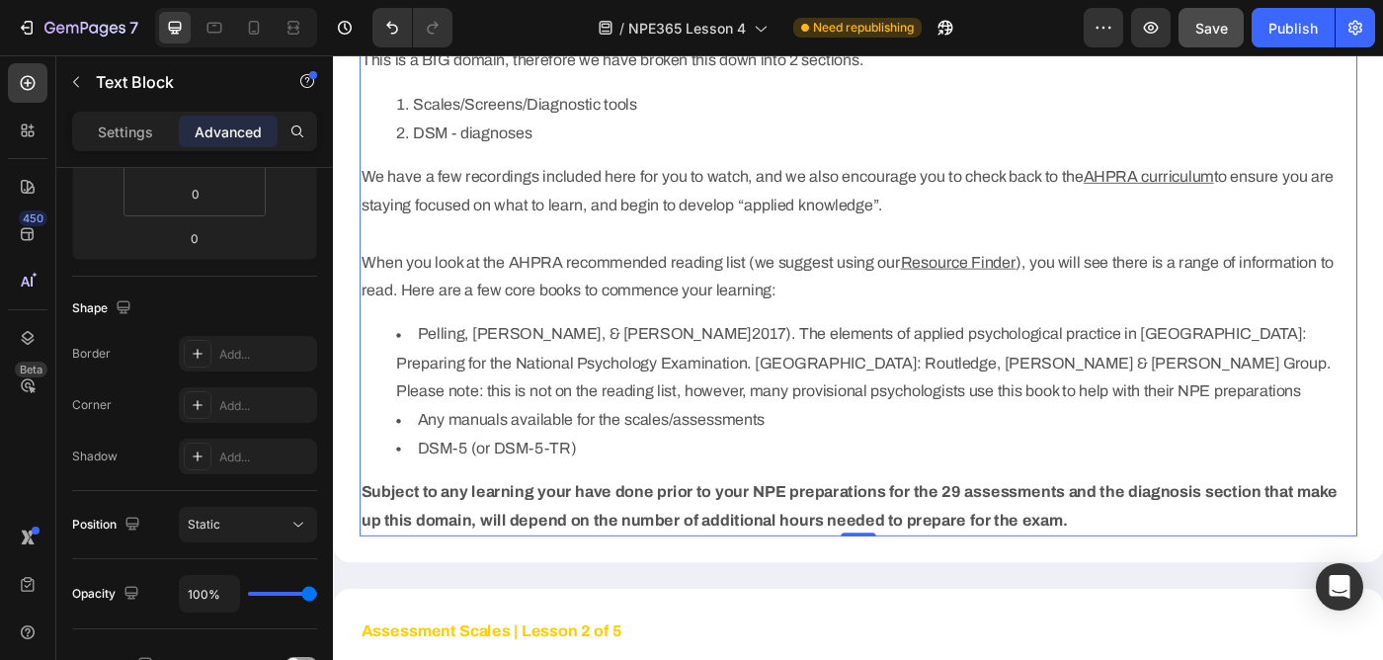
scroll to position [769, 0]
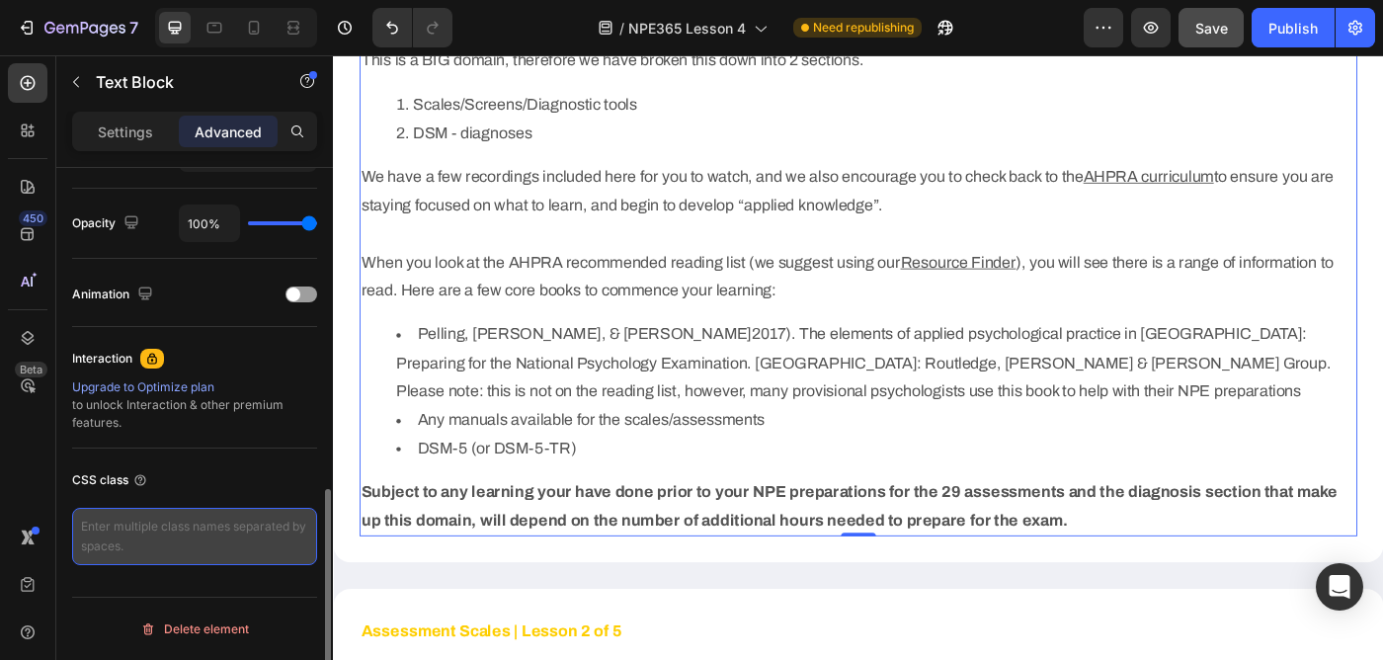
click at [161, 546] on textarea at bounding box center [194, 536] width 245 height 57
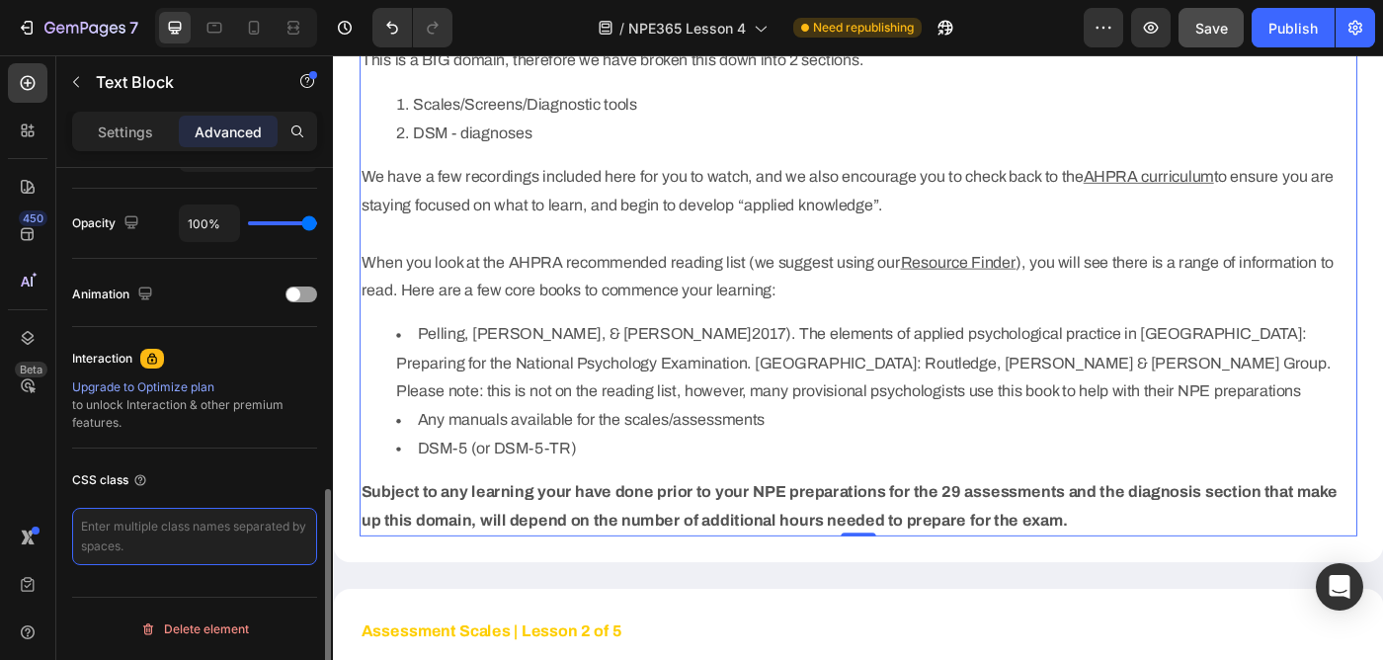
paste textarea "custom_list_style"
type textarea "custom_list_style"
click at [208, 476] on div "CSS class" at bounding box center [194, 480] width 245 height 32
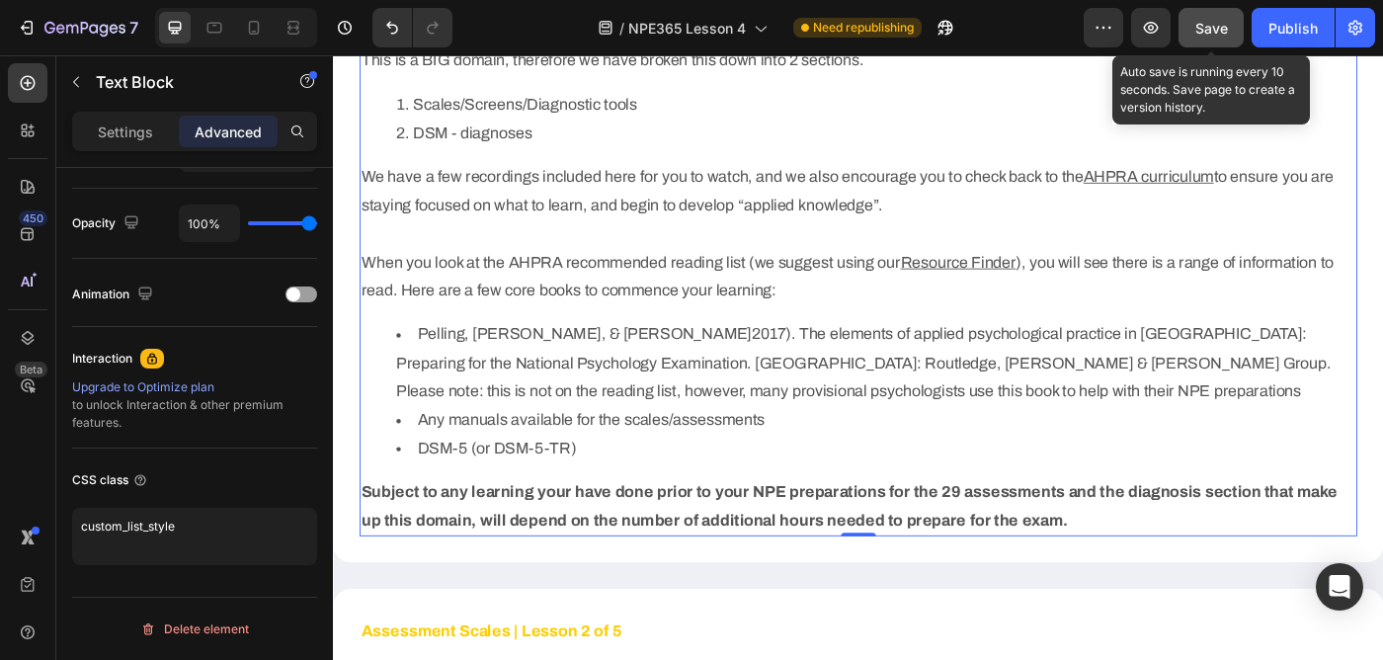
click at [1207, 28] on span "Save" at bounding box center [1211, 28] width 33 height 17
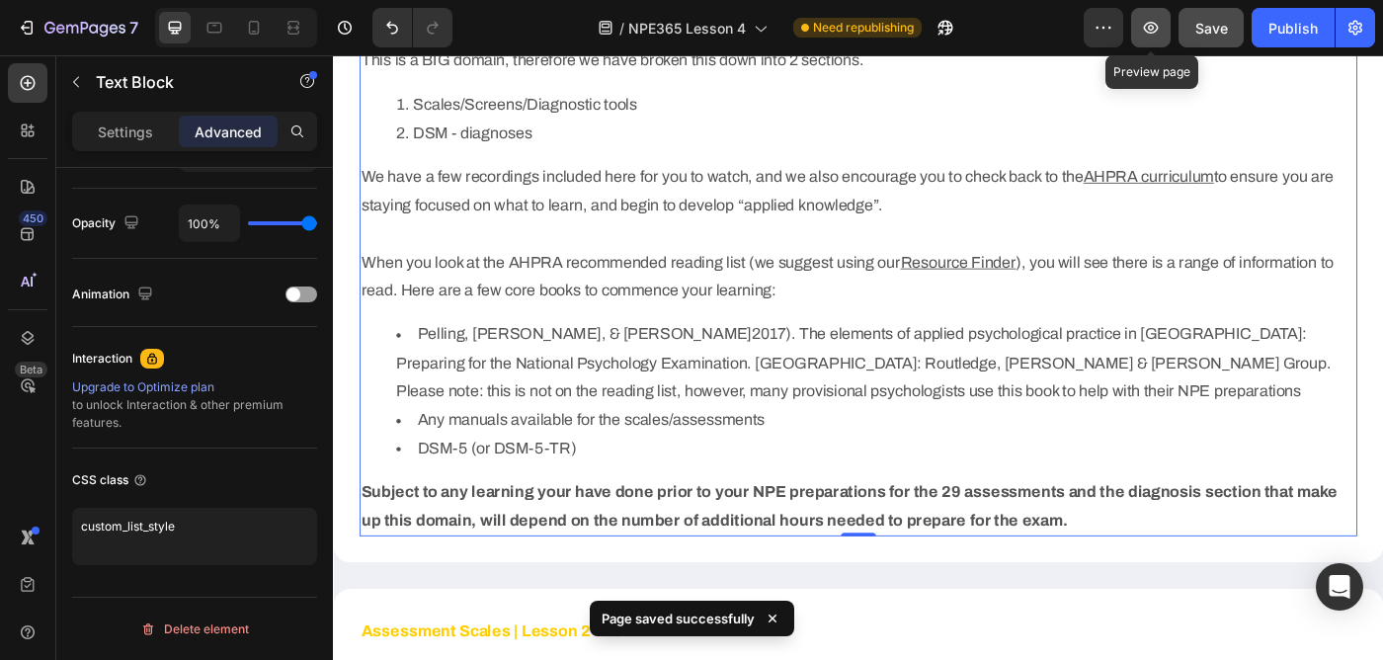
click at [1145, 23] on icon "button" at bounding box center [1151, 28] width 20 height 20
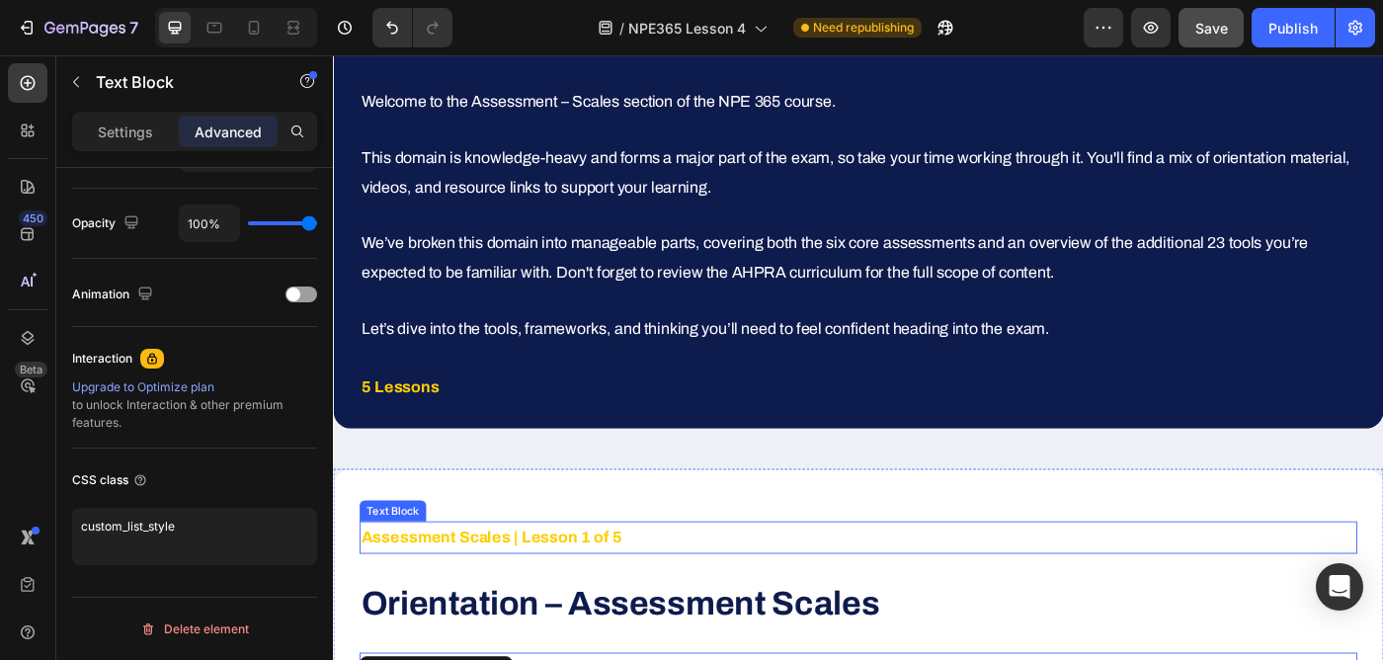
scroll to position [0, 0]
